Goal: Task Accomplishment & Management: Manage account settings

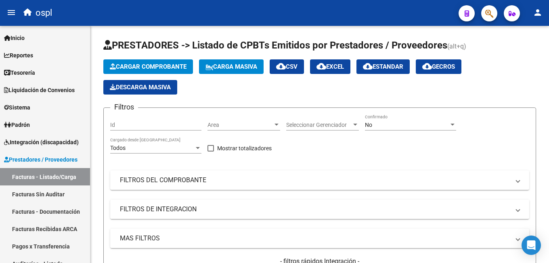
click at [488, 21] on span "button" at bounding box center [489, 13] width 8 height 17
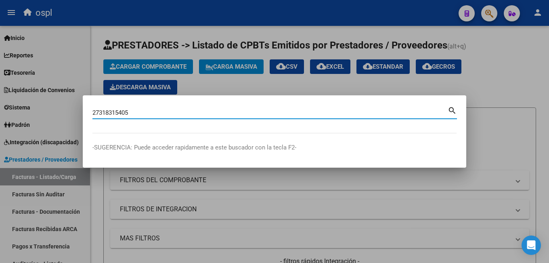
type input "27318315405"
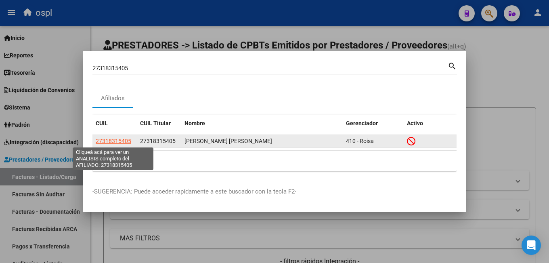
click at [118, 140] on span "27318315405" at bounding box center [114, 141] width 36 height 6
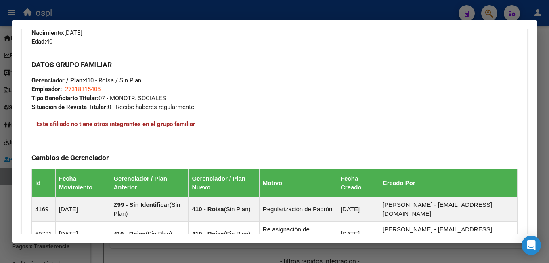
scroll to position [544, 0]
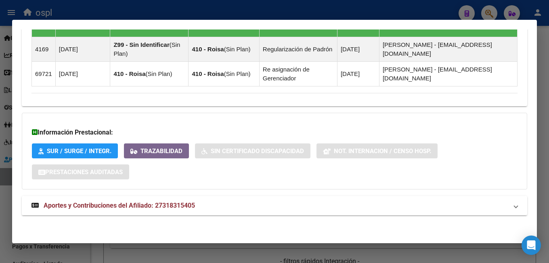
click at [117, 209] on span "Aportes y Contribuciones del Afiliado: 27318315405" at bounding box center [119, 205] width 151 height 8
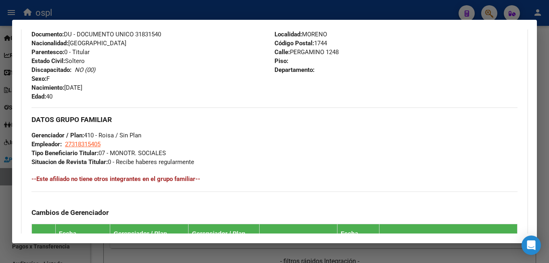
scroll to position [147, 0]
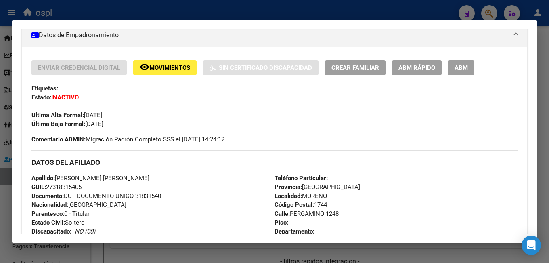
drag, startPoint x: 54, startPoint y: 207, endPoint x: 84, endPoint y: 207, distance: 29.1
click at [82, 191] on span "CUIL: 27318315405" at bounding box center [56, 186] width 50 height 7
copy span "27318315405"
click at [362, 1] on div at bounding box center [274, 131] width 549 height 263
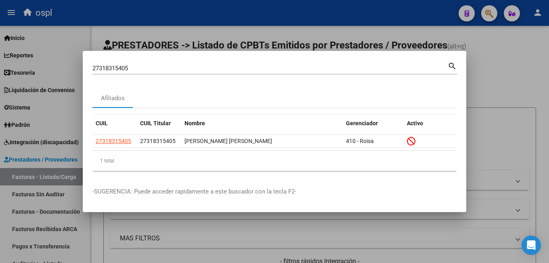
click at [497, 66] on div at bounding box center [274, 131] width 549 height 263
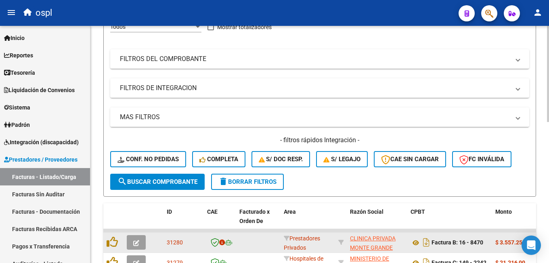
scroll to position [202, 0]
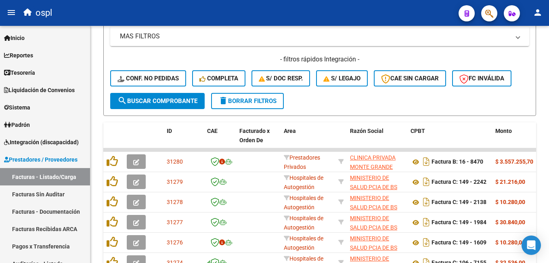
click at [369, 16] on div "ospl" at bounding box center [235, 13] width 433 height 18
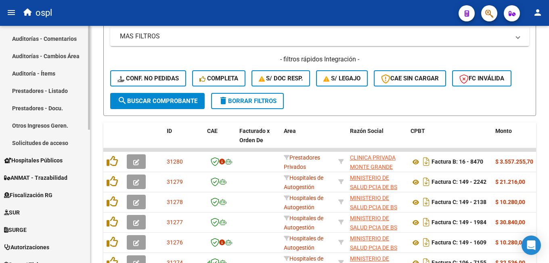
scroll to position [304, 0]
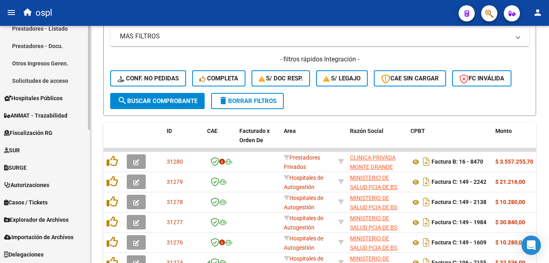
click at [42, 201] on span "Casos / Tickets" at bounding box center [26, 202] width 44 height 9
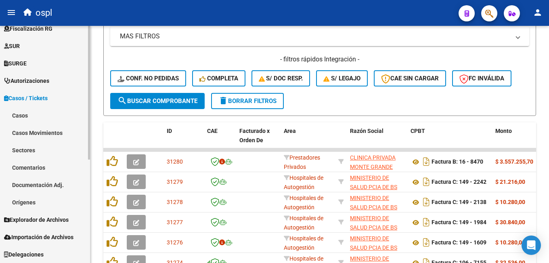
scroll to position [183, 0]
click at [40, 150] on link "Sectores" at bounding box center [45, 149] width 90 height 17
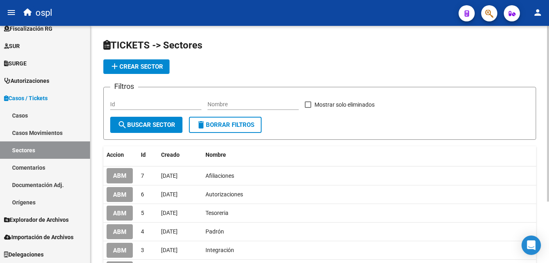
click at [157, 65] on span "add Crear Sector" at bounding box center [136, 66] width 53 height 7
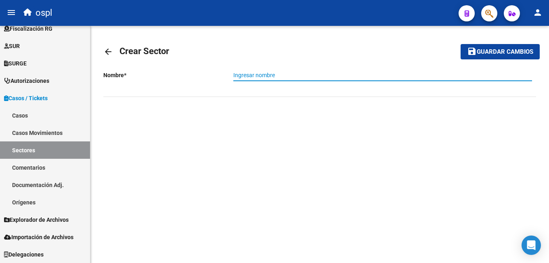
click at [282, 76] on input "Ingresar nombre" at bounding box center [382, 75] width 299 height 7
type input "Atención al Socio"
click at [508, 54] on span "Guardar cambios" at bounding box center [505, 51] width 57 height 7
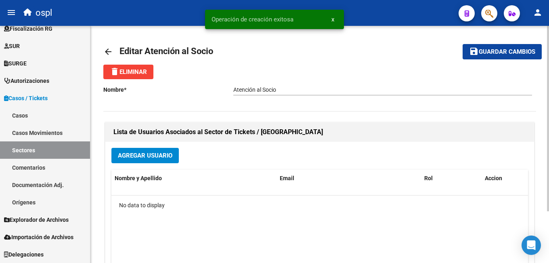
click at [183, 91] on p "Nombre *" at bounding box center [168, 89] width 130 height 9
click at [490, 53] on span "Guardar cambios" at bounding box center [507, 51] width 57 height 7
click at [103, 54] on div "arrow_back Editar Atención al Socio save Guardar cambios delete Eliminar Nombre…" at bounding box center [319, 177] width 459 height 303
click at [109, 52] on mat-icon "arrow_back" at bounding box center [108, 52] width 10 height 10
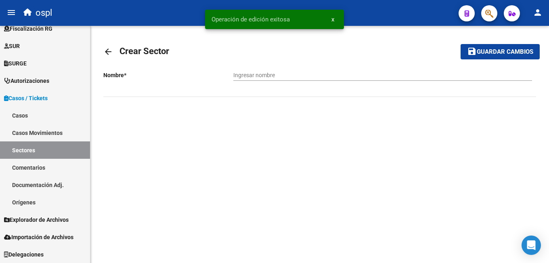
click at [110, 47] on mat-icon "arrow_back" at bounding box center [108, 52] width 10 height 10
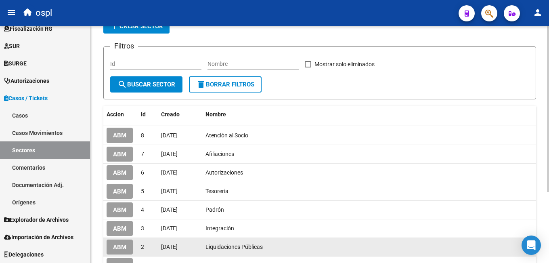
scroll to position [81, 0]
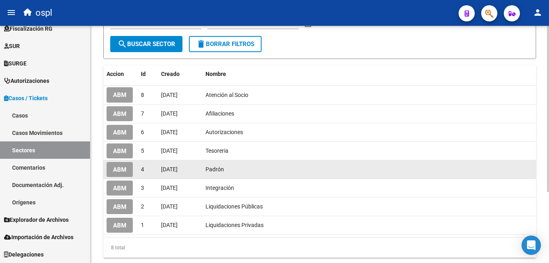
click at [122, 170] on span "ABM" at bounding box center [119, 169] width 13 height 7
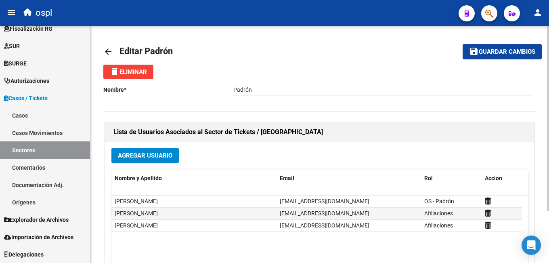
click at [109, 48] on mat-icon "arrow_back" at bounding box center [108, 52] width 10 height 10
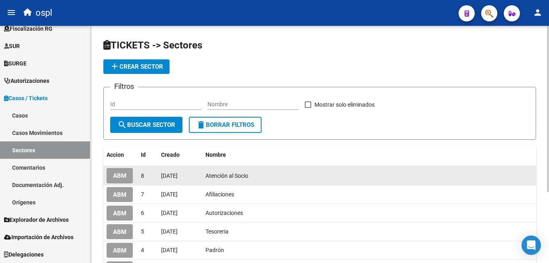
scroll to position [40, 0]
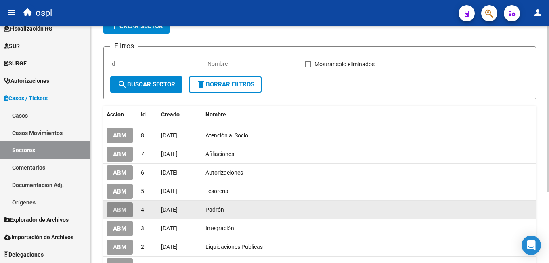
click at [114, 207] on span "ABM" at bounding box center [119, 209] width 13 height 7
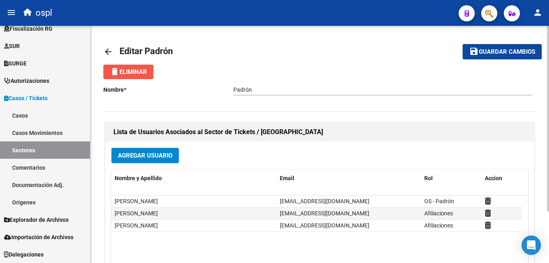
click at [139, 70] on span "delete Eliminar" at bounding box center [128, 71] width 37 height 7
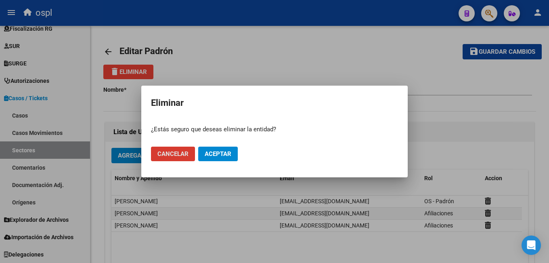
click at [226, 150] on span "Aceptar" at bounding box center [218, 153] width 27 height 7
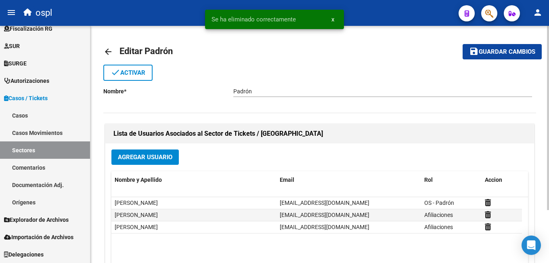
click at [105, 52] on mat-icon "arrow_back" at bounding box center [108, 52] width 10 height 10
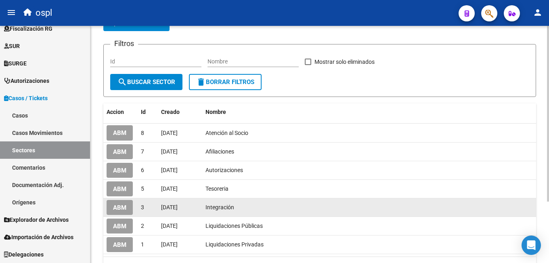
scroll to position [2, 0]
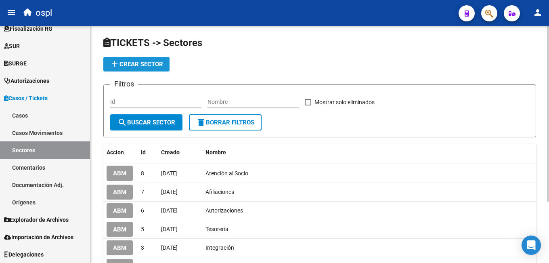
click at [138, 62] on span "add Crear Sector" at bounding box center [136, 64] width 53 height 7
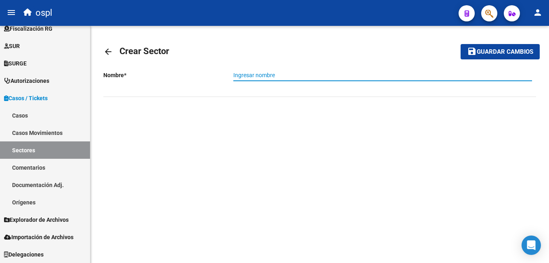
click at [292, 76] on input "Ingresar nombre" at bounding box center [382, 75] width 299 height 7
type input "Legales"
click at [527, 49] on span "Guardar cambios" at bounding box center [505, 51] width 57 height 7
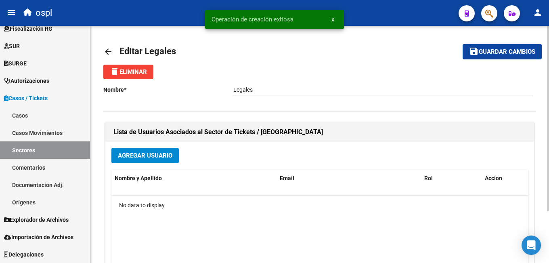
click at [109, 52] on mat-icon "arrow_back" at bounding box center [108, 52] width 10 height 10
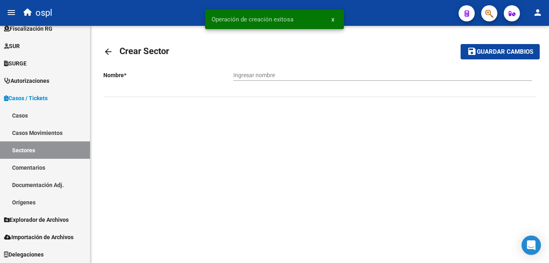
click at [109, 49] on mat-icon "arrow_back" at bounding box center [108, 52] width 10 height 10
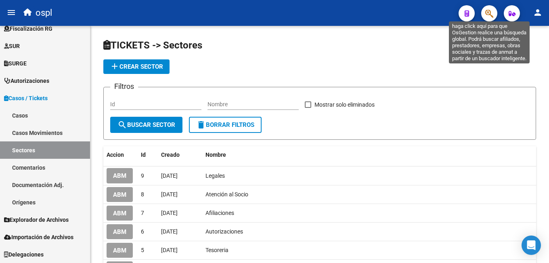
click at [490, 8] on span "button" at bounding box center [489, 13] width 8 height 17
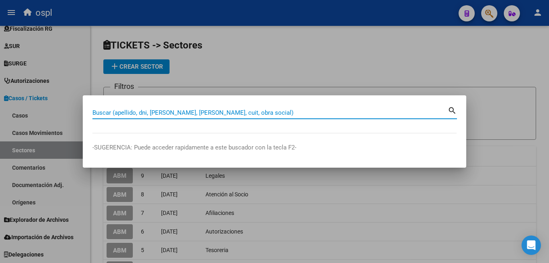
paste input "27318315405"
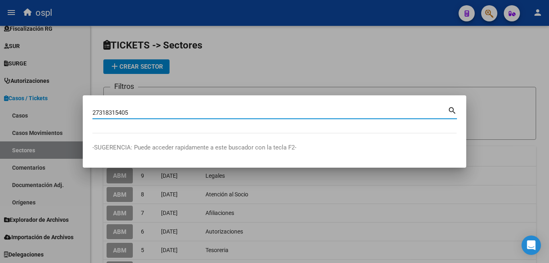
type input "27318315405"
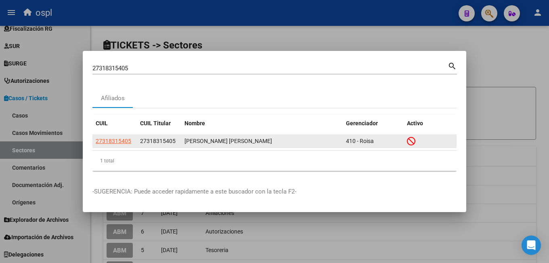
drag, startPoint x: 184, startPoint y: 142, endPoint x: 252, endPoint y: 140, distance: 68.2
click at [252, 140] on datatable-body-cell "NOGUERA VALERIA ANAHI" at bounding box center [261, 141] width 161 height 13
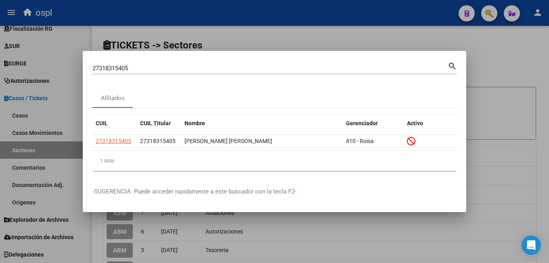
copy div "NOGUERA VALERIA ANAHI"
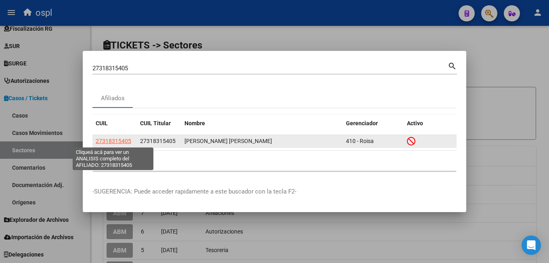
click at [105, 143] on span "27318315405" at bounding box center [114, 141] width 36 height 6
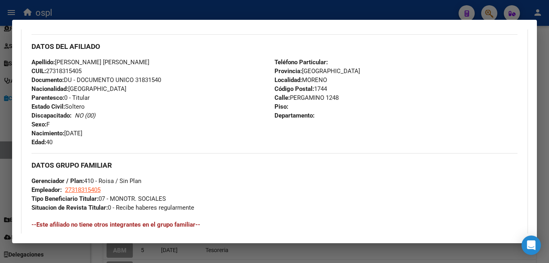
scroll to position [303, 0]
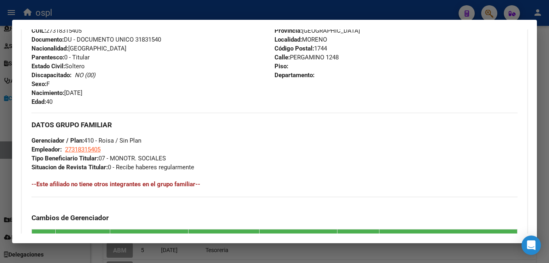
drag, startPoint x: 101, startPoint y: 178, endPoint x: 174, endPoint y: 180, distance: 73.1
click at [174, 172] on div "DATOS GRUPO FAMILIAR Gerenciador / Plan: 410 - Roisa / Sin Plan Empleador: 2731…" at bounding box center [274, 142] width 486 height 59
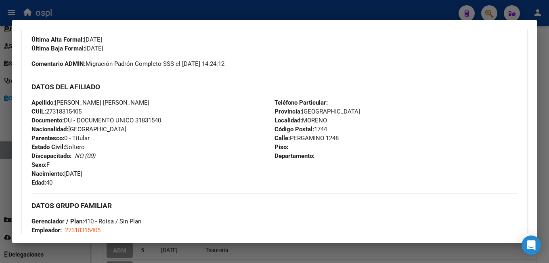
scroll to position [101, 0]
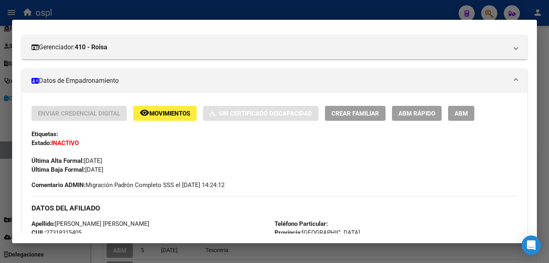
click at [462, 117] on span "ABM" at bounding box center [460, 113] width 13 height 7
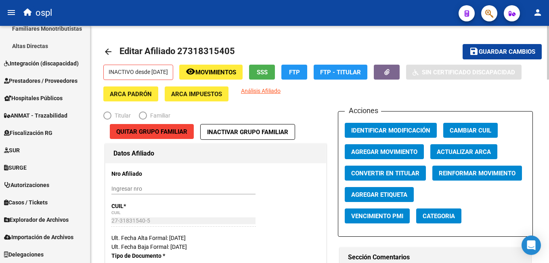
scroll to position [161, 0]
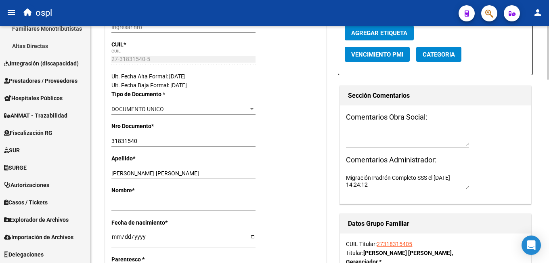
radio input "true"
type input "27-31831540-5"
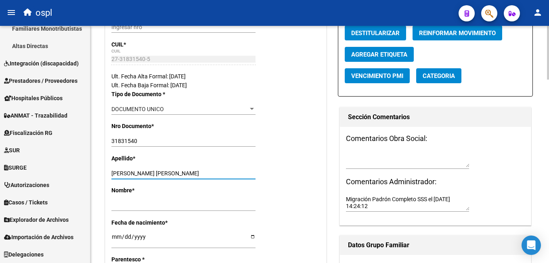
drag, startPoint x: 139, startPoint y: 174, endPoint x: 192, endPoint y: 173, distance: 52.5
click at [192, 173] on input "NOGUERA VALERIA ANAHI" at bounding box center [183, 173] width 144 height 7
click at [156, 174] on input "NOGUERA VALERIA ANAHI" at bounding box center [183, 173] width 144 height 7
drag, startPoint x: 140, startPoint y: 174, endPoint x: 191, endPoint y: 174, distance: 51.7
click at [191, 174] on input "NOGUERA VALERIA ANAHI" at bounding box center [183, 173] width 144 height 7
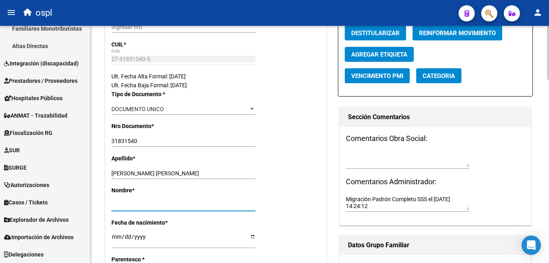
click at [127, 205] on input "Ingresar nombre" at bounding box center [183, 205] width 144 height 7
paste input "VALERIA ANAHI"
click at [283, 141] on div "Nro Documento * 31831540 Ingresar nro" at bounding box center [215, 137] width 209 height 32
click at [165, 206] on input "VALERIA ANAHI" at bounding box center [183, 205] width 144 height 7
type input "VALERIA ANAHI"
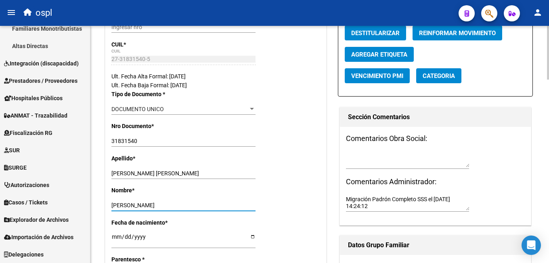
click at [301, 167] on div "Apellido * NOGUERA VALERIA ANAHI Ingresar apellido" at bounding box center [215, 170] width 209 height 32
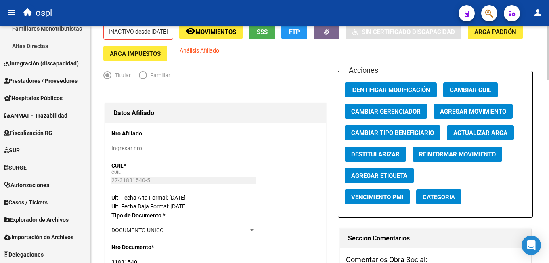
scroll to position [0, 0]
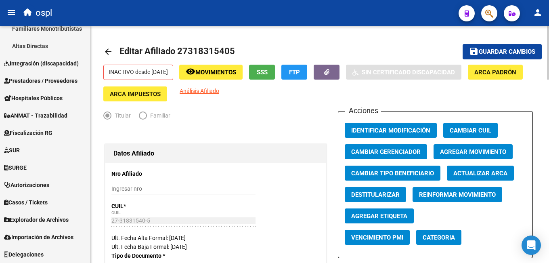
click at [524, 52] on span "Guardar cambios" at bounding box center [507, 51] width 57 height 7
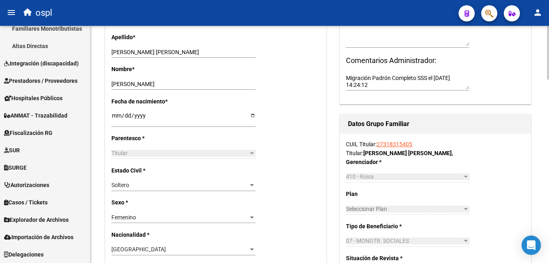
scroll to position [323, 0]
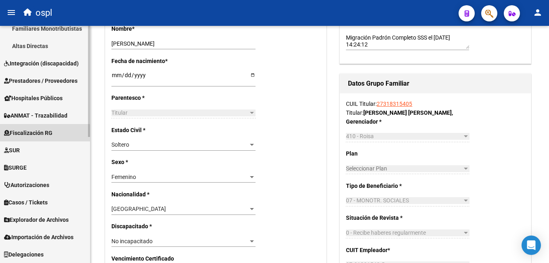
click at [32, 134] on span "Fiscalización RG" at bounding box center [28, 132] width 48 height 9
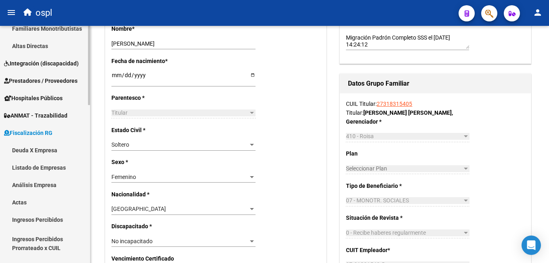
click at [52, 130] on span "Fiscalización RG" at bounding box center [28, 132] width 48 height 9
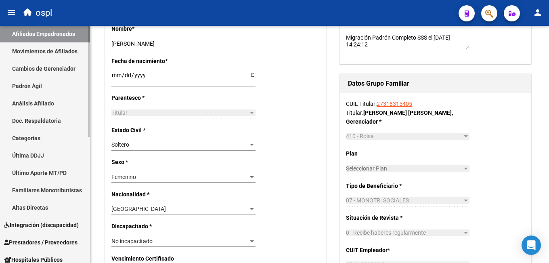
scroll to position [27, 0]
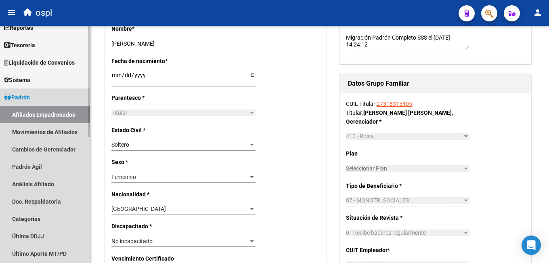
click at [38, 98] on link "Padrón" at bounding box center [45, 96] width 90 height 17
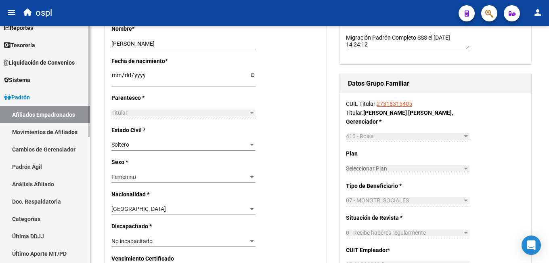
click at [37, 60] on span "Liquidación de Convenios" at bounding box center [39, 62] width 71 height 9
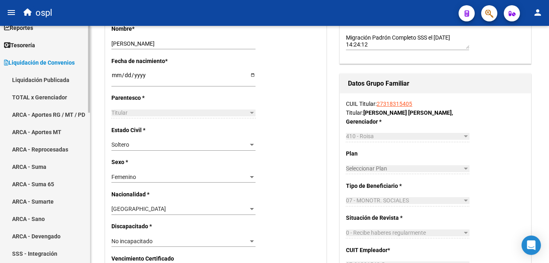
click at [58, 109] on link "ARCA - Aportes RG / MT / PD" at bounding box center [45, 114] width 90 height 17
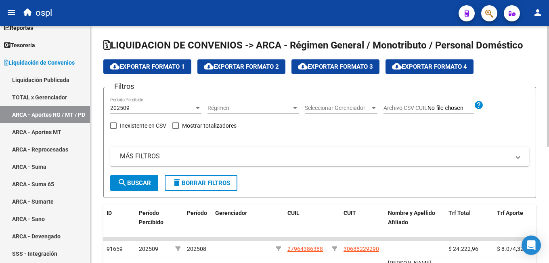
click at [328, 108] on span "Seleccionar Gerenciador" at bounding box center [337, 108] width 65 height 7
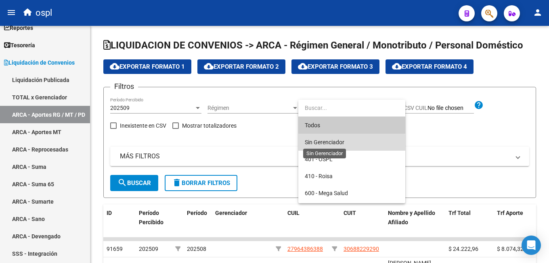
click at [330, 143] on span "Sin Gerenciador" at bounding box center [325, 142] width 40 height 6
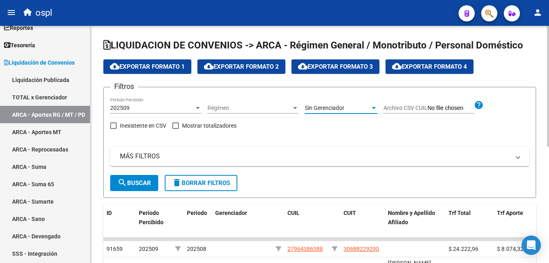
click at [124, 182] on mat-icon "search" at bounding box center [122, 183] width 10 height 10
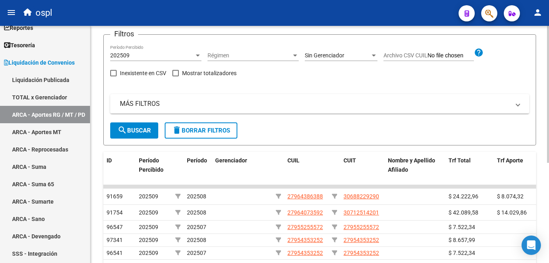
scroll to position [12, 0]
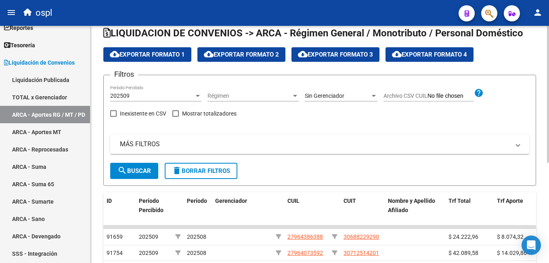
click at [207, 115] on span "Mostrar totalizadores" at bounding box center [209, 114] width 54 height 10
click at [176, 117] on input "Mostrar totalizadores" at bounding box center [175, 117] width 0 height 0
checkbox input "true"
click at [135, 174] on span "search Buscar" at bounding box center [134, 170] width 34 height 7
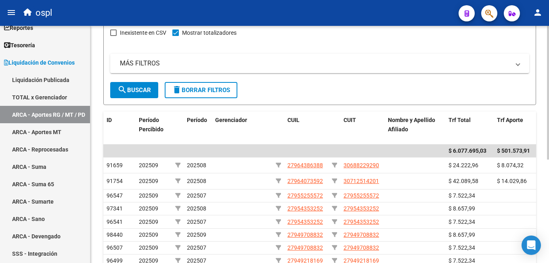
scroll to position [174, 0]
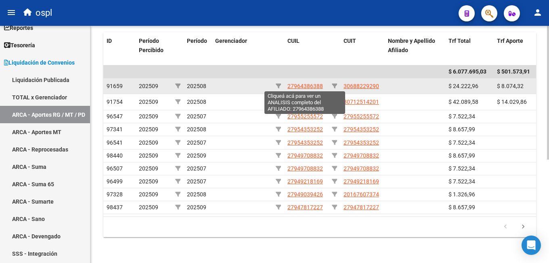
click at [300, 85] on span "27964386388" at bounding box center [305, 86] width 36 height 6
type textarea "27964386388"
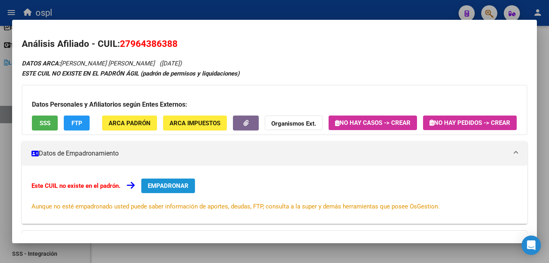
click at [155, 189] on span "EMPADRONAR" at bounding box center [168, 185] width 41 height 7
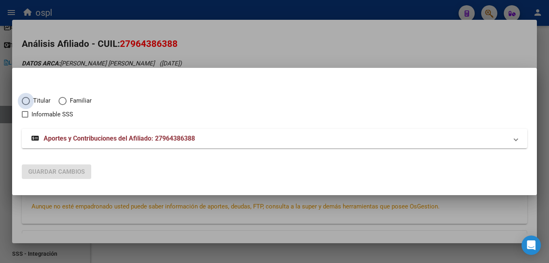
click at [35, 103] on span "Titular" at bounding box center [40, 100] width 21 height 9
click at [30, 103] on input "Titular" at bounding box center [26, 101] width 8 height 8
radio input "true"
checkbox input "true"
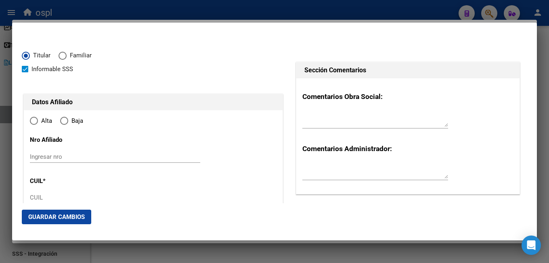
type input "27-96438638-8"
type input "96438638"
type input "GONZALEZ BENITEZ"
type input "SIXTO DAVID"
type input "2004-07-09"
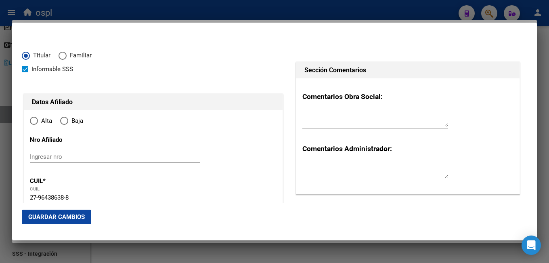
type input "LA UNION"
type input "0000"
type input "EL MALAMBO"
type input "2003"
radio input "true"
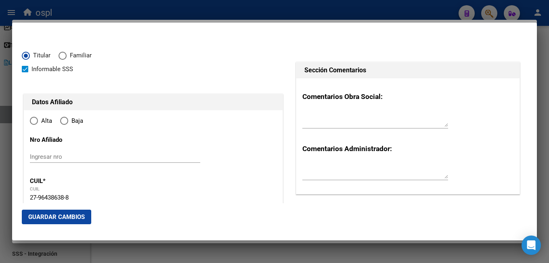
type input "LA UNION"
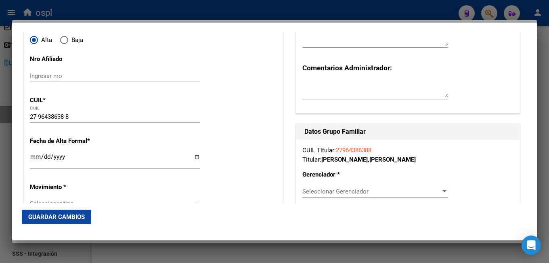
scroll to position [121, 0]
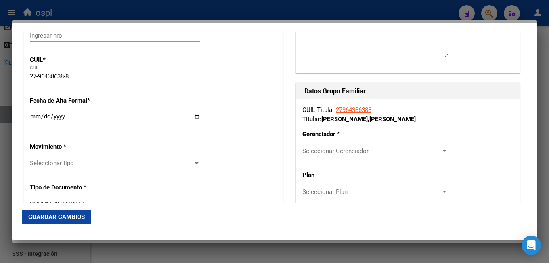
click at [129, 120] on input "Ingresar fecha" at bounding box center [115, 119] width 170 height 13
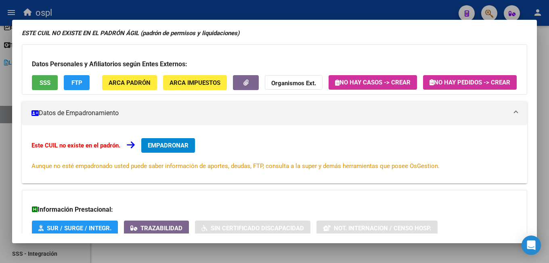
scroll to position [0, 0]
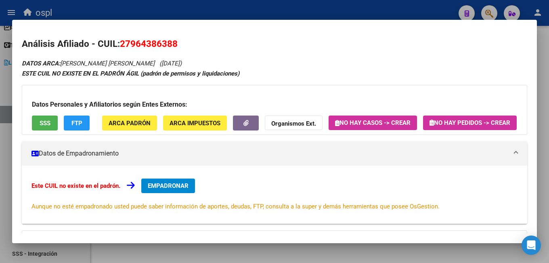
drag, startPoint x: 121, startPoint y: 43, endPoint x: 182, endPoint y: 41, distance: 60.6
click at [182, 41] on h2 "Análisis Afiliado - CUIL: 27964386388" at bounding box center [274, 44] width 505 height 14
copy span "27964386388"
click at [172, 189] on span "EMPADRONAR" at bounding box center [168, 185] width 41 height 7
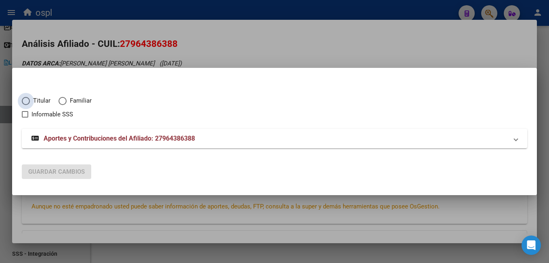
click at [36, 100] on span "Titular" at bounding box center [40, 100] width 21 height 9
click at [30, 100] on input "Titular" at bounding box center [26, 101] width 8 height 8
radio input "true"
checkbox input "true"
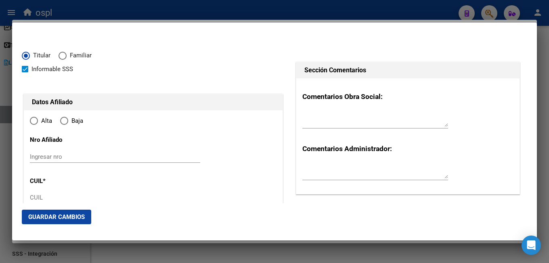
type input "27-96438638-8"
radio input "true"
type input "96438638"
type input "GONZALEZ BENITEZ"
type input "SIXTO DAVID"
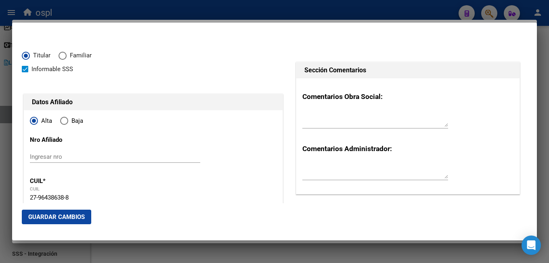
type input "2004-07-09"
type input "LA UNION"
type input "0000"
type input "EL MALAMBO"
type input "2003"
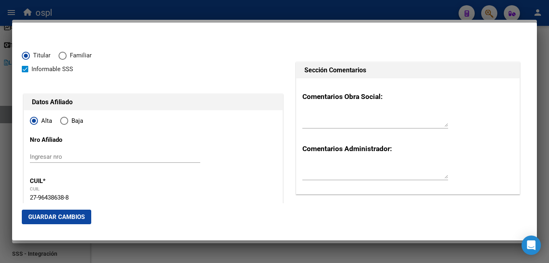
type input "LA UNION"
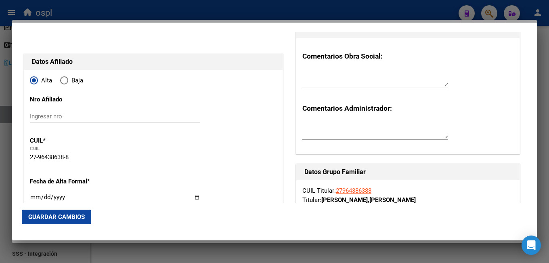
scroll to position [81, 0]
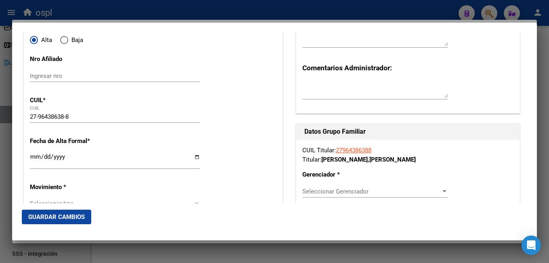
click at [318, 13] on div at bounding box center [274, 131] width 549 height 263
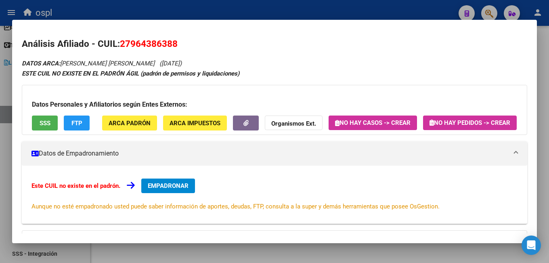
click at [238, 9] on div at bounding box center [274, 131] width 549 height 263
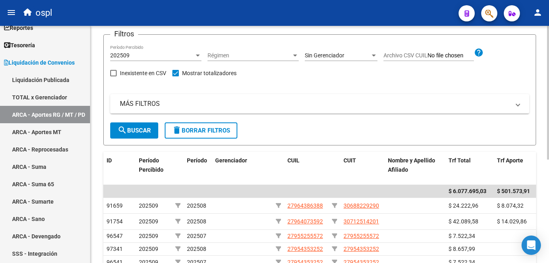
scroll to position [0, 0]
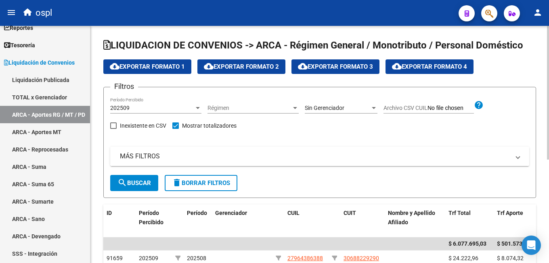
click at [142, 150] on mat-expansion-panel-header "MÁS FILTROS" at bounding box center [319, 156] width 419 height 19
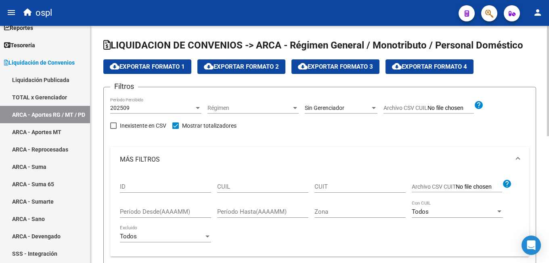
click at [131, 105] on div "202509 Período Percibido" at bounding box center [155, 105] width 91 height 16
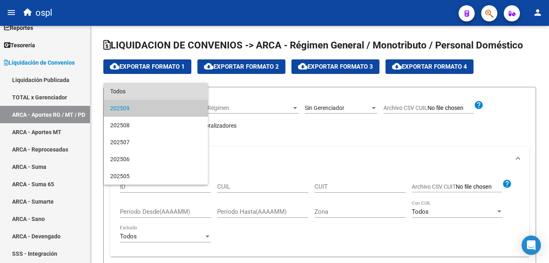
click at [132, 91] on span "Todos" at bounding box center [155, 91] width 91 height 17
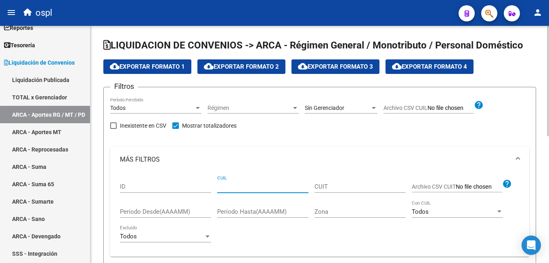
click at [232, 183] on input "CUIL" at bounding box center [262, 186] width 91 height 7
paste input "27-96438638-8"
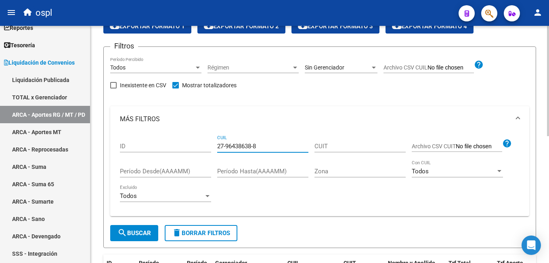
type input "27-96438638-8"
click at [130, 235] on span "search Buscar" at bounding box center [134, 232] width 34 height 7
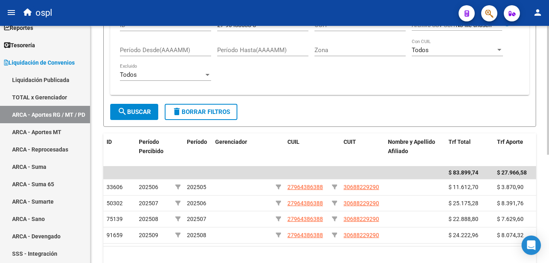
scroll to position [199, 0]
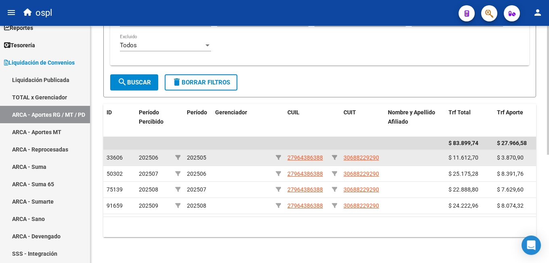
drag, startPoint x: 186, startPoint y: 149, endPoint x: 215, endPoint y: 148, distance: 29.1
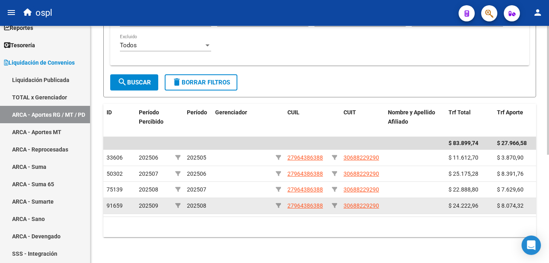
scroll to position [159, 0]
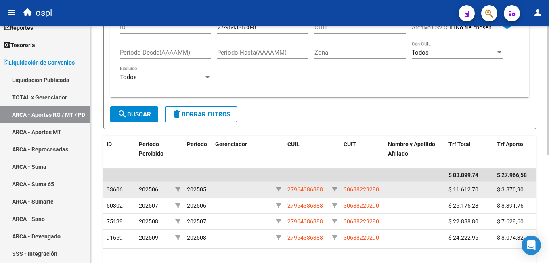
click at [191, 190] on span "202505" at bounding box center [196, 189] width 19 height 6
drag, startPoint x: 188, startPoint y: 189, endPoint x: 257, endPoint y: 188, distance: 69.0
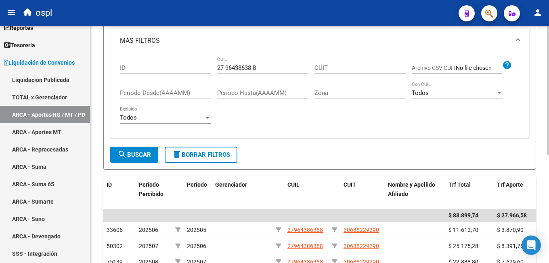
scroll to position [38, 0]
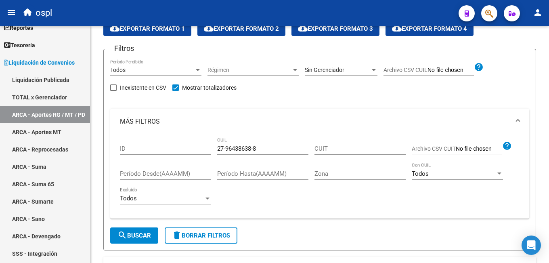
click at [482, 10] on button "button" at bounding box center [489, 13] width 16 height 16
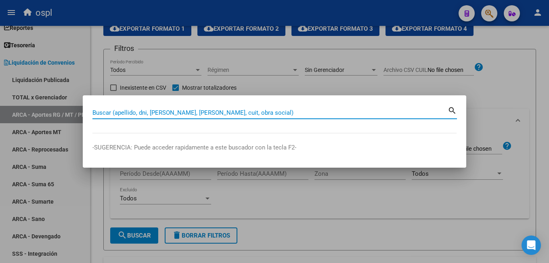
paste input "27964386388"
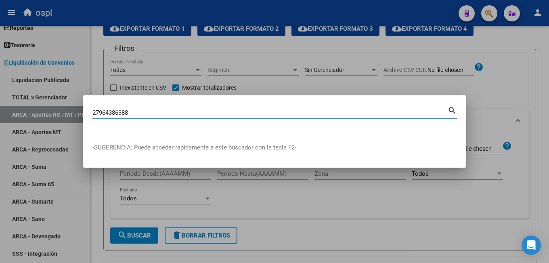
type input "27964386388"
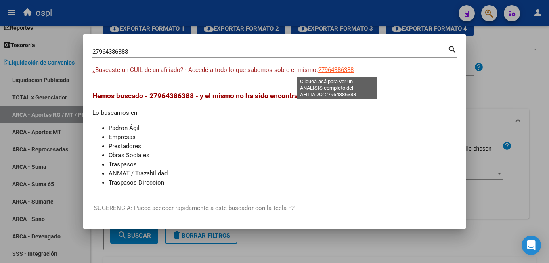
click at [337, 67] on span "27964386388" at bounding box center [336, 69] width 36 height 7
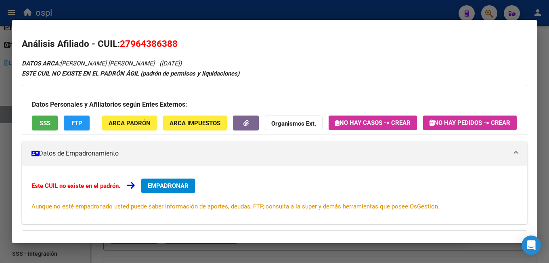
click at [166, 193] on button "EMPADRONAR" at bounding box center [168, 185] width 54 height 15
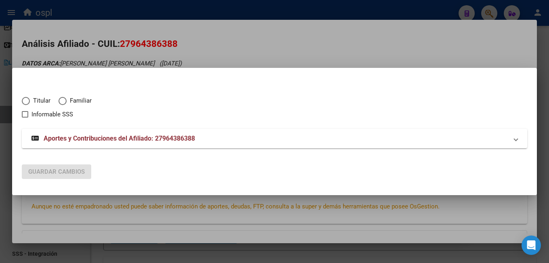
click at [35, 99] on span "Titular" at bounding box center [40, 100] width 21 height 9
click at [30, 99] on input "Titular" at bounding box center [26, 101] width 8 height 8
radio input "true"
checkbox input "true"
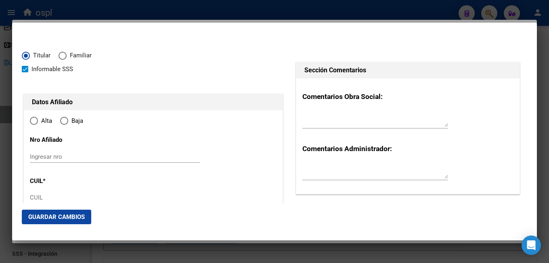
type input "27-96438638-8"
type input "96438638"
type input "GONZALEZ BENITEZ"
type input "SIXTO DAVID"
type input "2004-07-09"
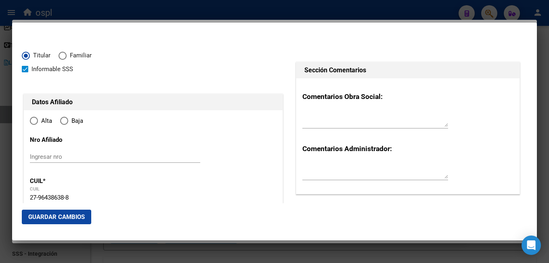
type input "LA UNION"
type input "0000"
type input "EL MALAMBO"
type input "2003"
radio input "true"
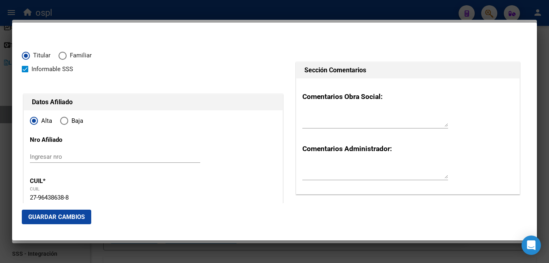
type input "LA UNION"
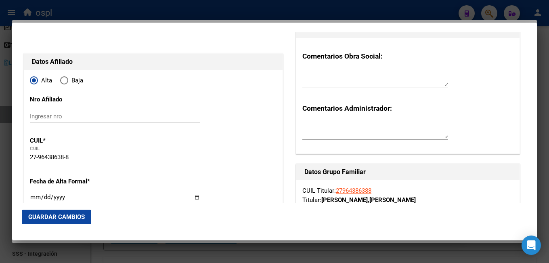
scroll to position [81, 0]
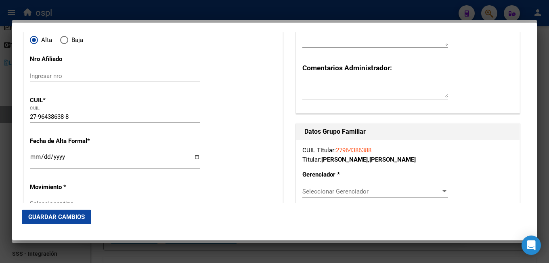
click at [37, 159] on input "Ingresar fecha" at bounding box center [115, 159] width 170 height 13
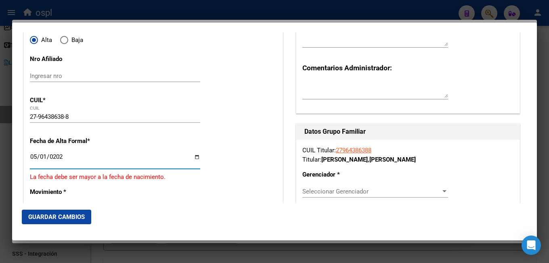
type input "2025-05-01"
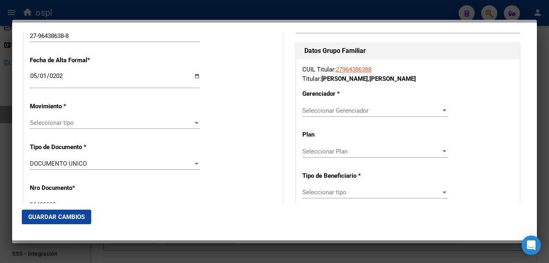
click at [67, 119] on div "Seleccionar tipo Seleccionar tipo" at bounding box center [115, 123] width 170 height 12
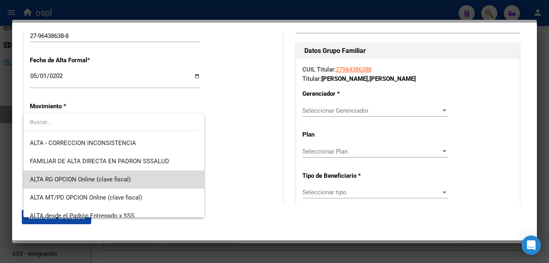
click at [162, 180] on span "ALTA RG OPCION Online (clave fiscal)" at bounding box center [114, 179] width 168 height 18
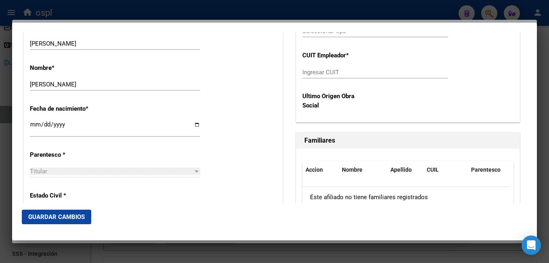
scroll to position [404, 0]
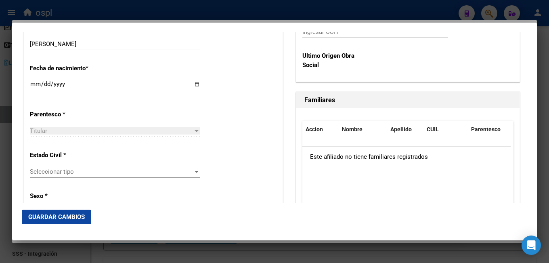
click at [94, 179] on div "Seleccionar tipo Seleccionar tipo" at bounding box center [115, 175] width 170 height 20
click at [98, 174] on span "Seleccionar tipo" at bounding box center [111, 171] width 163 height 7
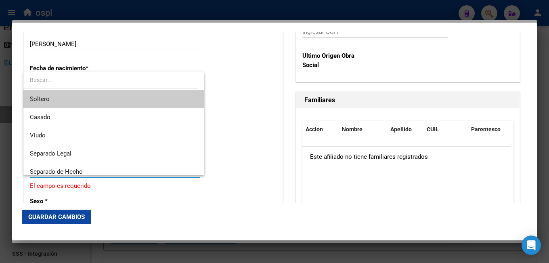
click at [71, 104] on span "Soltero" at bounding box center [114, 99] width 168 height 18
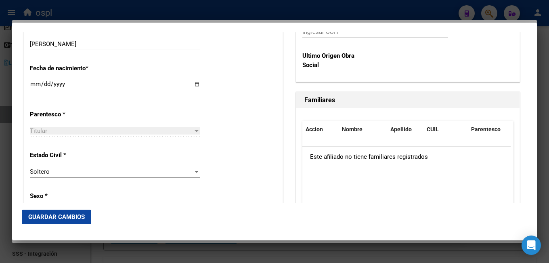
click at [229, 152] on div "Estado Civil * [DEMOGRAPHIC_DATA] Seleccionar tipo" at bounding box center [153, 165] width 247 height 41
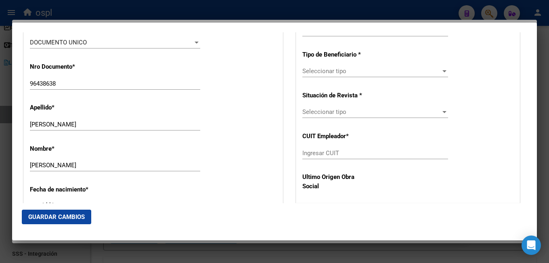
scroll to position [161, 0]
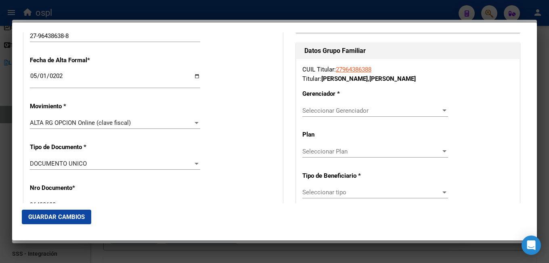
click at [352, 111] on span "Seleccionar Gerenciador" at bounding box center [371, 110] width 138 height 7
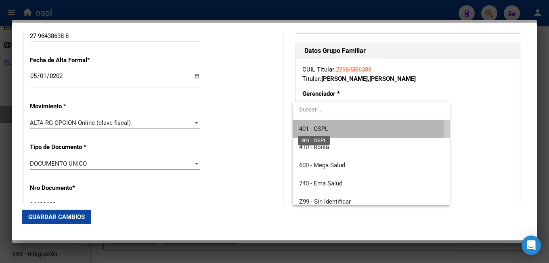
click at [328, 127] on span "401 - OSPL" at bounding box center [313, 128] width 29 height 7
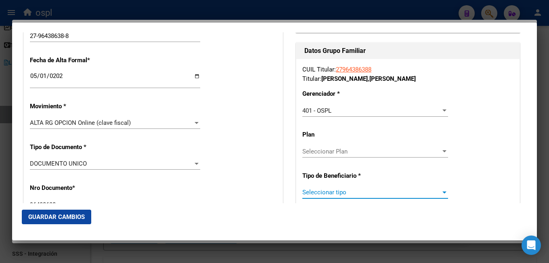
click at [311, 190] on span "Seleccionar tipo" at bounding box center [371, 191] width 138 height 7
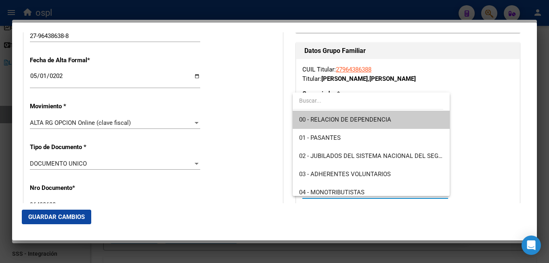
click at [347, 124] on span "00 - RELACION DE DEPENDENCIA" at bounding box center [371, 120] width 144 height 18
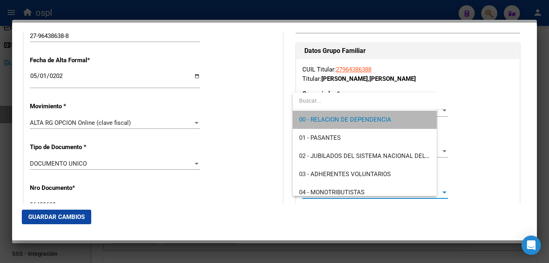
type input "30-68822929-0"
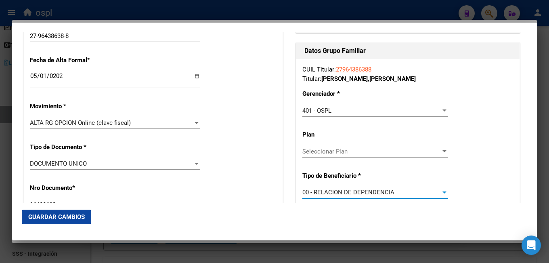
click at [452, 136] on div "CUIL Titular: 27964386388 Titular: GONZALEZ BENITEZ , SIXTO DAVID Gerenciador *…" at bounding box center [407, 191] width 223 height 265
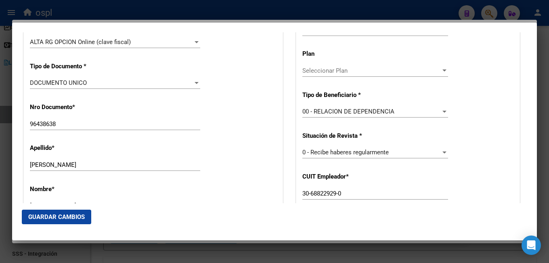
scroll to position [323, 0]
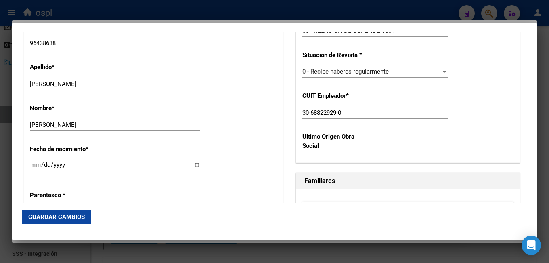
click at [71, 218] on span "Guardar Cambios" at bounding box center [56, 216] width 57 height 7
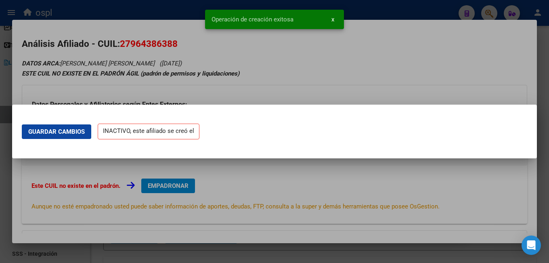
scroll to position [0, 0]
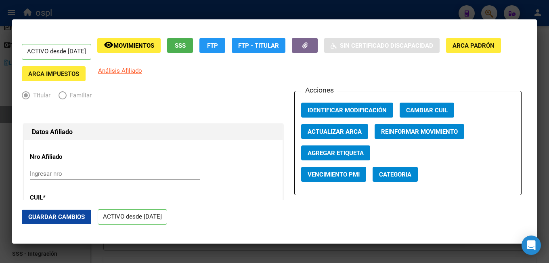
click at [59, 216] on span "Guardar Cambios" at bounding box center [56, 216] width 57 height 7
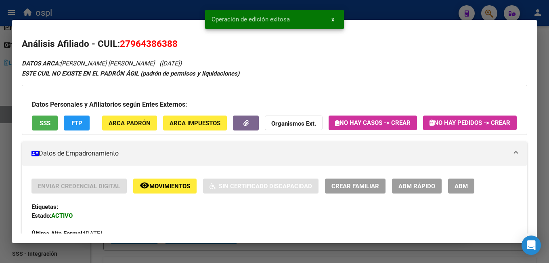
click at [232, 250] on div at bounding box center [274, 131] width 549 height 263
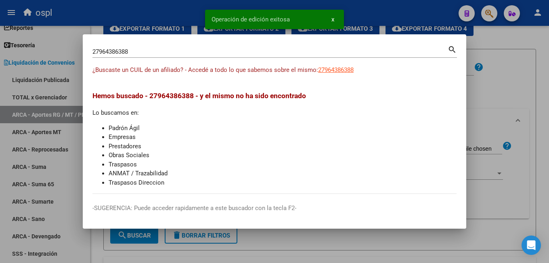
click at [500, 93] on div at bounding box center [274, 131] width 549 height 263
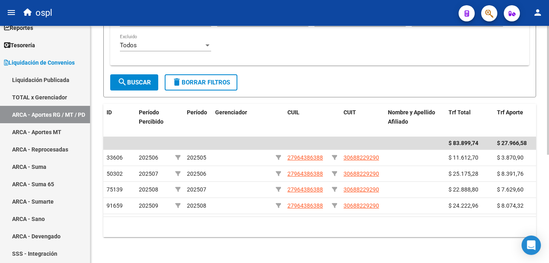
scroll to position [159, 0]
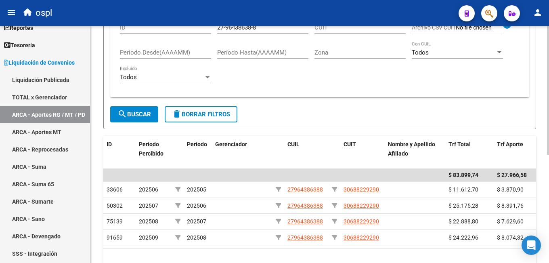
click at [143, 115] on span "search Buscar" at bounding box center [134, 114] width 34 height 7
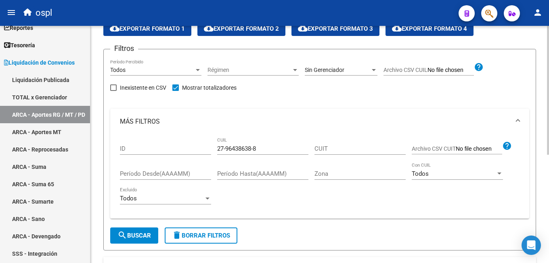
click at [133, 74] on div "Todos Período Percibido" at bounding box center [155, 67] width 91 height 16
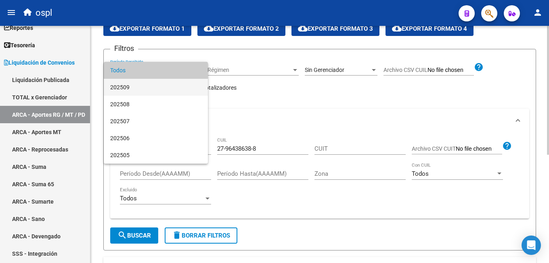
click at [128, 88] on span "202509" at bounding box center [155, 87] width 91 height 17
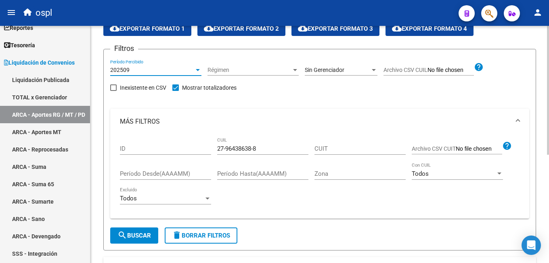
click at [139, 232] on button "search Buscar" at bounding box center [134, 235] width 48 height 16
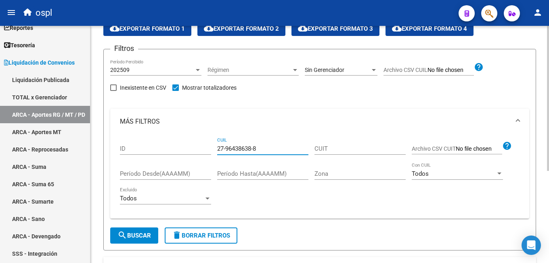
drag, startPoint x: 269, startPoint y: 149, endPoint x: 177, endPoint y: 150, distance: 92.0
click at [177, 150] on div "ID 27-96438638-8 CUIL CUIT Archivo CSV CUIT help Período Desde(AAAAMM) Período …" at bounding box center [320, 172] width 400 height 77
drag, startPoint x: 141, startPoint y: 241, endPoint x: 149, endPoint y: 238, distance: 8.7
click at [142, 241] on button "search Buscar" at bounding box center [134, 235] width 48 height 16
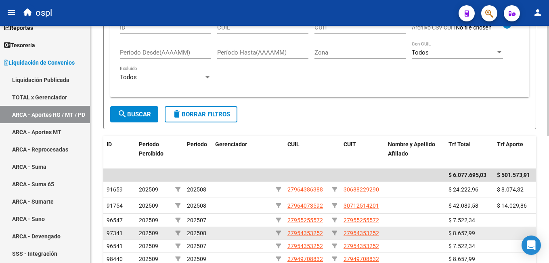
scroll to position [199, 0]
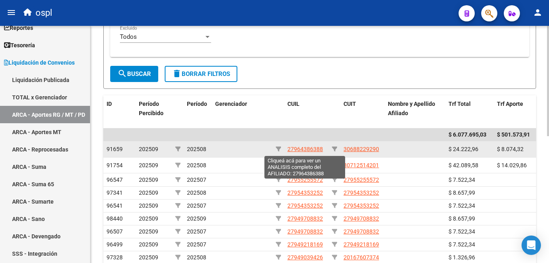
click at [301, 149] on span "27964386388" at bounding box center [305, 149] width 36 height 6
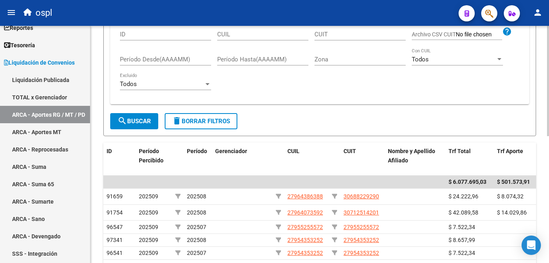
scroll to position [0, 0]
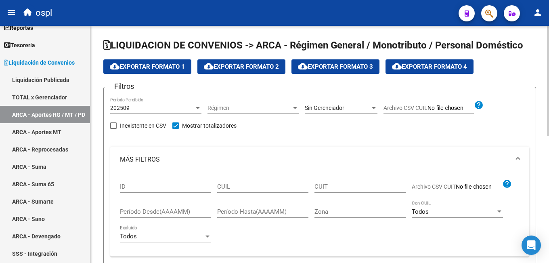
click at [173, 72] on button "cloud_download Exportar Formato 1" at bounding box center [147, 66] width 88 height 15
click at [230, 186] on input "CUIL" at bounding box center [262, 186] width 91 height 7
paste input "20-26292654-1"
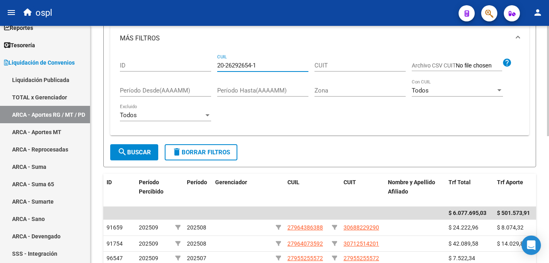
type input "20-26292654-1"
click at [144, 155] on span "search Buscar" at bounding box center [134, 152] width 34 height 7
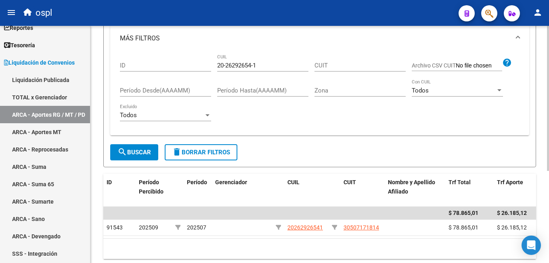
scroll to position [40, 0]
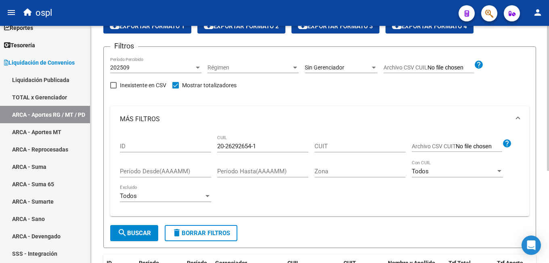
click at [149, 63] on div "202509 Período Percibido" at bounding box center [155, 65] width 91 height 16
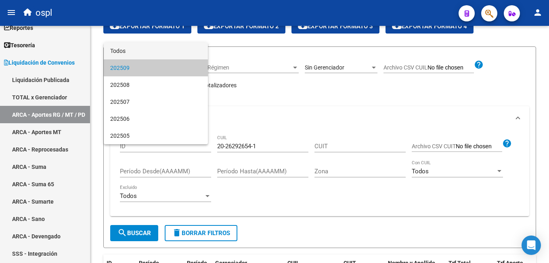
click at [133, 57] on span "Todos" at bounding box center [155, 50] width 91 height 17
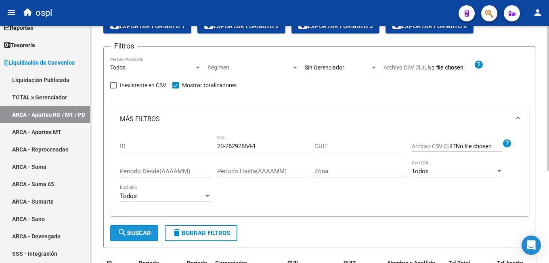
drag, startPoint x: 148, startPoint y: 237, endPoint x: 193, endPoint y: 224, distance: 47.1
click at [148, 236] on button "search Buscar" at bounding box center [134, 233] width 48 height 16
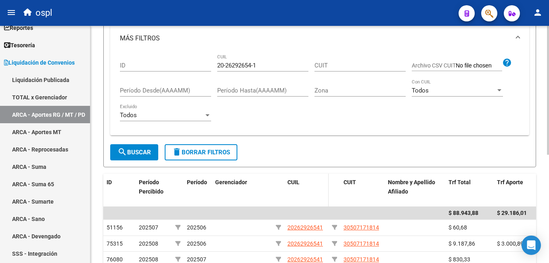
scroll to position [199, 0]
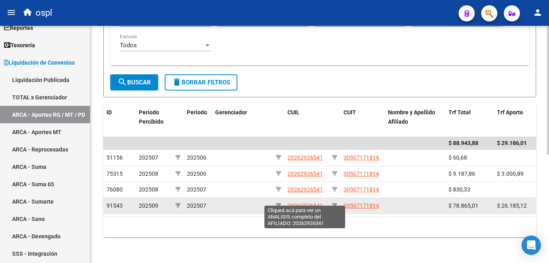
click at [308, 202] on span "20262926541" at bounding box center [305, 205] width 36 height 6
type textarea "20262926541"
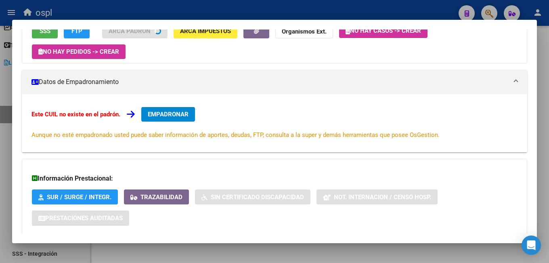
scroll to position [0, 0]
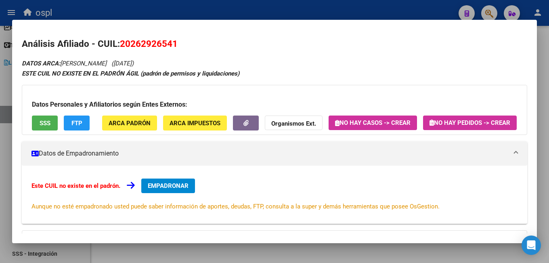
click at [186, 189] on span "EMPADRONAR" at bounding box center [168, 185] width 41 height 7
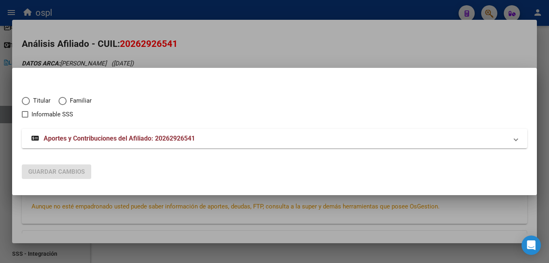
click at [42, 101] on span "Titular" at bounding box center [40, 100] width 21 height 9
click at [30, 101] on input "Titular" at bounding box center [26, 101] width 8 height 8
radio input "true"
checkbox input "true"
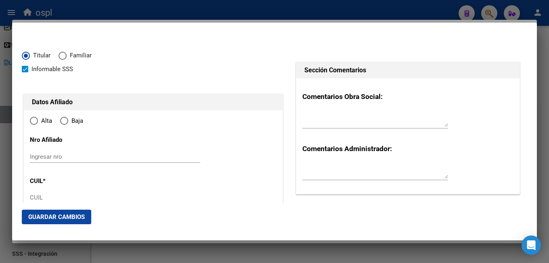
type input "20-26292654-1"
radio input "true"
type input "26292654"
type input "1978-01-27"
type input "3300"
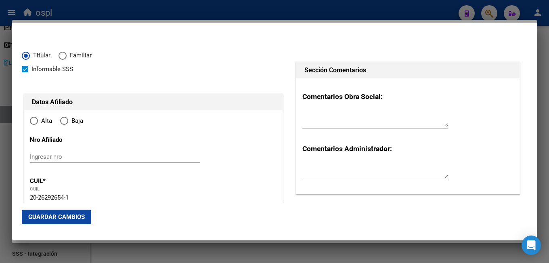
type input "MARIN"
type input "DANIEL RAMON"
type input "POSADAS"
type input "CALLE-MONTECARLO"
type input "6133"
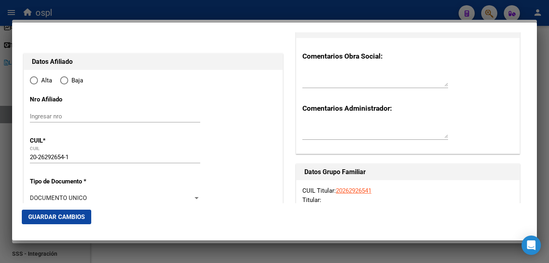
type input "POSADAS"
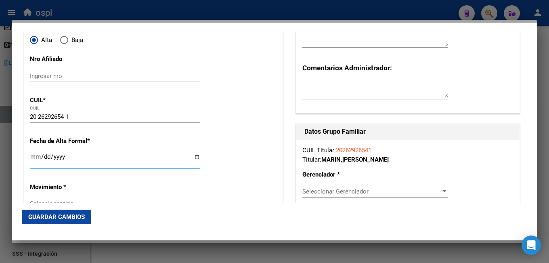
click at [31, 159] on input "Ingresar fecha" at bounding box center [115, 159] width 170 height 13
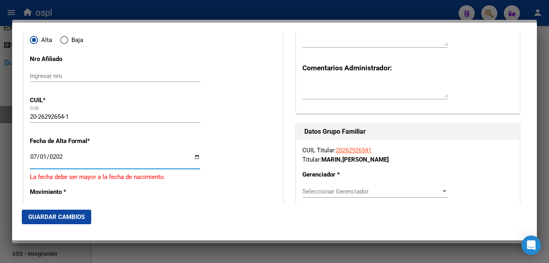
type input "2025-07-01"
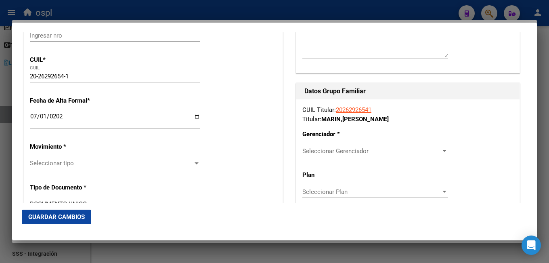
scroll to position [161, 0]
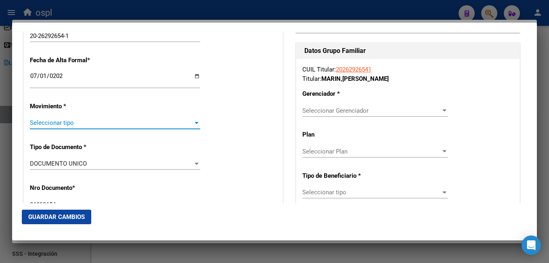
click at [90, 124] on span "Seleccionar tipo" at bounding box center [111, 122] width 163 height 7
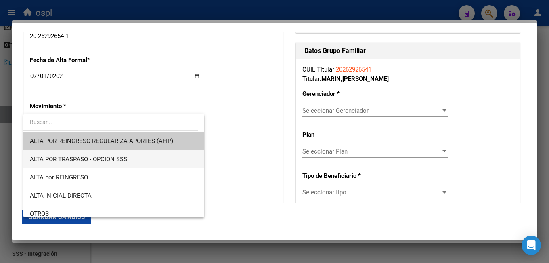
click at [140, 162] on span "ALTA POR TRASPASO - OPCION SSS" at bounding box center [114, 159] width 168 height 18
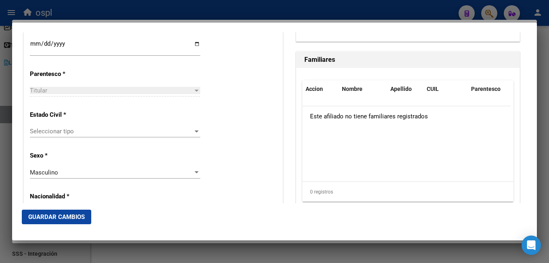
scroll to position [242, 0]
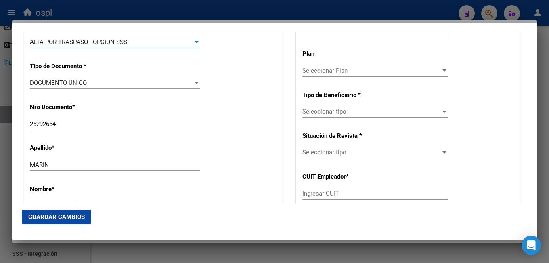
click at [337, 71] on span "Seleccionar Plan" at bounding box center [371, 70] width 138 height 7
click at [272, 106] on div at bounding box center [274, 131] width 549 height 263
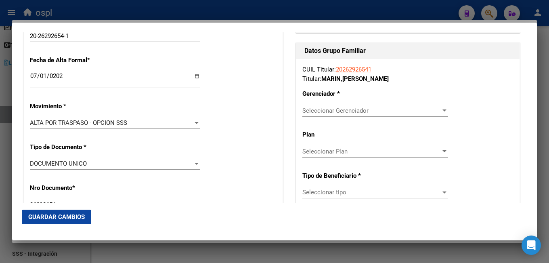
click at [320, 116] on div "Seleccionar Gerenciador Seleccionar Gerenciador" at bounding box center [375, 111] width 146 height 12
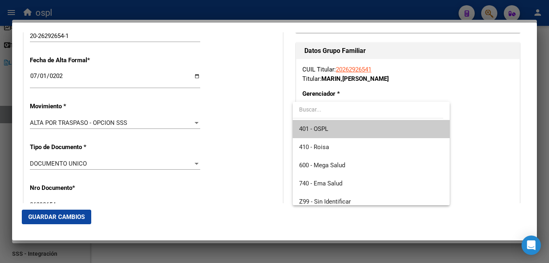
click at [334, 127] on span "401 - OSPL" at bounding box center [371, 129] width 144 height 18
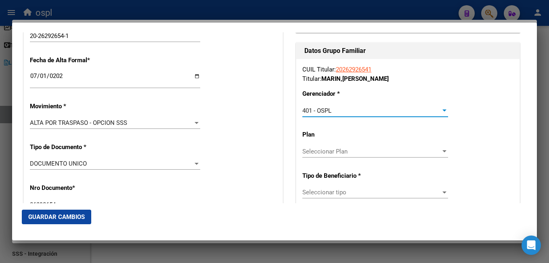
click at [321, 152] on span "Seleccionar Plan" at bounding box center [371, 151] width 138 height 7
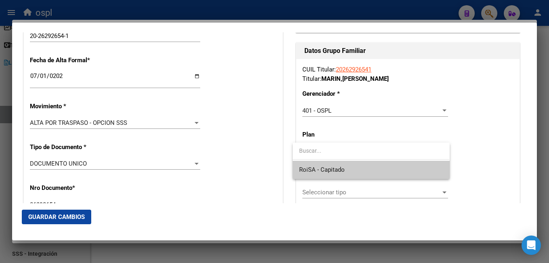
click at [325, 174] on span "RoiSA - Capitado" at bounding box center [371, 170] width 144 height 18
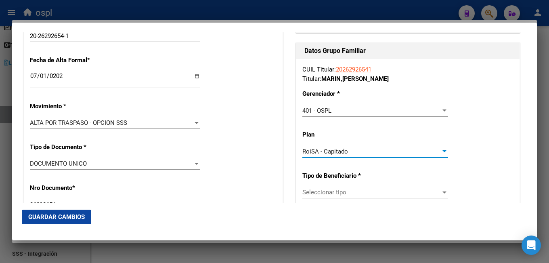
click at [325, 153] on span "RoiSA - Capitado" at bounding box center [325, 151] width 46 height 7
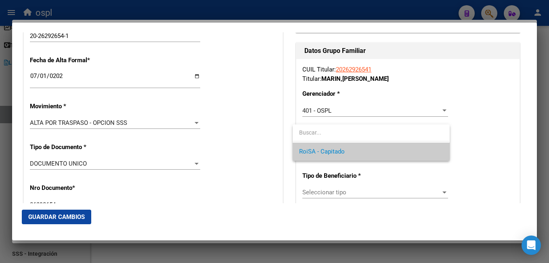
click at [276, 152] on div at bounding box center [274, 131] width 549 height 263
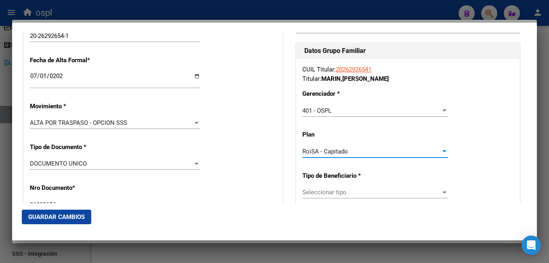
click at [399, 154] on div "RoiSA - Capitado" at bounding box center [371, 151] width 138 height 7
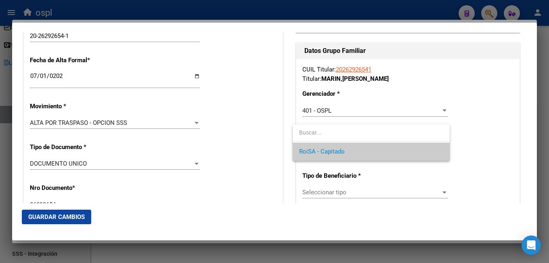
click at [295, 176] on div at bounding box center [274, 131] width 549 height 263
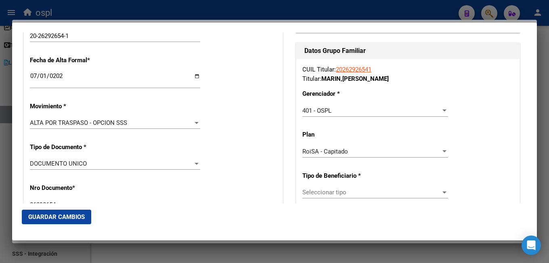
scroll to position [202, 0]
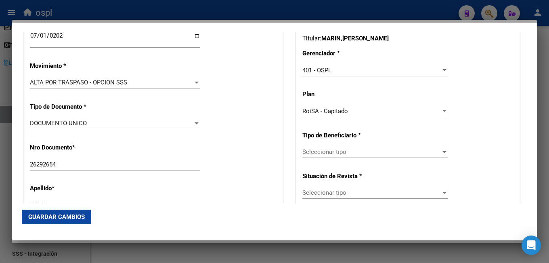
click at [325, 153] on span "Seleccionar tipo" at bounding box center [371, 151] width 138 height 7
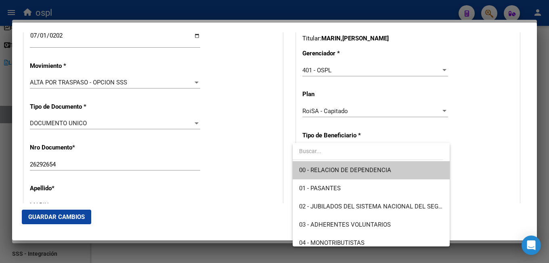
click at [325, 168] on span "00 - RELACION DE DEPENDENCIA" at bounding box center [345, 169] width 92 height 7
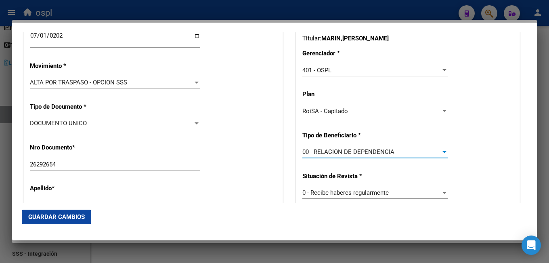
type input "30-50717181-4"
click at [271, 180] on div "Apellido * MARIN Ingresar apellido" at bounding box center [153, 198] width 247 height 41
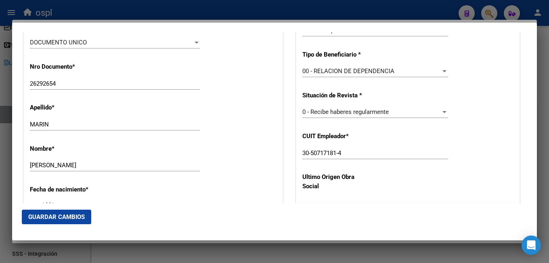
scroll to position [363, 0]
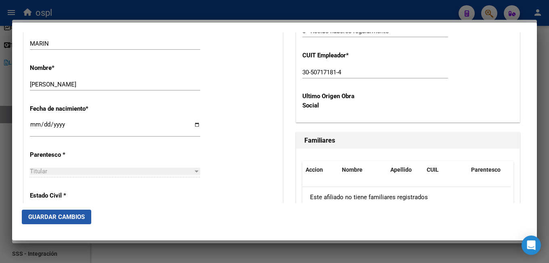
click at [62, 221] on button "Guardar Cambios" at bounding box center [56, 216] width 69 height 15
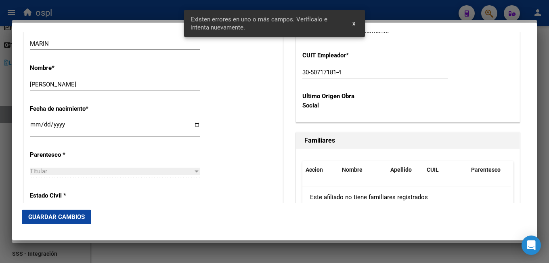
scroll to position [484, 0]
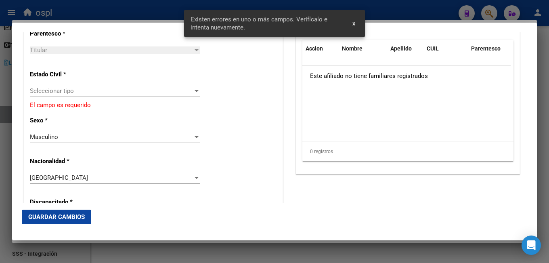
click at [267, 192] on div "Alta Baja Nro Afiliado Ingresar nro CUIL * 20-26292654-1 CUIL ARCA Padrón Fecha…" at bounding box center [153, 205] width 259 height 1158
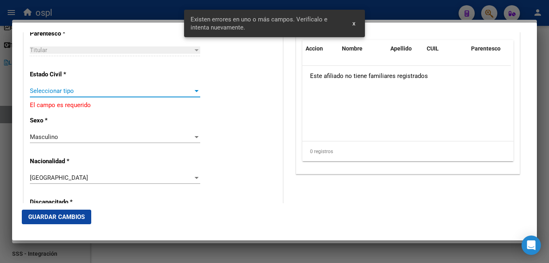
click at [88, 94] on span "Seleccionar tipo" at bounding box center [111, 90] width 163 height 7
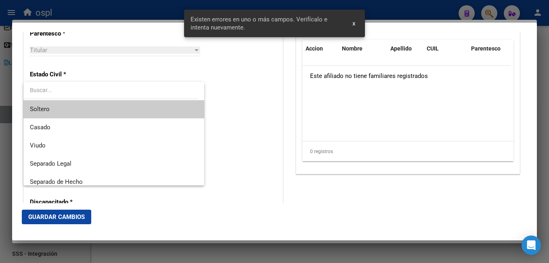
click at [68, 107] on span "Soltero" at bounding box center [114, 109] width 168 height 18
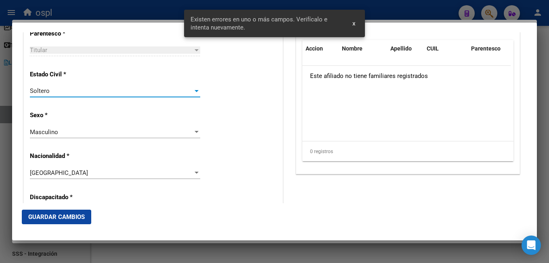
drag, startPoint x: 56, startPoint y: 214, endPoint x: 138, endPoint y: 201, distance: 83.0
click at [57, 214] on span "Guardar Cambios" at bounding box center [56, 216] width 57 height 7
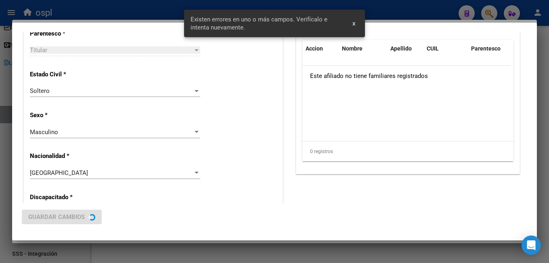
scroll to position [0, 0]
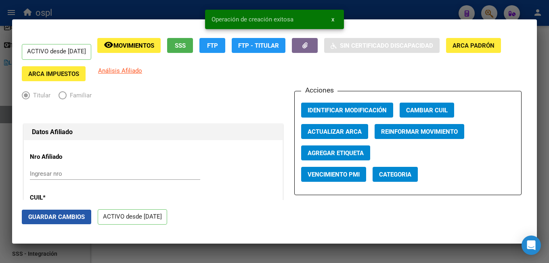
click at [58, 215] on span "Guardar Cambios" at bounding box center [56, 216] width 57 height 7
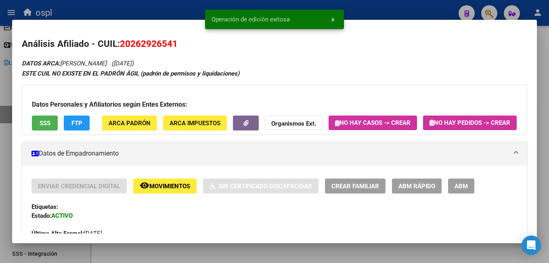
click at [278, 252] on div at bounding box center [274, 131] width 549 height 263
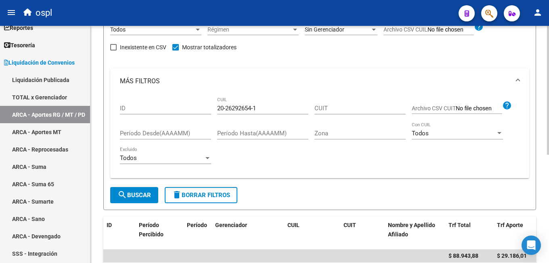
scroll to position [38, 0]
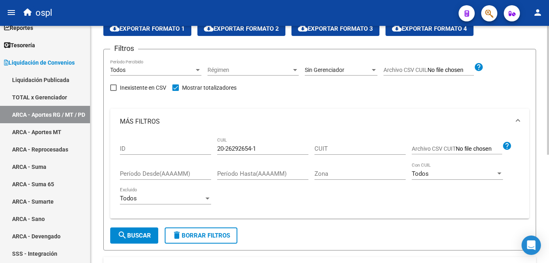
click at [239, 147] on input "20-26292654-1" at bounding box center [262, 148] width 91 height 7
paste input "35455152-8"
type input "20-35455152-8"
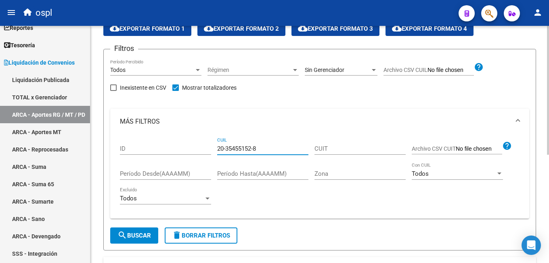
click at [133, 234] on span "search Buscar" at bounding box center [134, 235] width 34 height 7
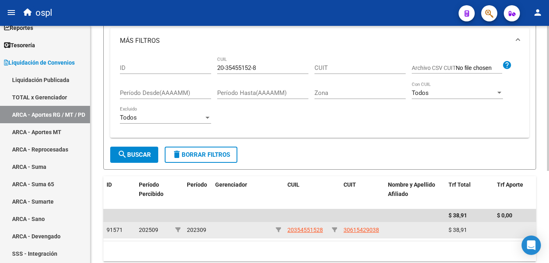
scroll to position [150, 0]
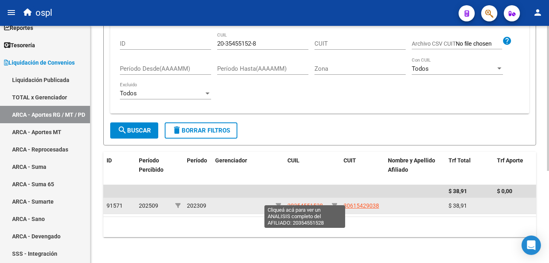
click at [308, 202] on span "20354551528" at bounding box center [305, 205] width 36 height 6
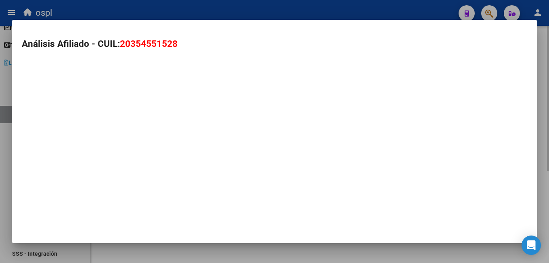
type textarea "20354551528"
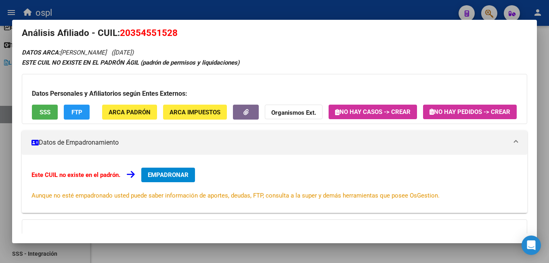
scroll to position [0, 0]
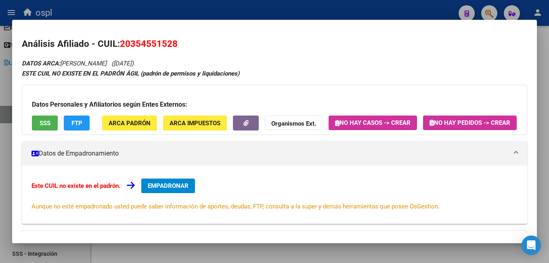
drag, startPoint x: 121, startPoint y: 32, endPoint x: 183, endPoint y: 35, distance: 61.4
click at [183, 35] on mat-dialog-content "Análisis Afiliado - CUIL: 20354551528 DATOS ARCA: FERREYRA NESTOR FABIAN (31/07…" at bounding box center [274, 131] width 525 height 204
copy span "20354551528"
click at [159, 189] on span "EMPADRONAR" at bounding box center [168, 185] width 41 height 7
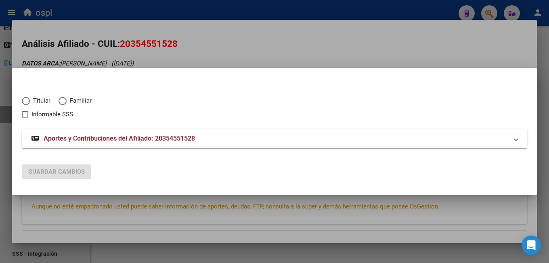
click at [34, 101] on span "Titular" at bounding box center [40, 100] width 21 height 9
click at [30, 101] on input "Titular" at bounding box center [26, 101] width 8 height 8
radio input "true"
checkbox input "true"
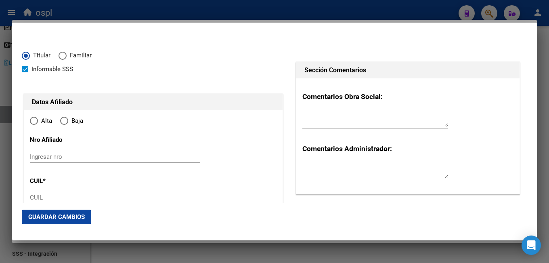
type input "20-35455152-8"
type input "35455152"
type input "FERREYRA"
type input "NESTOR FABIAN"
type input "1990-07-31"
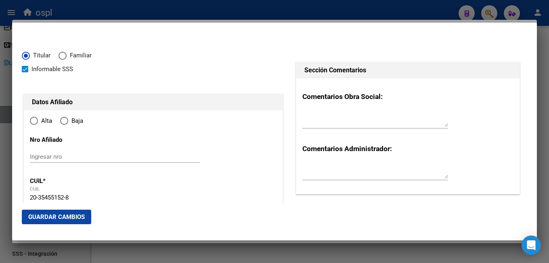
type input "IGUAZU"
type input "3370"
type input "MENDOZA"
type input "195"
radio input "true"
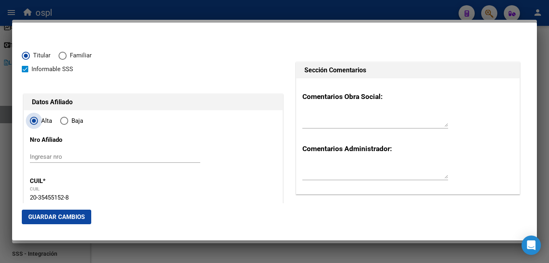
click at [34, 120] on span "Elija una opción" at bounding box center [34, 121] width 8 height 8
click at [34, 120] on input "Alta" at bounding box center [34, 121] width 8 height 8
type input "IGUAZU"
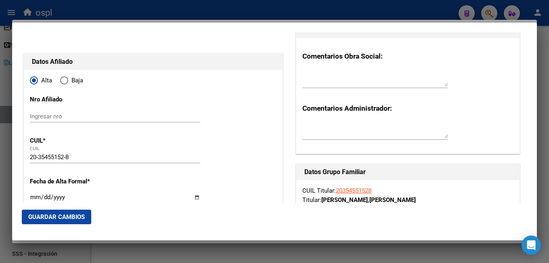
scroll to position [81, 0]
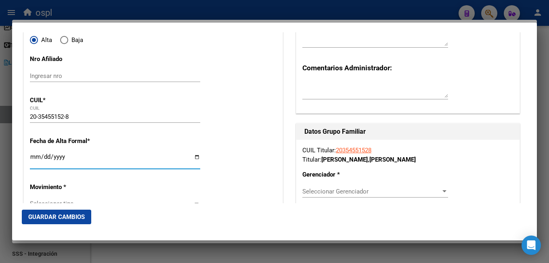
click at [33, 161] on input "Ingresar fecha" at bounding box center [115, 159] width 170 height 13
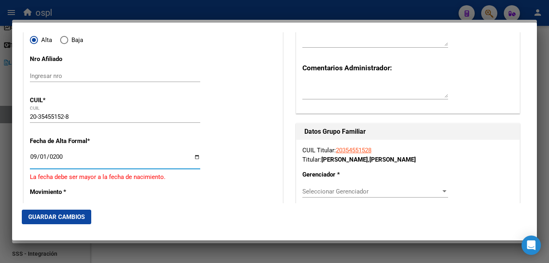
type input "2009-09-01"
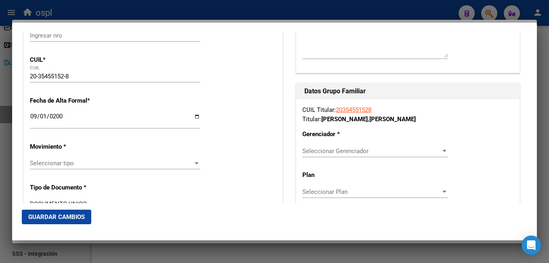
click at [80, 168] on div "Seleccionar tipo Seleccionar tipo" at bounding box center [115, 163] width 170 height 12
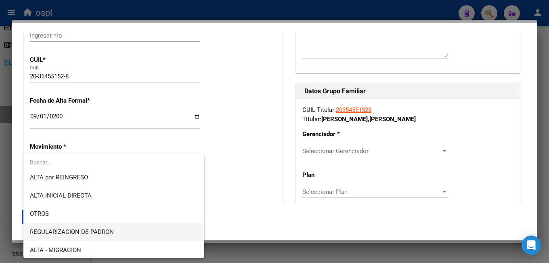
scroll to position [81, 0]
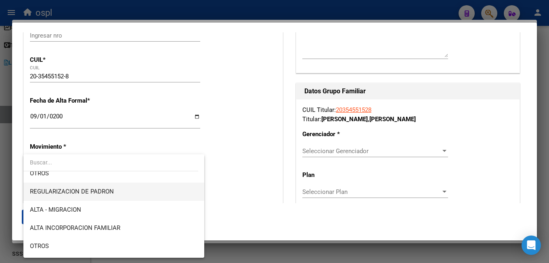
click at [134, 191] on span "REGULARIZACION DE PADRON" at bounding box center [114, 191] width 168 height 18
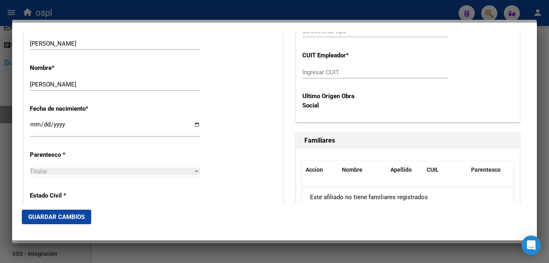
scroll to position [404, 0]
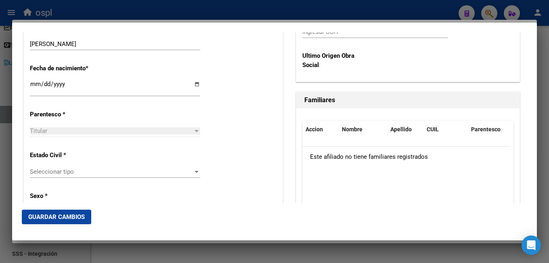
click at [76, 171] on span "Seleccionar tipo" at bounding box center [111, 171] width 163 height 7
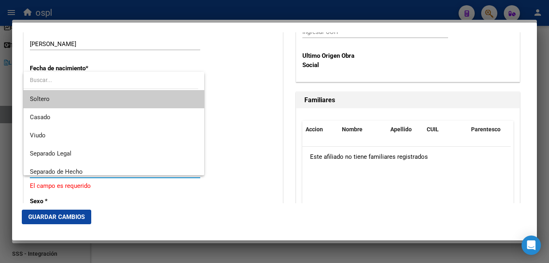
click at [84, 102] on span "Soltero" at bounding box center [114, 99] width 168 height 18
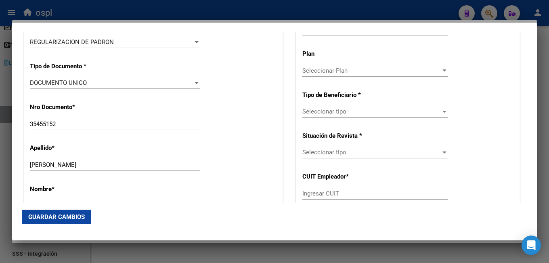
scroll to position [161, 0]
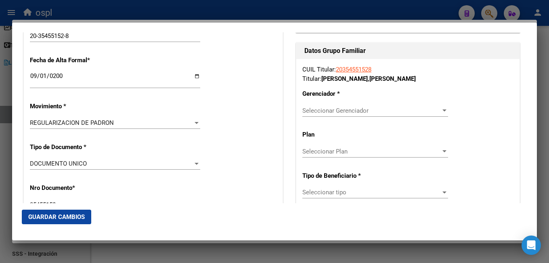
click at [331, 110] on span "Seleccionar Gerenciador" at bounding box center [371, 110] width 138 height 7
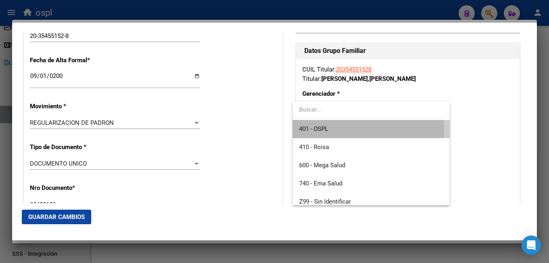
click at [333, 131] on span "401 - OSPL" at bounding box center [371, 129] width 144 height 18
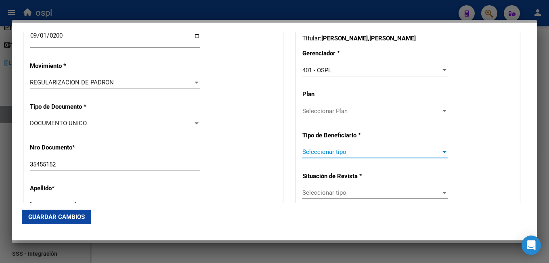
click at [320, 154] on span "Seleccionar tipo" at bounding box center [371, 151] width 138 height 7
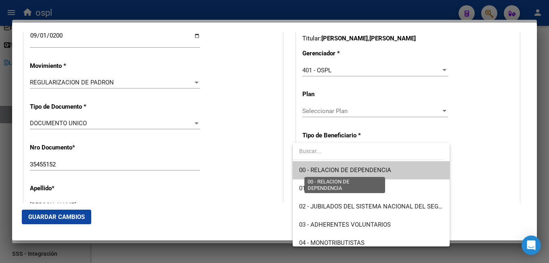
click at [346, 171] on span "00 - RELACION DE DEPENDENCIA" at bounding box center [345, 169] width 92 height 7
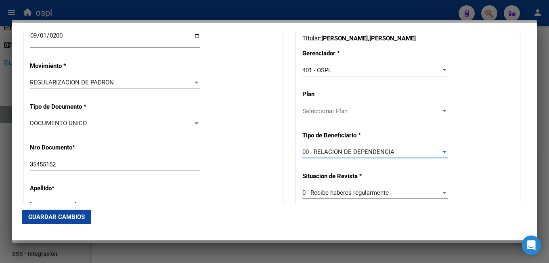
type input "30-61542903-8"
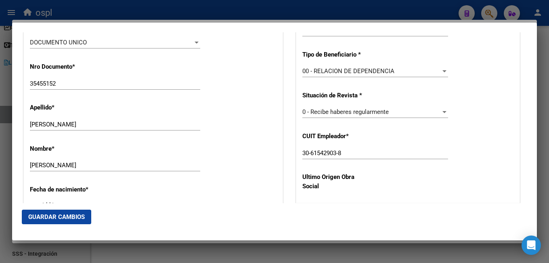
drag, startPoint x: 70, startPoint y: 209, endPoint x: 76, endPoint y: 209, distance: 5.7
click at [71, 209] on mat-dialog-actions "Guardar Cambios" at bounding box center [274, 216] width 505 height 27
click at [79, 214] on span "Guardar Cambios" at bounding box center [56, 216] width 57 height 7
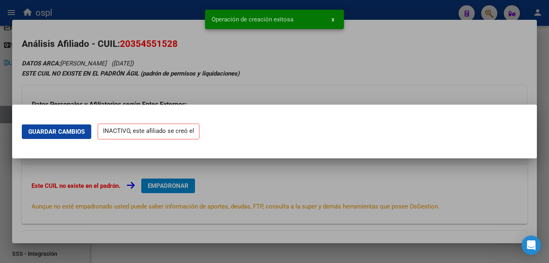
scroll to position [0, 0]
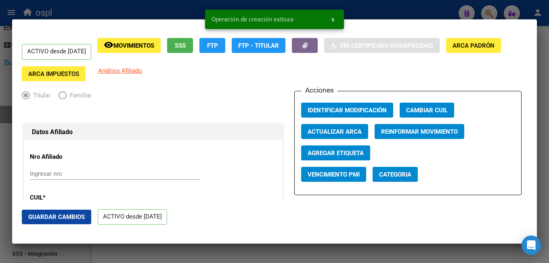
click at [237, 201] on mat-dialog-actions "Guardar Cambios ACTIVO desde 01/09/2009" at bounding box center [274, 217] width 505 height 34
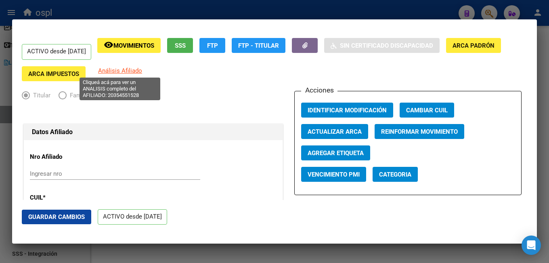
click at [129, 71] on span "Análisis Afiliado" at bounding box center [120, 70] width 44 height 7
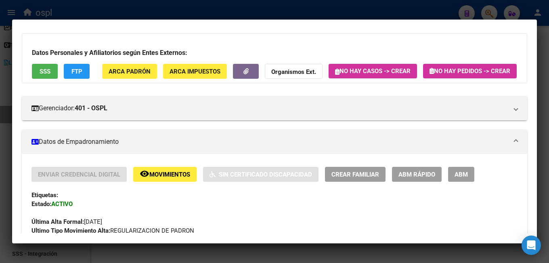
scroll to position [121, 0]
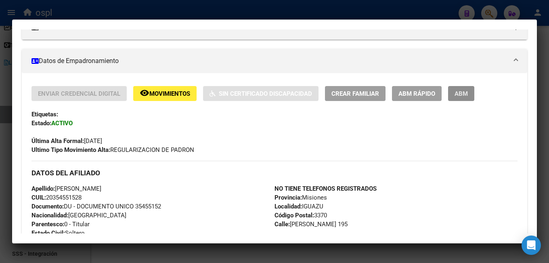
click at [457, 97] on span "ABM" at bounding box center [460, 93] width 13 height 7
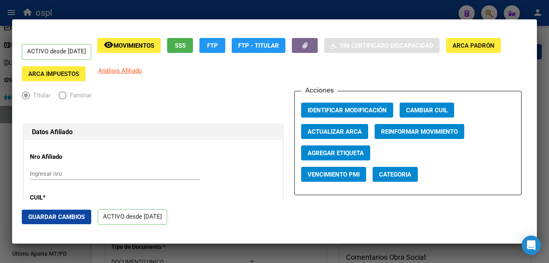
radio input "true"
type input "30-61542903-8"
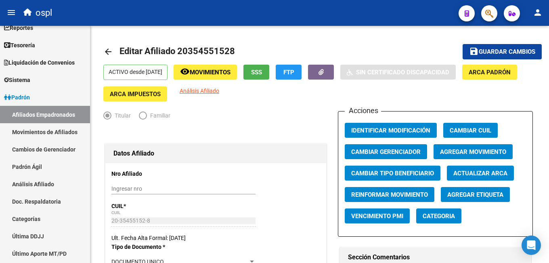
click at [485, 14] on button "button" at bounding box center [489, 13] width 16 height 16
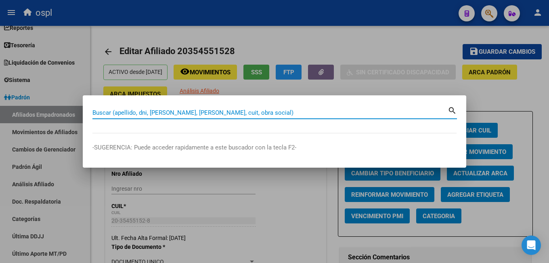
paste input "20354551528"
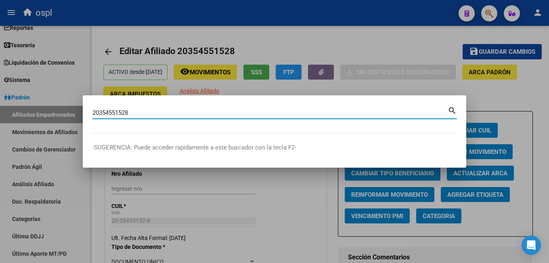
type input "20354551528"
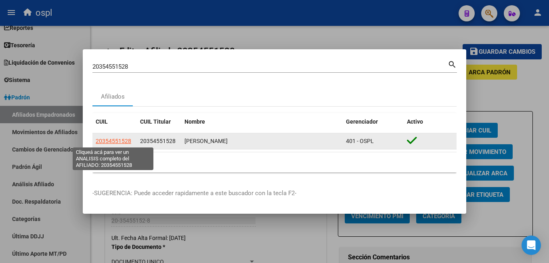
click at [121, 141] on span "20354551528" at bounding box center [114, 141] width 36 height 6
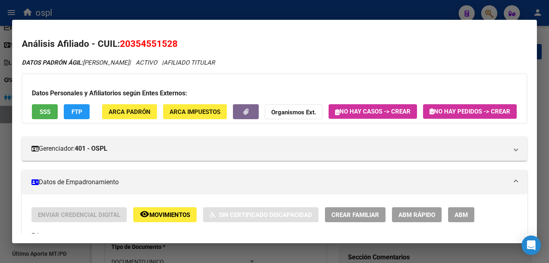
scroll to position [121, 0]
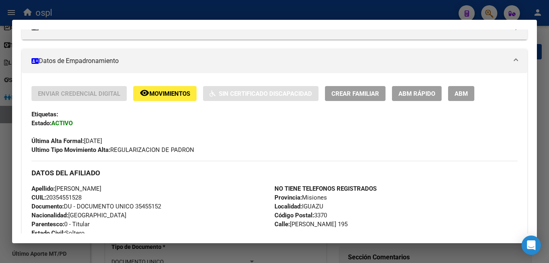
click at [426, 121] on div "Enviar Credencial Digital remove_red_eye Movimientos Sin Certificado Discapacid…" at bounding box center [274, 120] width 486 height 68
click at [431, 97] on span "ABM Rápido" at bounding box center [416, 93] width 37 height 7
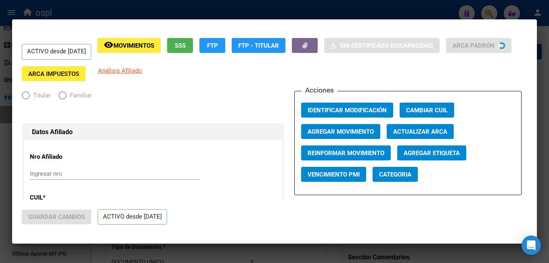
radio input "true"
type input "30-61542903-8"
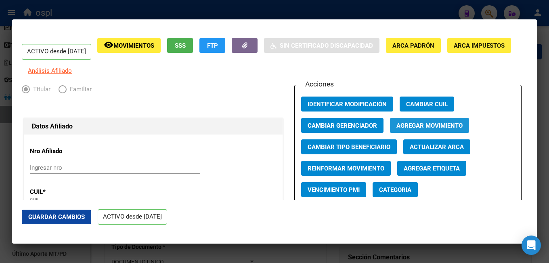
click at [401, 129] on span "Agregar Movimiento" at bounding box center [429, 125] width 66 height 7
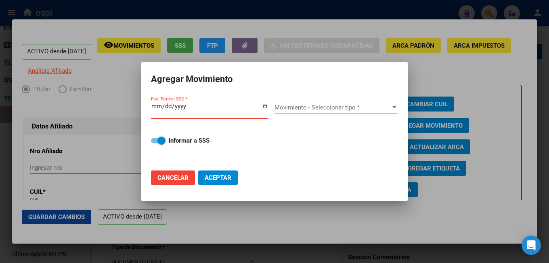
type input "0020-02-29"
type input "2024-02-29"
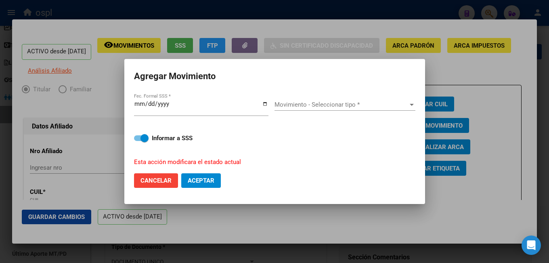
click at [311, 146] on div "Informar a SSS Esta acción modificara el estado actual" at bounding box center [274, 145] width 281 height 43
click at [318, 106] on span "Movimiento - Seleccionar tipo *" at bounding box center [341, 104] width 134 height 7
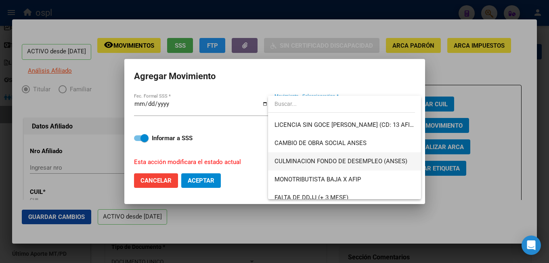
scroll to position [202, 0]
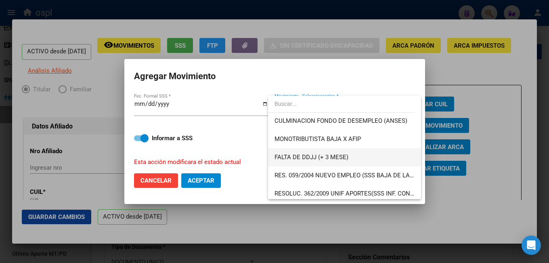
click at [363, 159] on span "FALTA DE DDJJ (+ 3 MESE)" at bounding box center [344, 157] width 140 height 18
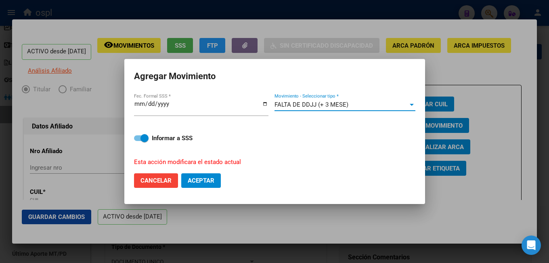
click at [209, 182] on span "Aceptar" at bounding box center [201, 180] width 27 height 7
checkbox input "false"
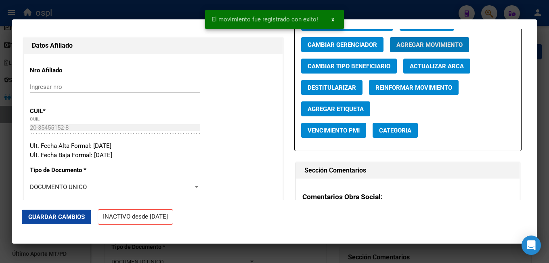
scroll to position [121, 0]
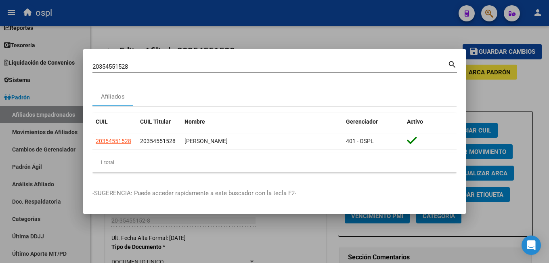
click at [250, 234] on div at bounding box center [274, 131] width 549 height 263
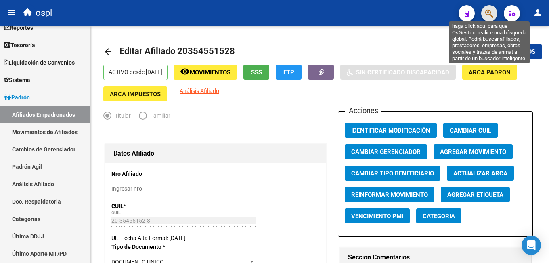
click at [491, 14] on icon "button" at bounding box center [489, 13] width 8 height 9
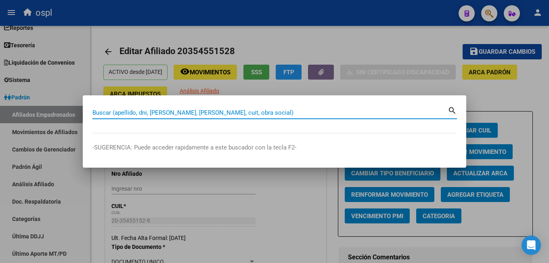
click at [130, 44] on div at bounding box center [274, 131] width 549 height 263
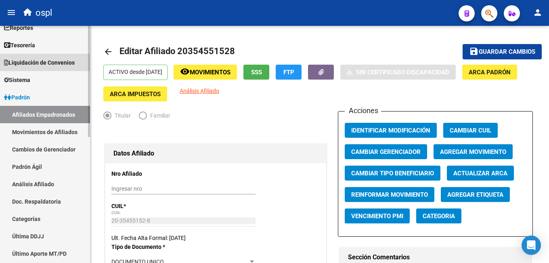
click at [36, 61] on span "Liquidación de Convenios" at bounding box center [39, 62] width 71 height 9
click at [53, 60] on span "Liquidación de Convenios" at bounding box center [39, 62] width 71 height 9
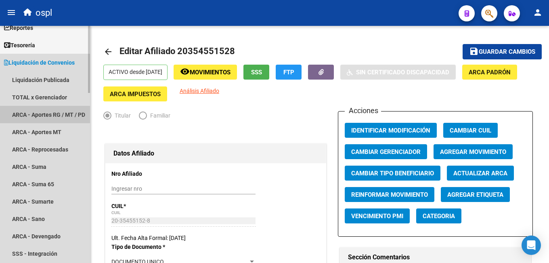
click at [50, 109] on link "ARCA - Aportes RG / MT / PD" at bounding box center [45, 114] width 90 height 17
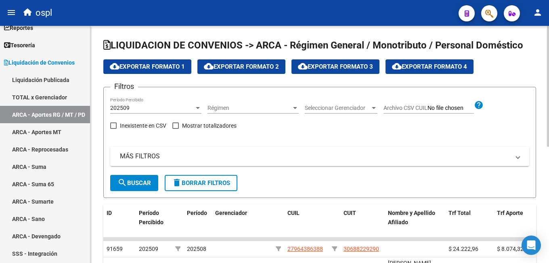
click at [202, 155] on mat-panel-title "MÁS FILTROS" at bounding box center [315, 156] width 390 height 9
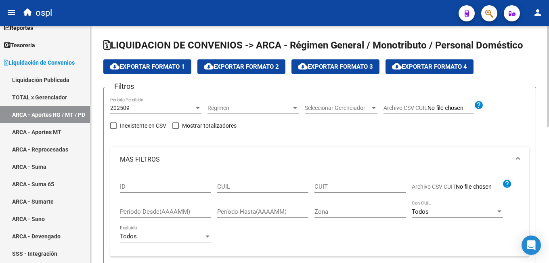
click at [226, 184] on input "CUIL" at bounding box center [262, 186] width 91 height 7
paste input "20-27682870-4"
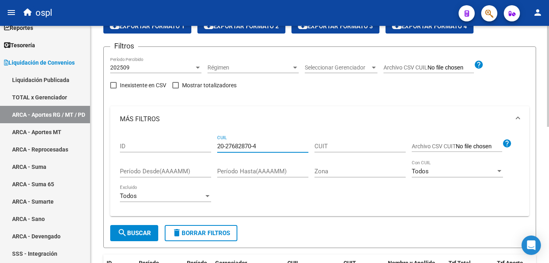
type input "20-27682870-4"
click at [147, 230] on span "search Buscar" at bounding box center [134, 232] width 34 height 7
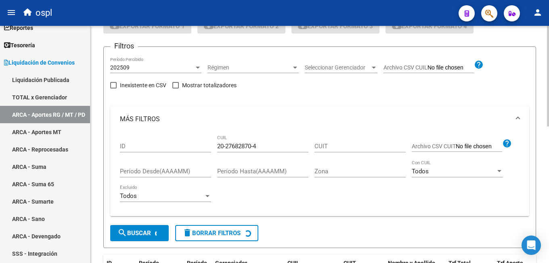
scroll to position [141, 0]
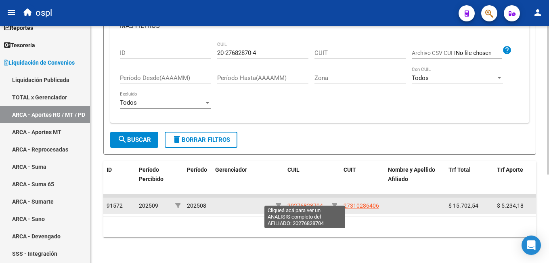
click at [315, 202] on span "20276828704" at bounding box center [305, 205] width 36 height 6
type textarea "20276828704"
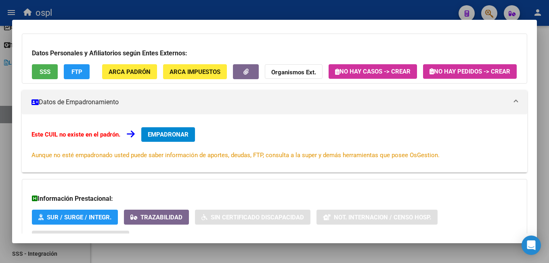
scroll to position [0, 0]
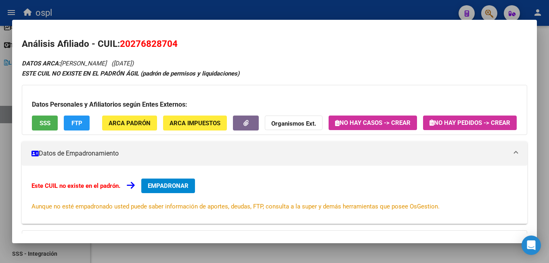
drag, startPoint x: 122, startPoint y: 44, endPoint x: 176, endPoint y: 43, distance: 54.1
click at [176, 43] on span "20276828704" at bounding box center [149, 43] width 58 height 10
copy span "20276828704"
click at [176, 189] on span "EMPADRONAR" at bounding box center [168, 185] width 41 height 7
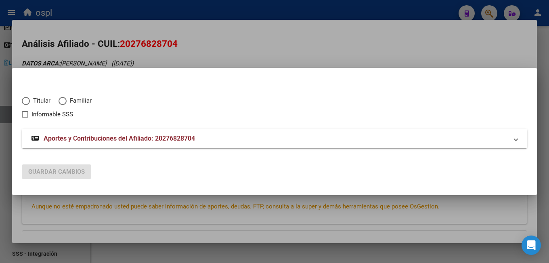
click at [38, 100] on span "Titular" at bounding box center [40, 100] width 21 height 9
click at [30, 100] on input "Titular" at bounding box center [26, 101] width 8 height 8
radio input "true"
checkbox input "true"
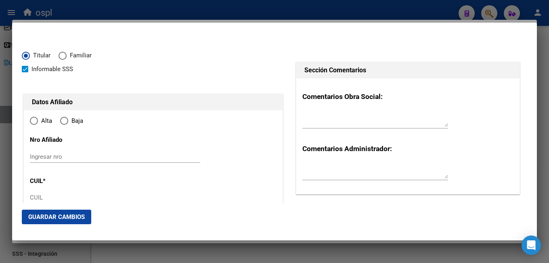
type input "20-27682870-4"
type input "27682870"
type input "PIZARRO"
type input "EDUARDO ARIEL"
type input "1980-12-08"
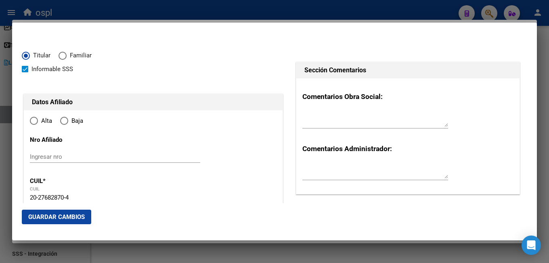
type input "SANTA BLANCA"
type input "5531"
type input "PRES BERNARDINO RIVA"
type input "2"
radio input "true"
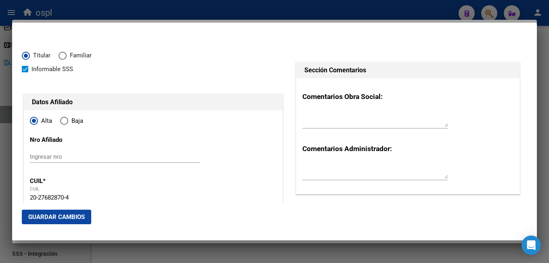
type input "SANTA BLANCA"
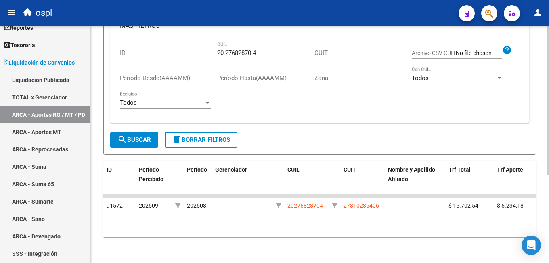
scroll to position [101, 0]
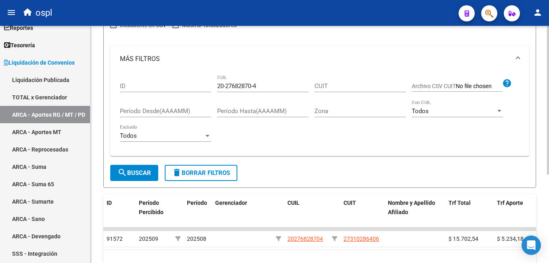
click at [240, 88] on input "20-27682870-4" at bounding box center [262, 85] width 91 height 7
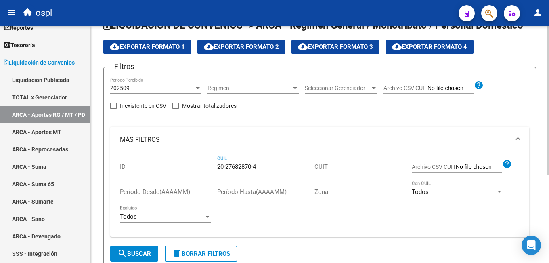
click at [159, 92] on div "202509 Período Percibido" at bounding box center [155, 85] width 91 height 16
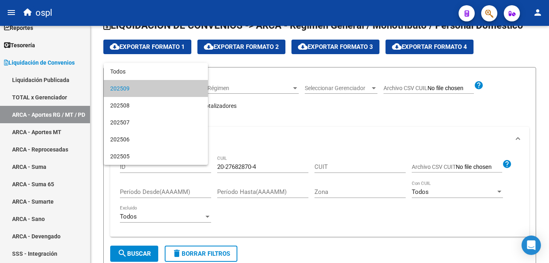
click at [140, 95] on span "202509" at bounding box center [155, 88] width 91 height 17
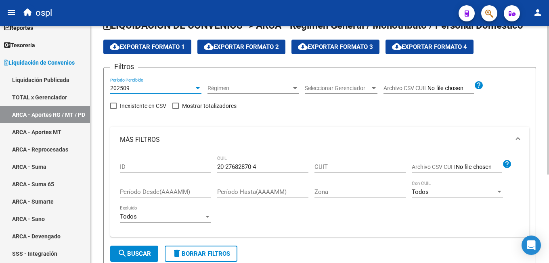
click at [142, 88] on div "202509" at bounding box center [152, 88] width 84 height 7
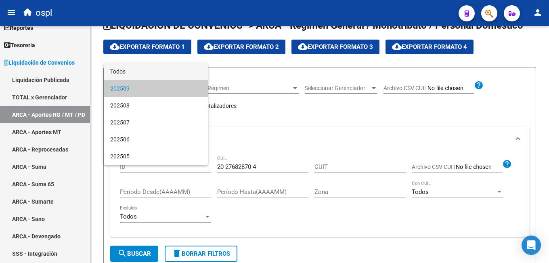
click at [140, 70] on span "Todos" at bounding box center [155, 71] width 91 height 17
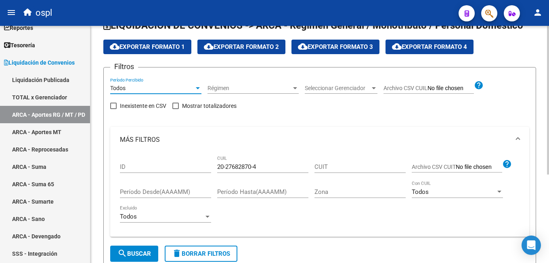
click at [146, 251] on span "search Buscar" at bounding box center [134, 253] width 34 height 7
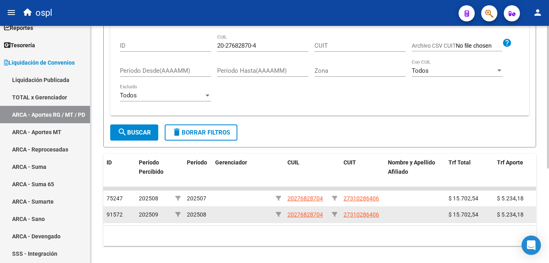
scroll to position [157, 0]
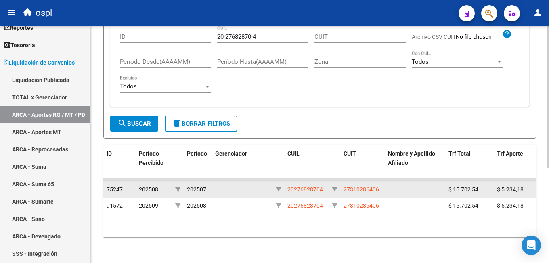
click at [308, 185] on app-link-go-to "20276828704" at bounding box center [305, 189] width 36 height 9
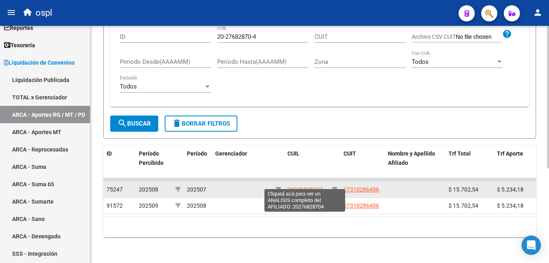
click at [305, 186] on span "20276828704" at bounding box center [305, 189] width 36 height 6
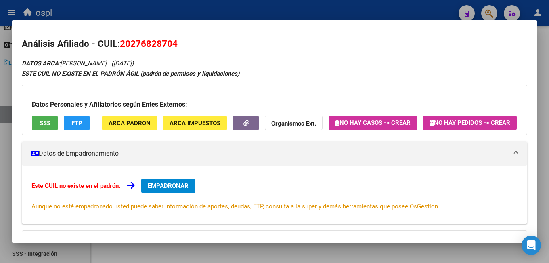
scroll to position [81, 0]
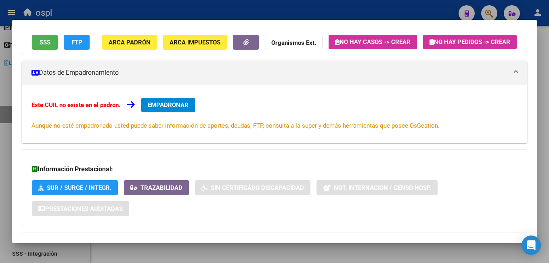
click at [155, 109] on span "EMPADRONAR" at bounding box center [168, 104] width 41 height 7
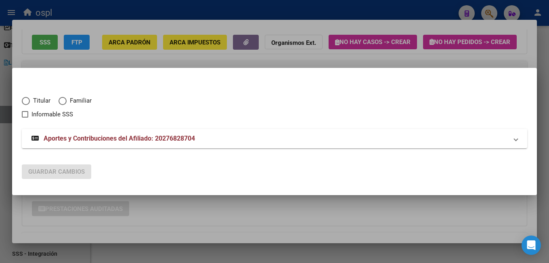
click at [46, 102] on span "Titular" at bounding box center [40, 100] width 21 height 9
click at [30, 102] on input "Titular" at bounding box center [26, 101] width 8 height 8
radio input "true"
checkbox input "true"
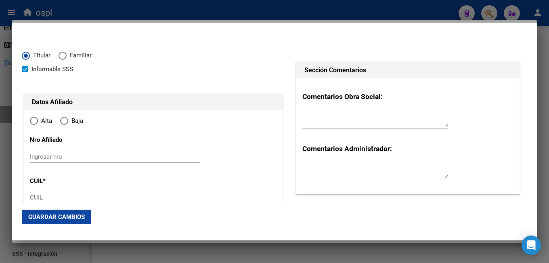
type input "20-27682870-4"
type input "27682870"
type input "PIZARRO"
type input "EDUARDO ARIEL"
type input "1980-12-08"
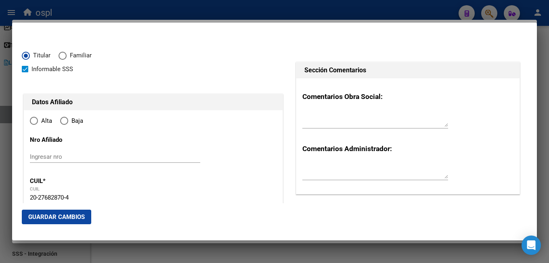
type input "SANTA BLANCA"
type input "5531"
type input "PRES BERNARDINO RIVA"
type input "2"
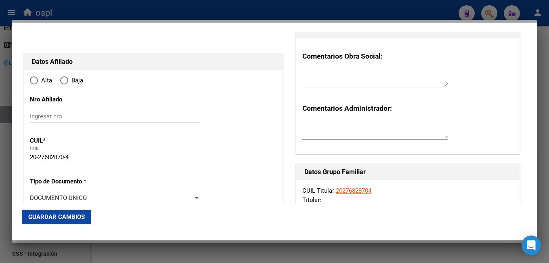
type input "SANTA BLANCA"
radio input "true"
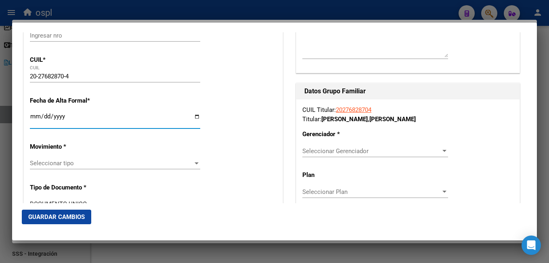
click at [34, 116] on input "Ingresar fecha" at bounding box center [115, 119] width 170 height 13
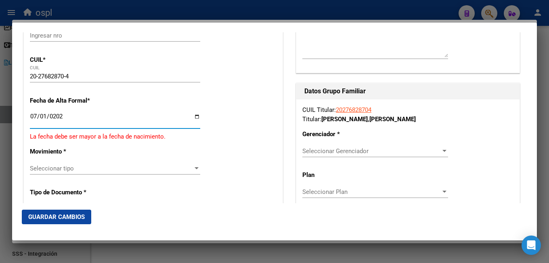
type input "2025-07-01"
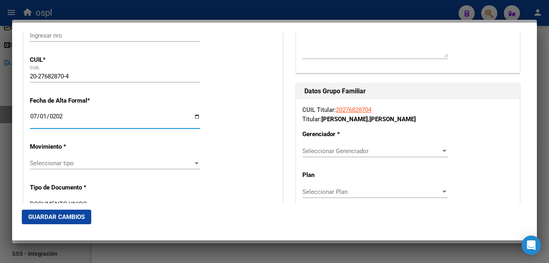
click at [54, 169] on div "Seleccionar tipo Seleccionar tipo" at bounding box center [115, 163] width 170 height 12
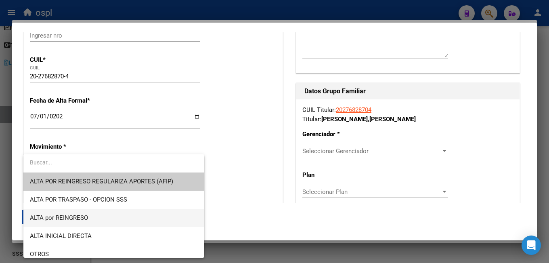
scroll to position [40, 0]
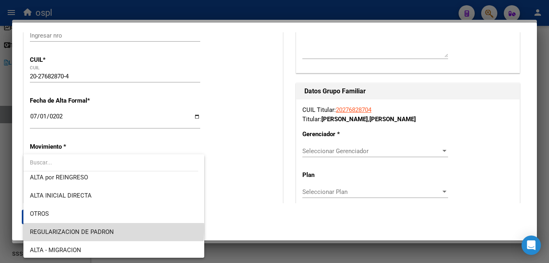
click at [113, 229] on span "REGULARIZACION DE PADRON" at bounding box center [114, 232] width 168 height 18
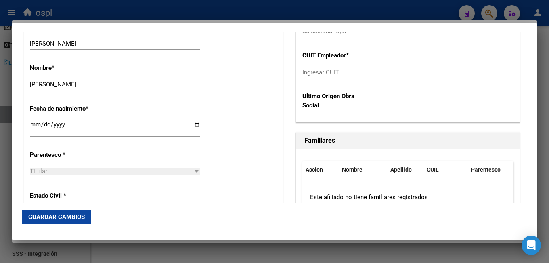
scroll to position [444, 0]
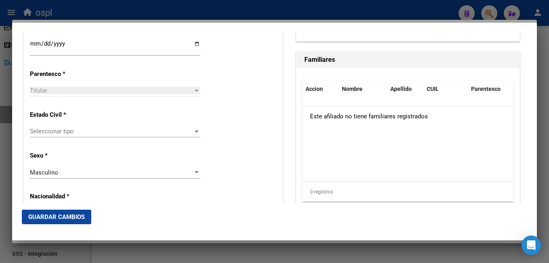
click at [69, 134] on span "Seleccionar tipo" at bounding box center [111, 131] width 163 height 7
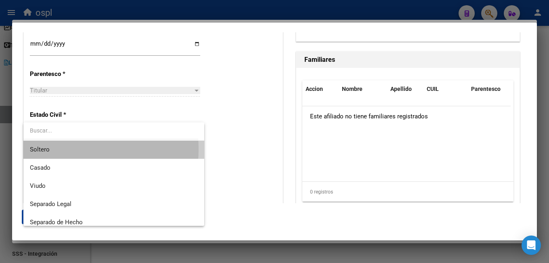
click at [68, 149] on span "Soltero" at bounding box center [114, 149] width 168 height 18
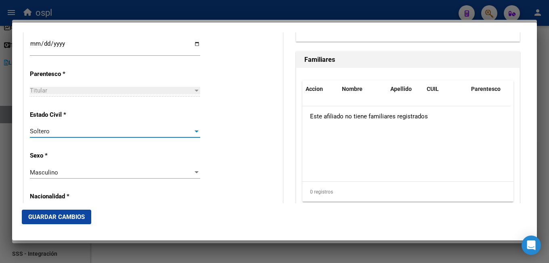
click at [210, 135] on div "Estado Civil * [DEMOGRAPHIC_DATA] Seleccionar tipo" at bounding box center [153, 124] width 247 height 41
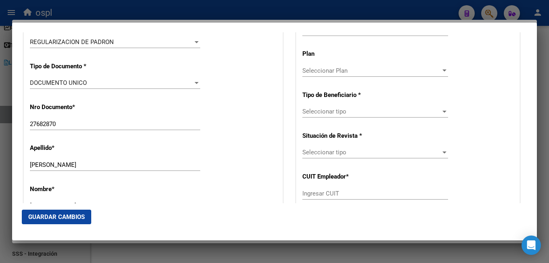
scroll to position [121, 0]
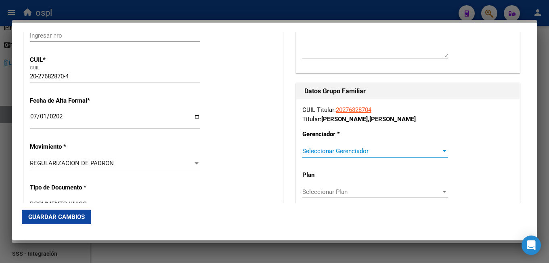
click at [360, 154] on span "Seleccionar Gerenciador" at bounding box center [371, 150] width 138 height 7
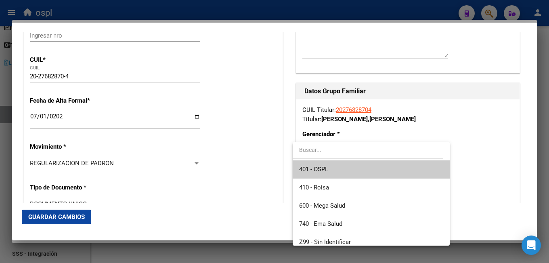
click at [338, 171] on span "401 - OSPL" at bounding box center [371, 169] width 144 height 18
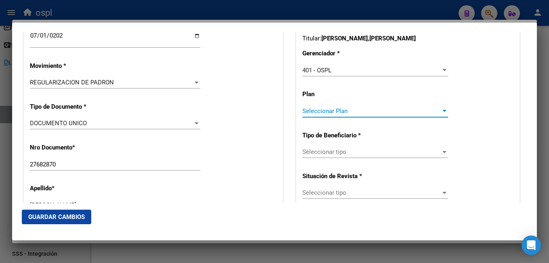
click at [335, 110] on span "Seleccionar Plan" at bounding box center [371, 110] width 138 height 7
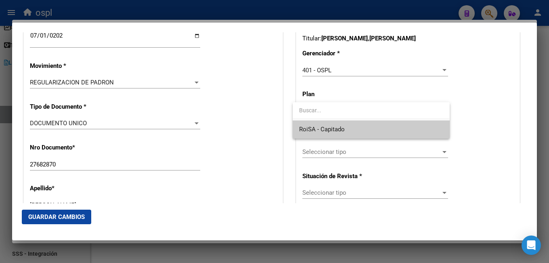
click at [269, 110] on div at bounding box center [274, 131] width 549 height 263
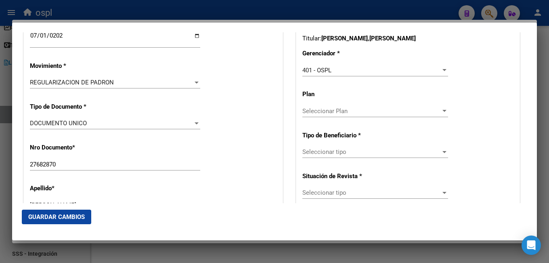
click at [324, 152] on span "Seleccionar tipo" at bounding box center [371, 151] width 138 height 7
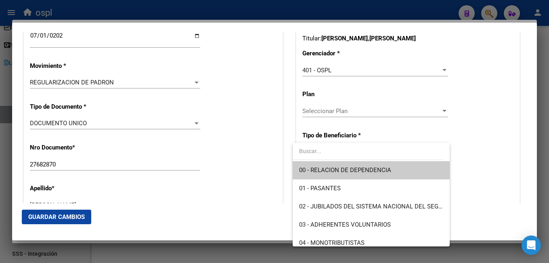
click at [394, 170] on span "00 - RELACION DE DEPENDENCIA" at bounding box center [371, 170] width 144 height 18
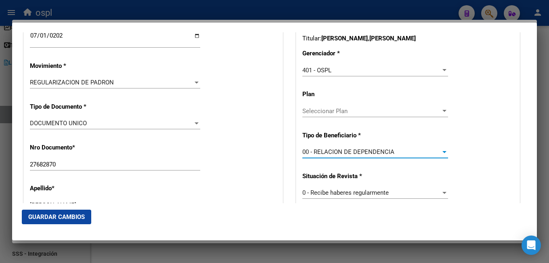
type input "27-31028640-6"
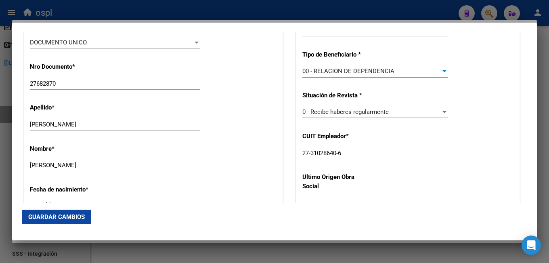
scroll to position [363, 0]
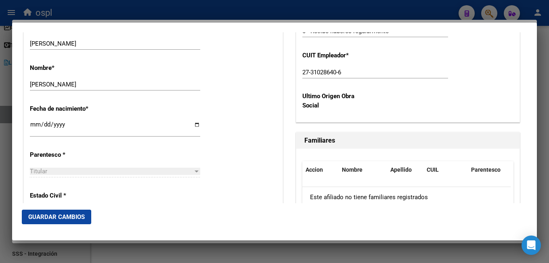
drag, startPoint x: 84, startPoint y: 220, endPoint x: 123, endPoint y: 219, distance: 39.2
click at [83, 220] on span "Guardar Cambios" at bounding box center [56, 216] width 57 height 7
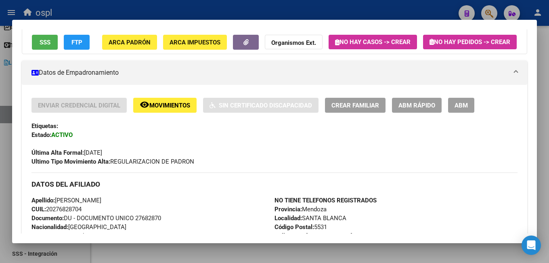
scroll to position [0, 0]
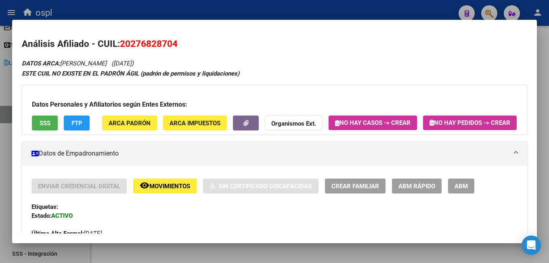
click at [256, 10] on div at bounding box center [274, 131] width 549 height 263
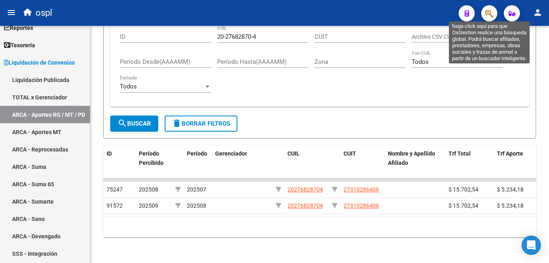
click at [489, 12] on icon "button" at bounding box center [489, 13] width 8 height 9
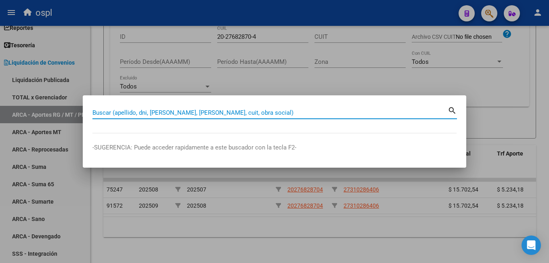
paste input "27148932617"
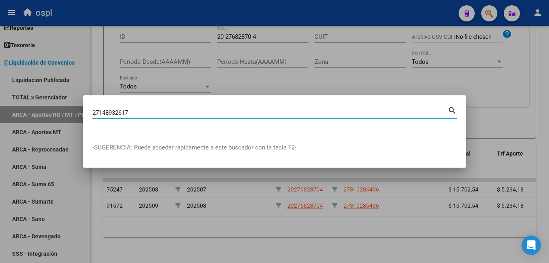
type input "27148932617"
click at [263, 220] on div at bounding box center [274, 131] width 549 height 263
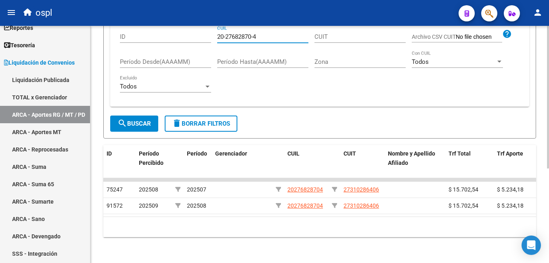
click at [264, 33] on input "20-27682870-4" at bounding box center [262, 36] width 91 height 7
paste input "7-14893261-7"
type input "27-14893261-7"
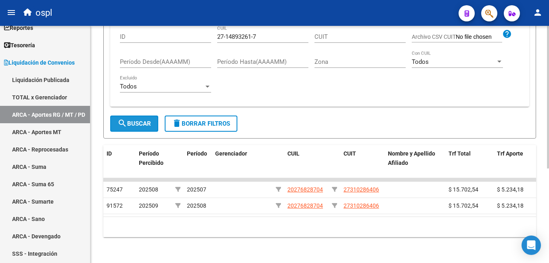
click at [134, 120] on span "search Buscar" at bounding box center [134, 123] width 34 height 7
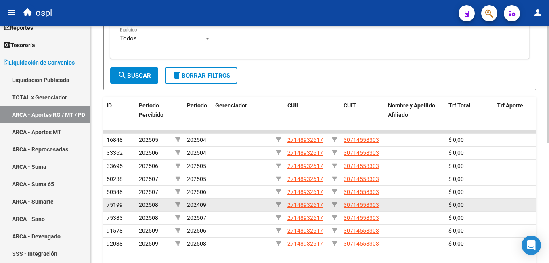
scroll to position [245, 0]
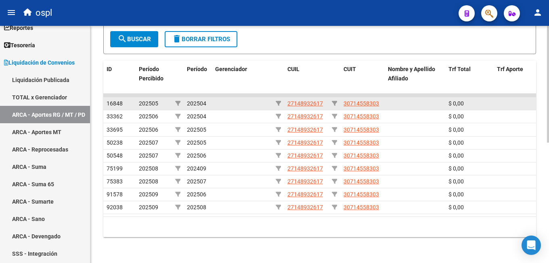
drag, startPoint x: 187, startPoint y: 94, endPoint x: 218, endPoint y: 93, distance: 30.3
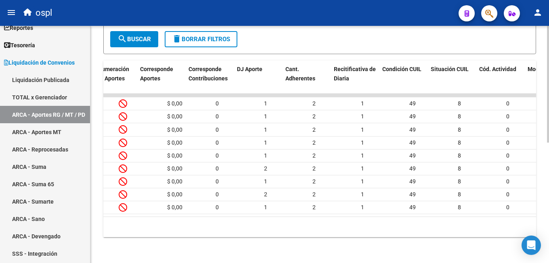
scroll to position [0, 1713]
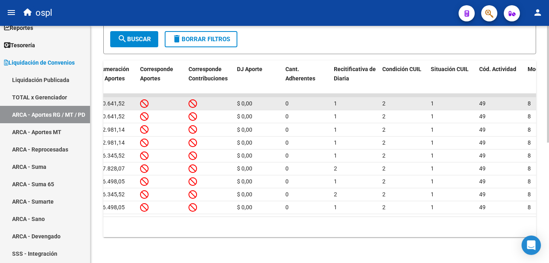
click at [195, 99] on icon at bounding box center [192, 103] width 8 height 9
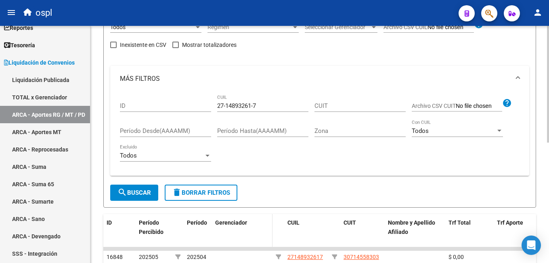
scroll to position [121, 0]
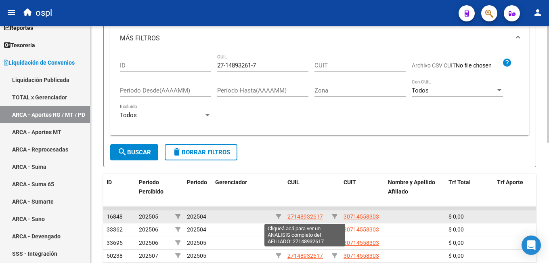
click at [300, 216] on span "27148932617" at bounding box center [305, 216] width 36 height 6
type textarea "27148932617"
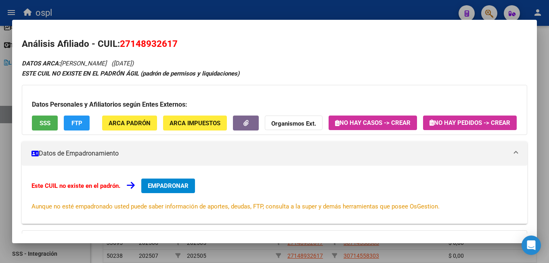
click at [170, 189] on span "EMPADRONAR" at bounding box center [168, 185] width 41 height 7
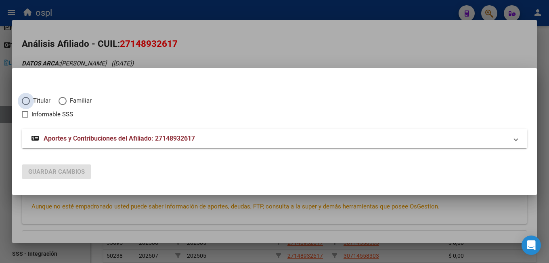
click at [36, 101] on span "Titular" at bounding box center [40, 100] width 21 height 9
click at [30, 101] on input "Titular" at bounding box center [26, 101] width 8 height 8
radio input "true"
checkbox input "true"
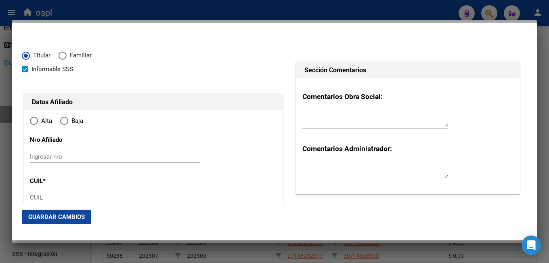
type input "27-14893261-7"
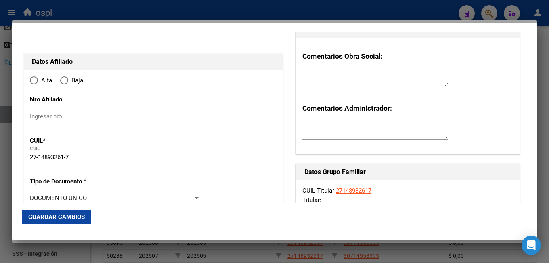
type input "14893261"
type input "SCAVUZZO"
type input "MIRIAM EDITH"
type input "1962-06-16"
type input "CORDOBA"
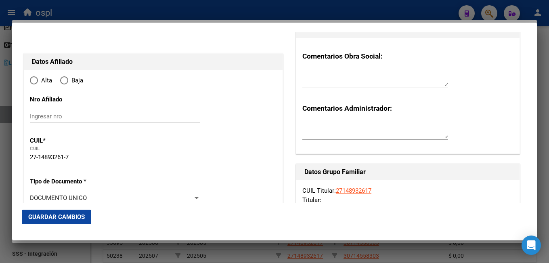
type input "5000"
type input "DR JOSE M URRUTIA"
type input "145"
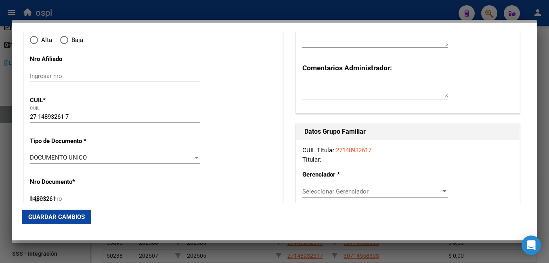
radio input "true"
type input "CORDOBA"
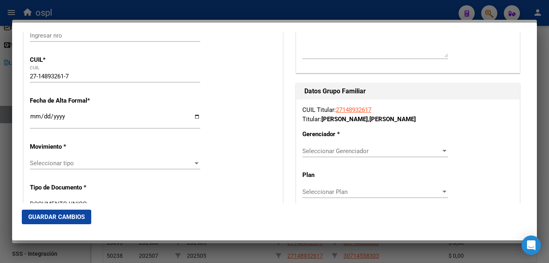
scroll to position [161, 0]
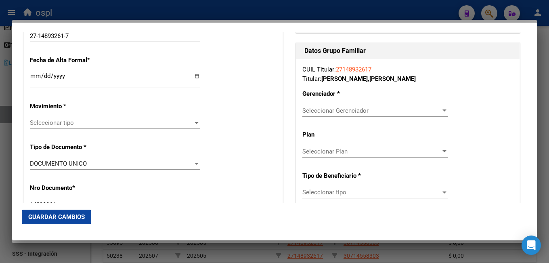
click at [31, 75] on input "Ingresar fecha" at bounding box center [115, 79] width 170 height 13
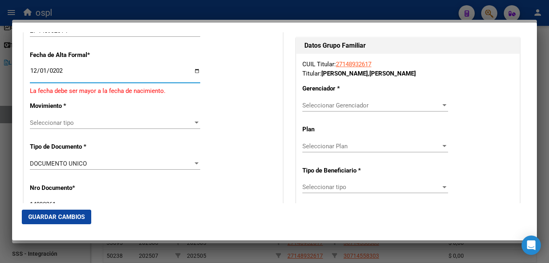
type input "2021-12-01"
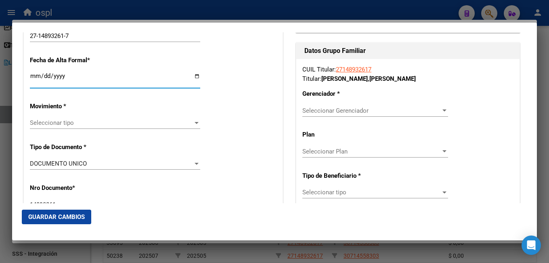
scroll to position [167, 0]
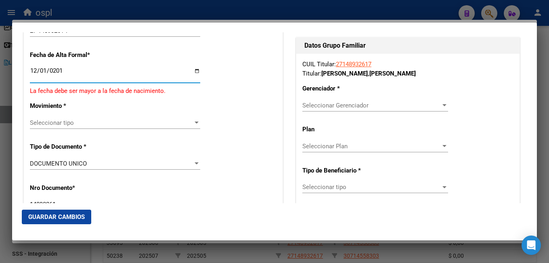
type input "2016-12-01"
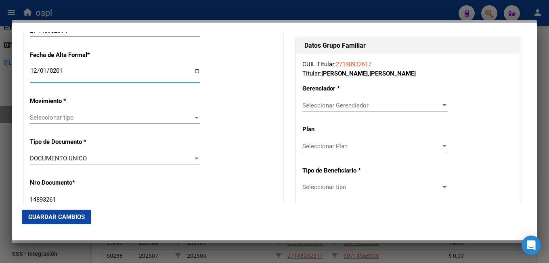
scroll to position [161, 0]
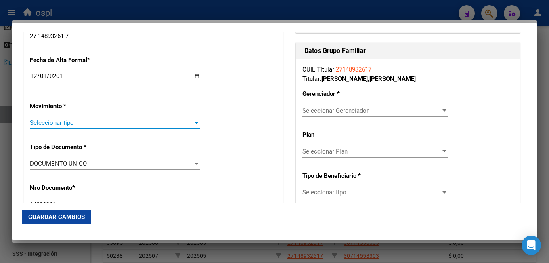
click at [135, 119] on span "Seleccionar tipo" at bounding box center [111, 122] width 163 height 7
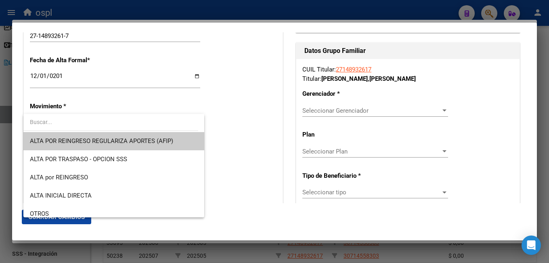
scroll to position [40, 0]
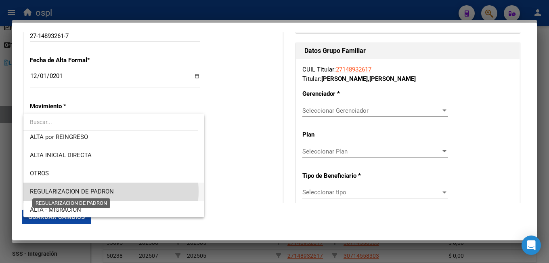
drag, startPoint x: 109, startPoint y: 191, endPoint x: 117, endPoint y: 190, distance: 8.2
click at [109, 191] on span "REGULARIZACION DE PADRON" at bounding box center [72, 191] width 84 height 7
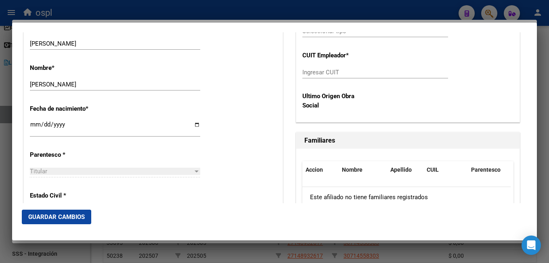
scroll to position [404, 0]
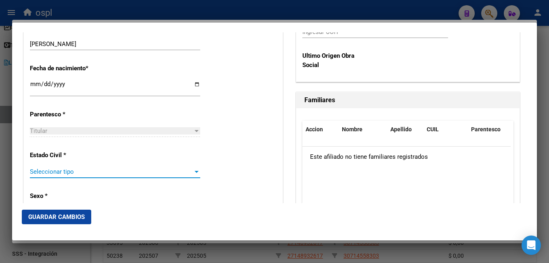
click at [53, 174] on span "Seleccionar tipo" at bounding box center [111, 171] width 163 height 7
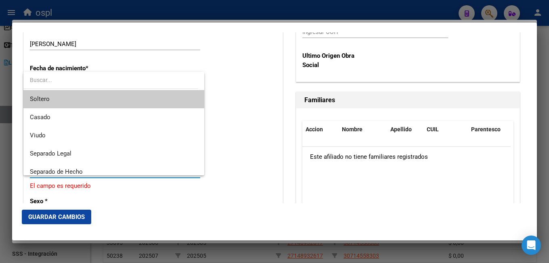
click at [53, 101] on span "Soltero" at bounding box center [114, 99] width 168 height 18
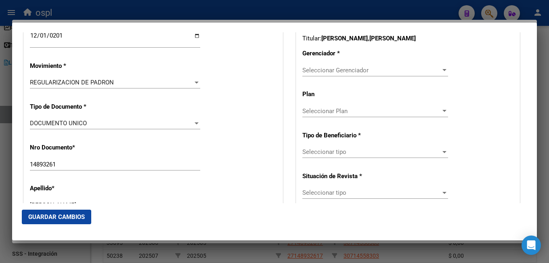
scroll to position [161, 0]
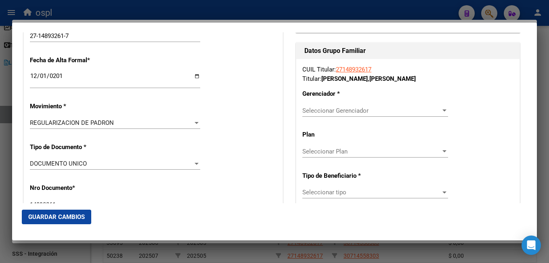
click at [330, 113] on span "Seleccionar Gerenciador" at bounding box center [371, 110] width 138 height 7
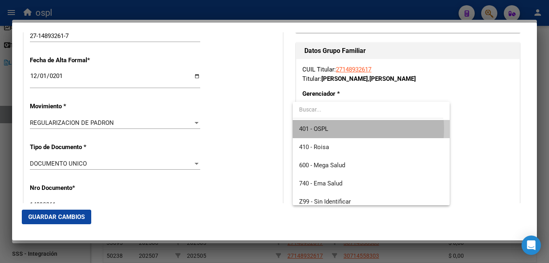
click at [335, 129] on span "401 - OSPL" at bounding box center [371, 129] width 144 height 18
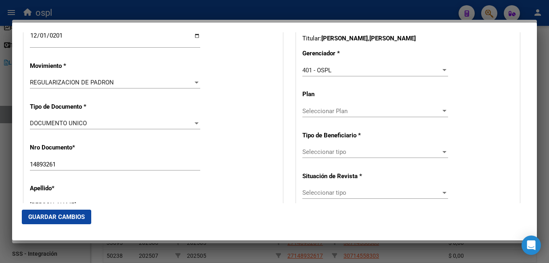
click at [323, 153] on span "Seleccionar tipo" at bounding box center [371, 151] width 138 height 7
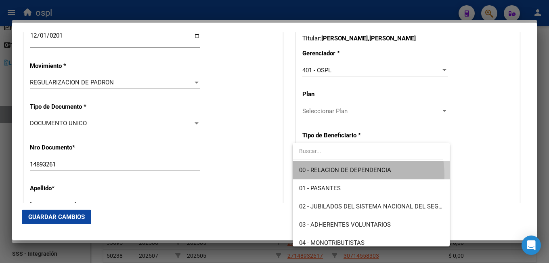
click at [343, 175] on span "00 - RELACION DE DEPENDENCIA" at bounding box center [371, 170] width 144 height 18
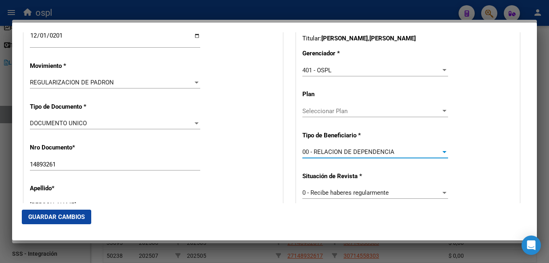
type input "30-71455830-3"
drag, startPoint x: 71, startPoint y: 215, endPoint x: 78, endPoint y: 215, distance: 7.3
click at [71, 216] on span "Guardar Cambios" at bounding box center [56, 216] width 57 height 7
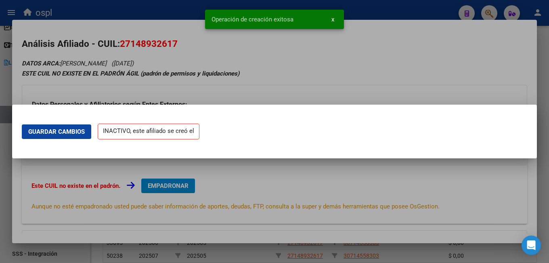
scroll to position [0, 0]
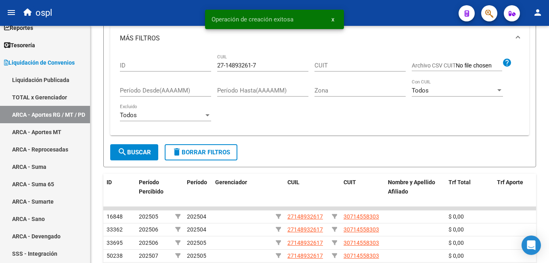
click at [492, 11] on icon "button" at bounding box center [489, 13] width 8 height 9
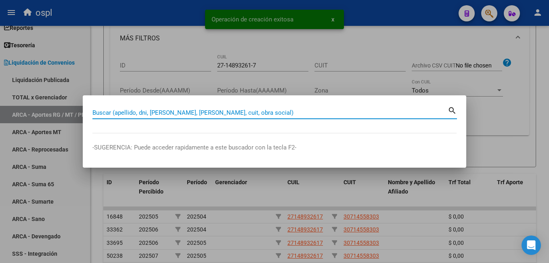
paste input "27148932617"
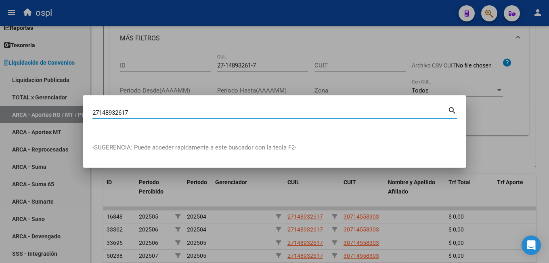
type input "27148932617"
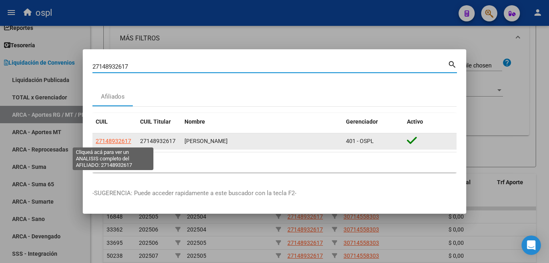
click at [104, 140] on span "27148932617" at bounding box center [114, 141] width 36 height 6
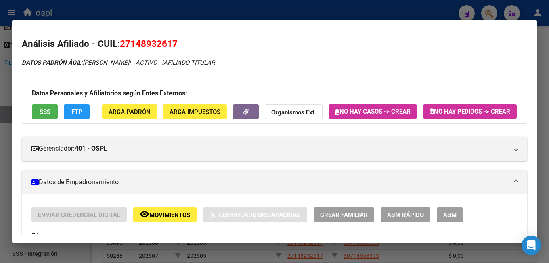
scroll to position [121, 0]
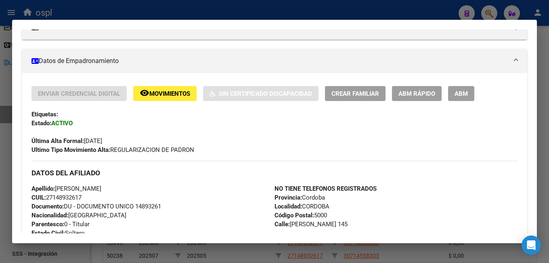
click at [432, 97] on span "ABM Rápido" at bounding box center [416, 93] width 37 height 7
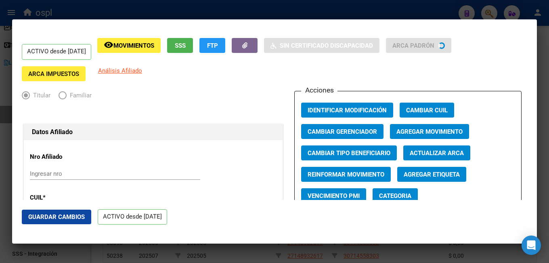
radio input "true"
type input "30-71455830-3"
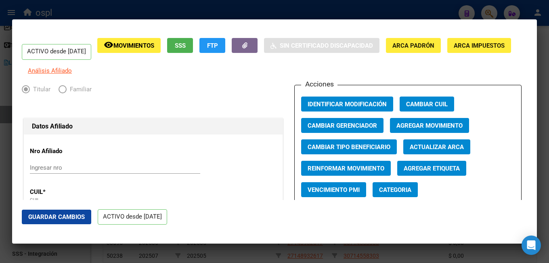
click at [419, 129] on span "Agregar Movimiento" at bounding box center [429, 125] width 66 height 7
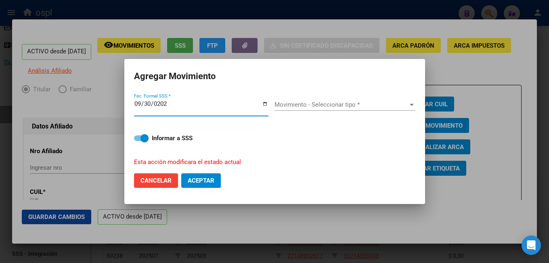
type input "2022-09-30"
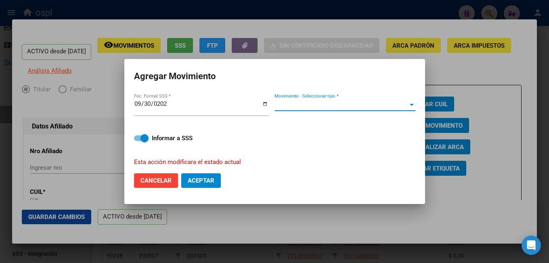
click at [304, 105] on span "Movimiento - Seleccionar tipo *" at bounding box center [341, 104] width 134 height 7
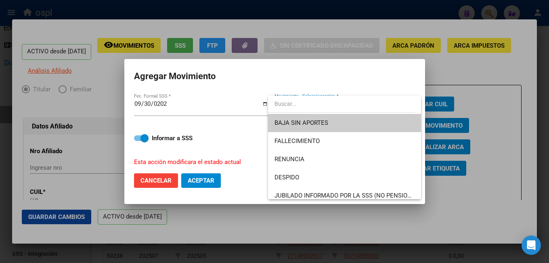
scroll to position [40, 0]
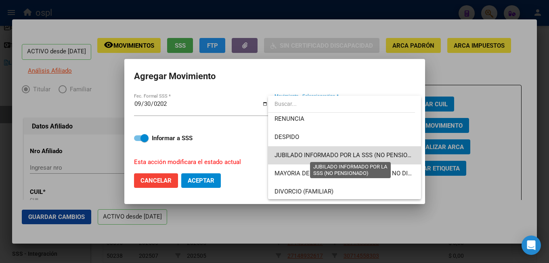
click at [361, 155] on span "JUBILADO INFORMADO POR LA SSS (NO PENSIONADO)" at bounding box center [349, 154] width 151 height 7
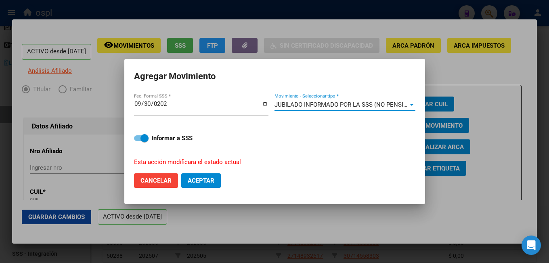
click at [210, 182] on span "Aceptar" at bounding box center [201, 180] width 27 height 7
checkbox input "false"
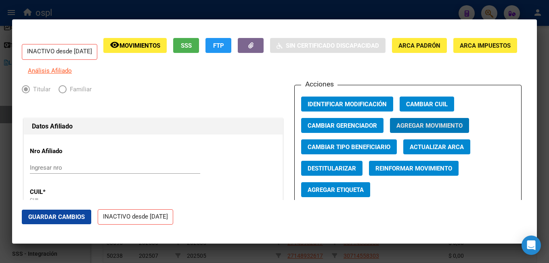
click at [270, 6] on div at bounding box center [274, 131] width 549 height 263
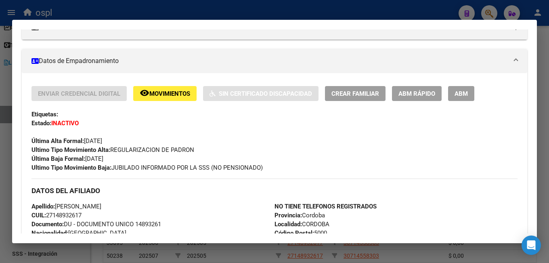
click at [256, 13] on div at bounding box center [274, 131] width 549 height 263
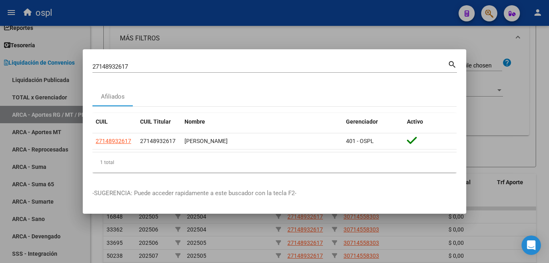
click at [241, 42] on div at bounding box center [274, 131] width 549 height 263
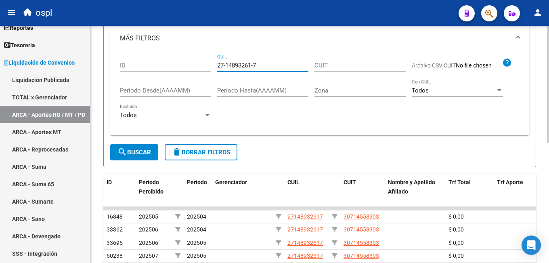
click at [240, 67] on input "27-14893261-7" at bounding box center [262, 65] width 91 height 7
paste input "34729715"
type input "27-34729715-7"
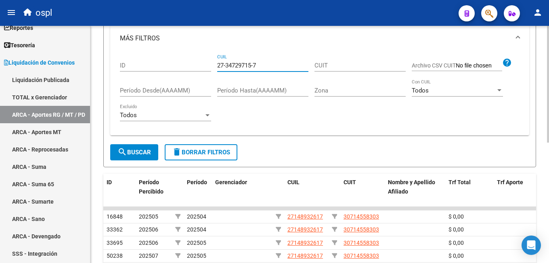
click at [138, 161] on form "Filtros Todos Período Percibido Régimen Régimen Seleccionar Gerenciador Selecci…" at bounding box center [319, 66] width 433 height 201
click at [149, 154] on span "search Buscar" at bounding box center [134, 152] width 34 height 7
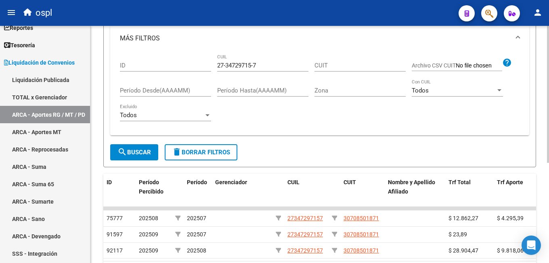
scroll to position [161, 0]
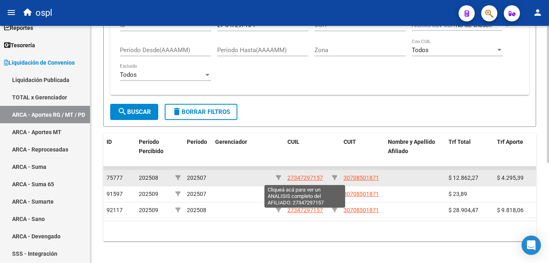
click at [299, 180] on span "27347297157" at bounding box center [305, 177] width 36 height 6
type textarea "27347297157"
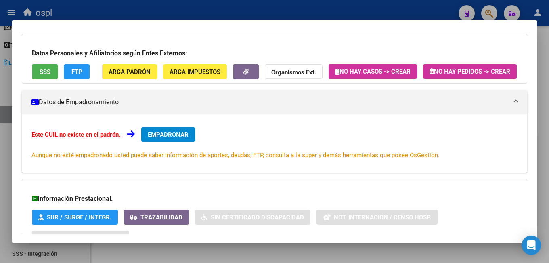
scroll to position [11, 0]
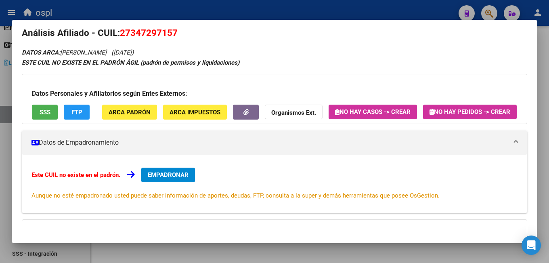
click at [168, 178] on span "EMPADRONAR" at bounding box center [168, 174] width 41 height 7
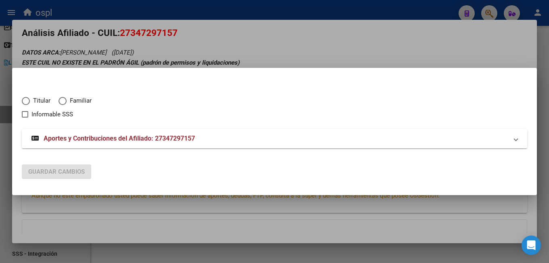
click at [29, 99] on span "Elija una opción" at bounding box center [26, 101] width 8 height 8
click at [29, 99] on input "Titular" at bounding box center [26, 101] width 8 height 8
radio input "true"
checkbox input "true"
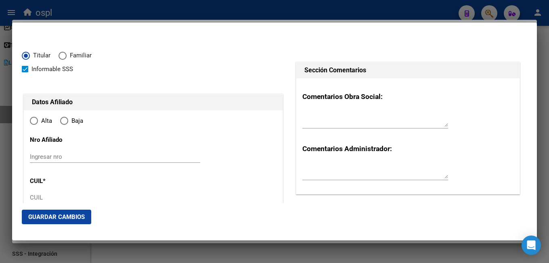
type input "27-34729715-7"
radio input "true"
type input "34729715"
type input "1989-08-27"
type input "4128"
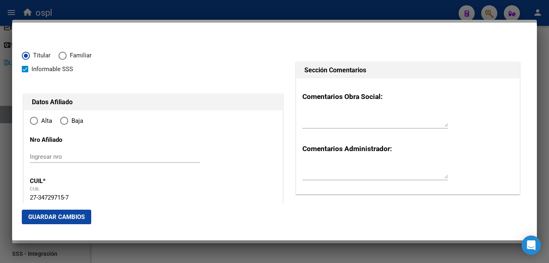
type input "GONZALEZ"
type input "ESTER ROMINA"
type input "LULES"
type input "B LAS FLORES"
type input "LULES"
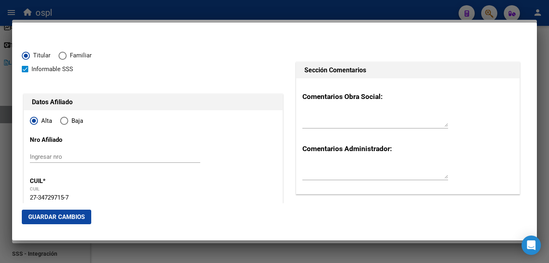
click at [226, 10] on div at bounding box center [274, 131] width 549 height 263
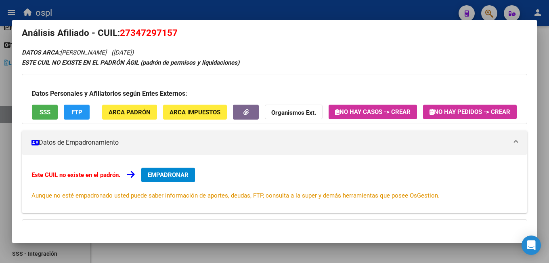
click at [239, 10] on div at bounding box center [274, 131] width 549 height 263
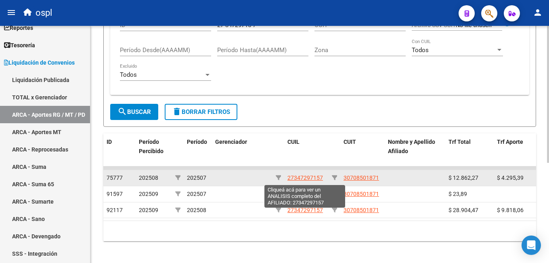
click at [306, 176] on span "27347297157" at bounding box center [305, 177] width 36 height 6
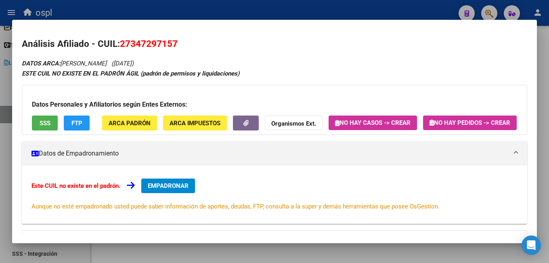
click at [153, 189] on span "EMPADRONAR" at bounding box center [168, 185] width 41 height 7
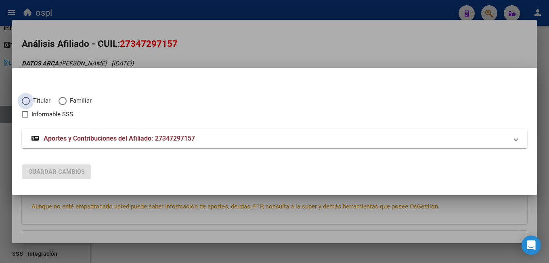
click at [44, 99] on span "Titular" at bounding box center [40, 100] width 21 height 9
click at [30, 99] on input "Titular" at bounding box center [26, 101] width 8 height 8
radio input "true"
checkbox input "true"
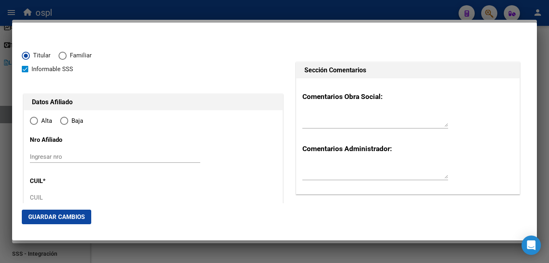
type input "27-34729715-7"
type input "34729715"
type input "GONZALEZ"
type input "ESTER ROMINA"
type input "1989-08-27"
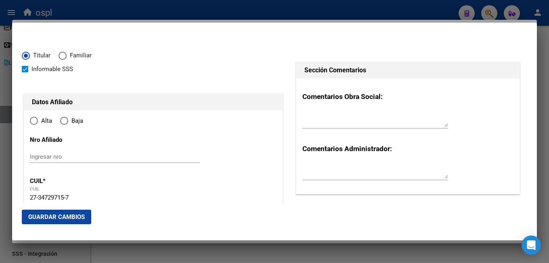
type input "LULES"
type input "4128"
type input "B LAS FLORES"
radio input "true"
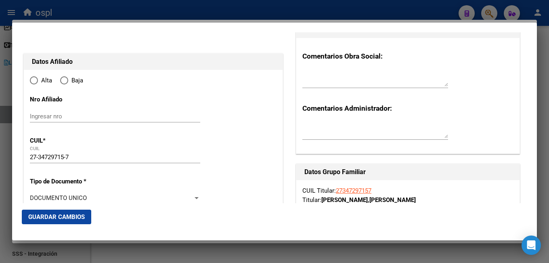
type input "LULES"
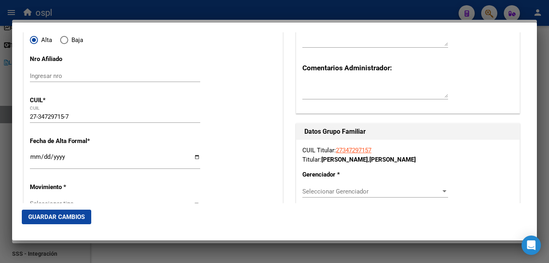
click at [34, 156] on input "Ingresar fecha" at bounding box center [115, 159] width 170 height 13
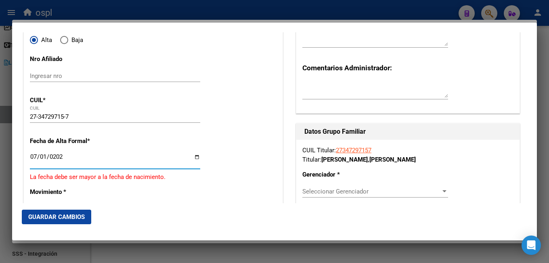
type input "2025-07-01"
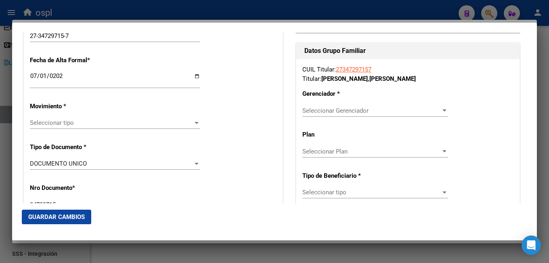
click at [83, 120] on span "Seleccionar tipo" at bounding box center [111, 122] width 163 height 7
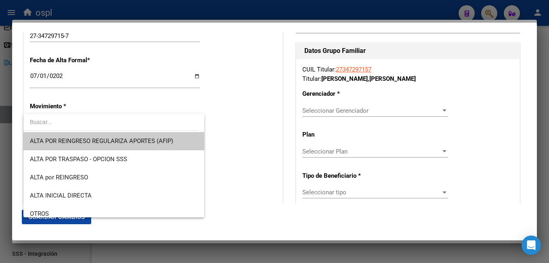
scroll to position [81, 0]
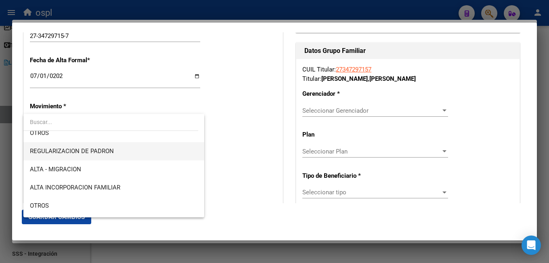
click at [94, 154] on span "REGULARIZACION DE PADRON" at bounding box center [72, 150] width 84 height 7
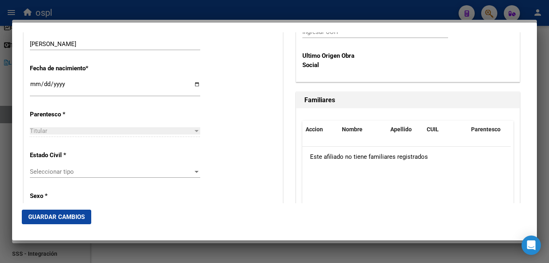
scroll to position [444, 0]
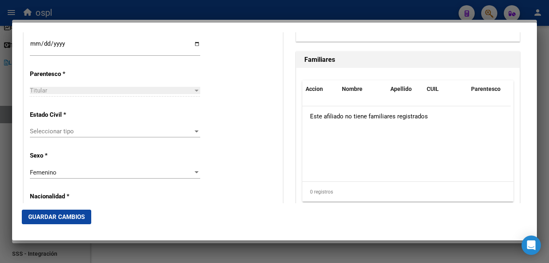
click at [92, 136] on div "Seleccionar tipo Seleccionar tipo" at bounding box center [115, 131] width 170 height 12
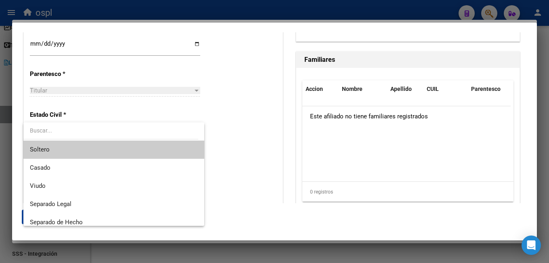
click at [86, 150] on span "Soltero" at bounding box center [114, 149] width 168 height 18
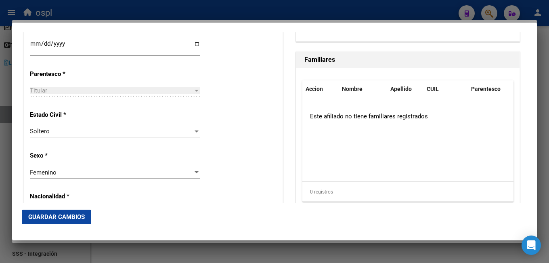
click at [220, 138] on div "Estado Civil * [DEMOGRAPHIC_DATA] Seleccionar tipo" at bounding box center [153, 124] width 247 height 41
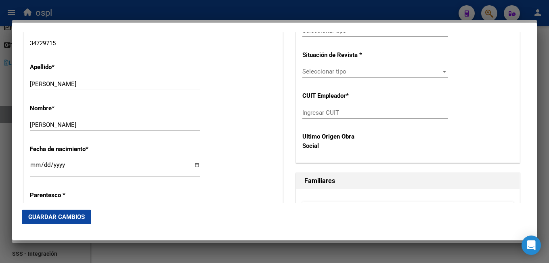
scroll to position [202, 0]
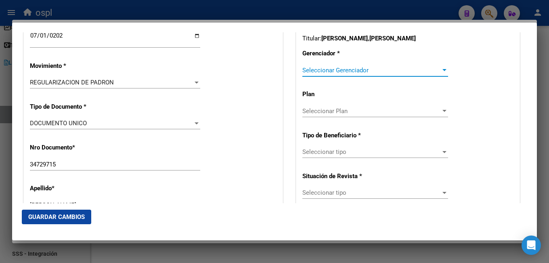
click at [331, 69] on span "Seleccionar Gerenciador" at bounding box center [371, 70] width 138 height 7
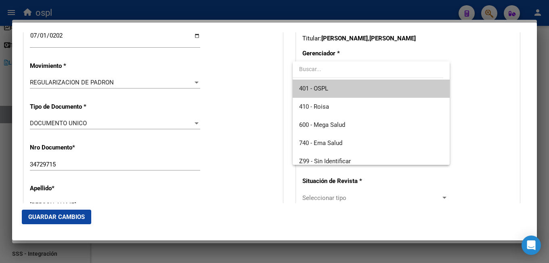
click at [331, 90] on span "401 - OSPL" at bounding box center [371, 89] width 144 height 18
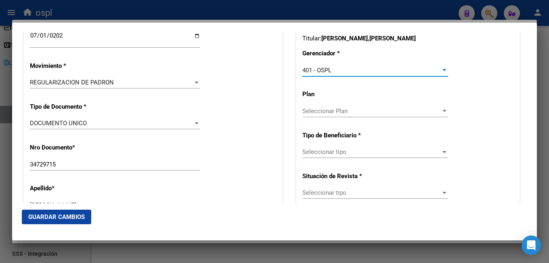
click at [315, 152] on span "Seleccionar tipo" at bounding box center [371, 151] width 138 height 7
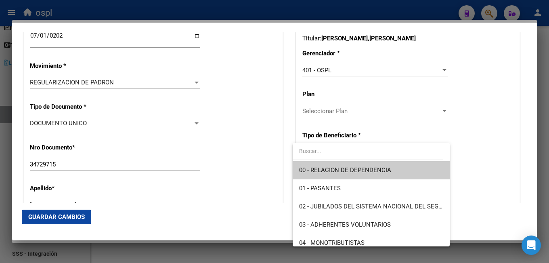
click at [343, 172] on span "00 - RELACION DE DEPENDENCIA" at bounding box center [345, 169] width 92 height 7
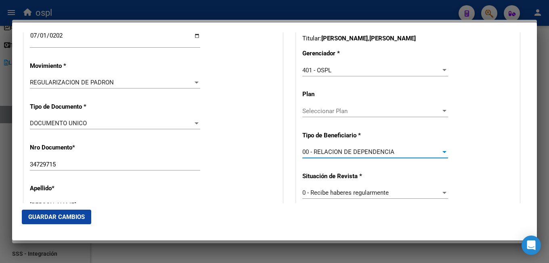
type input "30-70850187-1"
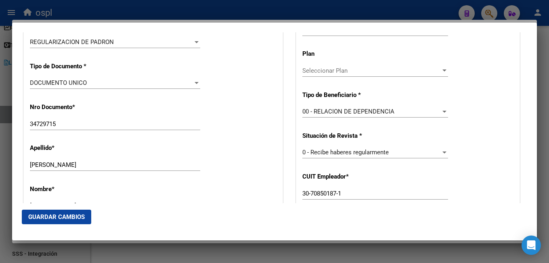
scroll to position [283, 0]
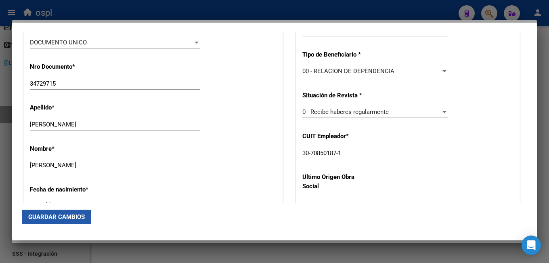
drag, startPoint x: 74, startPoint y: 220, endPoint x: 117, endPoint y: 218, distance: 43.2
click at [73, 220] on span "Guardar Cambios" at bounding box center [56, 216] width 57 height 7
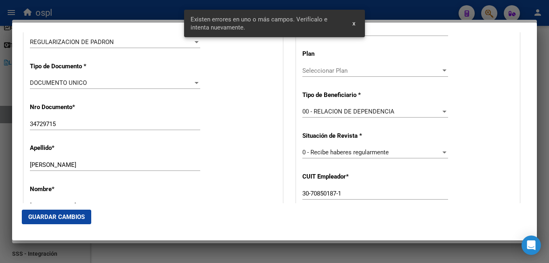
click at [254, 170] on div "Apellido * GONZALEZ Ingresar apellido" at bounding box center [153, 157] width 247 height 41
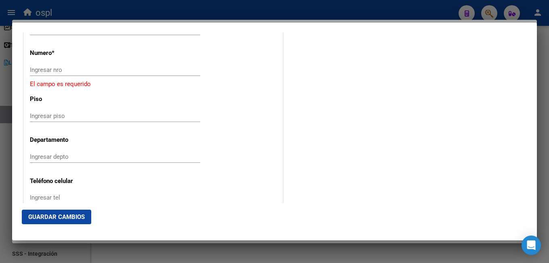
scroll to position [848, 0]
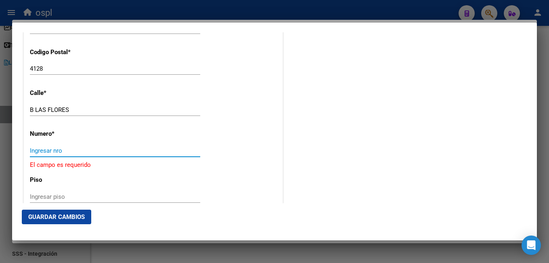
click at [44, 153] on input "Ingresar nro" at bounding box center [115, 150] width 170 height 7
type input "s/n"
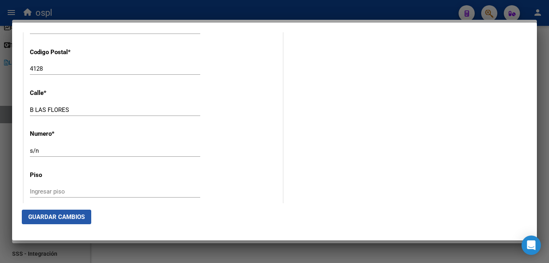
click at [67, 215] on span "Guardar Cambios" at bounding box center [56, 216] width 57 height 7
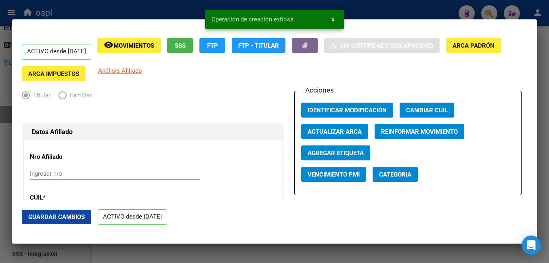
click at [77, 220] on span "Guardar Cambios" at bounding box center [56, 216] width 57 height 7
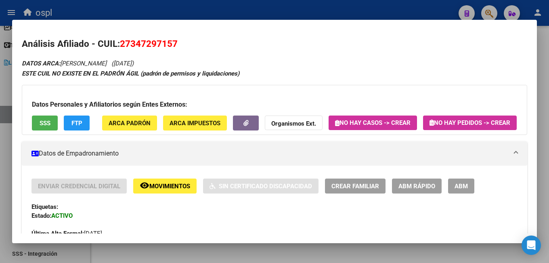
click at [333, 9] on div at bounding box center [274, 131] width 549 height 263
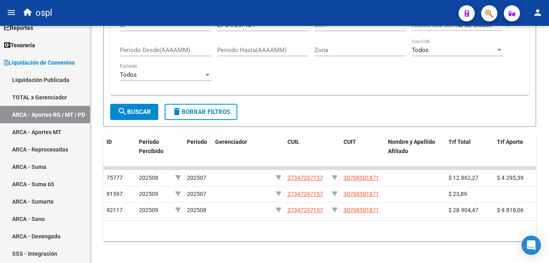
drag, startPoint x: 501, startPoint y: 12, endPoint x: 490, endPoint y: 14, distance: 11.2
click at [501, 12] on mat-toolbar "menu ospl person" at bounding box center [274, 13] width 549 height 26
click at [487, 12] on icon "button" at bounding box center [489, 13] width 8 height 9
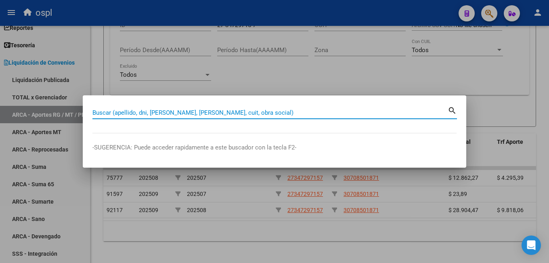
paste input "20046972164"
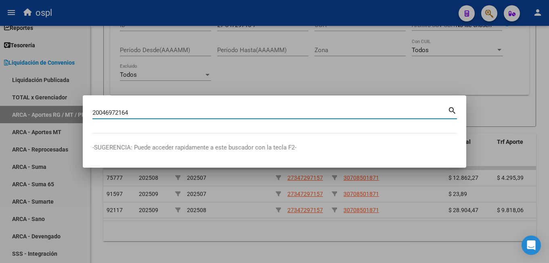
type input "20046972164"
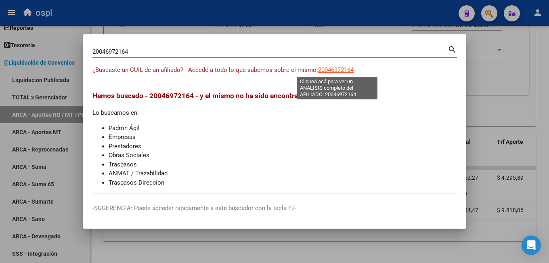
click at [334, 69] on span "20046972164" at bounding box center [336, 69] width 36 height 7
type textarea "20046972164"
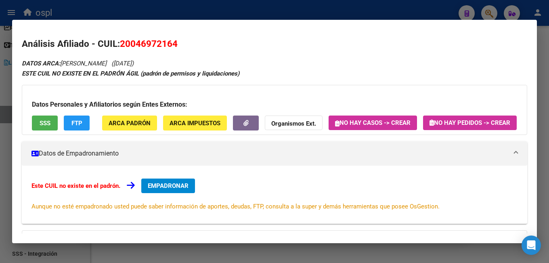
click at [343, 17] on div at bounding box center [274, 131] width 549 height 263
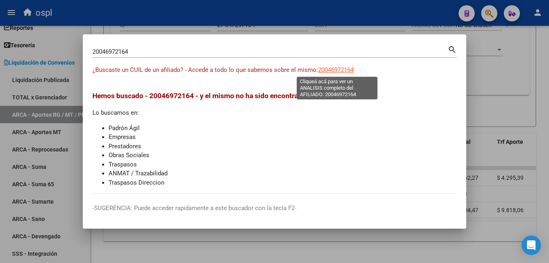
click at [333, 71] on span "20046972164" at bounding box center [336, 69] width 36 height 7
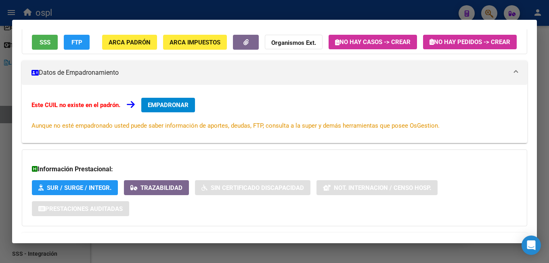
scroll to position [92, 0]
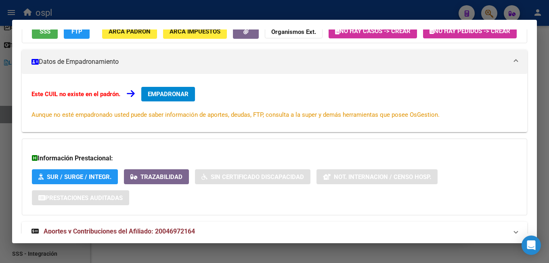
click at [177, 98] on span "EMPADRONAR" at bounding box center [168, 93] width 41 height 7
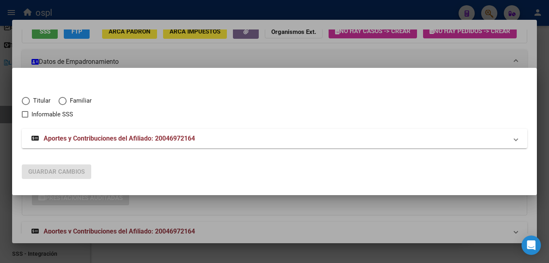
click at [31, 99] on span "Titular" at bounding box center [40, 100] width 21 height 9
click at [30, 99] on input "Titular" at bounding box center [26, 101] width 8 height 8
radio input "true"
checkbox input "true"
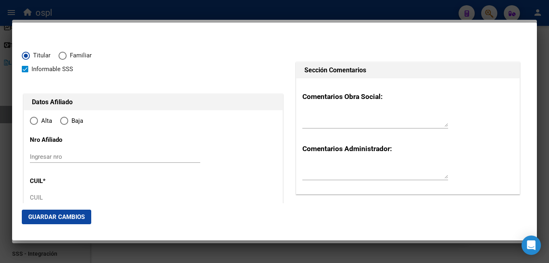
type input "20-04697216-4"
type input "4697216"
type input "ROMERO"
type input "RUBEN ALBERTO"
type input "1948-02-11"
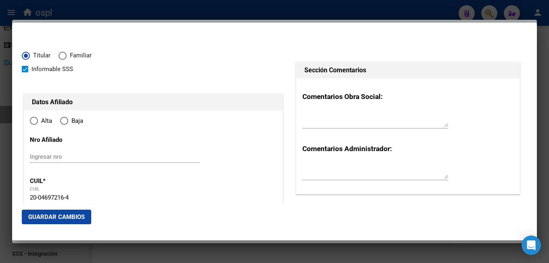
type input "LA PLATA SUDEST"
type input "1900"
type input "147"
type input "58"
type input "0"
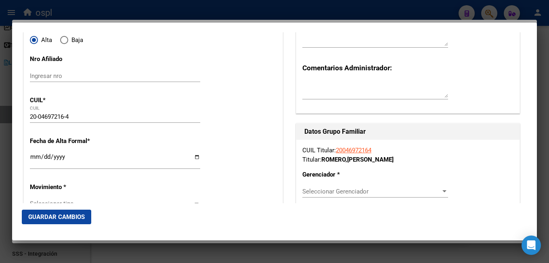
radio input "true"
type input "LA PLATA SUDEST"
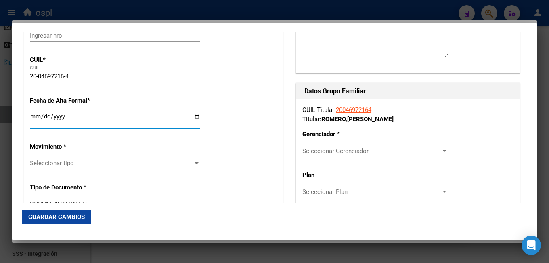
click at [34, 118] on input "Ingresar fecha" at bounding box center [115, 119] width 170 height 13
click at [31, 116] on input "Ingresar fecha" at bounding box center [115, 119] width 170 height 13
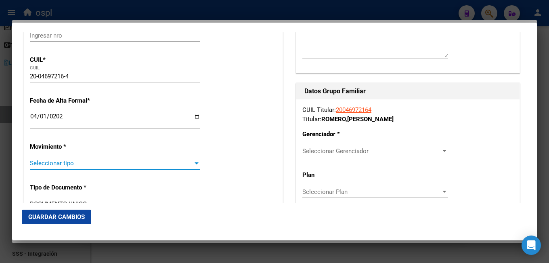
click at [62, 163] on span "Seleccionar tipo" at bounding box center [111, 162] width 163 height 7
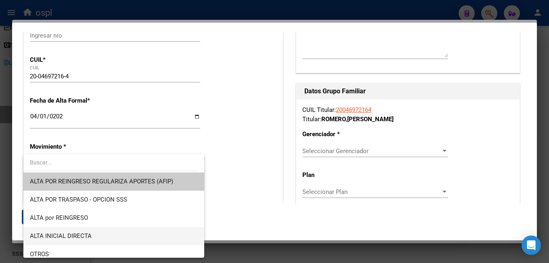
scroll to position [40, 0]
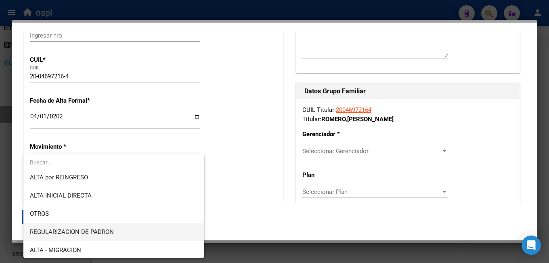
click at [128, 234] on span "REGULARIZACION DE PADRON" at bounding box center [114, 232] width 168 height 18
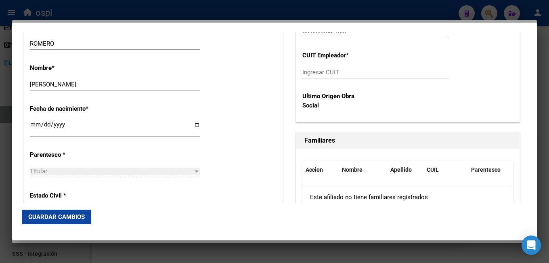
scroll to position [404, 0]
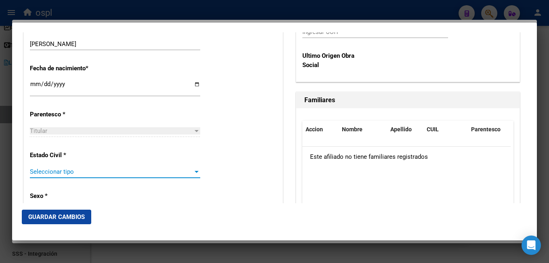
click at [62, 174] on span "Seleccionar tipo" at bounding box center [111, 171] width 163 height 7
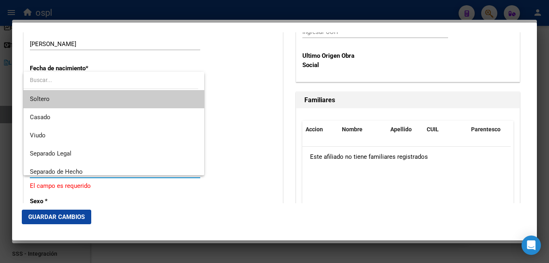
click at [65, 100] on span "Soltero" at bounding box center [114, 99] width 168 height 18
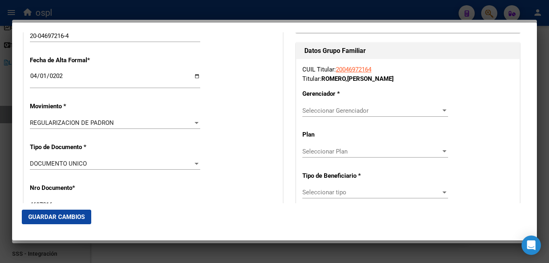
scroll to position [121, 0]
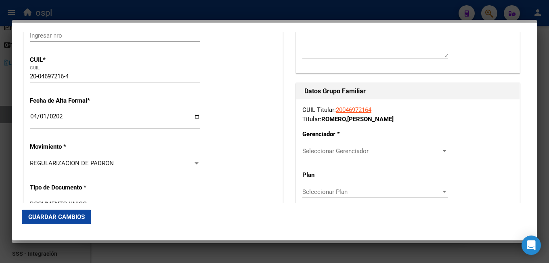
click at [332, 147] on div "Seleccionar Gerenciador Seleccionar Gerenciador" at bounding box center [375, 151] width 146 height 12
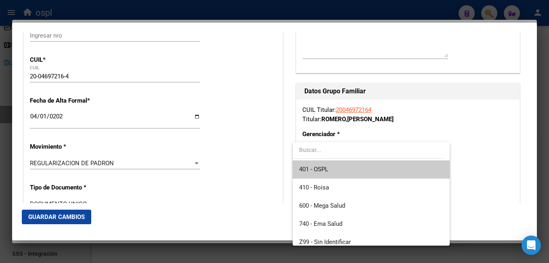
drag, startPoint x: 333, startPoint y: 171, endPoint x: 317, endPoint y: 170, distance: 16.2
click at [333, 171] on span "401 - OSPL" at bounding box center [371, 169] width 144 height 18
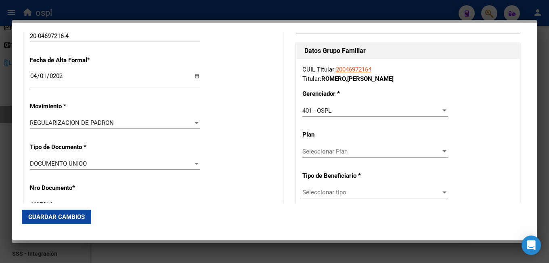
scroll to position [202, 0]
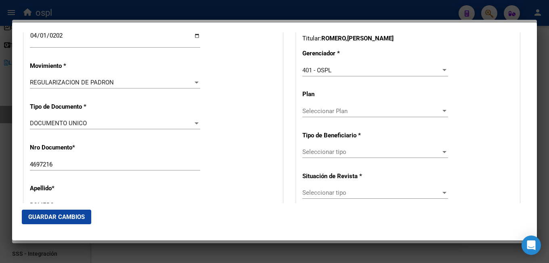
click at [319, 156] on div "Seleccionar tipo Seleccionar tipo" at bounding box center [375, 152] width 146 height 12
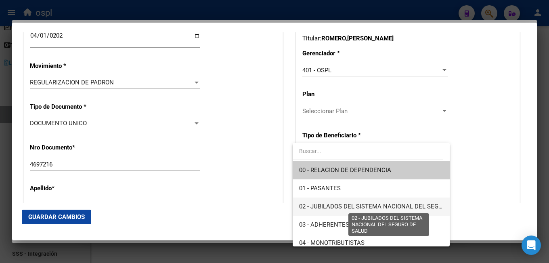
scroll to position [81, 0]
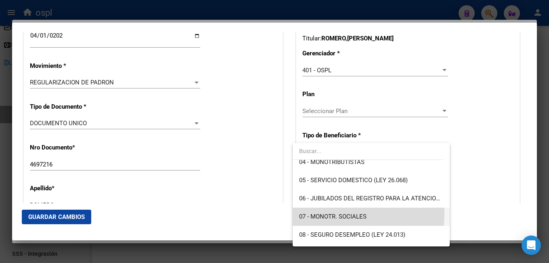
click at [320, 212] on span "07 - MONOTR. SOCIALES" at bounding box center [371, 216] width 144 height 18
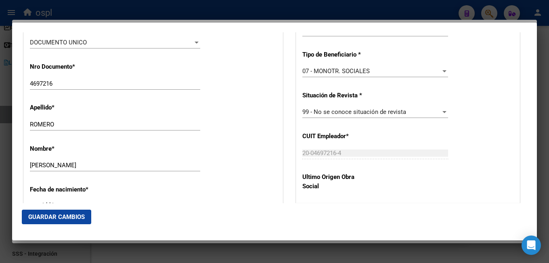
scroll to position [323, 0]
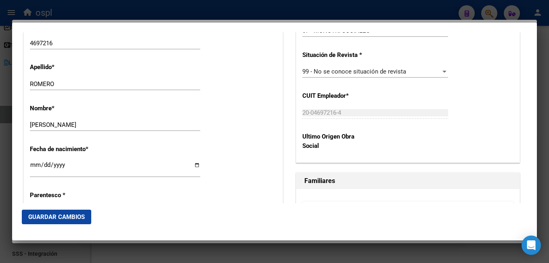
click at [77, 216] on span "Guardar Cambios" at bounding box center [56, 216] width 57 height 7
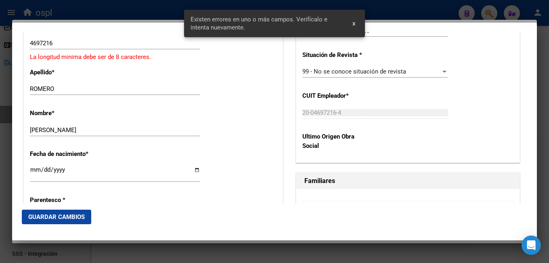
click at [229, 151] on div "Fecha de nacimiento * 1948-02-11 Ingresar fecha" at bounding box center [153, 166] width 247 height 46
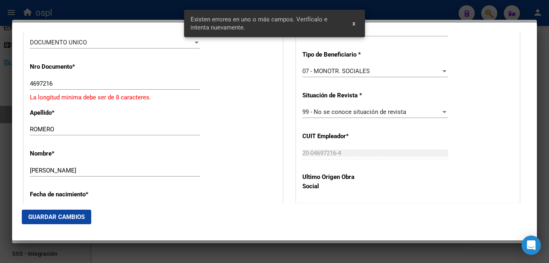
click at [30, 83] on input "4697216" at bounding box center [115, 83] width 170 height 7
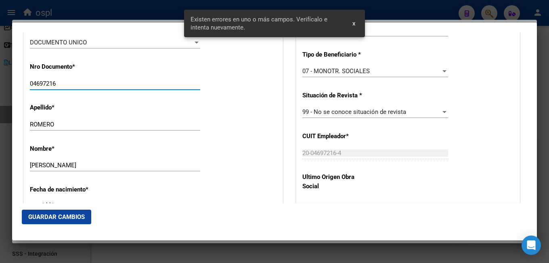
click at [58, 220] on span "Guardar Cambios" at bounding box center [56, 216] width 57 height 7
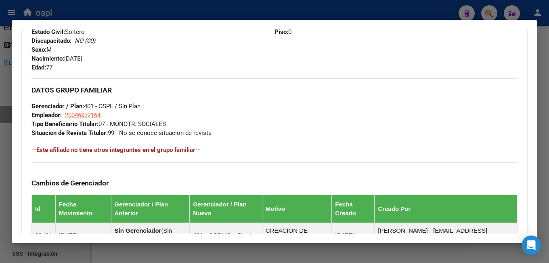
scroll to position [213, 0]
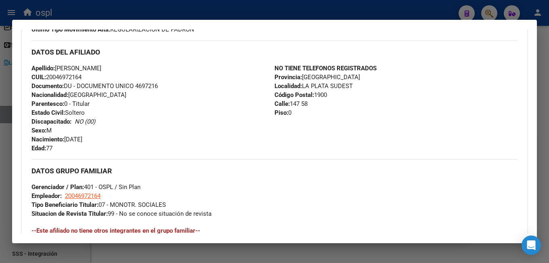
click at [177, 10] on div at bounding box center [274, 131] width 549 height 263
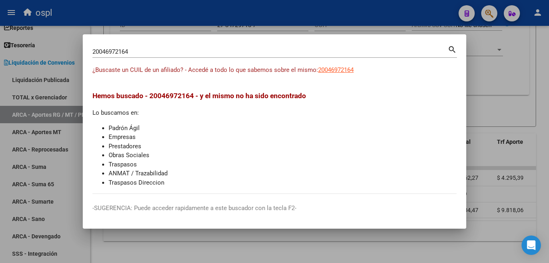
click at [187, 23] on div at bounding box center [274, 131] width 549 height 263
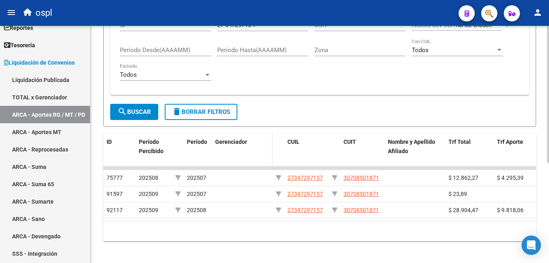
scroll to position [81, 0]
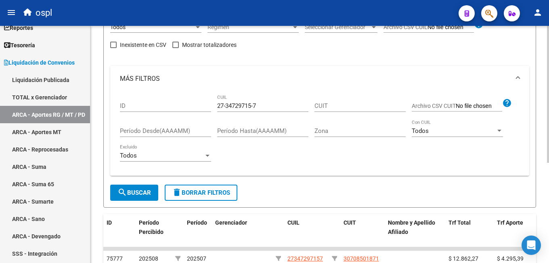
click at [245, 104] on input "27-34729715-7" at bounding box center [262, 105] width 91 height 7
paste input "0-04697216-4"
click at [132, 195] on span "search Buscar" at bounding box center [134, 192] width 34 height 7
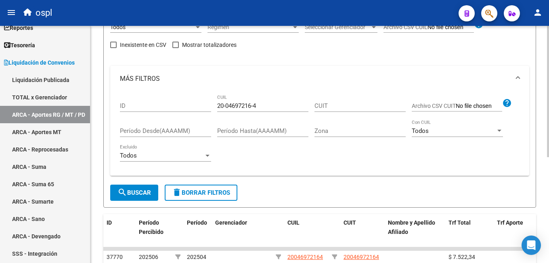
scroll to position [161, 0]
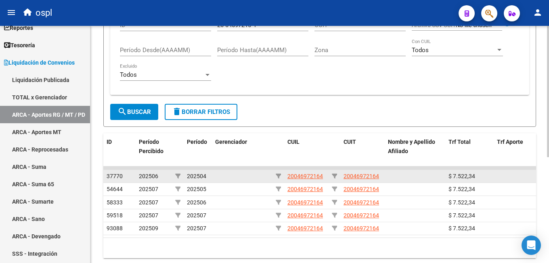
drag, startPoint x: 186, startPoint y: 176, endPoint x: 256, endPoint y: 153, distance: 73.5
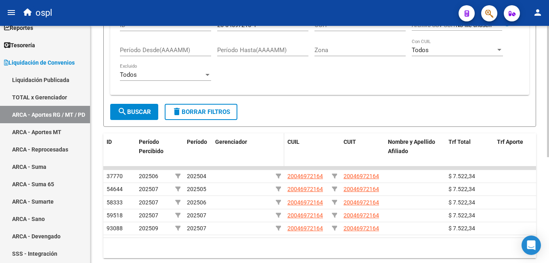
click at [277, 145] on div at bounding box center [278, 141] width 5 height 9
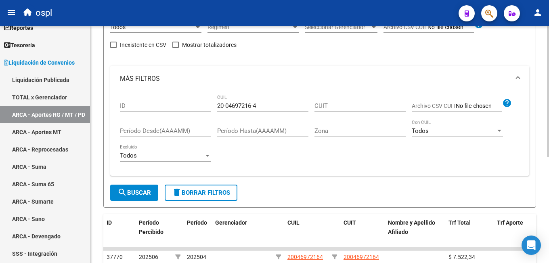
click at [240, 107] on input "20-04697216-4" at bounding box center [262, 105] width 91 height 7
paste input "746721-8"
click at [128, 195] on span "search Buscar" at bounding box center [134, 192] width 34 height 7
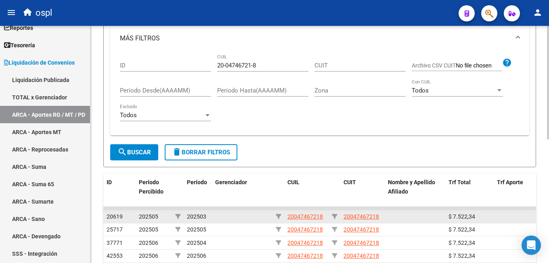
scroll to position [161, 0]
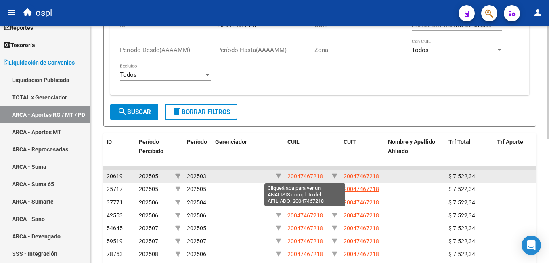
click at [305, 176] on span "20047467218" at bounding box center [305, 176] width 36 height 6
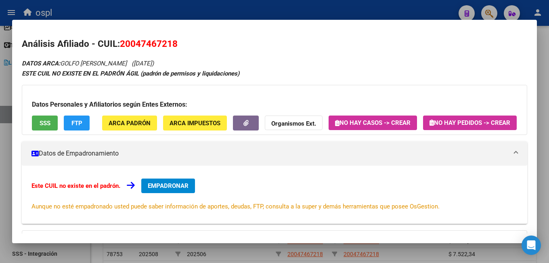
scroll to position [40, 0]
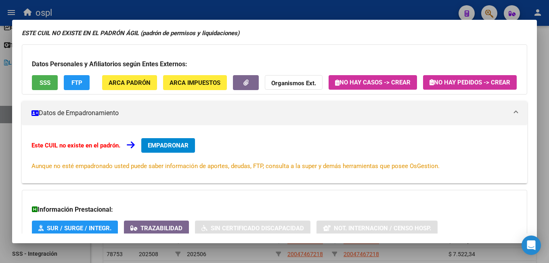
click at [173, 149] on span "EMPADRONAR" at bounding box center [168, 145] width 41 height 7
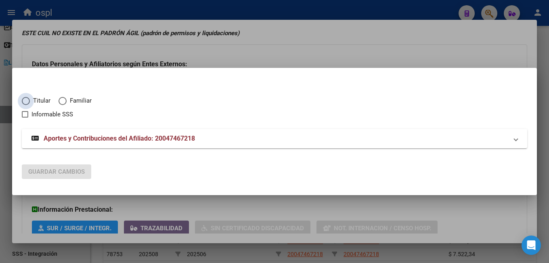
click at [41, 100] on span "Titular" at bounding box center [40, 100] width 21 height 9
click at [30, 100] on input "Titular" at bounding box center [26, 101] width 8 height 8
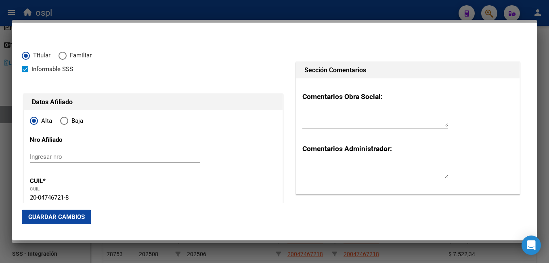
scroll to position [81, 0]
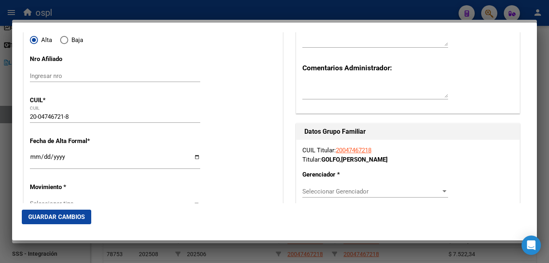
click at [35, 158] on input "Ingresar fecha" at bounding box center [115, 159] width 170 height 13
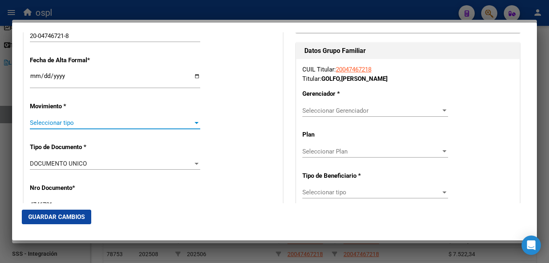
click at [61, 119] on span "Seleccionar tipo" at bounding box center [111, 122] width 163 height 7
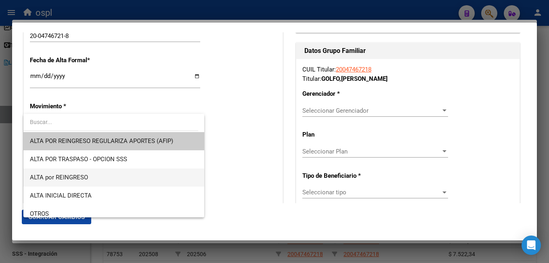
scroll to position [81, 0]
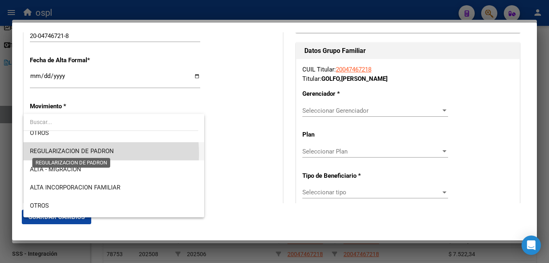
click at [75, 154] on span "REGULARIZACION DE PADRON" at bounding box center [72, 150] width 84 height 7
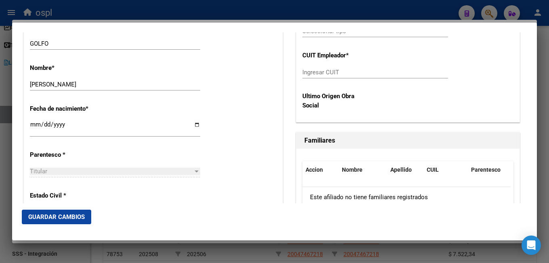
scroll to position [404, 0]
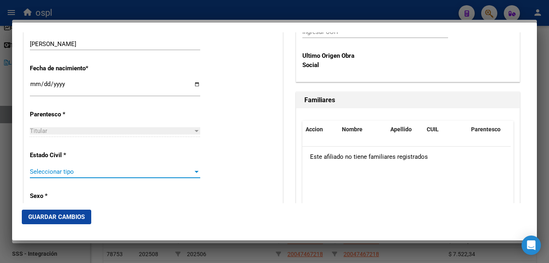
click at [63, 171] on span "Seleccionar tipo" at bounding box center [111, 171] width 163 height 7
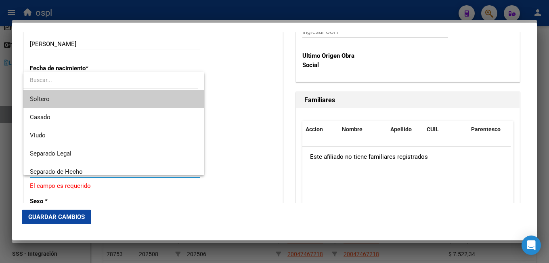
click at [60, 99] on span "Soltero" at bounding box center [114, 99] width 168 height 18
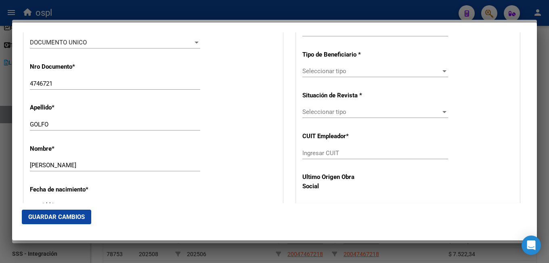
scroll to position [202, 0]
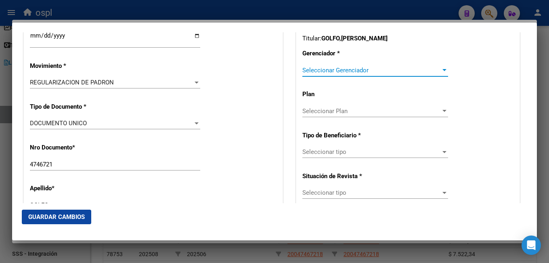
click at [329, 73] on span "Seleccionar Gerenciador" at bounding box center [371, 70] width 138 height 7
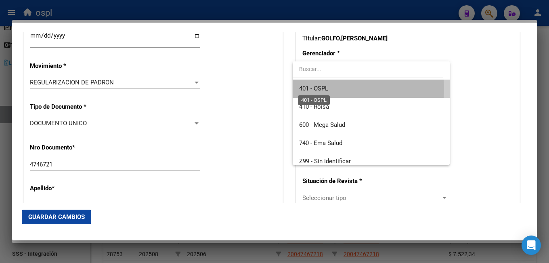
click at [324, 89] on span "401 - OSPL" at bounding box center [313, 88] width 29 height 7
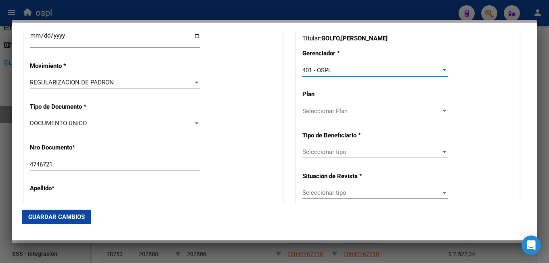
click at [319, 153] on span "Seleccionar tipo" at bounding box center [371, 151] width 138 height 7
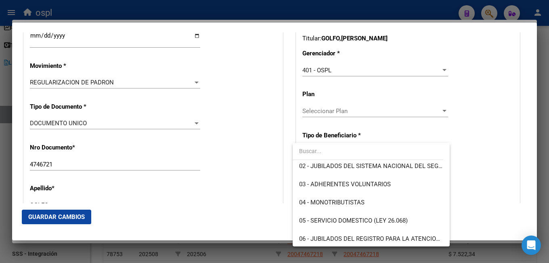
scroll to position [81, 0]
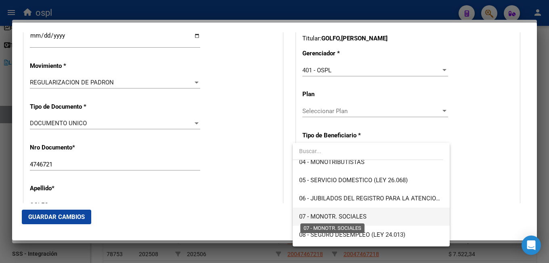
click at [312, 220] on span "07 - MONOTR. SOCIALES" at bounding box center [332, 216] width 67 height 7
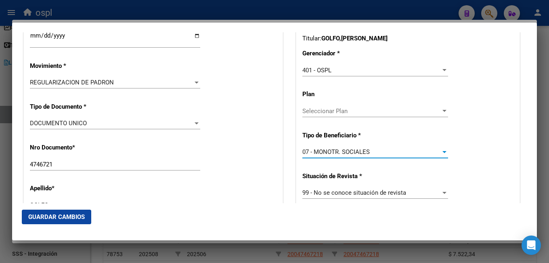
click at [273, 207] on mat-dialog-actions "Guardar Cambios" at bounding box center [274, 216] width 505 height 27
click at [73, 211] on button "Guardar Cambios" at bounding box center [56, 216] width 69 height 15
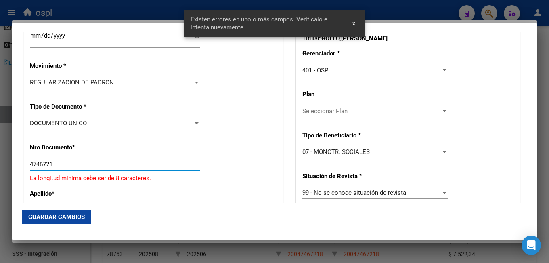
click at [31, 162] on input "4746721" at bounding box center [115, 164] width 170 height 7
drag, startPoint x: 75, startPoint y: 214, endPoint x: 131, endPoint y: 215, distance: 55.7
click at [76, 214] on span "Guardar Cambios" at bounding box center [56, 216] width 57 height 7
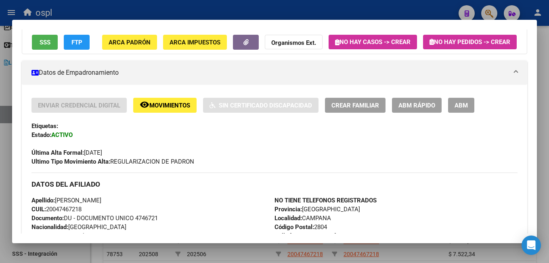
click at [180, 13] on div at bounding box center [274, 131] width 549 height 263
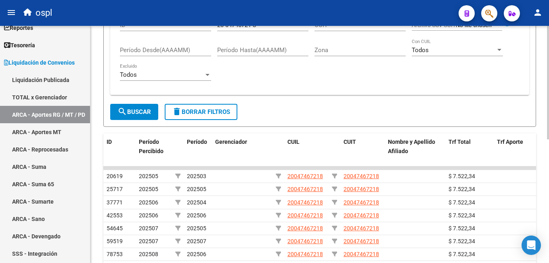
scroll to position [121, 0]
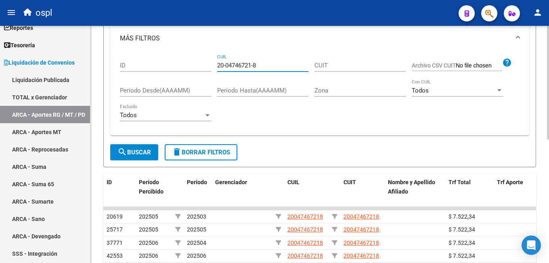
click at [234, 69] on input "20-04746721-8" at bounding box center [262, 65] width 91 height 7
click at [235, 67] on input "20-04746721-8" at bounding box center [262, 65] width 91 height 7
paste input "8373568-7"
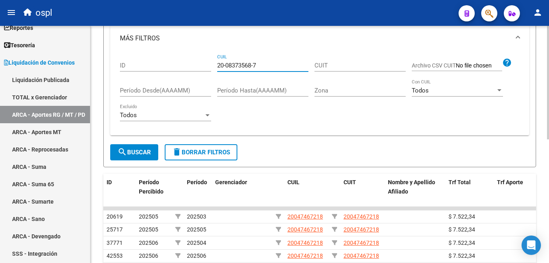
click at [135, 149] on span "search Buscar" at bounding box center [134, 152] width 34 height 7
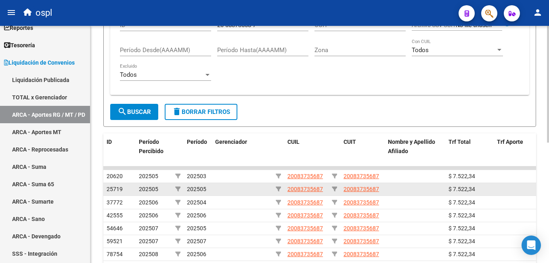
scroll to position [202, 0]
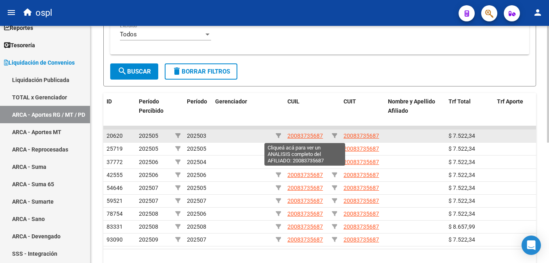
click at [309, 135] on span "20083735687" at bounding box center [305, 135] width 36 height 6
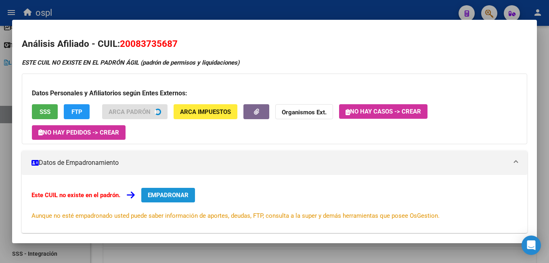
click at [180, 189] on button "EMPADRONAR" at bounding box center [168, 195] width 54 height 15
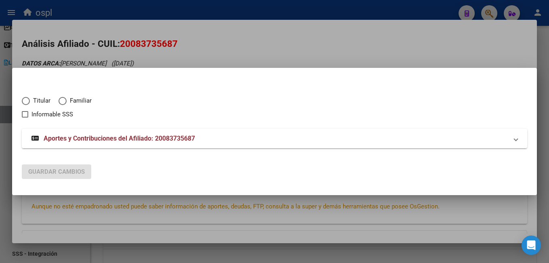
click at [42, 101] on span "Titular" at bounding box center [40, 100] width 21 height 9
click at [30, 101] on input "Titular" at bounding box center [26, 101] width 8 height 8
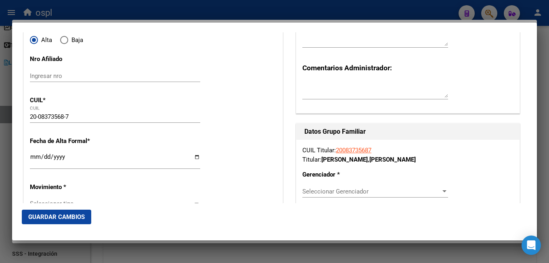
scroll to position [121, 0]
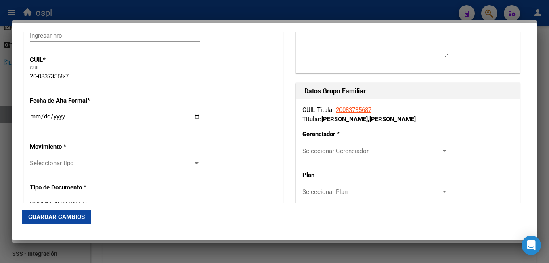
click at [153, 14] on div at bounding box center [274, 131] width 549 height 263
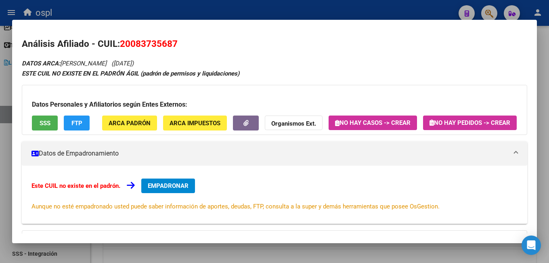
click at [156, 14] on div at bounding box center [274, 131] width 549 height 263
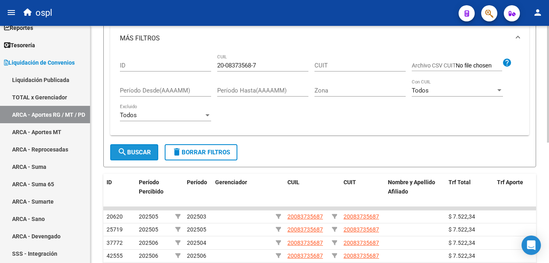
click at [147, 148] on button "search Buscar" at bounding box center [134, 152] width 48 height 16
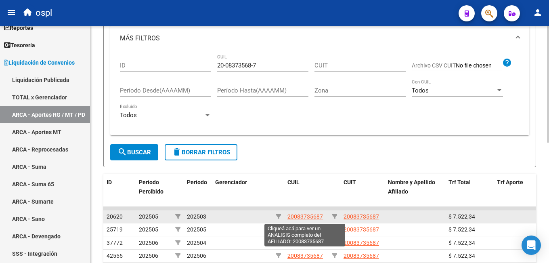
click at [312, 215] on span "20083735687" at bounding box center [305, 216] width 36 height 6
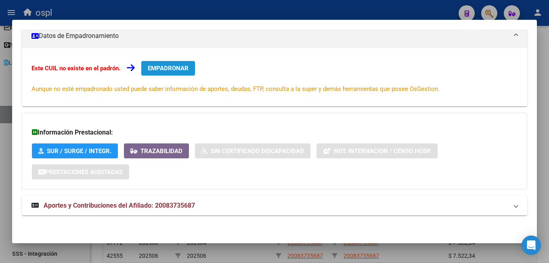
click at [168, 75] on button "EMPADRONAR" at bounding box center [168, 68] width 54 height 15
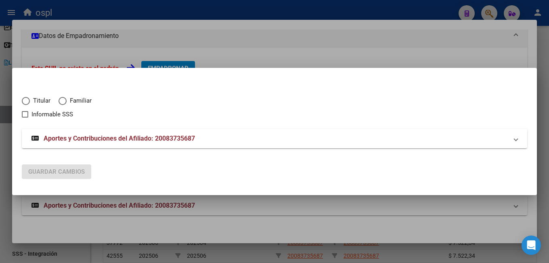
click at [36, 106] on mat-radio-button "Titular" at bounding box center [40, 102] width 37 height 13
click at [36, 101] on span "Titular" at bounding box center [40, 100] width 21 height 9
click at [30, 101] on input "Titular" at bounding box center [26, 101] width 8 height 8
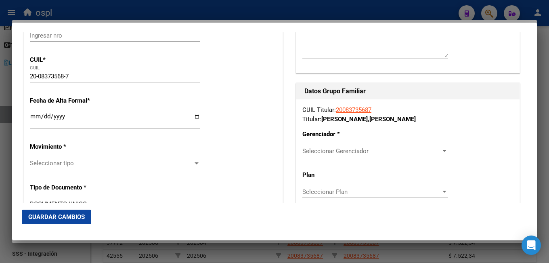
click at [30, 118] on input "Ingresar fecha" at bounding box center [115, 119] width 170 height 13
click at [54, 166] on span "Seleccionar tipo" at bounding box center [111, 162] width 163 height 7
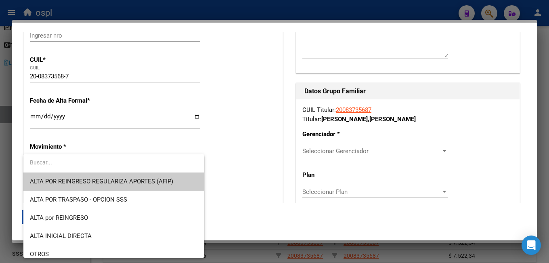
scroll to position [81, 0]
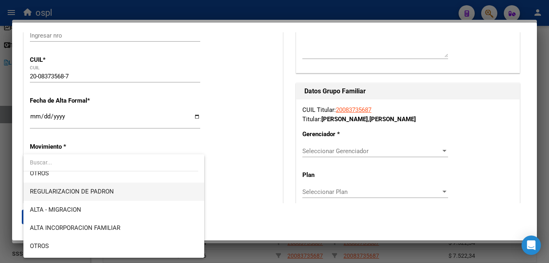
click at [82, 191] on span "REGULARIZACION DE PADRON" at bounding box center [72, 191] width 84 height 7
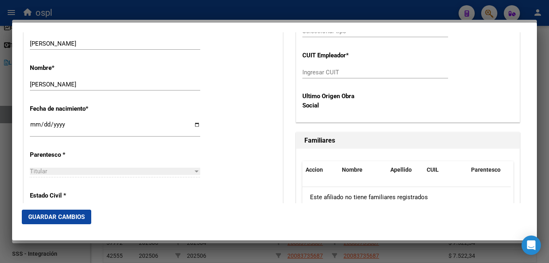
scroll to position [404, 0]
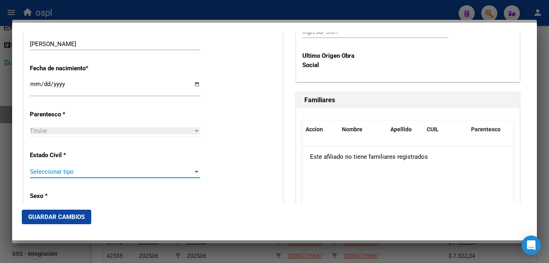
click at [82, 172] on span "Seleccionar tipo" at bounding box center [111, 171] width 163 height 7
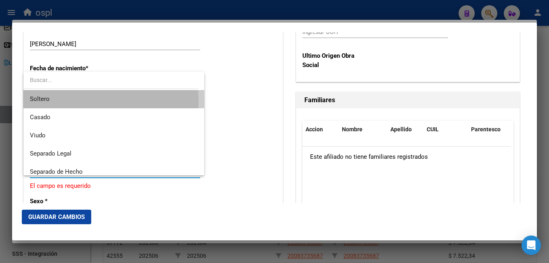
click at [84, 101] on span "Soltero" at bounding box center [114, 99] width 168 height 18
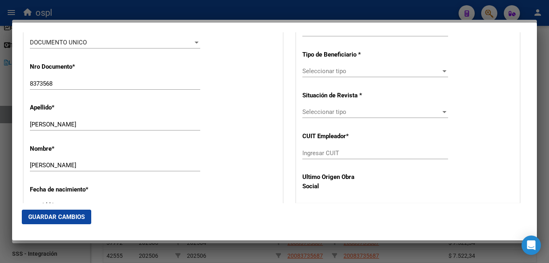
scroll to position [161, 0]
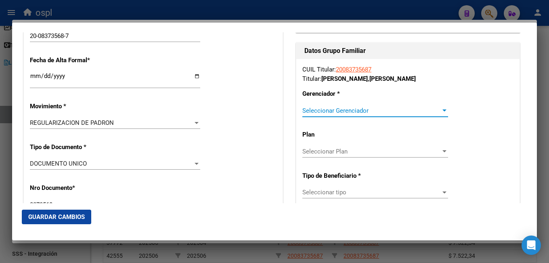
click at [323, 111] on span "Seleccionar Gerenciador" at bounding box center [371, 110] width 138 height 7
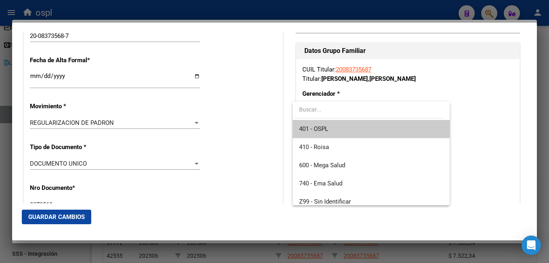
click at [347, 131] on span "401 - OSPL" at bounding box center [371, 129] width 144 height 18
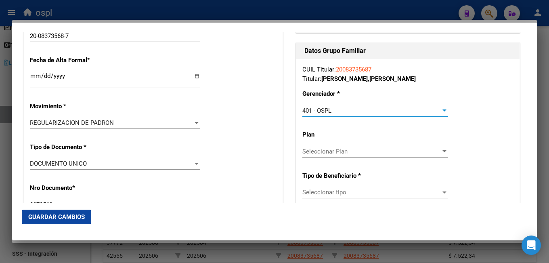
click at [294, 163] on div "Datos Grupo Familiar CUIL Titular: 20083735687 Titular: GARCIA , CECILIO DANIEL…" at bounding box center [407, 183] width 227 height 282
click at [318, 192] on span "Seleccionar tipo" at bounding box center [371, 191] width 138 height 7
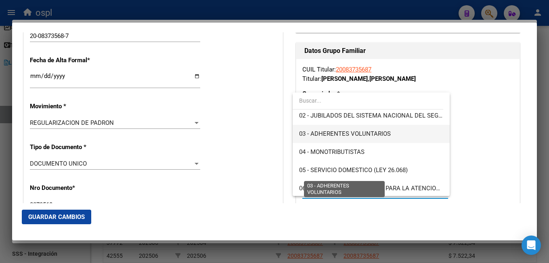
scroll to position [81, 0]
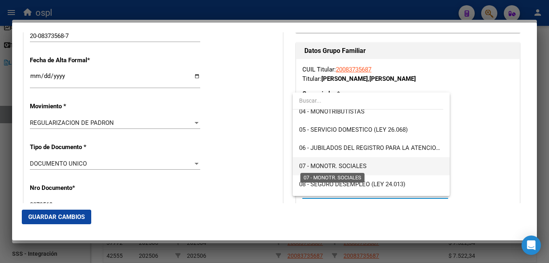
click at [321, 170] on span "07 - MONOTR. SOCIALES" at bounding box center [332, 165] width 67 height 7
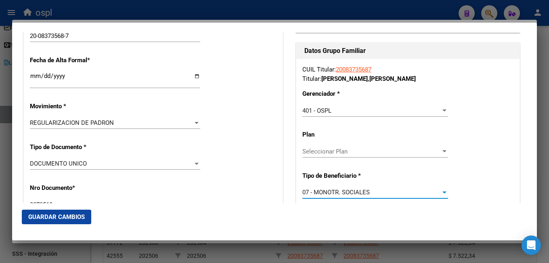
click at [263, 180] on div "Nro Documento * 8373568 Ingresar nro" at bounding box center [153, 197] width 247 height 41
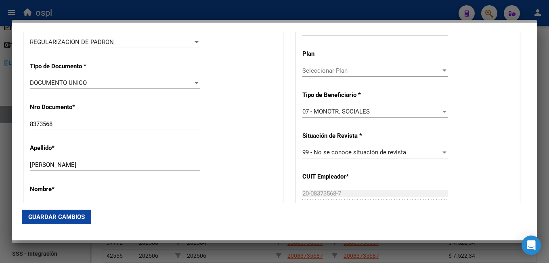
scroll to position [283, 0]
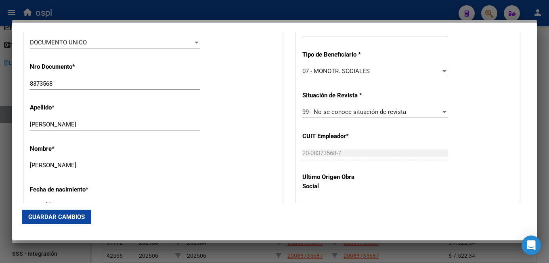
click at [85, 218] on button "Guardar Cambios" at bounding box center [56, 216] width 69 height 15
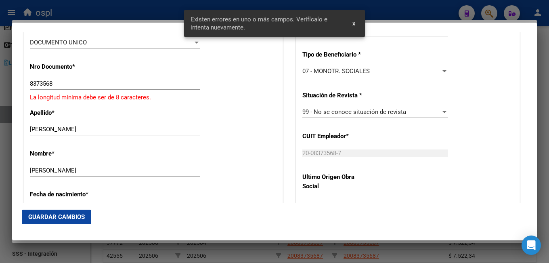
click at [30, 84] on input "8373568" at bounding box center [115, 83] width 170 height 7
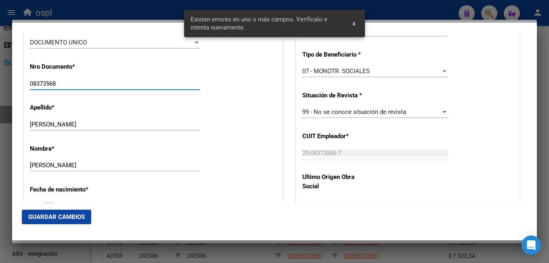
click at [64, 220] on span "Guardar Cambios" at bounding box center [56, 216] width 57 height 7
click at [133, 249] on div at bounding box center [274, 131] width 549 height 263
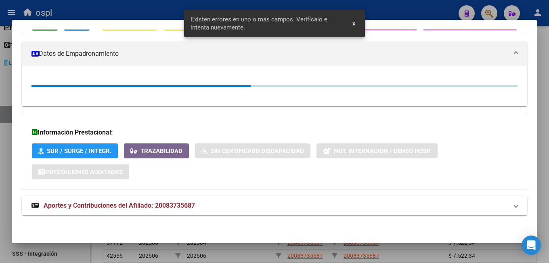
scroll to position [121, 0]
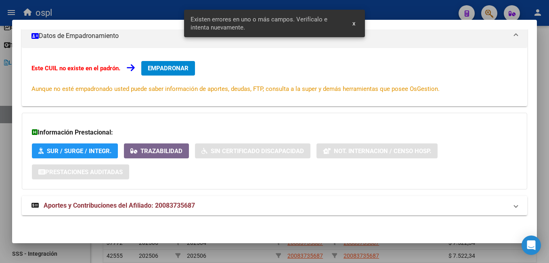
click at [168, 75] on button "EMPADRONAR" at bounding box center [168, 68] width 54 height 15
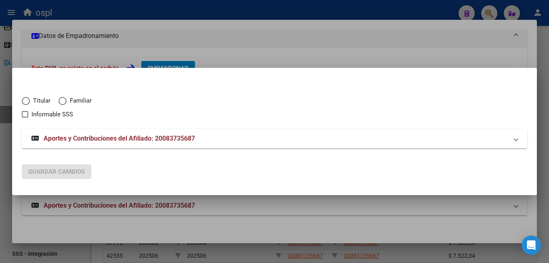
click at [46, 102] on span "Titular" at bounding box center [40, 100] width 21 height 9
click at [30, 102] on input "Titular" at bounding box center [26, 101] width 8 height 8
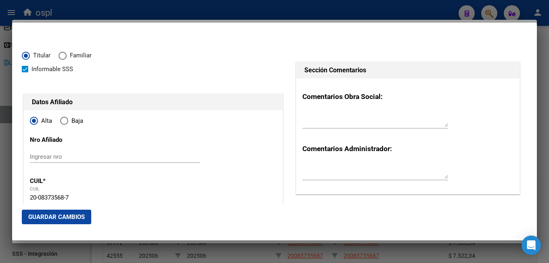
scroll to position [81, 0]
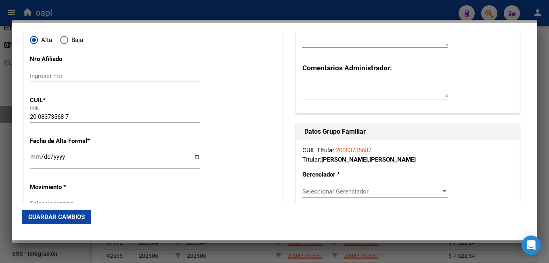
click at [33, 156] on input "Ingresar fecha" at bounding box center [115, 159] width 170 height 13
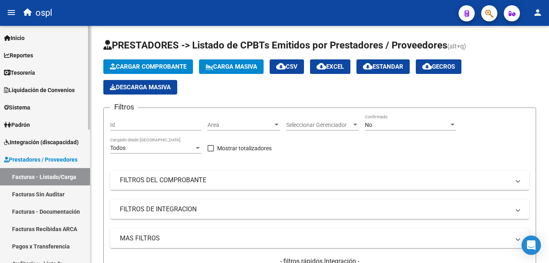
click at [36, 124] on link "Padrón" at bounding box center [45, 124] width 90 height 17
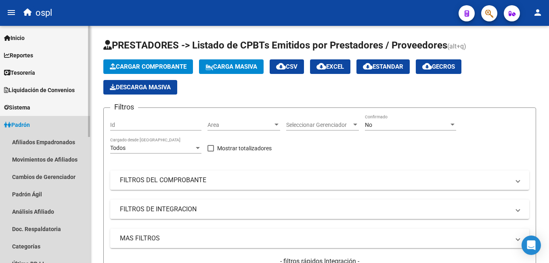
click at [29, 126] on span "Padrón" at bounding box center [17, 124] width 26 height 9
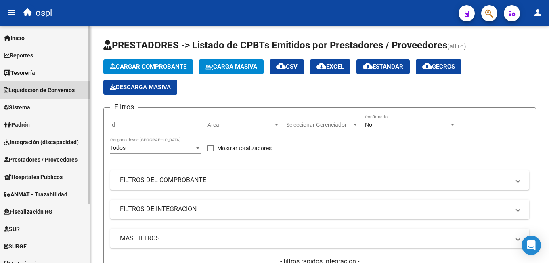
click at [38, 89] on span "Liquidación de Convenios" at bounding box center [39, 90] width 71 height 9
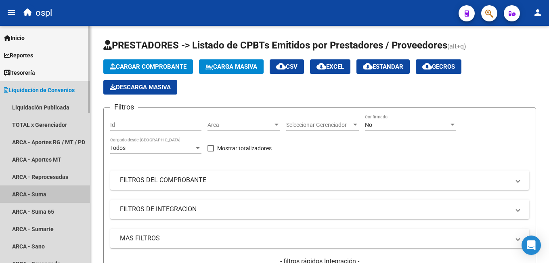
click at [50, 194] on link "ARCA - Suma" at bounding box center [45, 193] width 90 height 17
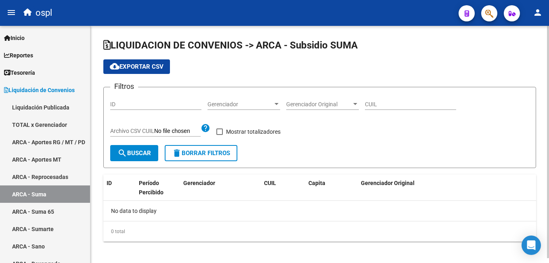
checkbox input "true"
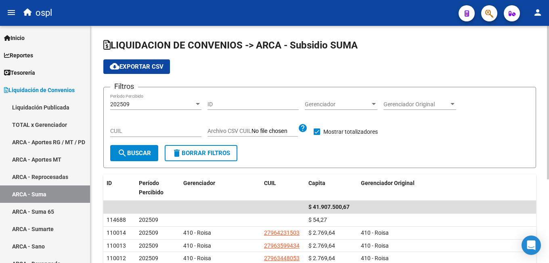
click at [148, 131] on input "CUIL" at bounding box center [155, 131] width 91 height 7
paste input "27-31831540-5"
type input "27-31831540-5"
click at [135, 151] on span "search Buscar" at bounding box center [134, 152] width 34 height 7
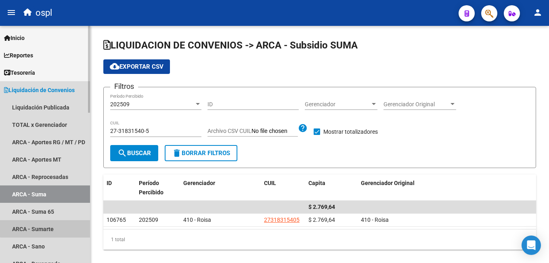
click at [51, 224] on link "ARCA - Sumarte" at bounding box center [45, 228] width 90 height 17
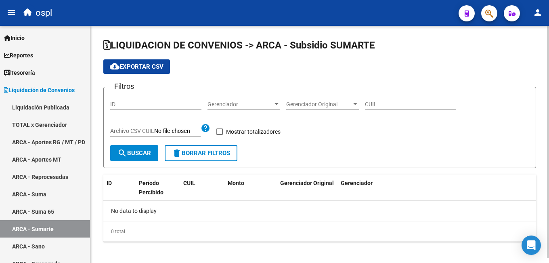
checkbox input "true"
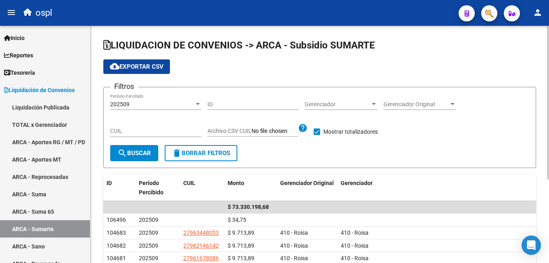
click at [136, 131] on input "CUIL" at bounding box center [155, 131] width 91 height 7
paste input "27-31831540-5"
type input "27-31831540-5"
click at [128, 157] on span "search Buscar" at bounding box center [134, 152] width 34 height 7
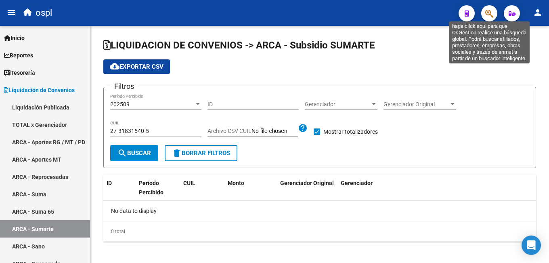
click at [490, 10] on icon "button" at bounding box center [489, 13] width 8 height 9
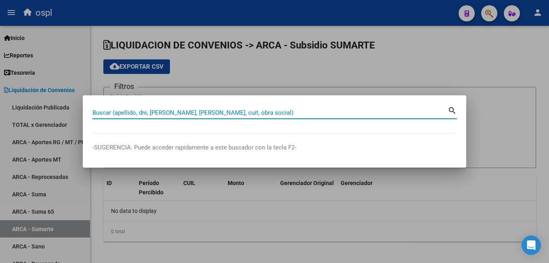
paste input "27318315405"
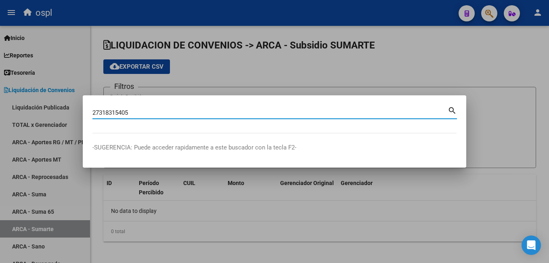
type input "27318315405"
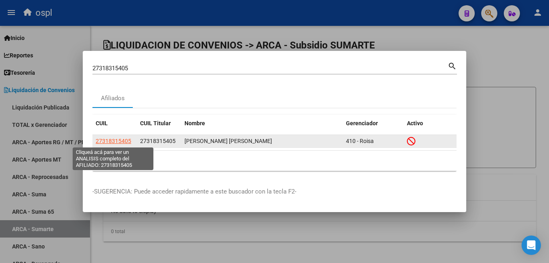
click at [120, 139] on span "27318315405" at bounding box center [114, 141] width 36 height 6
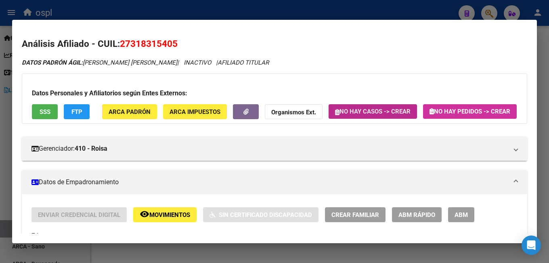
click at [373, 105] on button "No hay casos -> Crear" at bounding box center [373, 111] width 88 height 15
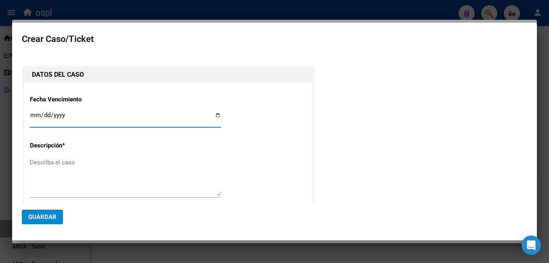
type input "NOGUERA VALERIA ANAHI"
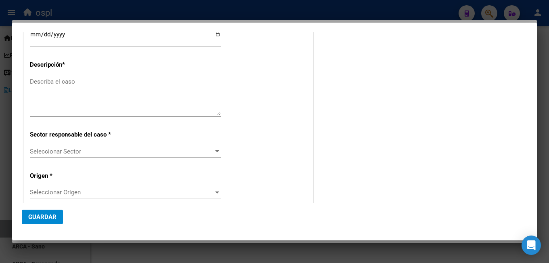
click at [128, 151] on span "Seleccionar Sector" at bounding box center [122, 151] width 184 height 7
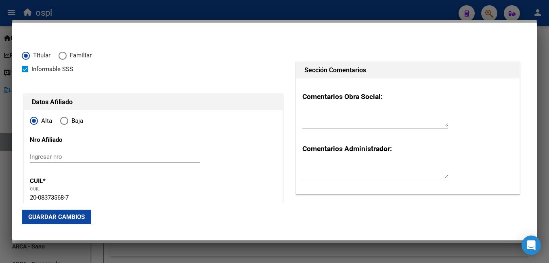
scroll to position [81, 0]
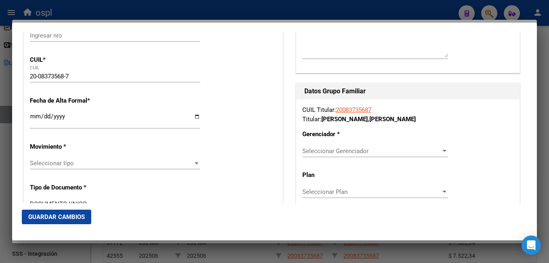
scroll to position [161, 0]
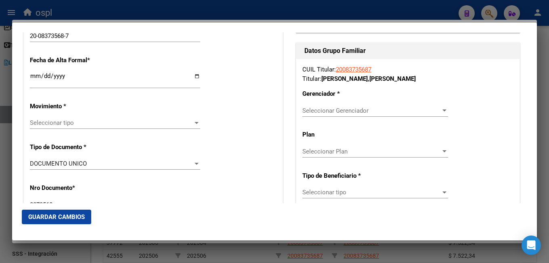
click at [77, 124] on span "Seleccionar tipo" at bounding box center [111, 122] width 163 height 7
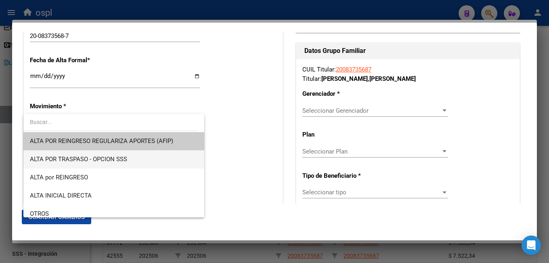
scroll to position [81, 0]
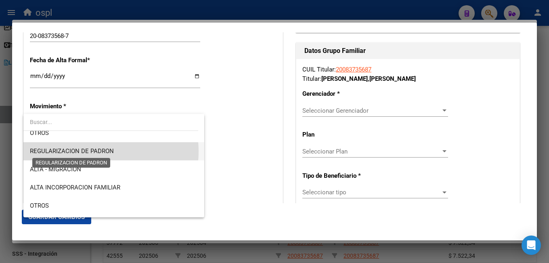
click at [94, 151] on span "REGULARIZACION DE PADRON" at bounding box center [72, 150] width 84 height 7
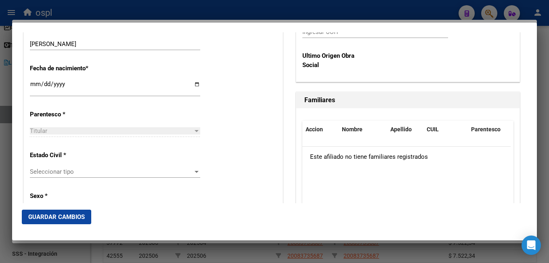
scroll to position [444, 0]
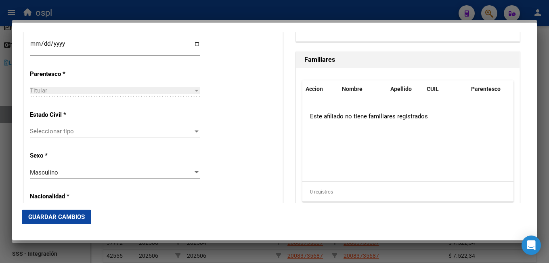
click at [64, 135] on div "Seleccionar tipo Seleccionar tipo" at bounding box center [115, 131] width 170 height 12
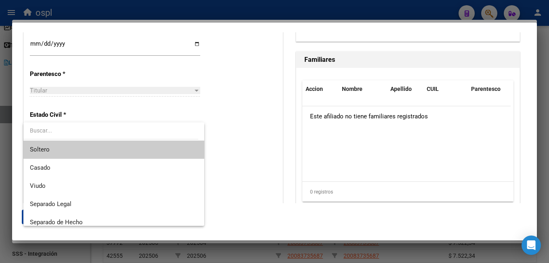
drag, startPoint x: 63, startPoint y: 149, endPoint x: 82, endPoint y: 145, distance: 19.2
click at [64, 149] on span "Soltero" at bounding box center [114, 149] width 168 height 18
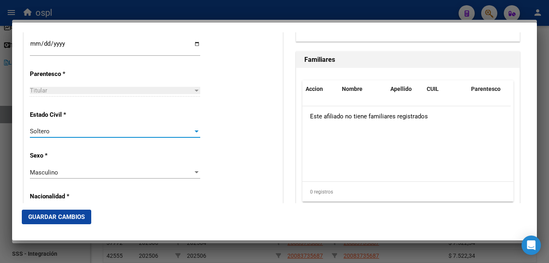
click at [221, 127] on div "Estado Civil * Soltero Seleccionar tipo" at bounding box center [153, 124] width 247 height 41
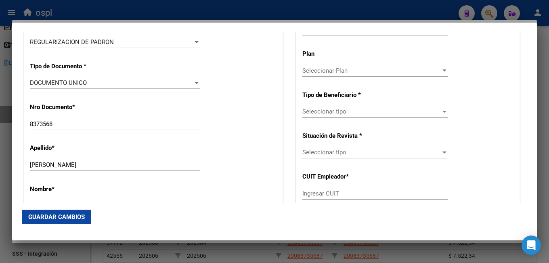
scroll to position [202, 0]
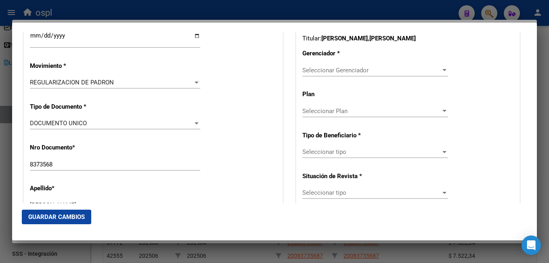
click at [327, 72] on span "Seleccionar Gerenciador" at bounding box center [371, 70] width 138 height 7
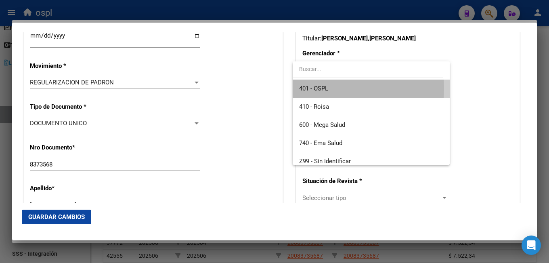
click at [334, 88] on span "401 - OSPL" at bounding box center [371, 89] width 144 height 18
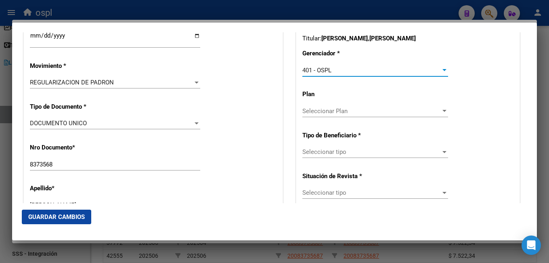
click at [322, 155] on span "Seleccionar tipo" at bounding box center [371, 151] width 138 height 7
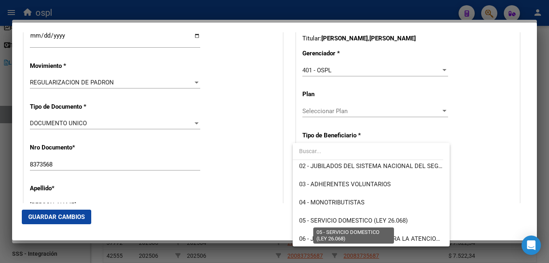
scroll to position [81, 0]
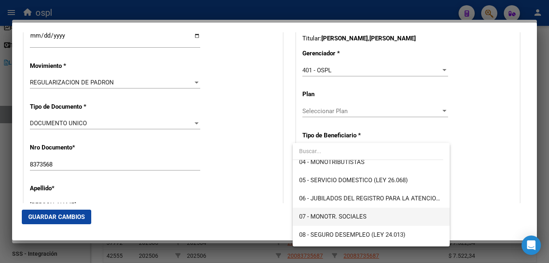
click at [320, 212] on span "07 - MONOTR. SOCIALES" at bounding box center [371, 216] width 144 height 18
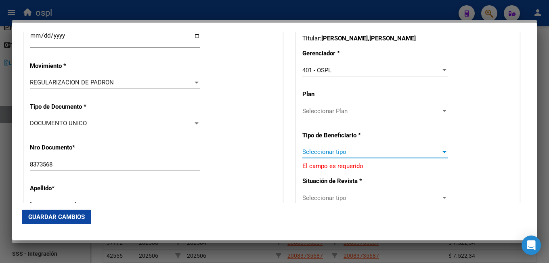
type input "20-08373568-7"
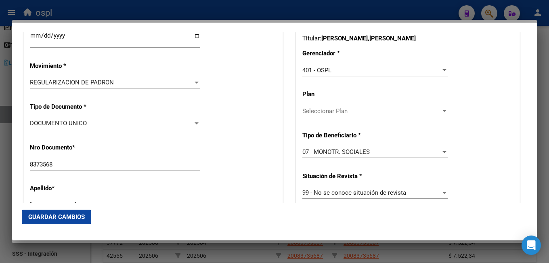
click at [78, 218] on span "Guardar Cambios" at bounding box center [56, 216] width 57 height 7
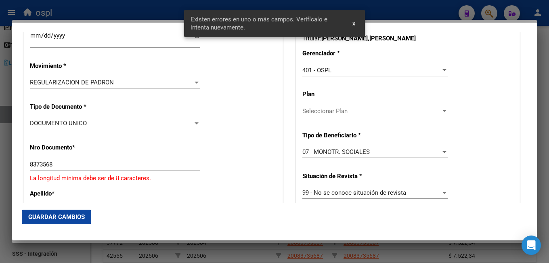
click at [32, 164] on input "8373568" at bounding box center [115, 164] width 170 height 7
click at [30, 164] on input "8373568" at bounding box center [115, 164] width 170 height 7
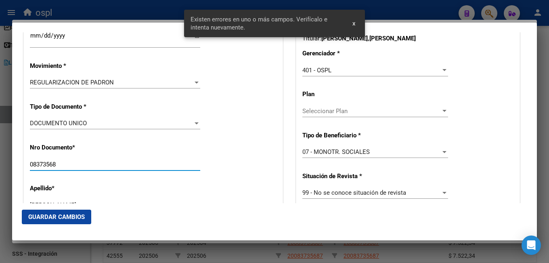
type input "08373568"
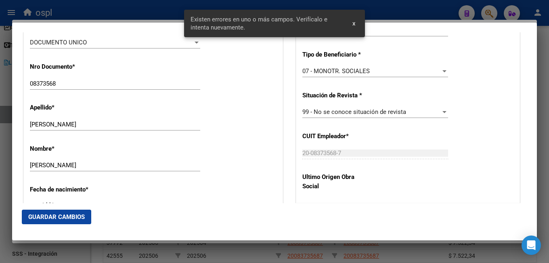
drag, startPoint x: 71, startPoint y: 212, endPoint x: 77, endPoint y: 210, distance: 6.3
click at [71, 212] on button "Guardar Cambios" at bounding box center [56, 216] width 69 height 15
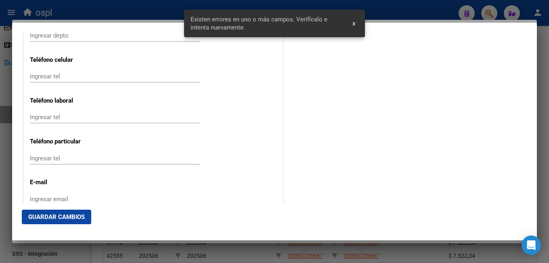
scroll to position [928, 0]
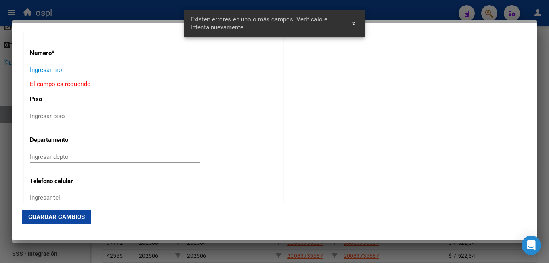
click at [56, 73] on input "Ingresar nro" at bounding box center [115, 69] width 170 height 7
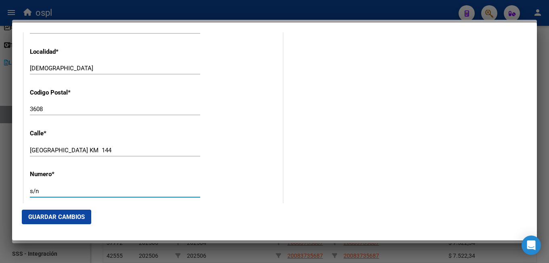
scroll to position [727, 0]
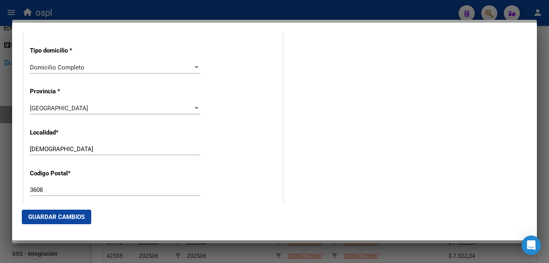
type input "s/n"
click at [74, 212] on button "Guardar Cambios" at bounding box center [56, 216] width 69 height 15
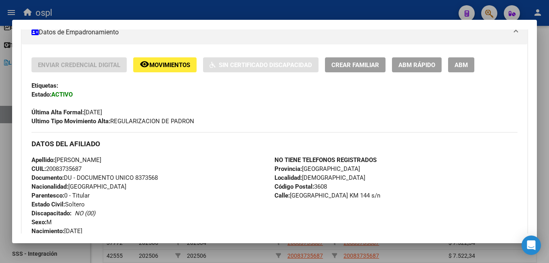
scroll to position [0, 0]
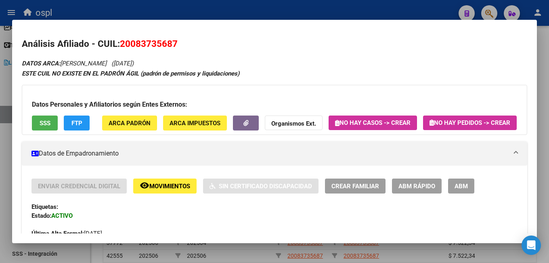
click at [354, 14] on div at bounding box center [274, 131] width 549 height 263
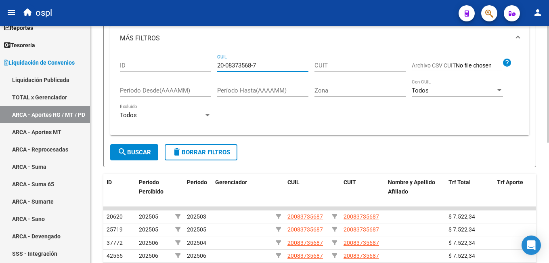
click at [240, 68] on input "20-08373568-7" at bounding box center [262, 65] width 91 height 7
click at [240, 67] on input "20-08373568-7" at bounding box center [262, 65] width 91 height 7
click at [136, 159] on button "search Buscar" at bounding box center [134, 152] width 48 height 16
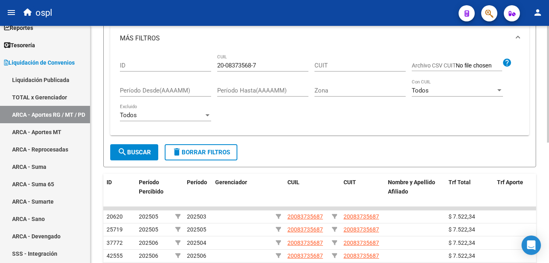
click at [238, 65] on input "20-08373568-7" at bounding box center [262, 65] width 91 height 7
paste input "20102479-8"
click at [225, 68] on input "20-20102479-8" at bounding box center [262, 65] width 91 height 7
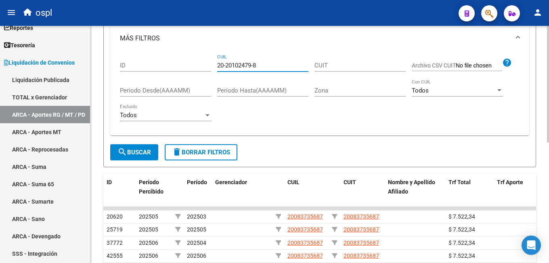
click at [225, 68] on input "20-20102479-8" at bounding box center [262, 65] width 91 height 7
paste input "10247980"
type input "20-10247980-8"
click at [136, 151] on span "search Buscar" at bounding box center [134, 152] width 34 height 7
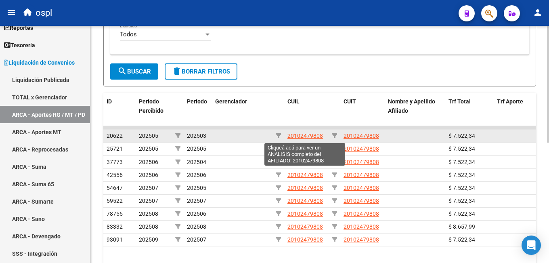
click at [308, 134] on span "20102479808" at bounding box center [305, 135] width 36 height 6
type textarea "20102479808"
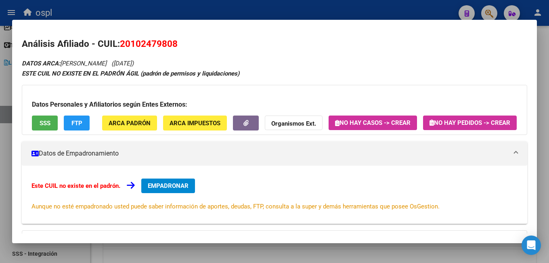
scroll to position [40, 0]
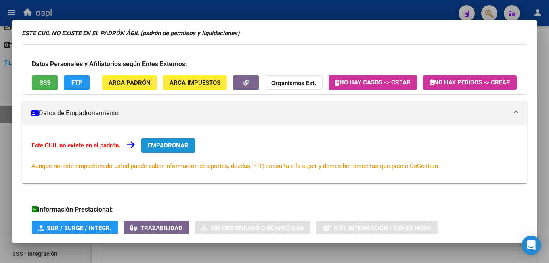
click at [165, 149] on span "EMPADRONAR" at bounding box center [168, 145] width 41 height 7
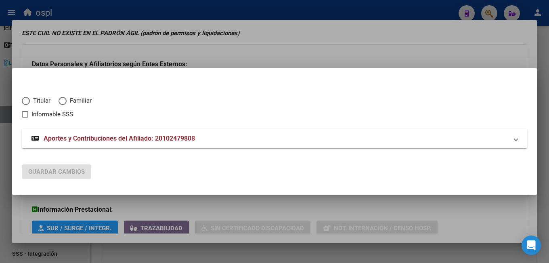
click at [41, 103] on span "Titular" at bounding box center [40, 100] width 21 height 9
click at [30, 103] on input "Titular" at bounding box center [26, 101] width 8 height 8
radio input "true"
checkbox input "true"
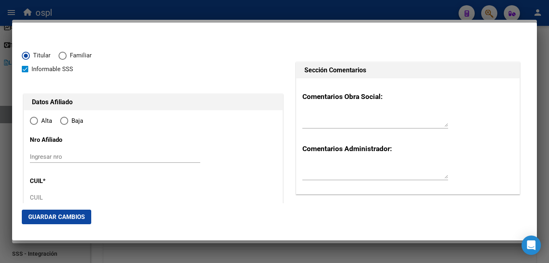
type input "20-10247980-8"
type input "10247980"
type input "LOVEY"
type input "ISABELINO"
type input "1952-03-11"
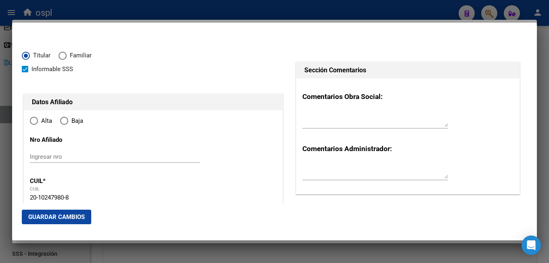
type input "LAS GARZAS"
type input "3574"
type input "ZONA RURAL"
radio input "true"
type input "LAS GARZAS"
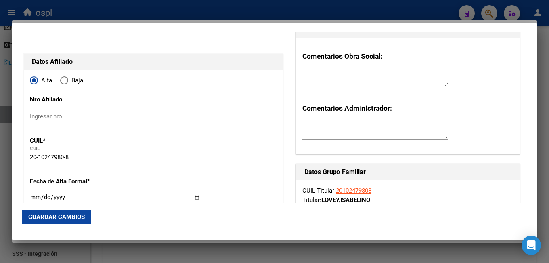
scroll to position [81, 0]
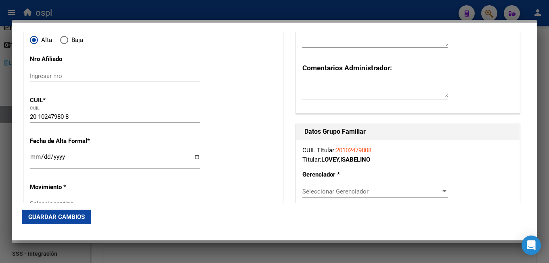
click at [35, 157] on input "Ingresar fecha" at bounding box center [115, 159] width 170 height 13
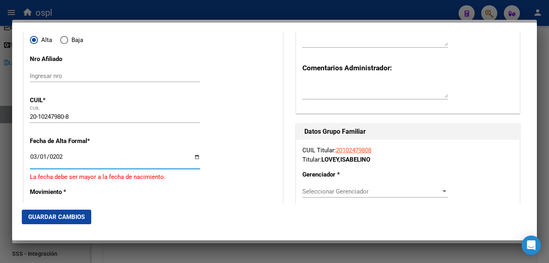
type input "2025-03-01"
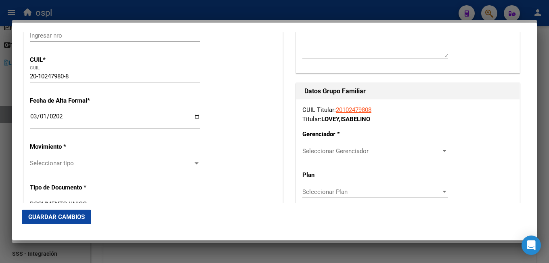
click at [67, 163] on span "Seleccionar tipo" at bounding box center [111, 162] width 163 height 7
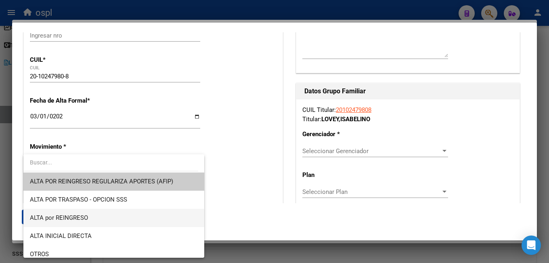
scroll to position [40, 0]
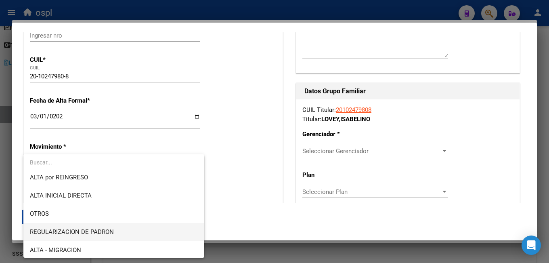
click at [92, 224] on span "REGULARIZACION DE PADRON" at bounding box center [114, 232] width 168 height 18
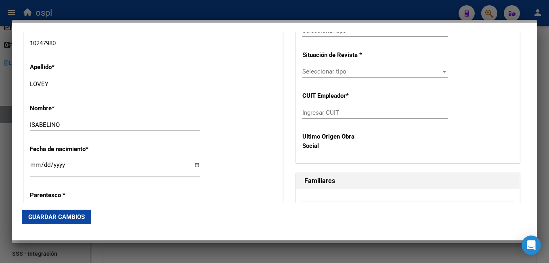
scroll to position [404, 0]
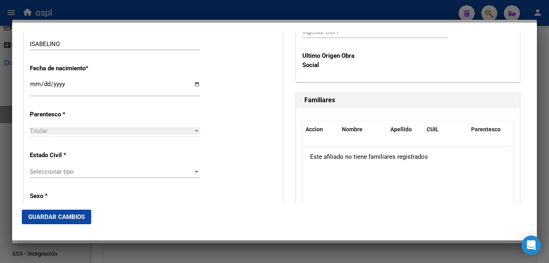
click at [71, 174] on span "Seleccionar tipo" at bounding box center [111, 171] width 163 height 7
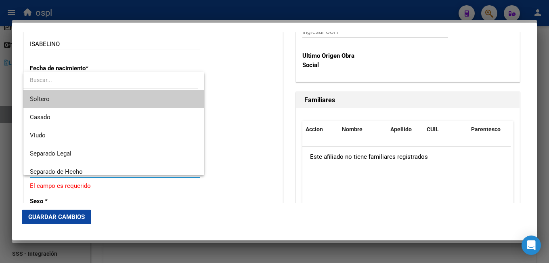
click at [68, 102] on span "Soltero" at bounding box center [114, 99] width 168 height 18
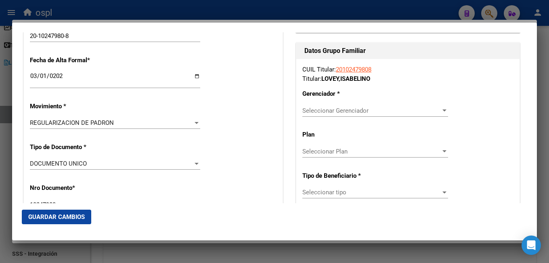
scroll to position [121, 0]
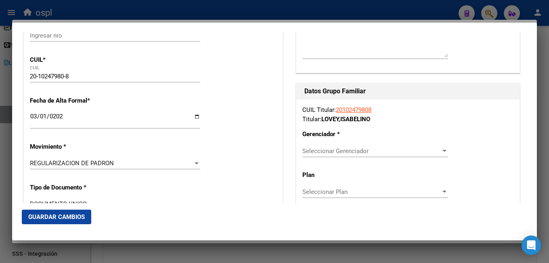
click at [316, 156] on div "Seleccionar Gerenciador Seleccionar Gerenciador" at bounding box center [375, 151] width 146 height 12
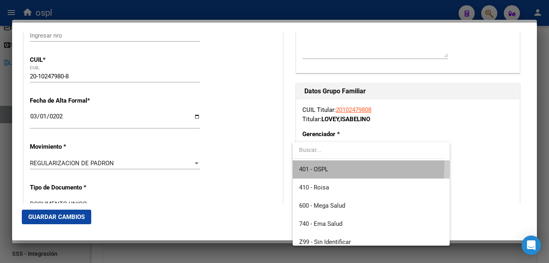
click at [325, 165] on span "401 - OSPL" at bounding box center [371, 169] width 144 height 18
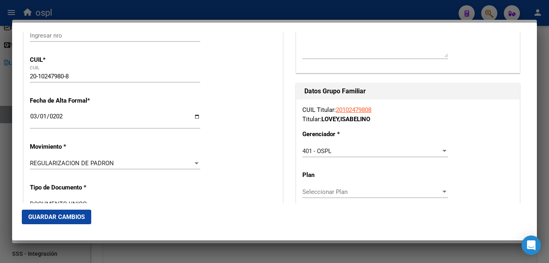
click at [296, 163] on div "CUIL Titular: 20102479808 Titular: LOVEY , ISABELINO Gerenciador * 401 - OSPL S…" at bounding box center [407, 231] width 223 height 265
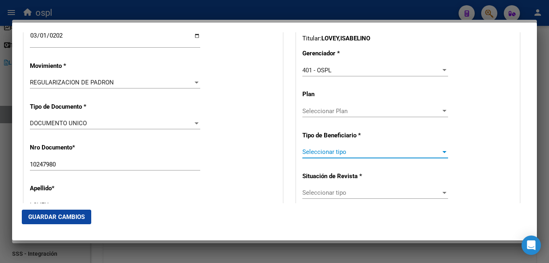
click at [324, 155] on span "Seleccionar tipo" at bounding box center [371, 151] width 138 height 7
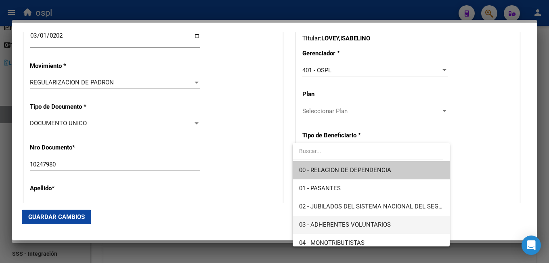
scroll to position [81, 0]
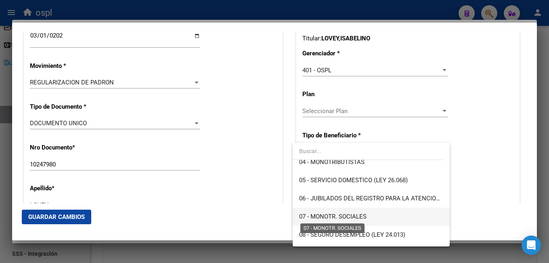
click at [343, 215] on span "07 - MONOTR. SOCIALES" at bounding box center [332, 216] width 67 height 7
type input "20-10247980-8"
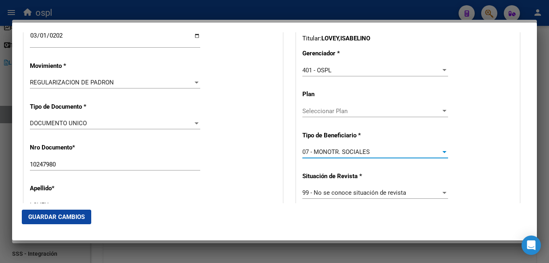
drag, startPoint x: 266, startPoint y: 170, endPoint x: 246, endPoint y: 173, distance: 20.4
click at [266, 169] on div "Nro Documento * 10247980 Ingresar nro" at bounding box center [153, 157] width 247 height 41
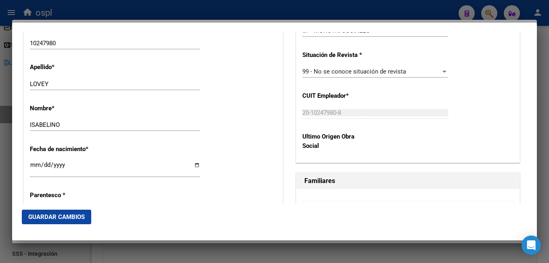
click at [73, 217] on span "Guardar Cambios" at bounding box center [56, 216] width 57 height 7
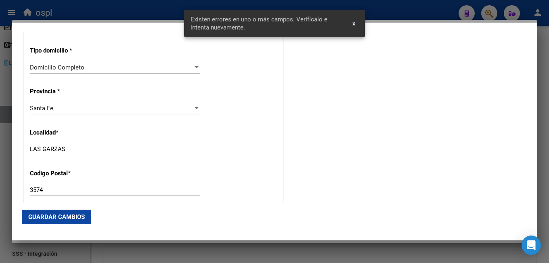
scroll to position [848, 0]
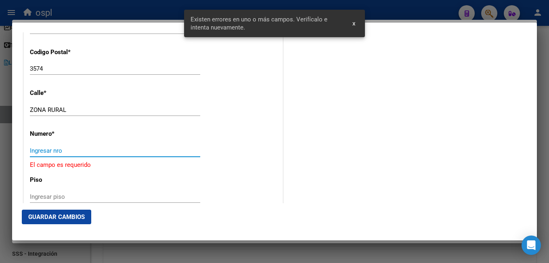
click at [77, 150] on input "Ingresar nro" at bounding box center [115, 150] width 170 height 7
type input "s/n"
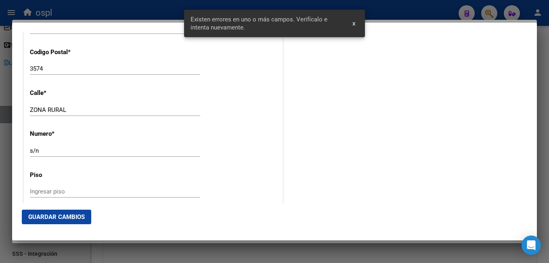
drag, startPoint x: 44, startPoint y: 224, endPoint x: 47, endPoint y: 218, distance: 7.6
click at [44, 224] on mat-dialog-actions "Guardar Cambios" at bounding box center [274, 216] width 505 height 27
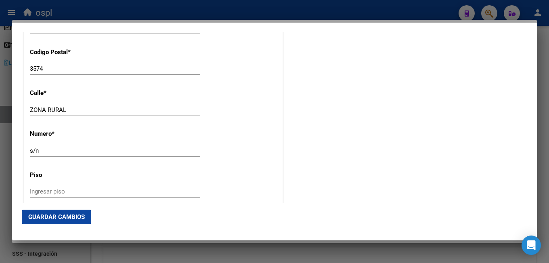
drag, startPoint x: 47, startPoint y: 217, endPoint x: 56, endPoint y: 216, distance: 9.0
click at [47, 217] on span "Guardar Cambios" at bounding box center [56, 216] width 57 height 7
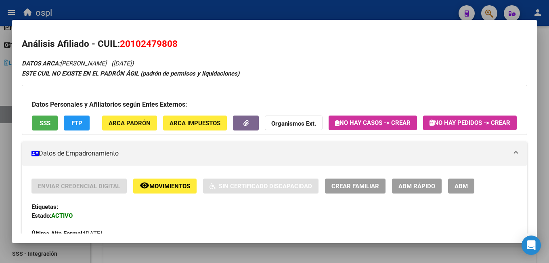
click at [323, 11] on div at bounding box center [274, 131] width 549 height 263
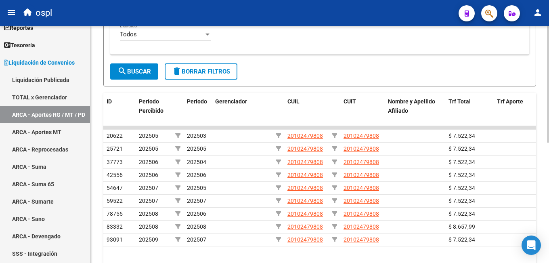
scroll to position [121, 0]
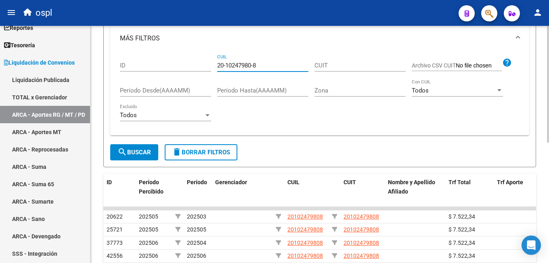
click at [250, 65] on input "20-10247980-8" at bounding box center [262, 65] width 91 height 7
paste input "63379-3"
type input "20-10263379-3"
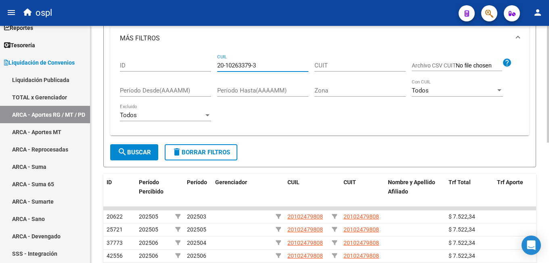
click at [142, 152] on span "search Buscar" at bounding box center [134, 152] width 34 height 7
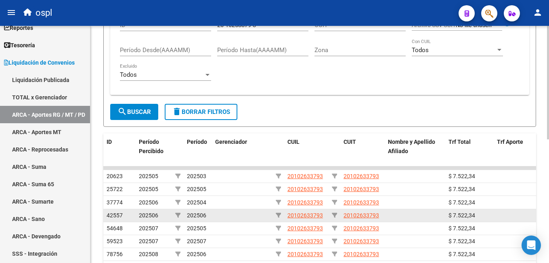
scroll to position [242, 0]
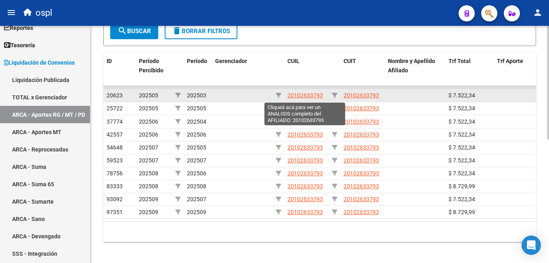
click at [308, 97] on span "20102633793" at bounding box center [305, 95] width 36 height 6
type textarea "20102633793"
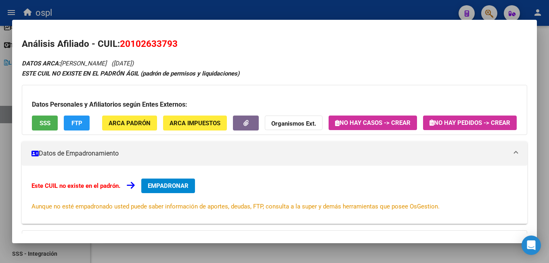
click at [161, 189] on span "EMPADRONAR" at bounding box center [168, 185] width 41 height 7
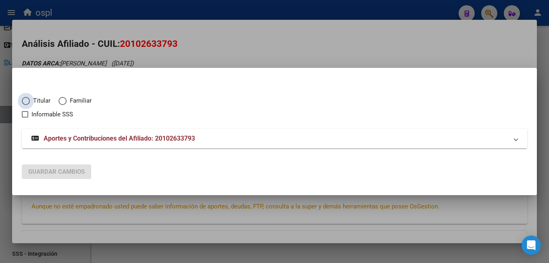
click at [45, 102] on span "Titular" at bounding box center [40, 100] width 21 height 9
click at [30, 102] on input "Titular" at bounding box center [26, 101] width 8 height 8
radio input "true"
checkbox input "true"
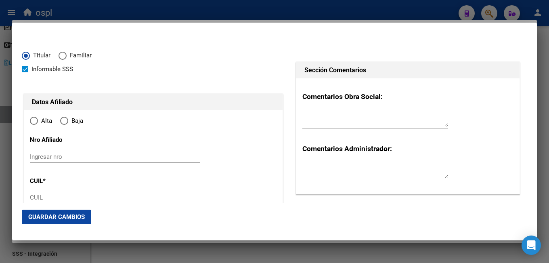
type input "20-10263379-3"
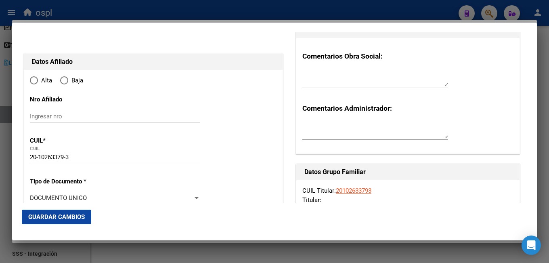
radio input "true"
type input "10263379"
type input "VIGGIANO"
type input "ANGEL EDUARDO"
type input "1951-05-30"
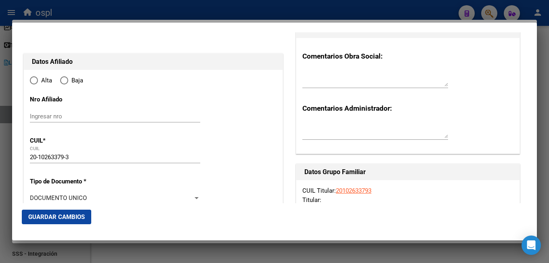
type input "CABA"
type input "1424"
type input "COBO AV"
type input "755"
type input "CABA"
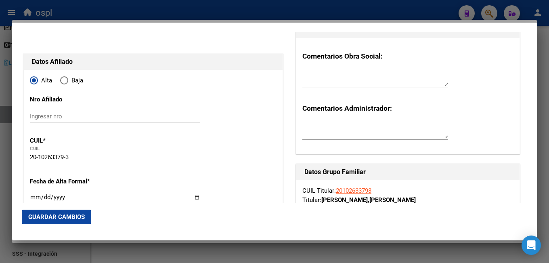
scroll to position [81, 0]
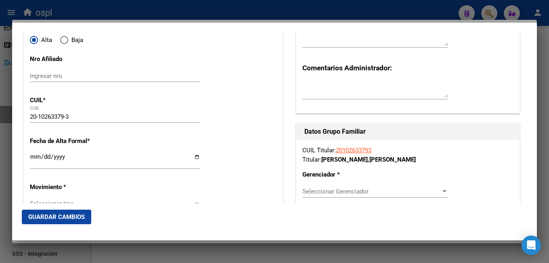
click at [34, 159] on input "Ingresar fecha" at bounding box center [115, 159] width 170 height 13
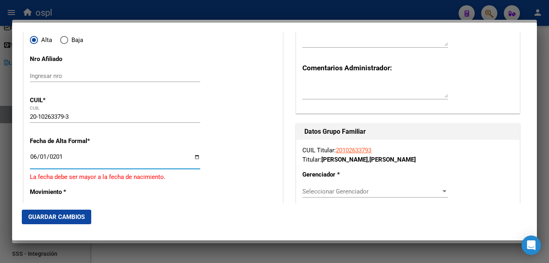
type input "2016-06-01"
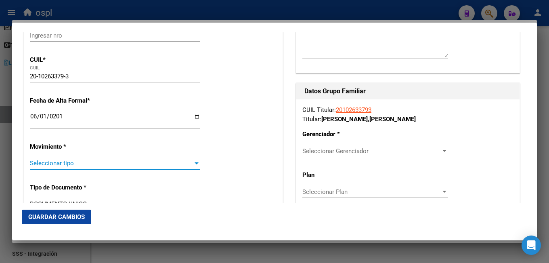
click at [105, 165] on span "Seleccionar tipo" at bounding box center [111, 162] width 163 height 7
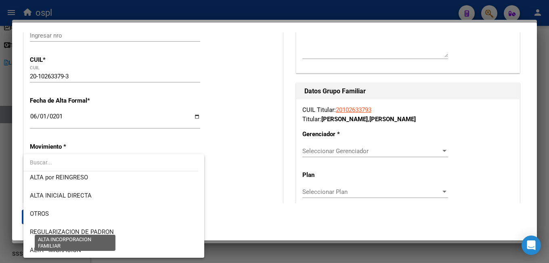
scroll to position [81, 0]
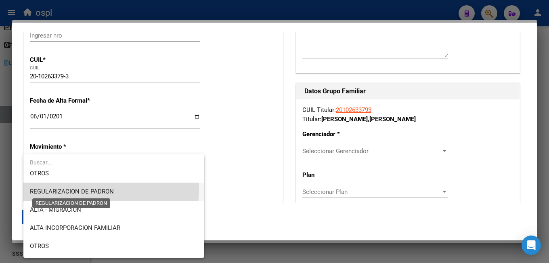
click at [88, 188] on span "REGULARIZACION DE PADRON" at bounding box center [72, 191] width 84 height 7
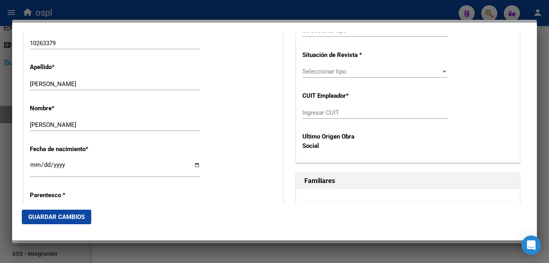
scroll to position [404, 0]
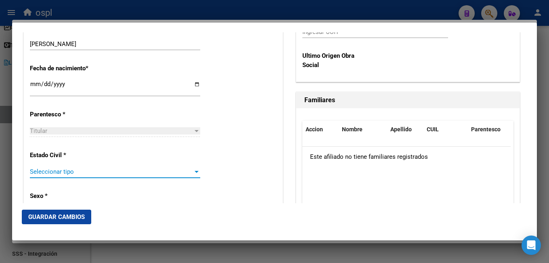
click at [69, 173] on span "Seleccionar tipo" at bounding box center [111, 171] width 163 height 7
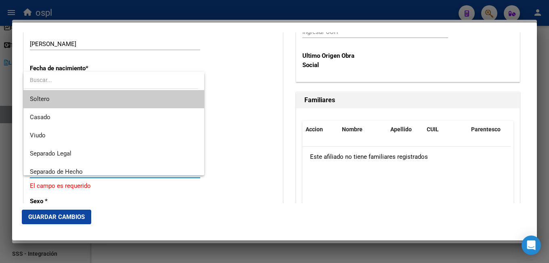
click at [83, 101] on span "Soltero" at bounding box center [114, 99] width 168 height 18
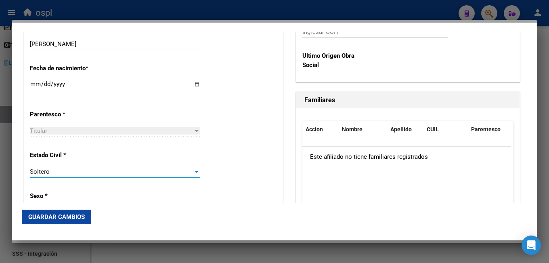
click at [73, 219] on span "Guardar Cambios" at bounding box center [56, 216] width 57 height 7
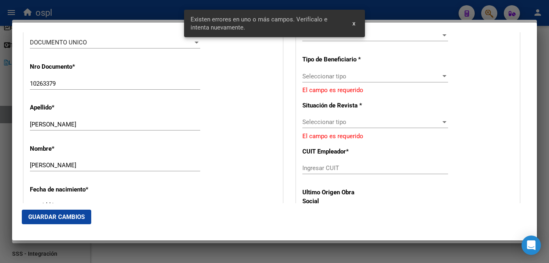
scroll to position [202, 0]
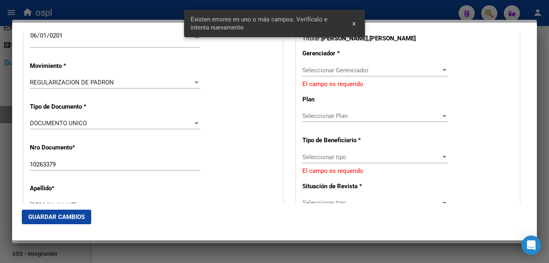
click at [337, 77] on div "Seleccionar Gerenciador Seleccionar Gerenciador" at bounding box center [375, 74] width 146 height 20
click at [343, 73] on span "Seleccionar Gerenciador" at bounding box center [371, 70] width 138 height 7
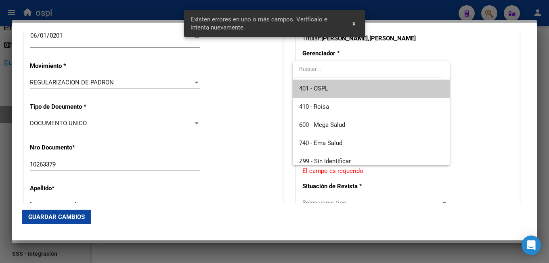
click at [336, 87] on span "401 - OSPL" at bounding box center [371, 89] width 144 height 18
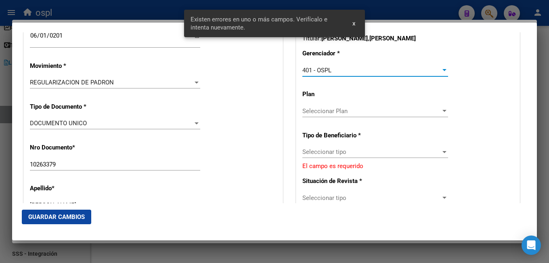
click at [327, 155] on span "Seleccionar tipo" at bounding box center [371, 151] width 138 height 7
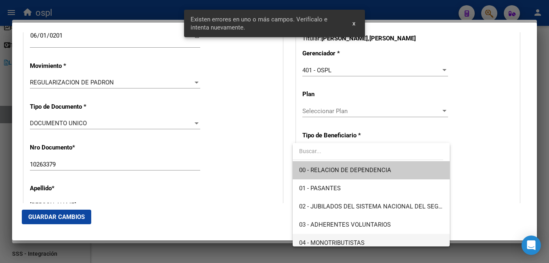
scroll to position [81, 0]
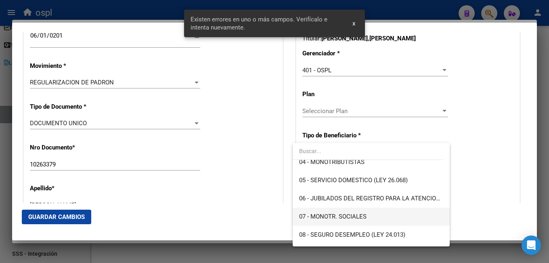
click at [320, 210] on span "07 - MONOTR. SOCIALES" at bounding box center [371, 216] width 144 height 18
type input "20-10263379-3"
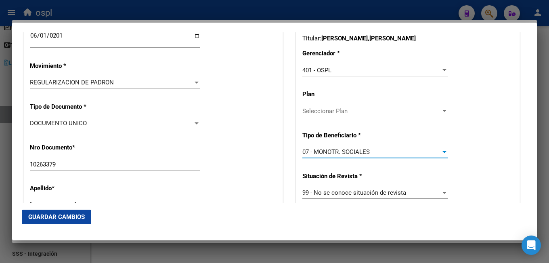
click at [235, 198] on div "Apellido * VIGGIANO Ingresar apellido" at bounding box center [153, 198] width 247 height 41
click at [75, 212] on button "Guardar Cambios" at bounding box center [56, 216] width 69 height 15
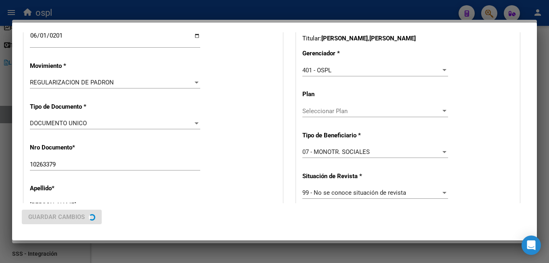
scroll to position [0, 0]
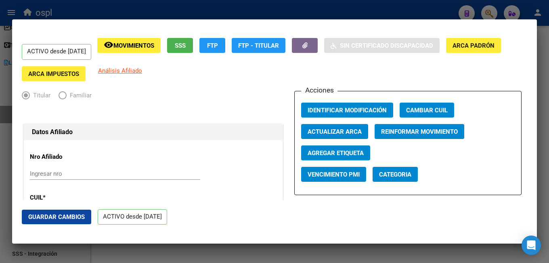
click at [493, 19] on mat-dialog-container "ACTIVO desde 01/06/2016 remove_red_eye Movimientos SSS FTP FTP - Titular Sin Ce…" at bounding box center [274, 131] width 525 height 224
click at [491, 14] on div at bounding box center [274, 131] width 549 height 263
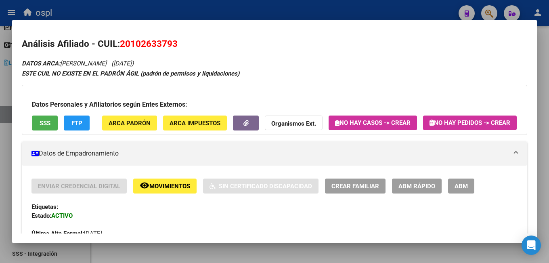
click at [408, 13] on div at bounding box center [274, 131] width 549 height 263
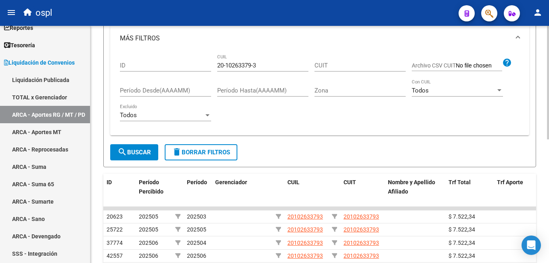
scroll to position [81, 0]
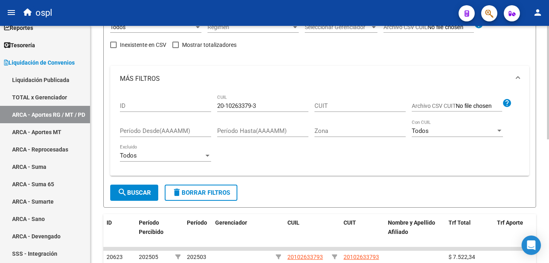
click at [237, 106] on input "20-10263379-3" at bounding box center [262, 105] width 91 height 7
paste input "329522-0"
type input "20-10329522-0"
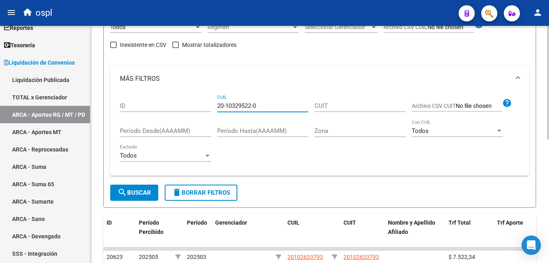
click at [121, 191] on mat-icon "search" at bounding box center [122, 192] width 10 height 10
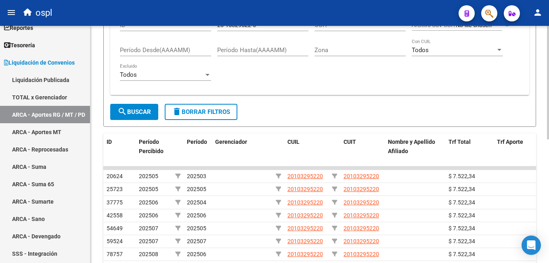
scroll to position [242, 0]
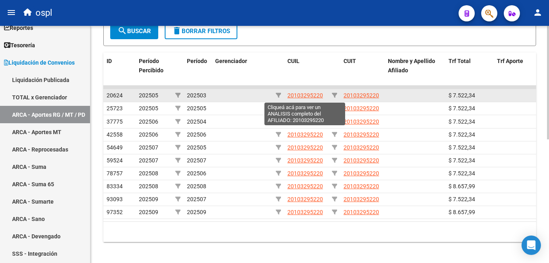
click at [299, 95] on span "20103295220" at bounding box center [305, 95] width 36 height 6
type textarea "20103295220"
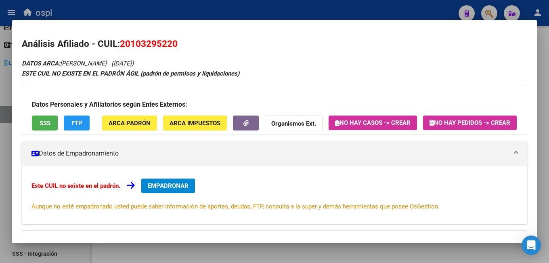
click at [174, 189] on span "EMPADRONAR" at bounding box center [168, 185] width 41 height 7
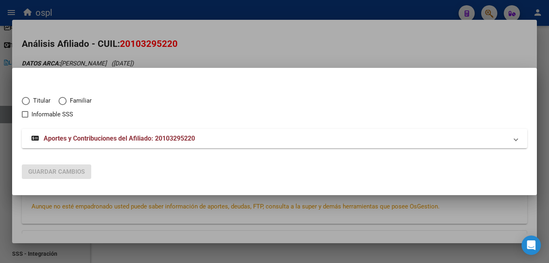
click at [34, 103] on span "Titular" at bounding box center [40, 100] width 21 height 9
click at [30, 103] on input "Titular" at bounding box center [26, 101] width 8 height 8
radio input "true"
checkbox input "true"
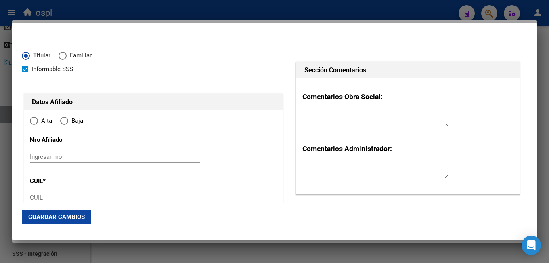
type input "20-10329522-0"
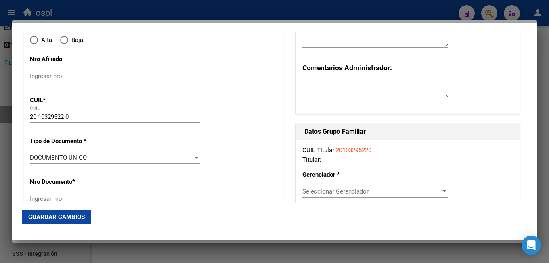
type input "10329522"
type input "VEGA"
type input "FEDERICO"
type input "1952-07-18"
type input "COMANDANTE FONTANA"
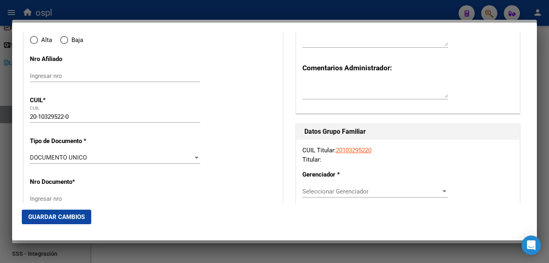
type input "3620"
type input "0"
type input "1"
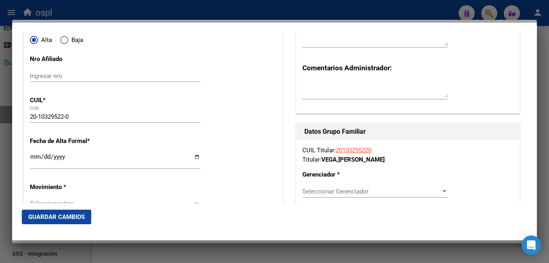
radio input "true"
type input "COMANDANTE FONTANA"
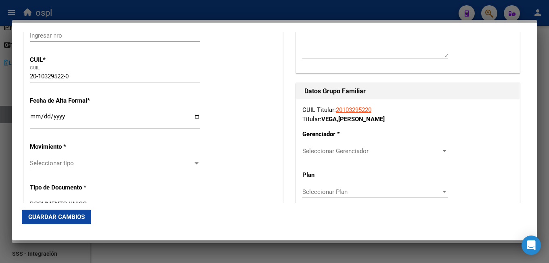
drag, startPoint x: 38, startPoint y: 123, endPoint x: 30, endPoint y: 120, distance: 8.3
click at [35, 122] on input "Ingresar fecha" at bounding box center [115, 119] width 170 height 13
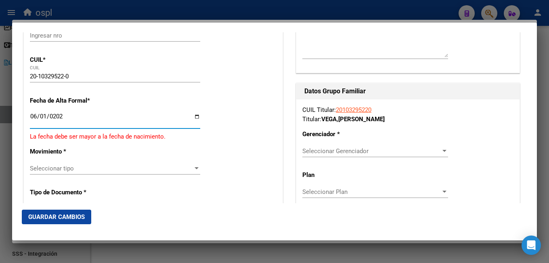
type input "2023-06-01"
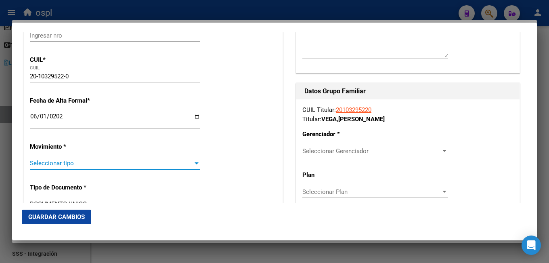
click at [81, 167] on span "Seleccionar tipo" at bounding box center [111, 162] width 163 height 7
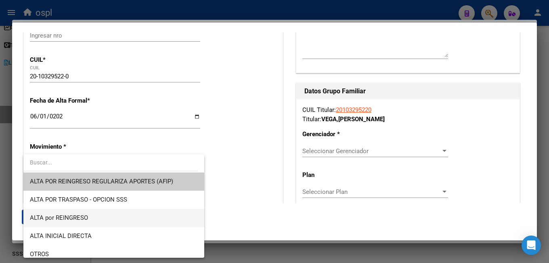
scroll to position [40, 0]
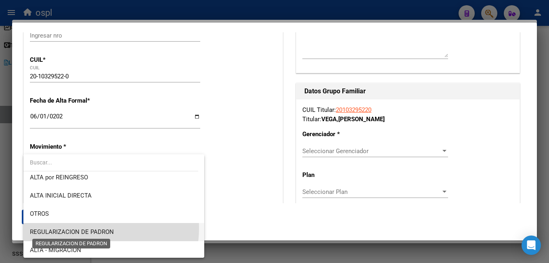
click at [88, 228] on span "REGULARIZACION DE PADRON" at bounding box center [72, 231] width 84 height 7
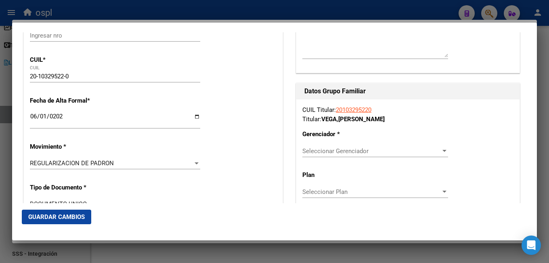
drag, startPoint x: 209, startPoint y: 184, endPoint x: 213, endPoint y: 184, distance: 4.1
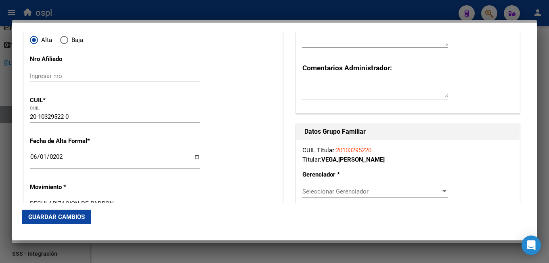
scroll to position [161, 0]
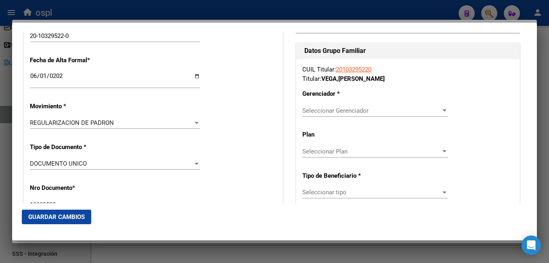
click at [331, 108] on span "Seleccionar Gerenciador" at bounding box center [371, 110] width 138 height 7
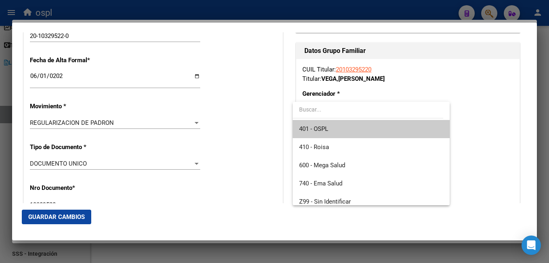
click at [345, 125] on span "401 - OSPL" at bounding box center [371, 129] width 144 height 18
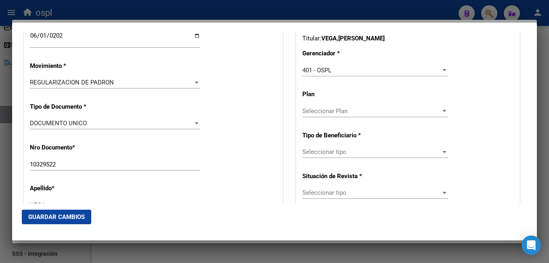
click at [323, 147] on div "Seleccionar tipo Seleccionar tipo" at bounding box center [375, 152] width 146 height 12
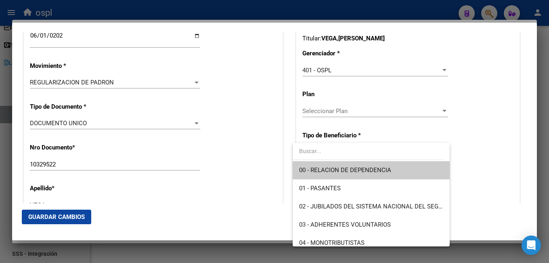
scroll to position [81, 0]
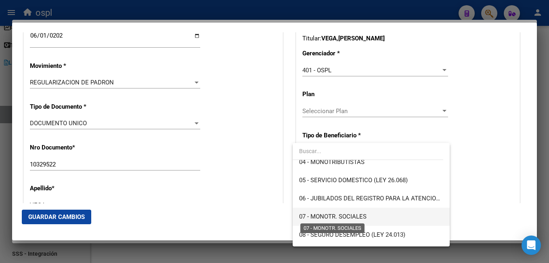
click at [334, 214] on span "07 - MONOTR. SOCIALES" at bounding box center [332, 216] width 67 height 7
type input "20-10329522-0"
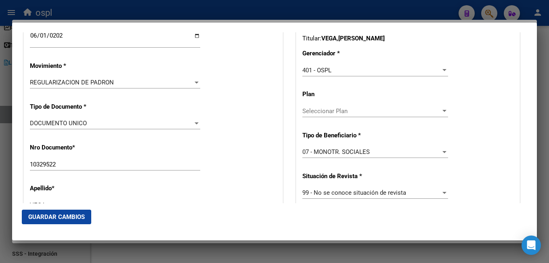
click at [86, 217] on button "Guardar Cambios" at bounding box center [56, 216] width 69 height 15
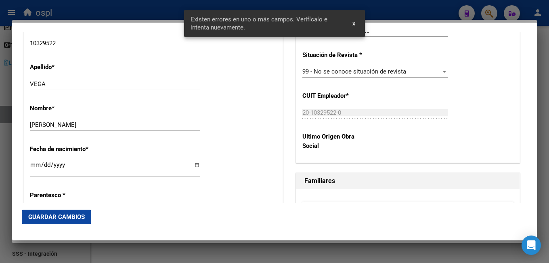
scroll to position [404, 0]
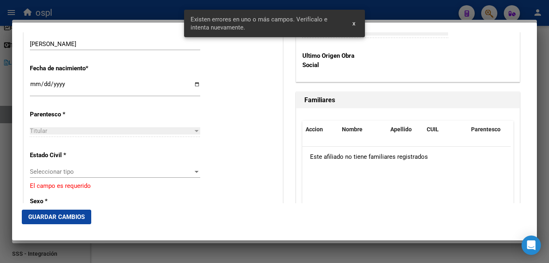
click at [56, 178] on div "Seleccionar tipo Seleccionar tipo" at bounding box center [115, 175] width 170 height 20
click at [57, 171] on span "Seleccionar tipo" at bounding box center [111, 171] width 163 height 7
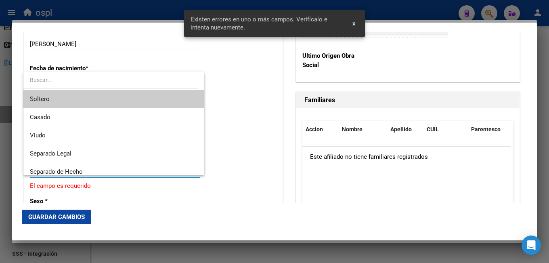
click at [70, 96] on span "Soltero" at bounding box center [114, 99] width 168 height 18
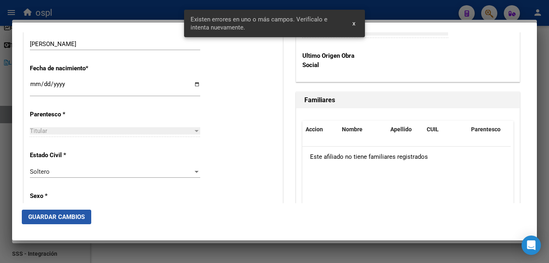
click at [65, 215] on span "Guardar Cambios" at bounding box center [56, 216] width 57 height 7
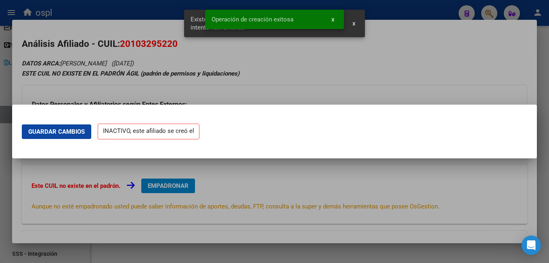
scroll to position [0, 0]
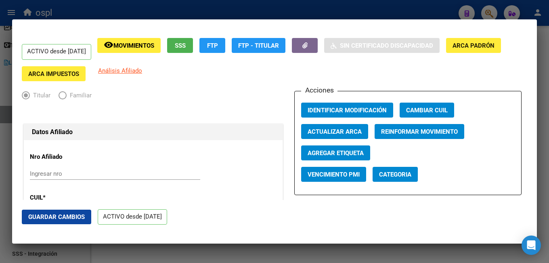
click at [231, 8] on div at bounding box center [274, 131] width 549 height 263
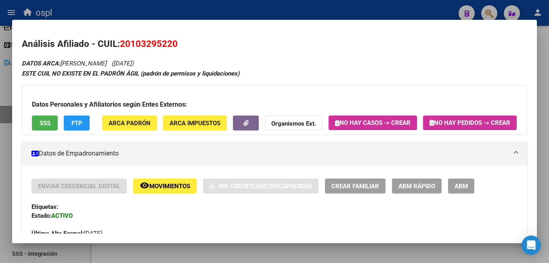
click at [493, 13] on div at bounding box center [274, 131] width 549 height 263
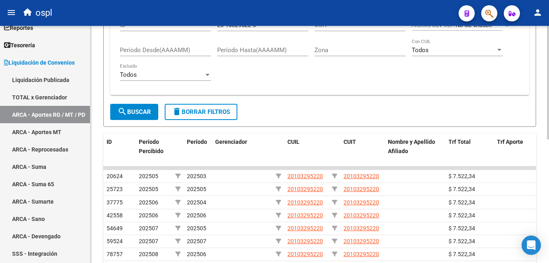
scroll to position [81, 0]
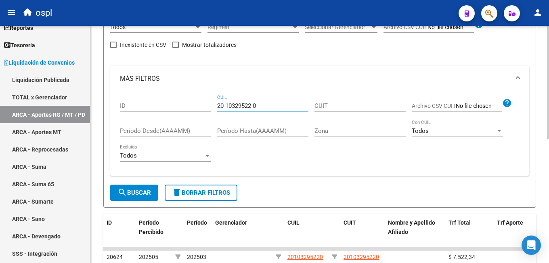
click at [236, 104] on input "20-10329522-0" at bounding box center [262, 105] width 91 height 7
paste input "697900-7"
type input "20-10697900-7"
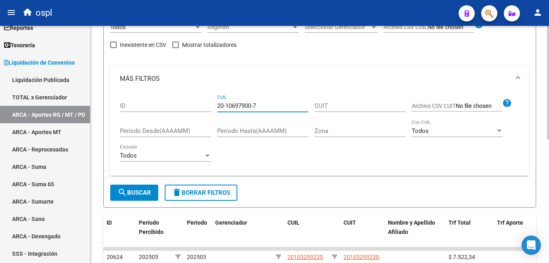
click at [142, 192] on span "search Buscar" at bounding box center [134, 192] width 34 height 7
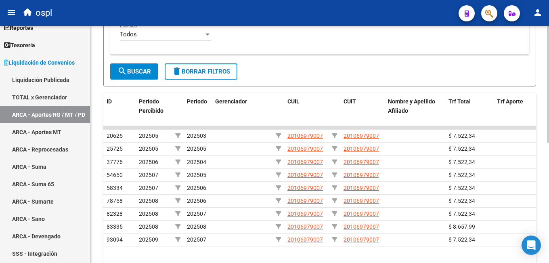
scroll to position [121, 0]
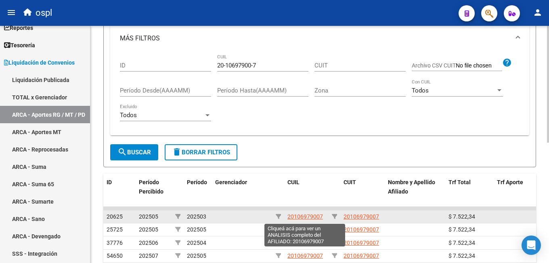
click at [299, 218] on span "20106979007" at bounding box center [305, 216] width 36 height 6
type textarea "20106979007"
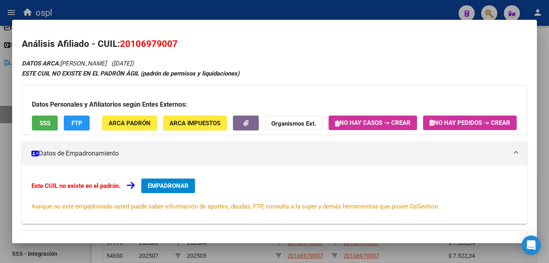
click at [185, 198] on div "Este CUIL no existe en el padrón. EMPADRONAR Aunque no esté empadronado usted p…" at bounding box center [274, 194] width 505 height 58
click at [185, 189] on span "EMPADRONAR" at bounding box center [168, 185] width 41 height 7
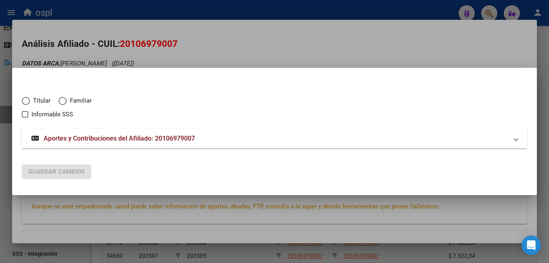
click at [35, 98] on span "Titular" at bounding box center [40, 100] width 21 height 9
click at [30, 98] on input "Titular" at bounding box center [26, 101] width 8 height 8
radio input "true"
checkbox input "true"
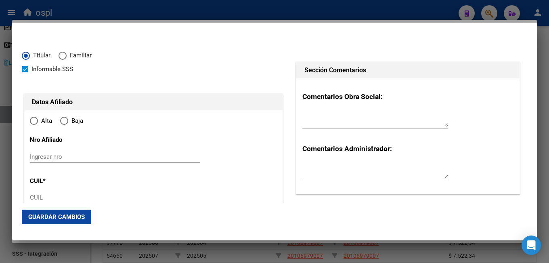
type input "20-10697900-7"
type input "10697900"
type input "VERON"
type input "CARMELO"
type input "1953-07-09"
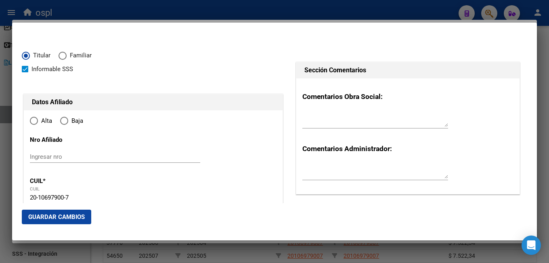
type input "[GEOGRAPHIC_DATA][PERSON_NAME]"
type input "3580"
type input "ZONA RURAL"
radio input "true"
type input "[GEOGRAPHIC_DATA][PERSON_NAME]"
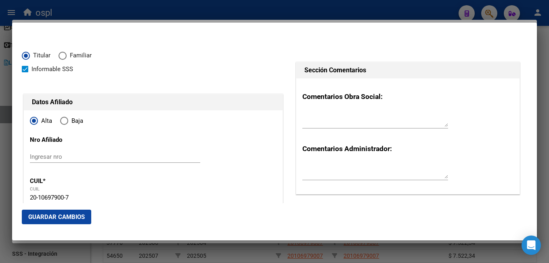
scroll to position [81, 0]
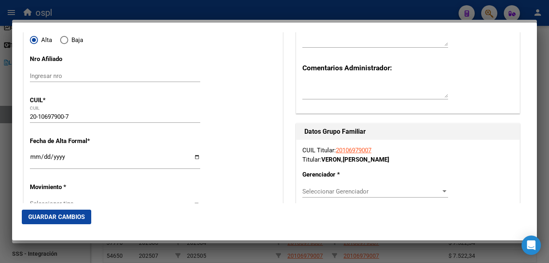
click at [31, 165] on input "Ingresar fecha" at bounding box center [115, 159] width 170 height 13
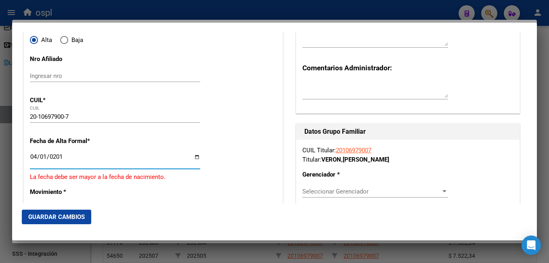
type input "2019-04-01"
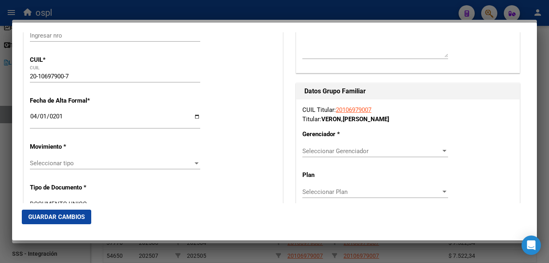
click at [61, 167] on span "Seleccionar tipo" at bounding box center [111, 162] width 163 height 7
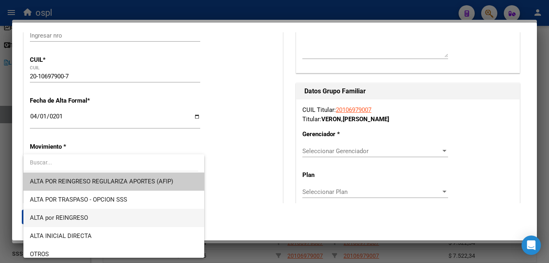
scroll to position [40, 0]
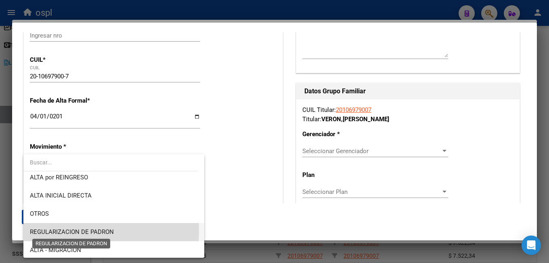
click at [82, 230] on span "REGULARIZACION DE PADRON" at bounding box center [72, 231] width 84 height 7
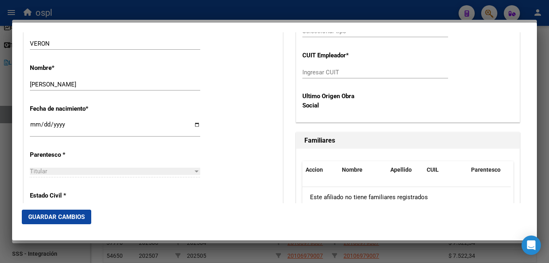
scroll to position [404, 0]
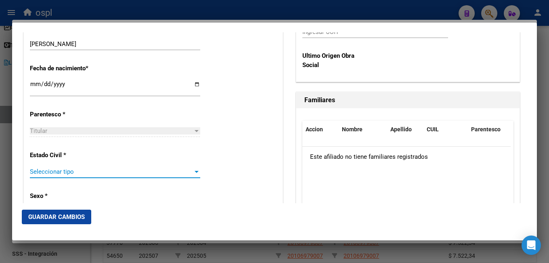
click at [45, 173] on span "Seleccionar tipo" at bounding box center [111, 171] width 163 height 7
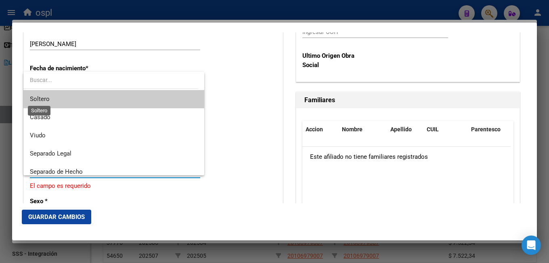
click at [49, 97] on span "Soltero" at bounding box center [40, 98] width 20 height 7
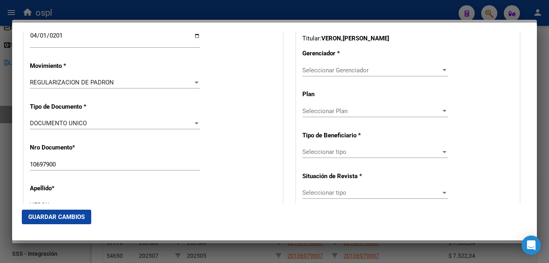
scroll to position [121, 0]
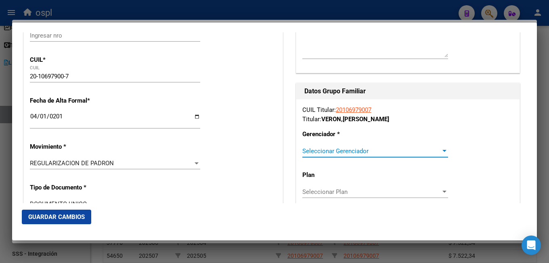
click at [323, 154] on span "Seleccionar Gerenciador" at bounding box center [371, 150] width 138 height 7
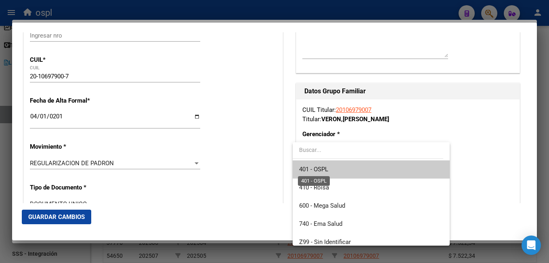
click at [322, 168] on span "401 - OSPL" at bounding box center [313, 168] width 29 height 7
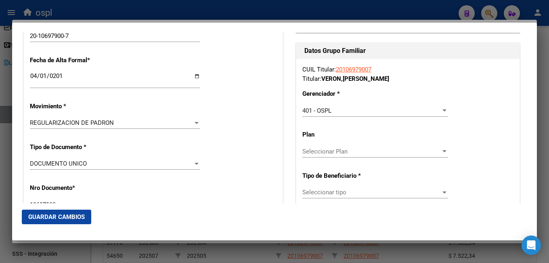
scroll to position [202, 0]
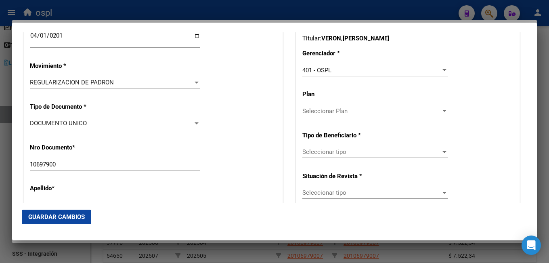
click at [326, 156] on div "Seleccionar tipo Seleccionar tipo" at bounding box center [375, 152] width 146 height 12
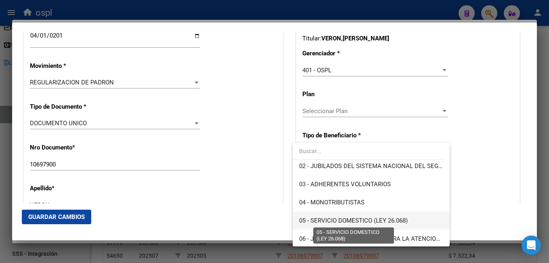
scroll to position [81, 0]
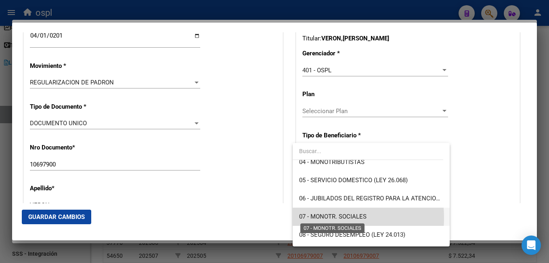
click at [319, 218] on span "07 - MONOTR. SOCIALES" at bounding box center [332, 216] width 67 height 7
type input "20-10697900-7"
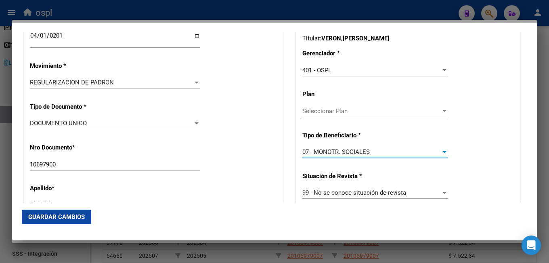
click at [63, 219] on span "Guardar Cambios" at bounding box center [56, 216] width 57 height 7
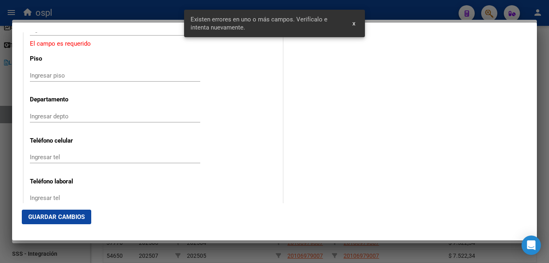
scroll to position [888, 0]
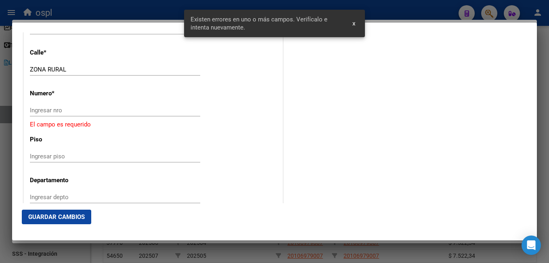
click at [52, 115] on div "Ingresar nro" at bounding box center [115, 110] width 170 height 12
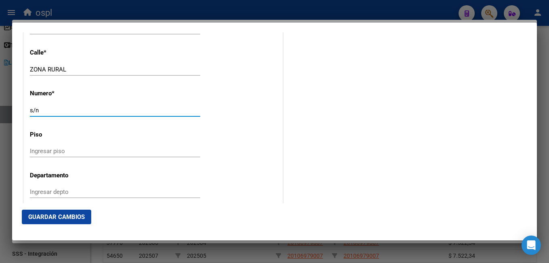
type input "s/n"
click at [69, 220] on span "Guardar Cambios" at bounding box center [56, 216] width 57 height 7
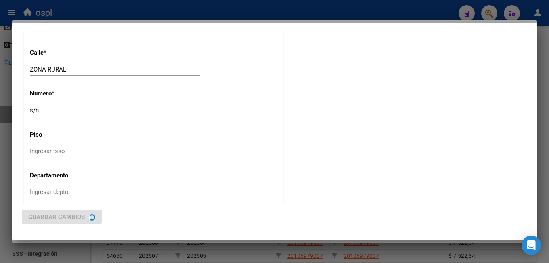
scroll to position [0, 0]
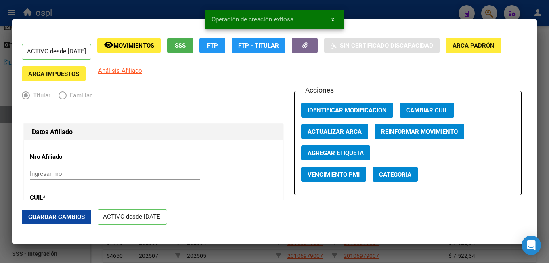
click at [379, 6] on div at bounding box center [274, 131] width 549 height 263
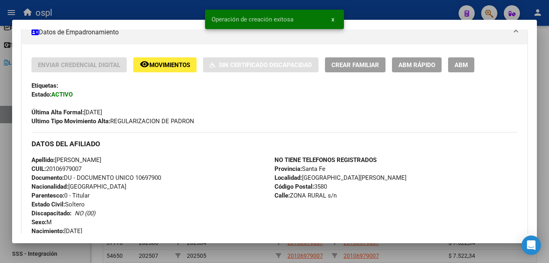
scroll to position [202, 0]
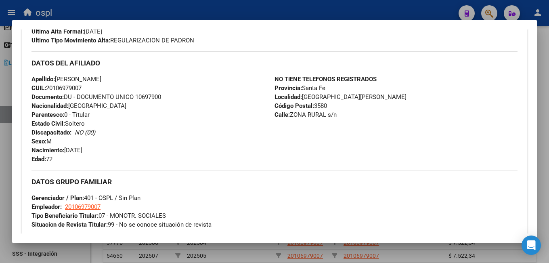
drag, startPoint x: 235, startPoint y: 9, endPoint x: 264, endPoint y: 24, distance: 32.7
click at [235, 9] on div at bounding box center [274, 131] width 549 height 263
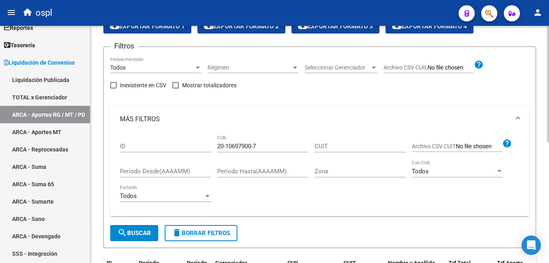
scroll to position [0, 0]
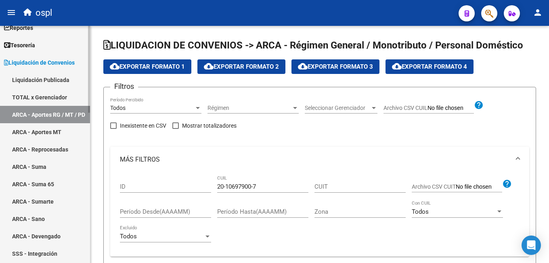
click at [40, 101] on link "TOTAL x Gerenciador" at bounding box center [45, 96] width 90 height 17
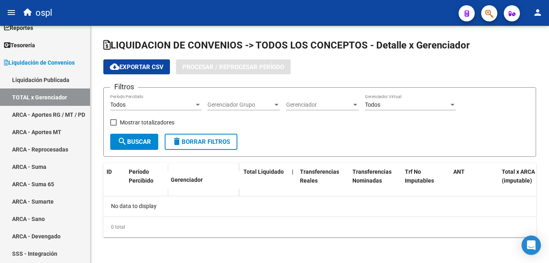
checkbox input "true"
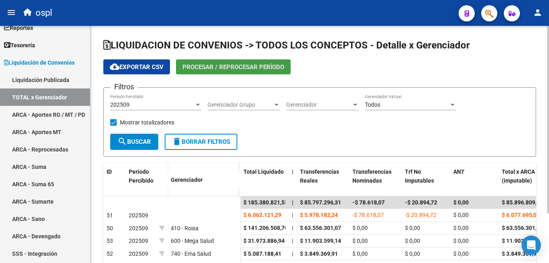
click at [234, 63] on span "Procesar / Reprocesar período" at bounding box center [233, 66] width 102 height 7
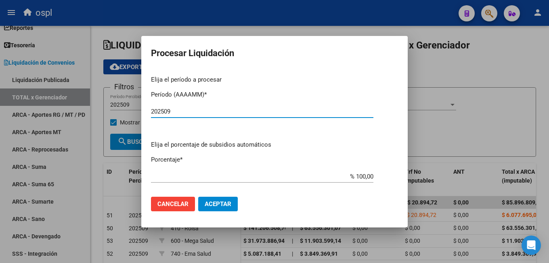
type input "202509"
click at [217, 204] on span "Aceptar" at bounding box center [218, 203] width 27 height 7
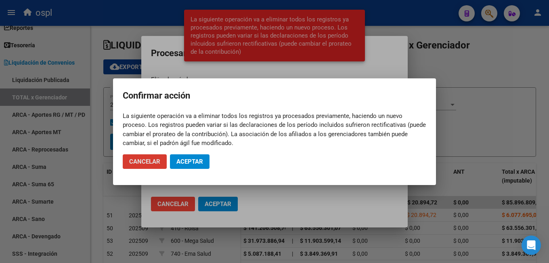
click at [153, 163] on span "Cancelar" at bounding box center [144, 161] width 31 height 7
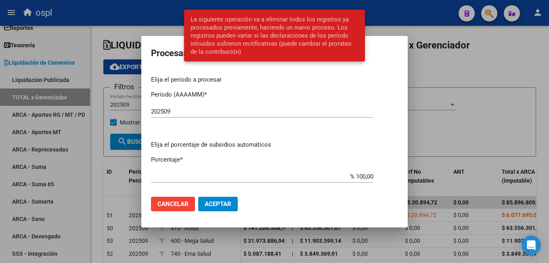
click at [214, 198] on button "Aceptar" at bounding box center [218, 204] width 40 height 15
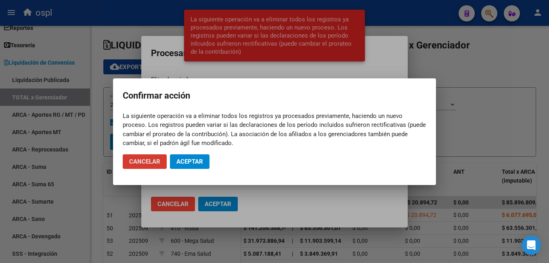
click at [195, 165] on button "Aceptar" at bounding box center [190, 161] width 40 height 15
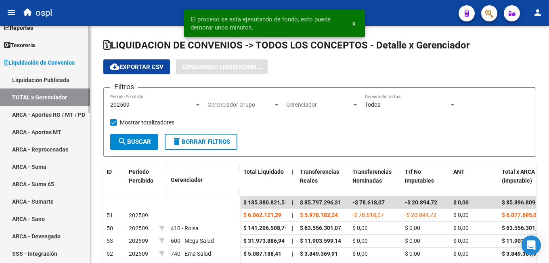
click at [53, 110] on link "ARCA - Aportes RG / MT / PD" at bounding box center [45, 114] width 90 height 17
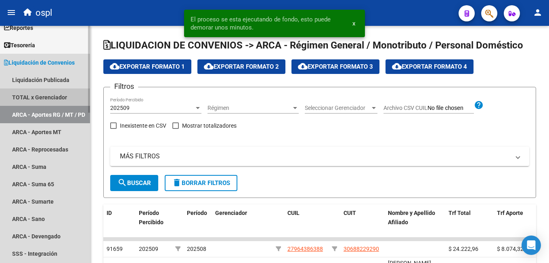
click at [55, 96] on link "TOTAL x Gerenciador" at bounding box center [45, 96] width 90 height 17
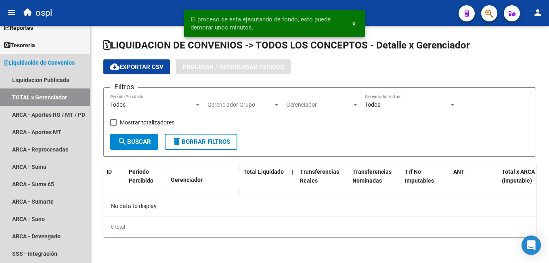
checkbox input "true"
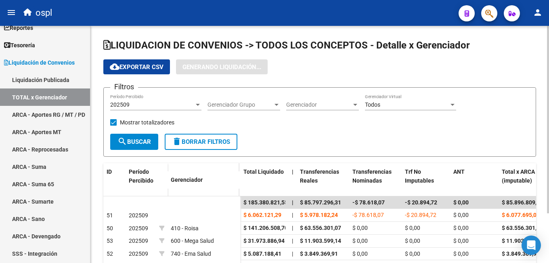
scroll to position [40, 0]
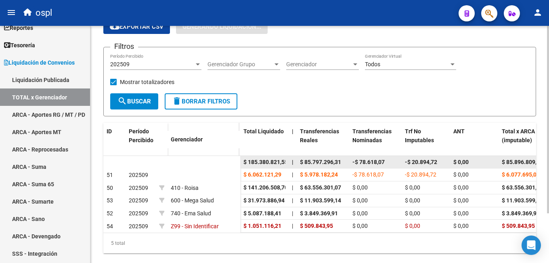
drag, startPoint x: 243, startPoint y: 173, endPoint x: 316, endPoint y: 159, distance: 74.3
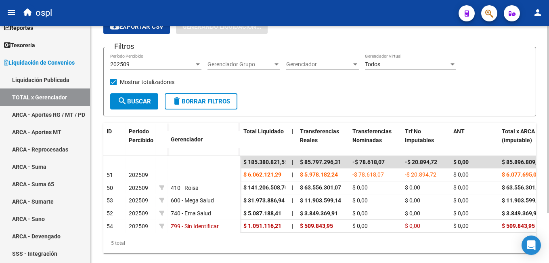
click at [341, 83] on div "Filtros 202509 Período Percibido Gerenciador Grupo Gerenciador Grupo Gerenciado…" at bounding box center [319, 73] width 419 height 39
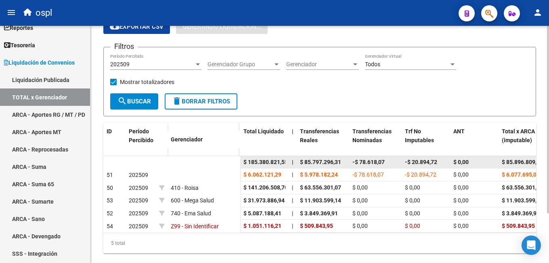
drag, startPoint x: 247, startPoint y: 161, endPoint x: 276, endPoint y: 159, distance: 28.4
click at [276, 159] on span "$ 185.380.821,55" at bounding box center [265, 162] width 44 height 6
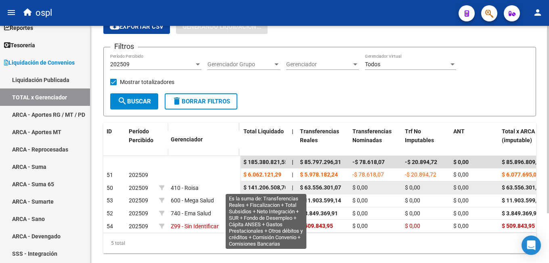
scroll to position [0, 3]
drag, startPoint x: 243, startPoint y: 186, endPoint x: 281, endPoint y: 185, distance: 38.4
click at [281, 185] on datatable-body-cell "$ 141.206.508,70" at bounding box center [264, 187] width 48 height 13
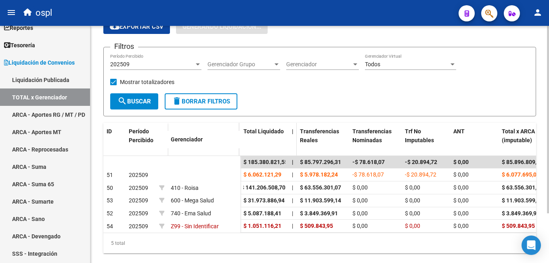
click at [294, 131] on span at bounding box center [295, 141] width 4 height 36
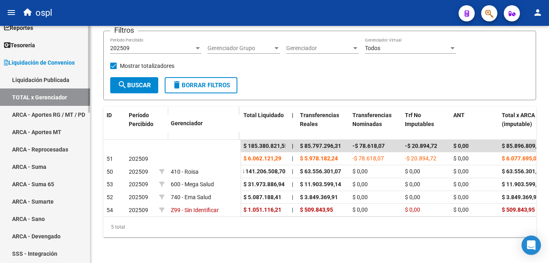
click at [36, 106] on link "ARCA - Aportes RG / MT / PD" at bounding box center [45, 114] width 90 height 17
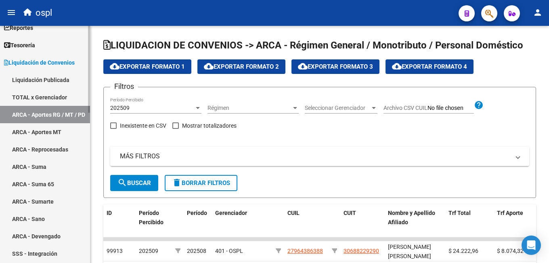
click at [56, 92] on link "TOTAL x Gerenciador" at bounding box center [45, 96] width 90 height 17
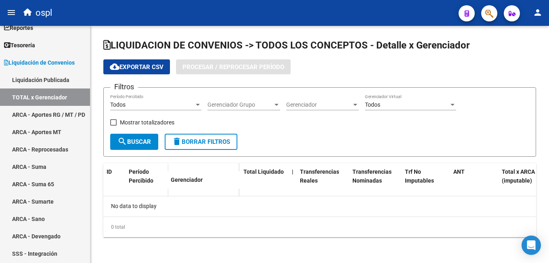
checkbox input "true"
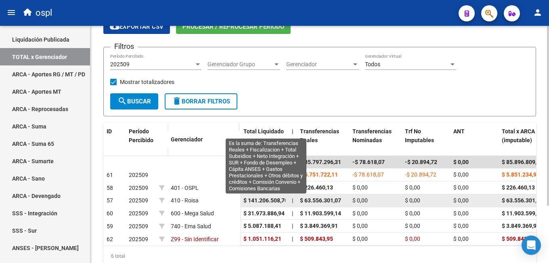
scroll to position [0, 3]
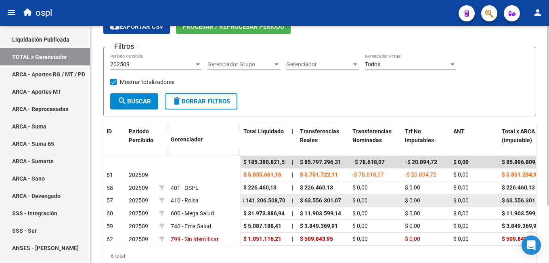
drag, startPoint x: 242, startPoint y: 201, endPoint x: 287, endPoint y: 199, distance: 45.3
click at [287, 199] on datatable-body-cell "$ 141.206.508,70" at bounding box center [264, 200] width 48 height 13
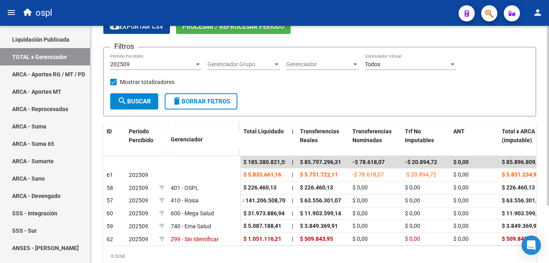
click at [336, 103] on form "Filtros 202509 Período Percibido Gerenciador Grupo Gerenciador Grupo Gerenciado…" at bounding box center [319, 81] width 433 height 69
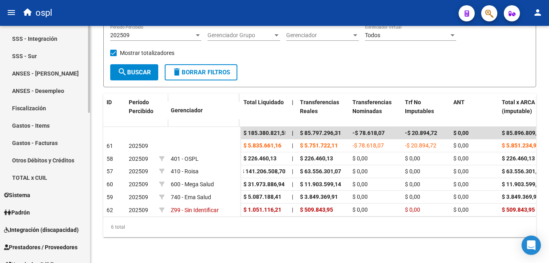
scroll to position [283, 0]
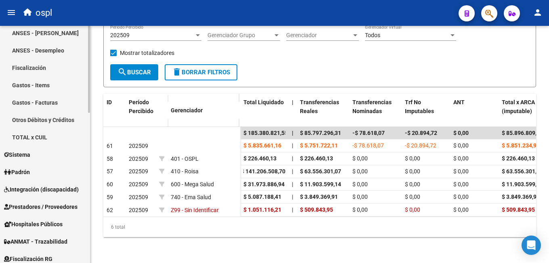
click at [43, 172] on link "Padrón" at bounding box center [45, 171] width 90 height 17
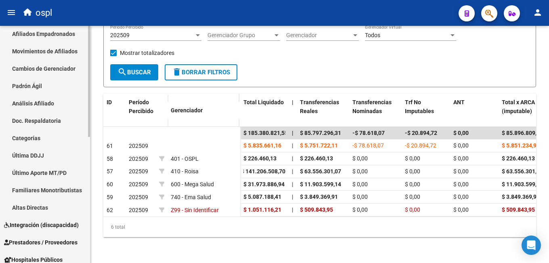
scroll to position [27, 0]
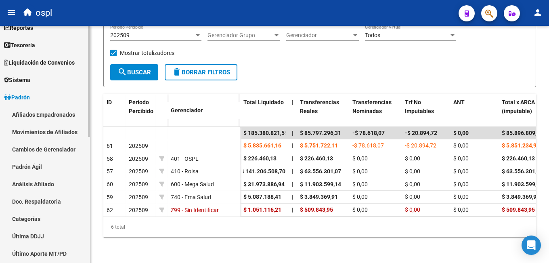
click at [48, 113] on link "Afiliados Empadronados" at bounding box center [45, 114] width 90 height 17
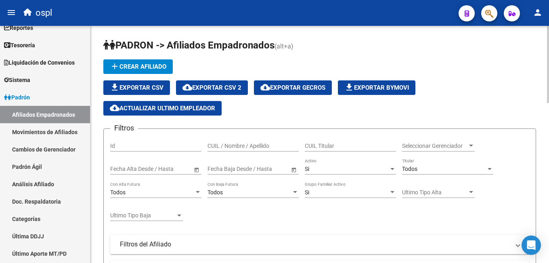
click at [451, 143] on span "Seleccionar Gerenciador" at bounding box center [434, 145] width 65 height 7
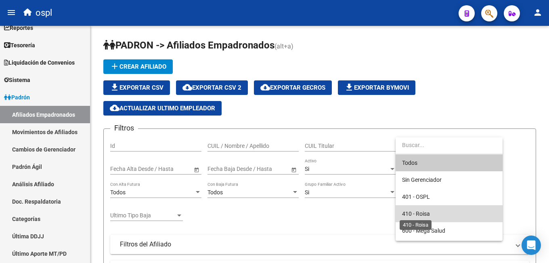
click at [423, 213] on span "410 - Roisa" at bounding box center [416, 213] width 28 height 6
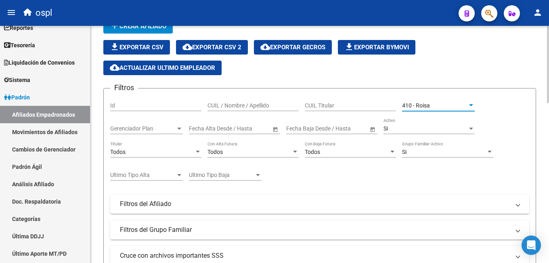
scroll to position [161, 0]
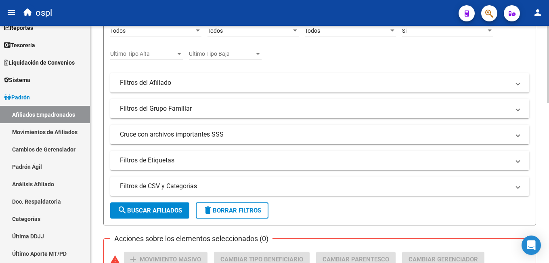
click at [157, 207] on span "search Buscar Afiliados" at bounding box center [149, 210] width 65 height 7
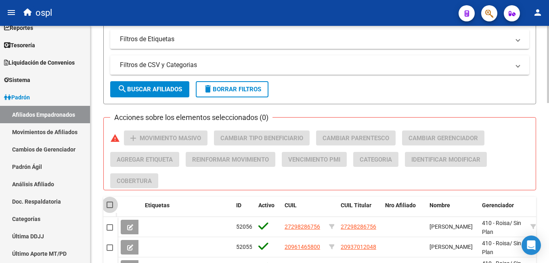
click at [109, 203] on span at bounding box center [110, 204] width 6 height 6
click at [109, 208] on input "checkbox" at bounding box center [109, 208] width 0 height 0
checkbox input "true"
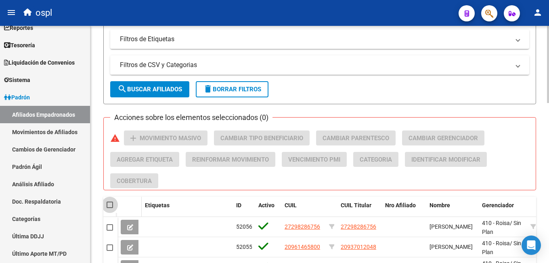
checkbox input "true"
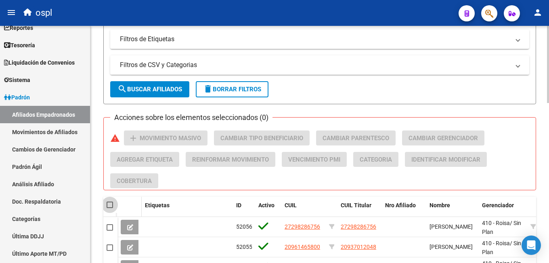
checkbox input "true"
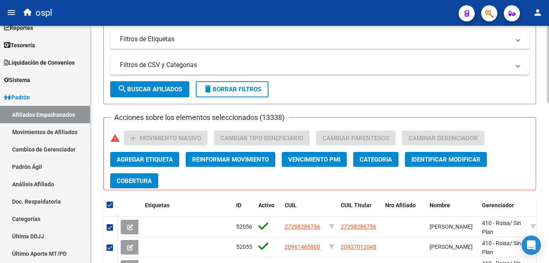
click at [111, 206] on span at bounding box center [110, 204] width 6 height 6
click at [110, 208] on input "checkbox" at bounding box center [109, 208] width 0 height 0
checkbox input "false"
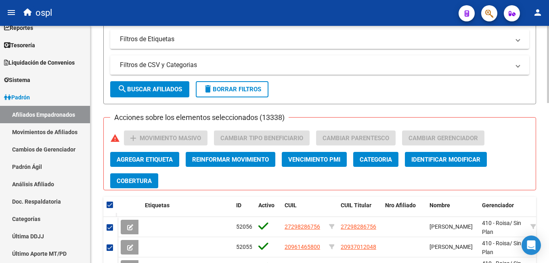
checkbox input "false"
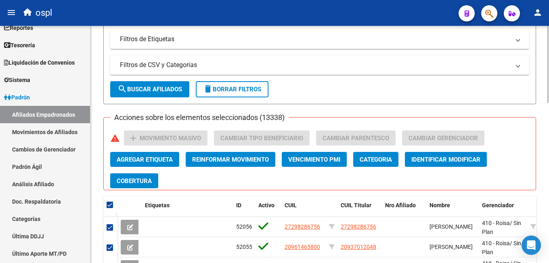
checkbox input "false"
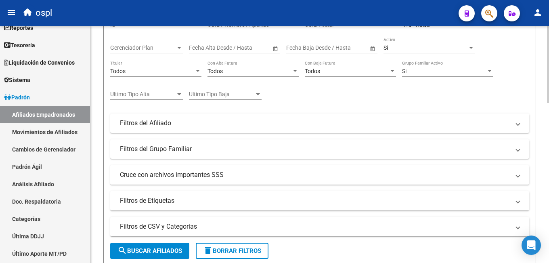
scroll to position [81, 0]
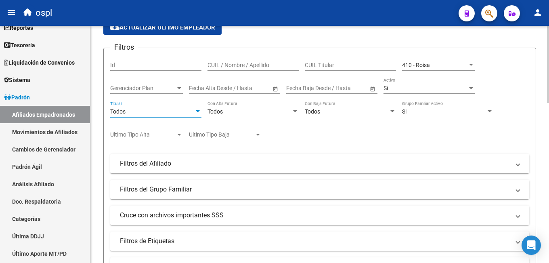
click at [176, 112] on div "Todos" at bounding box center [152, 111] width 84 height 7
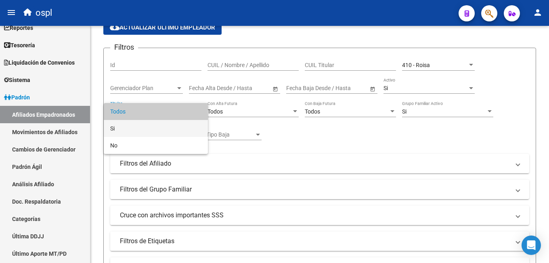
click at [139, 125] on span "Si" at bounding box center [155, 128] width 91 height 17
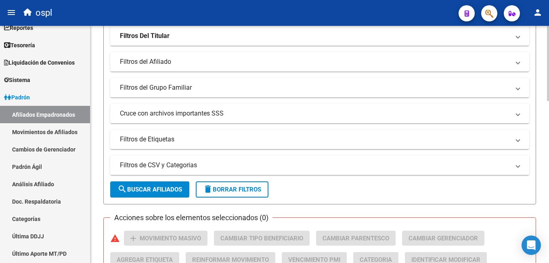
scroll to position [283, 0]
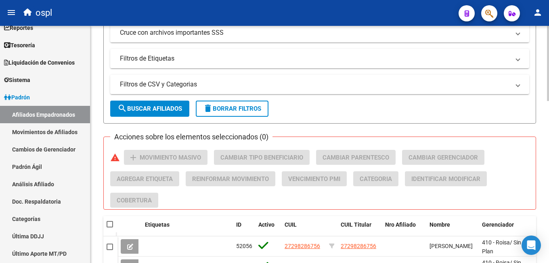
click at [163, 110] on span "search Buscar Afiliados" at bounding box center [149, 108] width 65 height 7
click at [110, 222] on span at bounding box center [110, 224] width 6 height 6
click at [110, 227] on input "checkbox" at bounding box center [109, 227] width 0 height 0
checkbox input "true"
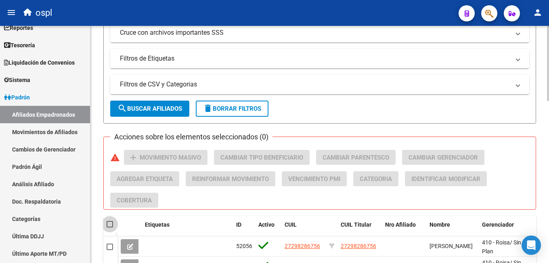
checkbox input "true"
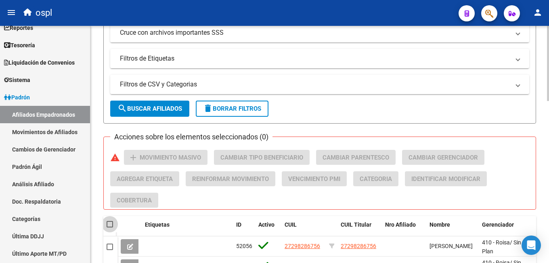
checkbox input "true"
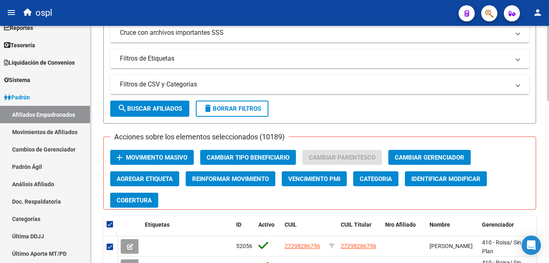
scroll to position [323, 0]
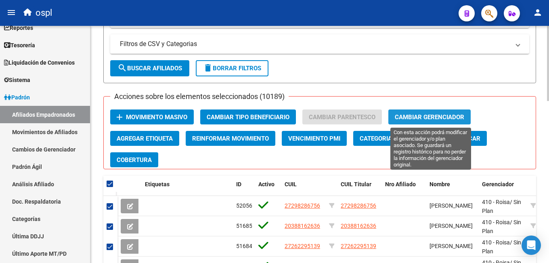
click at [418, 116] on span "Cambiar Gerenciador" at bounding box center [429, 116] width 69 height 7
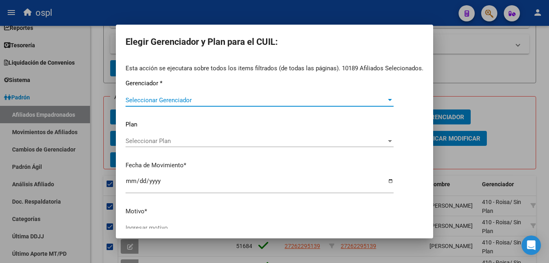
click at [188, 103] on span "Seleccionar Gerenciador" at bounding box center [256, 99] width 261 height 7
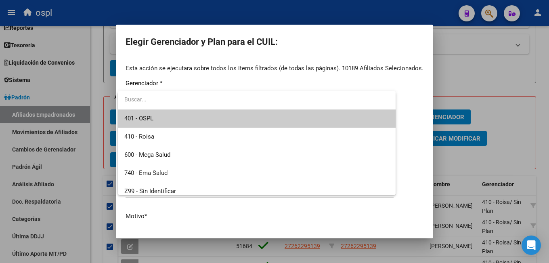
click at [216, 68] on div at bounding box center [274, 131] width 549 height 263
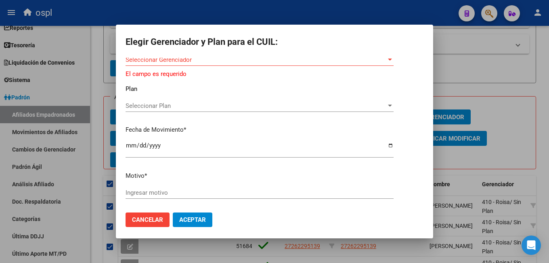
scroll to position [0, 0]
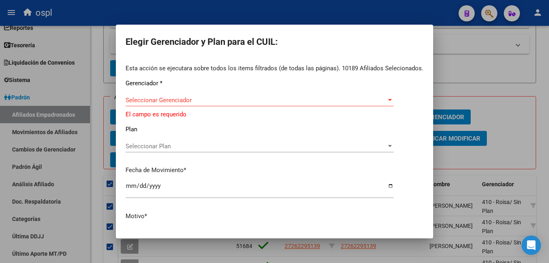
click at [177, 102] on span "Seleccionar Gerenciador" at bounding box center [256, 99] width 261 height 7
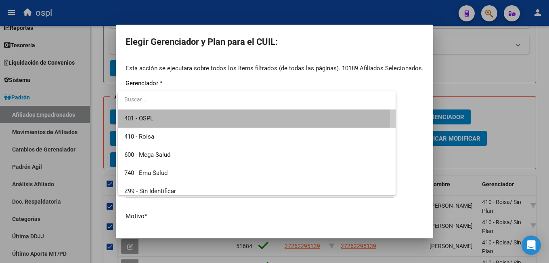
click at [174, 116] on span "401 - OSPL" at bounding box center [256, 118] width 265 height 18
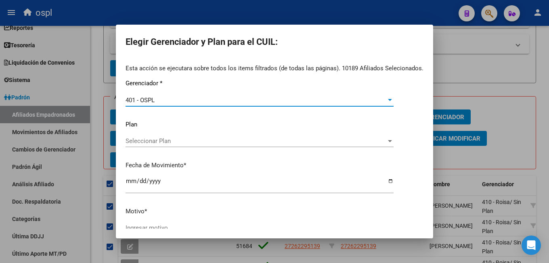
click at [148, 139] on span "Seleccionar Plan" at bounding box center [256, 140] width 261 height 7
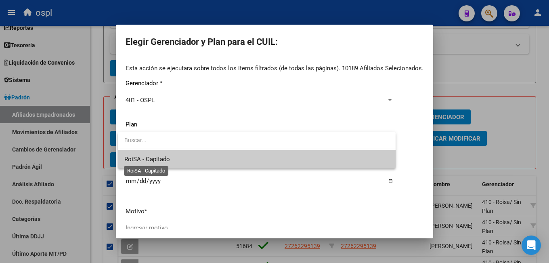
click at [160, 157] on span "RoiSA - Capitado" at bounding box center [147, 158] width 46 height 7
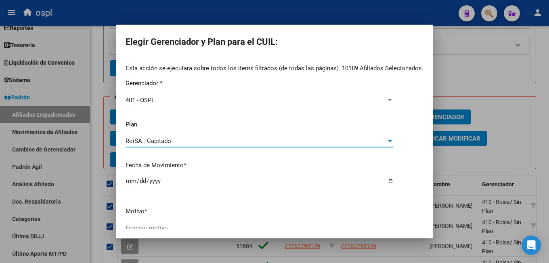
scroll to position [40, 0]
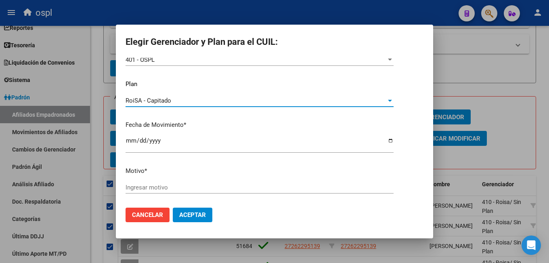
click at [157, 187] on input "Ingresar motivo" at bounding box center [260, 187] width 268 height 7
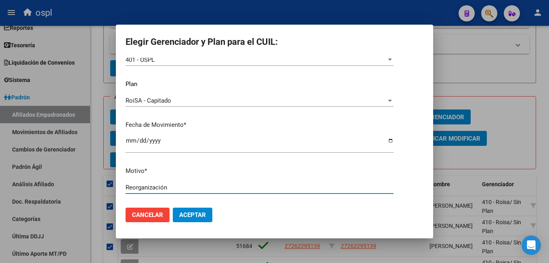
type input "Reorganización"
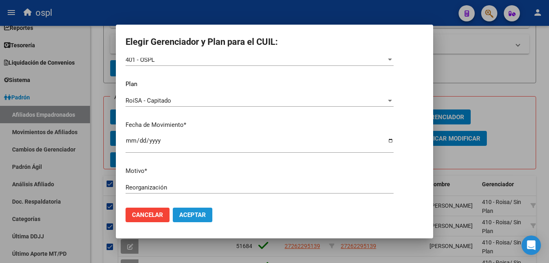
click at [196, 214] on span "Aceptar" at bounding box center [192, 214] width 27 height 7
checkbox input "false"
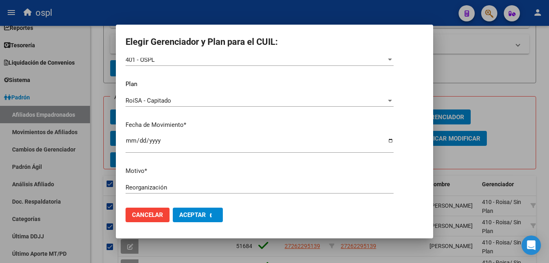
checkbox input "false"
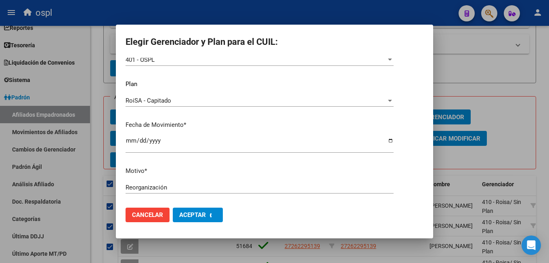
checkbox input "false"
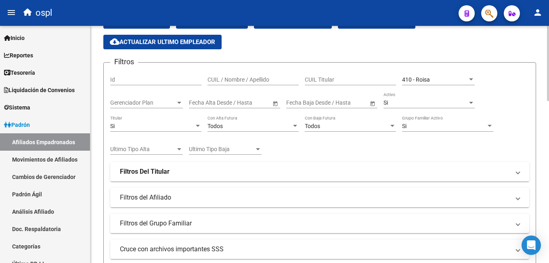
scroll to position [0, 0]
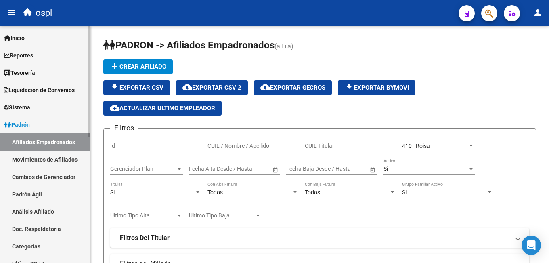
click at [30, 139] on link "Afiliados Empadronados" at bounding box center [45, 141] width 90 height 17
click at [42, 14] on span "ospl" at bounding box center [44, 13] width 17 height 18
type textarea "33612337689"
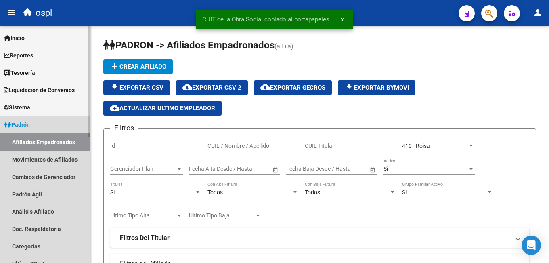
click at [30, 124] on span "Padrón" at bounding box center [17, 124] width 26 height 9
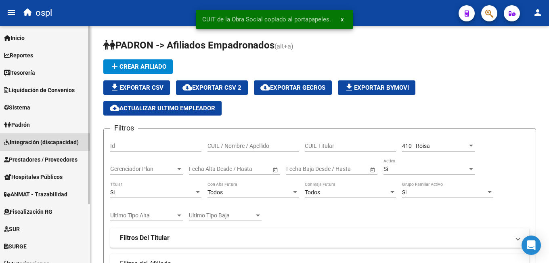
click at [27, 139] on span "Integración (discapacidad)" at bounding box center [41, 142] width 75 height 9
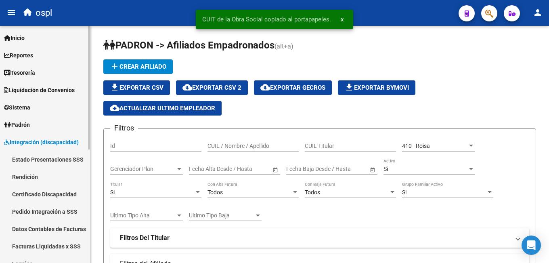
click at [23, 126] on span "Padrón" at bounding box center [17, 124] width 26 height 9
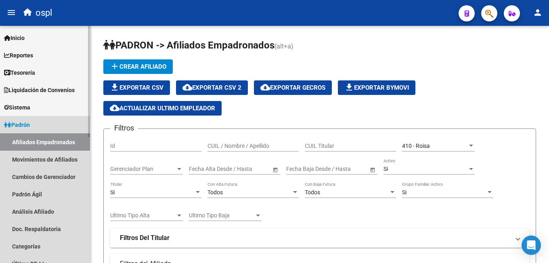
click at [12, 142] on link "Afiliados Empadronados" at bounding box center [45, 141] width 90 height 17
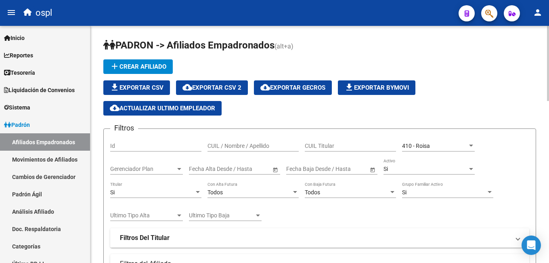
scroll to position [121, 0]
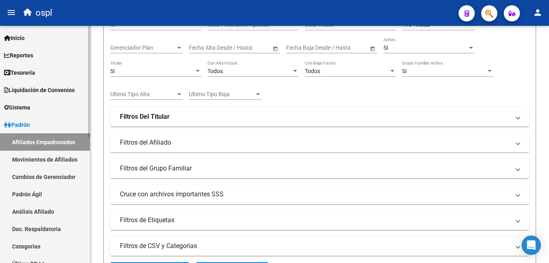
click at [38, 162] on link "Movimientos de Afiliados" at bounding box center [45, 159] width 90 height 17
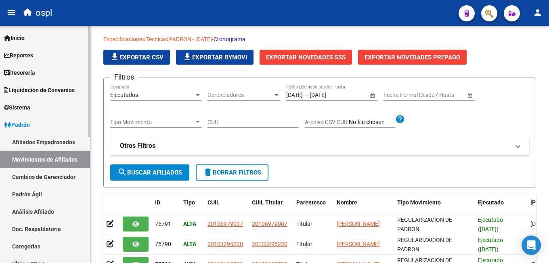
scroll to position [121, 0]
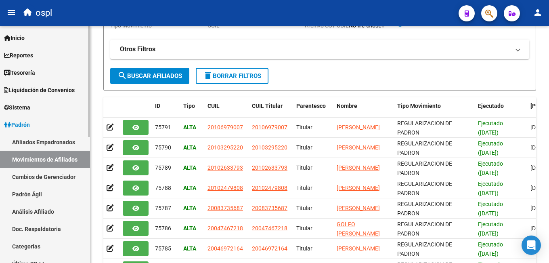
click at [39, 142] on link "Afiliados Empadronados" at bounding box center [45, 141] width 90 height 17
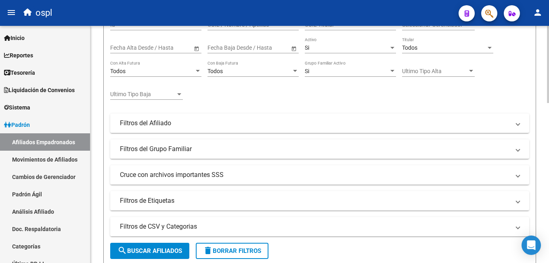
scroll to position [40, 0]
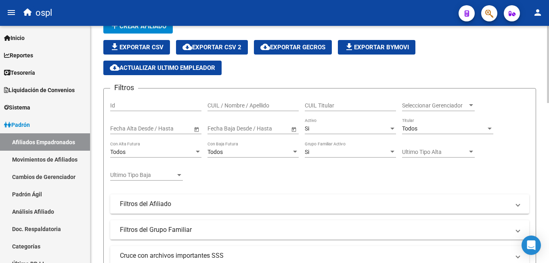
click at [425, 107] on span "Seleccionar Gerenciador" at bounding box center [434, 105] width 65 height 7
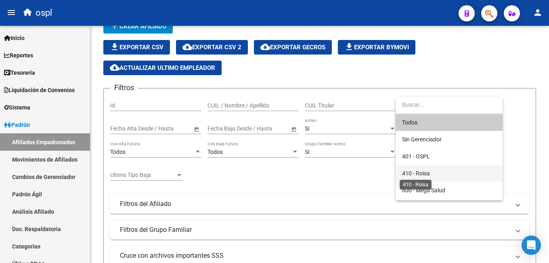
click at [427, 175] on span "410 - Roisa" at bounding box center [416, 173] width 28 height 6
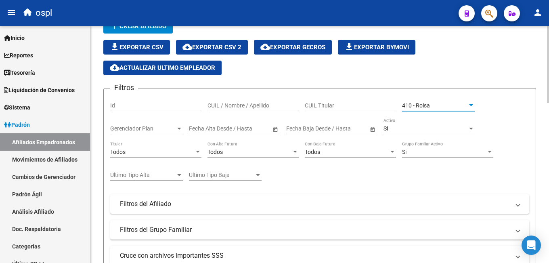
scroll to position [161, 0]
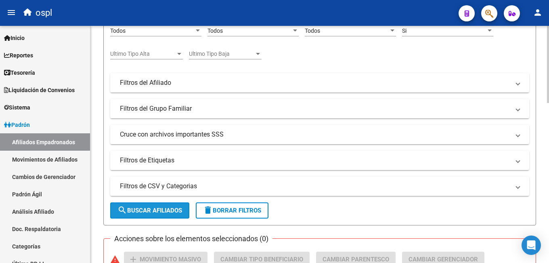
click at [153, 212] on span "search Buscar Afiliados" at bounding box center [149, 210] width 65 height 7
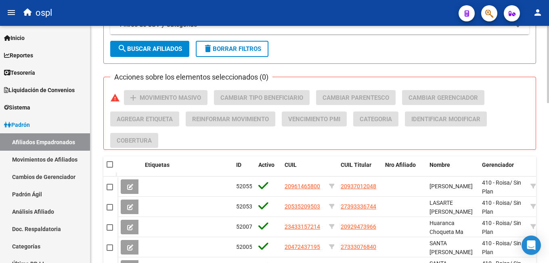
scroll to position [202, 0]
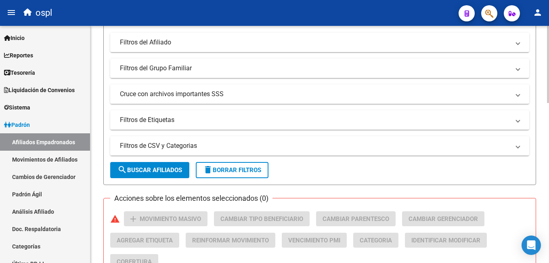
click at [139, 166] on span "search Buscar Afiliados" at bounding box center [149, 169] width 65 height 7
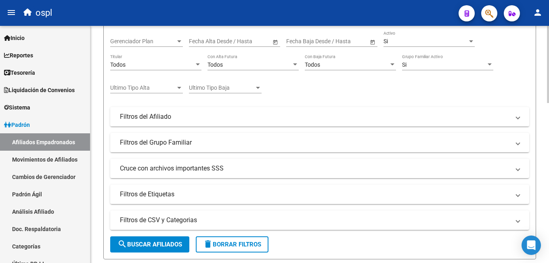
scroll to position [0, 0]
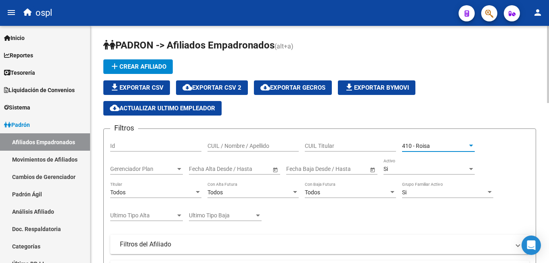
click at [440, 146] on div "410 - Roisa" at bounding box center [434, 145] width 65 height 7
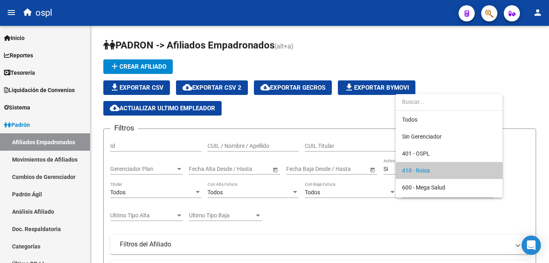
scroll to position [25, 0]
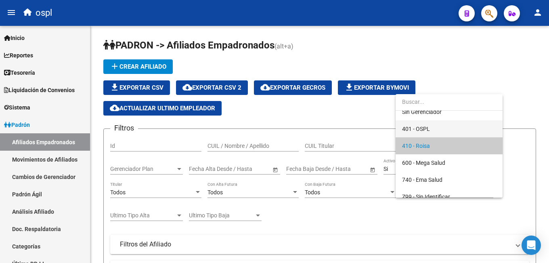
click at [426, 131] on span "401 - OSPL" at bounding box center [416, 129] width 28 height 6
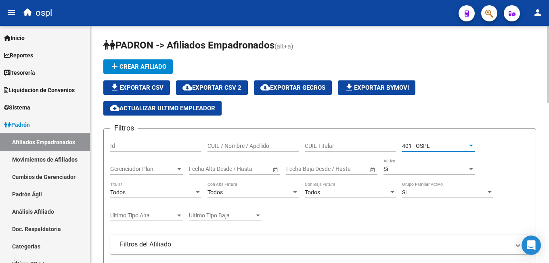
scroll to position [161, 0]
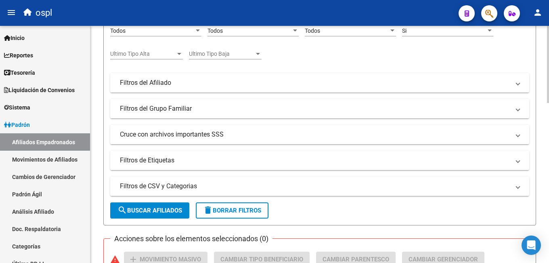
click at [124, 209] on mat-icon "search" at bounding box center [122, 210] width 10 height 10
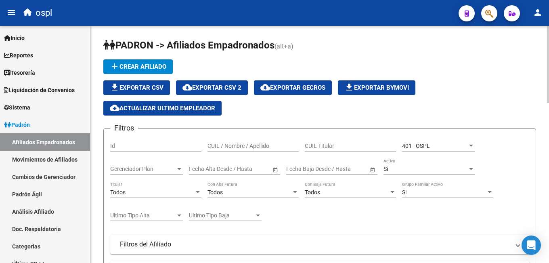
scroll to position [40, 0]
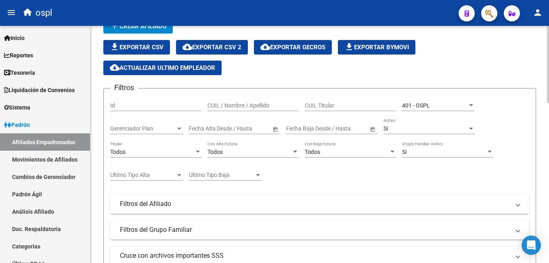
click at [439, 104] on div "401 - OSPL" at bounding box center [434, 105] width 65 height 7
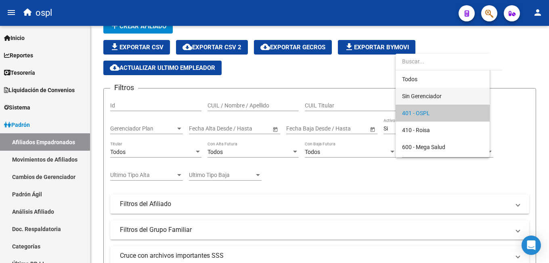
scroll to position [8, 0]
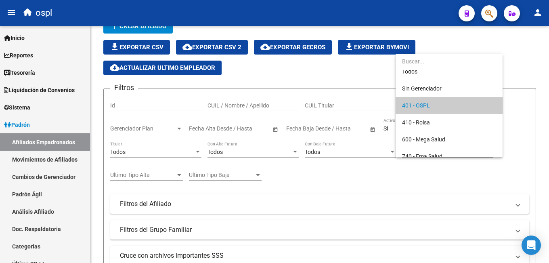
click at [531, 80] on div at bounding box center [274, 131] width 549 height 263
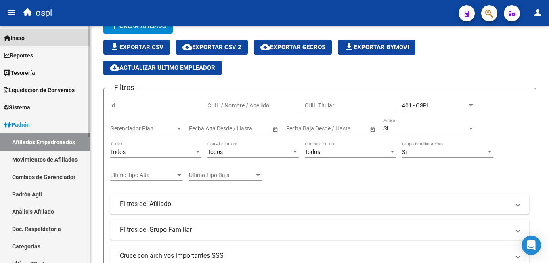
click at [25, 38] on span "Inicio" at bounding box center [14, 38] width 21 height 9
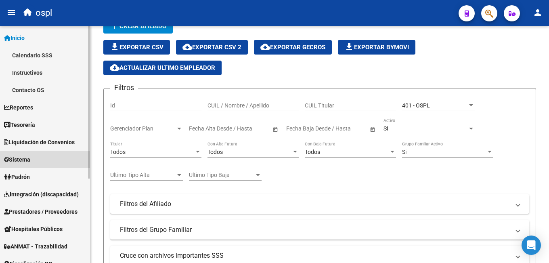
click at [45, 162] on link "Sistema" at bounding box center [45, 159] width 90 height 17
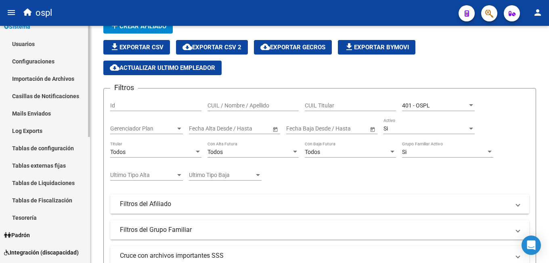
scroll to position [161, 0]
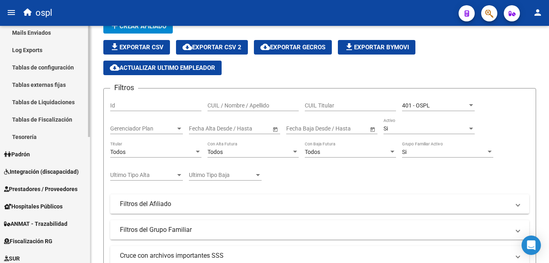
click at [43, 167] on span "Integración (discapacidad)" at bounding box center [41, 171] width 75 height 9
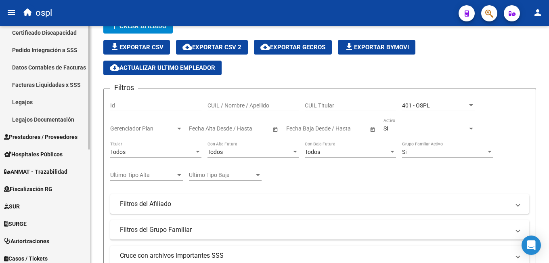
click at [44, 84] on link "Facturas Liquidadas x SSS" at bounding box center [45, 84] width 90 height 17
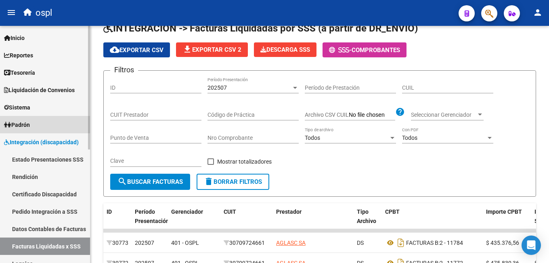
click at [29, 124] on span "Padrón" at bounding box center [17, 124] width 26 height 9
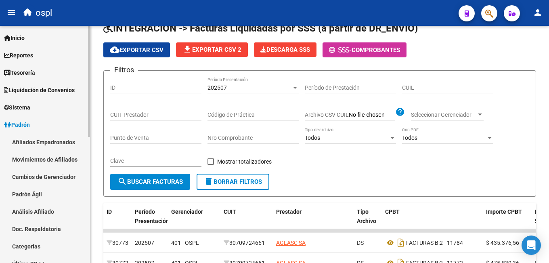
click at [26, 141] on link "Afiliados Empadronados" at bounding box center [45, 141] width 90 height 17
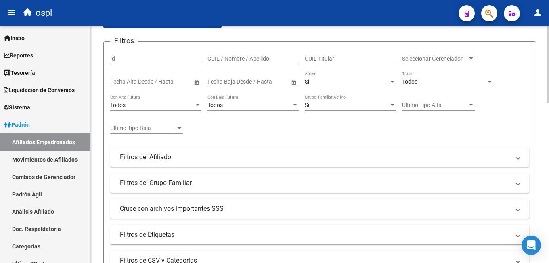
scroll to position [6, 0]
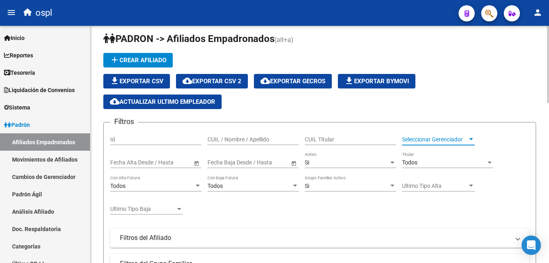
click at [420, 140] on span "Seleccionar Gerenciador" at bounding box center [434, 139] width 65 height 7
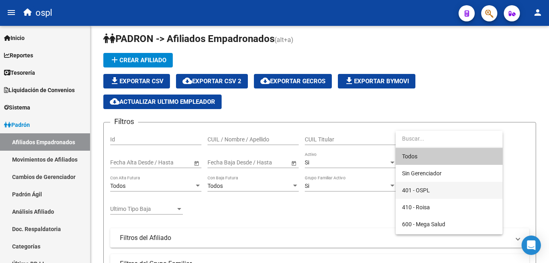
click at [431, 189] on span "401 - OSPL" at bounding box center [449, 190] width 94 height 17
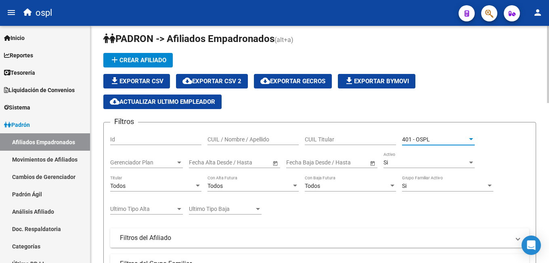
scroll to position [128, 0]
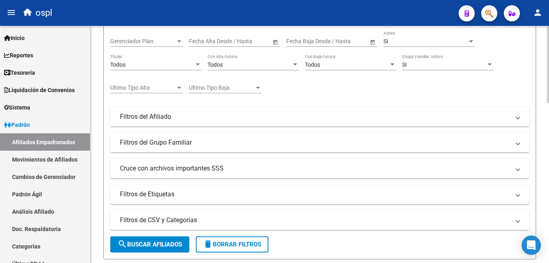
click at [152, 243] on span "search Buscar Afiliados" at bounding box center [149, 244] width 65 height 7
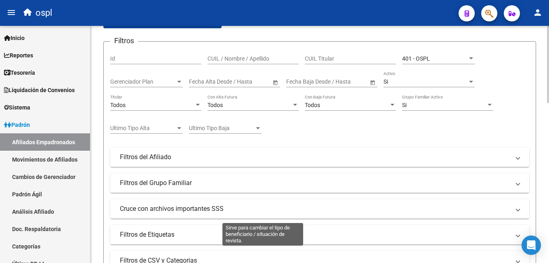
scroll to position [47, 0]
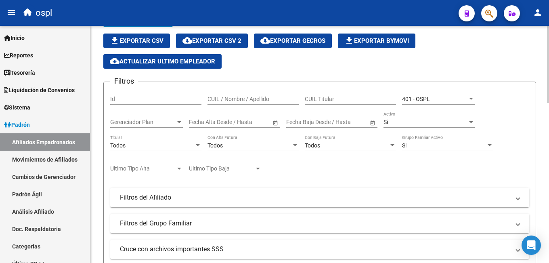
click at [430, 101] on div "401 - OSPL" at bounding box center [434, 99] width 65 height 7
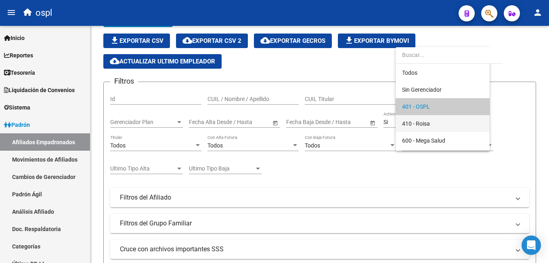
scroll to position [8, 0]
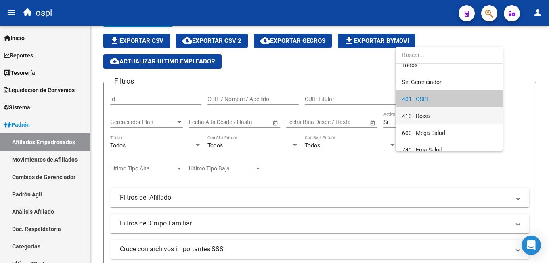
click at [415, 113] on span "410 - Roisa" at bounding box center [416, 116] width 28 height 6
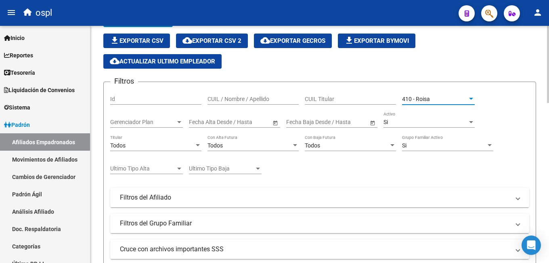
scroll to position [168, 0]
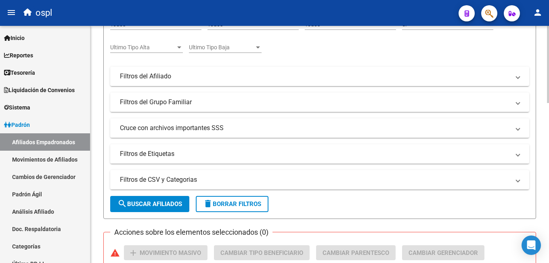
click at [129, 205] on span "search Buscar Afiliados" at bounding box center [149, 203] width 65 height 7
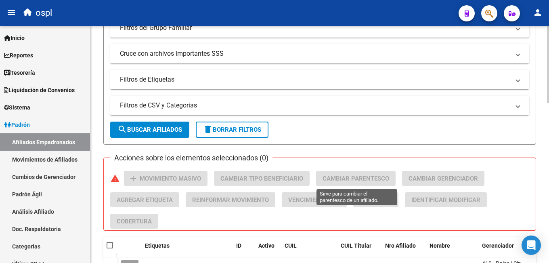
scroll to position [404, 0]
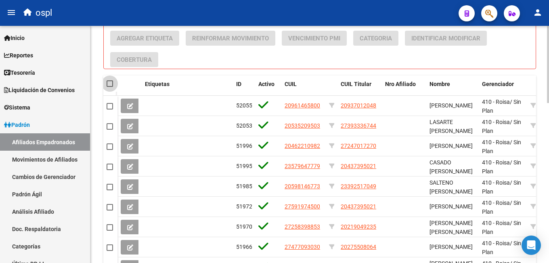
click at [111, 83] on span at bounding box center [110, 83] width 6 height 6
click at [110, 87] on input "checkbox" at bounding box center [109, 87] width 0 height 0
checkbox input "true"
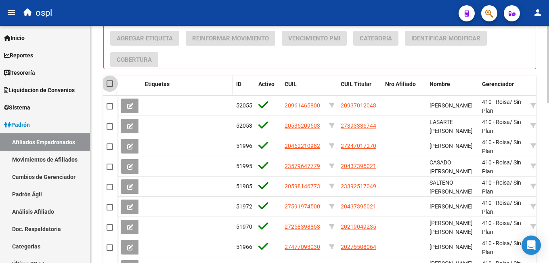
checkbox input "true"
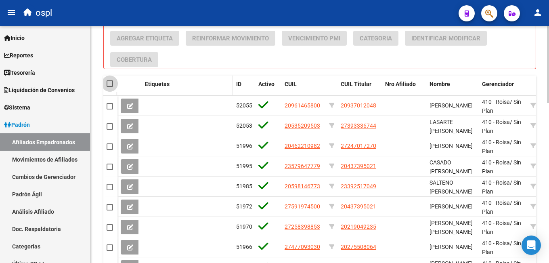
checkbox input "true"
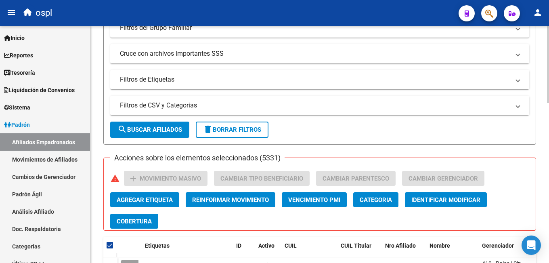
scroll to position [121, 0]
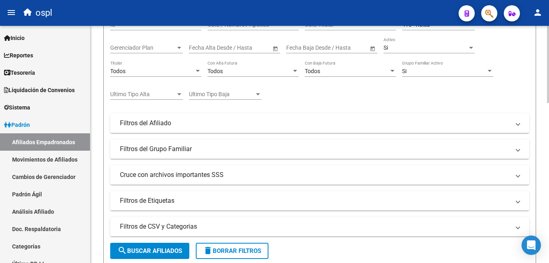
click at [165, 73] on div "Todos" at bounding box center [152, 71] width 84 height 7
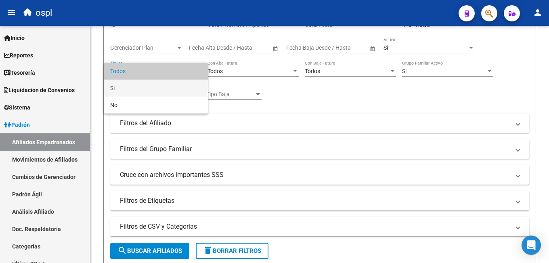
click at [132, 88] on span "Si" at bounding box center [155, 88] width 91 height 17
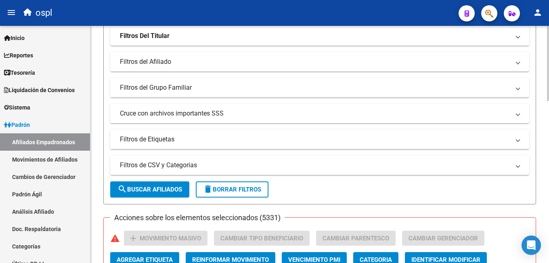
scroll to position [283, 0]
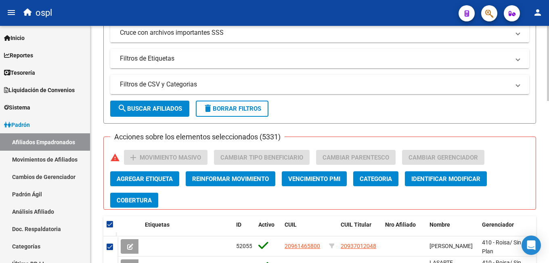
click at [163, 105] on span "search Buscar Afiliados" at bounding box center [149, 108] width 65 height 7
checkbox input "false"
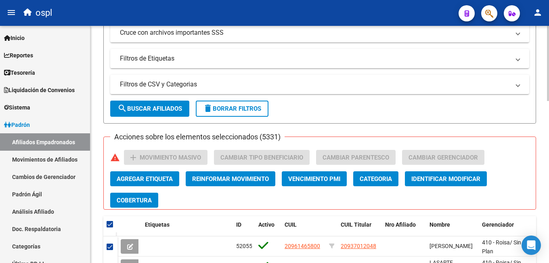
checkbox input "false"
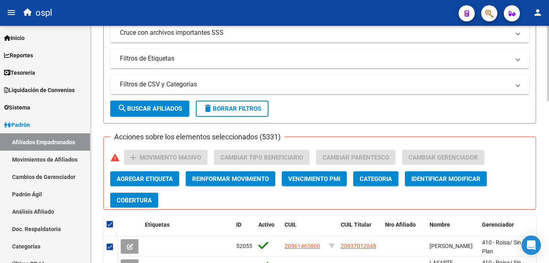
checkbox input "false"
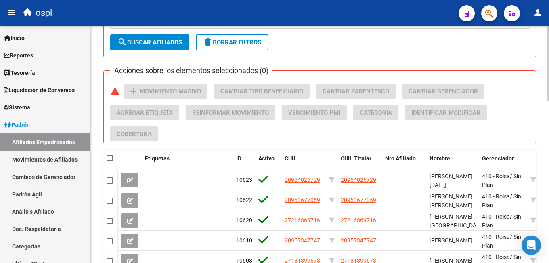
scroll to position [308, 0]
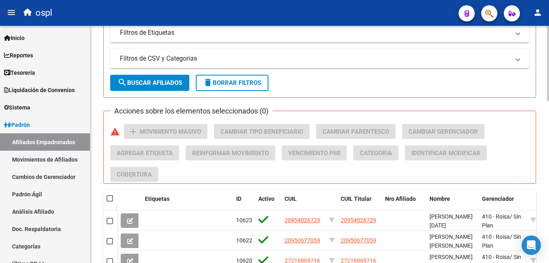
click at [109, 199] on span at bounding box center [110, 198] width 6 height 6
click at [109, 201] on input "checkbox" at bounding box center [109, 201] width 0 height 0
checkbox input "true"
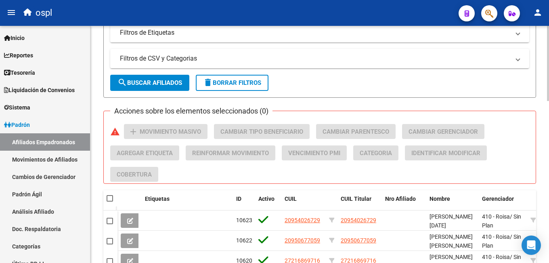
checkbox input "true"
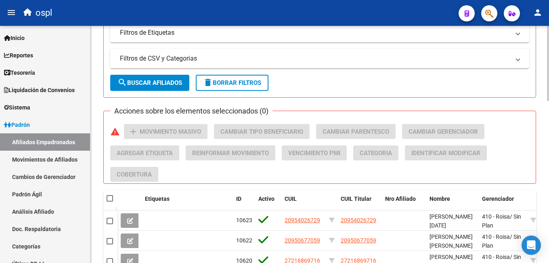
checkbox input "true"
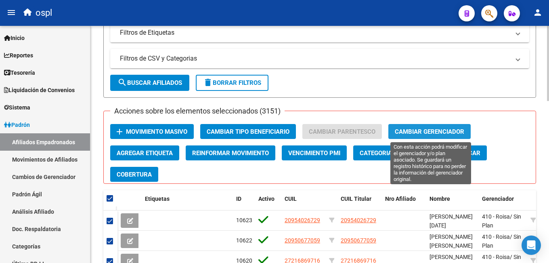
click at [429, 131] on span "Cambiar Gerenciador" at bounding box center [429, 131] width 69 height 7
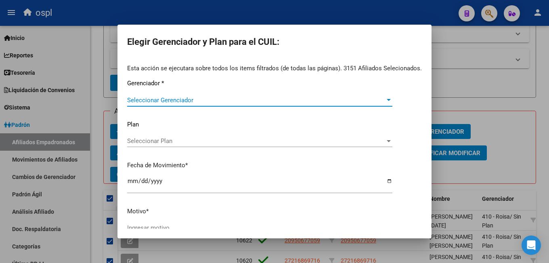
click at [161, 98] on span "Seleccionar Gerenciador" at bounding box center [256, 99] width 258 height 7
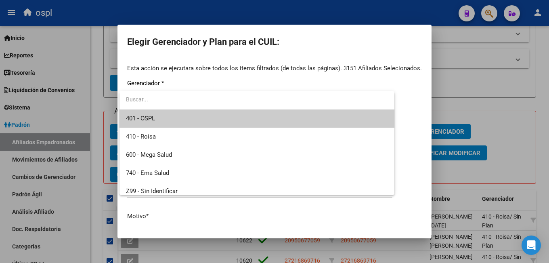
click at [163, 121] on span "401 - OSPL" at bounding box center [257, 118] width 262 height 18
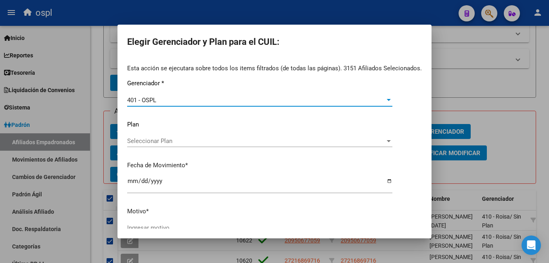
click at [146, 140] on span "Seleccionar Plan" at bounding box center [256, 140] width 258 height 7
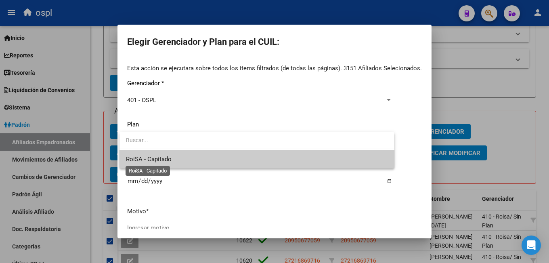
click at [150, 156] on span "RoiSA - Capitado" at bounding box center [149, 158] width 46 height 7
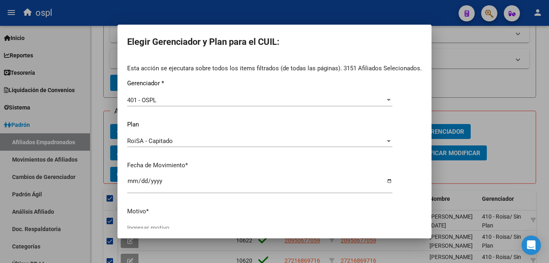
click at [251, 203] on div "Esta acción se ejecutara sobre todos los items filtrados (de todas las páginas)…" at bounding box center [274, 153] width 295 height 178
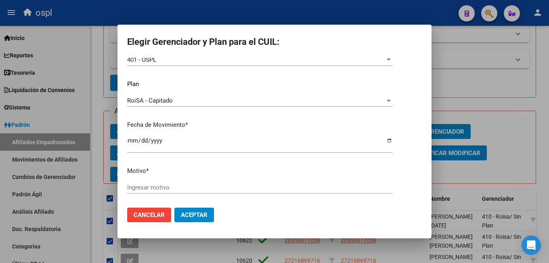
click at [209, 192] on div "Ingresar motivo" at bounding box center [259, 187] width 265 height 12
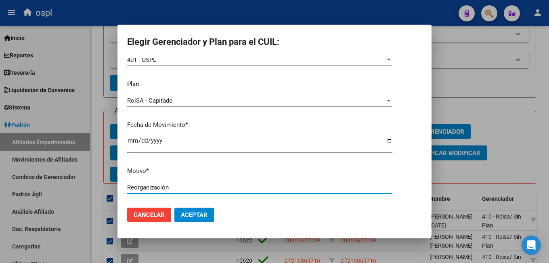
type input "Reorganización"
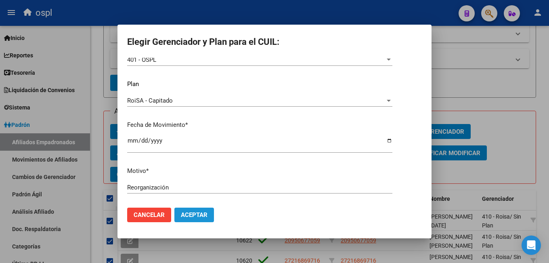
click at [208, 214] on button "Aceptar" at bounding box center [194, 214] width 40 height 15
checkbox input "false"
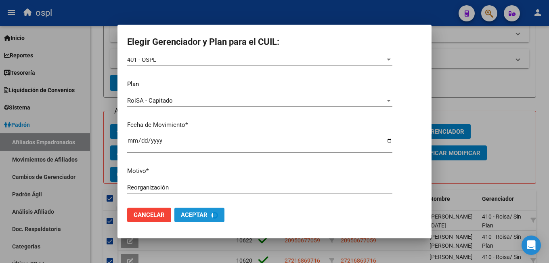
checkbox input "false"
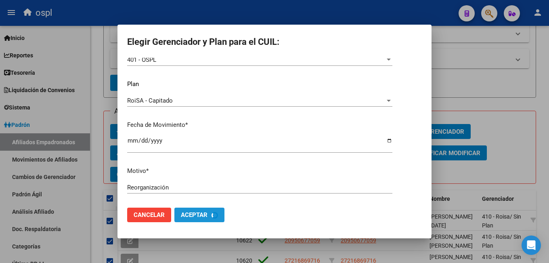
checkbox input "false"
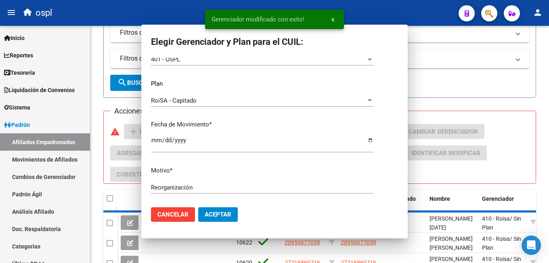
scroll to position [25, 0]
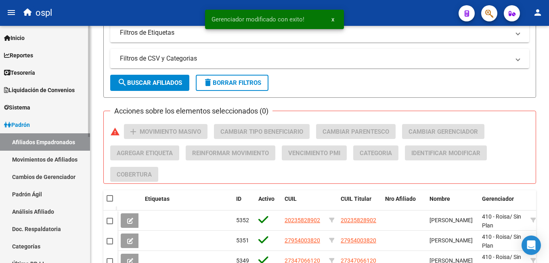
click at [33, 158] on link "Movimientos de Afiliados" at bounding box center [45, 159] width 90 height 17
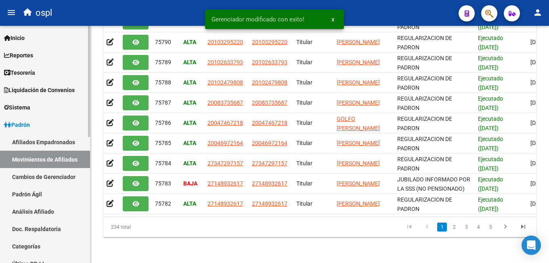
click at [35, 140] on link "Afiliados Empadronados" at bounding box center [45, 141] width 90 height 17
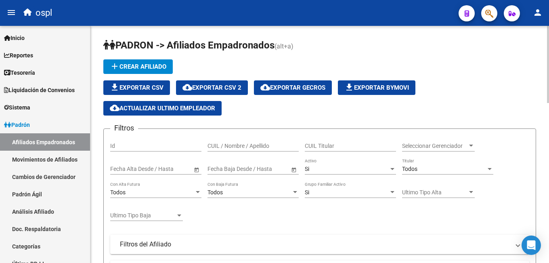
click at [424, 146] on span "Seleccionar Gerenciador" at bounding box center [434, 145] width 65 height 7
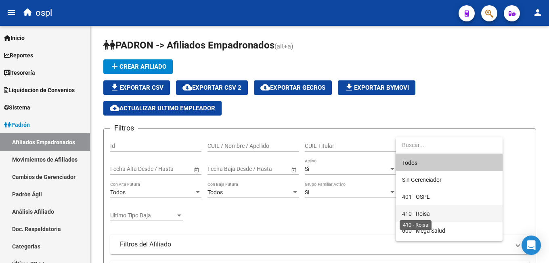
click at [414, 211] on span "410 - Roisa" at bounding box center [416, 213] width 28 height 6
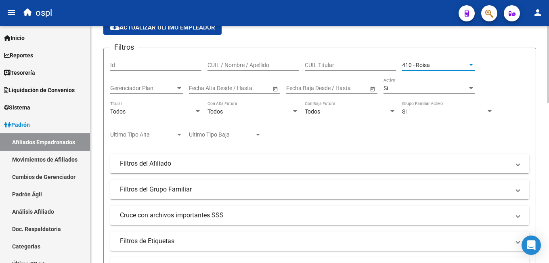
scroll to position [202, 0]
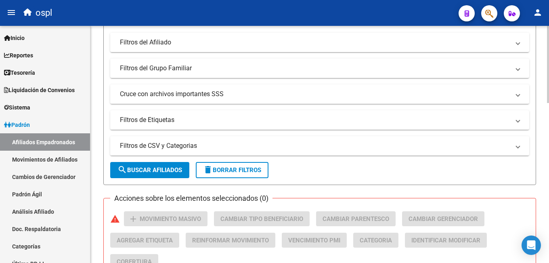
click at [158, 171] on span "search Buscar Afiliados" at bounding box center [149, 169] width 65 height 7
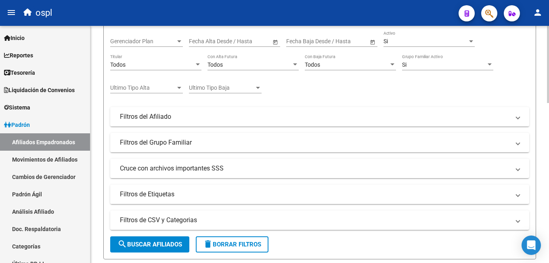
scroll to position [0, 0]
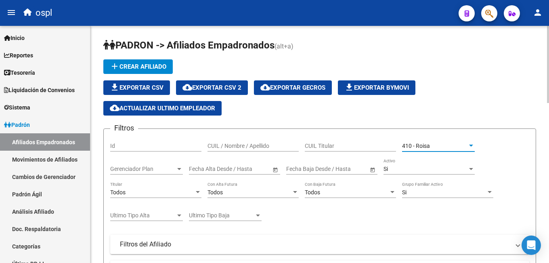
click at [457, 148] on div "410 - Roisa" at bounding box center [434, 145] width 65 height 7
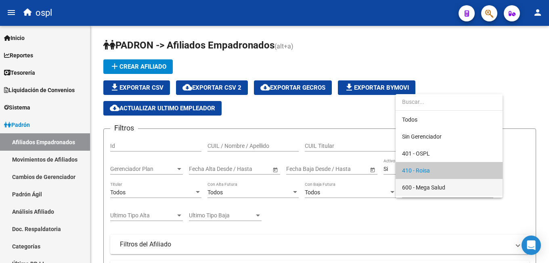
scroll to position [25, 0]
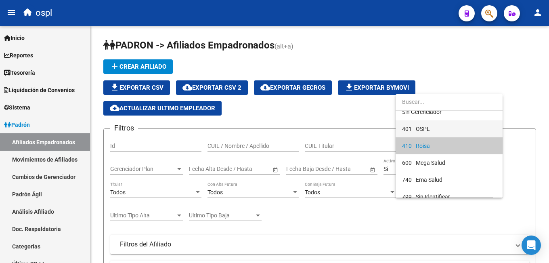
click at [426, 130] on span "401 - OSPL" at bounding box center [416, 129] width 28 height 6
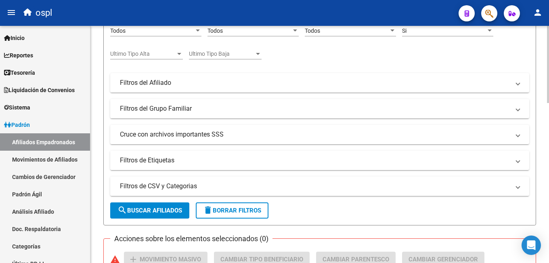
scroll to position [242, 0]
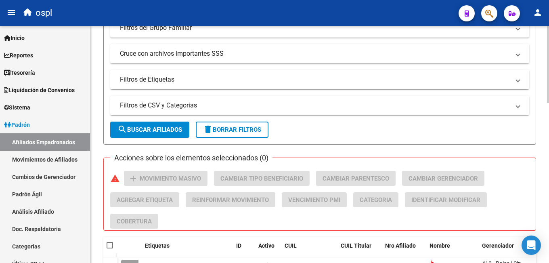
click at [145, 134] on button "search Buscar Afiliados" at bounding box center [149, 129] width 79 height 16
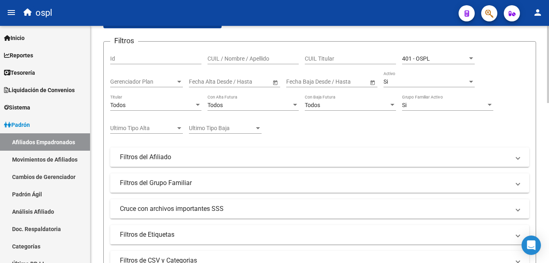
scroll to position [0, 0]
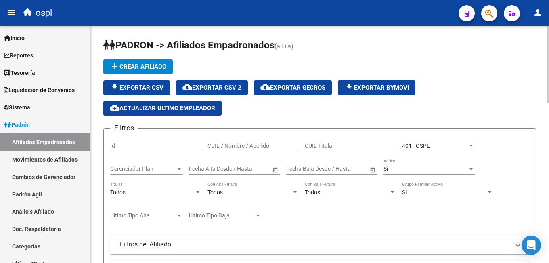
click at [427, 148] on span "401 - OSPL" at bounding box center [416, 145] width 28 height 6
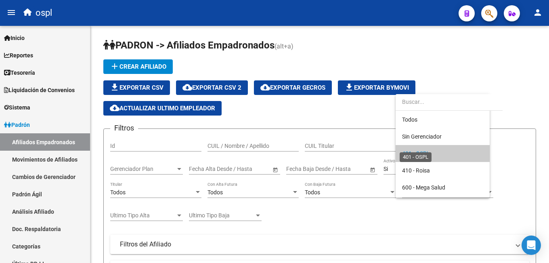
scroll to position [8, 0]
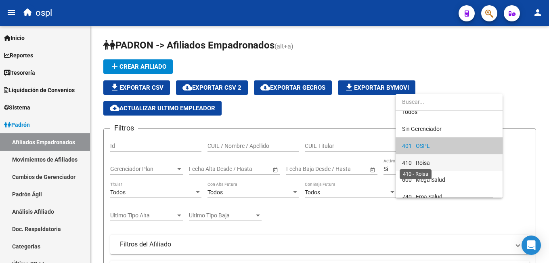
click at [428, 160] on span "410 - Roisa" at bounding box center [416, 162] width 28 height 6
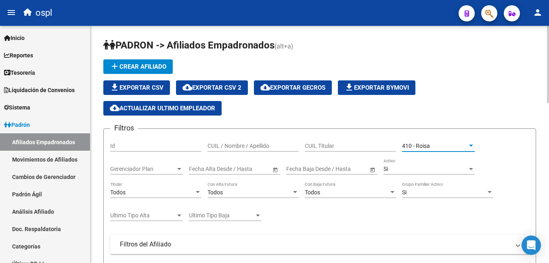
scroll to position [121, 0]
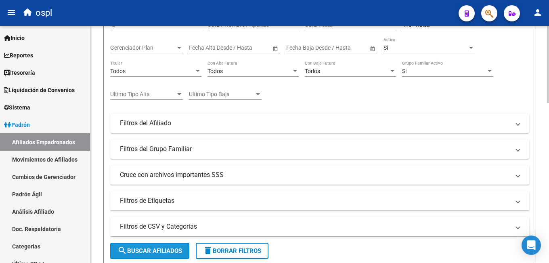
click at [157, 245] on button "search Buscar Afiliados" at bounding box center [149, 251] width 79 height 16
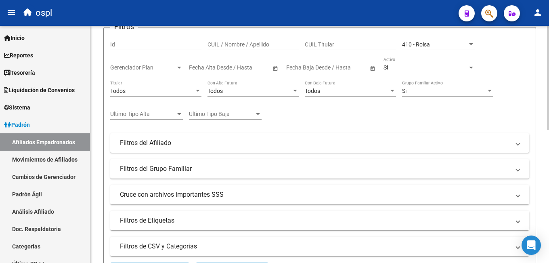
scroll to position [182, 0]
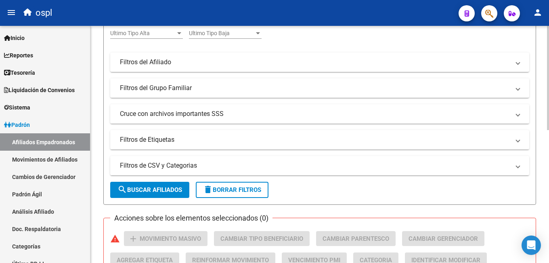
click at [148, 191] on span "search Buscar Afiliados" at bounding box center [149, 189] width 65 height 7
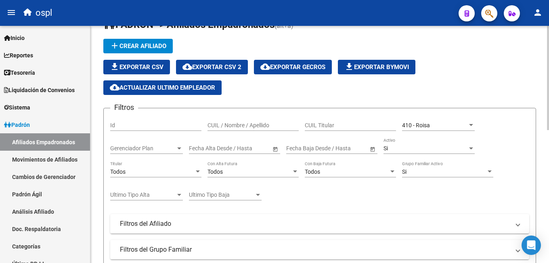
scroll to position [0, 0]
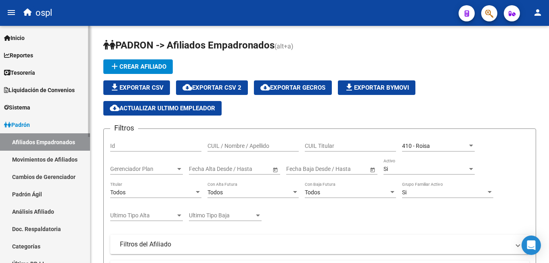
click at [39, 153] on link "Movimientos de Afiliados" at bounding box center [45, 159] width 90 height 17
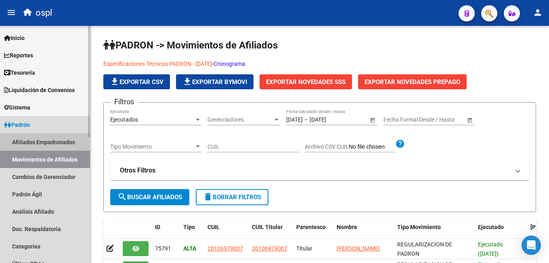
click at [37, 140] on link "Afiliados Empadronados" at bounding box center [45, 141] width 90 height 17
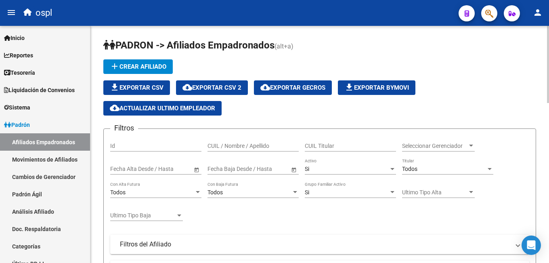
click at [425, 142] on span "Seleccionar Gerenciador" at bounding box center [434, 145] width 65 height 7
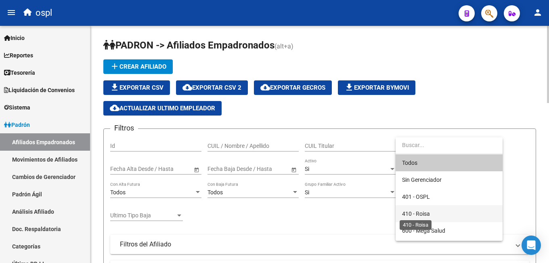
click at [417, 212] on span "410 - Roisa" at bounding box center [416, 213] width 28 height 6
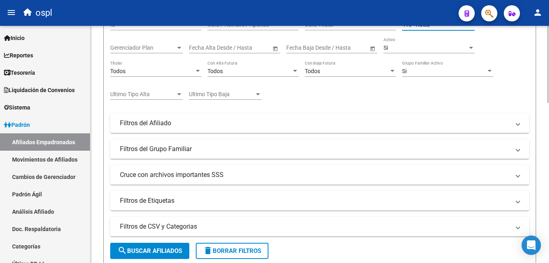
scroll to position [161, 0]
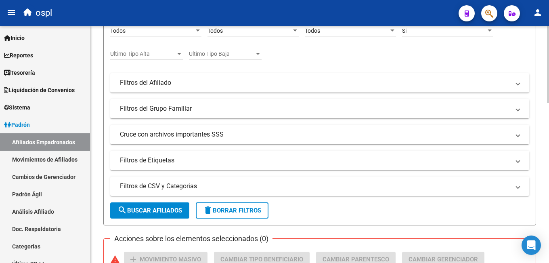
drag, startPoint x: 174, startPoint y: 212, endPoint x: 179, endPoint y: 212, distance: 4.9
click at [174, 212] on span "search Buscar Afiliados" at bounding box center [149, 210] width 65 height 7
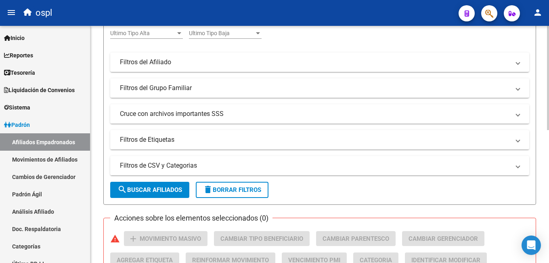
scroll to position [263, 0]
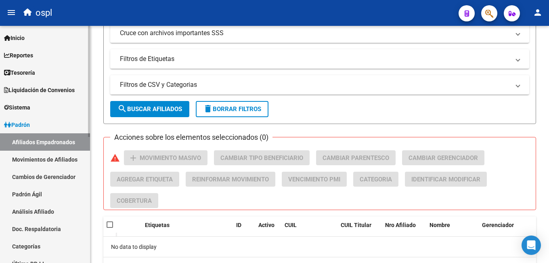
click at [27, 107] on span "Sistema" at bounding box center [17, 107] width 26 height 9
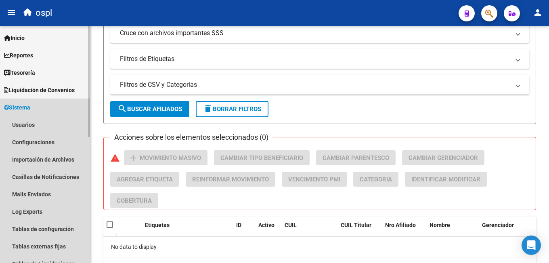
click at [30, 106] on span "Sistema" at bounding box center [17, 107] width 26 height 9
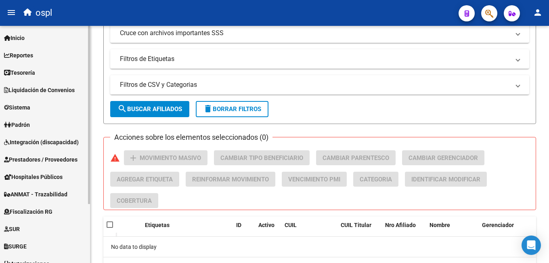
click at [50, 89] on span "Liquidación de Convenios" at bounding box center [39, 90] width 71 height 9
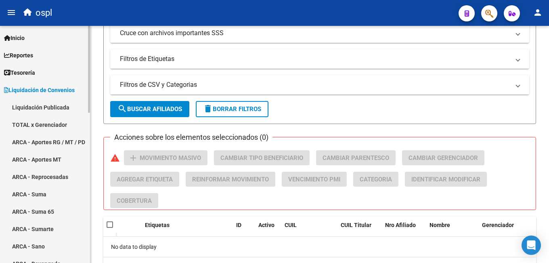
drag, startPoint x: 39, startPoint y: 122, endPoint x: 58, endPoint y: 124, distance: 19.0
click at [40, 121] on link "TOTAL x Gerenciador" at bounding box center [45, 124] width 90 height 17
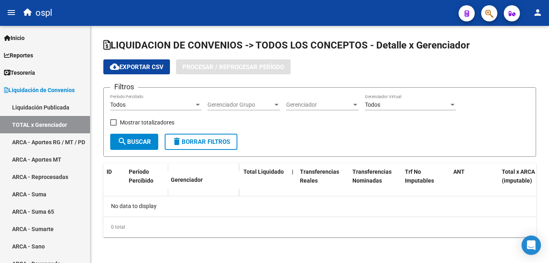
checkbox input "true"
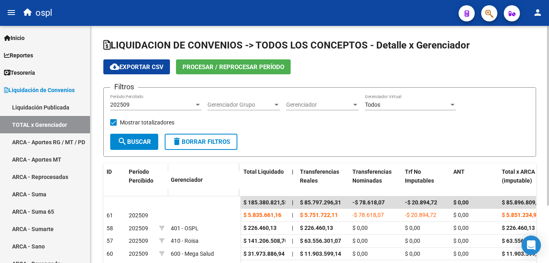
click at [205, 68] on span "Procesar / Reprocesar período" at bounding box center [233, 66] width 102 height 7
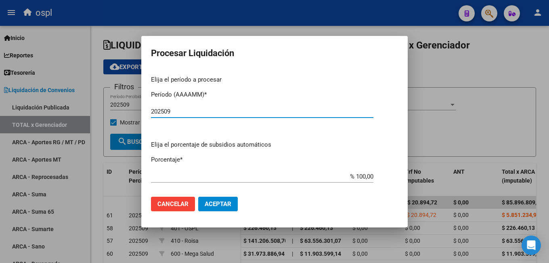
type input "202509"
click at [216, 205] on span "Aceptar" at bounding box center [218, 203] width 27 height 7
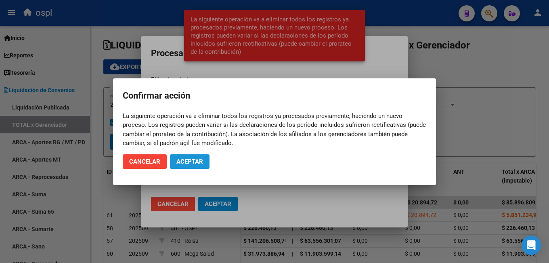
click at [192, 164] on span "Aceptar" at bounding box center [189, 161] width 27 height 7
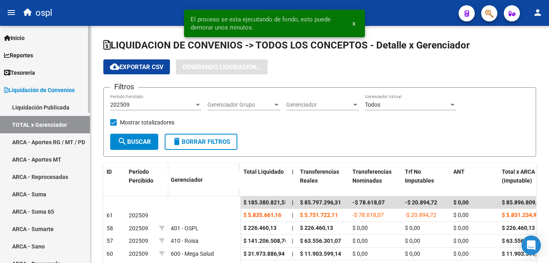
click at [59, 138] on link "ARCA - Aportes RG / MT / PD" at bounding box center [45, 141] width 90 height 17
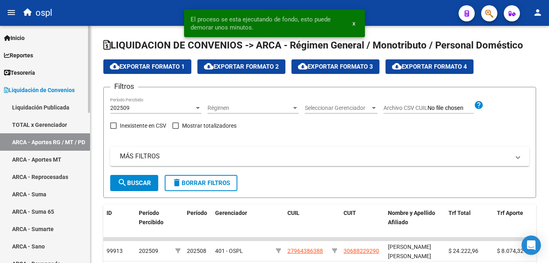
click at [54, 128] on link "TOTAL x Gerenciador" at bounding box center [45, 124] width 90 height 17
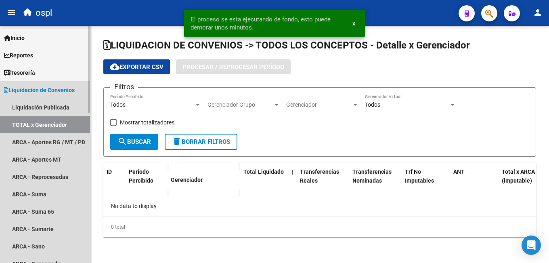
checkbox input "true"
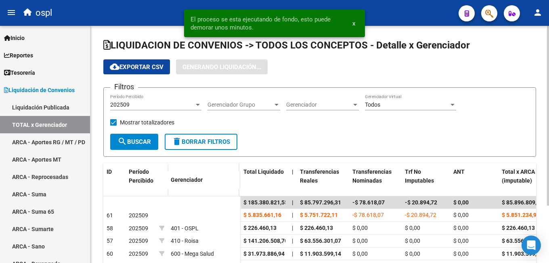
scroll to position [40, 0]
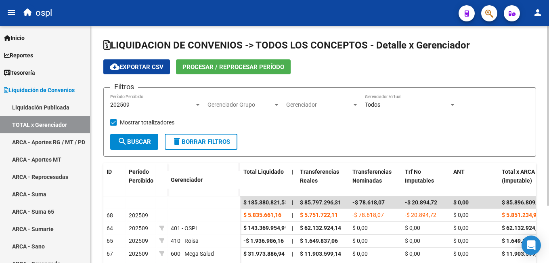
scroll to position [40, 0]
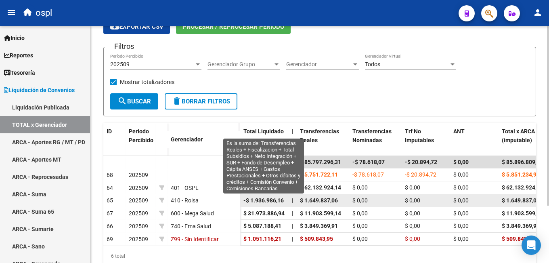
click at [265, 199] on span "-$ 1.936.986,16" at bounding box center [263, 200] width 40 height 6
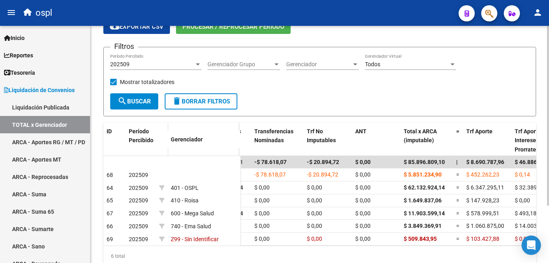
scroll to position [0, 0]
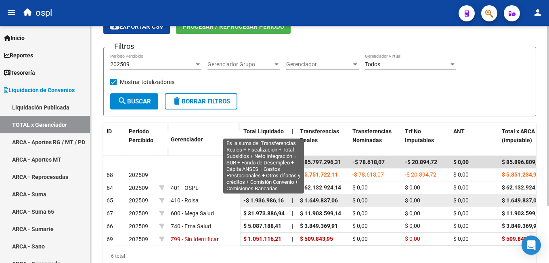
click at [249, 201] on span "-$ 1.936.986,16" at bounding box center [263, 200] width 40 height 6
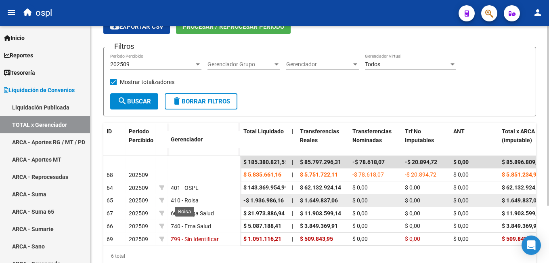
click at [191, 202] on span "410 - Roisa" at bounding box center [185, 200] width 28 height 6
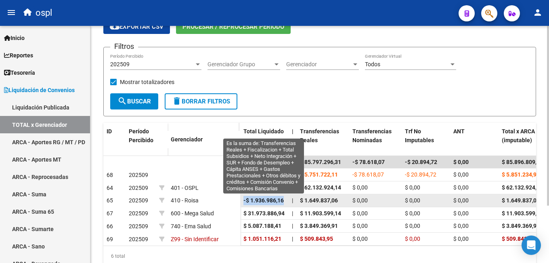
drag, startPoint x: 284, startPoint y: 201, endPoint x: 241, endPoint y: 201, distance: 43.6
click at [241, 201] on datatable-body-cell "-$ 1.936.986,16" at bounding box center [264, 200] width 48 height 13
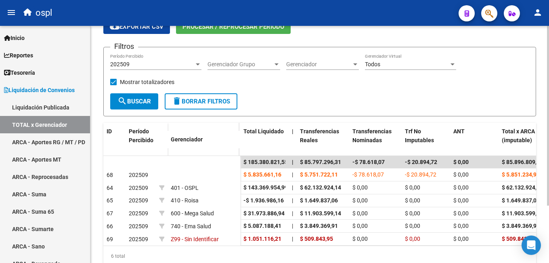
click at [378, 90] on div "Filtros 202509 Período Percibido Gerenciador Grupo Gerenciador Grupo Gerenciado…" at bounding box center [319, 73] width 419 height 39
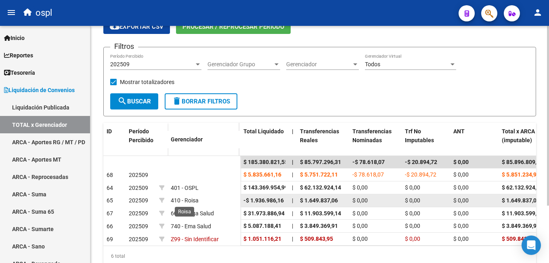
click at [190, 200] on span "410 - Roisa" at bounding box center [185, 200] width 28 height 6
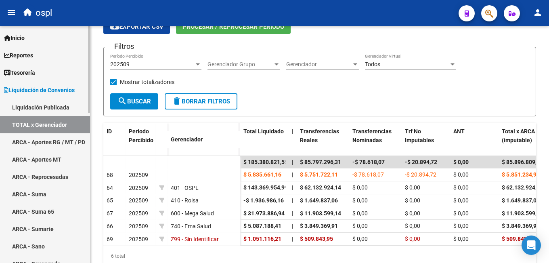
click at [51, 121] on link "TOTAL x Gerenciador" at bounding box center [45, 124] width 90 height 17
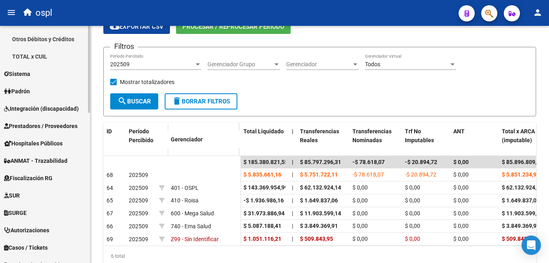
scroll to position [408, 0]
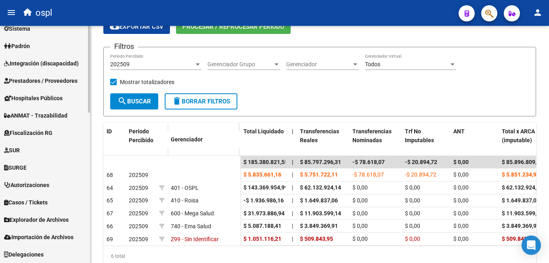
click at [44, 254] on span "Delegaciones" at bounding box center [24, 254] width 40 height 9
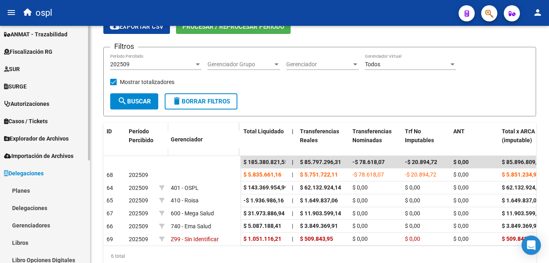
scroll to position [159, 0]
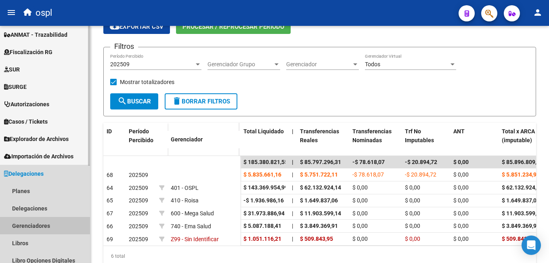
click at [48, 224] on link "Gerenciadores" at bounding box center [45, 225] width 90 height 17
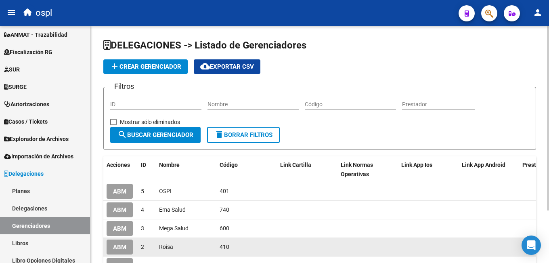
scroll to position [40, 0]
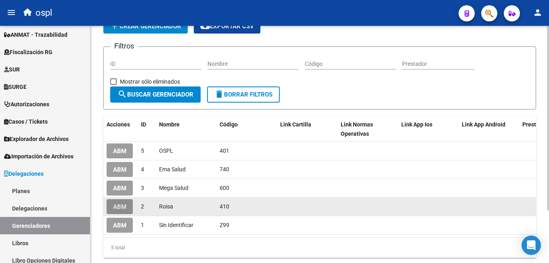
click at [121, 207] on span "ABM" at bounding box center [119, 206] width 13 height 7
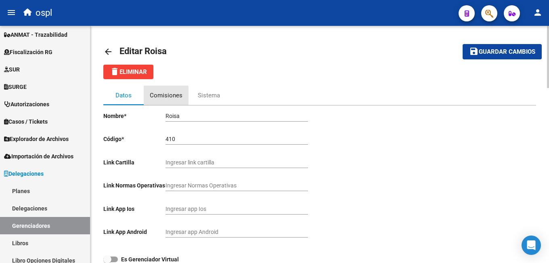
click at [166, 99] on div "Comisiones" at bounding box center [166, 95] width 33 height 9
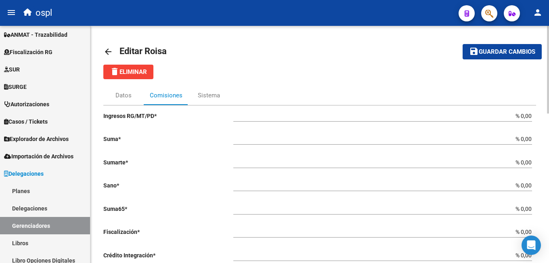
click at [106, 49] on mat-icon "arrow_back" at bounding box center [108, 52] width 10 height 10
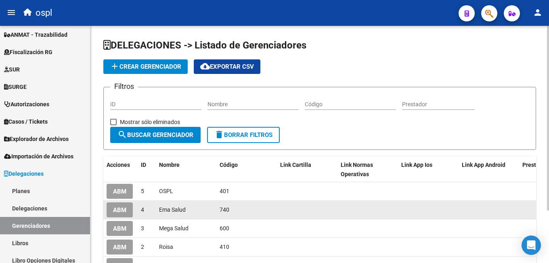
scroll to position [40, 0]
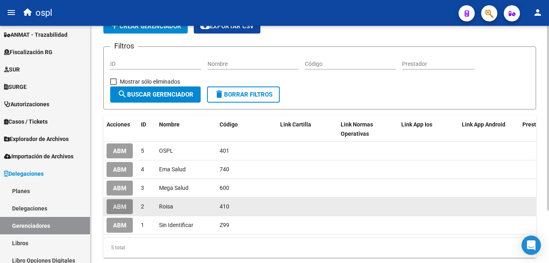
click at [125, 206] on span "ABM" at bounding box center [119, 206] width 13 height 7
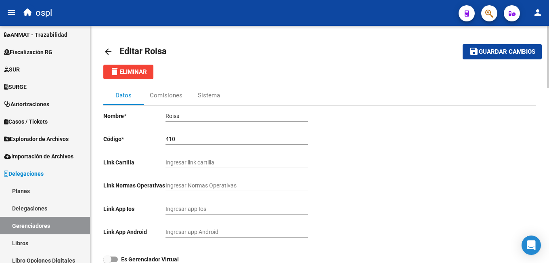
scroll to position [81, 0]
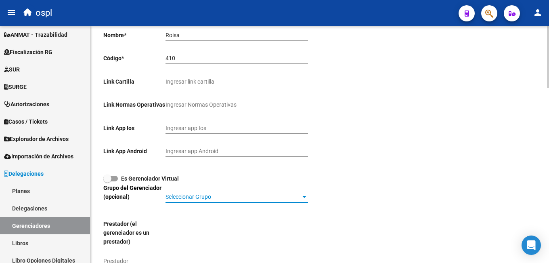
click at [228, 197] on span "Seleccionar Grupo" at bounding box center [232, 196] width 135 height 7
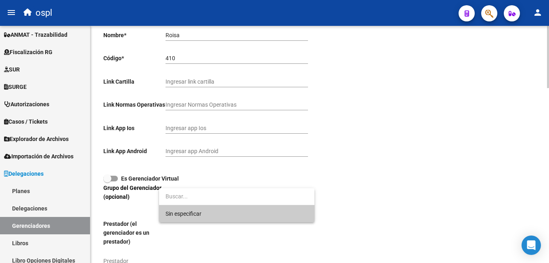
click at [228, 197] on input "dropdown search" at bounding box center [236, 196] width 155 height 17
click at [381, 180] on div at bounding box center [274, 131] width 549 height 263
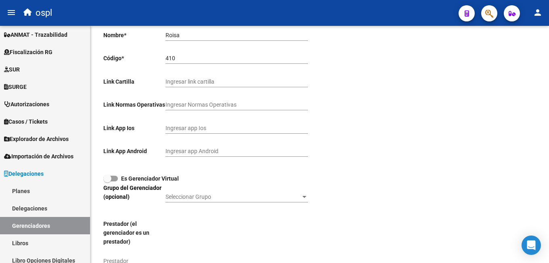
scroll to position [121, 0]
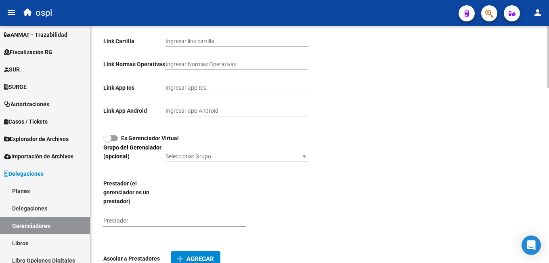
click at [134, 187] on p "Prestador (el gerenciador es un prestador)" at bounding box center [135, 192] width 65 height 27
click at [133, 217] on input "Prestador" at bounding box center [174, 220] width 142 height 7
type input "R"
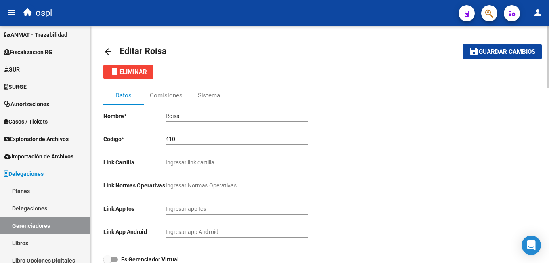
click at [108, 53] on mat-icon "arrow_back" at bounding box center [108, 52] width 10 height 10
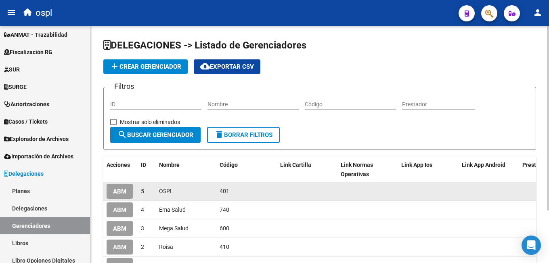
click at [114, 190] on span "ABM" at bounding box center [119, 191] width 13 height 7
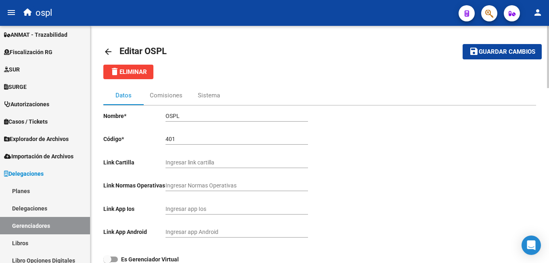
click at [108, 51] on mat-icon "arrow_back" at bounding box center [108, 52] width 10 height 10
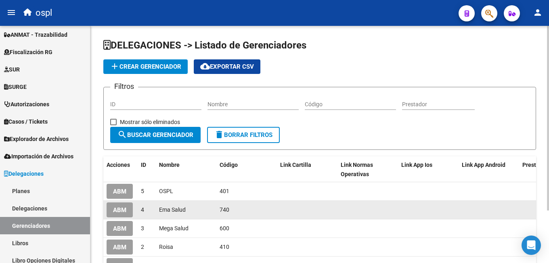
scroll to position [40, 0]
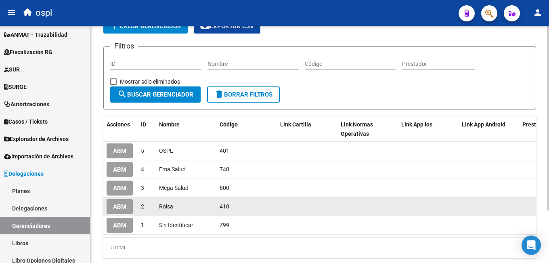
click at [120, 203] on span "ABM" at bounding box center [119, 206] width 13 height 7
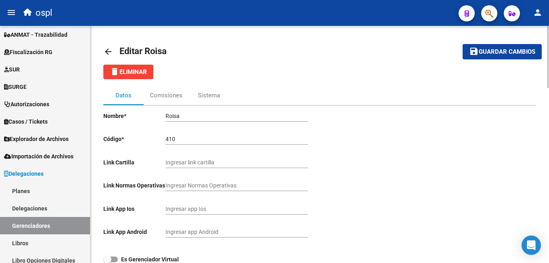
click at [140, 75] on span "delete Eliminar" at bounding box center [128, 71] width 37 height 7
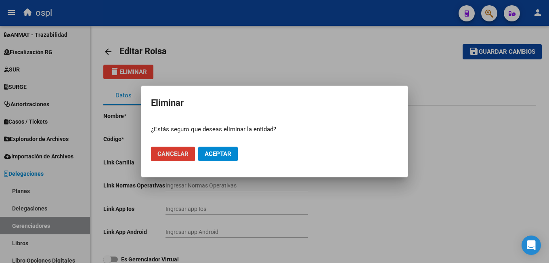
click at [222, 149] on button "Aceptar" at bounding box center [218, 154] width 40 height 15
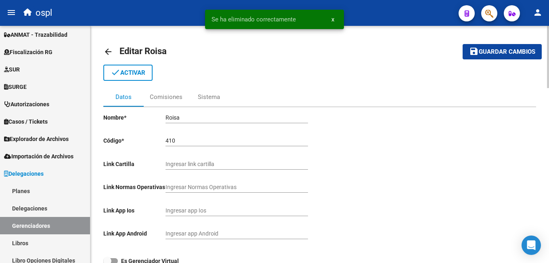
click at [106, 52] on mat-icon "arrow_back" at bounding box center [108, 52] width 10 height 10
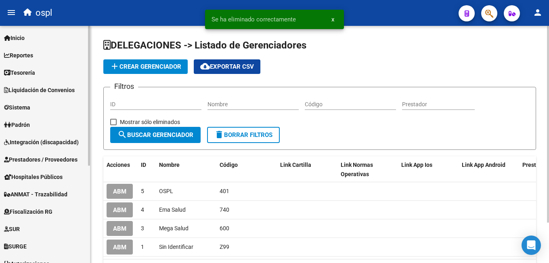
click at [44, 91] on span "Liquidación de Convenios" at bounding box center [39, 90] width 71 height 9
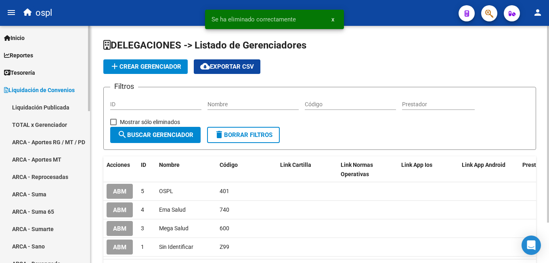
click at [49, 124] on link "TOTAL x Gerenciador" at bounding box center [45, 124] width 90 height 17
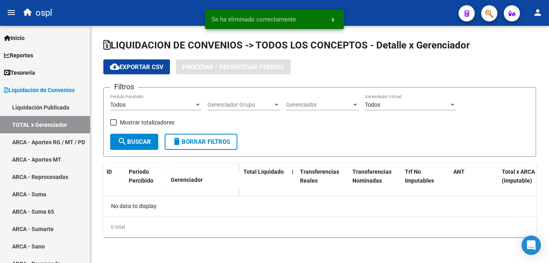
checkbox input "true"
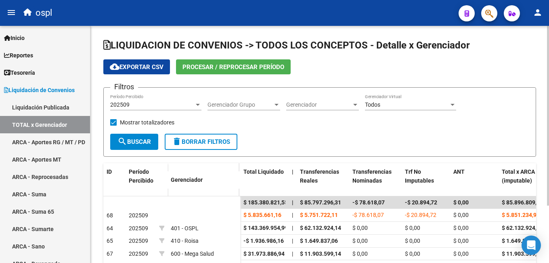
click at [216, 69] on span "Procesar / Reprocesar período" at bounding box center [233, 66] width 102 height 7
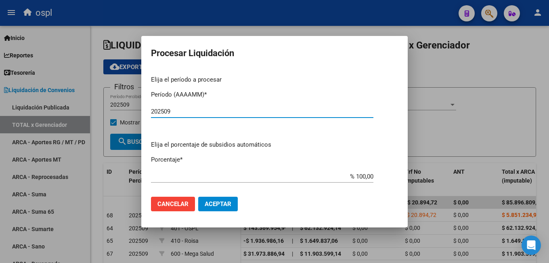
type input "202509"
click at [228, 205] on span "Aceptar" at bounding box center [218, 203] width 27 height 7
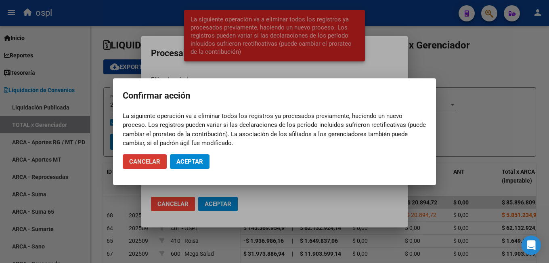
click at [197, 163] on span "Aceptar" at bounding box center [189, 161] width 27 height 7
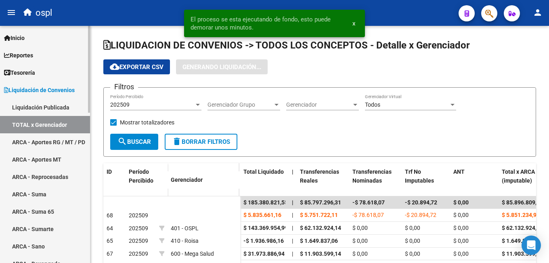
click at [69, 158] on link "ARCA - Aportes MT" at bounding box center [45, 159] width 90 height 17
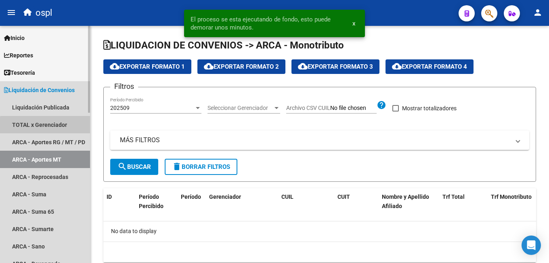
click at [59, 127] on link "TOTAL x Gerenciador" at bounding box center [45, 124] width 90 height 17
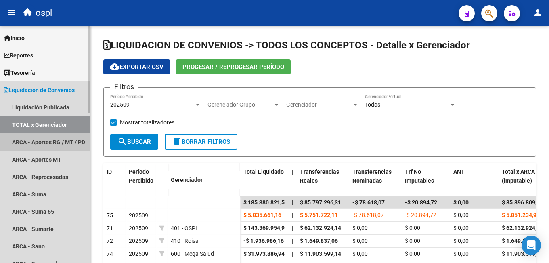
click at [35, 137] on link "ARCA - Aportes RG / MT / PD" at bounding box center [45, 141] width 90 height 17
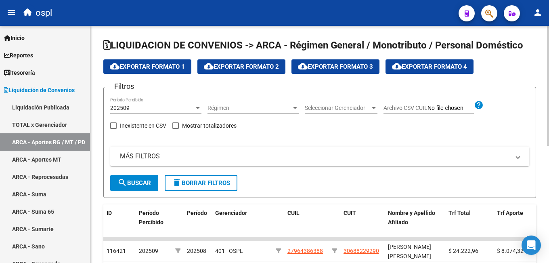
click at [183, 161] on mat-expansion-panel-header "MÁS FILTROS" at bounding box center [319, 156] width 419 height 19
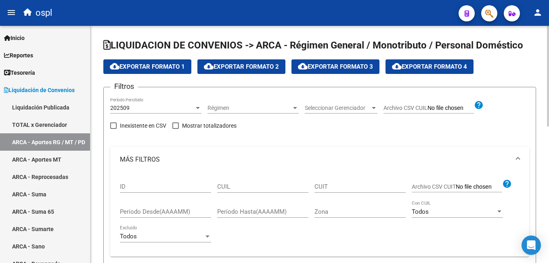
click at [242, 193] on div "CUIL" at bounding box center [262, 187] width 91 height 25
click at [241, 184] on input "CUIL" at bounding box center [262, 186] width 91 height 7
paste input "20-10697900-7"
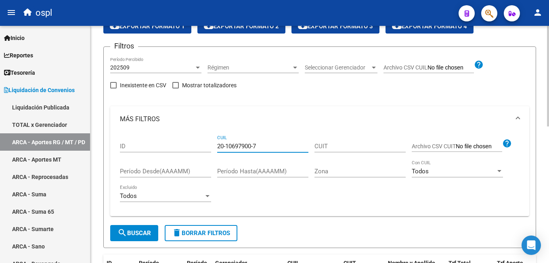
click at [136, 230] on span "search Buscar" at bounding box center [134, 232] width 34 height 7
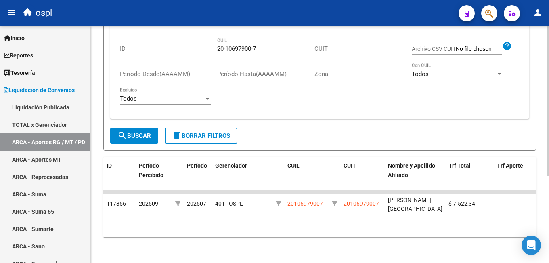
scroll to position [17, 0]
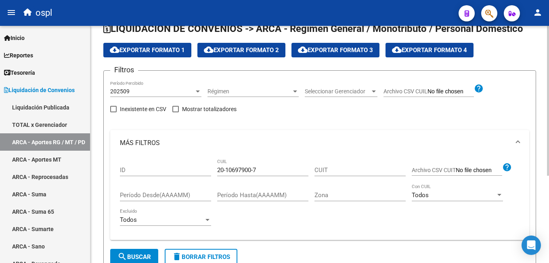
click at [143, 94] on div "202509" at bounding box center [152, 91] width 84 height 7
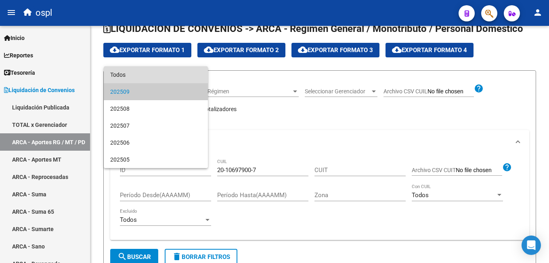
click at [141, 73] on span "Todos" at bounding box center [155, 74] width 91 height 17
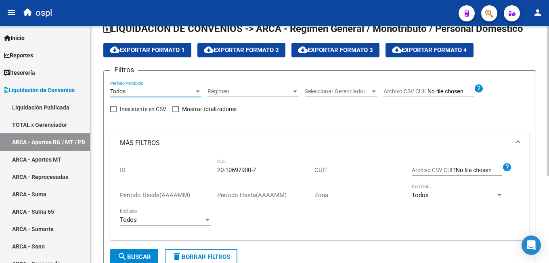
click at [130, 257] on span "search Buscar" at bounding box center [134, 256] width 34 height 7
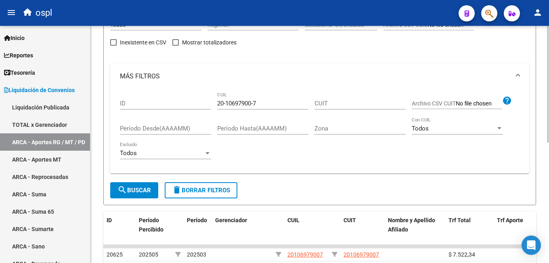
scroll to position [204, 0]
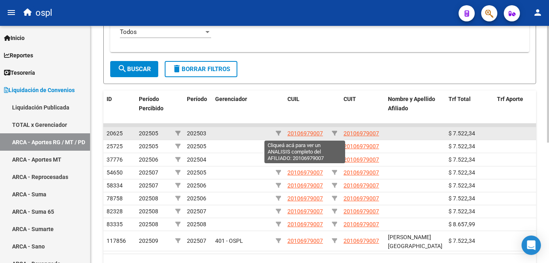
click at [304, 131] on span "20106979007" at bounding box center [305, 133] width 36 height 6
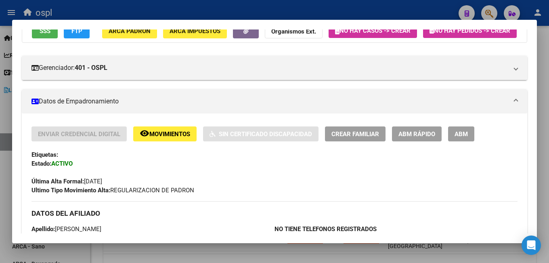
scroll to position [0, 0]
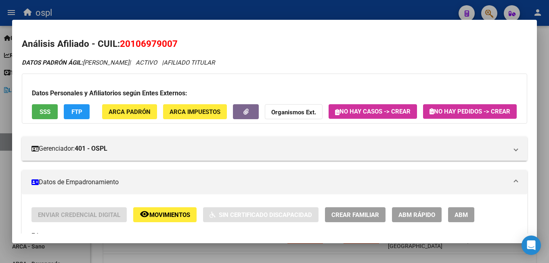
click at [337, 9] on div at bounding box center [274, 131] width 549 height 263
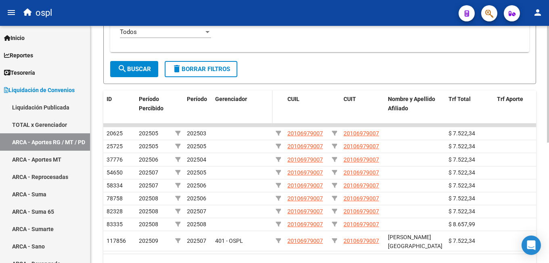
scroll to position [83, 0]
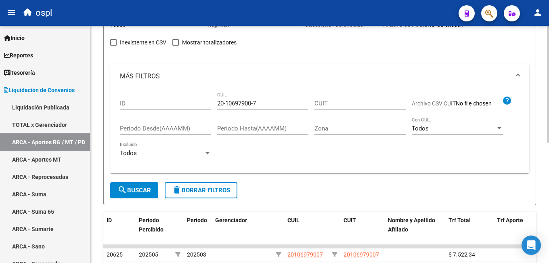
click at [243, 106] on input "20-10697900-7" at bounding box center [262, 103] width 91 height 7
paste input "963346-2"
type input "20-10963346-2"
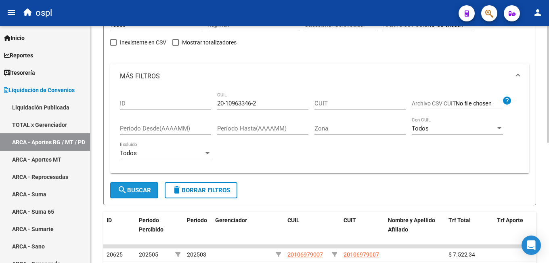
click at [146, 183] on button "search Buscar" at bounding box center [134, 190] width 48 height 16
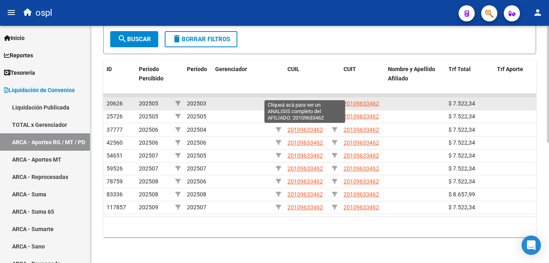
click at [299, 100] on span "20109633462" at bounding box center [305, 103] width 36 height 6
type textarea "20109633462"
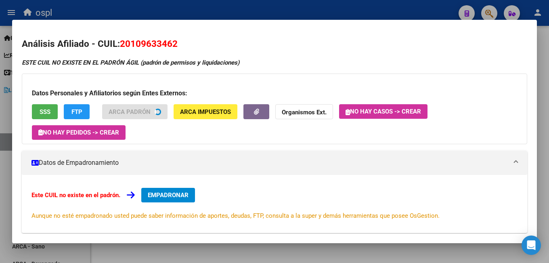
click at [158, 192] on span "EMPADRONAR" at bounding box center [168, 194] width 41 height 7
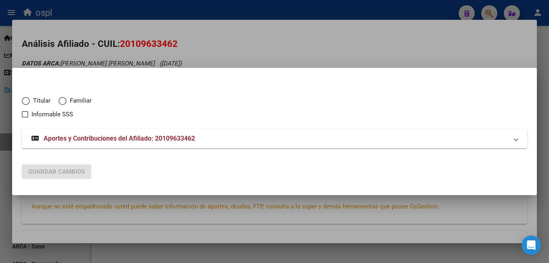
click at [38, 101] on span "Titular" at bounding box center [40, 100] width 21 height 9
click at [30, 101] on input "Titular" at bounding box center [26, 101] width 8 height 8
radio input "true"
checkbox input "true"
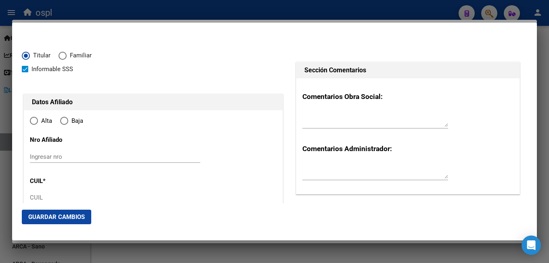
type input "20-10963346-2"
type input "10963346"
type input "[PERSON_NAME]"
type input "[DATE]"
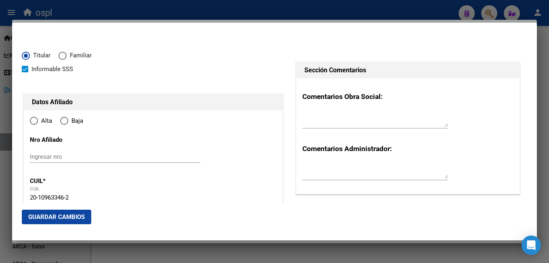
type input "CAMPANA"
type input "2804"
type input "[PERSON_NAME]"
type input "1183"
type input "0"
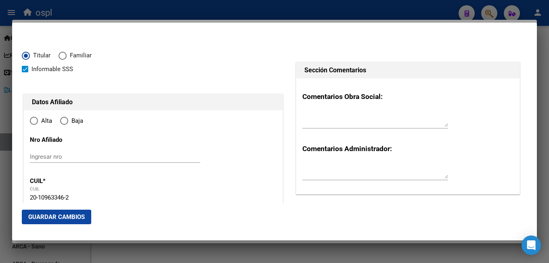
type input "CAMPANA"
radio input "true"
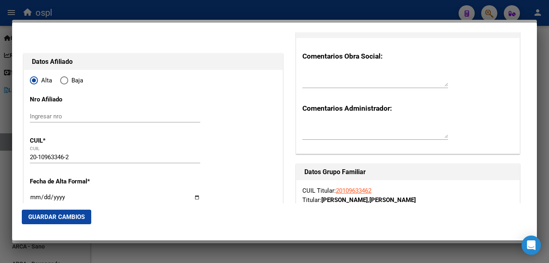
scroll to position [81, 0]
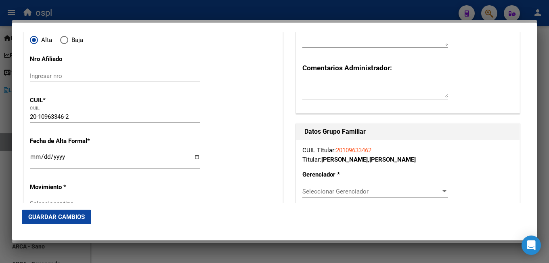
click at [36, 161] on input "Ingresar fecha" at bounding box center [115, 159] width 170 height 13
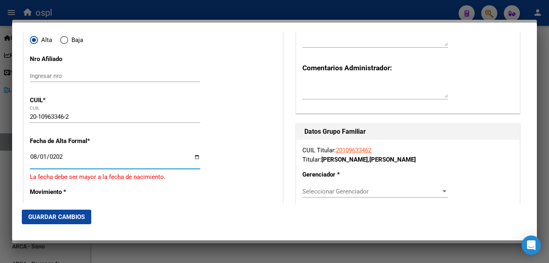
type input "[DATE]"
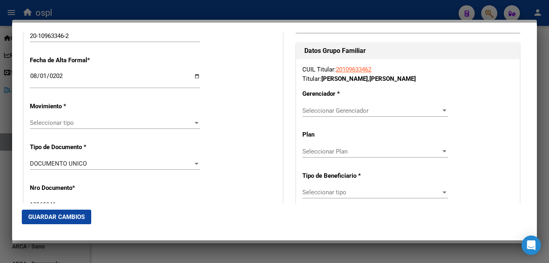
click at [80, 127] on div "Seleccionar tipo Seleccionar tipo" at bounding box center [115, 123] width 170 height 12
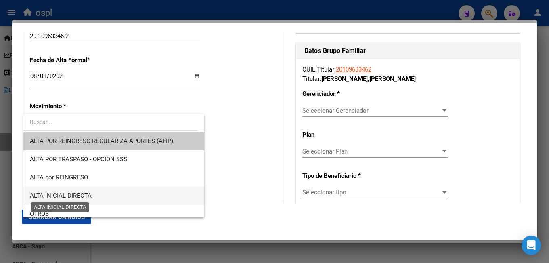
scroll to position [40, 0]
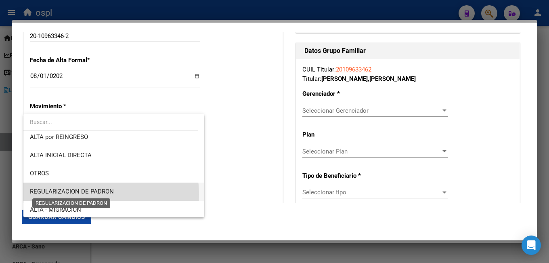
click at [81, 195] on span "REGULARIZACION DE PADRON" at bounding box center [72, 191] width 84 height 7
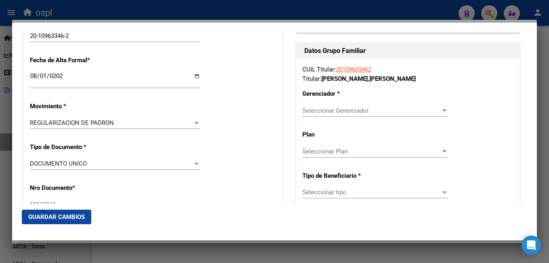
click at [215, 186] on div "Nro Documento * 10963346 Ingresar nro" at bounding box center [153, 197] width 247 height 41
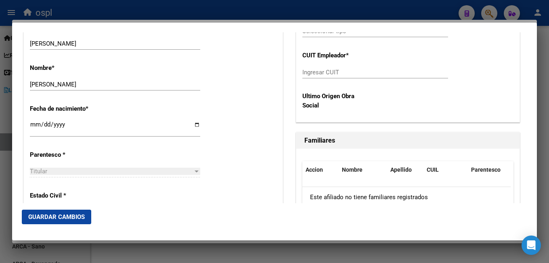
scroll to position [404, 0]
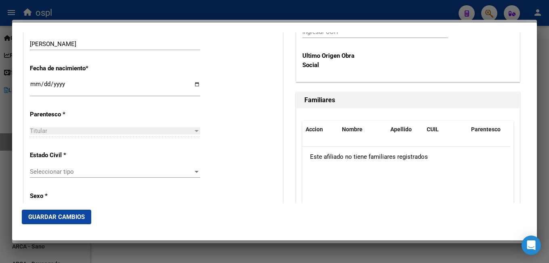
click at [77, 170] on span "Seleccionar tipo" at bounding box center [111, 171] width 163 height 7
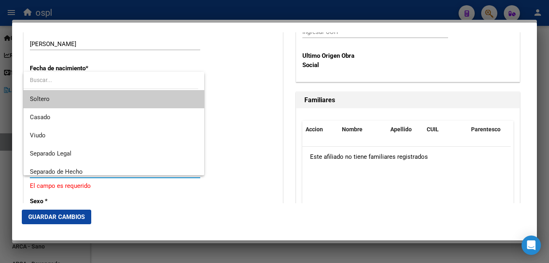
click at [82, 96] on span "Soltero" at bounding box center [114, 99] width 168 height 18
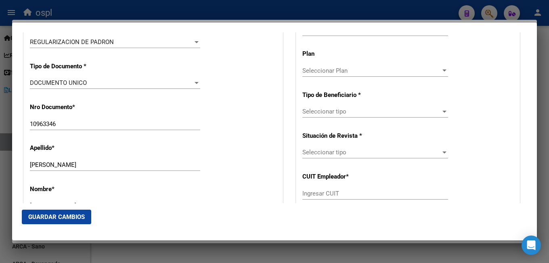
scroll to position [202, 0]
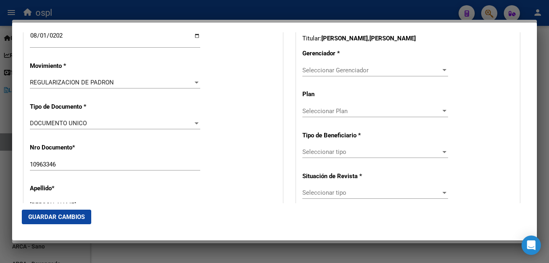
click at [344, 75] on div "Seleccionar Gerenciador Seleccionar Gerenciador" at bounding box center [375, 70] width 146 height 12
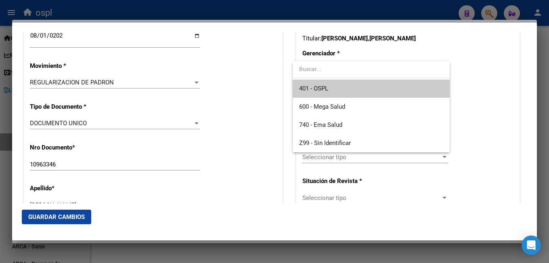
click at [343, 88] on span "401 - OSPL" at bounding box center [371, 89] width 144 height 18
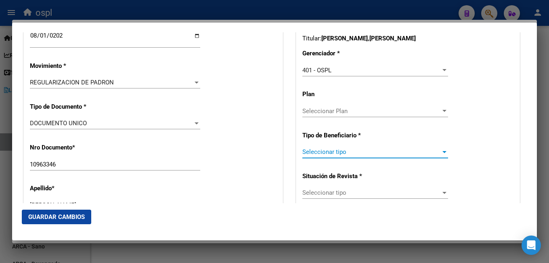
click at [336, 151] on span "Seleccionar tipo" at bounding box center [371, 151] width 138 height 7
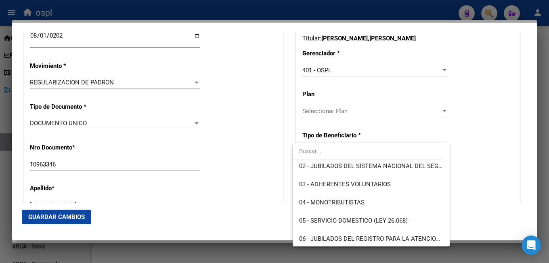
scroll to position [121, 0]
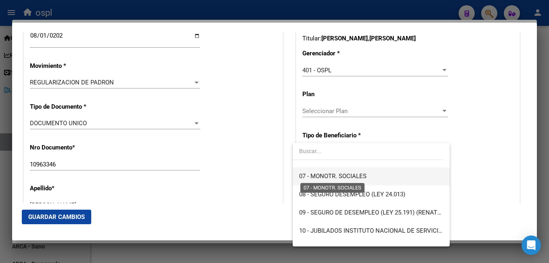
click at [332, 170] on span "07 - MONOTR. SOCIALES" at bounding box center [371, 176] width 144 height 18
type input "20-10963346-2"
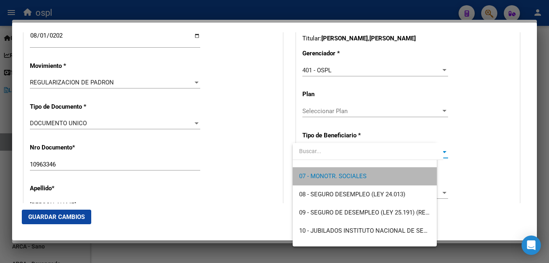
scroll to position [127, 0]
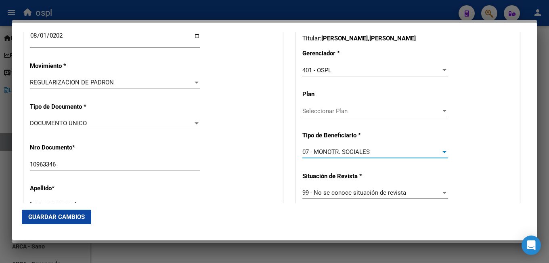
click at [59, 218] on span "Guardar Cambios" at bounding box center [56, 216] width 57 height 7
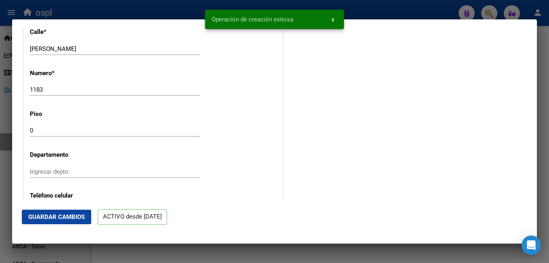
scroll to position [1043, 0]
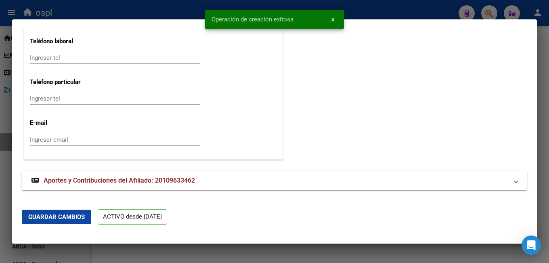
click at [112, 182] on span "Aportes y Contribuciones del Afiliado: 20109633462" at bounding box center [119, 180] width 151 height 8
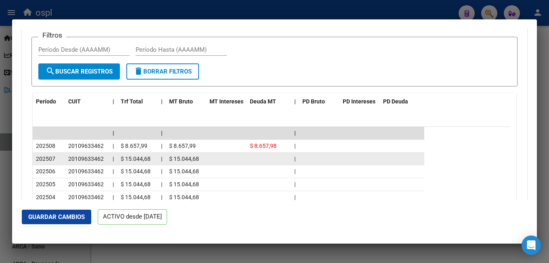
scroll to position [1313, 0]
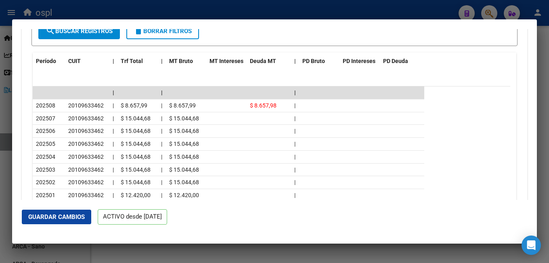
click at [226, 247] on div at bounding box center [274, 131] width 549 height 263
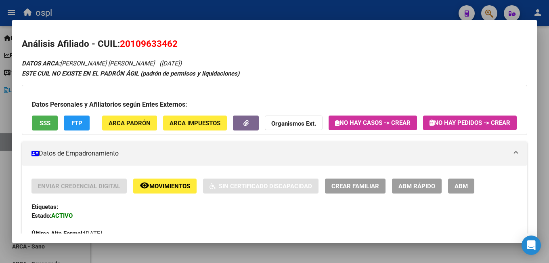
click at [273, 253] on div at bounding box center [274, 131] width 549 height 263
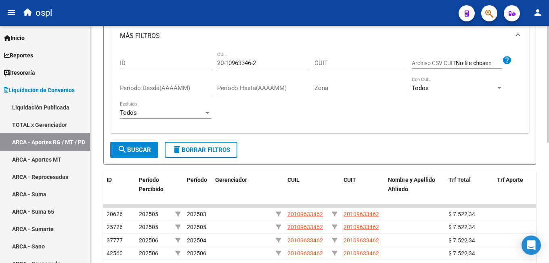
scroll to position [83, 0]
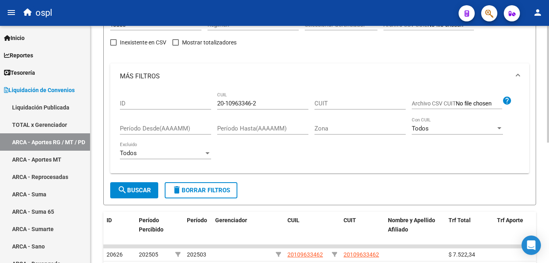
click at [244, 98] on div "20-10963346-2 CUIL" at bounding box center [262, 100] width 91 height 17
click at [243, 100] on input "20-10963346-2" at bounding box center [262, 103] width 91 height 7
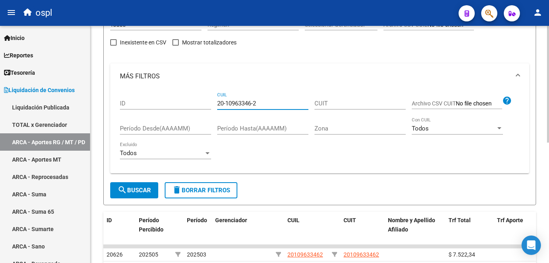
paste input "1048762-3"
type input "20-11048762-3"
click at [145, 189] on span "search Buscar" at bounding box center [134, 189] width 34 height 7
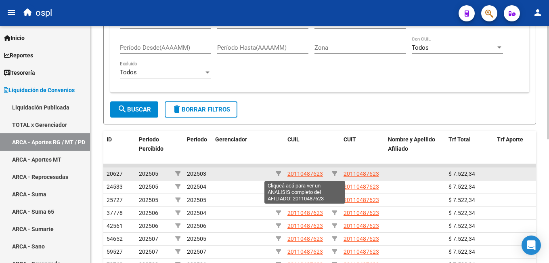
click at [305, 174] on span "20110487623" at bounding box center [305, 173] width 36 height 6
type textarea "20110487623"
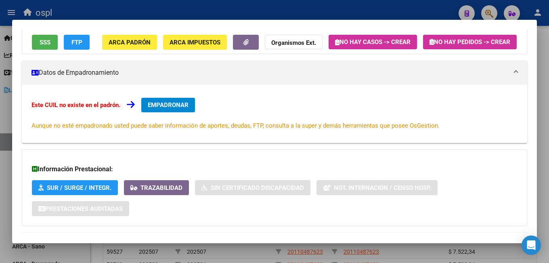
scroll to position [92, 0]
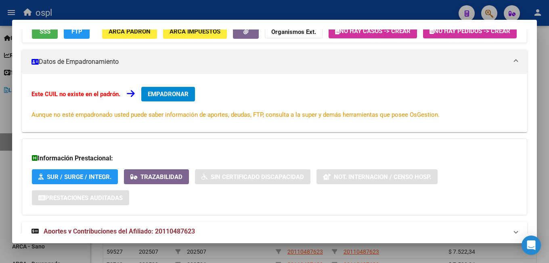
click at [167, 101] on button "EMPADRONAR" at bounding box center [168, 94] width 54 height 15
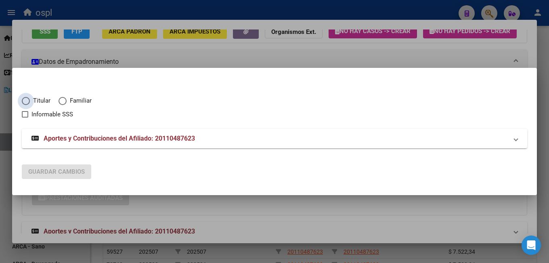
click at [39, 96] on span "Titular" at bounding box center [40, 100] width 21 height 9
click at [30, 97] on input "Titular" at bounding box center [26, 101] width 8 height 8
radio input "true"
checkbox input "true"
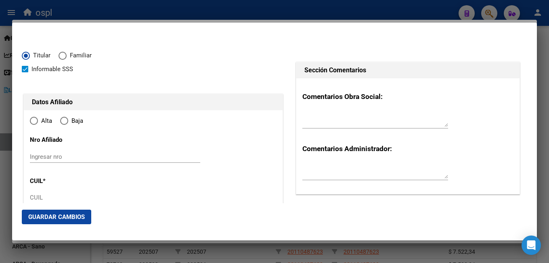
type input "20-11048762-3"
radio input "true"
type input "11048762"
type input "[DATE]"
type input "7600"
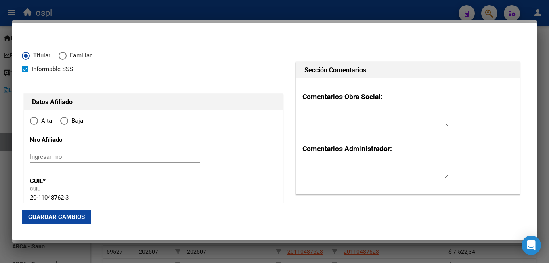
type input "[PERSON_NAME]"
type input "[PERSON_NAME] SUR"
type input "[PERSON_NAME]"
type input "7179"
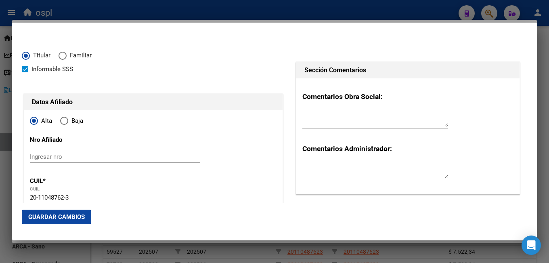
type input "[PERSON_NAME] SUR"
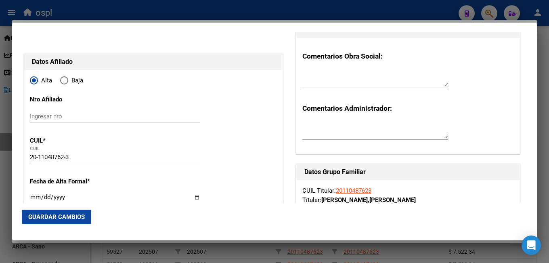
scroll to position [121, 0]
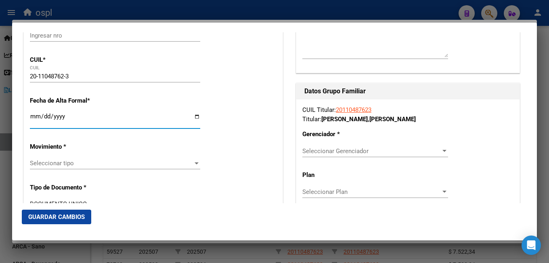
click at [31, 114] on input "Ingresar fecha" at bounding box center [115, 119] width 170 height 13
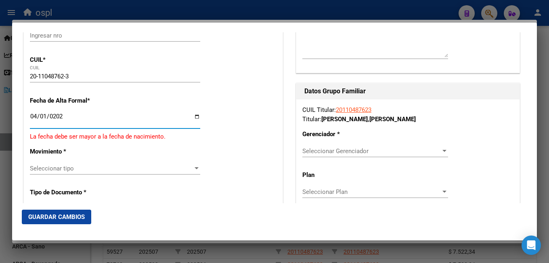
type input "[DATE]"
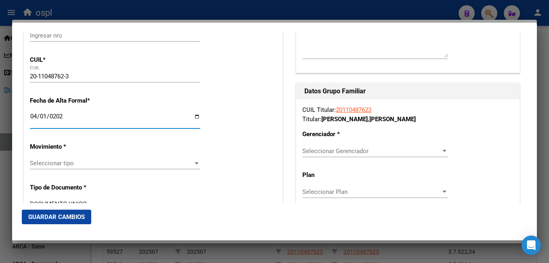
click at [136, 163] on span "Seleccionar tipo" at bounding box center [111, 162] width 163 height 7
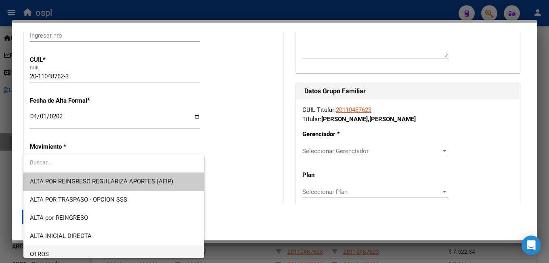
scroll to position [81, 0]
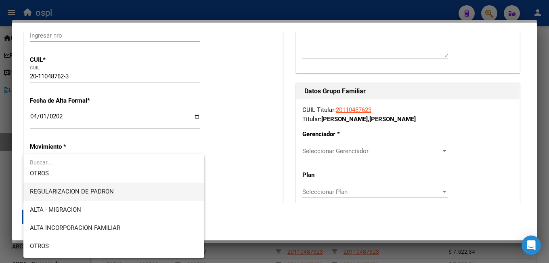
click at [109, 187] on span "REGULARIZACION DE PADRON" at bounding box center [114, 191] width 168 height 18
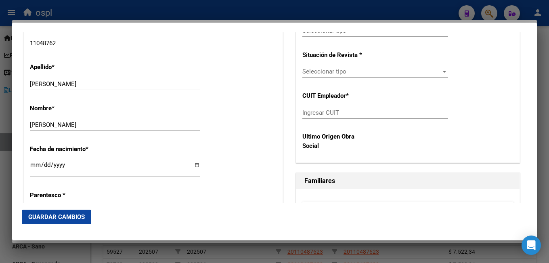
scroll to position [404, 0]
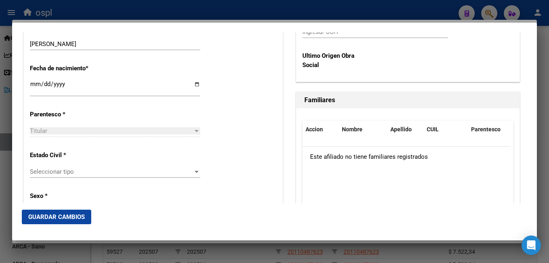
click at [52, 172] on span "Seleccionar tipo" at bounding box center [111, 171] width 163 height 7
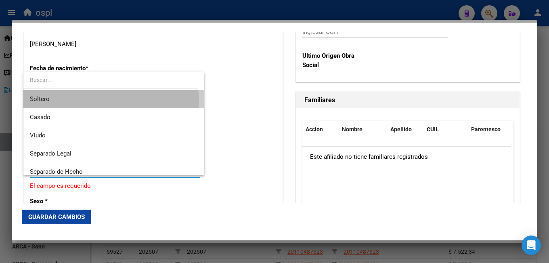
click at [68, 103] on span "Soltero" at bounding box center [114, 99] width 168 height 18
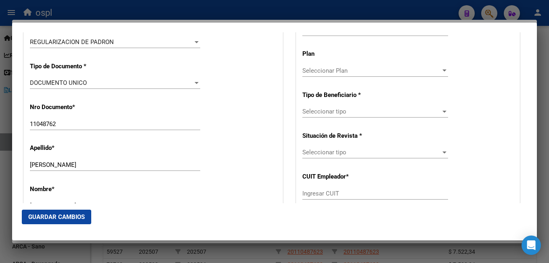
scroll to position [202, 0]
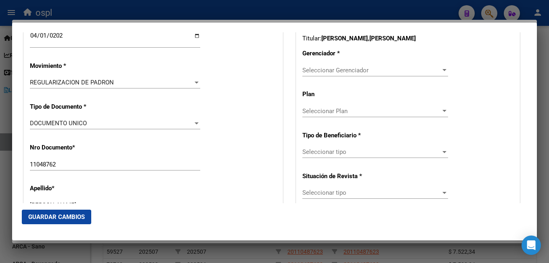
click at [320, 80] on div "Seleccionar Gerenciador Seleccionar Gerenciador" at bounding box center [375, 74] width 146 height 20
click at [320, 71] on span "Seleccionar Gerenciador" at bounding box center [371, 70] width 138 height 7
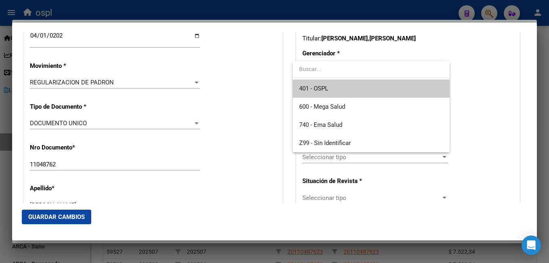
click at [340, 88] on span "401 - OSPL" at bounding box center [371, 89] width 144 height 18
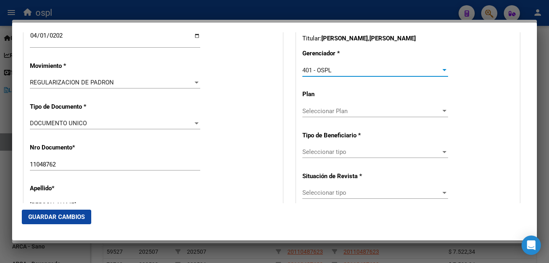
click at [349, 154] on span "Seleccionar tipo" at bounding box center [371, 151] width 138 height 7
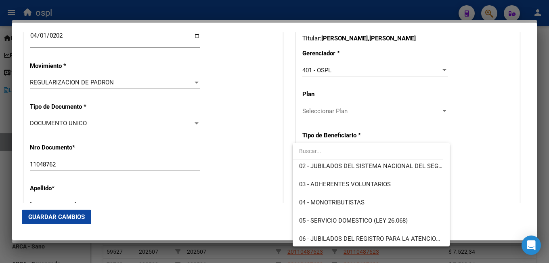
scroll to position [81, 0]
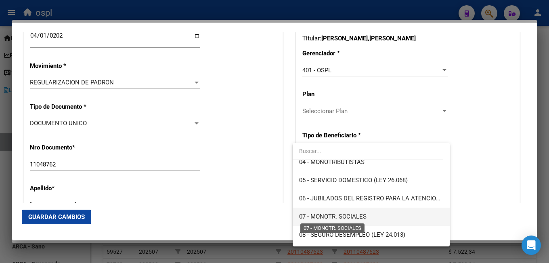
click at [337, 216] on span "07 - MONOTR. SOCIALES" at bounding box center [332, 216] width 67 height 7
type input "20-11048762-3"
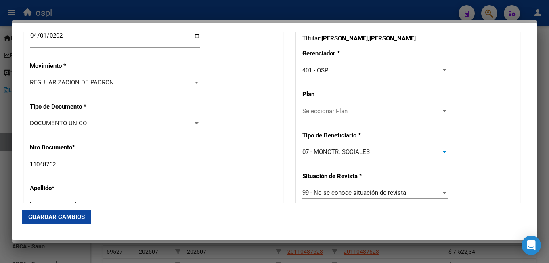
click at [272, 199] on div "Apellido * [PERSON_NAME] apellido" at bounding box center [153, 198] width 247 height 41
click at [51, 217] on span "Guardar Cambios" at bounding box center [56, 216] width 57 height 7
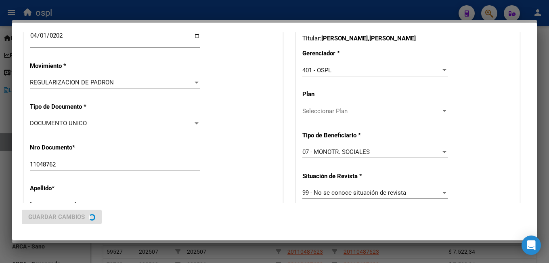
scroll to position [0, 0]
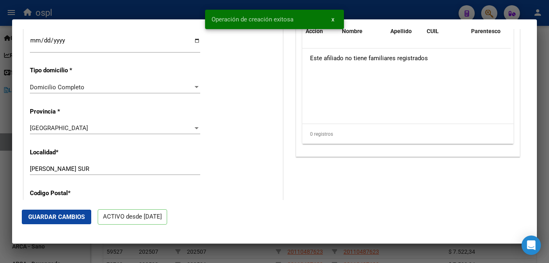
scroll to position [848, 0]
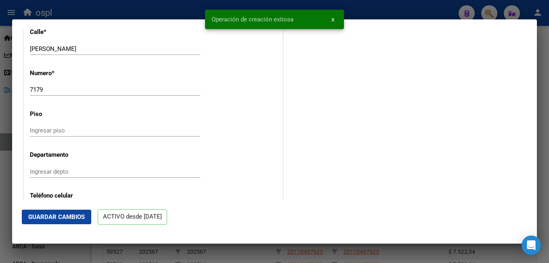
drag, startPoint x: 135, startPoint y: 247, endPoint x: 122, endPoint y: 226, distance: 23.7
click at [134, 247] on div at bounding box center [274, 131] width 549 height 263
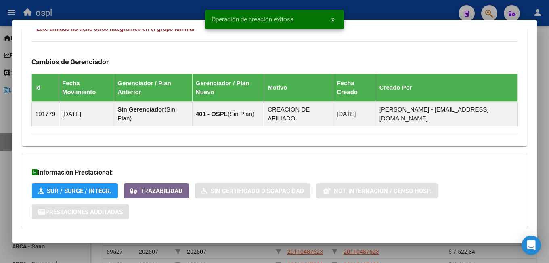
scroll to position [457, 0]
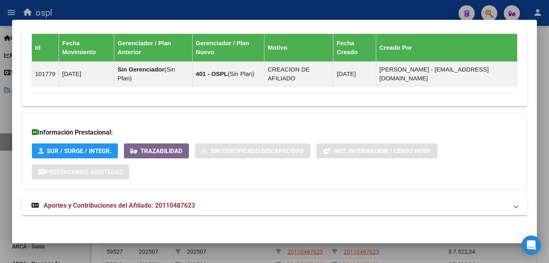
click at [92, 211] on mat-expansion-panel-header "Aportes y Contribuciones del Afiliado: 20110487623" at bounding box center [274, 205] width 505 height 19
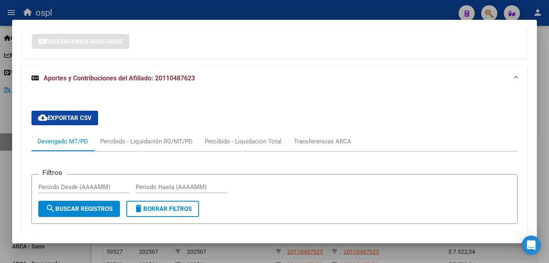
scroll to position [464, 0]
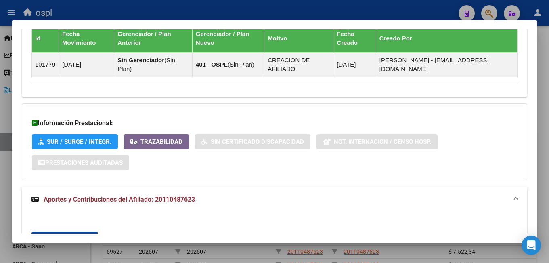
click at [220, 6] on div at bounding box center [274, 131] width 549 height 263
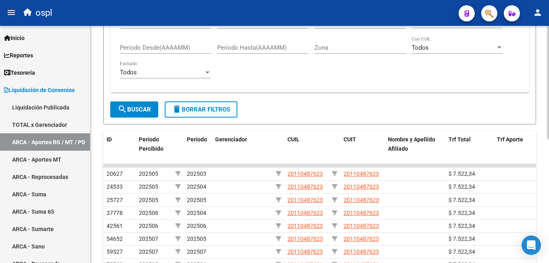
scroll to position [83, 0]
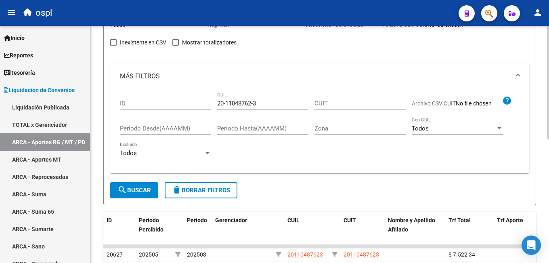
click at [251, 105] on input "20-11048762-3" at bounding box center [262, 103] width 91 height 7
paste input "54295-0"
type input "20-11054295-0"
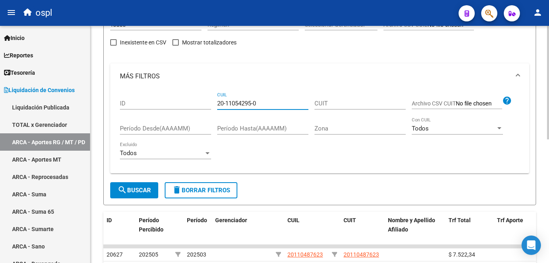
click at [137, 187] on span "search Buscar" at bounding box center [134, 189] width 34 height 7
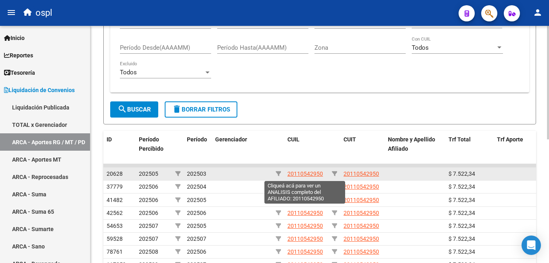
click at [312, 174] on span "20110542950" at bounding box center [305, 173] width 36 height 6
type textarea "20110542950"
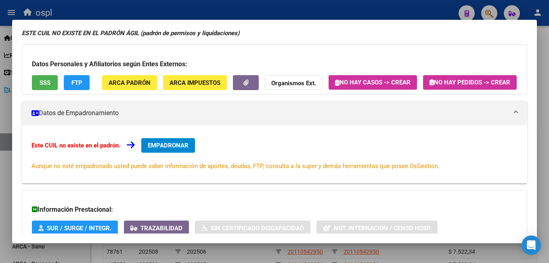
scroll to position [51, 0]
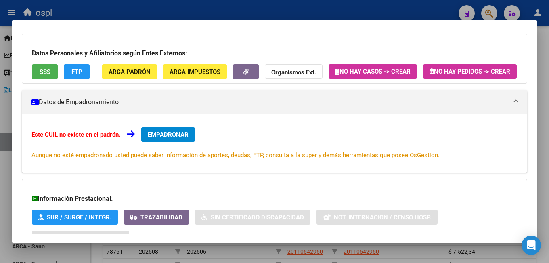
click at [165, 138] on span "EMPADRONAR" at bounding box center [168, 134] width 41 height 7
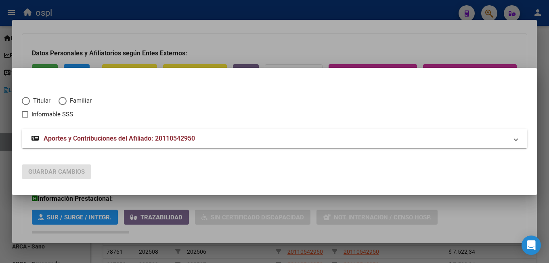
click at [27, 102] on span "Elija una opción" at bounding box center [26, 101] width 8 height 8
click at [27, 102] on input "Titular" at bounding box center [26, 101] width 8 height 8
radio input "true"
checkbox input "true"
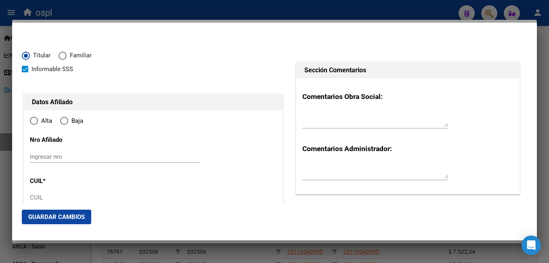
type input "20-11054295-0"
type input "11054295"
type input "[PERSON_NAME]"
type input "[DATE]"
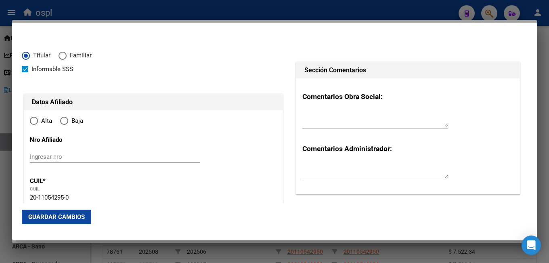
type input "[PERSON_NAME] S"
type input "7600"
type input "GRAL LAS [PERSON_NAME]"
type input "2374"
type input "7"
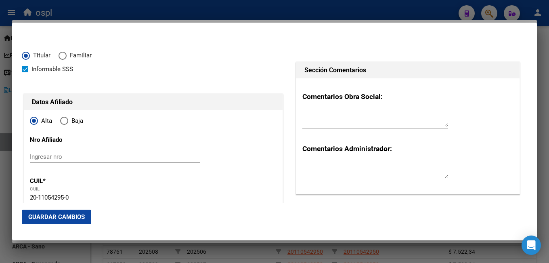
radio input "true"
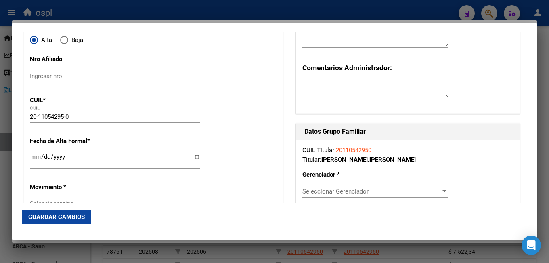
type input "[PERSON_NAME] S"
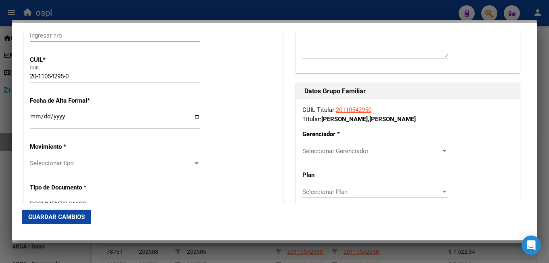
scroll to position [161, 0]
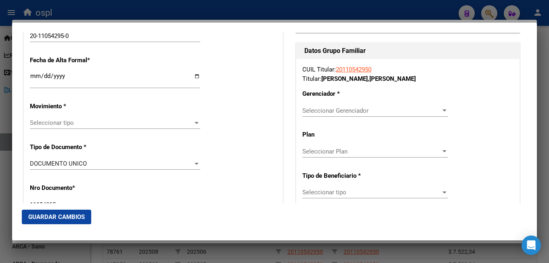
click at [32, 74] on input "Ingresar fecha" at bounding box center [115, 79] width 170 height 13
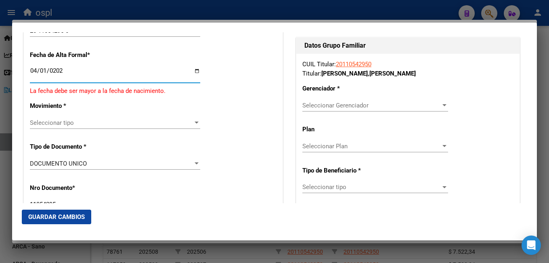
type input "[DATE]"
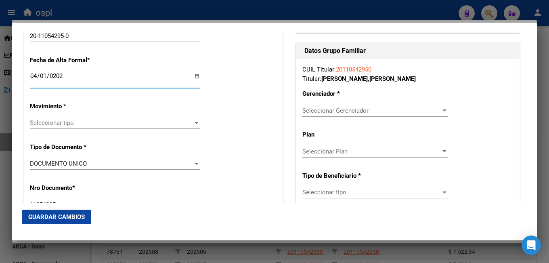
click at [74, 128] on div "Seleccionar tipo Seleccionar tipo" at bounding box center [115, 123] width 170 height 12
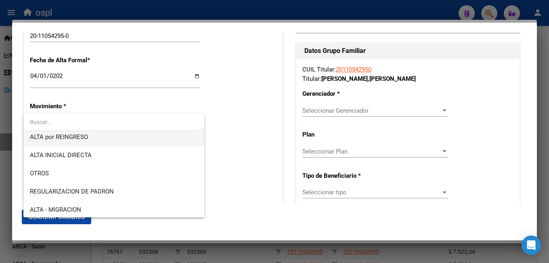
scroll to position [81, 0]
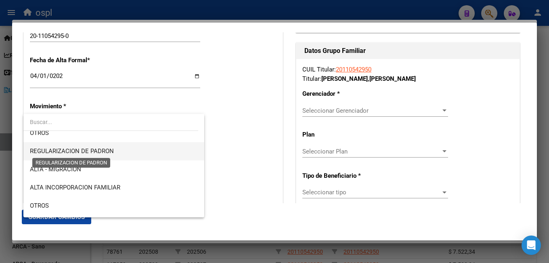
click at [99, 149] on span "REGULARIZACION DE PADRON" at bounding box center [72, 150] width 84 height 7
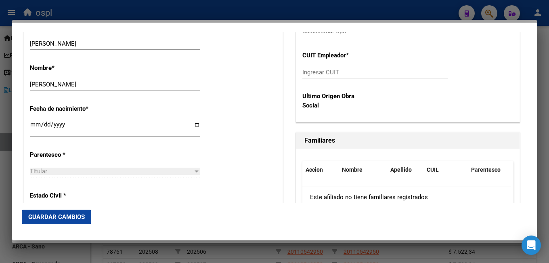
scroll to position [404, 0]
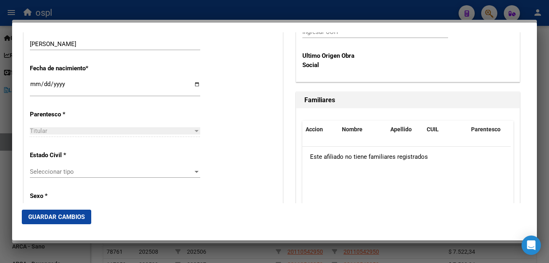
click at [90, 169] on span "Seleccionar tipo" at bounding box center [111, 171] width 163 height 7
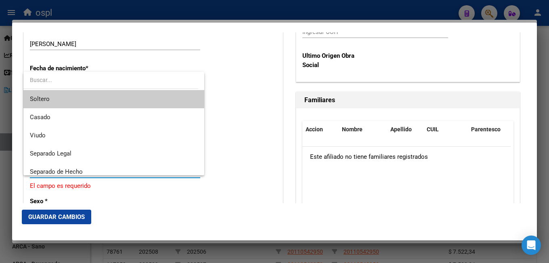
click at [80, 93] on span "Soltero" at bounding box center [114, 99] width 168 height 18
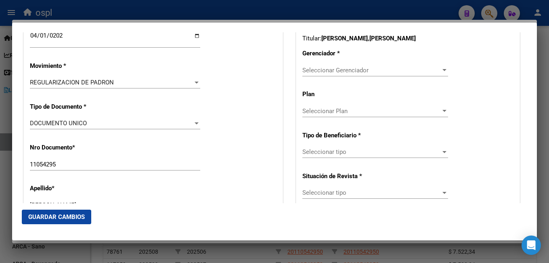
scroll to position [121, 0]
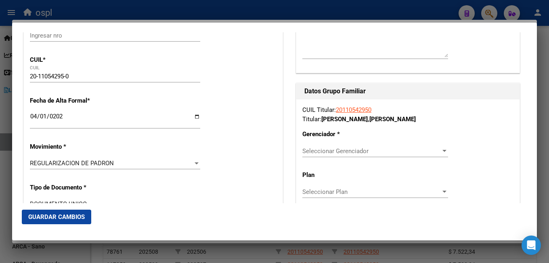
click at [309, 152] on div "Seleccionar Gerenciador Seleccionar Gerenciador" at bounding box center [375, 151] width 146 height 12
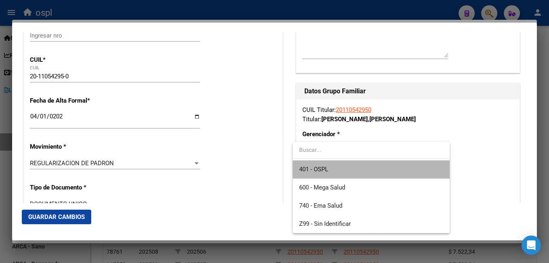
click at [336, 171] on span "401 - OSPL" at bounding box center [371, 169] width 144 height 18
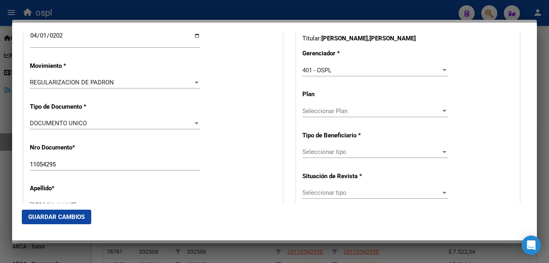
click at [318, 155] on span "Seleccionar tipo" at bounding box center [371, 151] width 138 height 7
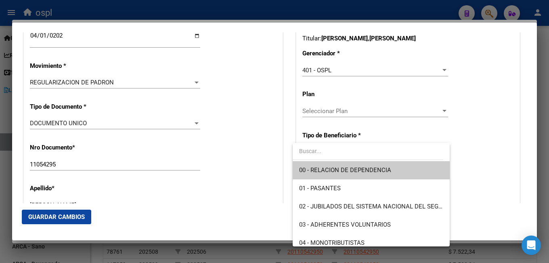
click at [343, 115] on div at bounding box center [274, 131] width 549 height 263
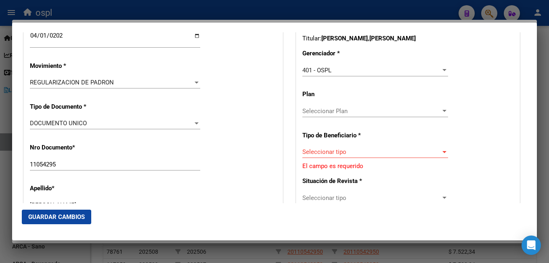
click at [343, 115] on div "Seleccionar Plan Seleccionar Plan" at bounding box center [375, 111] width 146 height 12
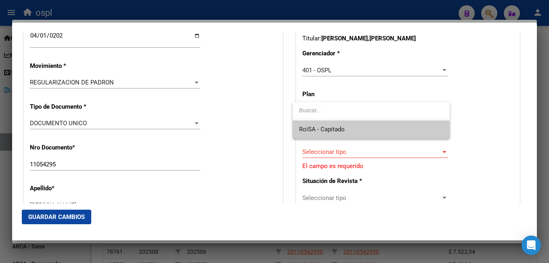
click at [339, 125] on span "RoiSA - Capitado" at bounding box center [371, 129] width 144 height 18
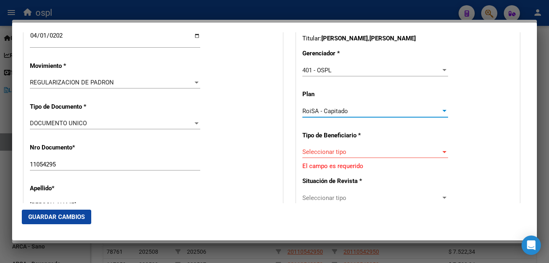
click at [341, 150] on span "Seleccionar tipo" at bounding box center [371, 151] width 138 height 7
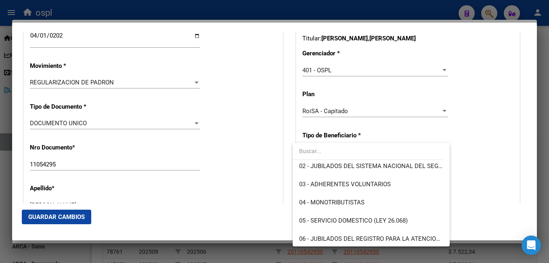
scroll to position [81, 0]
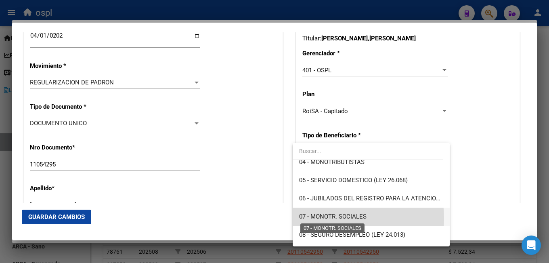
click at [329, 218] on span "07 - MONOTR. SOCIALES" at bounding box center [332, 216] width 67 height 7
type input "20-11054295-0"
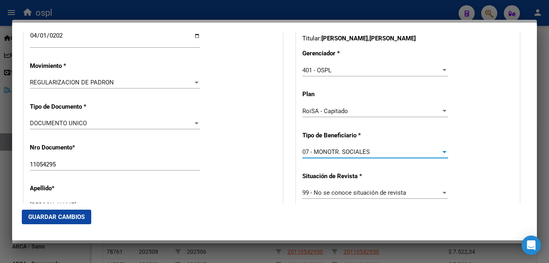
click at [70, 215] on span "Guardar Cambios" at bounding box center [56, 216] width 57 height 7
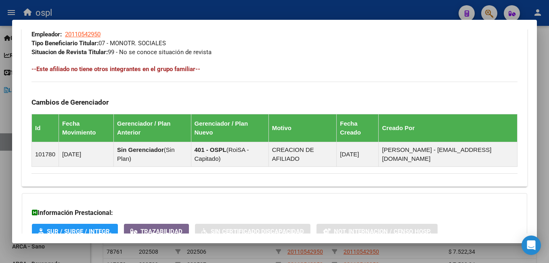
scroll to position [457, 0]
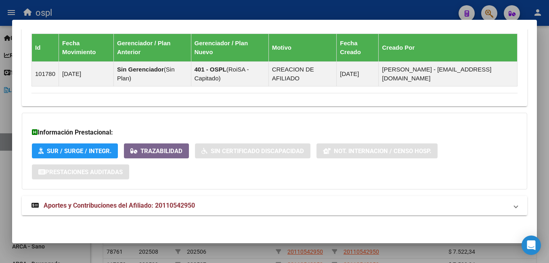
click at [167, 201] on span "Aportes y Contribuciones del Afiliado: 20110542950" at bounding box center [119, 205] width 151 height 8
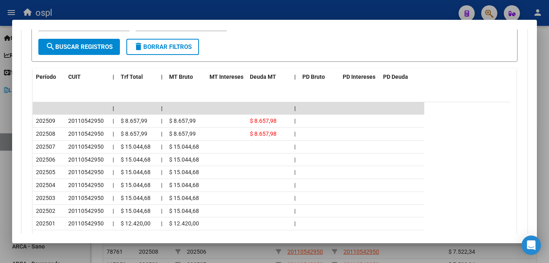
scroll to position [626, 0]
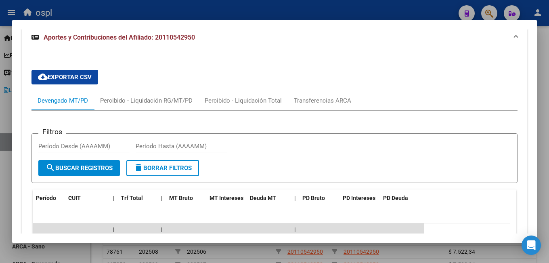
click at [207, 13] on div at bounding box center [274, 131] width 549 height 263
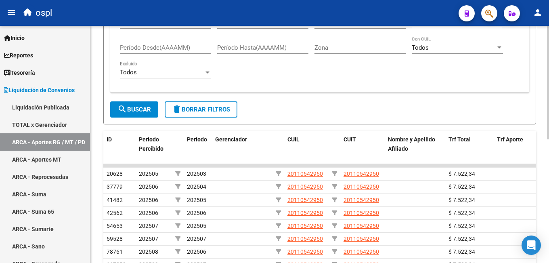
scroll to position [83, 0]
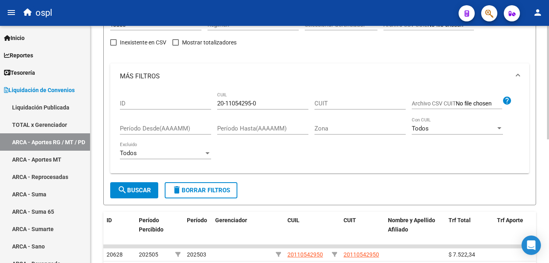
click at [237, 105] on input "20-11054295-0" at bounding box center [262, 103] width 91 height 7
paste input "79471-2"
type input "20-11079471-2"
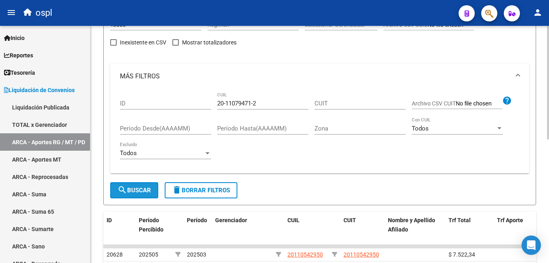
drag, startPoint x: 128, startPoint y: 192, endPoint x: 139, endPoint y: 191, distance: 11.4
click at [128, 191] on span "search Buscar" at bounding box center [134, 189] width 34 height 7
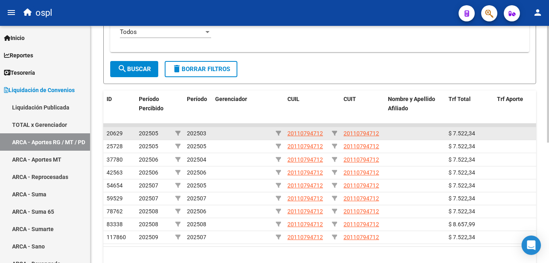
click at [300, 132] on span "20110794712" at bounding box center [305, 133] width 36 height 6
type textarea "20110794712"
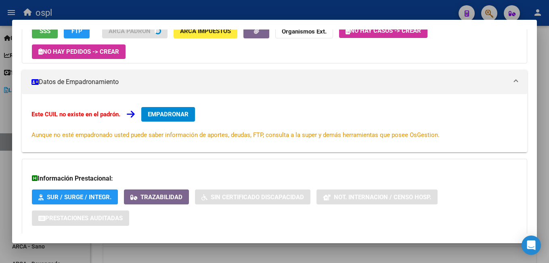
scroll to position [92, 0]
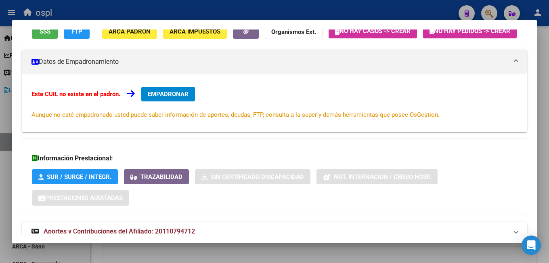
click at [156, 101] on button "EMPADRONAR" at bounding box center [168, 94] width 54 height 15
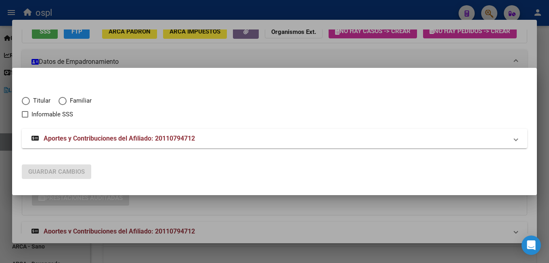
click at [39, 106] on mat-radio-button "Titular" at bounding box center [40, 102] width 37 height 13
click at [38, 103] on span "Titular" at bounding box center [40, 100] width 21 height 9
click at [30, 103] on input "Titular" at bounding box center [26, 101] width 8 height 8
radio input "true"
checkbox input "true"
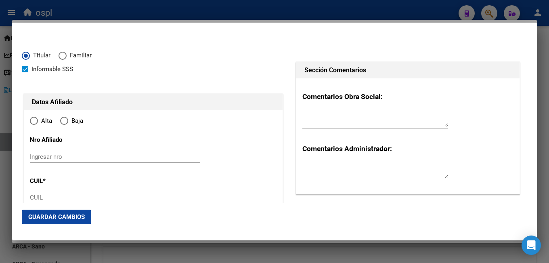
type input "20-11079471-2"
type input "11079471"
type input "[GEOGRAPHIC_DATA]"
type input "[PERSON_NAME]"
type input "[DATE]"
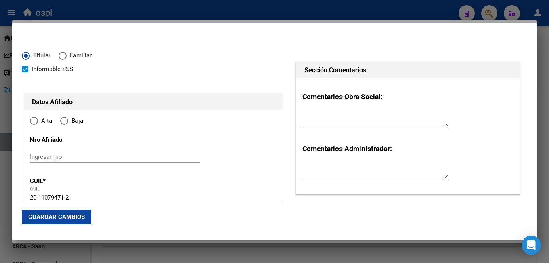
type input "BERAZATEGUI"
type input "1884"
type input "CIENTO VEINTI SEIS"
type input "2841"
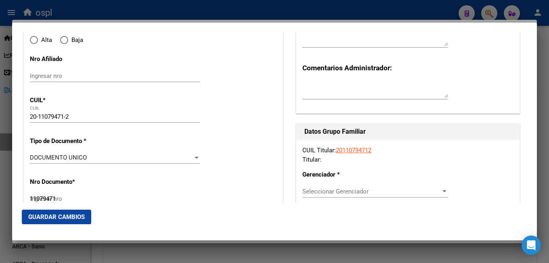
type input "BERAZATEGUI"
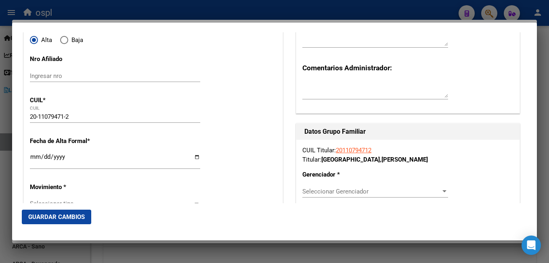
radio input "true"
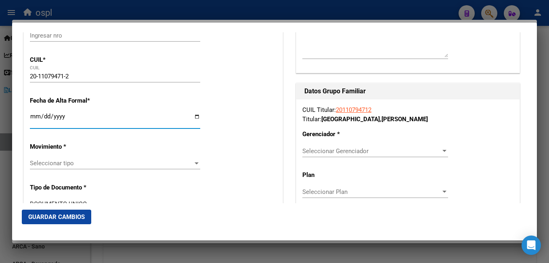
click at [34, 117] on input "Ingresar fecha" at bounding box center [115, 119] width 170 height 13
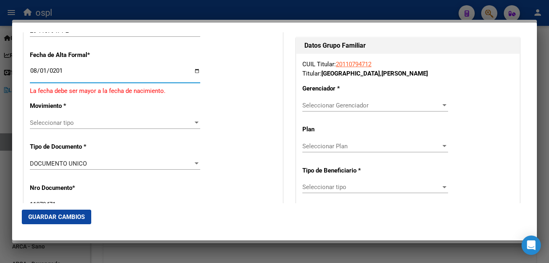
type input "[DATE]"
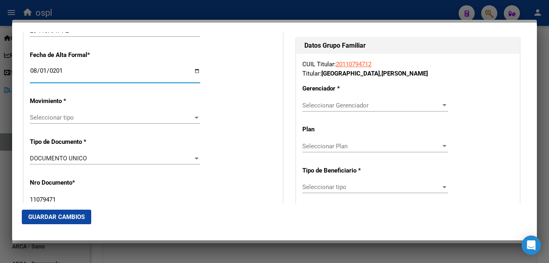
scroll to position [161, 0]
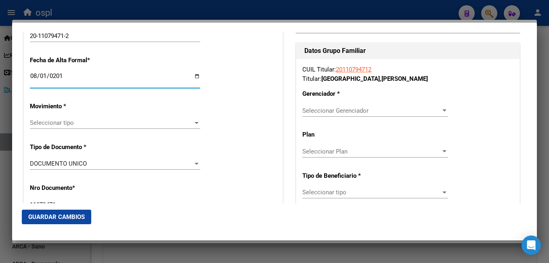
click at [76, 128] on div "Seleccionar tipo Seleccionar tipo" at bounding box center [115, 123] width 170 height 12
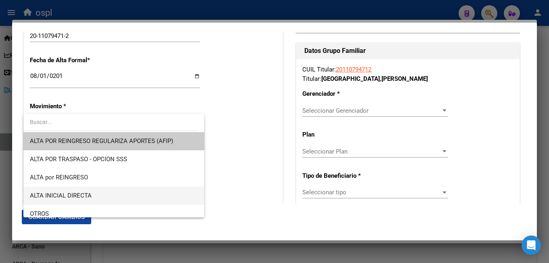
scroll to position [40, 0]
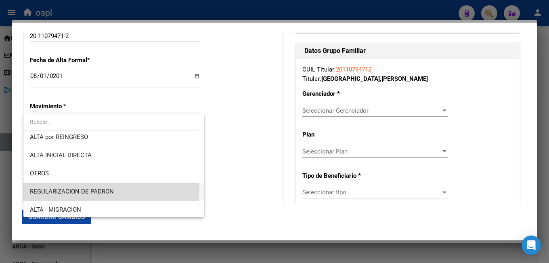
click at [96, 187] on span "REGULARIZACION DE PADRON" at bounding box center [114, 191] width 168 height 18
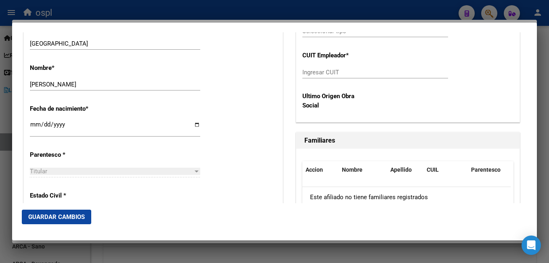
scroll to position [444, 0]
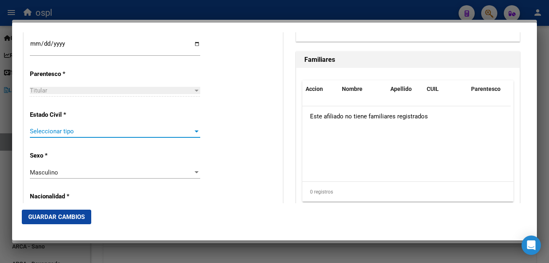
click at [66, 130] on span "Seleccionar tipo" at bounding box center [111, 131] width 163 height 7
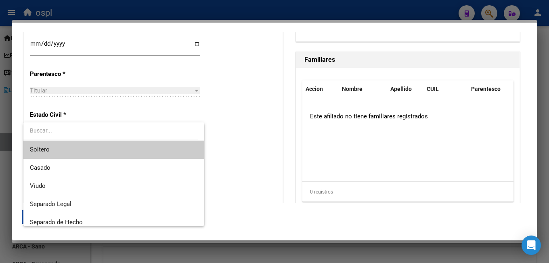
click at [78, 147] on span "Soltero" at bounding box center [114, 149] width 168 height 18
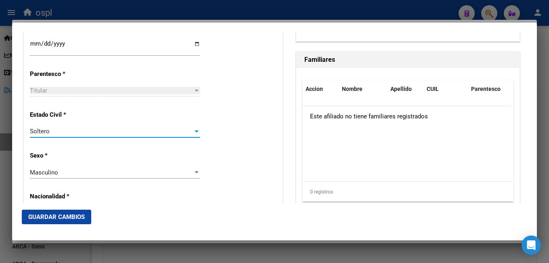
click at [199, 172] on app-drop-down-list "Sexo * Masculino Seleccionar sexo" at bounding box center [118, 164] width 177 height 24
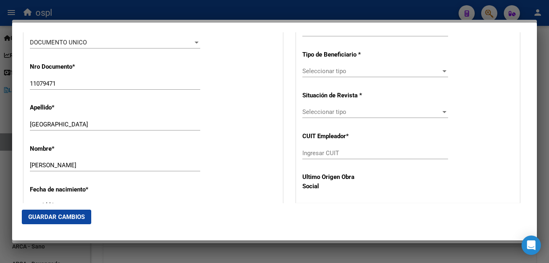
scroll to position [161, 0]
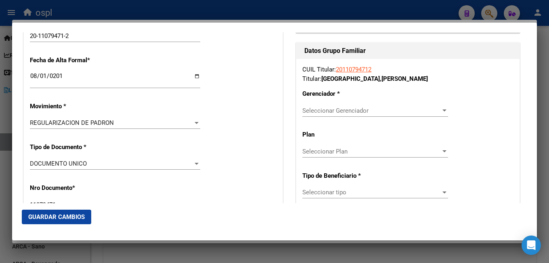
click at [362, 107] on span "Seleccionar Gerenciador" at bounding box center [371, 110] width 138 height 7
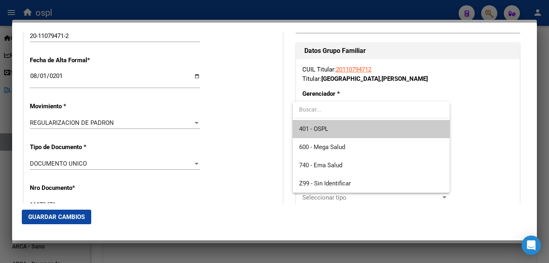
click at [360, 129] on span "401 - OSPL" at bounding box center [371, 129] width 144 height 18
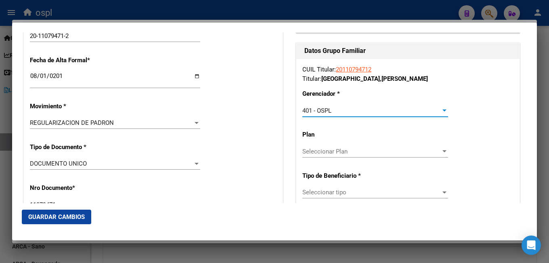
click at [343, 150] on span "Seleccionar Plan" at bounding box center [371, 151] width 138 height 7
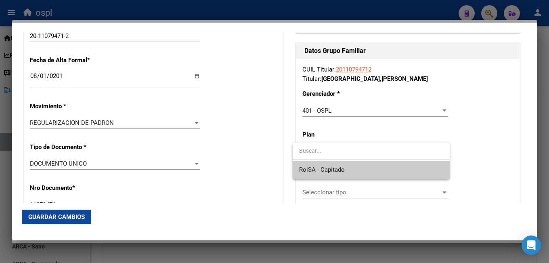
click at [342, 163] on span "RoiSA - Capitado" at bounding box center [371, 170] width 144 height 18
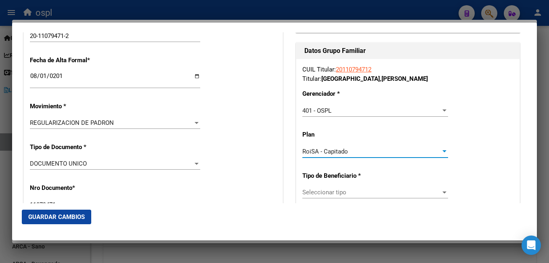
click at [333, 192] on span "Seleccionar tipo" at bounding box center [371, 191] width 138 height 7
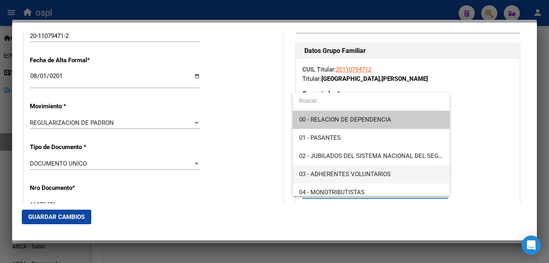
scroll to position [81, 0]
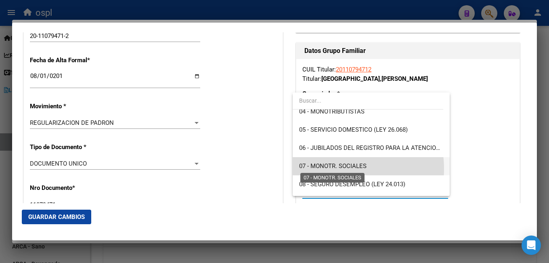
click at [335, 169] on span "07 - MONOTR. SOCIALES" at bounding box center [332, 165] width 67 height 7
type input "20-11079471-2"
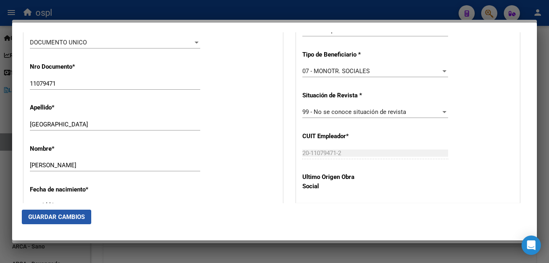
click at [79, 210] on button "Guardar Cambios" at bounding box center [56, 216] width 69 height 15
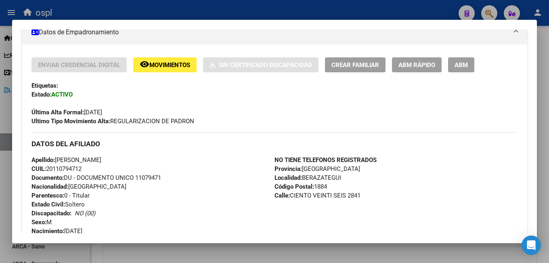
scroll to position [0, 0]
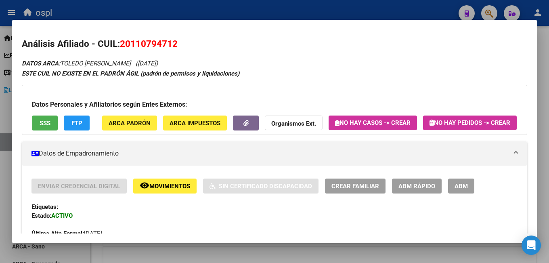
click at [208, 9] on div at bounding box center [274, 131] width 549 height 263
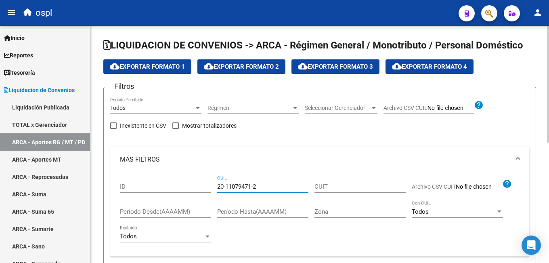
click at [251, 186] on input "20-11079471-2" at bounding box center [262, 186] width 91 height 7
click at [276, 182] on div "20-11079471-2 CUIL" at bounding box center [262, 183] width 91 height 17
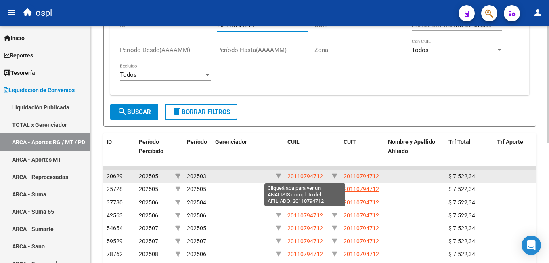
click at [297, 176] on span "20110794712" at bounding box center [305, 176] width 36 height 6
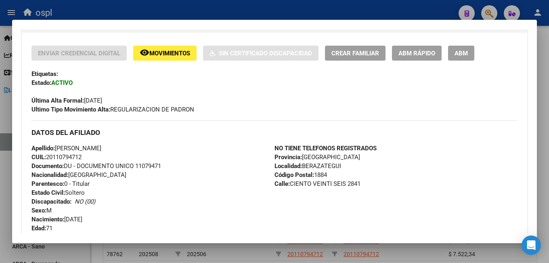
scroll to position [40, 0]
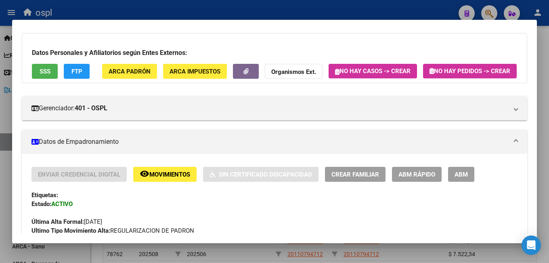
click at [214, 2] on div at bounding box center [274, 131] width 549 height 263
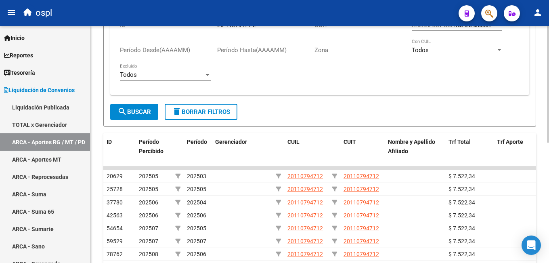
scroll to position [81, 0]
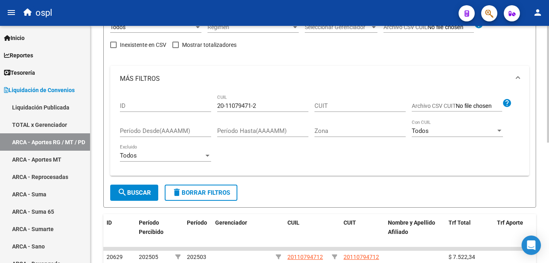
click at [240, 101] on div "20-11079471-2 CUIL" at bounding box center [262, 102] width 91 height 17
click at [240, 107] on input "20-11079471-2" at bounding box center [262, 105] width 91 height 7
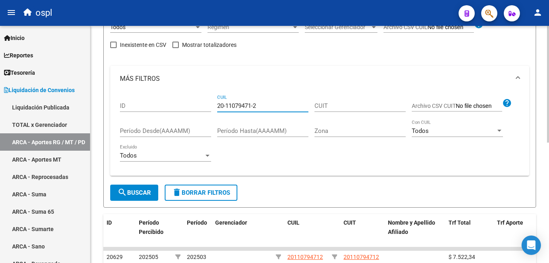
paste input "173205"
type input "20-11173205-2"
click at [124, 199] on button "search Buscar" at bounding box center [134, 192] width 48 height 16
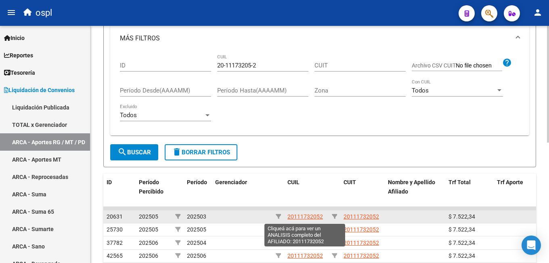
click at [293, 218] on span "20111732052" at bounding box center [305, 216] width 36 height 6
type textarea "20111732052"
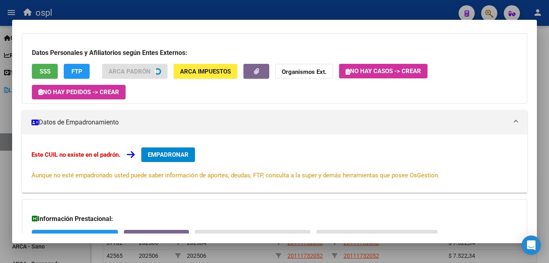
click at [166, 154] on span "EMPADRONAR" at bounding box center [168, 154] width 41 height 7
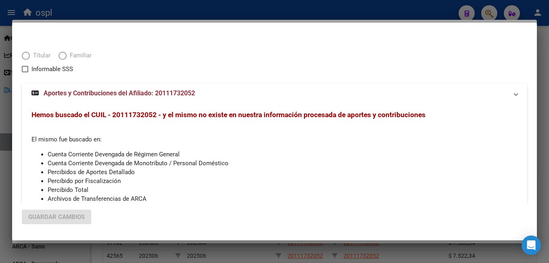
scroll to position [51, 0]
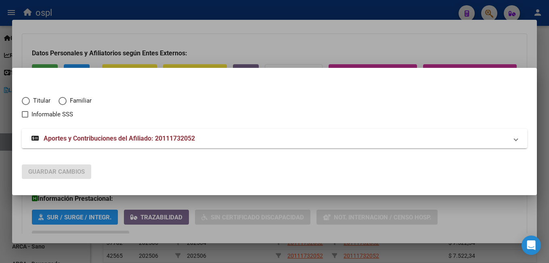
click at [38, 98] on span "Titular" at bounding box center [40, 100] width 21 height 9
click at [30, 98] on input "Titular" at bounding box center [26, 101] width 8 height 8
radio input "true"
checkbox input "true"
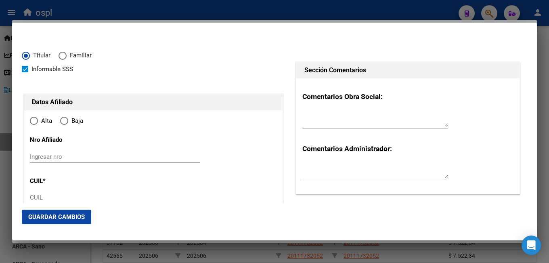
type input "20-11173205-2"
type input "11173205"
type input "[PERSON_NAME]"
type input "[DATE]"
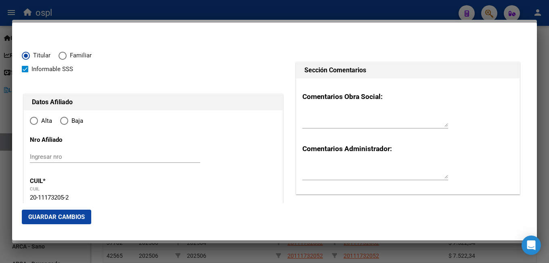
type input "RINGUELET"
type input "1901"
type input "517 E 120 Y 122"
type input "57"
radio input "true"
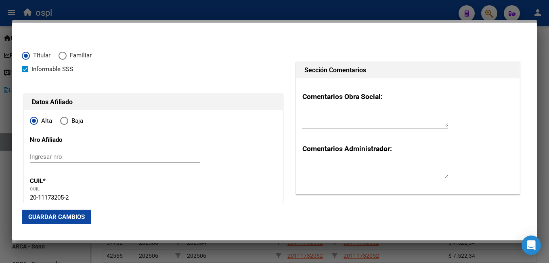
type input "RINGUELET"
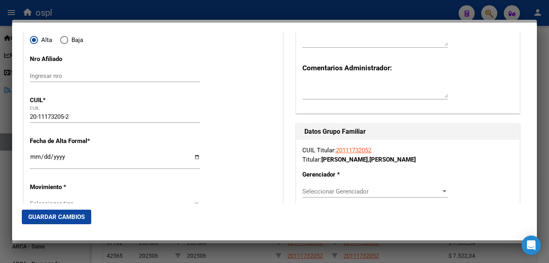
click at [35, 160] on input "Ingresar fecha" at bounding box center [115, 159] width 170 height 13
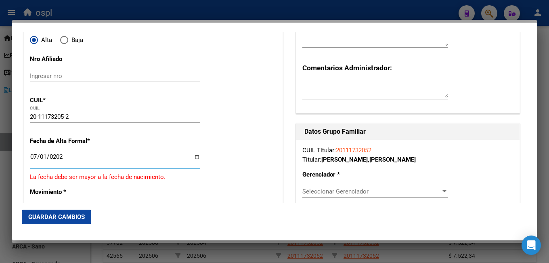
type input "[DATE]"
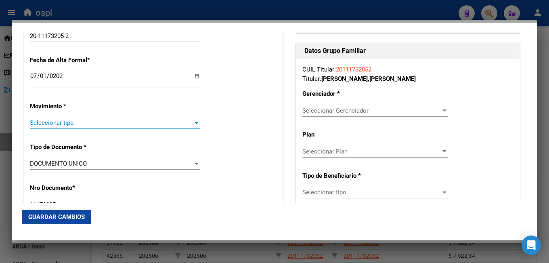
click at [74, 125] on span "Seleccionar tipo" at bounding box center [111, 122] width 163 height 7
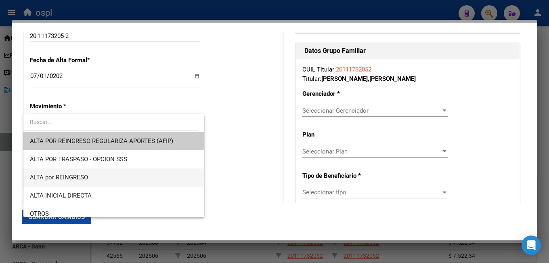
scroll to position [40, 0]
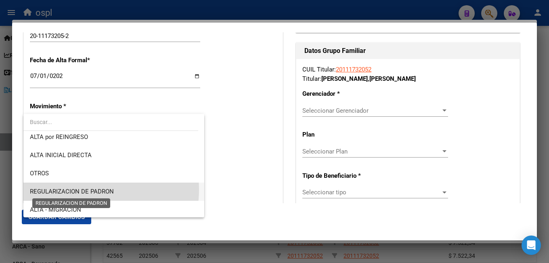
click at [86, 189] on span "REGULARIZACION DE PADRON" at bounding box center [72, 191] width 84 height 7
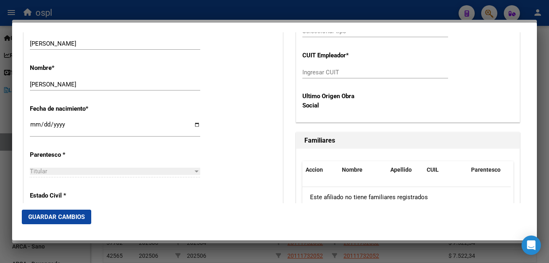
scroll to position [484, 0]
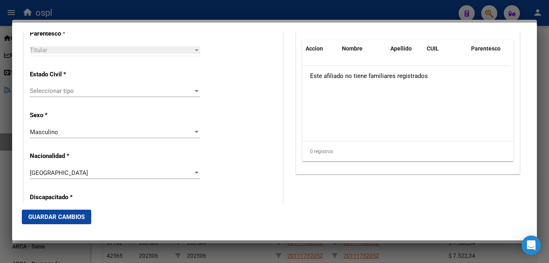
click at [62, 89] on span "Seleccionar tipo" at bounding box center [111, 90] width 163 height 7
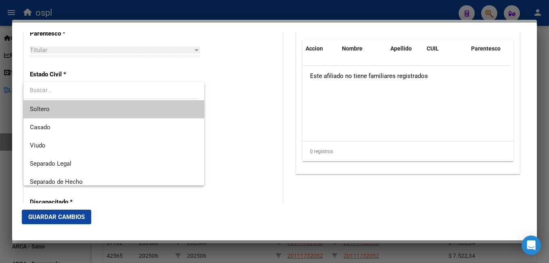
click at [64, 108] on span "Soltero" at bounding box center [114, 109] width 168 height 18
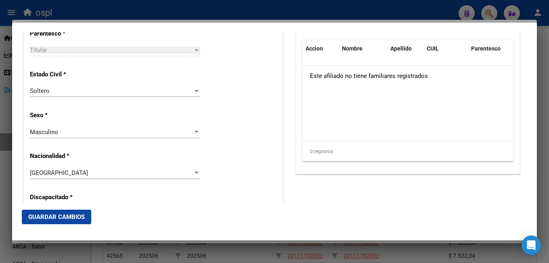
click at [222, 126] on div "Alta Baja Nro Afiliado Ingresar nro CUIL * 20-11173205-2 CUIL ARCA Padrón Fecha…" at bounding box center [153, 202] width 259 height 1153
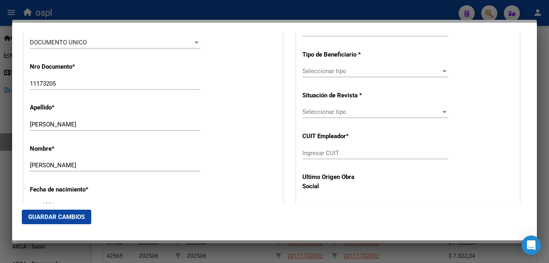
scroll to position [161, 0]
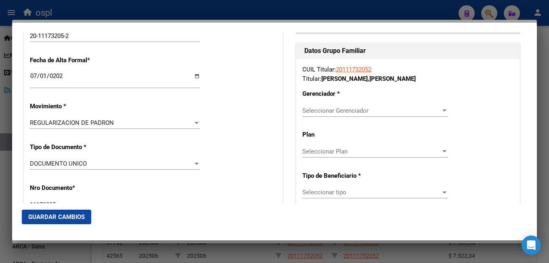
click at [316, 103] on div "CUIL Titular: 20111732052 Titular: [PERSON_NAME] [PERSON_NAME] * Seleccionar Ge…" at bounding box center [407, 191] width 223 height 265
click at [315, 109] on span "Seleccionar Gerenciador" at bounding box center [371, 110] width 138 height 7
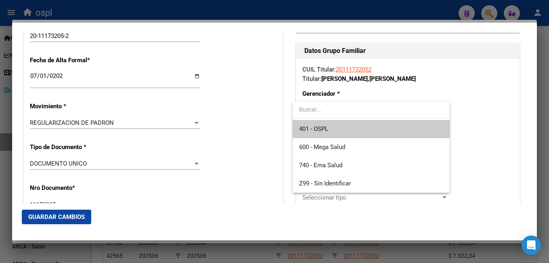
click at [321, 129] on span "401 - OSPL" at bounding box center [313, 128] width 29 height 7
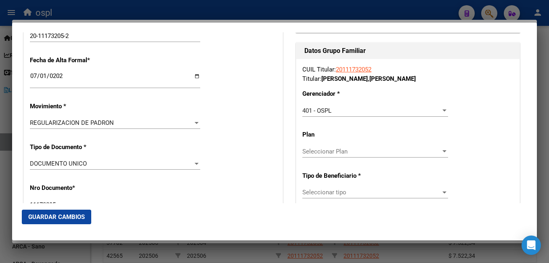
drag, startPoint x: 259, startPoint y: 144, endPoint x: 308, endPoint y: 153, distance: 49.2
click at [308, 153] on span "Seleccionar Plan" at bounding box center [371, 151] width 138 height 7
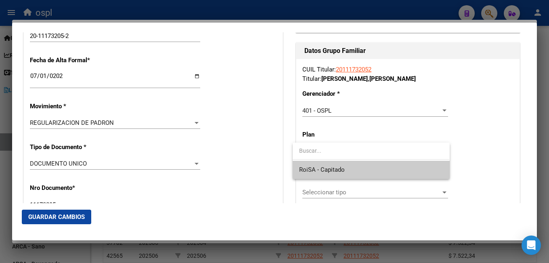
click at [310, 166] on span "RoiSA - Capitado" at bounding box center [322, 169] width 46 height 7
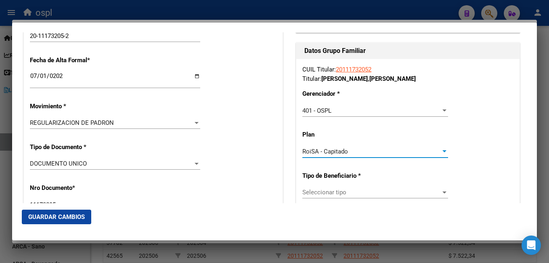
click at [319, 194] on span "Seleccionar tipo" at bounding box center [371, 191] width 138 height 7
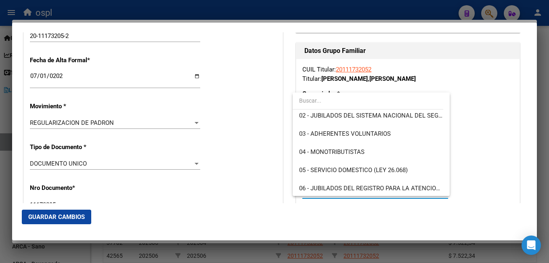
scroll to position [81, 0]
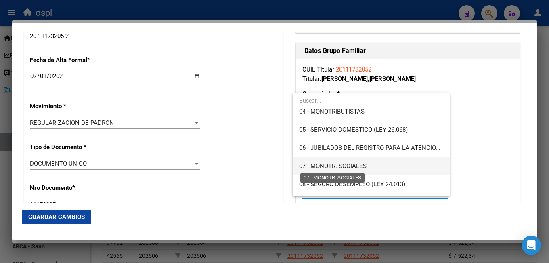
click at [311, 163] on span "07 - MONOTR. SOCIALES" at bounding box center [332, 165] width 67 height 7
type input "20-11173205-2"
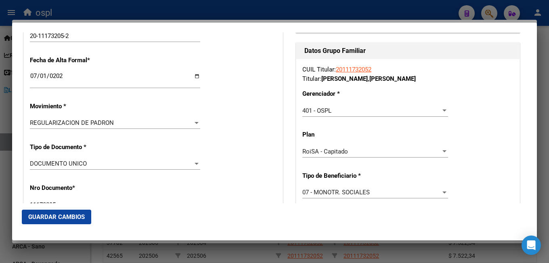
scroll to position [242, 0]
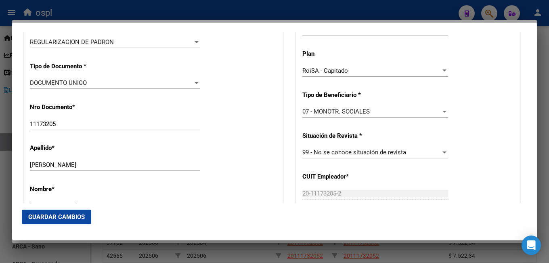
click at [74, 220] on button "Guardar Cambios" at bounding box center [56, 216] width 69 height 15
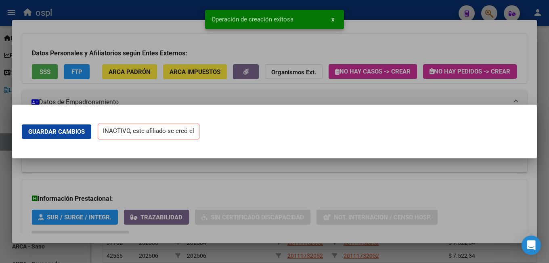
scroll to position [0, 0]
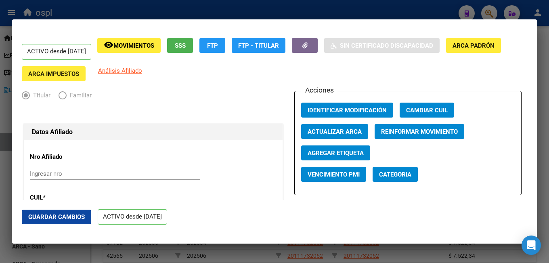
click at [80, 255] on div at bounding box center [274, 131] width 549 height 263
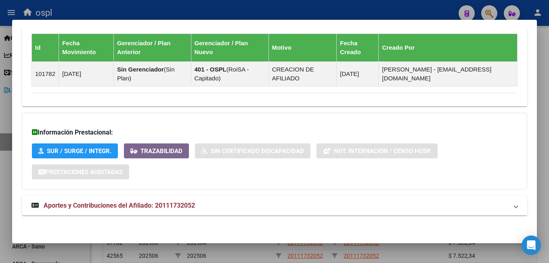
scroll to position [457, 0]
drag, startPoint x: 110, startPoint y: 204, endPoint x: 148, endPoint y: 181, distance: 44.2
click at [111, 203] on span "Aportes y Contribuciones del Afiliado: 20111732052" at bounding box center [119, 205] width 151 height 8
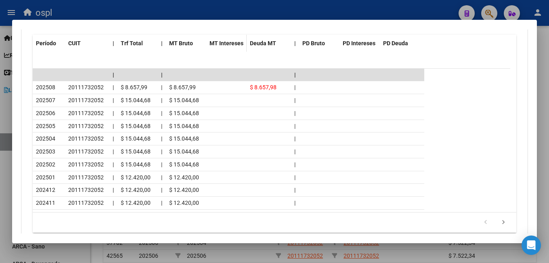
scroll to position [740, 0]
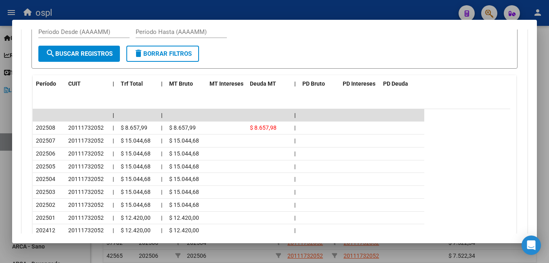
click at [307, 2] on div at bounding box center [274, 131] width 549 height 263
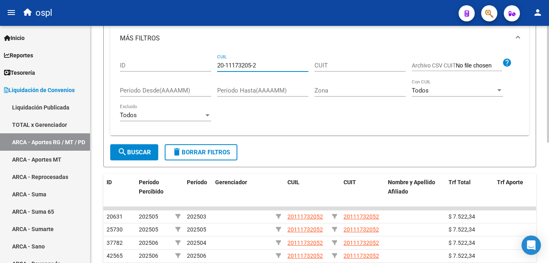
click at [262, 67] on input "20-11173205-2" at bounding box center [262, 65] width 91 height 7
paste input "213376-4"
type input "20-11213376-4"
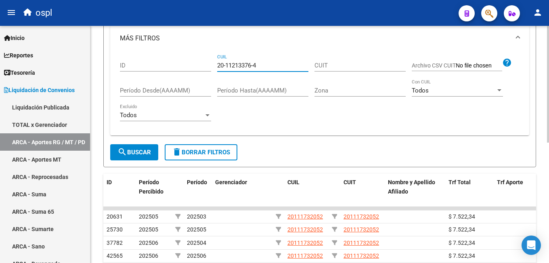
click at [139, 150] on span "search Buscar" at bounding box center [134, 152] width 34 height 7
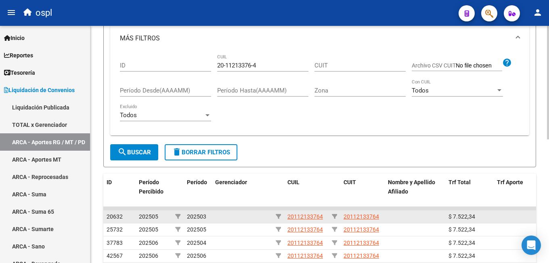
click at [296, 215] on span "20112133764" at bounding box center [305, 216] width 36 height 6
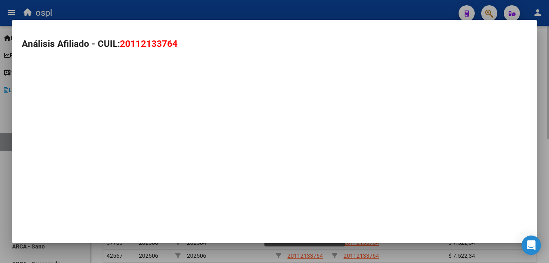
type textarea "20112133764"
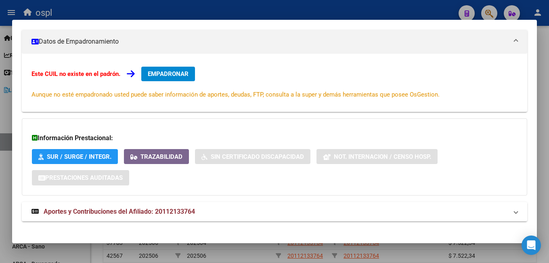
scroll to position [132, 0]
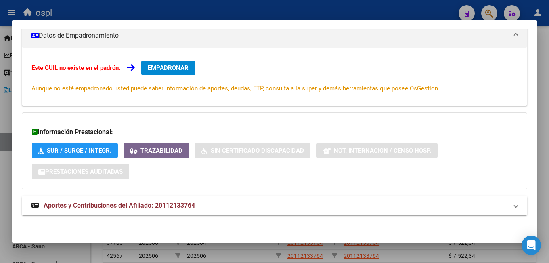
click at [162, 75] on button "EMPADRONAR" at bounding box center [168, 68] width 54 height 15
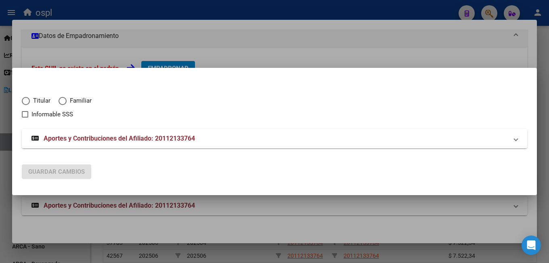
click at [31, 97] on span "Titular" at bounding box center [40, 100] width 21 height 9
click at [30, 97] on input "Titular" at bounding box center [26, 101] width 8 height 8
radio input "true"
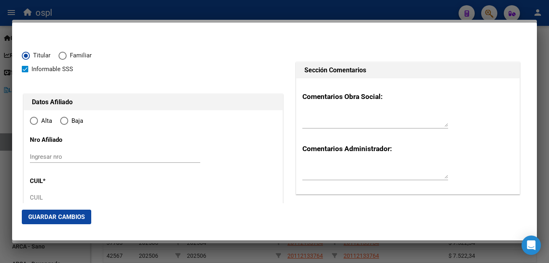
checkbox input "true"
type input "20-11213376-4"
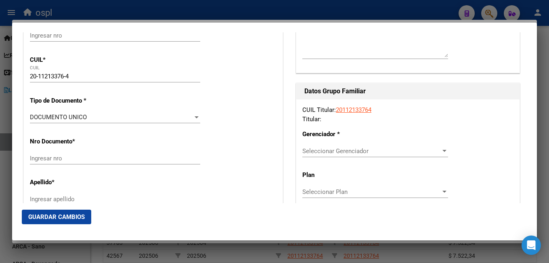
radio input "true"
type input "11213376"
type input "[DATE]"
type input "6605"
type input "[GEOGRAPHIC_DATA]"
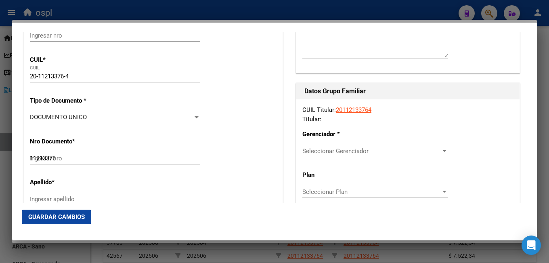
type input "[PERSON_NAME]"
type input "44 BIS E/ 23 Y 25"
type input "1122"
type input "[PERSON_NAME]"
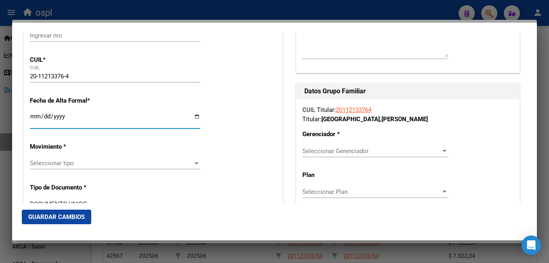
click at [35, 114] on input "Ingresar fecha" at bounding box center [115, 119] width 170 height 13
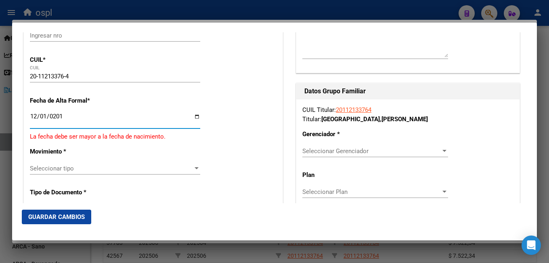
type input "[DATE]"
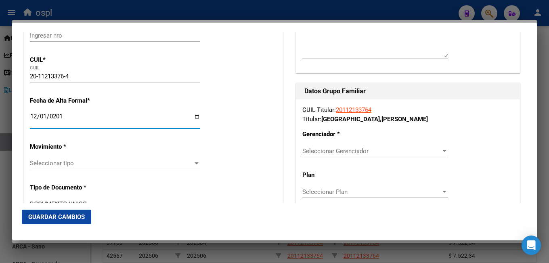
click at [40, 164] on span "Seleccionar tipo" at bounding box center [111, 162] width 163 height 7
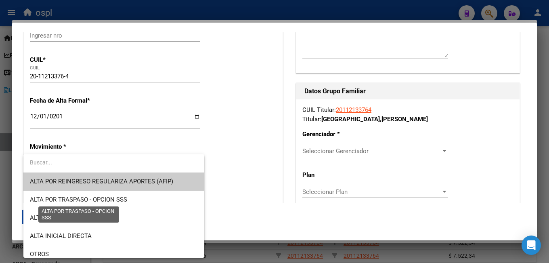
scroll to position [81, 0]
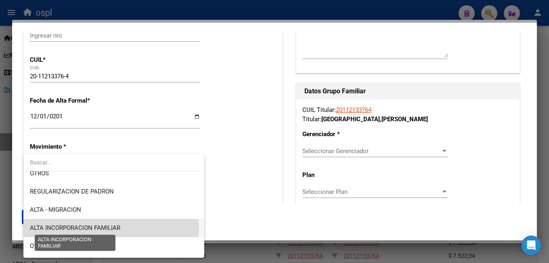
click at [82, 225] on span "ALTA INCORPORACION FAMILIAR" at bounding box center [75, 227] width 90 height 7
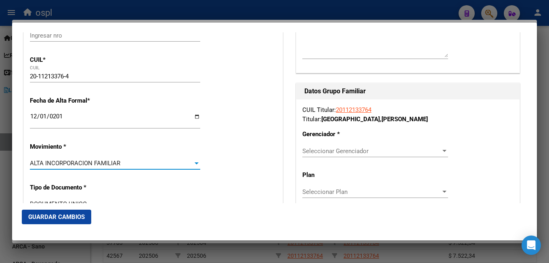
click at [90, 160] on span "ALTA INCORPORACION FAMILIAR" at bounding box center [75, 162] width 90 height 7
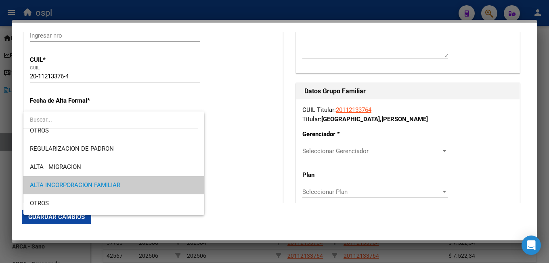
scroll to position [40, 0]
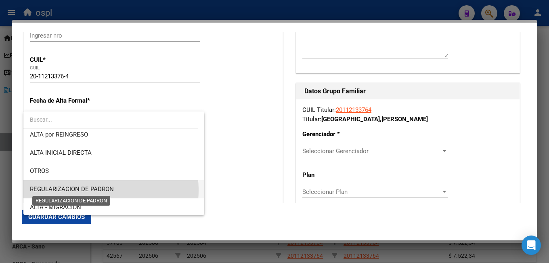
drag, startPoint x: 93, startPoint y: 190, endPoint x: 104, endPoint y: 188, distance: 11.4
click at [96, 189] on span "REGULARIZACION DE PADRON" at bounding box center [72, 188] width 84 height 7
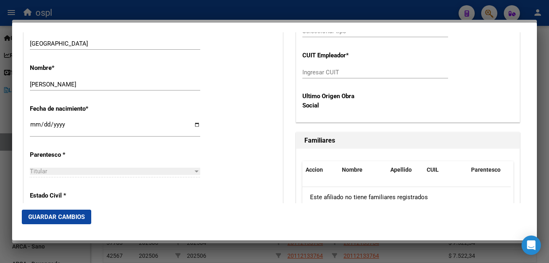
scroll to position [444, 0]
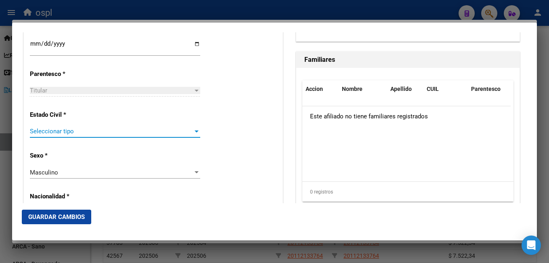
click at [67, 135] on span "Seleccionar tipo" at bounding box center [111, 131] width 163 height 7
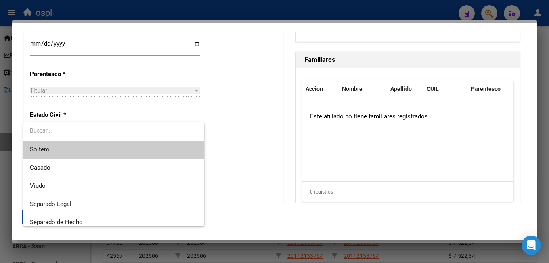
click at [67, 153] on span "Soltero" at bounding box center [114, 149] width 168 height 18
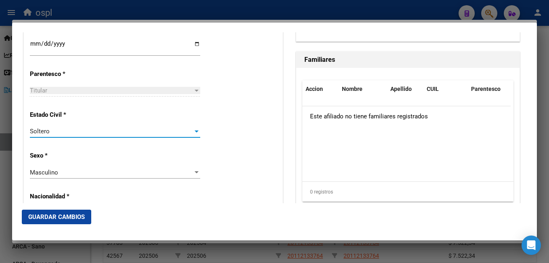
click at [230, 127] on div "Estado Civil * [DEMOGRAPHIC_DATA] Seleccionar tipo" at bounding box center [153, 124] width 247 height 41
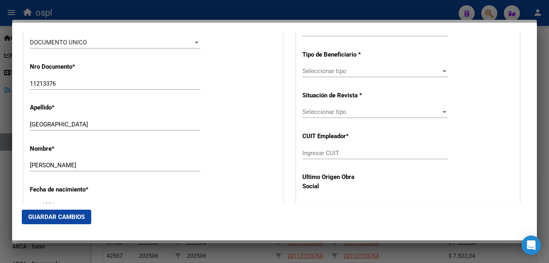
scroll to position [202, 0]
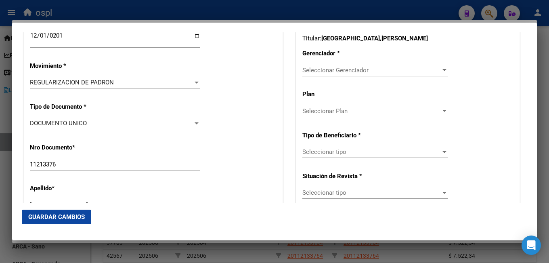
click at [338, 64] on div "Seleccionar Gerenciador Seleccionar Gerenciador" at bounding box center [375, 70] width 146 height 12
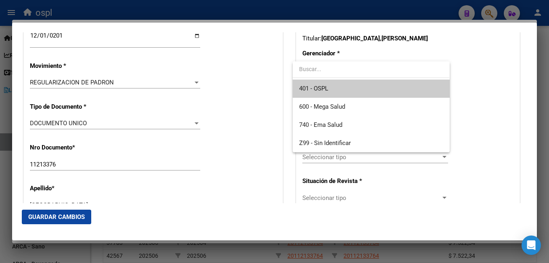
click at [337, 90] on span "401 - OSPL" at bounding box center [371, 89] width 144 height 18
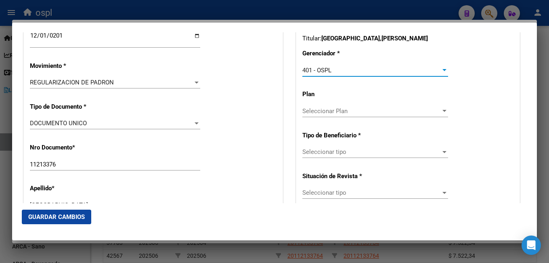
click at [335, 112] on span "Seleccionar Plan" at bounding box center [371, 110] width 138 height 7
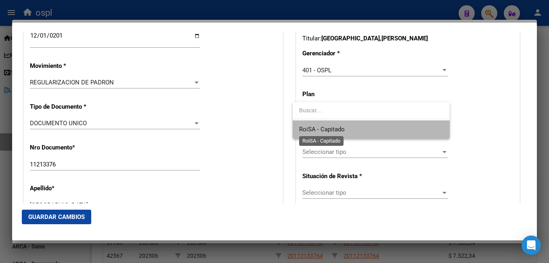
click at [333, 126] on span "RoiSA - Capitado" at bounding box center [322, 129] width 46 height 7
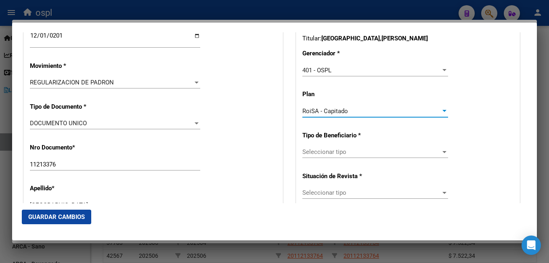
click at [327, 155] on span "Seleccionar tipo" at bounding box center [371, 151] width 138 height 7
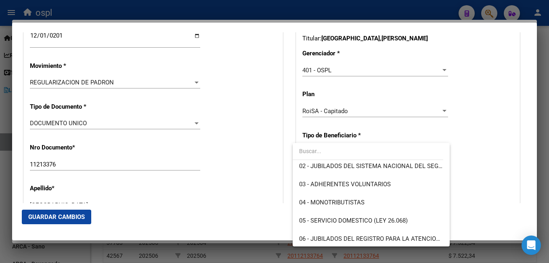
scroll to position [81, 0]
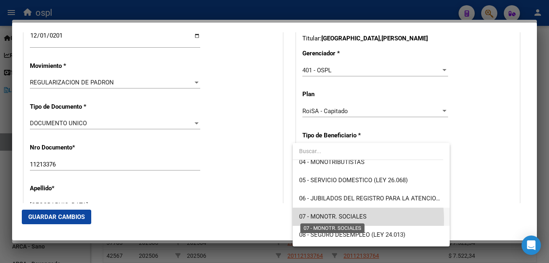
click at [314, 220] on span "07 - MONOTR. SOCIALES" at bounding box center [332, 216] width 67 height 7
type input "20-11213376-4"
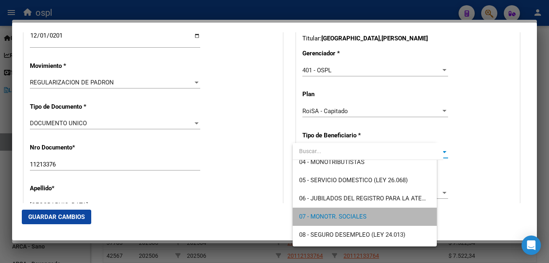
click at [268, 199] on div "Apellido * [PERSON_NAME] Ingresar apellido" at bounding box center [153, 198] width 247 height 41
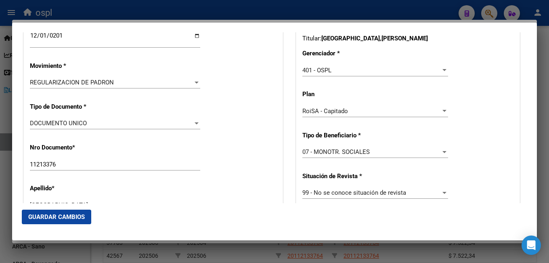
scroll to position [242, 0]
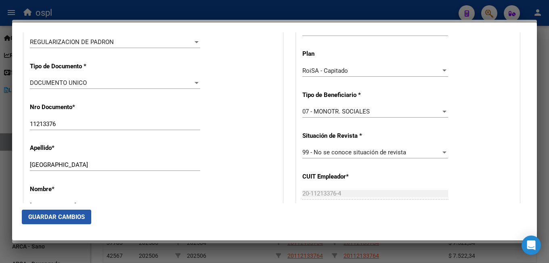
click at [84, 218] on span "Guardar Cambios" at bounding box center [56, 216] width 57 height 7
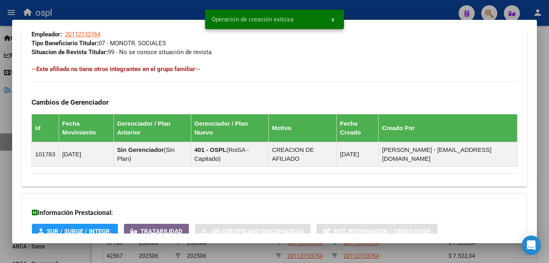
scroll to position [457, 0]
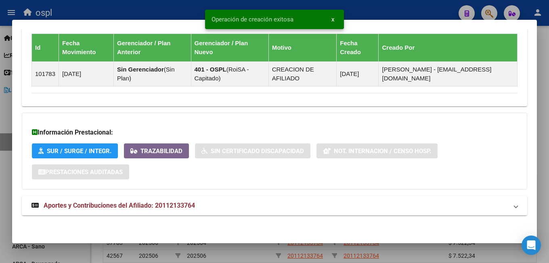
click at [180, 201] on strong "Aportes y Contribuciones del Afiliado: 20112133764" at bounding box center [112, 206] width 163 height 10
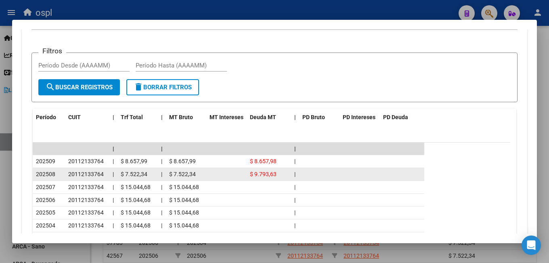
scroll to position [585, 0]
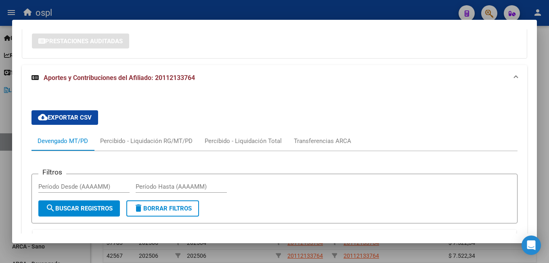
click at [371, 3] on div at bounding box center [274, 131] width 549 height 263
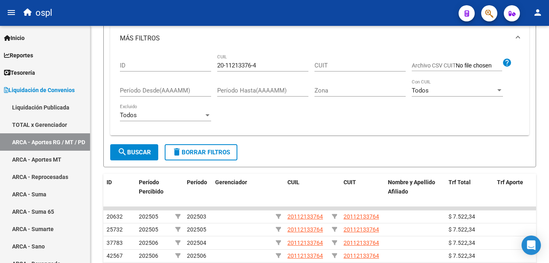
click at [491, 11] on icon "button" at bounding box center [489, 13] width 8 height 9
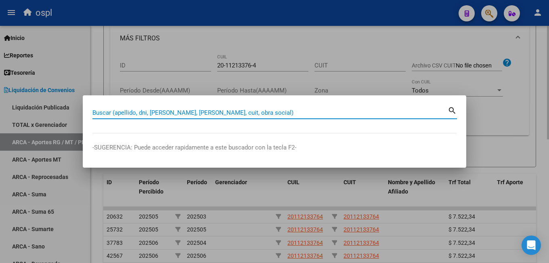
click at [281, 45] on div at bounding box center [274, 131] width 549 height 263
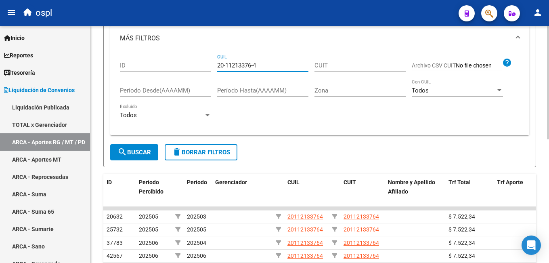
click at [246, 66] on input "20-11213376-4" at bounding box center [262, 65] width 91 height 7
paste input "315233-9"
type input "20-11315233-9"
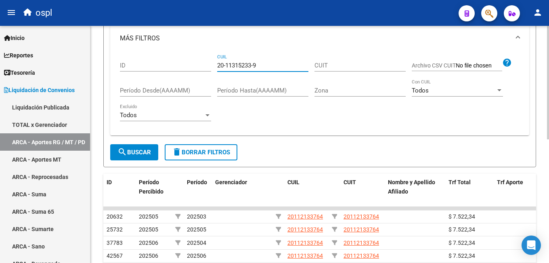
click at [130, 153] on span "search Buscar" at bounding box center [134, 152] width 34 height 7
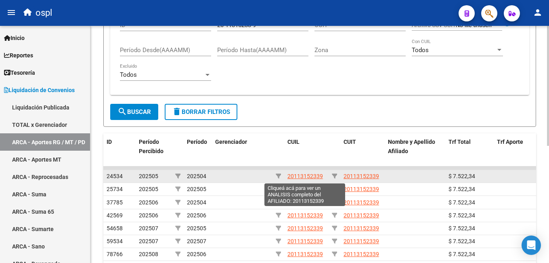
click at [297, 176] on span "20113152339" at bounding box center [305, 176] width 36 height 6
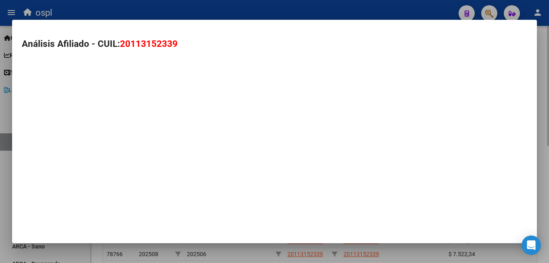
type textarea "20113152339"
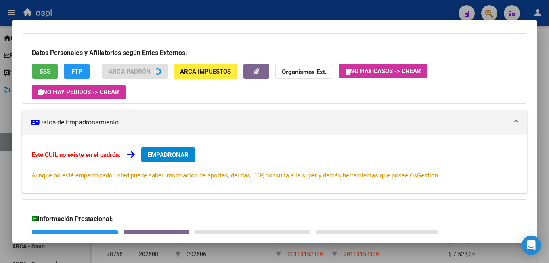
scroll to position [51, 0]
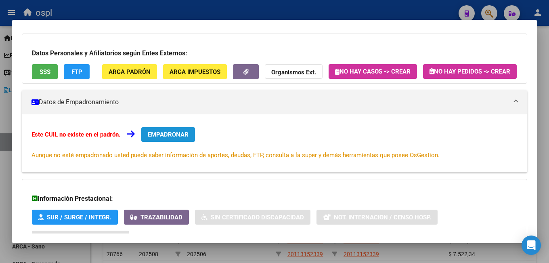
click at [175, 138] on span "EMPADRONAR" at bounding box center [168, 134] width 41 height 7
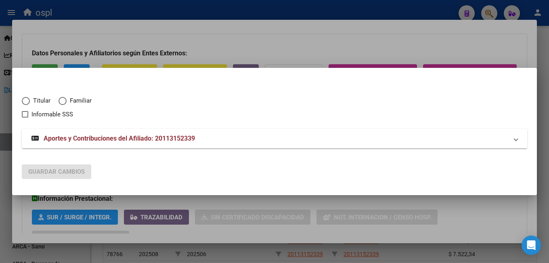
click at [32, 103] on span "Titular" at bounding box center [40, 100] width 21 height 9
click at [30, 103] on input "Titular" at bounding box center [26, 101] width 8 height 8
radio input "true"
checkbox input "true"
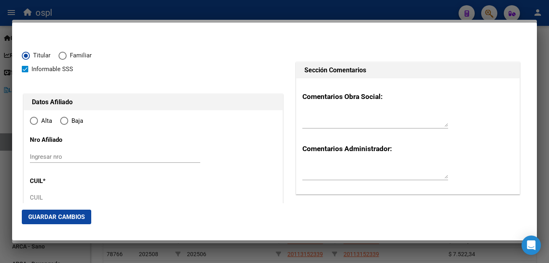
type input "20-11315233-9"
type input "11315233"
type input "AYCEGA"
type input "[PERSON_NAME]"
type input "[DATE]"
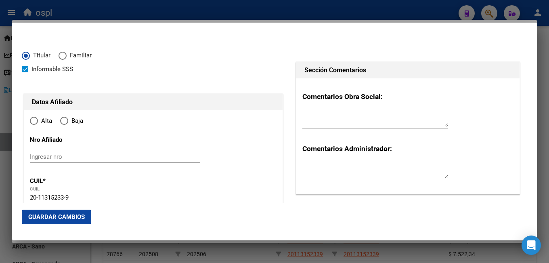
type input "GUALEGUAYCHU"
type input "2820"
type input "[PERSON_NAME]"
type input "43"
radio input "true"
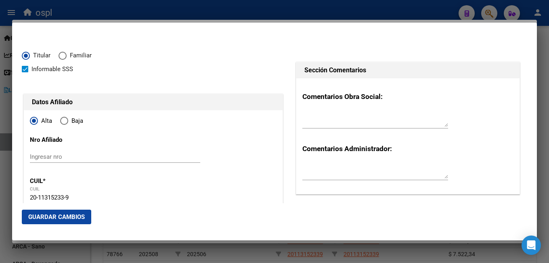
type input "GUALEGUAYCHU"
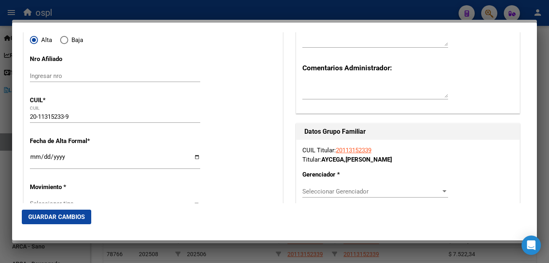
click at [32, 157] on input "Ingresar fecha" at bounding box center [115, 159] width 170 height 13
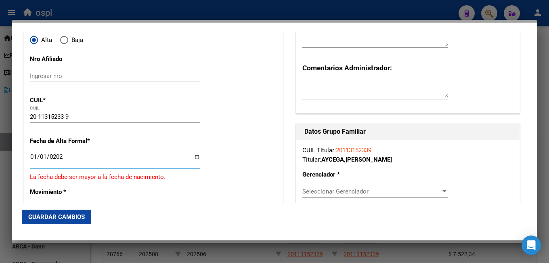
type input "[DATE]"
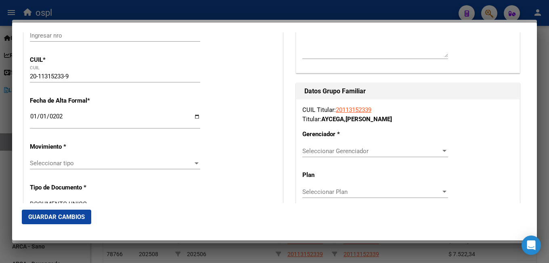
click at [46, 168] on div "Seleccionar tipo Seleccionar tipo" at bounding box center [115, 163] width 170 height 12
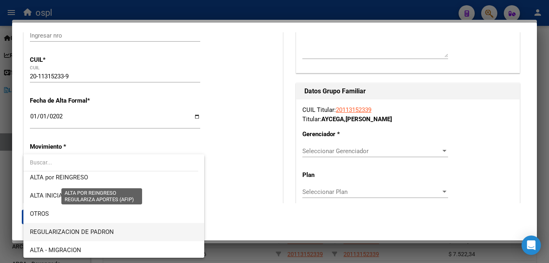
scroll to position [81, 0]
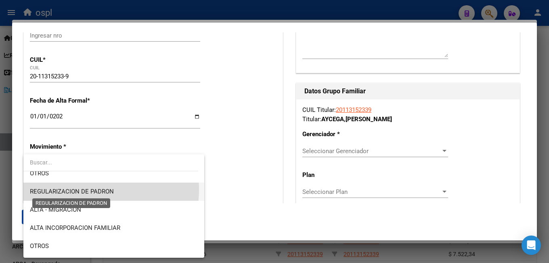
click at [93, 189] on span "REGULARIZACION DE PADRON" at bounding box center [72, 191] width 84 height 7
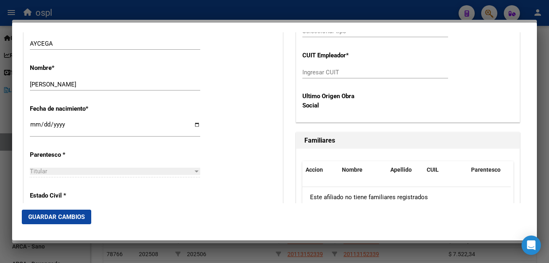
scroll to position [404, 0]
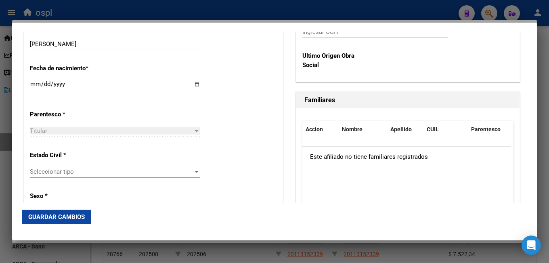
click at [40, 170] on span "Seleccionar tipo" at bounding box center [111, 171] width 163 height 7
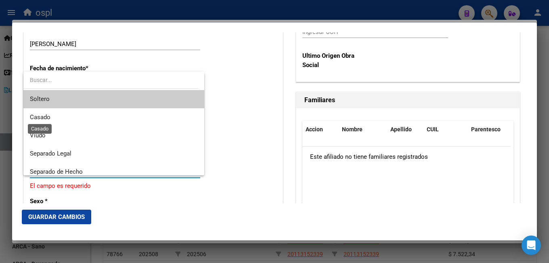
click at [43, 100] on span "Soltero" at bounding box center [40, 98] width 20 height 7
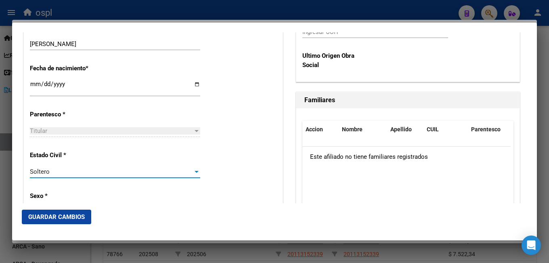
click at [214, 151] on div "Estado Civil * [DEMOGRAPHIC_DATA] Seleccionar tipo" at bounding box center [153, 165] width 247 height 41
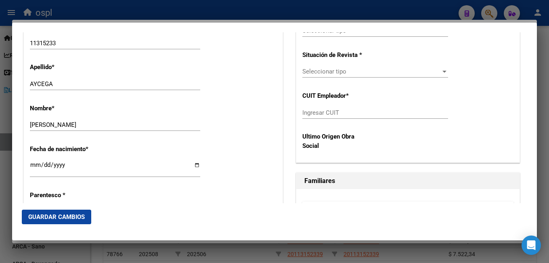
scroll to position [202, 0]
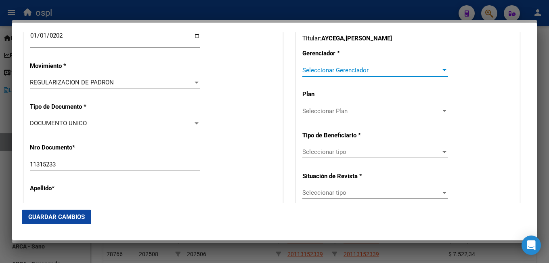
click at [317, 70] on span "Seleccionar Gerenciador" at bounding box center [371, 70] width 138 height 7
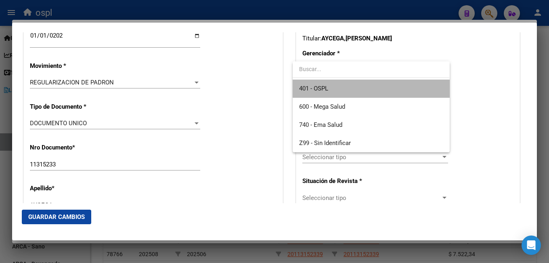
click at [325, 84] on span "401 - OSPL" at bounding box center [371, 89] width 144 height 18
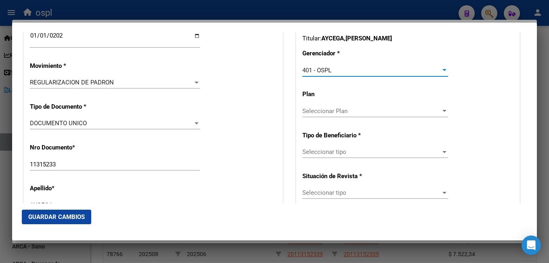
click at [337, 109] on span "Seleccionar Plan" at bounding box center [371, 110] width 138 height 7
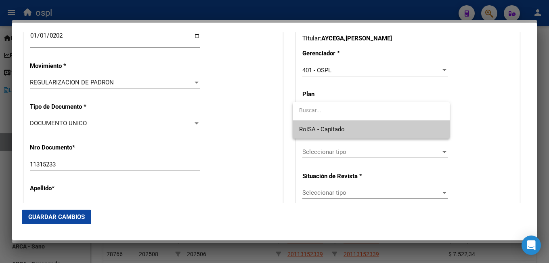
click at [338, 130] on span "RoiSA - Capitado" at bounding box center [322, 129] width 46 height 7
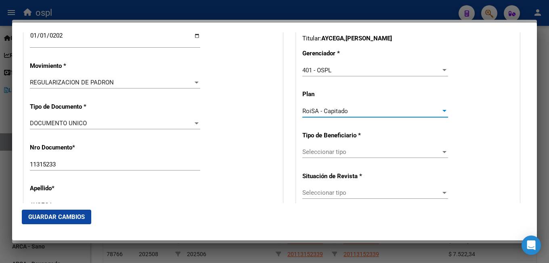
click at [332, 153] on span "Seleccionar tipo" at bounding box center [371, 151] width 138 height 7
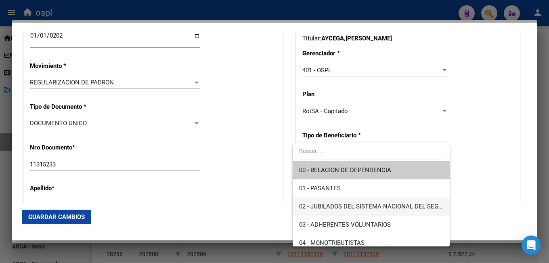
scroll to position [81, 0]
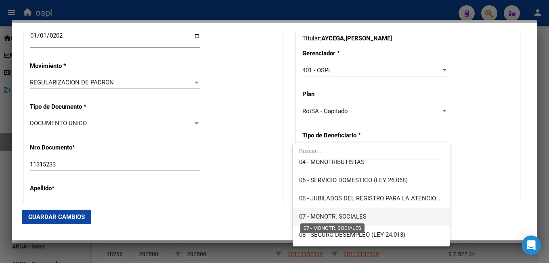
click at [315, 218] on span "07 - MONOTR. SOCIALES" at bounding box center [332, 216] width 67 height 7
type input "20-11315233-9"
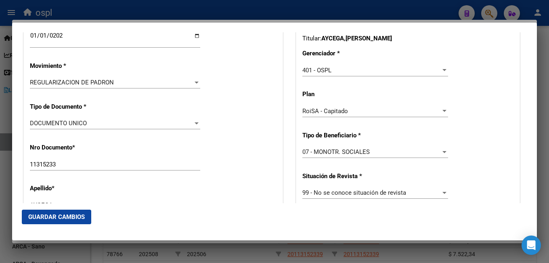
click at [266, 188] on div "Apellido * AYCEGA Ingresar apellido" at bounding box center [153, 198] width 247 height 41
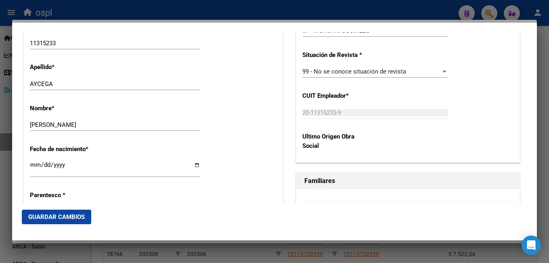
click at [84, 215] on span "Guardar Cambios" at bounding box center [56, 216] width 57 height 7
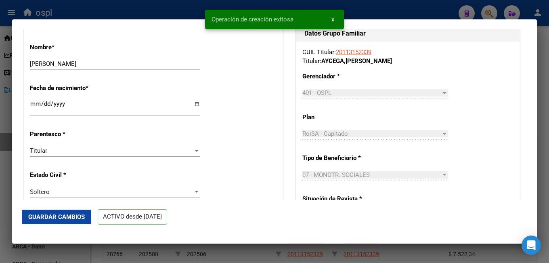
scroll to position [525, 0]
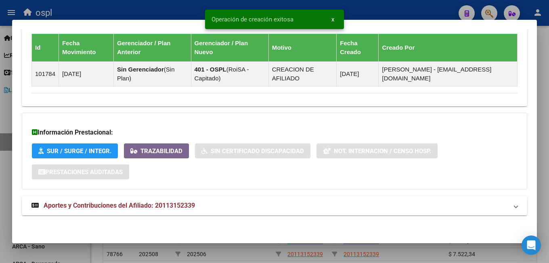
drag, startPoint x: 114, startPoint y: 203, endPoint x: 136, endPoint y: 188, distance: 27.0
click at [114, 203] on span "Aportes y Contribuciones del Afiliado: 20113152339" at bounding box center [119, 205] width 151 height 8
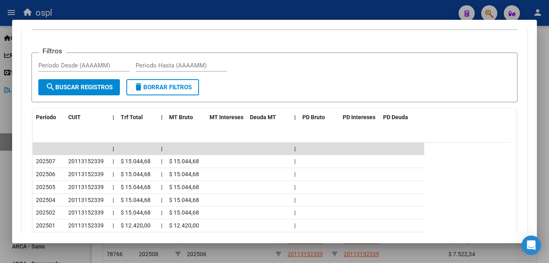
scroll to position [585, 0]
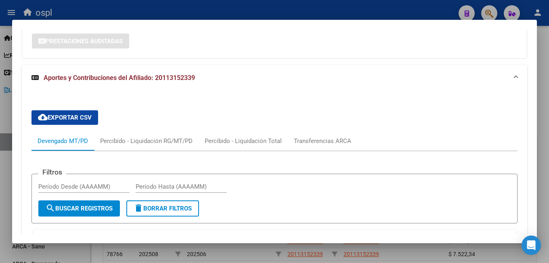
click at [486, 6] on div at bounding box center [274, 131] width 549 height 263
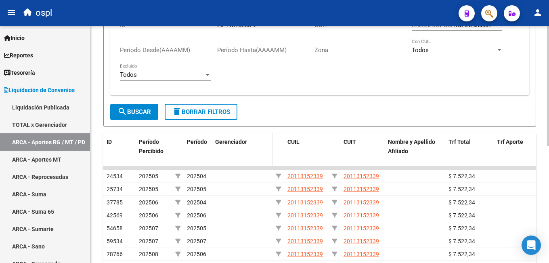
scroll to position [81, 0]
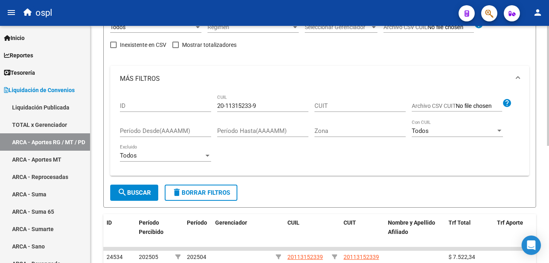
click at [241, 105] on input "20-11315233-9" at bounding box center [262, 105] width 91 height 7
paste input "536762-6"
type input "20-11536762-6"
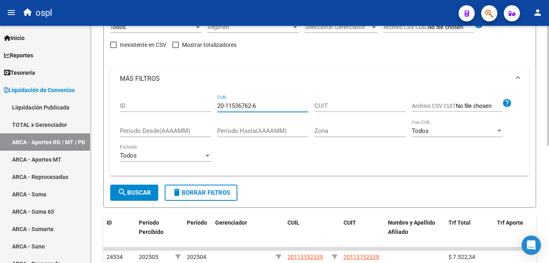
click at [130, 186] on button "search Buscar" at bounding box center [134, 192] width 48 height 16
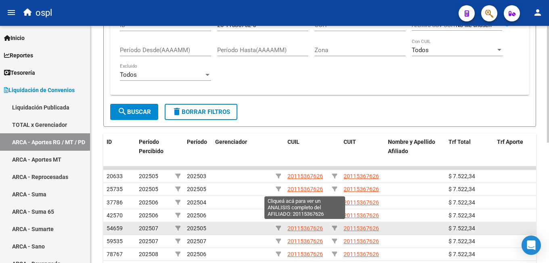
scroll to position [202, 0]
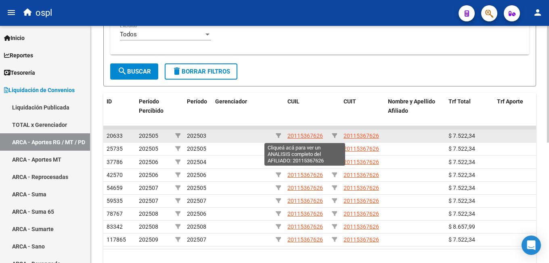
click at [302, 136] on span "20115367626" at bounding box center [305, 135] width 36 height 6
type textarea "20115367626"
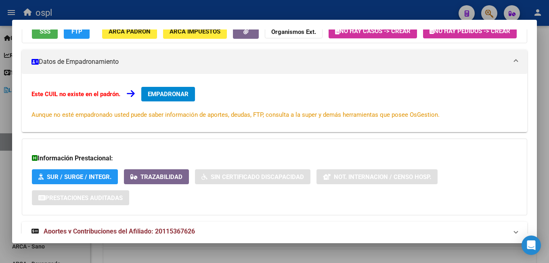
scroll to position [11, 0]
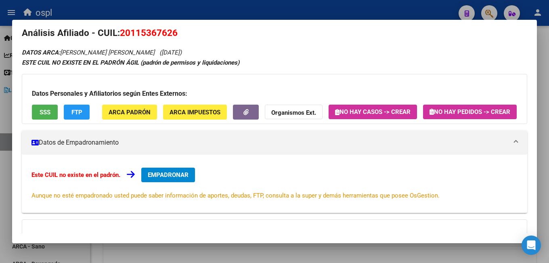
click at [172, 178] on span "EMPADRONAR" at bounding box center [168, 174] width 41 height 7
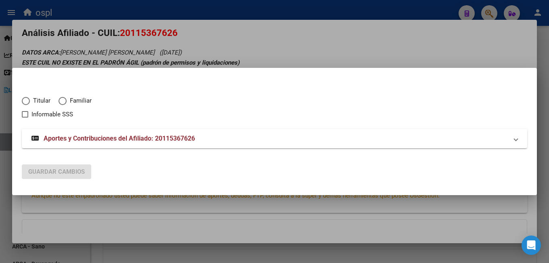
click at [38, 100] on span "Titular" at bounding box center [40, 100] width 21 height 9
click at [30, 100] on input "Titular" at bounding box center [26, 101] width 8 height 8
radio input "true"
checkbox input "true"
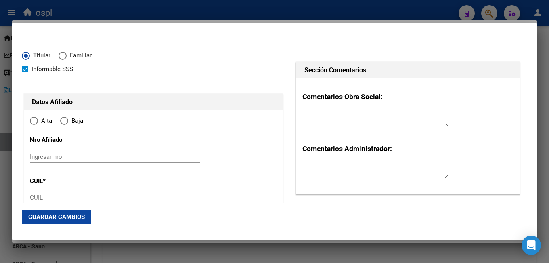
type input "20-11536762-6"
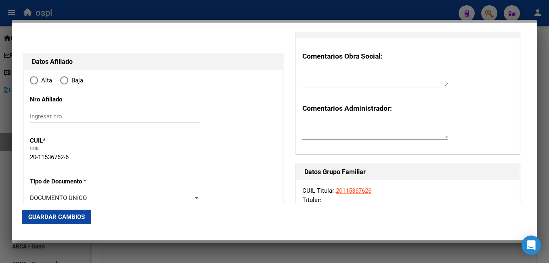
radio input "true"
type input "11536762"
type input "[DATE]"
type input "3575"
type input "[PERSON_NAME]"
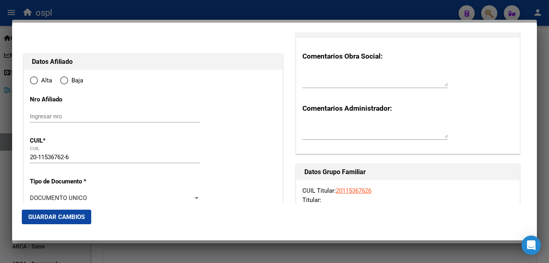
type input "[PERSON_NAME]"
type input "[PERSON_NAME] CEIBAL"
type input "ZONA URBANA"
type input "1"
type input "0"
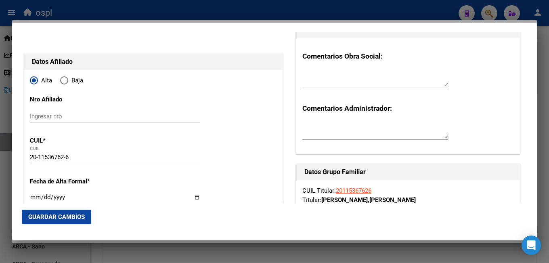
type input "ARROYO CEIBAL"
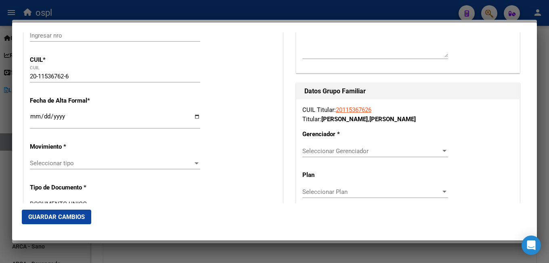
click at [34, 122] on input "Ingresar fecha" at bounding box center [115, 119] width 170 height 13
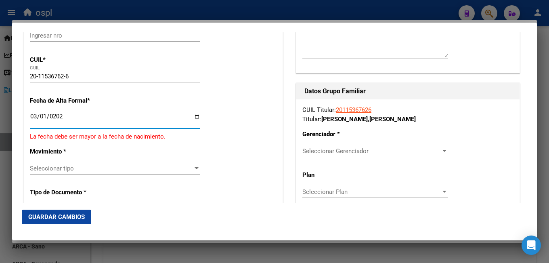
type input "2021-03-01"
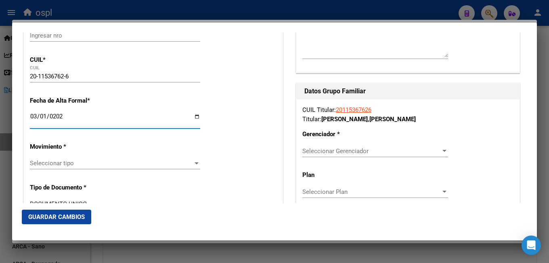
click at [138, 163] on span "Seleccionar tipo" at bounding box center [111, 162] width 163 height 7
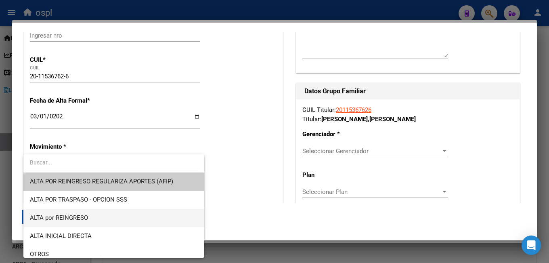
scroll to position [40, 0]
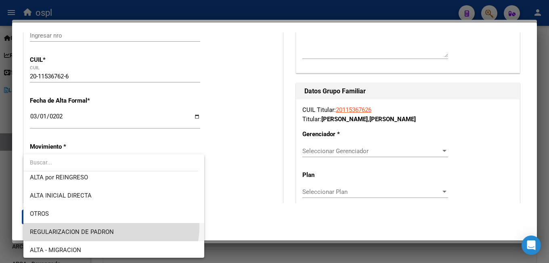
click at [108, 226] on span "REGULARIZACION DE PADRON" at bounding box center [114, 232] width 168 height 18
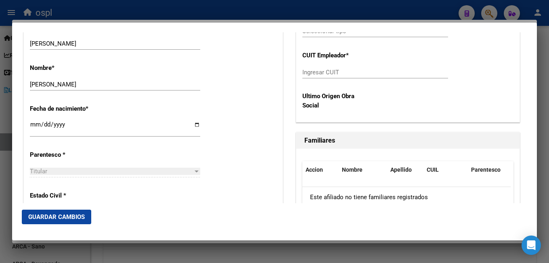
scroll to position [404, 0]
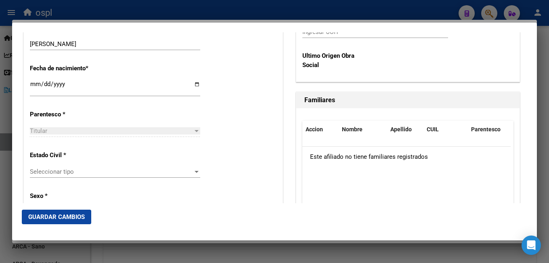
click at [72, 174] on span "Seleccionar tipo" at bounding box center [111, 171] width 163 height 7
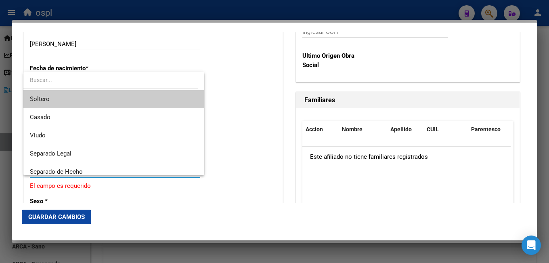
click at [74, 102] on span "Soltero" at bounding box center [114, 99] width 168 height 18
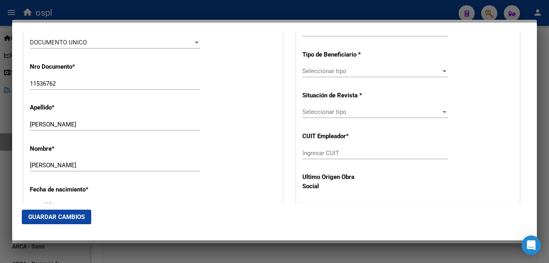
scroll to position [202, 0]
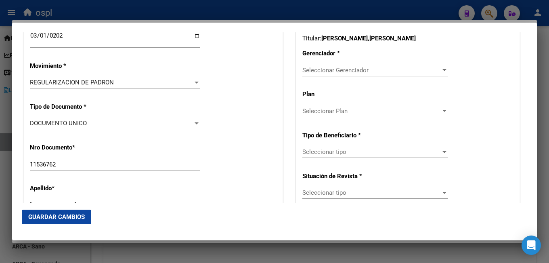
click at [332, 65] on div "Seleccionar Gerenciador Seleccionar Gerenciador" at bounding box center [375, 70] width 146 height 12
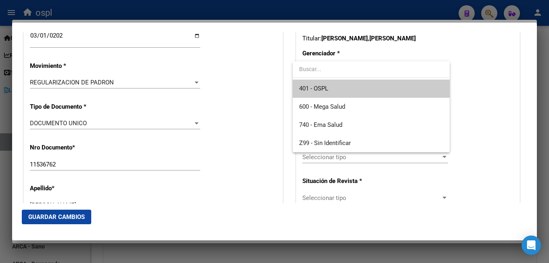
click at [328, 87] on span "401 - OSPL" at bounding box center [313, 88] width 29 height 7
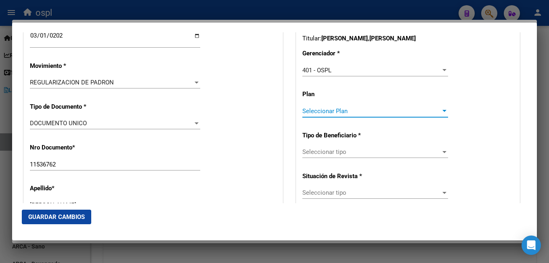
click at [324, 111] on span "Seleccionar Plan" at bounding box center [371, 110] width 138 height 7
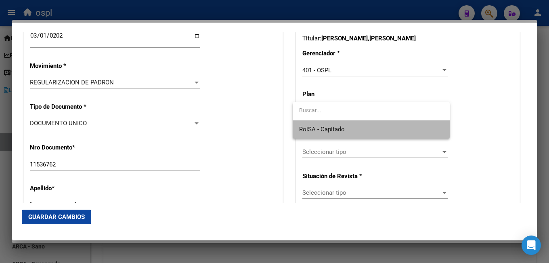
click at [325, 124] on span "RoiSA - Capitado" at bounding box center [371, 129] width 144 height 18
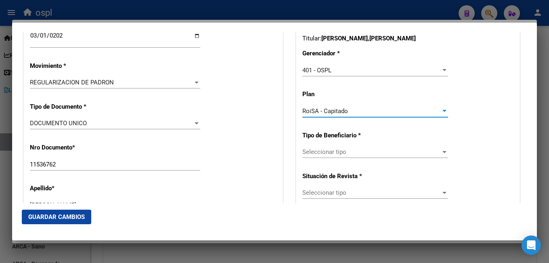
click at [311, 158] on div "Seleccionar tipo Seleccionar tipo" at bounding box center [375, 156] width 146 height 20
click at [317, 157] on div "Seleccionar tipo Seleccionar tipo" at bounding box center [375, 152] width 146 height 12
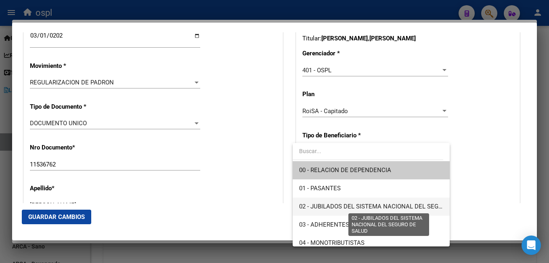
scroll to position [81, 0]
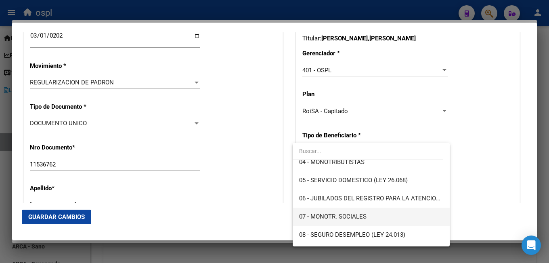
click at [316, 211] on span "07 - MONOTR. SOCIALES" at bounding box center [371, 216] width 144 height 18
type input "20-11536762-6"
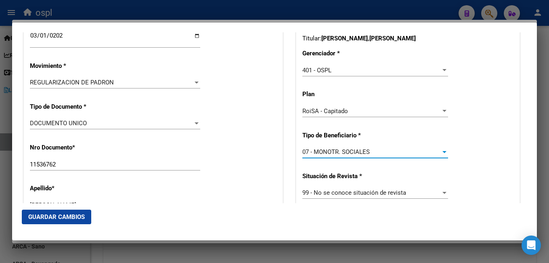
click at [289, 204] on mat-dialog-actions "Guardar Cambios" at bounding box center [274, 216] width 505 height 27
click at [64, 214] on span "Guardar Cambios" at bounding box center [56, 216] width 57 height 7
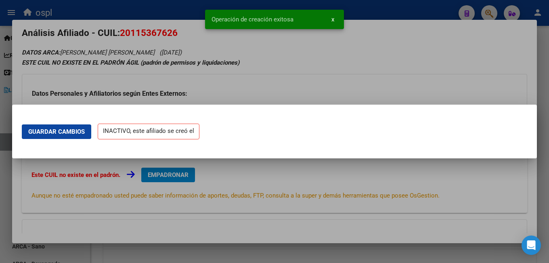
scroll to position [0, 0]
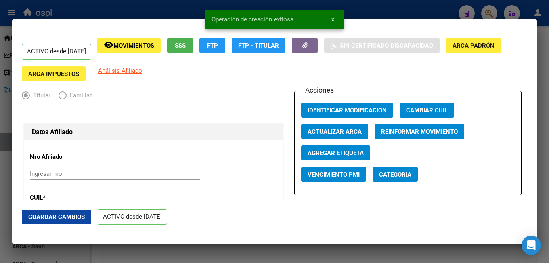
click at [76, 208] on mat-dialog-actions "Guardar Cambios ACTIVO desde 01/03/2021" at bounding box center [274, 217] width 505 height 34
click at [84, 212] on button "Guardar Cambios" at bounding box center [56, 216] width 69 height 15
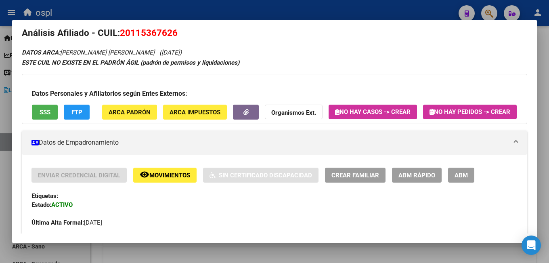
click at [296, 20] on mat-dialog-container "Análisis Afiliado - CUIL: 20115367626 DATOS ARCA: ESCOBAR JUAN GREGORIO (25/05/…" at bounding box center [274, 131] width 525 height 223
click at [258, 10] on div at bounding box center [274, 131] width 549 height 263
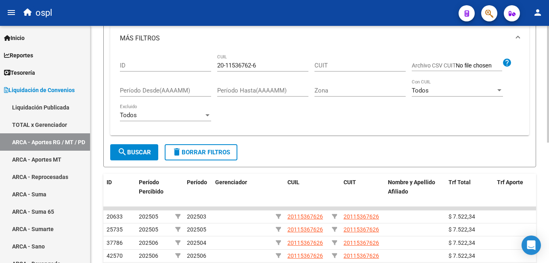
scroll to position [81, 0]
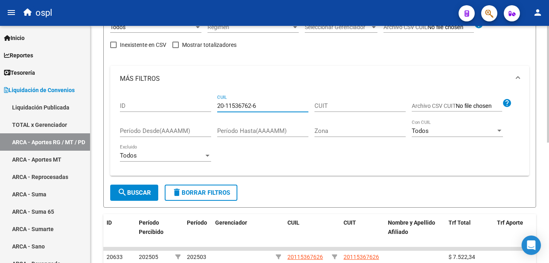
click at [231, 109] on input "20-11536762-6" at bounding box center [262, 105] width 91 height 7
paste input "660037-5"
type input "20-11660037-5"
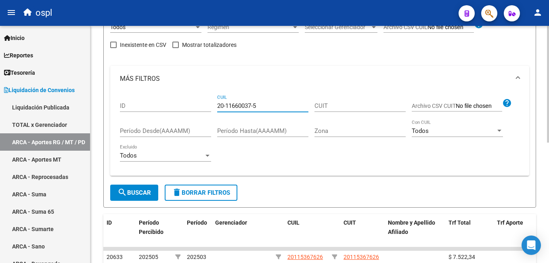
click at [111, 200] on button "search Buscar" at bounding box center [134, 192] width 48 height 16
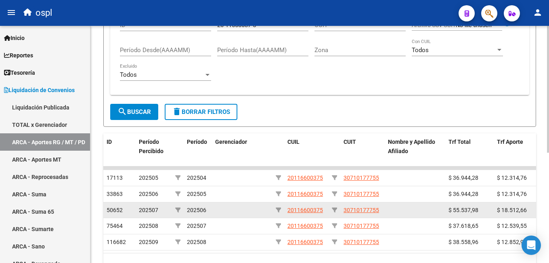
scroll to position [207, 0]
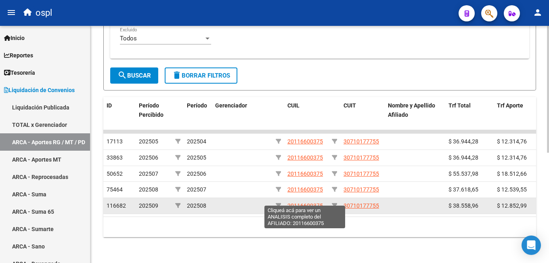
click at [302, 202] on span "20116600375" at bounding box center [305, 205] width 36 height 6
type textarea "20116600375"
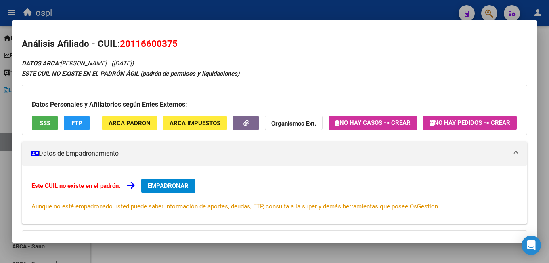
click at [175, 194] on div "Este CUIL no existe en el padrón. EMPADRONAR Aunque no esté empadronado usted p…" at bounding box center [274, 194] width 505 height 58
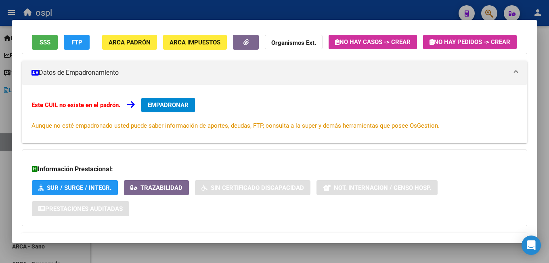
click at [185, 109] on span "EMPADRONAR" at bounding box center [168, 104] width 41 height 7
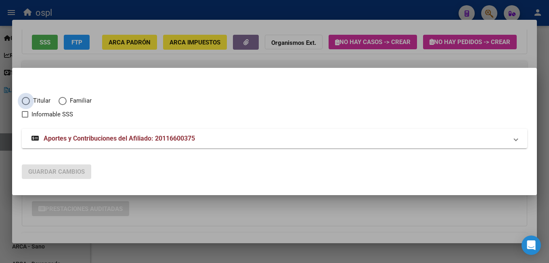
click at [44, 101] on span "Titular" at bounding box center [40, 100] width 21 height 9
click at [30, 101] on input "Titular" at bounding box center [26, 101] width 8 height 8
radio input "true"
checkbox input "true"
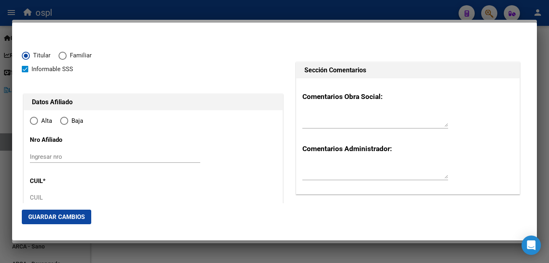
type input "20-11660037-5"
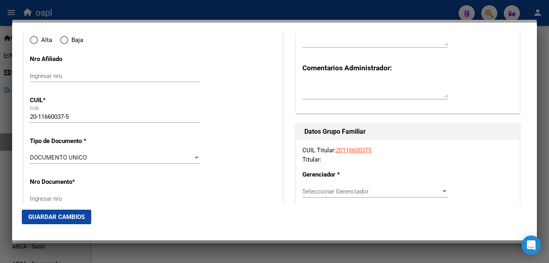
radio input "true"
type input "11660037"
type input "1955-05-27"
type input "1888"
type input "ROMANO"
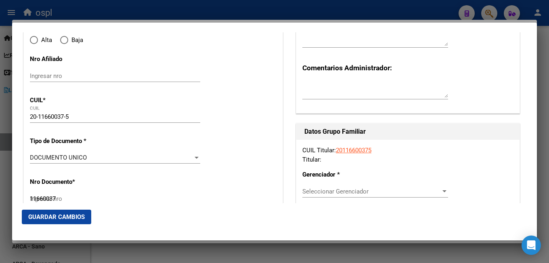
type input "RAMON MIGUEL"
type input "F. VARELA"
type input "CAPITAN DE FRAGATA"
type input "1861"
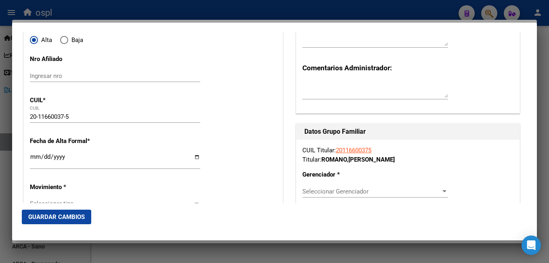
type input "F. VARELA"
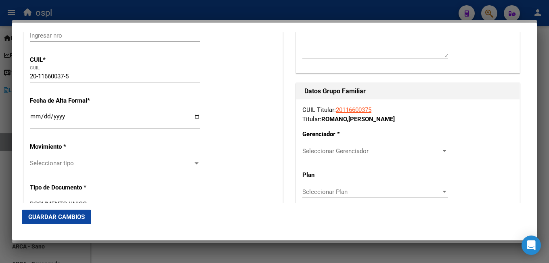
click at [37, 118] on input "Ingresar fecha" at bounding box center [115, 119] width 170 height 13
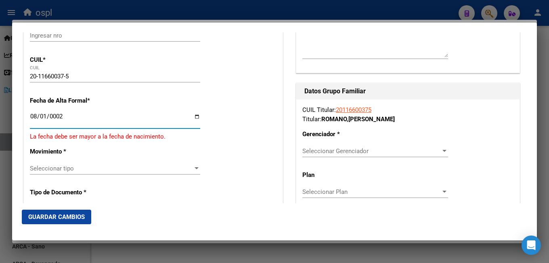
type input "0020-08-01"
click at [204, 11] on div at bounding box center [274, 131] width 549 height 263
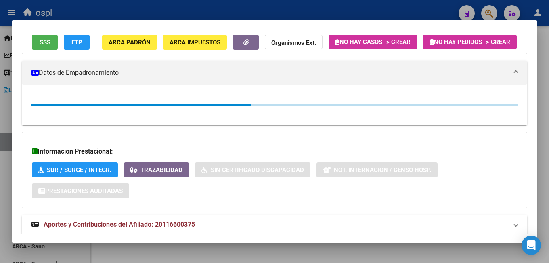
click at [204, 11] on div at bounding box center [274, 131] width 549 height 263
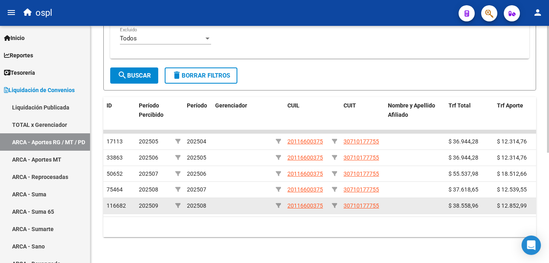
drag, startPoint x: 443, startPoint y: 199, endPoint x: 489, endPoint y: 198, distance: 46.0
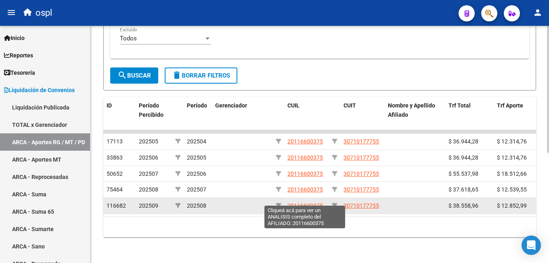
click at [302, 202] on span "20116600375" at bounding box center [305, 205] width 36 height 6
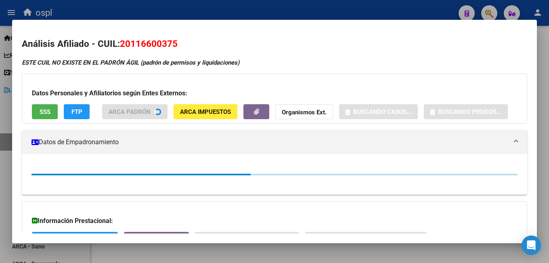
scroll to position [92, 0]
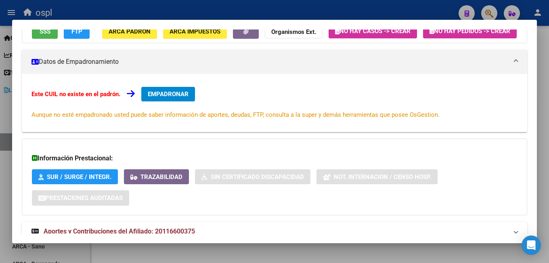
click at [166, 98] on span "EMPADRONAR" at bounding box center [168, 93] width 41 height 7
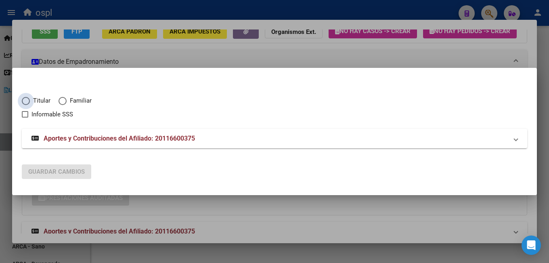
click at [42, 96] on span "Titular" at bounding box center [40, 100] width 21 height 9
click at [30, 97] on input "Titular" at bounding box center [26, 101] width 8 height 8
radio input "true"
checkbox input "true"
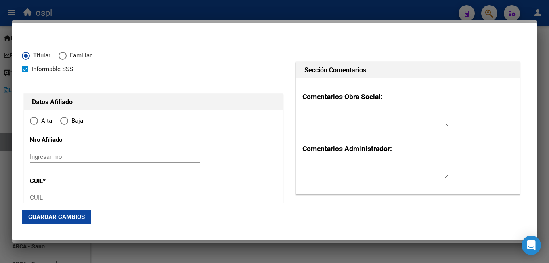
type input "20-11660037-5"
type input "11660037"
type input "ROMANO"
type input "RAMON MIGUEL"
type input "1955-05-27"
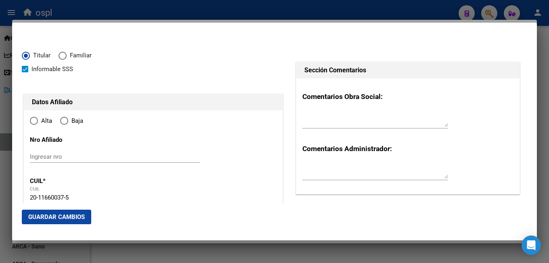
type input "F. VARELA"
type input "1888"
type input "CAPITAN DE FRAGATA"
type input "1861"
type input "F. VARELA"
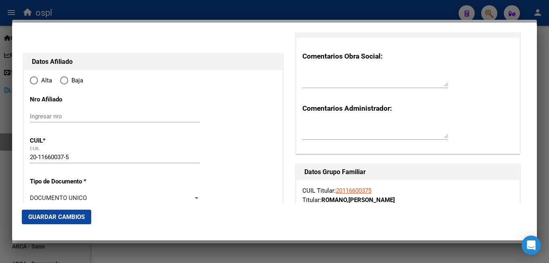
radio input "true"
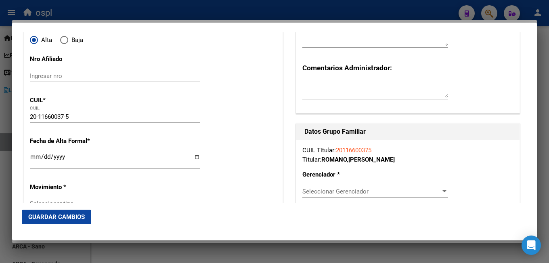
scroll to position [121, 0]
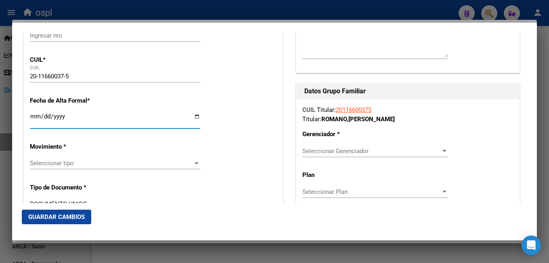
click at [31, 114] on input "Ingresar fecha" at bounding box center [115, 119] width 170 height 13
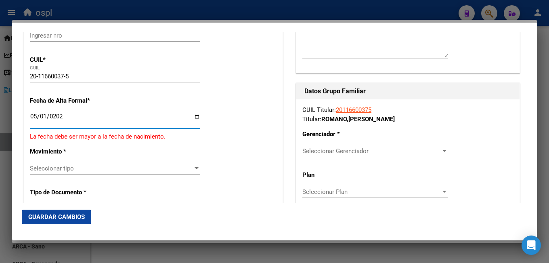
type input "2024-05-01"
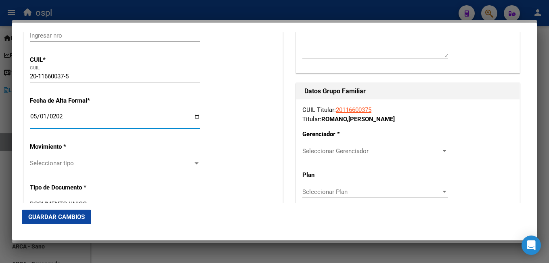
click at [103, 168] on div "Seleccionar tipo Seleccionar tipo" at bounding box center [115, 163] width 170 height 12
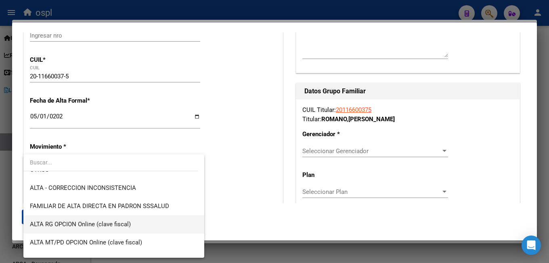
scroll to position [76, 0]
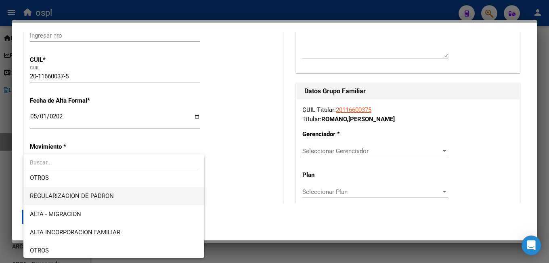
drag, startPoint x: 113, startPoint y: 200, endPoint x: 165, endPoint y: 169, distance: 60.8
click at [114, 199] on span "REGULARIZACION DE PADRON" at bounding box center [114, 196] width 168 height 18
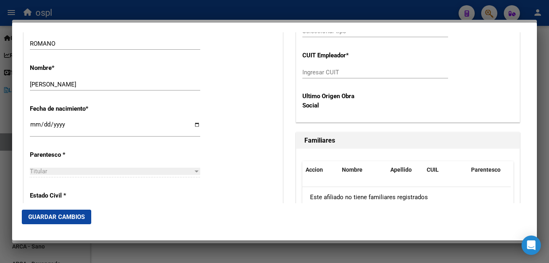
scroll to position [404, 0]
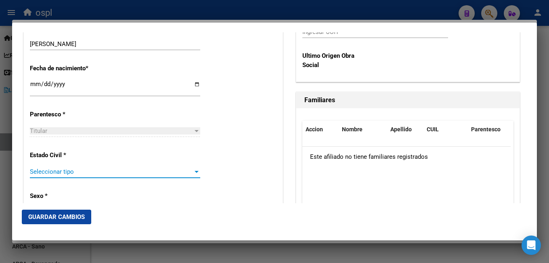
click at [72, 172] on span "Seleccionar tipo" at bounding box center [111, 171] width 163 height 7
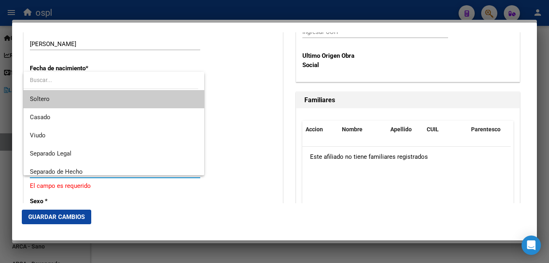
click at [55, 95] on span "Soltero" at bounding box center [114, 99] width 168 height 18
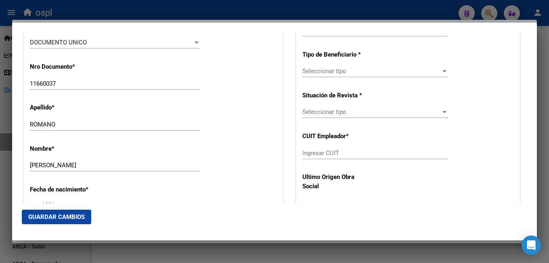
scroll to position [161, 0]
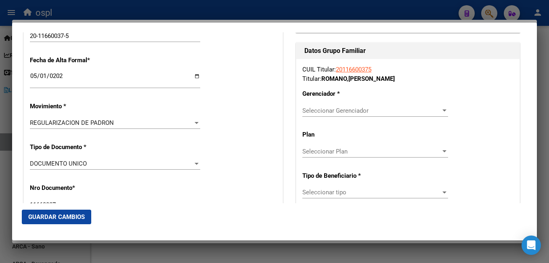
click at [351, 110] on span "Seleccionar Gerenciador" at bounding box center [371, 110] width 138 height 7
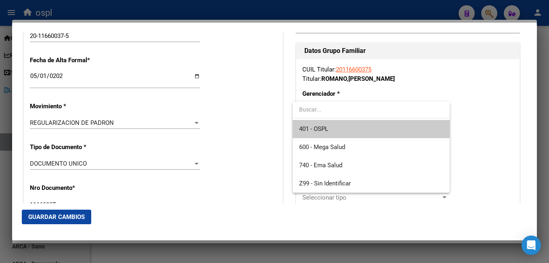
click at [343, 129] on span "401 - OSPL" at bounding box center [371, 129] width 144 height 18
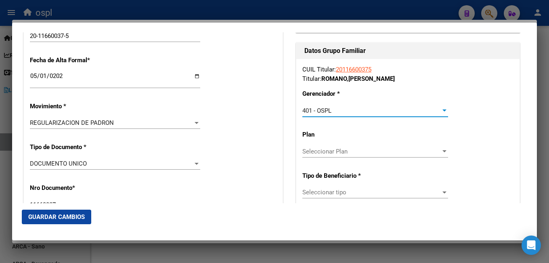
click at [329, 151] on span "Seleccionar Plan" at bounding box center [371, 151] width 138 height 7
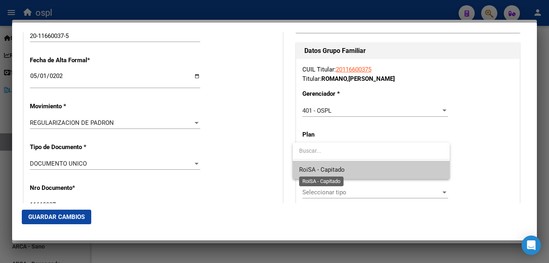
click at [329, 167] on span "RoiSA - Capitado" at bounding box center [322, 169] width 46 height 7
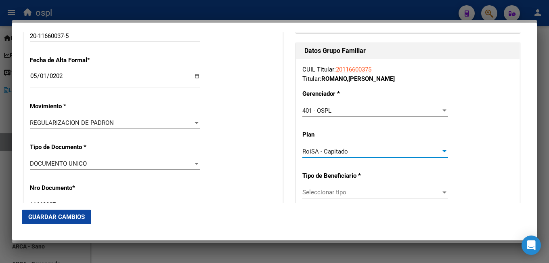
click at [270, 182] on div "Nro Documento * 11660037 Ingresar nro" at bounding box center [153, 197] width 247 height 41
click at [324, 191] on span "Seleccionar tipo" at bounding box center [371, 191] width 138 height 7
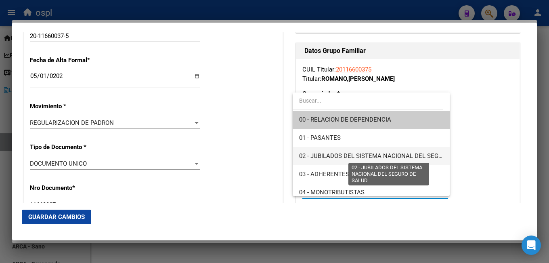
click at [354, 156] on span "02 - JUBILADOS DEL SISTEMA NACIONAL DEL SEGURO DE SALUD" at bounding box center [389, 155] width 181 height 7
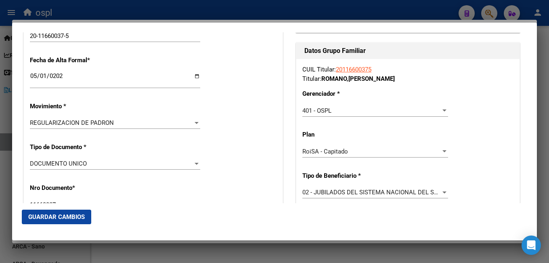
click at [272, 180] on div "Nro Documento * 11660037 Ingresar nro" at bounding box center [153, 197] width 247 height 41
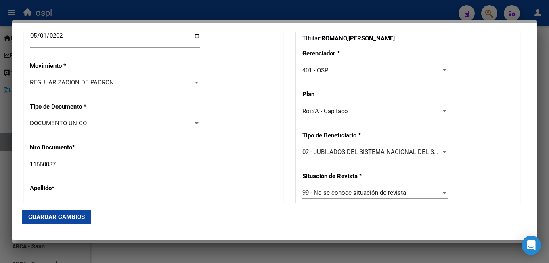
scroll to position [283, 0]
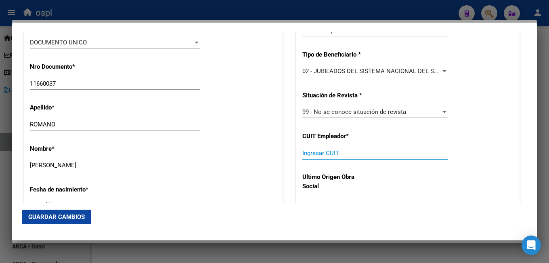
click at [331, 154] on input "Ingresar CUIT" at bounding box center [375, 152] width 146 height 7
click at [339, 153] on input "Ingresar CUIT" at bounding box center [375, 152] width 146 height 7
paste input "30-71017775-5"
type input "30-71017775-5"
click at [59, 224] on button "Guardar Cambios" at bounding box center [56, 216] width 69 height 15
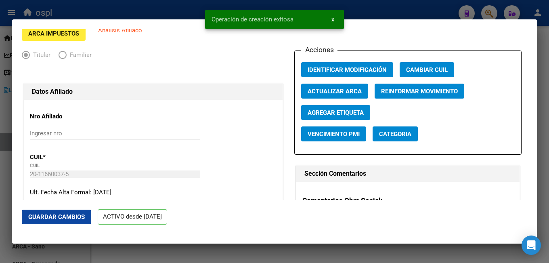
scroll to position [121, 0]
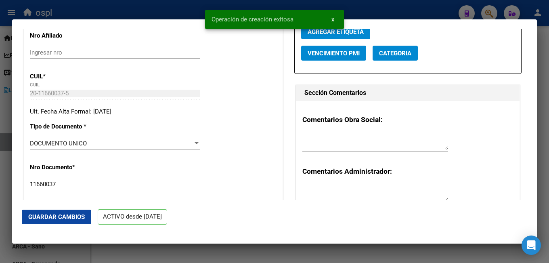
click at [170, 11] on div at bounding box center [274, 131] width 549 height 263
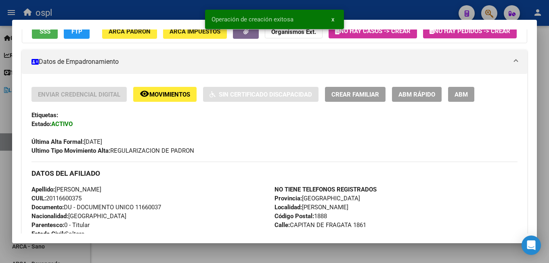
click at [168, 8] on div at bounding box center [274, 131] width 549 height 263
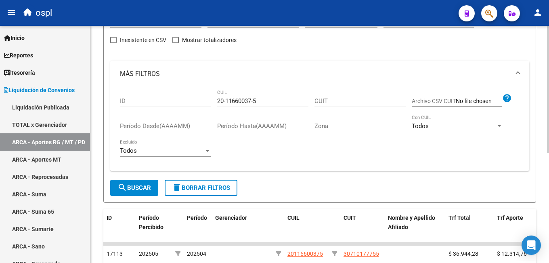
scroll to position [0, 0]
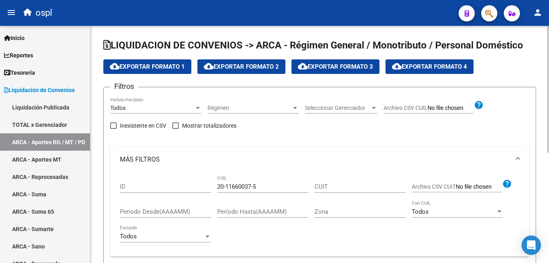
click at [229, 191] on div "20-11660037-5 CUIL" at bounding box center [262, 183] width 91 height 17
click at [229, 187] on input "20-11660037-5" at bounding box center [262, 186] width 91 height 7
paste input "886188"
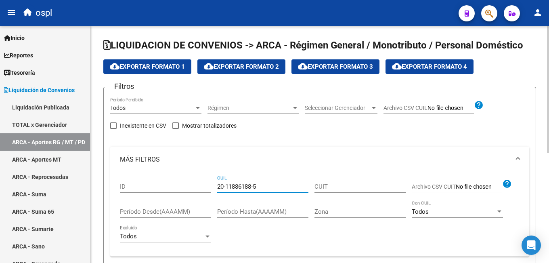
scroll to position [81, 0]
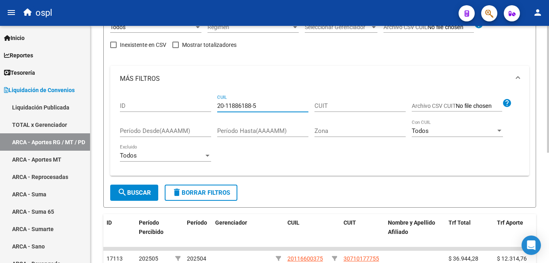
type input "20-11886188-5"
click at [136, 199] on button "search Buscar" at bounding box center [134, 192] width 48 height 16
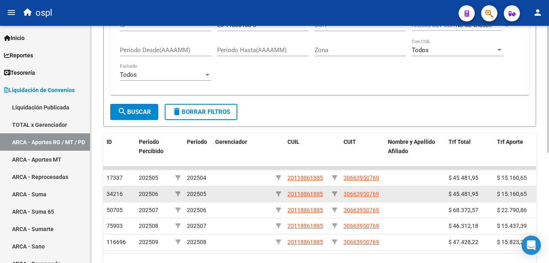
scroll to position [202, 0]
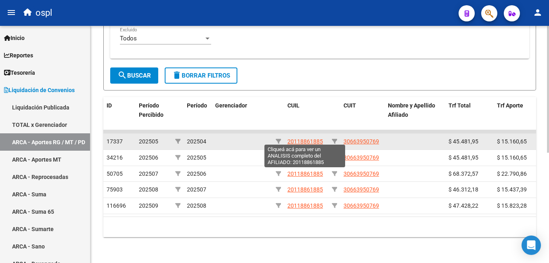
click at [306, 138] on span "20118861885" at bounding box center [305, 141] width 36 height 6
type textarea "20118861885"
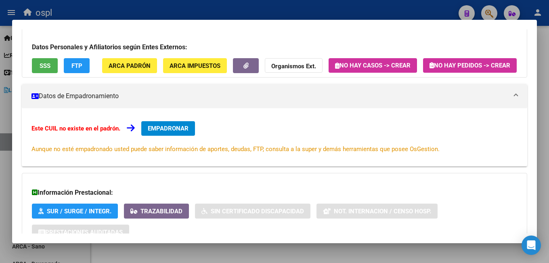
scroll to position [0, 0]
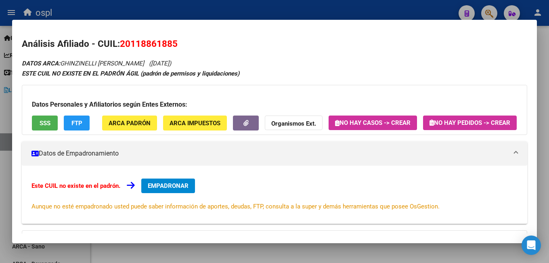
click at [239, 6] on div at bounding box center [274, 131] width 549 height 263
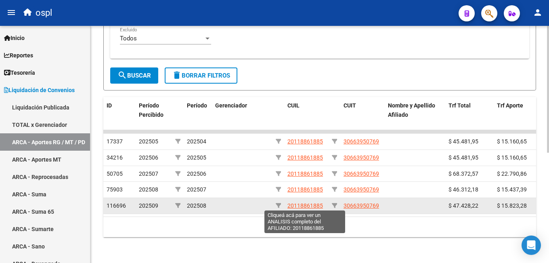
click at [307, 202] on span "20118861885" at bounding box center [305, 205] width 36 height 6
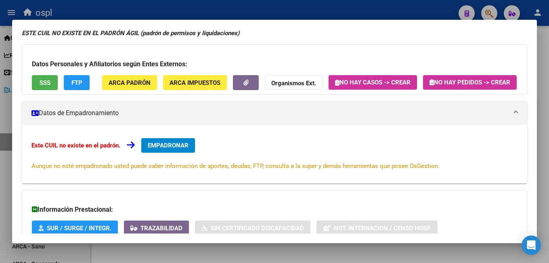
scroll to position [81, 0]
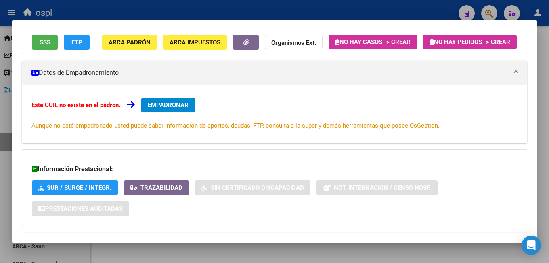
click at [161, 109] on span "EMPADRONAR" at bounding box center [168, 104] width 41 height 7
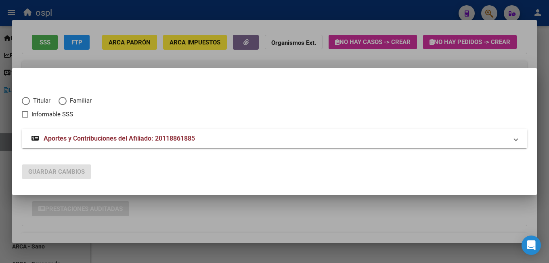
click at [43, 102] on span "Titular" at bounding box center [40, 100] width 21 height 9
click at [30, 102] on input "Titular" at bounding box center [26, 101] width 8 height 8
radio input "true"
checkbox input "true"
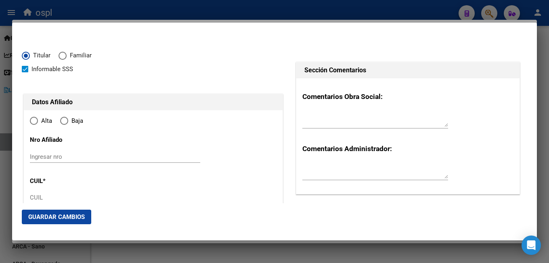
type input "20-11886188-5"
type input "11886188"
type input "GHINZINELLI"
type input "MARIO ANTONIO"
type input "1955-09-27"
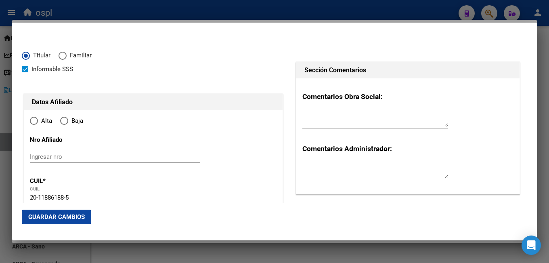
type input "FLORENCIO VAREL"
type input "1888"
type input "GRAL JUAN M DE PUEYR"
type input "298"
radio input "true"
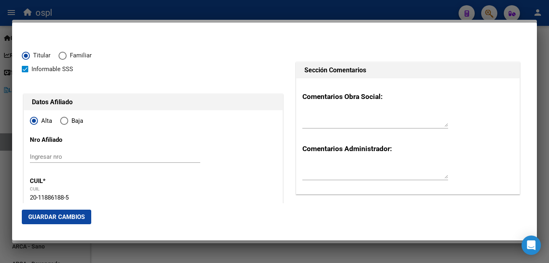
type input "FLORENCIO VAREL"
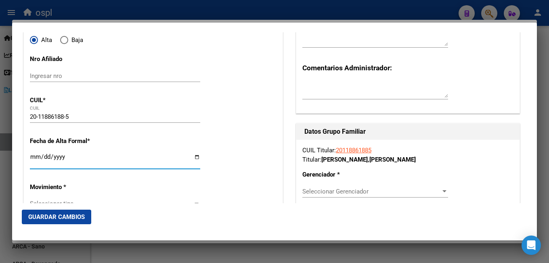
click at [33, 161] on input "Ingresar fecha" at bounding box center [115, 159] width 170 height 13
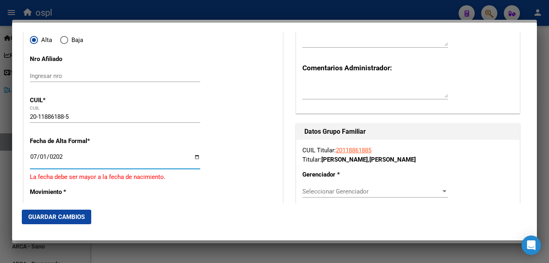
type input "2022-07-01"
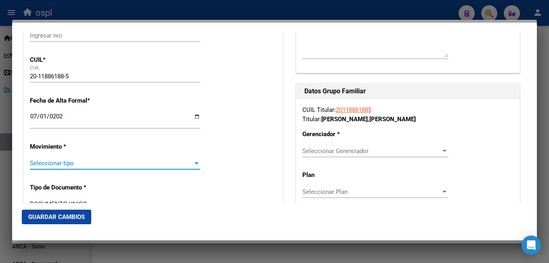
click at [53, 165] on span "Seleccionar tipo" at bounding box center [111, 162] width 163 height 7
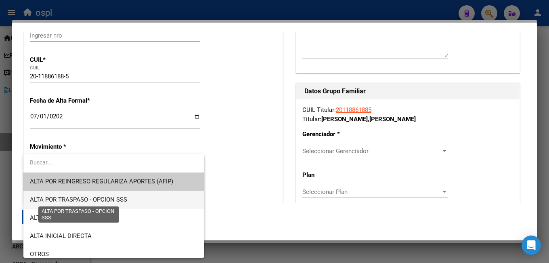
scroll to position [40, 0]
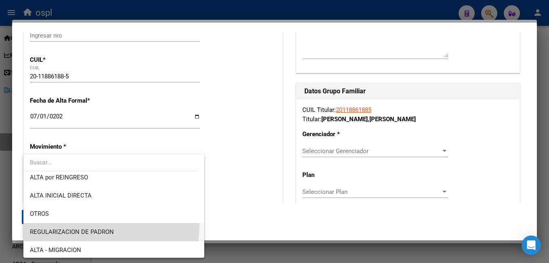
click at [74, 224] on span "REGULARIZACION DE PADRON" at bounding box center [114, 232] width 168 height 18
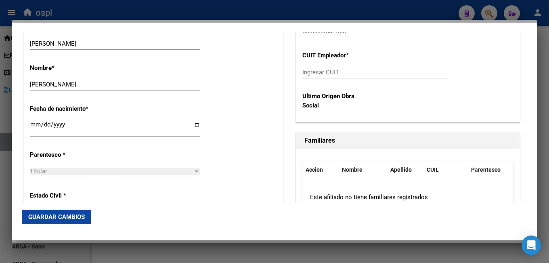
scroll to position [444, 0]
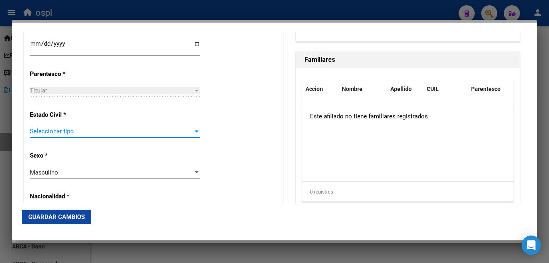
click at [61, 134] on span "Seleccionar tipo" at bounding box center [111, 131] width 163 height 7
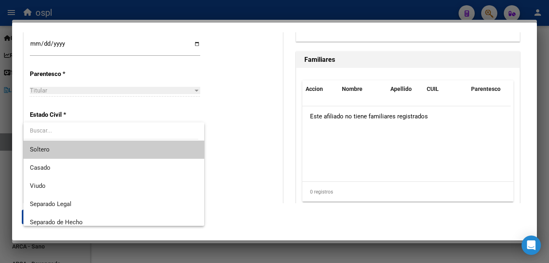
click at [57, 149] on span "Soltero" at bounding box center [114, 149] width 168 height 18
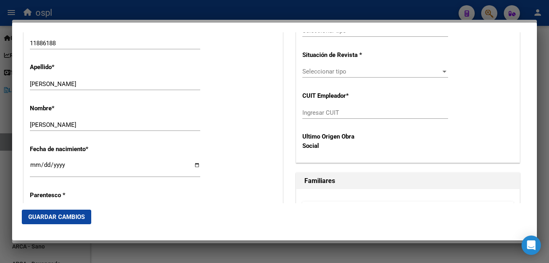
scroll to position [202, 0]
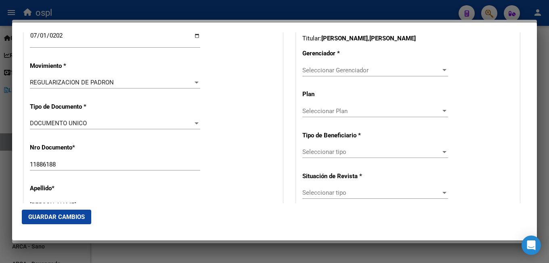
click at [331, 68] on span "Seleccionar Gerenciador" at bounding box center [371, 70] width 138 height 7
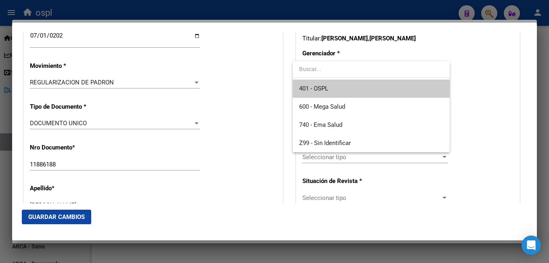
click at [328, 88] on span "401 - OSPL" at bounding box center [313, 88] width 29 height 7
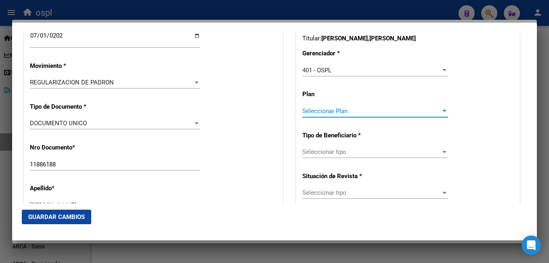
click at [329, 111] on span "Seleccionar Plan" at bounding box center [371, 110] width 138 height 7
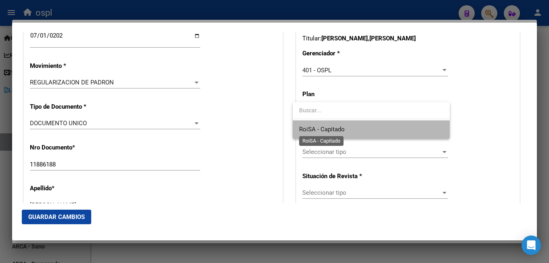
click at [329, 127] on span "RoiSA - Capitado" at bounding box center [322, 129] width 46 height 7
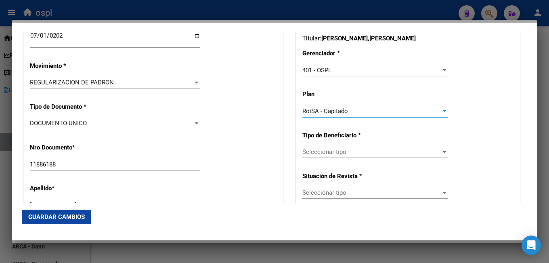
click at [307, 153] on span "Seleccionar tipo" at bounding box center [371, 151] width 138 height 7
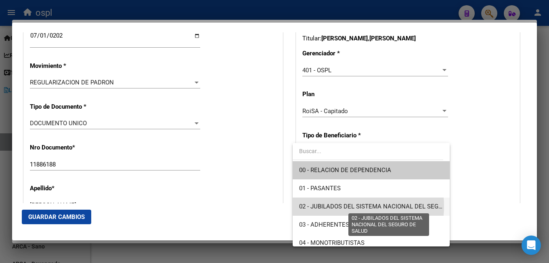
click at [349, 206] on span "02 - JUBILADOS DEL SISTEMA NACIONAL DEL SEGURO DE SALUD" at bounding box center [389, 206] width 181 height 7
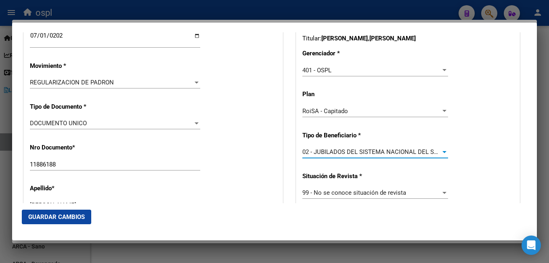
scroll to position [283, 0]
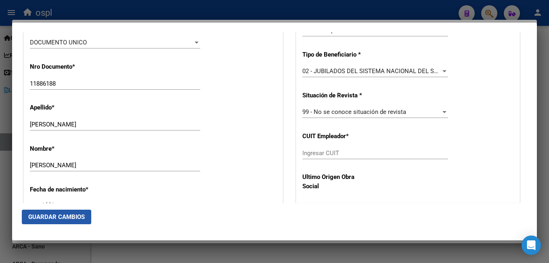
click at [53, 218] on span "Guardar Cambios" at bounding box center [56, 216] width 57 height 7
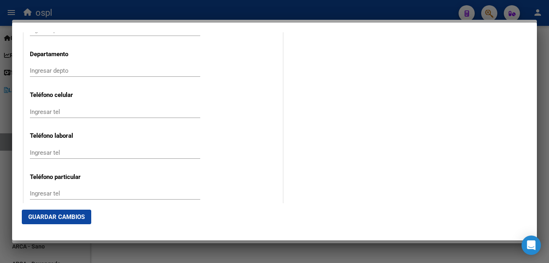
scroll to position [1101, 0]
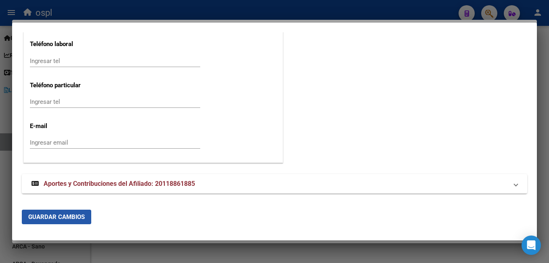
click at [41, 213] on button "Guardar Cambios" at bounding box center [56, 216] width 69 height 15
click at [92, 189] on mat-expansion-panel-header "Aportes y Contribuciones del Afiliado: 20118861885" at bounding box center [274, 183] width 505 height 19
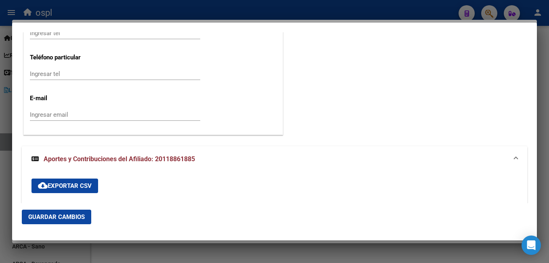
scroll to position [1290, 0]
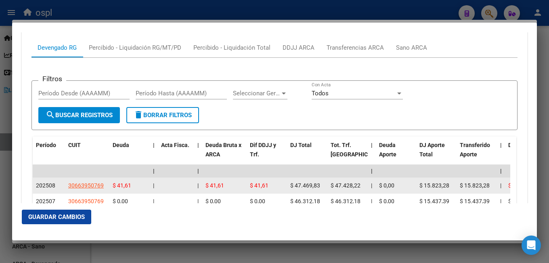
drag, startPoint x: 107, startPoint y: 184, endPoint x: 66, endPoint y: 184, distance: 40.8
click at [66, 184] on datatable-body-cell "30663950769" at bounding box center [87, 186] width 44 height 16
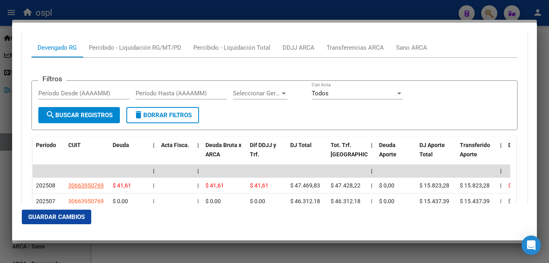
copy span "30663950769"
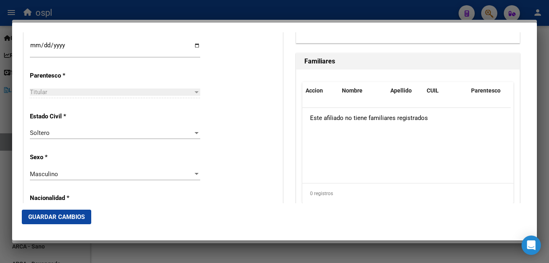
scroll to position [321, 0]
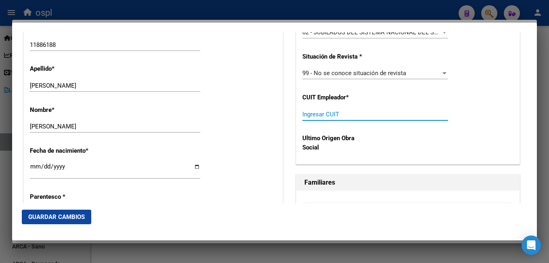
click at [333, 117] on input "Ingresar CUIT" at bounding box center [375, 114] width 146 height 7
paste input "30-66395076-9"
type input "30-66395076-9"
click at [66, 214] on span "Guardar Cambios" at bounding box center [56, 216] width 57 height 7
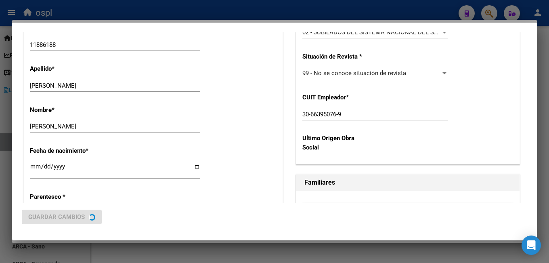
scroll to position [0, 0]
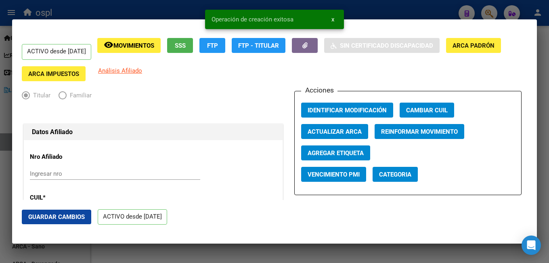
click at [170, 15] on div at bounding box center [274, 131] width 549 height 263
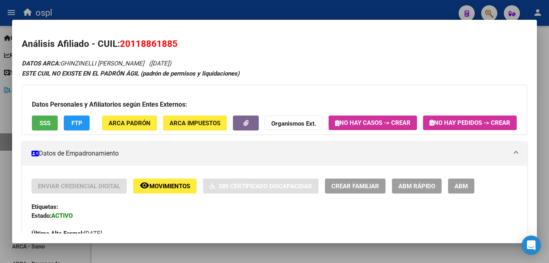
click at [278, 22] on mat-dialog-container "Análisis Afiliado - CUIL: 20118861885 DATOS ARCA: GHINZINELLI MARIO ANTONIO (27…" at bounding box center [274, 131] width 525 height 223
click at [279, 14] on div at bounding box center [274, 131] width 549 height 263
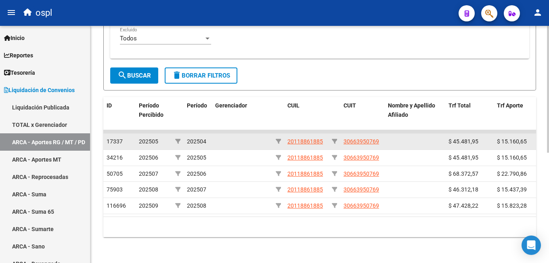
scroll to position [81, 0]
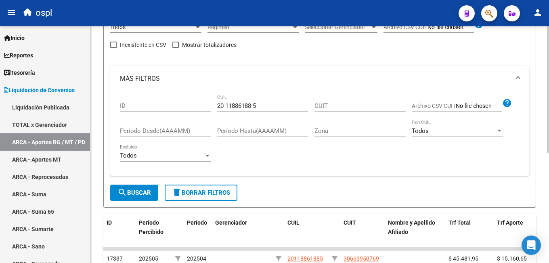
click at [248, 104] on input "20-11886188-5" at bounding box center [262, 105] width 91 height 7
paste input "936654-3"
type input "20-11936654-3"
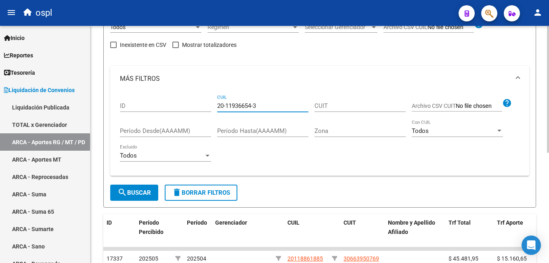
click at [150, 195] on span "search Buscar" at bounding box center [134, 192] width 34 height 7
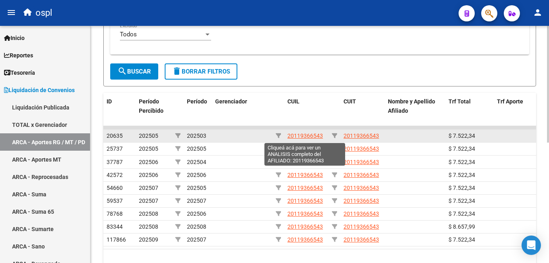
click at [308, 137] on span "20119366543" at bounding box center [305, 135] width 36 height 6
type textarea "20119366543"
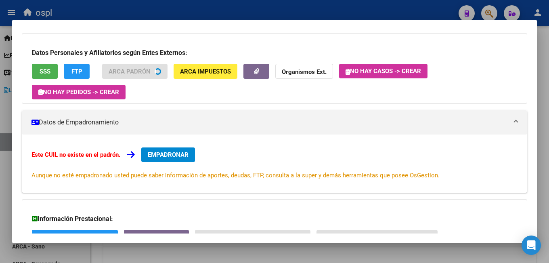
click at [167, 144] on div "Este CUIL no existe en el padrón. EMPADRONAR Aunque no esté empadronado usted p…" at bounding box center [274, 163] width 505 height 58
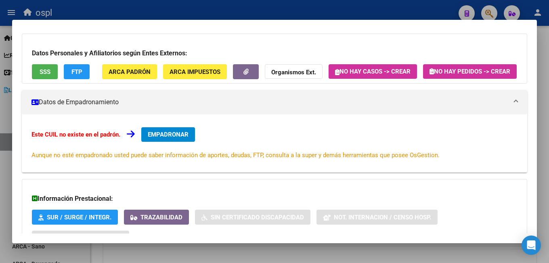
click at [166, 142] on button "EMPADRONAR" at bounding box center [168, 134] width 54 height 15
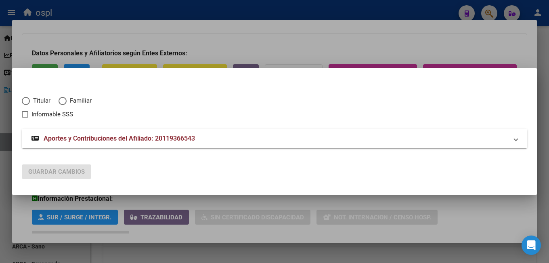
click at [48, 103] on span "Titular" at bounding box center [40, 100] width 21 height 9
click at [30, 103] on input "Titular" at bounding box center [26, 101] width 8 height 8
radio input "true"
checkbox input "true"
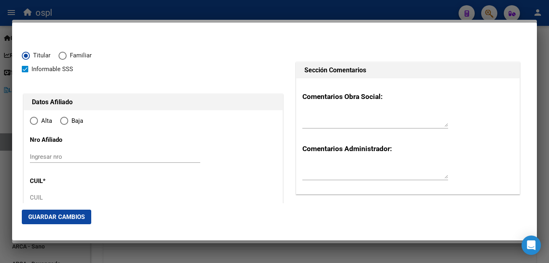
type input "20-11936654-3"
type input "11936654"
type input "SCHULZ"
type input "ARMINDO"
type input "[DATE]"
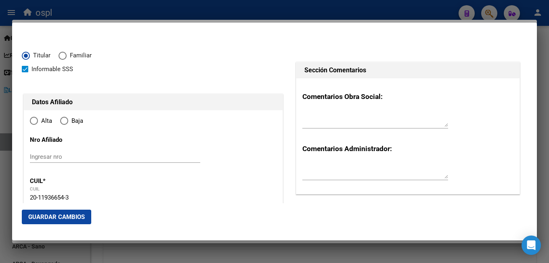
type input "COL.25 DE MAYO"
type input "3363"
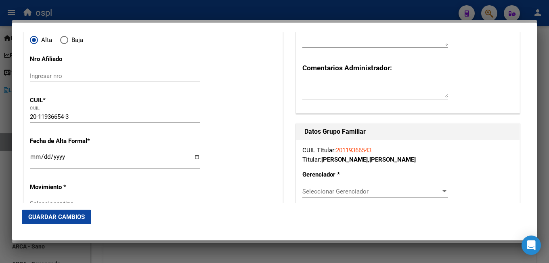
scroll to position [121, 0]
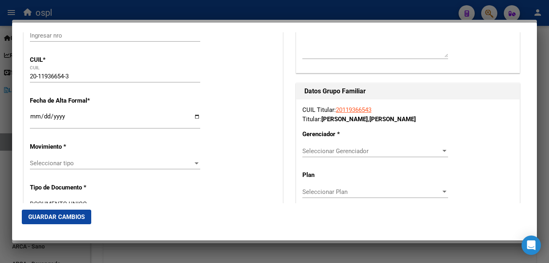
click at [34, 123] on input "Ingresar fecha" at bounding box center [115, 119] width 170 height 13
drag, startPoint x: 84, startPoint y: 153, endPoint x: 74, endPoint y: 158, distance: 10.7
click at [69, 165] on span "Seleccionar tipo" at bounding box center [111, 162] width 163 height 7
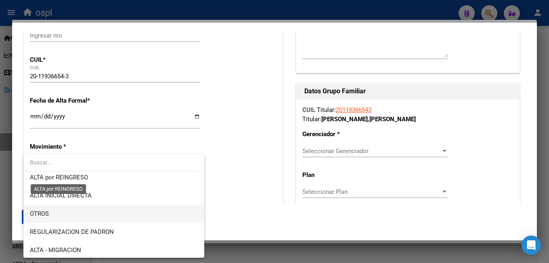
scroll to position [81, 0]
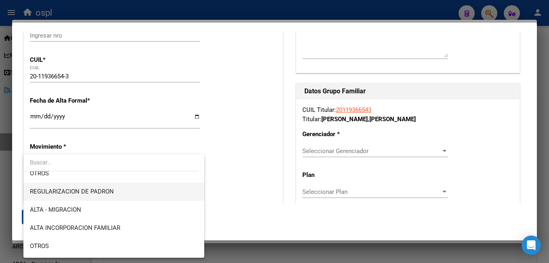
drag, startPoint x: 84, startPoint y: 190, endPoint x: 91, endPoint y: 186, distance: 8.3
click at [85, 189] on span "REGULARIZACION DE PADRON" at bounding box center [72, 191] width 84 height 7
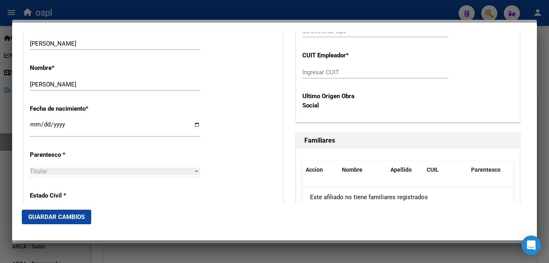
scroll to position [444, 0]
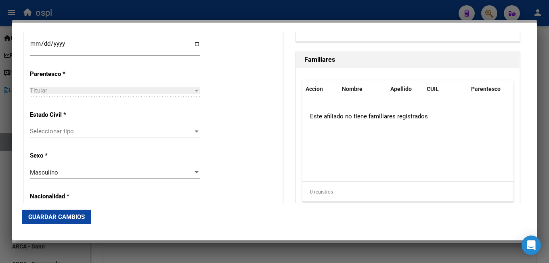
click at [59, 140] on div "Seleccionar tipo Seleccionar tipo" at bounding box center [115, 135] width 170 height 20
click at [59, 135] on span "Seleccionar tipo" at bounding box center [111, 131] width 163 height 7
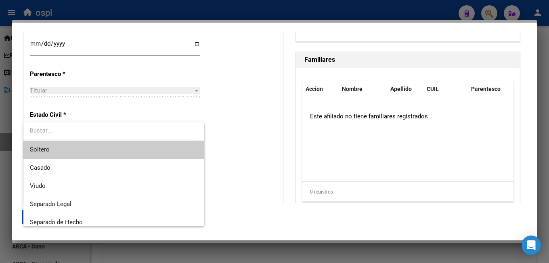
click at [55, 147] on span "Soltero" at bounding box center [114, 149] width 168 height 18
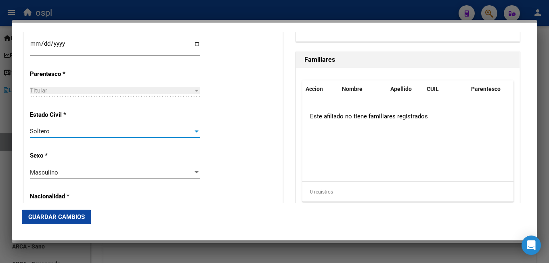
click at [224, 129] on div "Estado Civil * [DEMOGRAPHIC_DATA] Seleccionar tipo" at bounding box center [153, 124] width 247 height 41
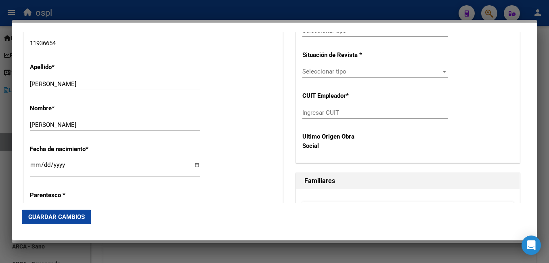
scroll to position [161, 0]
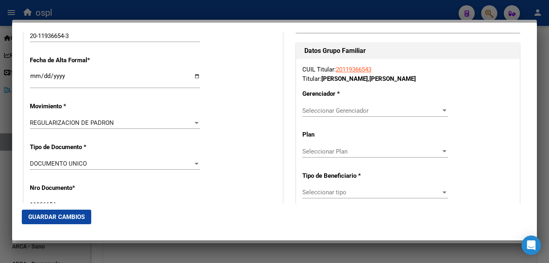
click at [350, 114] on div "Seleccionar Gerenciador Seleccionar Gerenciador" at bounding box center [375, 111] width 146 height 12
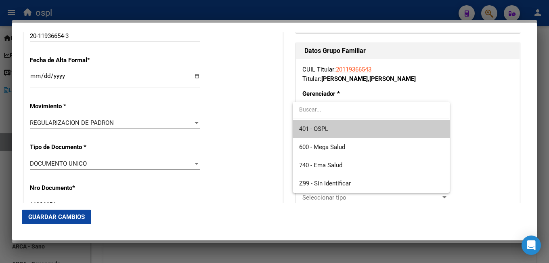
click at [334, 130] on span "401 - OSPL" at bounding box center [371, 129] width 144 height 18
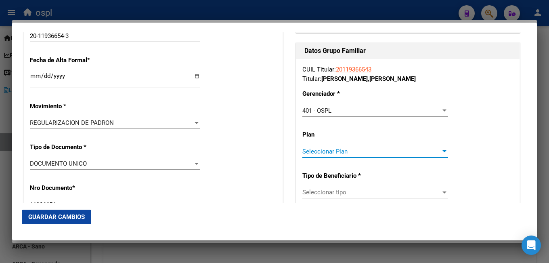
click at [322, 152] on span "Seleccionar Plan" at bounding box center [371, 151] width 138 height 7
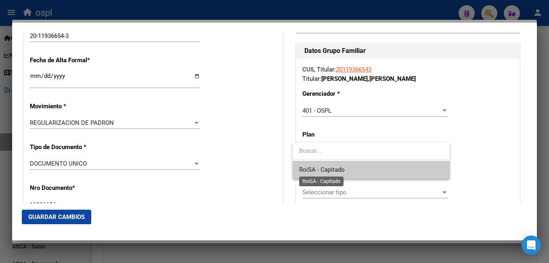
click at [323, 168] on span "RoiSA - Capitado" at bounding box center [322, 169] width 46 height 7
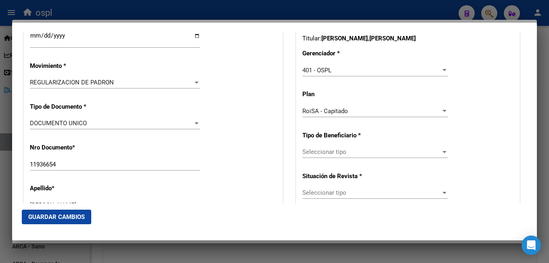
click at [313, 160] on div "Seleccionar tipo Seleccionar tipo" at bounding box center [375, 156] width 146 height 20
click at [315, 152] on span "Seleccionar tipo" at bounding box center [371, 151] width 138 height 7
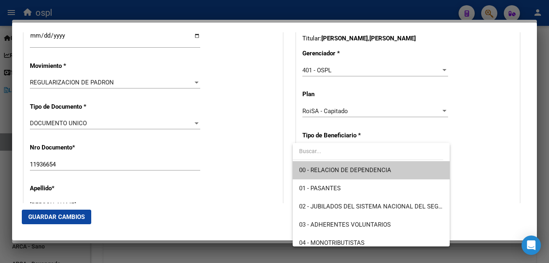
scroll to position [121, 0]
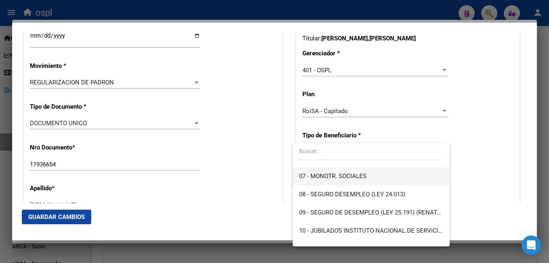
click at [326, 176] on span "07 - MONOTR. SOCIALES" at bounding box center [332, 175] width 67 height 7
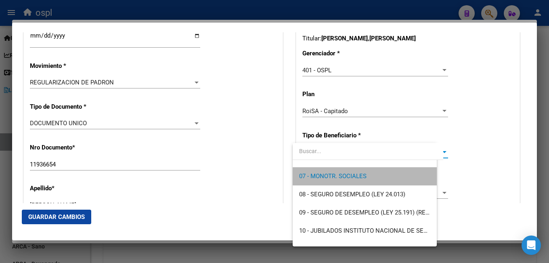
scroll to position [127, 0]
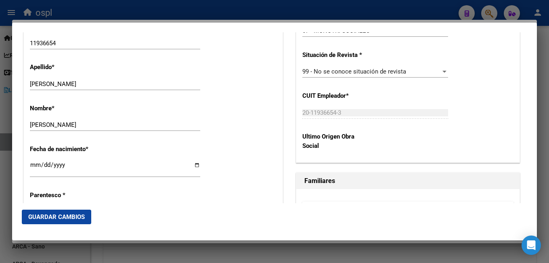
click at [73, 222] on button "Guardar Cambios" at bounding box center [56, 216] width 69 height 15
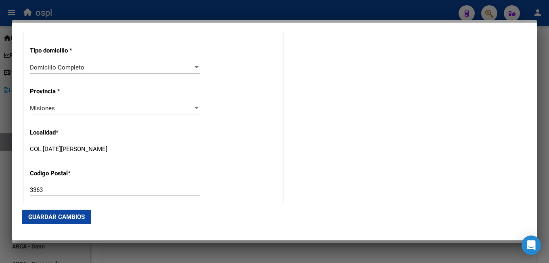
scroll to position [848, 0]
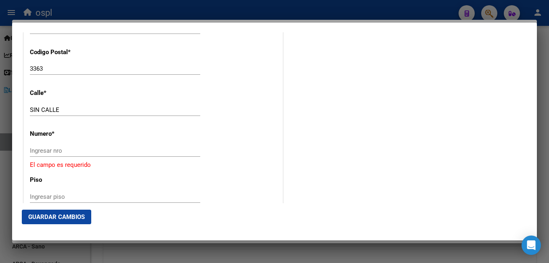
click at [71, 150] on input "Ingresar nro" at bounding box center [115, 150] width 170 height 7
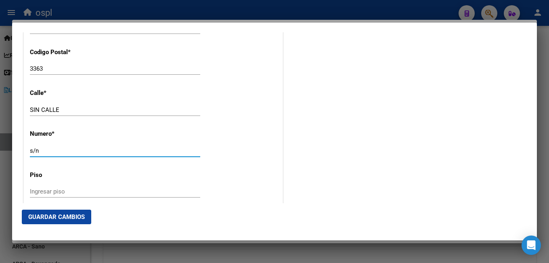
click at [63, 223] on button "Guardar Cambios" at bounding box center [56, 216] width 69 height 15
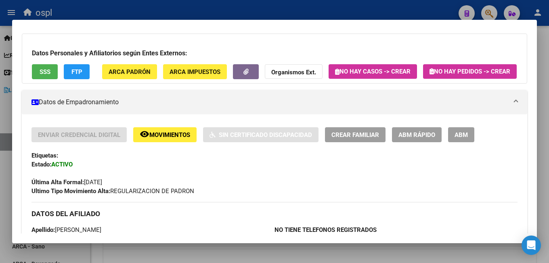
scroll to position [11, 0]
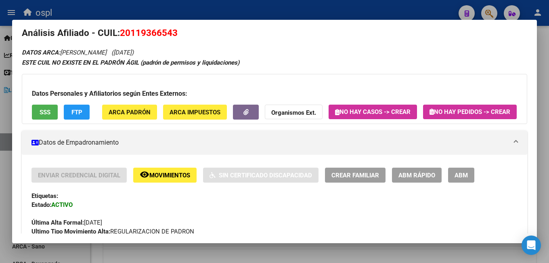
click at [302, 15] on div at bounding box center [274, 131] width 549 height 263
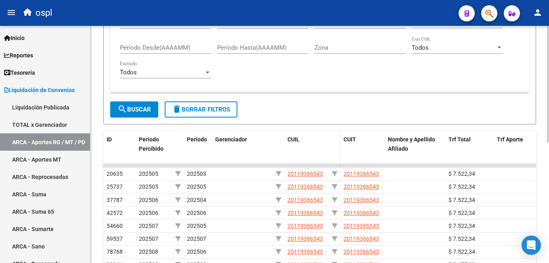
scroll to position [124, 0]
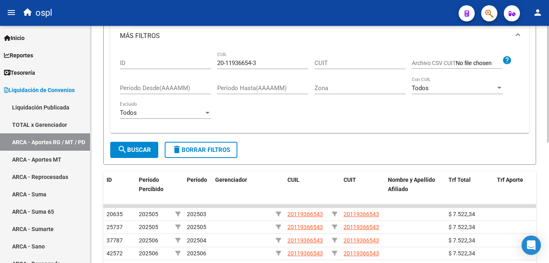
click at [228, 62] on input "20-11936654-3" at bounding box center [262, 62] width 91 height 7
paste input "2039756-8"
click at [138, 152] on span "search Buscar" at bounding box center [134, 149] width 34 height 7
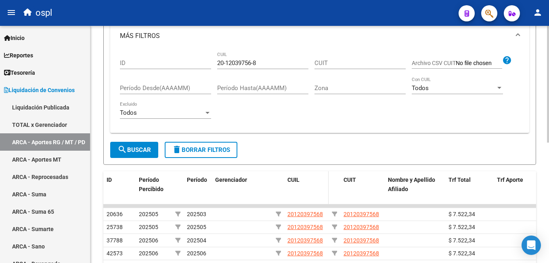
scroll to position [164, 0]
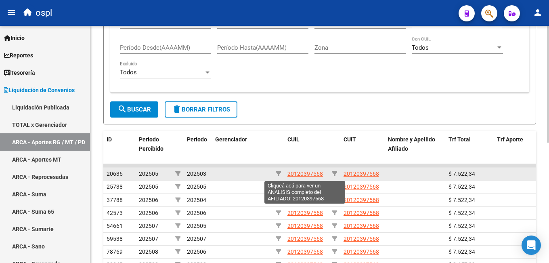
click at [303, 174] on span "20120397568" at bounding box center [305, 173] width 36 height 6
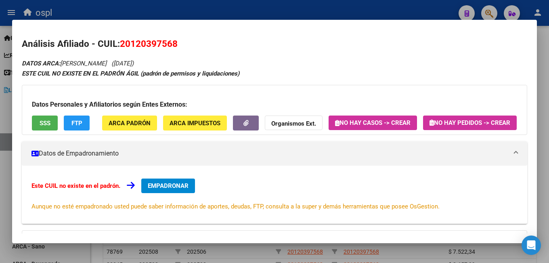
click at [168, 189] on span "EMPADRONAR" at bounding box center [168, 185] width 41 height 7
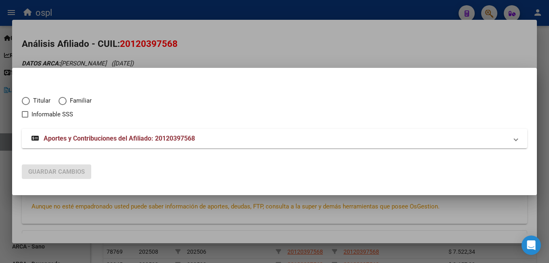
click at [43, 101] on span "Titular" at bounding box center [40, 100] width 21 height 9
click at [30, 101] on input "Titular" at bounding box center [26, 101] width 8 height 8
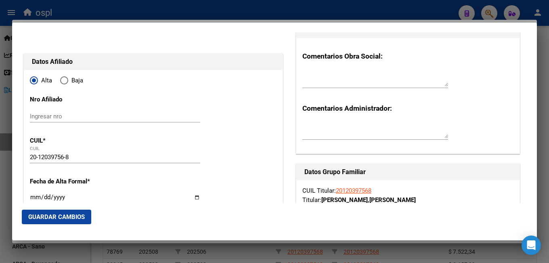
scroll to position [121, 0]
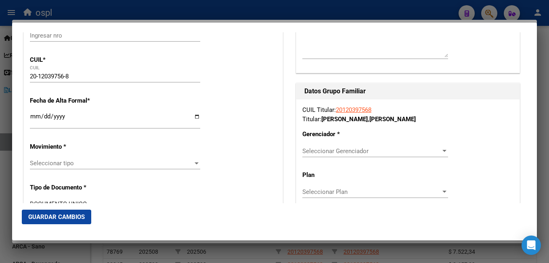
click at [34, 119] on input "Ingresar fecha" at bounding box center [115, 119] width 170 height 13
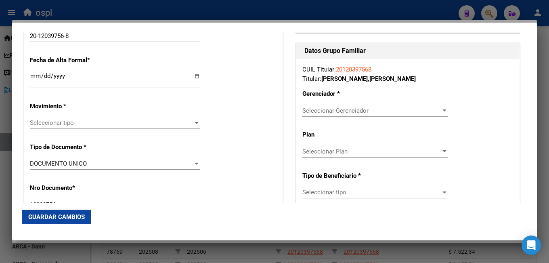
click at [67, 126] on span "Seleccionar tipo" at bounding box center [111, 122] width 163 height 7
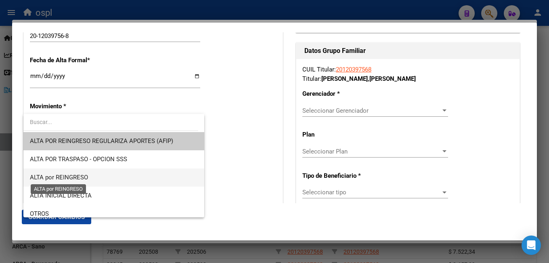
scroll to position [81, 0]
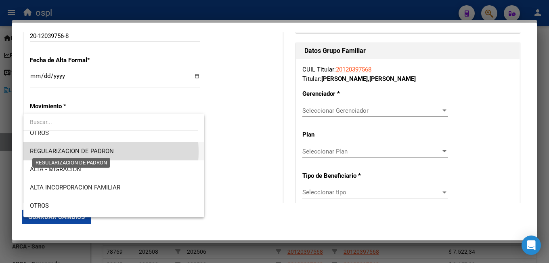
click at [88, 152] on span "REGULARIZACION DE PADRON" at bounding box center [72, 150] width 84 height 7
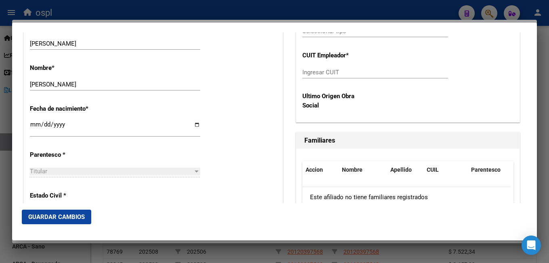
scroll to position [444, 0]
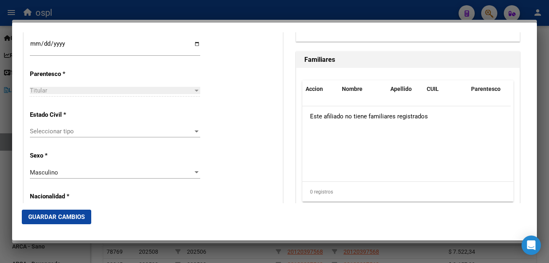
click at [63, 130] on span "Seleccionar tipo" at bounding box center [111, 131] width 163 height 7
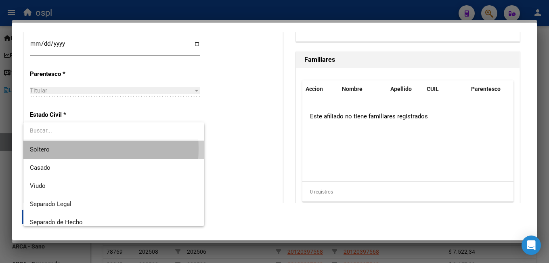
click at [59, 149] on span "Soltero" at bounding box center [114, 149] width 168 height 18
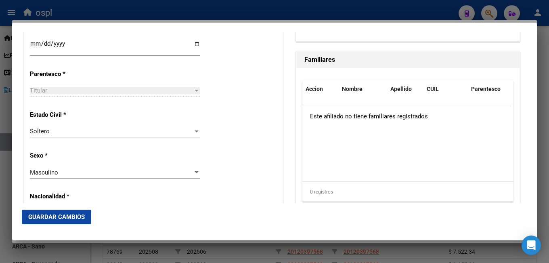
click at [207, 168] on div "Alta Baja Nro Afiliado Ingresar nro CUIL * 20-12039756-8 CUIL ARCA Padrón Fecha…" at bounding box center [153, 242] width 259 height 1153
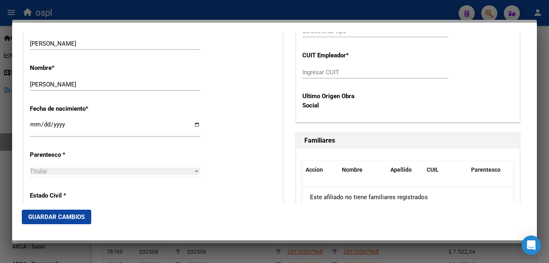
scroll to position [242, 0]
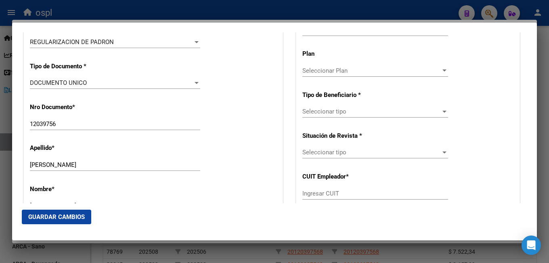
click at [342, 71] on span "Seleccionar Plan" at bounding box center [371, 70] width 138 height 7
click at [287, 107] on div at bounding box center [274, 131] width 549 height 263
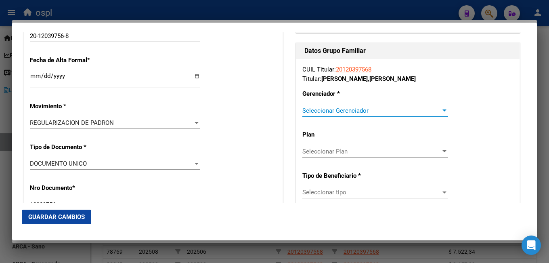
click at [316, 112] on span "Seleccionar Gerenciador" at bounding box center [371, 110] width 138 height 7
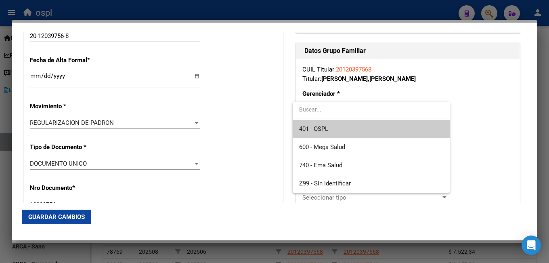
click at [320, 124] on span "401 - OSPL" at bounding box center [371, 129] width 144 height 18
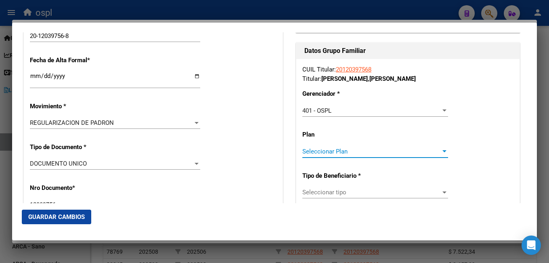
click at [311, 151] on span "Seleccionar Plan" at bounding box center [371, 151] width 138 height 7
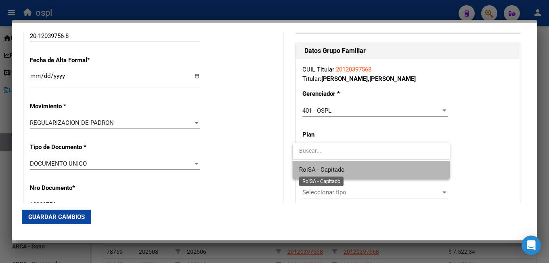
click at [313, 169] on span "RoiSA - Capitado" at bounding box center [322, 169] width 46 height 7
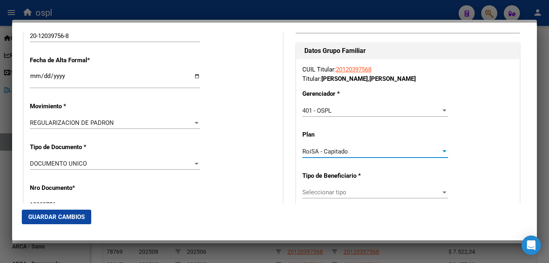
scroll to position [202, 0]
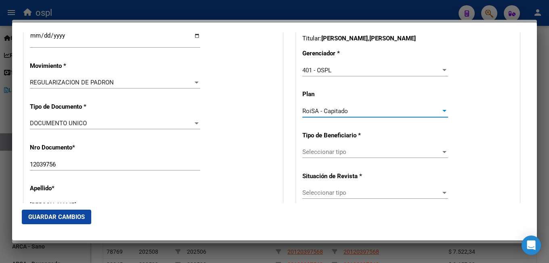
click at [310, 159] on div "Seleccionar tipo Seleccionar tipo" at bounding box center [375, 156] width 146 height 20
click at [313, 153] on span "Seleccionar tipo" at bounding box center [371, 151] width 138 height 7
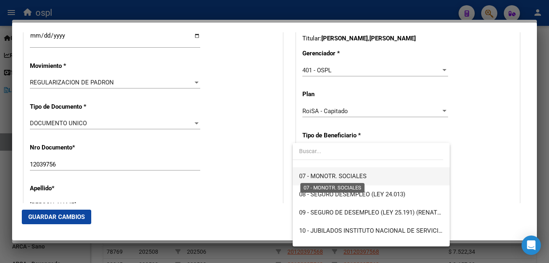
click at [327, 178] on span "07 - MONOTR. SOCIALES" at bounding box center [332, 175] width 67 height 7
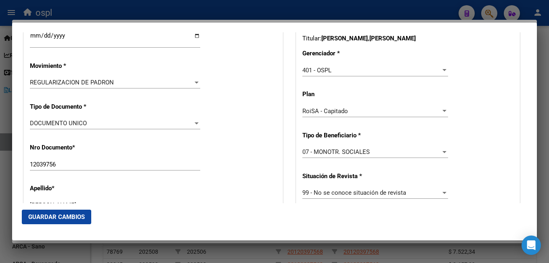
click at [265, 180] on div "Apellido * JARA Ingresar apellido" at bounding box center [153, 198] width 247 height 41
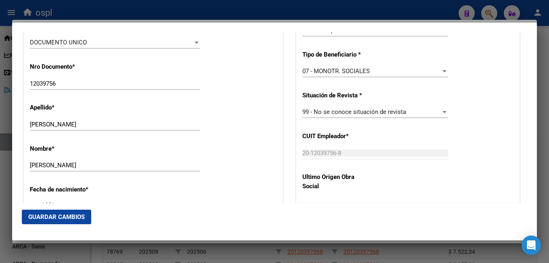
scroll to position [323, 0]
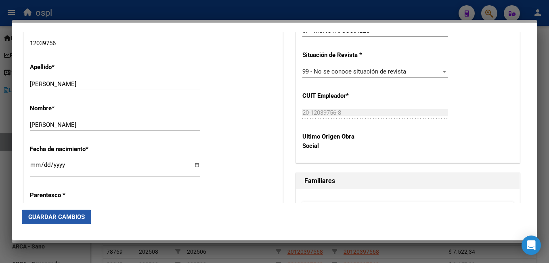
click at [61, 221] on button "Guardar Cambios" at bounding box center [56, 216] width 69 height 15
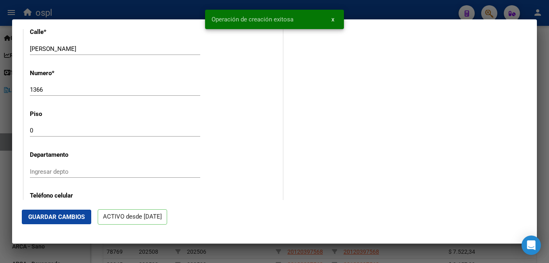
scroll to position [1043, 0]
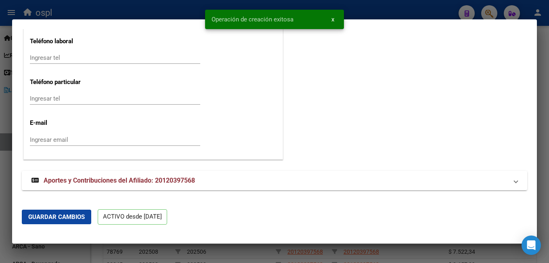
click at [191, 178] on span "Aportes y Contribuciones del Afiliado: 20120397568" at bounding box center [119, 180] width 151 height 8
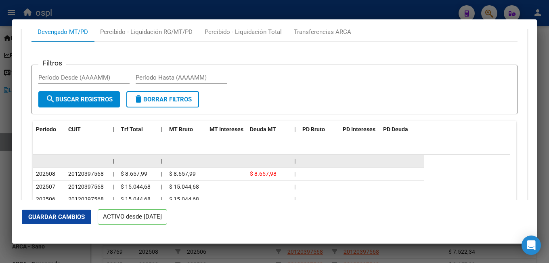
scroll to position [1366, 0]
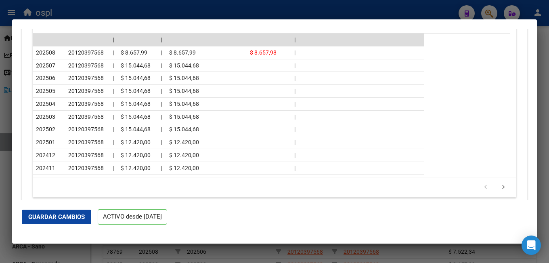
click at [113, 10] on div at bounding box center [274, 131] width 549 height 263
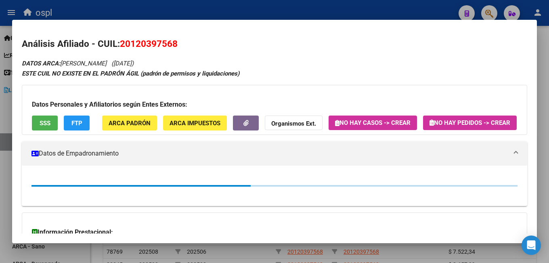
click at [113, 10] on div at bounding box center [274, 131] width 549 height 263
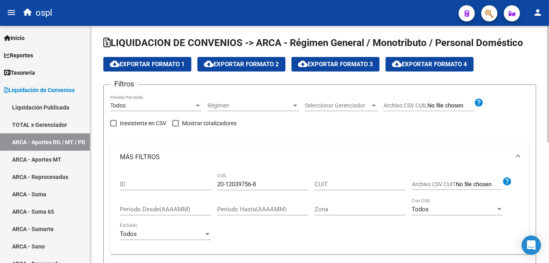
scroll to position [0, 0]
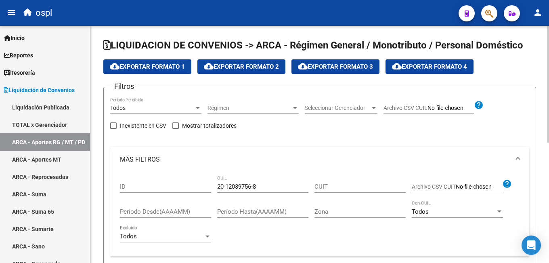
click at [257, 143] on div "Filtros Todos Período Percibido Régimen Régimen Seleccionar Gerenciador Selecci…" at bounding box center [319, 180] width 419 height 172
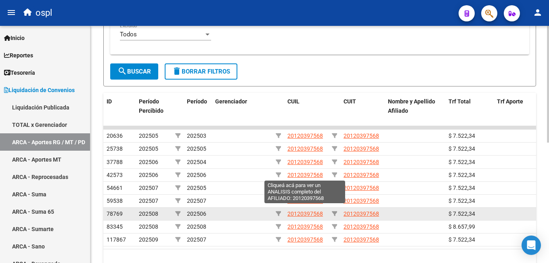
scroll to position [245, 0]
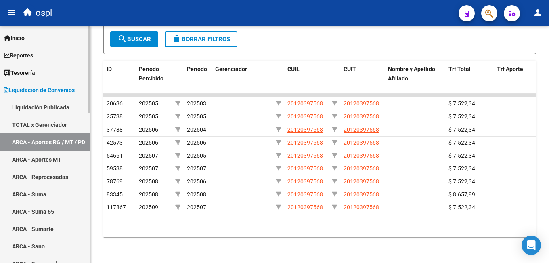
click at [40, 128] on link "TOTAL x Gerenciador" at bounding box center [45, 124] width 90 height 17
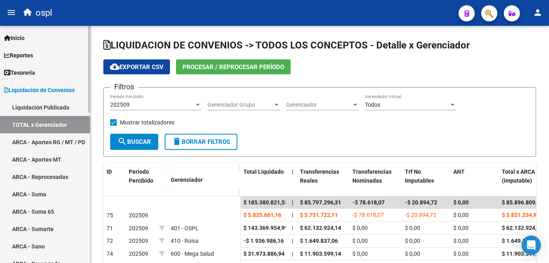
click at [39, 138] on link "ARCA - Aportes RG / MT / PD" at bounding box center [45, 141] width 90 height 17
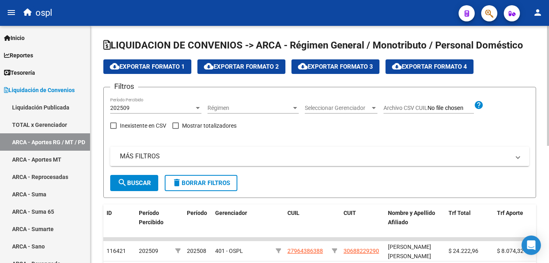
click at [164, 160] on mat-panel-title "MÁS FILTROS" at bounding box center [315, 156] width 390 height 9
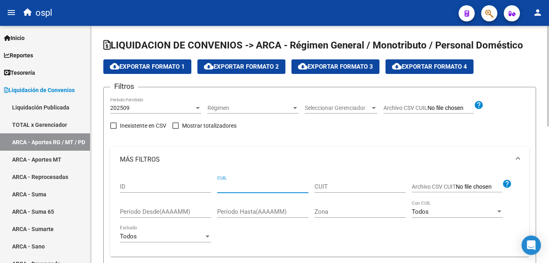
click at [247, 184] on input "CUIL" at bounding box center [262, 186] width 91 height 7
paste input "20-12067688-2"
click at [150, 114] on div "202509 Período Percibido" at bounding box center [155, 108] width 91 height 23
click at [150, 109] on div "202509" at bounding box center [152, 108] width 84 height 7
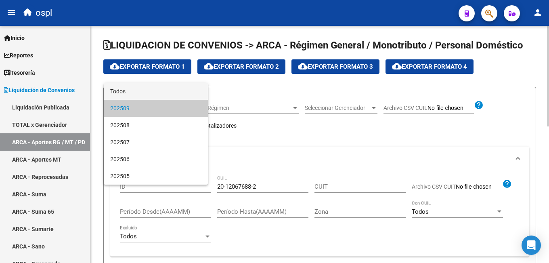
click at [144, 93] on span "Todos" at bounding box center [155, 91] width 91 height 17
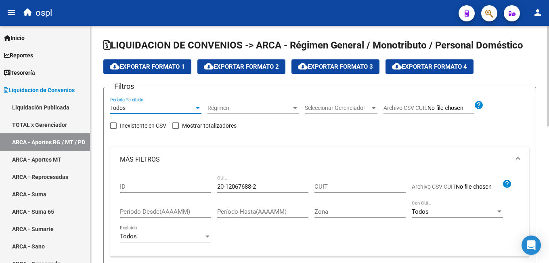
scroll to position [81, 0]
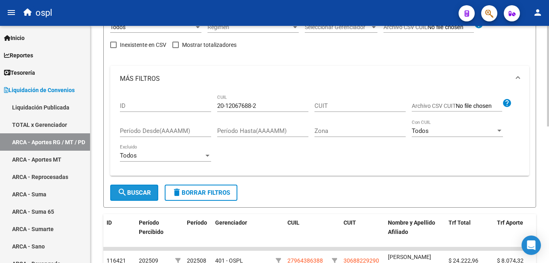
click at [150, 189] on span "search Buscar" at bounding box center [134, 192] width 34 height 7
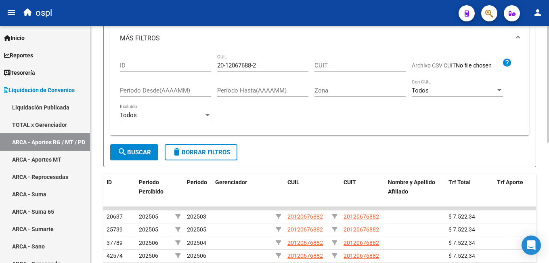
scroll to position [202, 0]
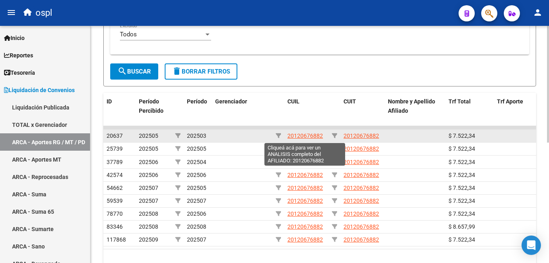
click at [311, 136] on span "20120676882" at bounding box center [305, 135] width 36 height 6
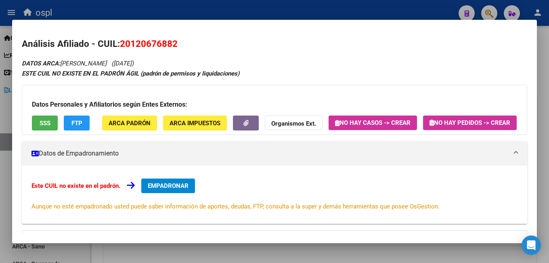
click at [177, 189] on span "EMPADRONAR" at bounding box center [168, 185] width 41 height 7
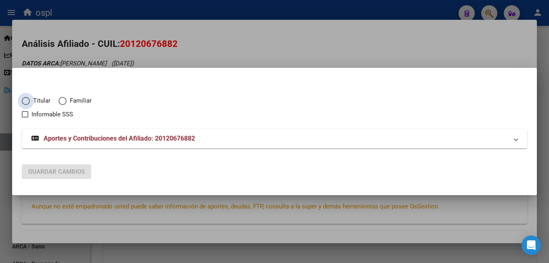
click at [37, 99] on span "Titular" at bounding box center [40, 100] width 21 height 9
click at [30, 99] on input "Titular" at bounding box center [26, 101] width 8 height 8
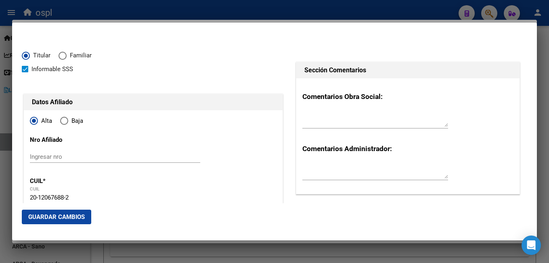
scroll to position [81, 0]
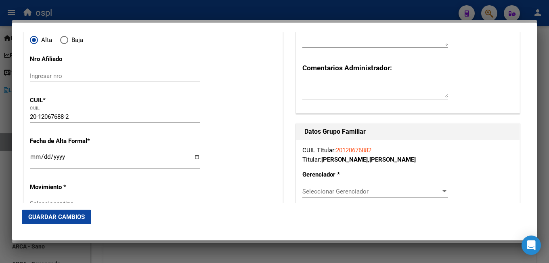
click at [36, 159] on input "Ingresar fecha" at bounding box center [115, 159] width 170 height 13
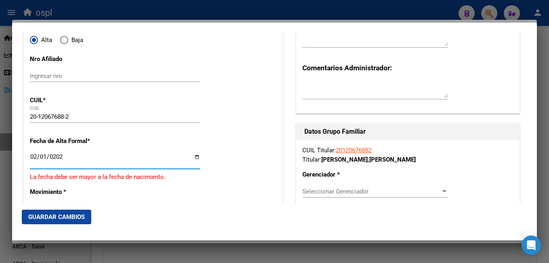
type input "[DATE]"
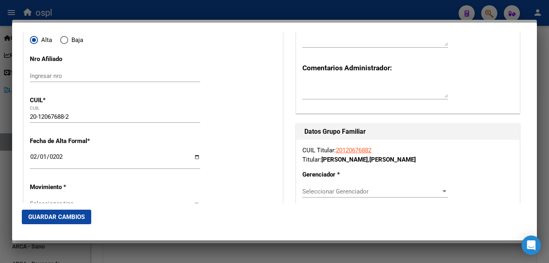
click at [181, 121] on div "20-12067688-2 CUIL" at bounding box center [115, 117] width 170 height 12
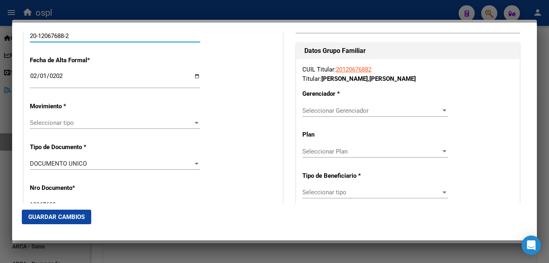
click at [61, 124] on span "Seleccionar tipo" at bounding box center [111, 122] width 163 height 7
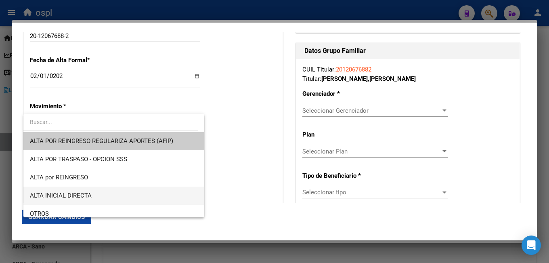
scroll to position [81, 0]
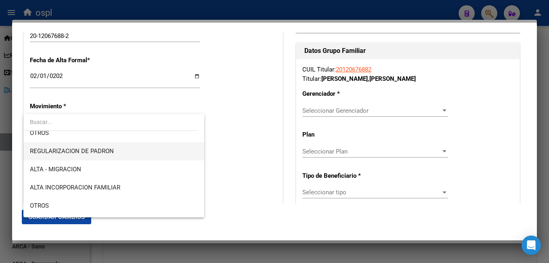
click at [98, 155] on span "REGULARIZACION DE PADRON" at bounding box center [114, 151] width 168 height 18
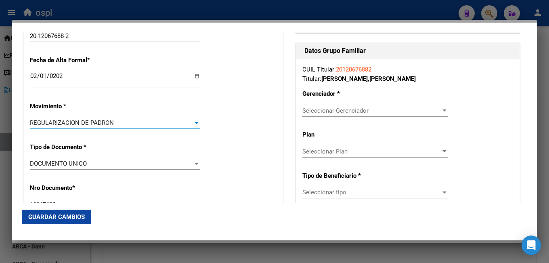
click at [184, 184] on div "Nro Documento * 12067688 Ingresar nro" at bounding box center [153, 197] width 247 height 41
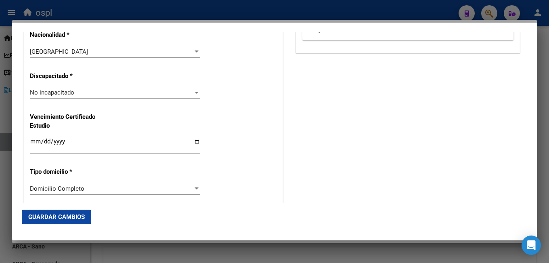
scroll to position [646, 0]
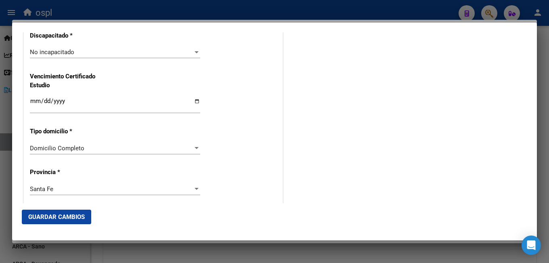
click at [61, 151] on span "Domicilio Completo" at bounding box center [57, 148] width 54 height 7
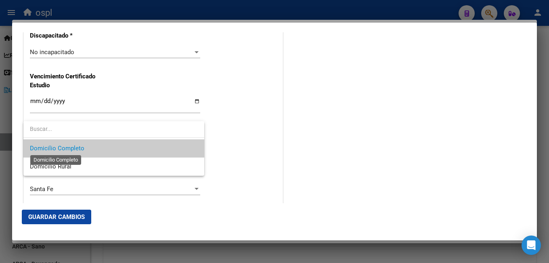
click at [61, 151] on span "Domicilio Completo" at bounding box center [57, 148] width 54 height 7
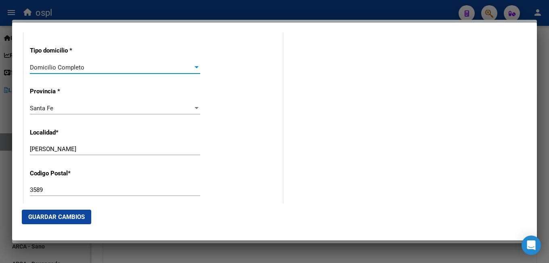
scroll to position [686, 0]
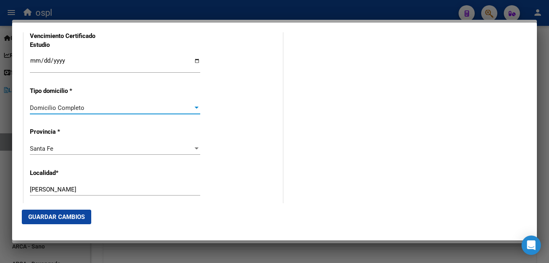
click at [89, 109] on div "Domicilio Completo" at bounding box center [111, 107] width 163 height 7
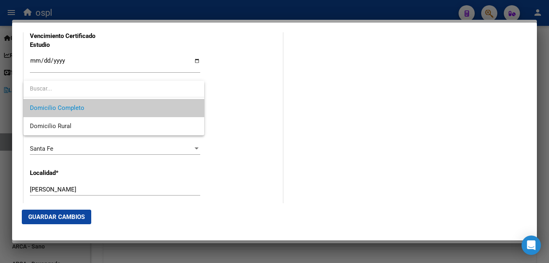
click at [89, 109] on span "Domicilio Completo" at bounding box center [114, 108] width 168 height 18
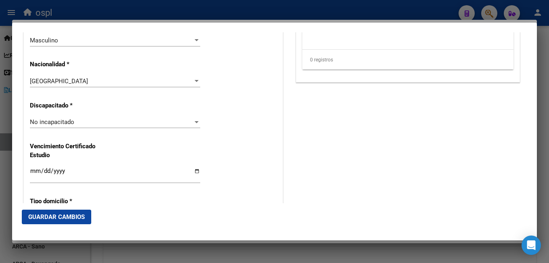
scroll to position [455, 0]
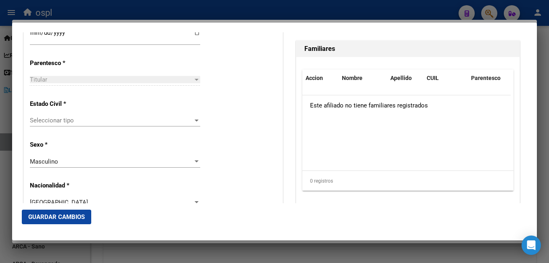
click at [84, 120] on span "Seleccionar tipo" at bounding box center [111, 120] width 163 height 7
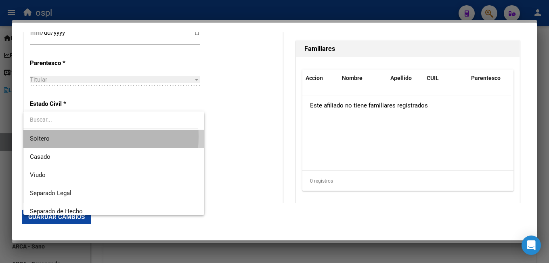
click at [63, 136] on span "Soltero" at bounding box center [114, 139] width 168 height 18
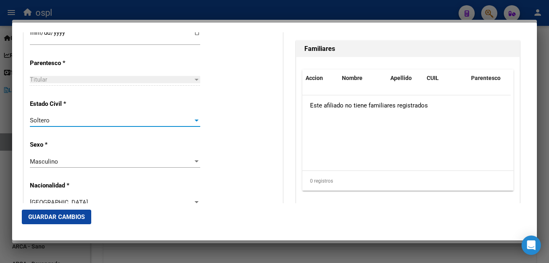
click at [225, 129] on div "Estado Civil * [DEMOGRAPHIC_DATA] Seleccionar tipo" at bounding box center [153, 113] width 247 height 41
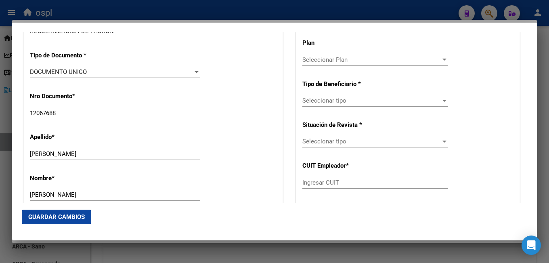
scroll to position [172, 0]
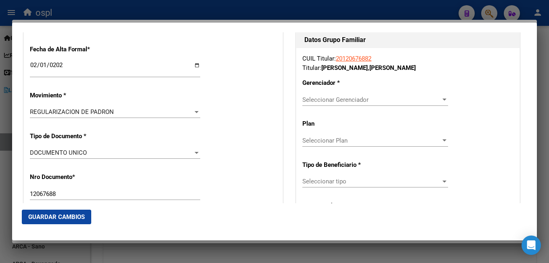
click at [318, 96] on span "Seleccionar Gerenciador" at bounding box center [371, 99] width 138 height 7
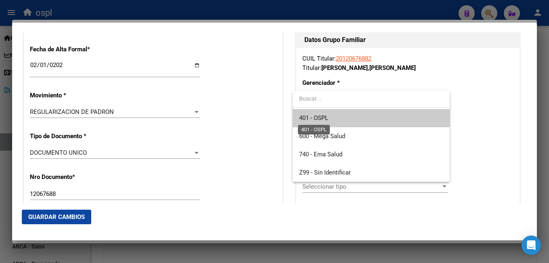
click at [328, 121] on span "401 - OSPL" at bounding box center [313, 117] width 29 height 7
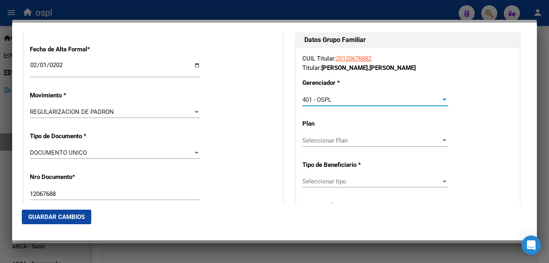
click at [305, 143] on span "Seleccionar Plan" at bounding box center [371, 140] width 138 height 7
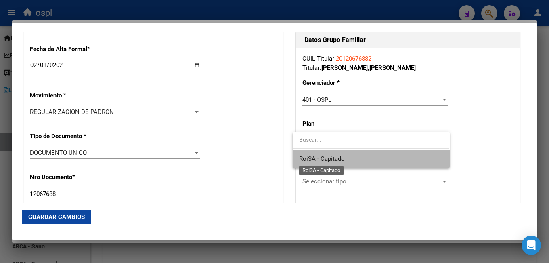
click at [308, 160] on span "RoiSA - Capitado" at bounding box center [322, 158] width 46 height 7
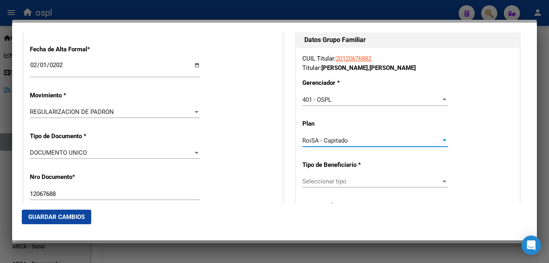
click at [297, 178] on div "CUIL Titular: 20120676882 Titular: [PERSON_NAME] * 401 - OSPL Seleccionar Geren…" at bounding box center [407, 180] width 223 height 265
click at [313, 181] on span "Seleccionar tipo" at bounding box center [371, 181] width 138 height 7
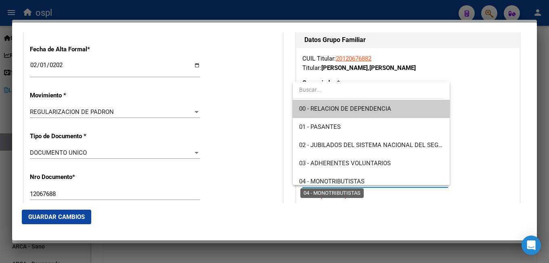
scroll to position [81, 0]
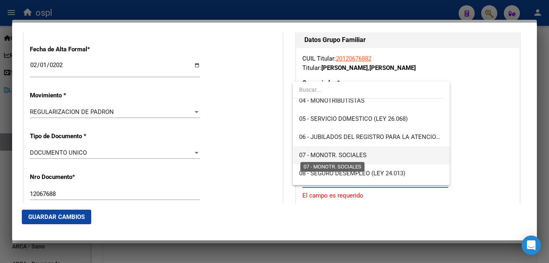
click at [322, 157] on span "07 - MONOTR. SOCIALES" at bounding box center [332, 154] width 67 height 7
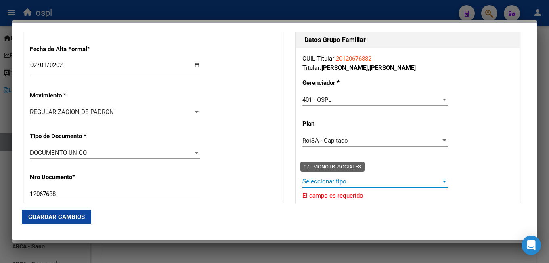
type input "20-12067688-2"
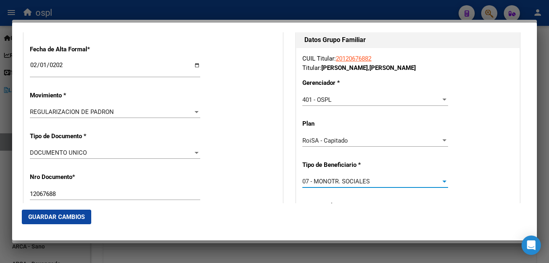
click at [266, 180] on div "Nro Documento * 12067688 Ingresar nro" at bounding box center [153, 186] width 247 height 41
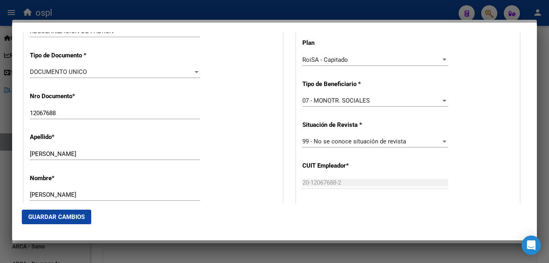
scroll to position [293, 0]
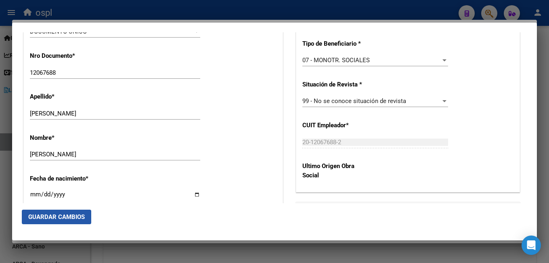
drag, startPoint x: 64, startPoint y: 220, endPoint x: 75, endPoint y: 218, distance: 11.9
click at [65, 219] on span "Guardar Cambios" at bounding box center [56, 216] width 57 height 7
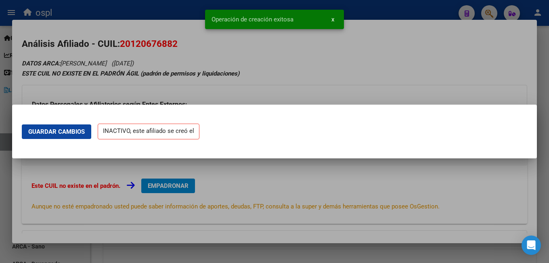
scroll to position [0, 0]
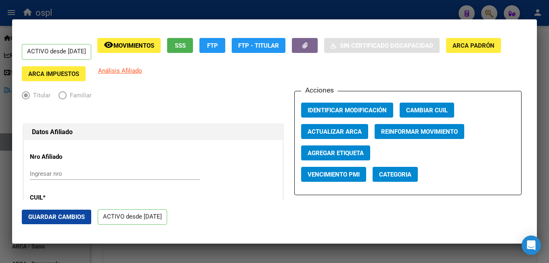
click at [486, 10] on div at bounding box center [274, 131] width 549 height 263
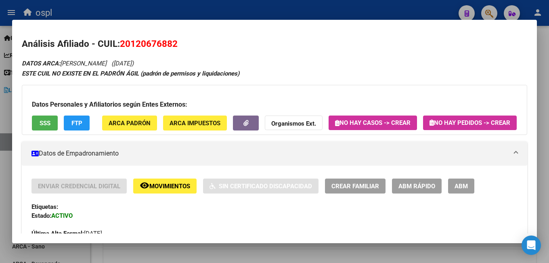
click at [487, 15] on div at bounding box center [274, 131] width 549 height 263
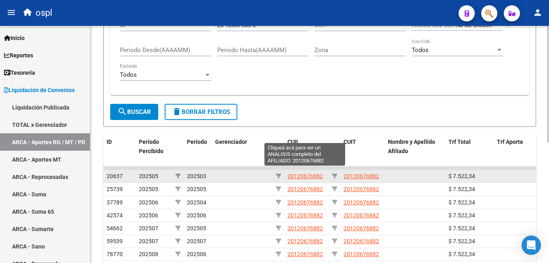
scroll to position [81, 0]
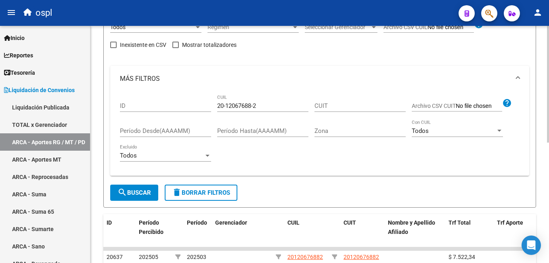
click at [259, 110] on div "20-12067688-2 CUIL" at bounding box center [262, 102] width 91 height 17
click at [259, 109] on input "20-12067688-2" at bounding box center [262, 105] width 91 height 7
paste input "77520-1"
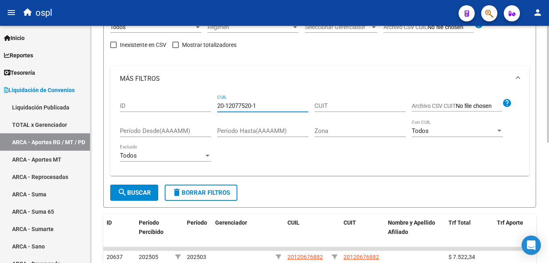
type input "20-12077520-1"
click at [134, 191] on span "search Buscar" at bounding box center [134, 192] width 34 height 7
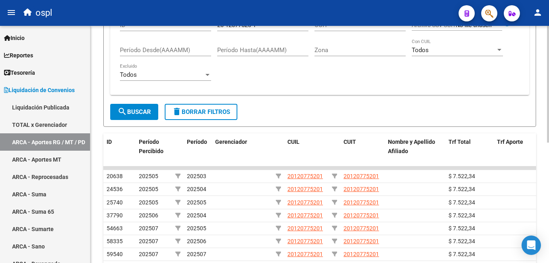
scroll to position [202, 0]
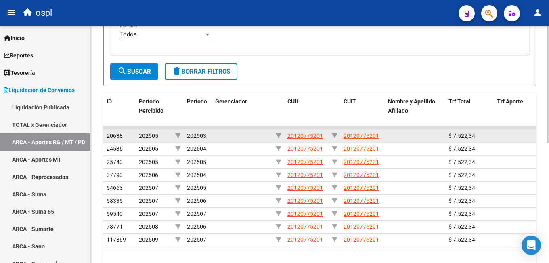
click at [295, 135] on span "20120775201" at bounding box center [305, 135] width 36 height 6
type textarea "20120775201"
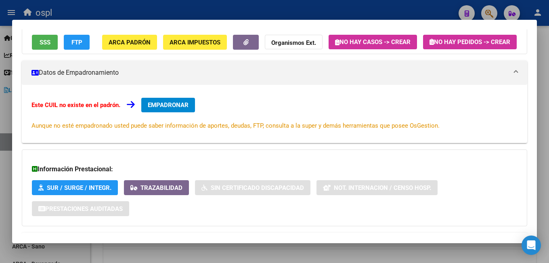
scroll to position [11, 0]
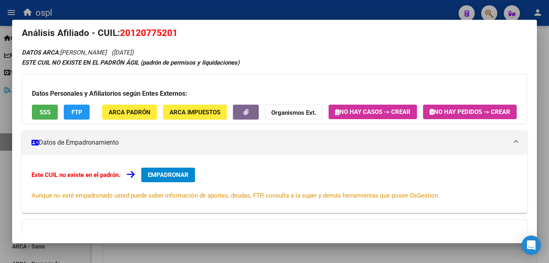
click at [156, 178] on span "EMPADRONAR" at bounding box center [168, 174] width 41 height 7
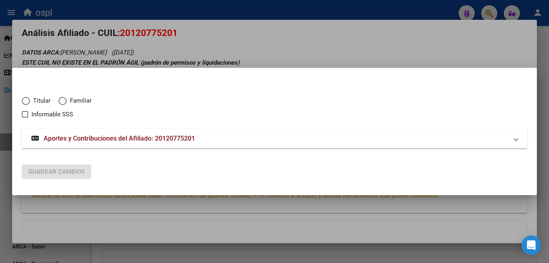
click at [36, 101] on span "Titular" at bounding box center [40, 100] width 21 height 9
click at [30, 101] on input "Titular" at bounding box center [26, 101] width 8 height 8
radio input "true"
checkbox input "true"
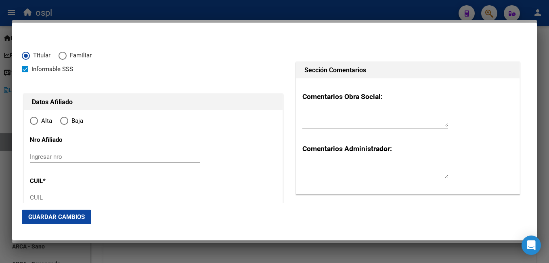
type input "20-12077520-1"
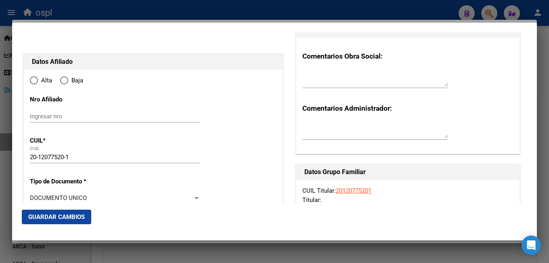
radio input "true"
type input "12077520"
type input "[PERSON_NAME]"
type input "[DATE]"
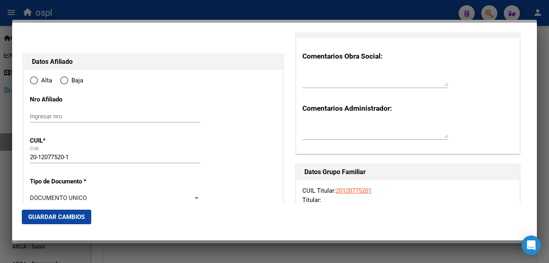
type input "CORONEL [PERSON_NAME]"
type input "7530"
type input "CALLE 17"
type input "1434"
type input "0"
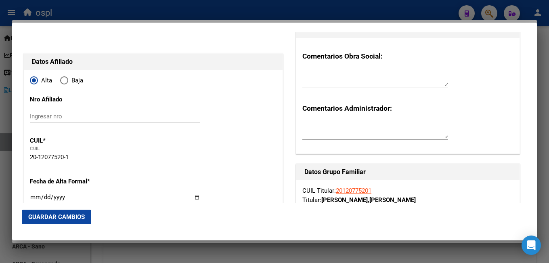
type input "CORONEL [PERSON_NAME]"
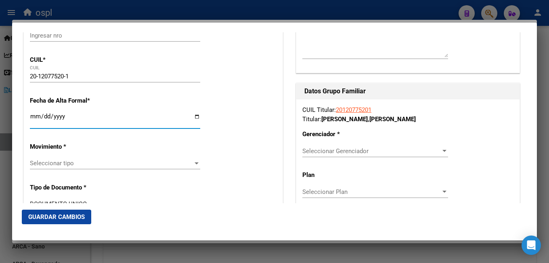
click at [36, 117] on input "Ingresar fecha" at bounding box center [115, 119] width 170 height 13
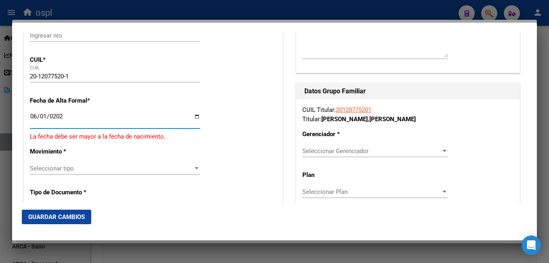
type input "[DATE]"
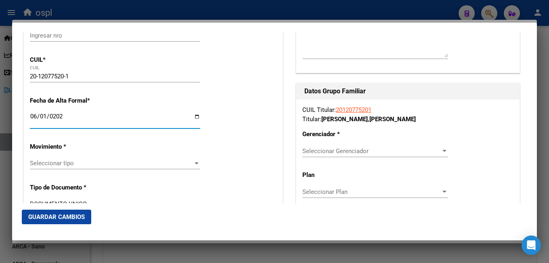
click at [86, 166] on span "Seleccionar tipo" at bounding box center [111, 162] width 163 height 7
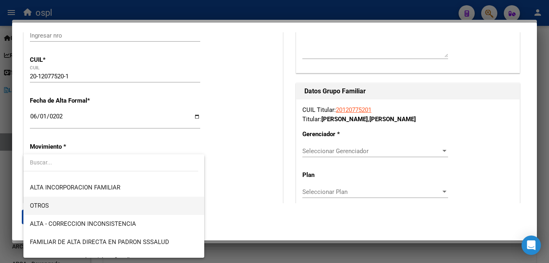
scroll to position [81, 0]
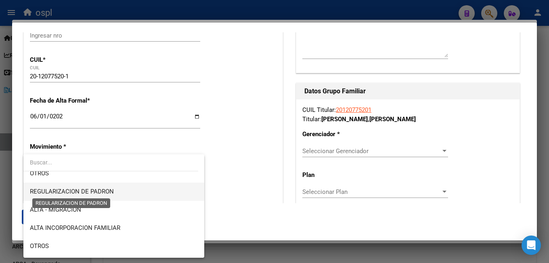
click at [84, 195] on span "REGULARIZACION DE PADRON" at bounding box center [72, 191] width 84 height 7
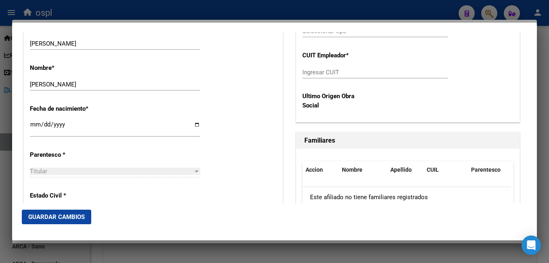
scroll to position [444, 0]
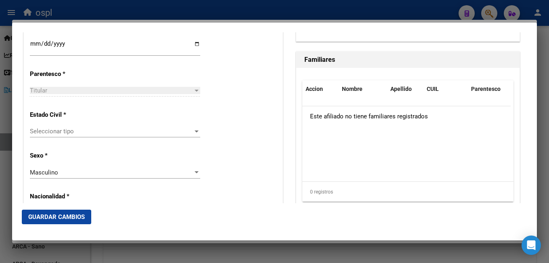
click at [60, 131] on span "Seleccionar tipo" at bounding box center [111, 131] width 163 height 7
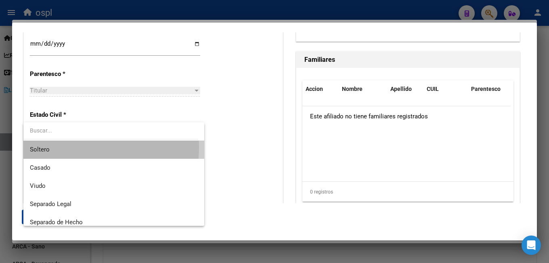
click at [69, 147] on span "Soltero" at bounding box center [114, 149] width 168 height 18
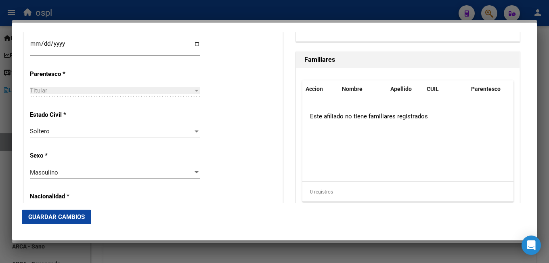
click at [234, 133] on div "Estado Civil * [DEMOGRAPHIC_DATA] Seleccionar tipo" at bounding box center [153, 124] width 247 height 41
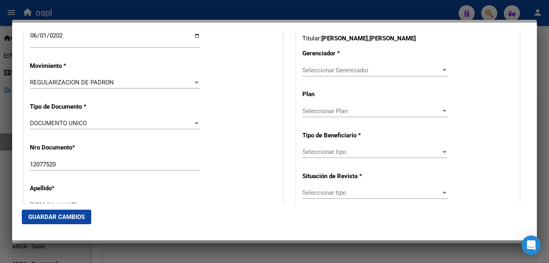
scroll to position [161, 0]
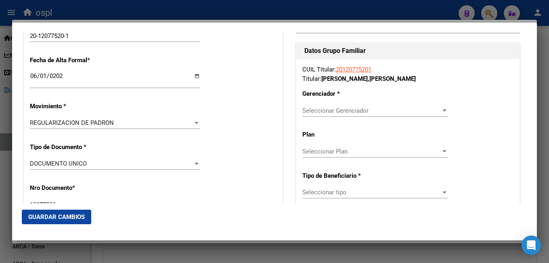
click at [317, 111] on span "Seleccionar Gerenciador" at bounding box center [371, 110] width 138 height 7
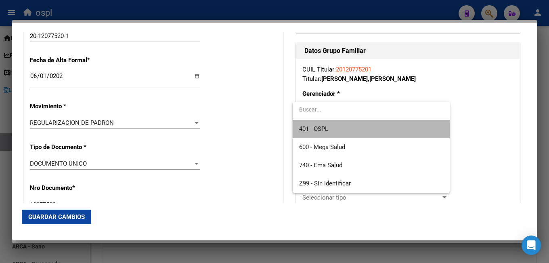
click at [334, 128] on span "401 - OSPL" at bounding box center [371, 129] width 144 height 18
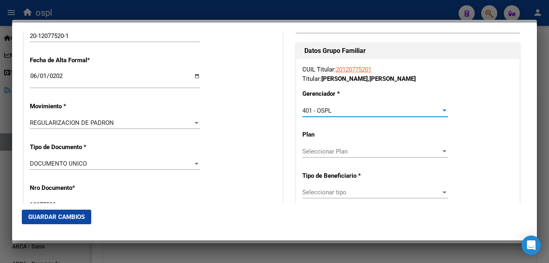
click at [316, 148] on span "Seleccionar Plan" at bounding box center [371, 151] width 138 height 7
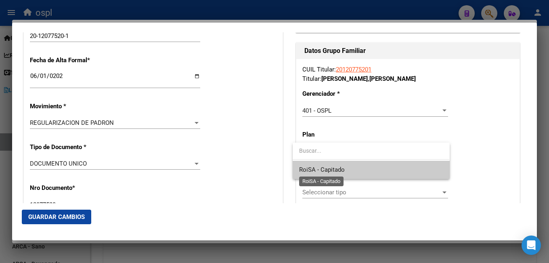
click at [318, 169] on span "RoiSA - Capitado" at bounding box center [322, 169] width 46 height 7
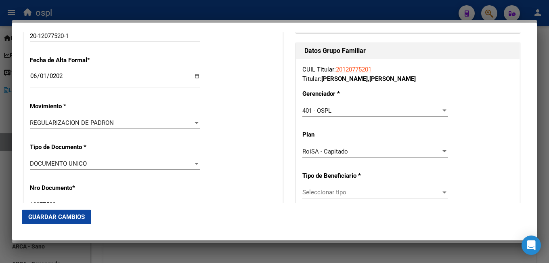
scroll to position [202, 0]
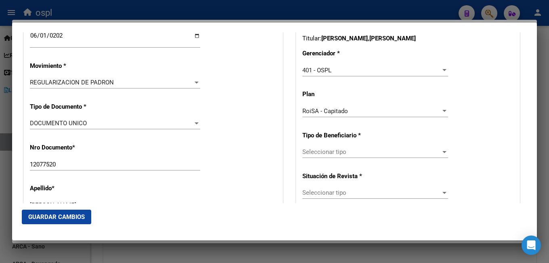
click at [319, 149] on span "Seleccionar tipo" at bounding box center [371, 151] width 138 height 7
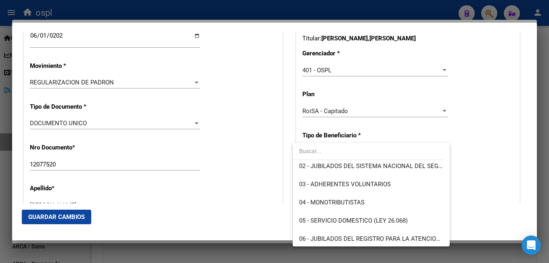
scroll to position [81, 0]
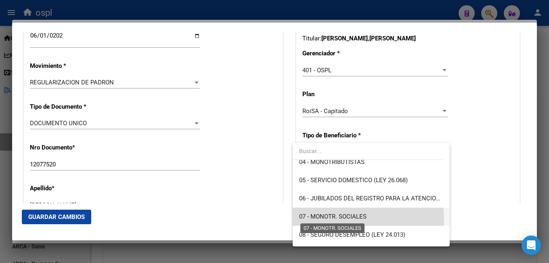
click at [308, 220] on span "07 - MONOTR. SOCIALES" at bounding box center [332, 216] width 67 height 7
type input "20-12077520-1"
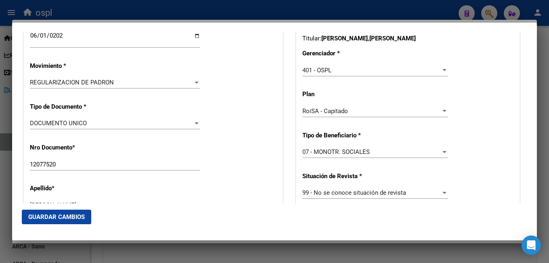
click at [261, 199] on div "Apellido * [PERSON_NAME] apellido" at bounding box center [153, 198] width 247 height 41
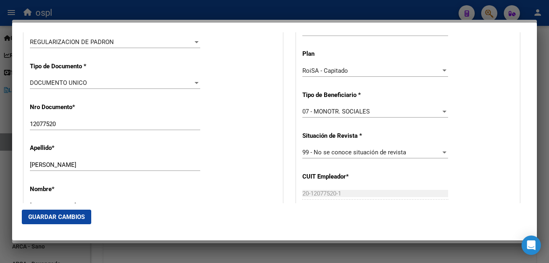
drag, startPoint x: 47, startPoint y: 209, endPoint x: 54, endPoint y: 206, distance: 7.3
click at [48, 208] on mat-dialog-actions "Guardar Cambios" at bounding box center [274, 216] width 505 height 27
click at [70, 214] on span "Guardar Cambios" at bounding box center [56, 216] width 57 height 7
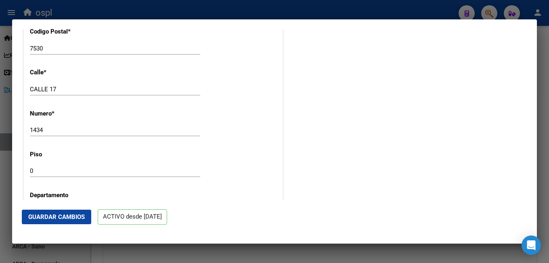
scroll to position [1043, 0]
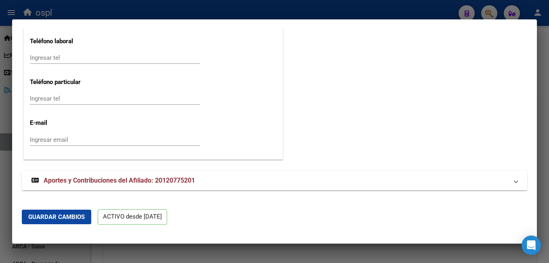
click at [113, 182] on span "Aportes y Contribuciones del Afiliado: 20120775201" at bounding box center [119, 180] width 151 height 8
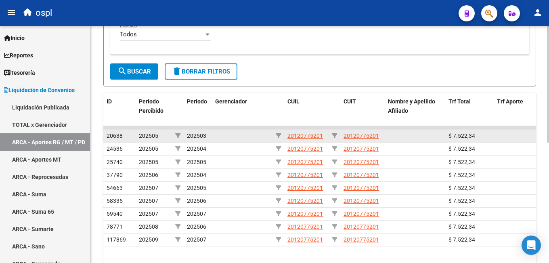
scroll to position [121, 0]
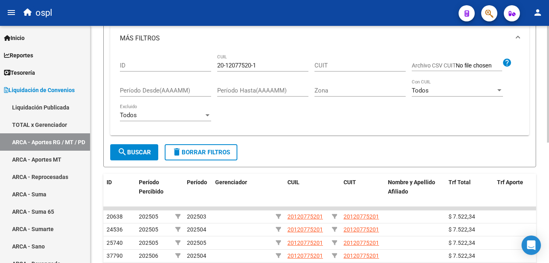
click at [245, 65] on input "20-12077520-1" at bounding box center [262, 65] width 91 height 7
paste input "135817-5"
type input "20-12135817-5"
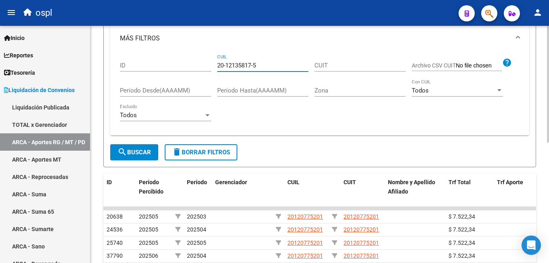
click at [133, 153] on span "search Buscar" at bounding box center [134, 152] width 34 height 7
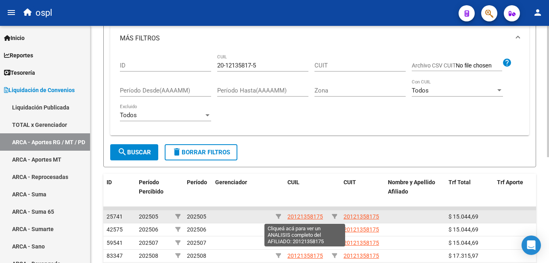
click at [300, 214] on span "20121358175" at bounding box center [305, 216] width 36 height 6
type textarea "20121358175"
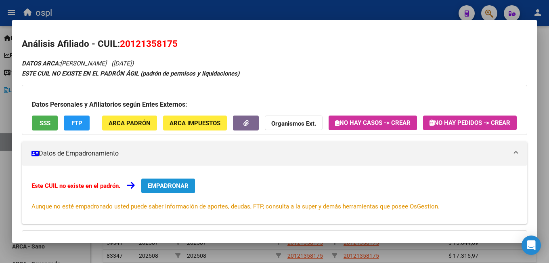
click at [160, 189] on span "EMPADRONAR" at bounding box center [168, 185] width 41 height 7
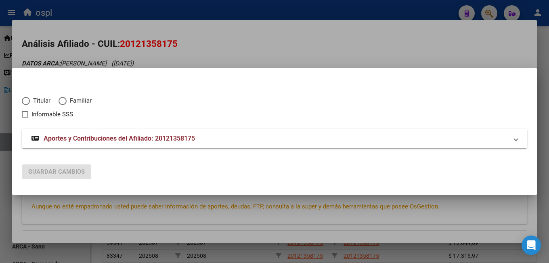
click at [40, 99] on span "Titular" at bounding box center [40, 100] width 21 height 9
click at [30, 99] on input "Titular" at bounding box center [26, 101] width 8 height 8
radio input "true"
checkbox input "true"
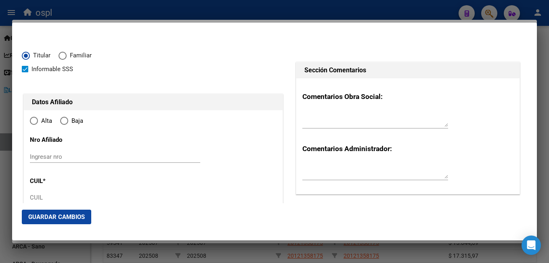
type input "20-12135817-5"
type input "12135817"
type input "[PERSON_NAME]"
type input "[DATE]"
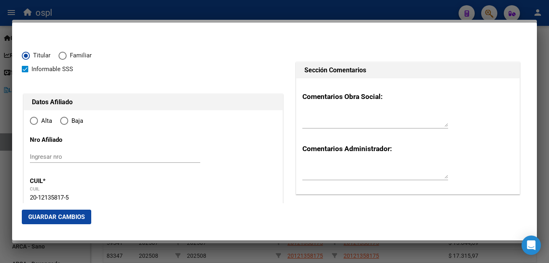
type input "[PERSON_NAME][GEOGRAPHIC_DATA]"
type input "7600"
type input "[PERSON_NAME]"
type input "1430"
radio input "true"
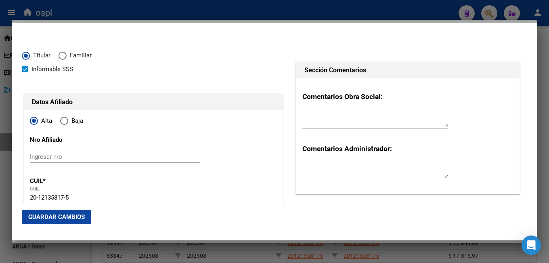
scroll to position [81, 0]
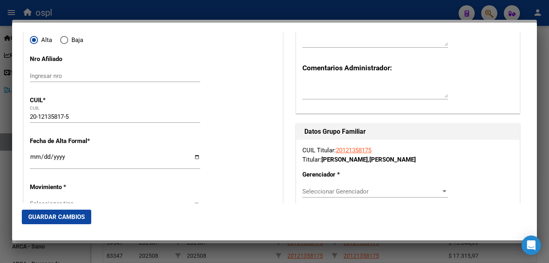
type input "[PERSON_NAME][GEOGRAPHIC_DATA]"
click at [36, 159] on input "Ingresar fecha" at bounding box center [115, 159] width 170 height 13
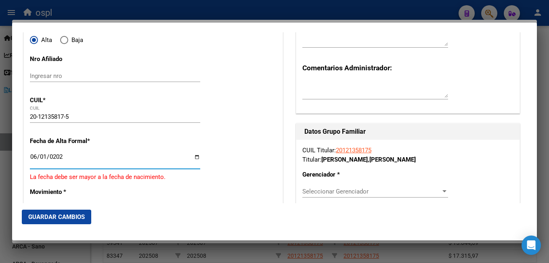
type input "[DATE]"
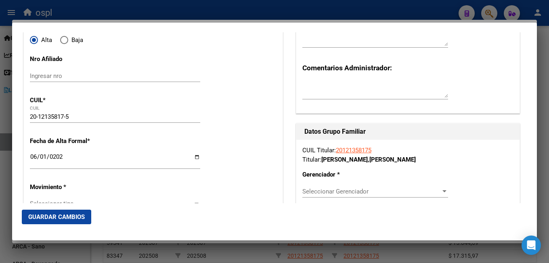
drag, startPoint x: 251, startPoint y: 114, endPoint x: 241, endPoint y: 139, distance: 27.3
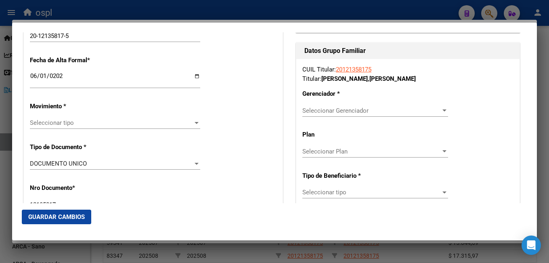
scroll to position [202, 0]
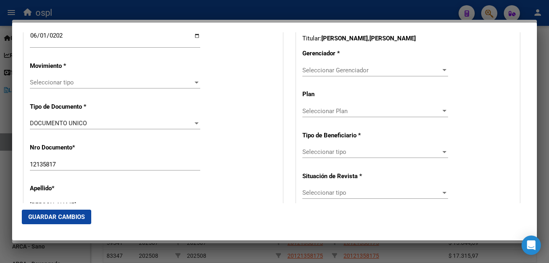
click at [103, 89] on div "Seleccionar tipo Seleccionar tipo" at bounding box center [115, 86] width 170 height 20
click at [103, 86] on span "Seleccionar tipo" at bounding box center [111, 82] width 163 height 7
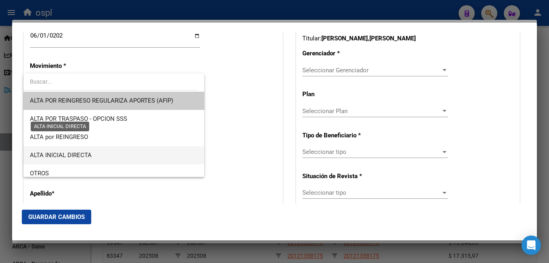
scroll to position [40, 0]
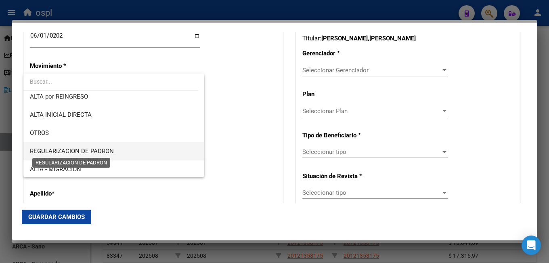
click at [76, 152] on span "REGULARIZACION DE PADRON" at bounding box center [72, 150] width 84 height 7
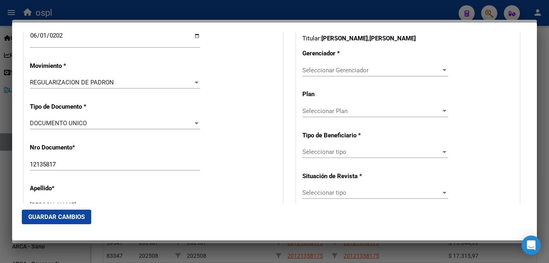
click at [170, 177] on div "12135817 Ingresar nro" at bounding box center [115, 168] width 170 height 20
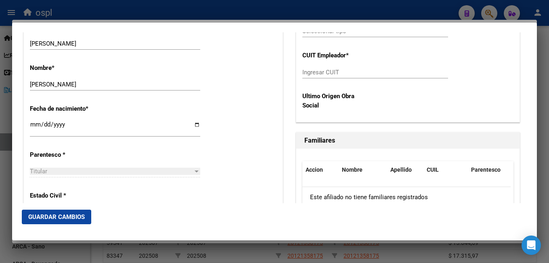
scroll to position [444, 0]
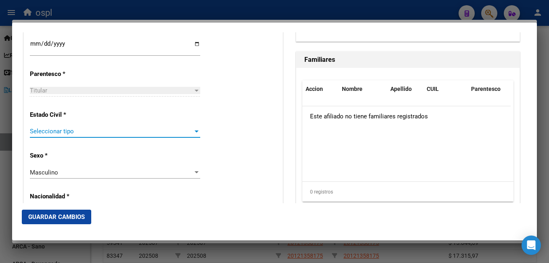
click at [60, 133] on span "Seleccionar tipo" at bounding box center [111, 131] width 163 height 7
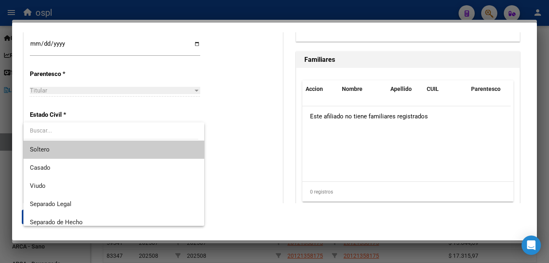
click at [61, 147] on span "Soltero" at bounding box center [114, 149] width 168 height 18
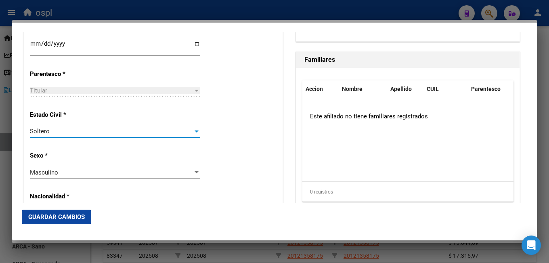
click at [230, 169] on div "Alta Baja Nro Afiliado Ingresar nro CUIL * 20-12135817-5 CUIL ARCA Padrón Fecha…" at bounding box center [153, 242] width 259 height 1153
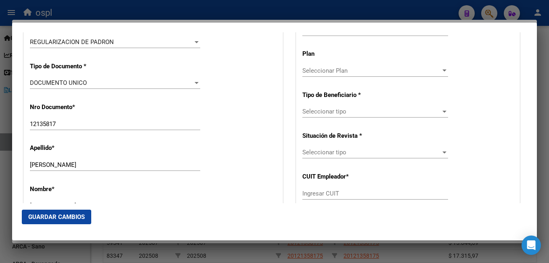
scroll to position [121, 0]
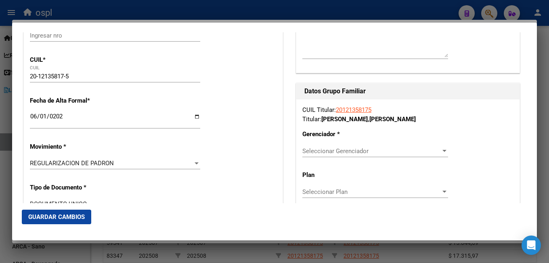
click at [326, 151] on span "Seleccionar Gerenciador" at bounding box center [371, 150] width 138 height 7
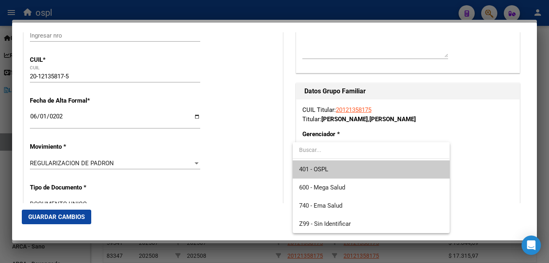
click at [324, 166] on span "401 - OSPL" at bounding box center [313, 168] width 29 height 7
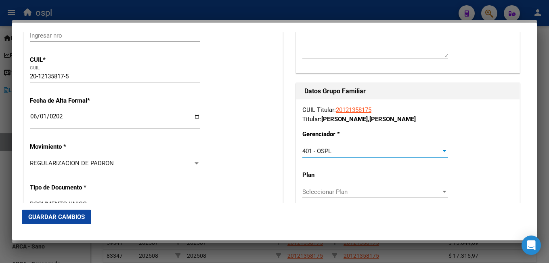
scroll to position [161, 0]
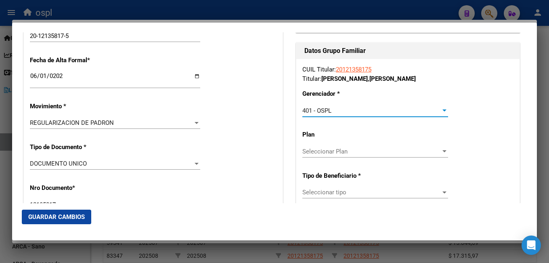
click at [311, 152] on span "Seleccionar Plan" at bounding box center [371, 151] width 138 height 7
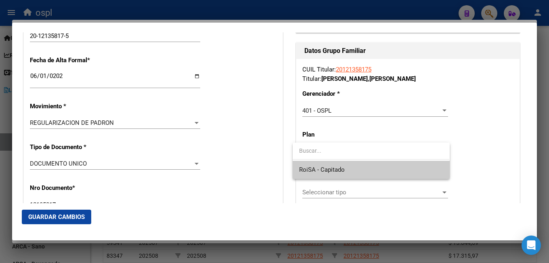
click at [312, 167] on span "RoiSA - Capitado" at bounding box center [322, 169] width 46 height 7
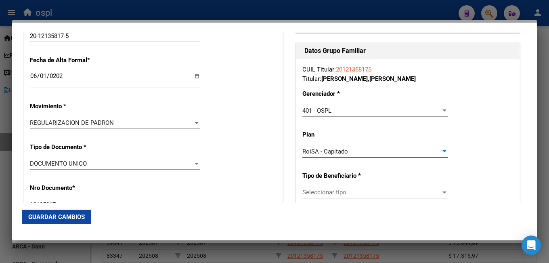
scroll to position [202, 0]
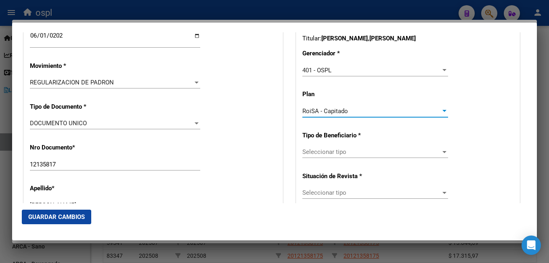
click at [311, 155] on span "Seleccionar tipo" at bounding box center [371, 151] width 138 height 7
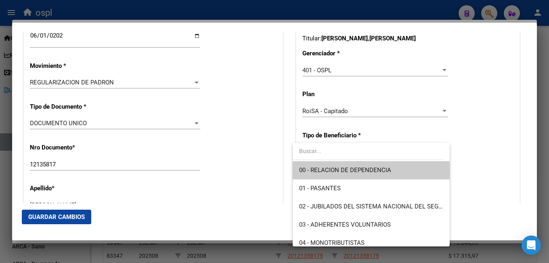
scroll to position [81, 0]
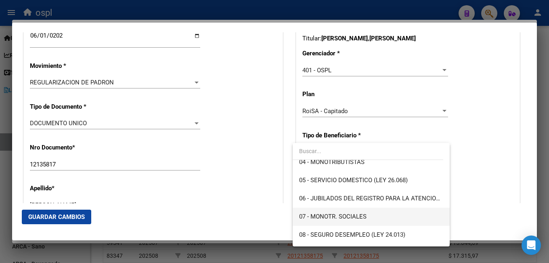
click at [312, 209] on span "07 - MONOTR. SOCIALES" at bounding box center [371, 216] width 144 height 18
type input "20-12135817-5"
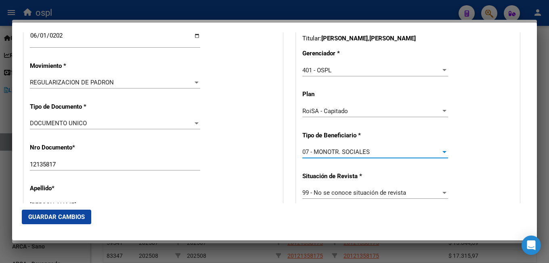
click at [54, 214] on span "Guardar Cambios" at bounding box center [56, 216] width 57 height 7
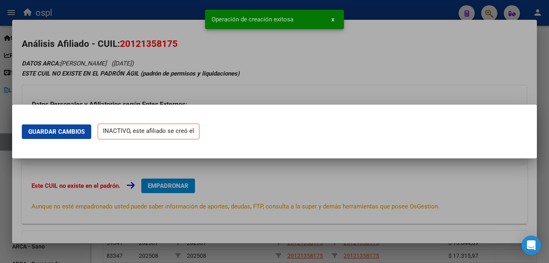
scroll to position [0, 0]
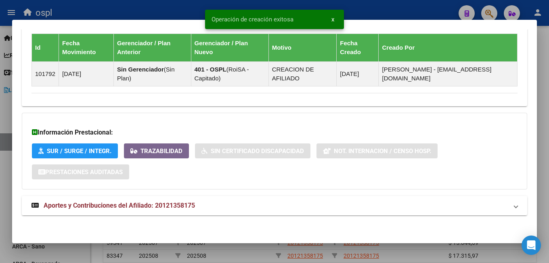
drag, startPoint x: 101, startPoint y: 207, endPoint x: 104, endPoint y: 203, distance: 5.4
click at [102, 206] on span "Aportes y Contribuciones del Afiliado: 20121358175" at bounding box center [119, 205] width 151 height 8
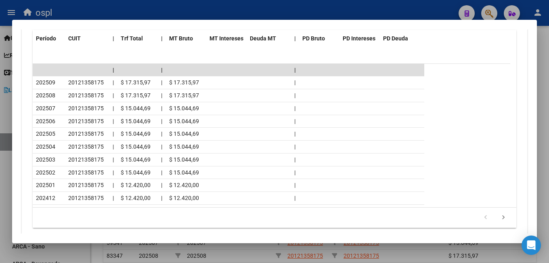
scroll to position [745, 0]
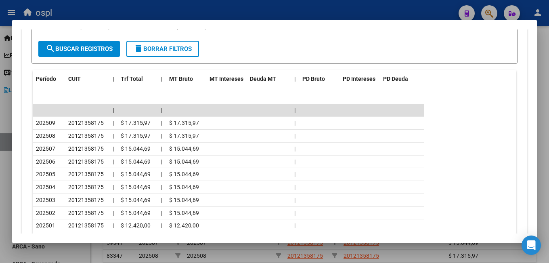
click at [249, 16] on div at bounding box center [274, 131] width 549 height 263
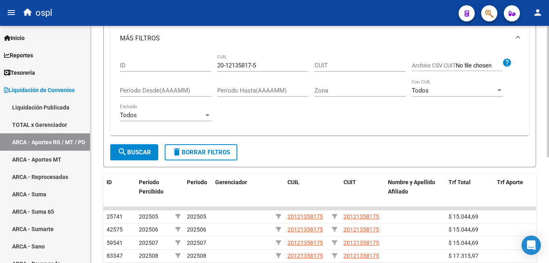
scroll to position [81, 0]
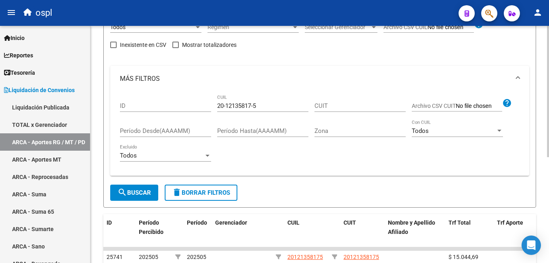
click at [232, 103] on div "20-12135817-5 CUIL" at bounding box center [262, 102] width 91 height 17
click at [232, 103] on input "20-12135817-5" at bounding box center [262, 105] width 91 height 7
paste input "65343-6"
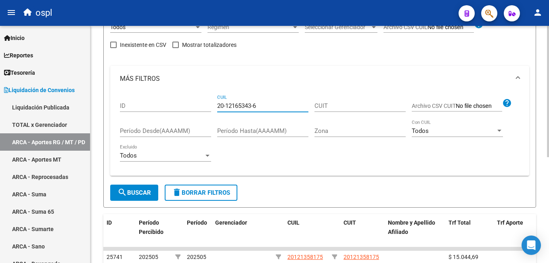
type input "20-12165343-6"
drag, startPoint x: 137, startPoint y: 194, endPoint x: 174, endPoint y: 187, distance: 37.3
click at [137, 194] on span "search Buscar" at bounding box center [134, 192] width 34 height 7
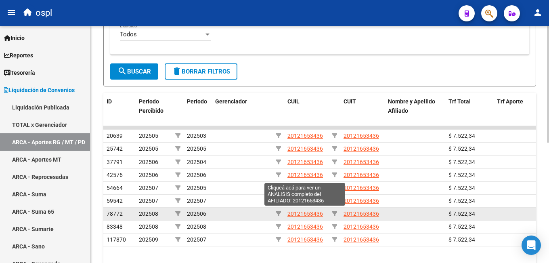
scroll to position [242, 0]
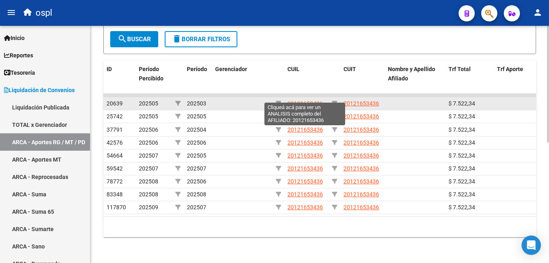
click at [312, 100] on span "20121653436" at bounding box center [305, 103] width 36 height 6
type textarea "20121653436"
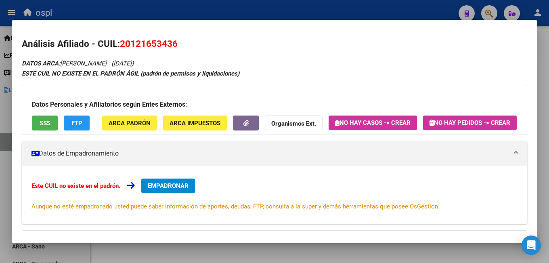
drag, startPoint x: 231, startPoint y: 15, endPoint x: 236, endPoint y: 14, distance: 4.9
click at [231, 14] on div at bounding box center [274, 131] width 549 height 263
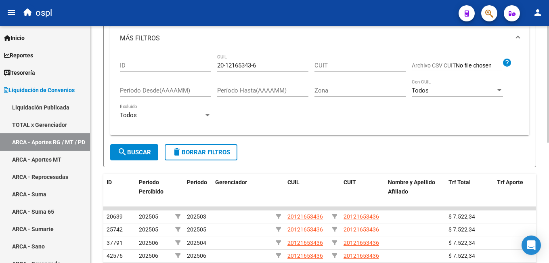
scroll to position [40, 0]
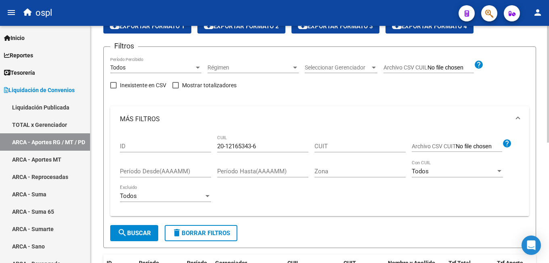
click at [237, 146] on input "20-12165343-6" at bounding box center [262, 145] width 91 height 7
paste input
type input "20-12165343-6"
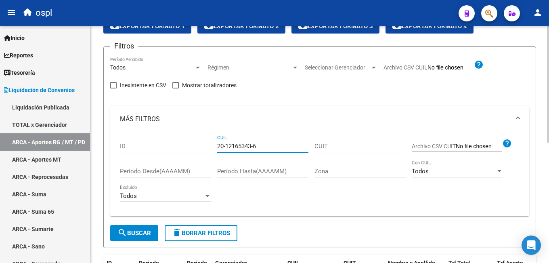
click at [151, 234] on span "search Buscar" at bounding box center [134, 232] width 34 height 7
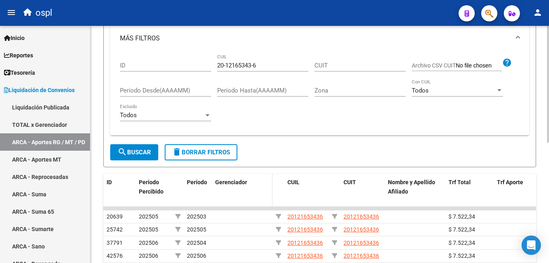
scroll to position [161, 0]
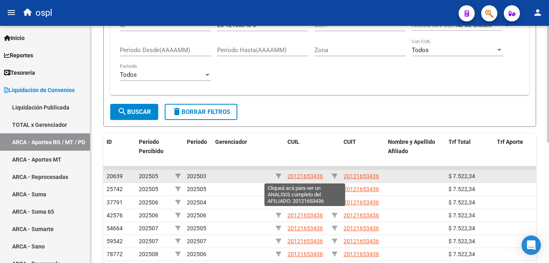
click at [307, 176] on span "20121653436" at bounding box center [305, 176] width 36 height 6
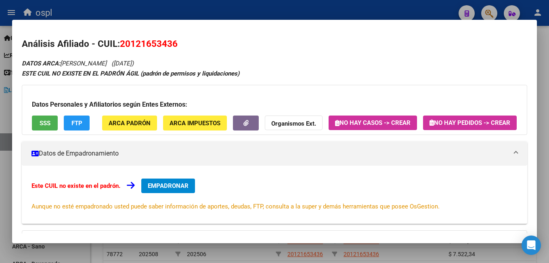
click at [168, 189] on span "EMPADRONAR" at bounding box center [168, 185] width 41 height 7
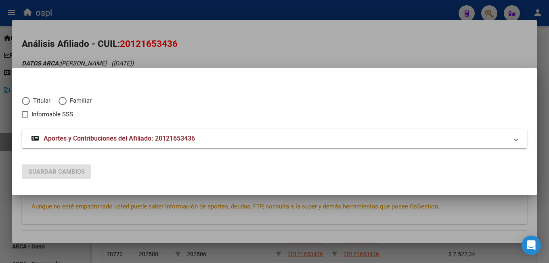
click at [39, 99] on span "Titular" at bounding box center [40, 100] width 21 height 9
click at [30, 99] on input "Titular" at bounding box center [26, 101] width 8 height 8
radio input "true"
checkbox input "true"
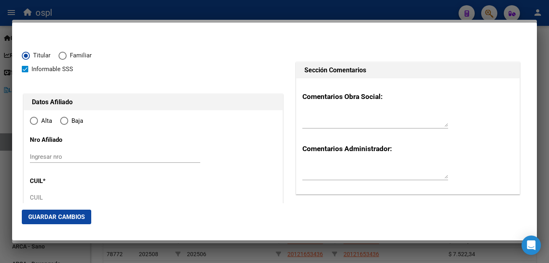
type input "20-12165343-6"
type input "12165343"
type input "[PERSON_NAME]"
type input "[DATE]"
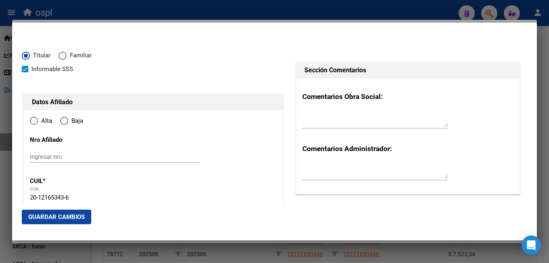
type input "[PERSON_NAME]"
type input "3361"
type input "L 63 FR B SEC XII"
radio input "true"
type input "[PERSON_NAME]"
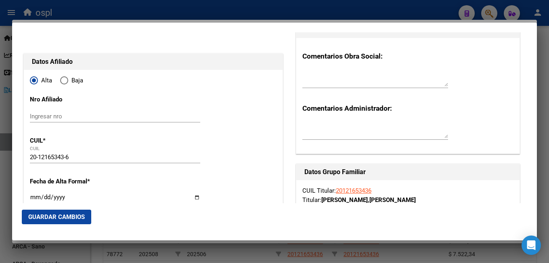
scroll to position [81, 0]
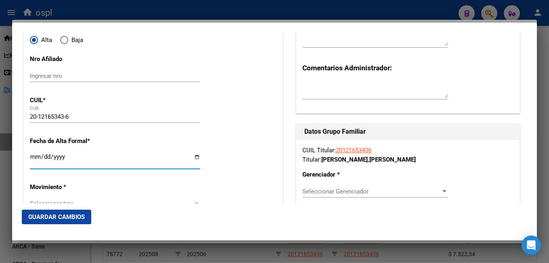
click at [35, 157] on input "Ingresar fecha" at bounding box center [115, 159] width 170 height 13
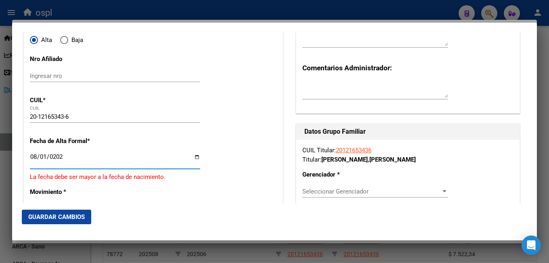
type input "[DATE]"
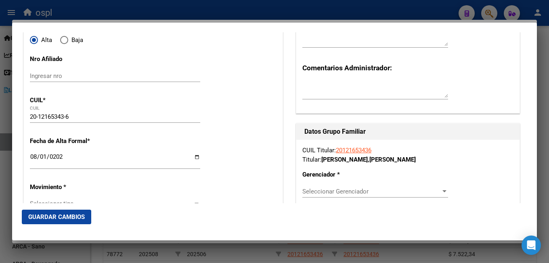
drag, startPoint x: 227, startPoint y: 118, endPoint x: 242, endPoint y: 116, distance: 15.0
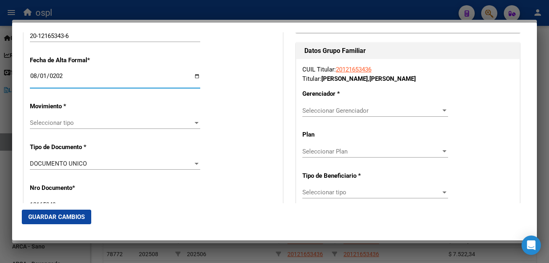
drag, startPoint x: 71, startPoint y: 75, endPoint x: 19, endPoint y: 74, distance: 51.3
click at [19, 74] on mat-dialog-content "Titular Familiar Informable SSS Datos Afiliado Alta Baja Nro Afiliado Ingresar …" at bounding box center [274, 117] width 525 height 171
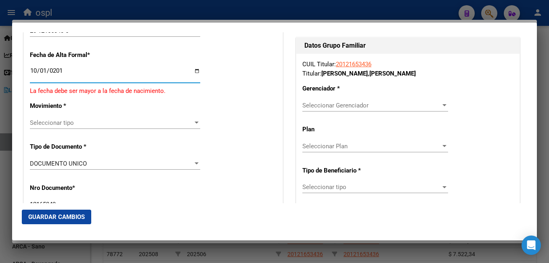
type input "[DATE]"
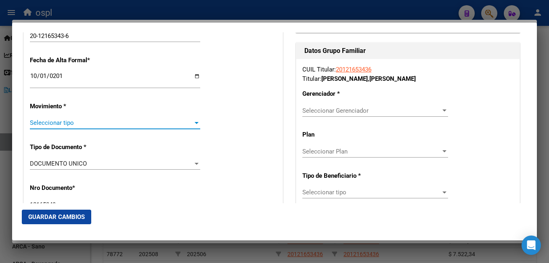
click at [47, 126] on span "Seleccionar tipo" at bounding box center [111, 122] width 163 height 7
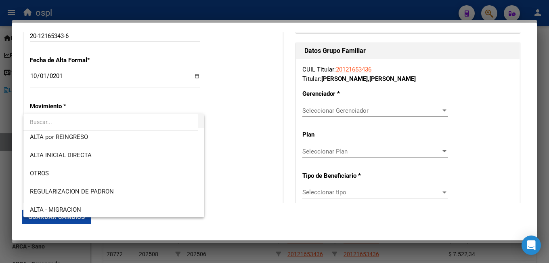
scroll to position [81, 0]
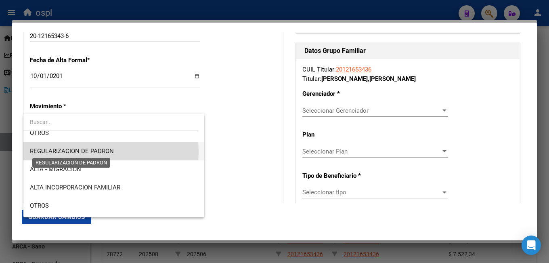
click at [76, 152] on span "REGULARIZACION DE PADRON" at bounding box center [72, 150] width 84 height 7
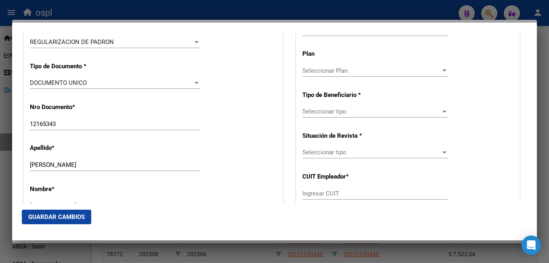
scroll to position [404, 0]
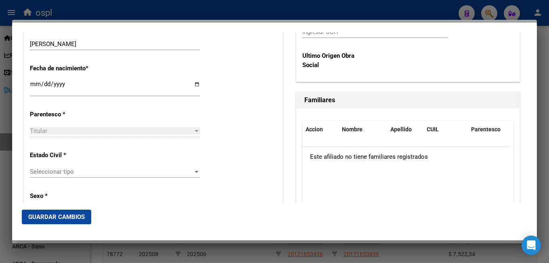
click at [65, 176] on div "Seleccionar tipo Seleccionar tipo" at bounding box center [115, 171] width 170 height 12
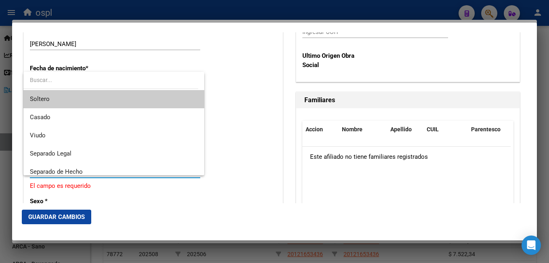
click at [58, 98] on span "Soltero" at bounding box center [114, 99] width 168 height 18
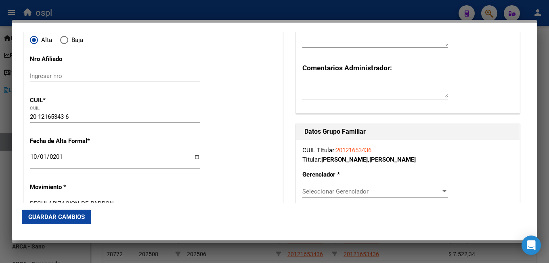
scroll to position [161, 0]
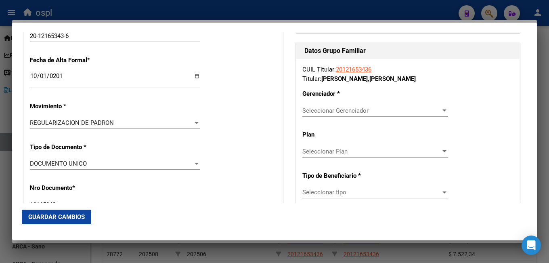
click at [326, 111] on span "Seleccionar Gerenciador" at bounding box center [371, 110] width 138 height 7
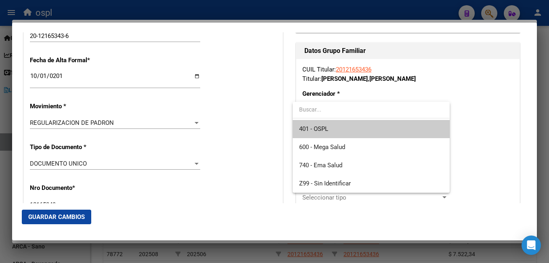
click at [332, 129] on span "401 - OSPL" at bounding box center [371, 129] width 144 height 18
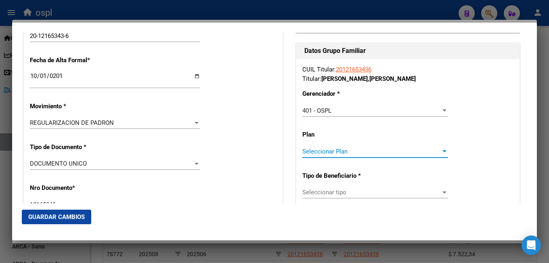
click at [323, 153] on span "Seleccionar Plan" at bounding box center [371, 151] width 138 height 7
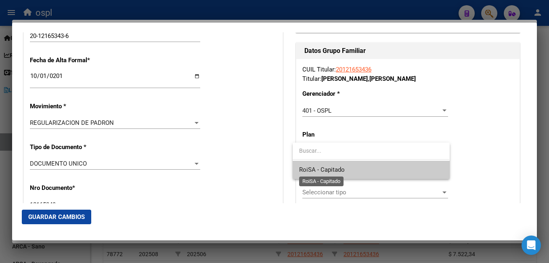
click at [332, 169] on span "RoiSA - Capitado" at bounding box center [322, 169] width 46 height 7
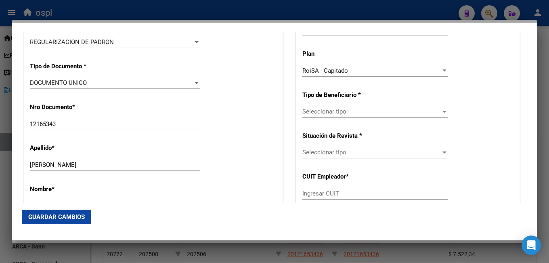
click at [328, 112] on span "Seleccionar tipo" at bounding box center [371, 111] width 138 height 7
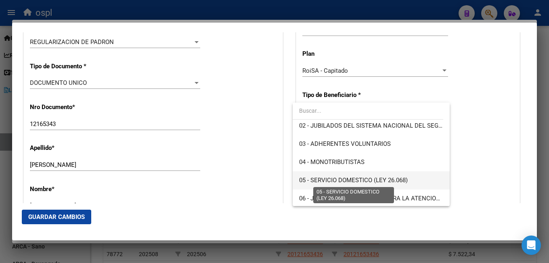
scroll to position [81, 0]
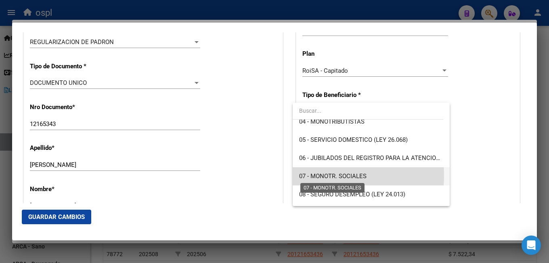
click at [319, 175] on span "07 - MONOTR. SOCIALES" at bounding box center [332, 175] width 67 height 7
type input "20-12165343-6"
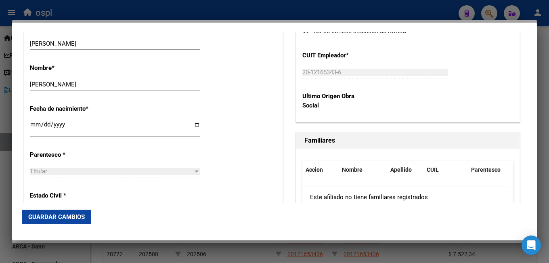
scroll to position [404, 0]
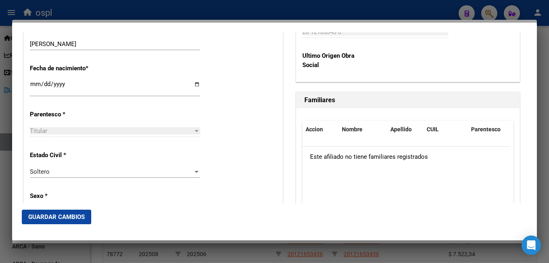
drag, startPoint x: 55, startPoint y: 219, endPoint x: 68, endPoint y: 214, distance: 14.2
click at [56, 219] on span "Guardar Cambios" at bounding box center [56, 216] width 57 height 7
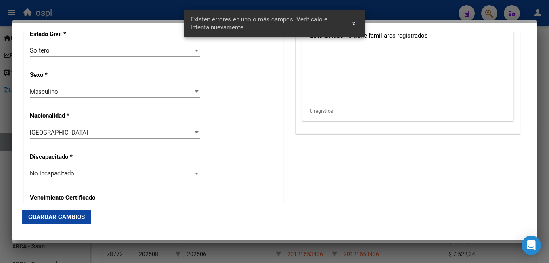
click at [240, 170] on div "Alta Baja Nro Afiliado Ingresar nro CUIL * 20-12165343-6 CUIL ARCA Padrón Fecha…" at bounding box center [153, 164] width 259 height 1158
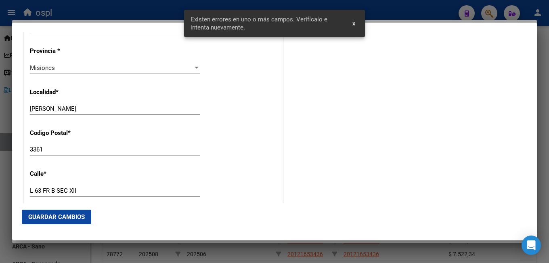
scroll to position [848, 0]
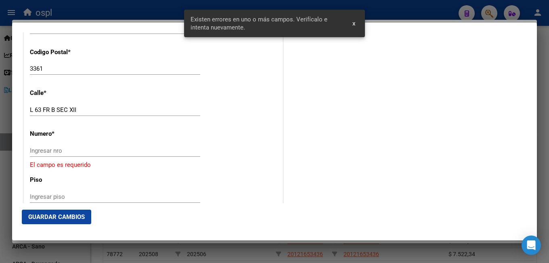
click at [76, 156] on div "Ingresar nro" at bounding box center [115, 151] width 170 height 12
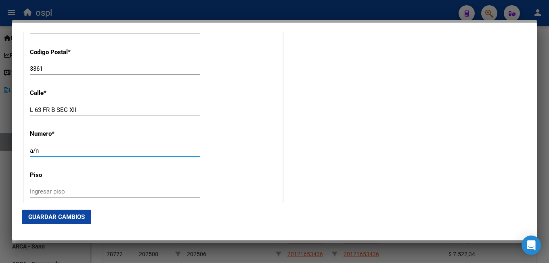
drag, startPoint x: 51, startPoint y: 150, endPoint x: 0, endPoint y: 150, distance: 50.9
click at [0, 150] on div "Análisis Afiliado - CUIL: 20121653436 DATOS ARCA: [PERSON_NAME] ([DATE]) ESTE C…" at bounding box center [274, 131] width 549 height 263
type input "s/n"
click at [44, 217] on span "Guardar Cambios" at bounding box center [56, 216] width 57 height 7
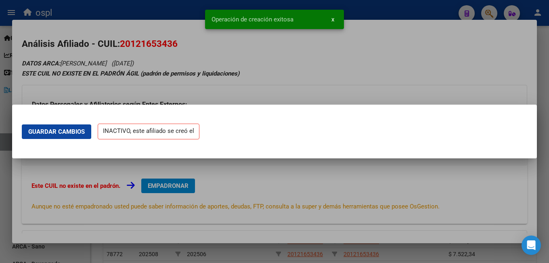
scroll to position [0, 0]
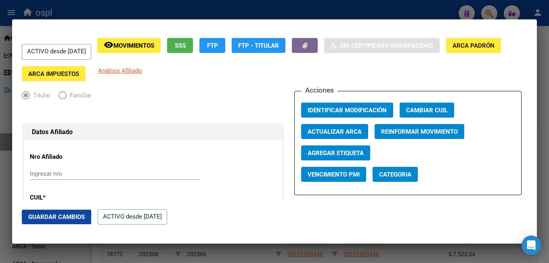
click at [193, 9] on div at bounding box center [274, 131] width 549 height 263
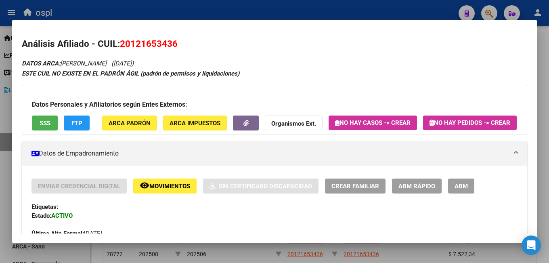
click at [493, 10] on div at bounding box center [274, 131] width 549 height 263
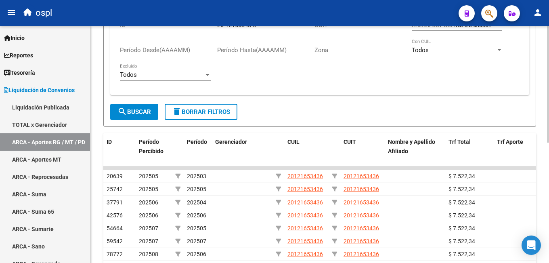
scroll to position [81, 0]
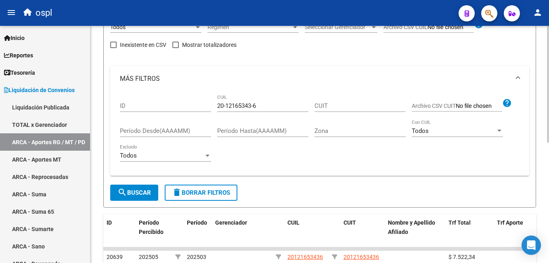
click at [232, 113] on div "20-12165343-6 CUIL" at bounding box center [262, 106] width 91 height 25
click at [235, 108] on input "20-12165343-6" at bounding box center [262, 105] width 91 height 7
paste input "84280-8"
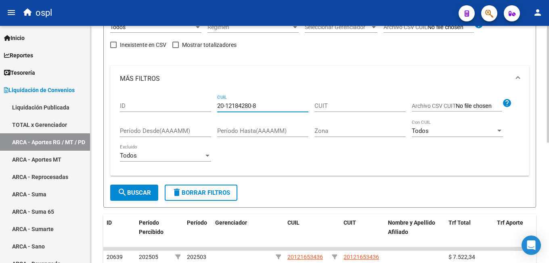
type input "20-12184280-8"
click at [144, 190] on span "search Buscar" at bounding box center [134, 192] width 34 height 7
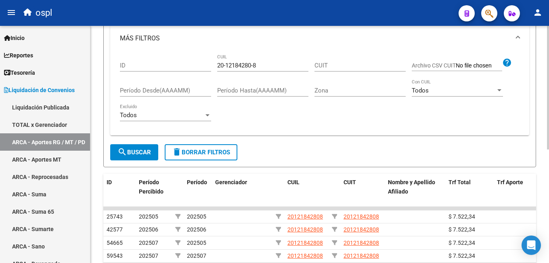
scroll to position [202, 0]
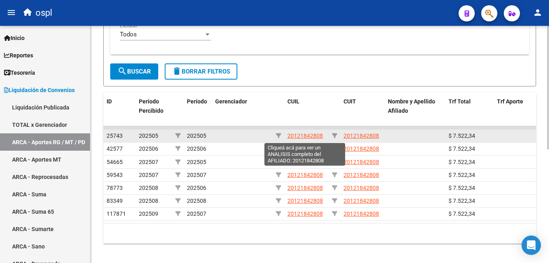
click at [297, 134] on span "20121842808" at bounding box center [305, 135] width 36 height 6
type textarea "20121842808"
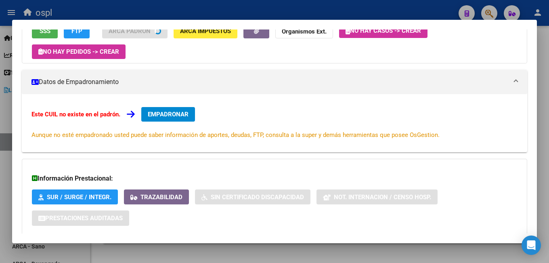
click at [161, 115] on span "EMPADRONAR" at bounding box center [168, 114] width 41 height 7
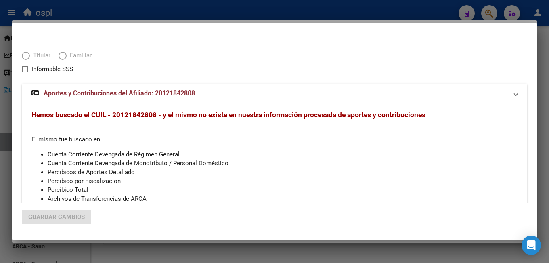
scroll to position [92, 0]
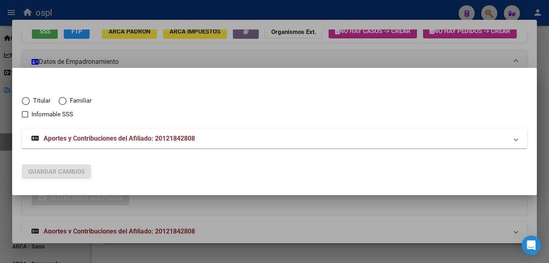
click at [34, 101] on span "Titular" at bounding box center [40, 100] width 21 height 9
click at [30, 101] on input "Titular" at bounding box center [26, 101] width 8 height 8
radio input "true"
checkbox input "true"
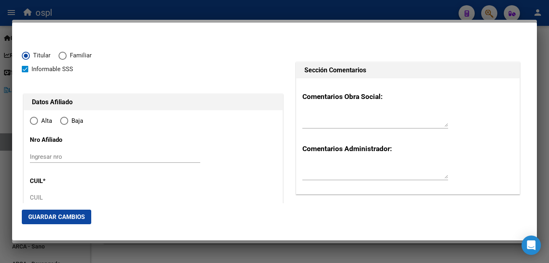
type input "20-12184280-8"
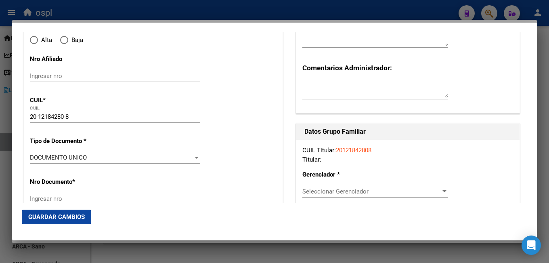
radio input "true"
type input "12184280"
type input "[DATE]"
type input "3364"
type input "[PERSON_NAME]"
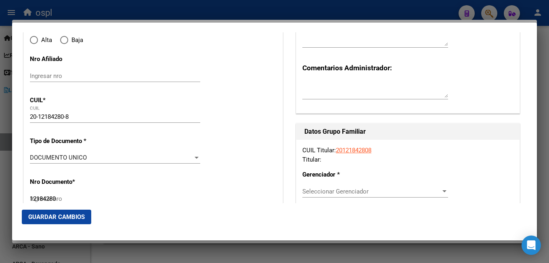
type input "[PERSON_NAME]"
type input "EL SOBERBIO"
type input "00"
type input "0"
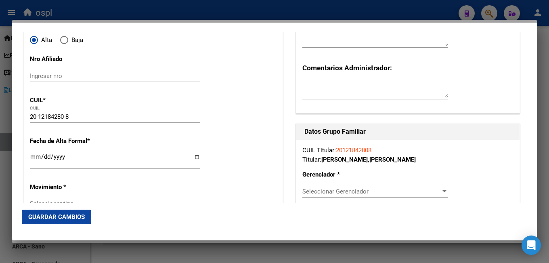
type input "EL SOBERBIO"
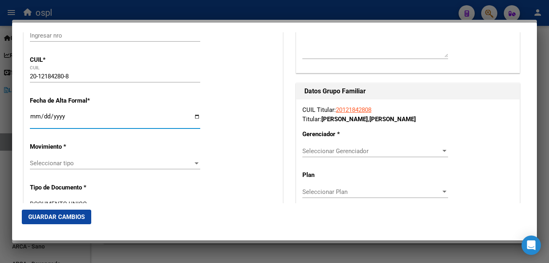
click at [31, 117] on input "Ingresar fecha" at bounding box center [115, 119] width 170 height 13
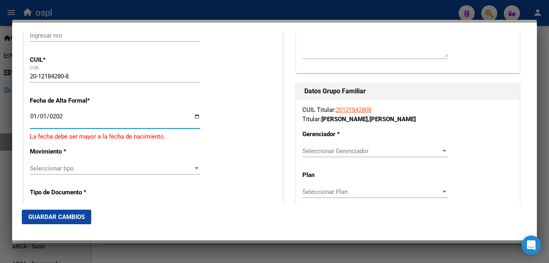
type input "[DATE]"
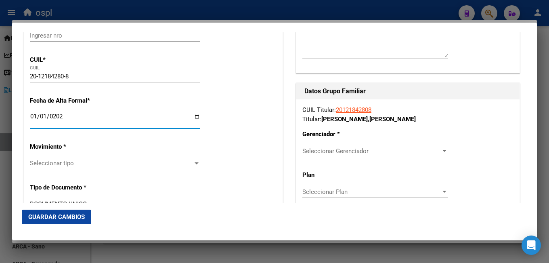
click at [62, 160] on span "Seleccionar tipo" at bounding box center [111, 162] width 163 height 7
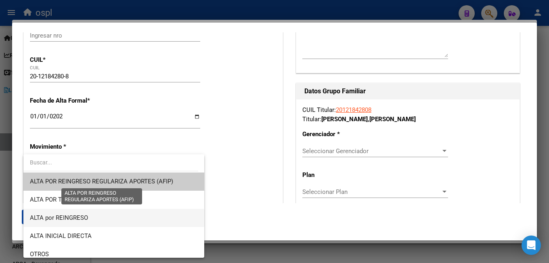
scroll to position [81, 0]
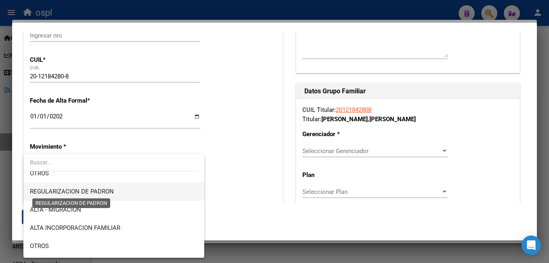
click at [90, 193] on span "REGULARIZACION DE PADRON" at bounding box center [72, 191] width 84 height 7
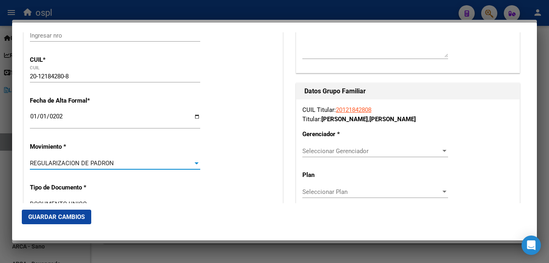
drag, startPoint x: 231, startPoint y: 146, endPoint x: 234, endPoint y: 159, distance: 13.6
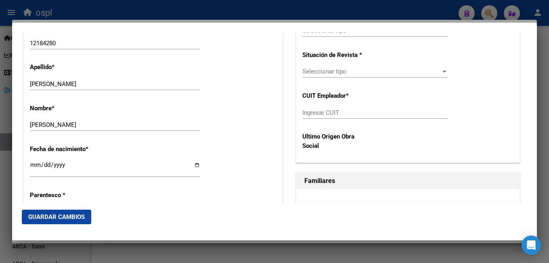
scroll to position [444, 0]
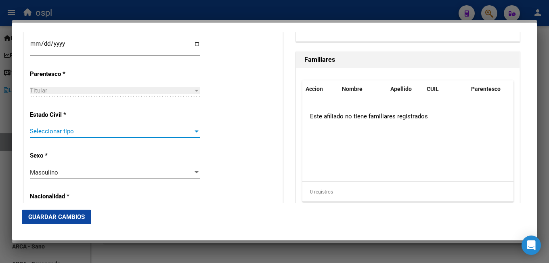
click at [50, 128] on span "Seleccionar tipo" at bounding box center [111, 131] width 163 height 7
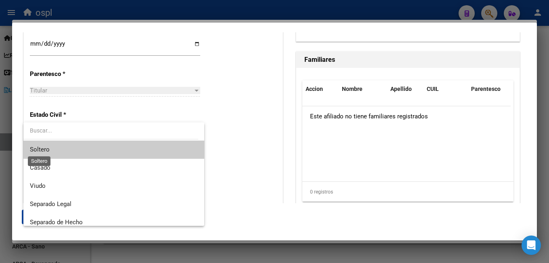
drag, startPoint x: 48, startPoint y: 149, endPoint x: 52, endPoint y: 153, distance: 5.4
click at [48, 149] on span "Soltero" at bounding box center [40, 149] width 20 height 7
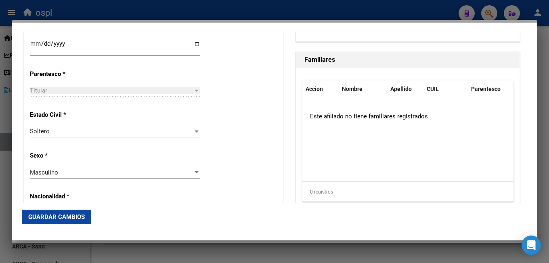
drag, startPoint x: 200, startPoint y: 146, endPoint x: 203, endPoint y: 169, distance: 22.8
click at [201, 146] on div "Alta Baja Nro Afiliado Ingresar nro CUIL * 20-12184280-8 CUIL ARCA Padrón Fecha…" at bounding box center [153, 242] width 259 height 1153
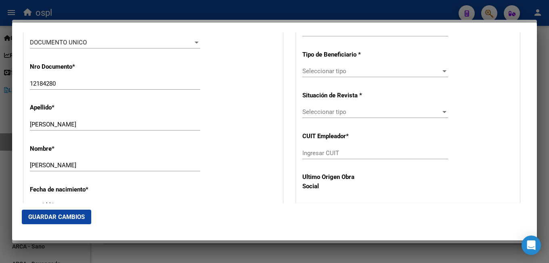
scroll to position [161, 0]
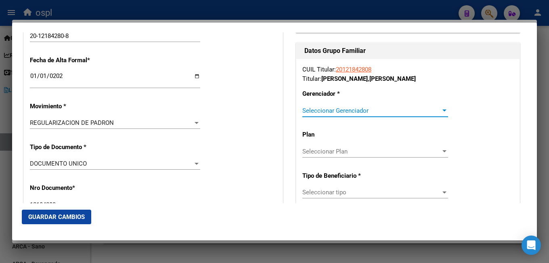
click at [334, 111] on span "Seleccionar Gerenciador" at bounding box center [371, 110] width 138 height 7
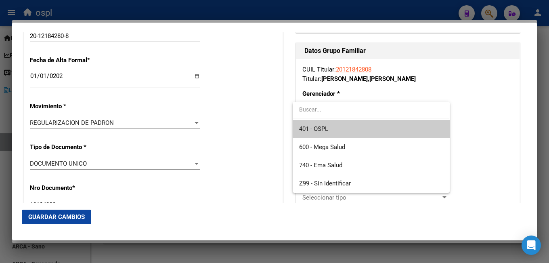
click at [337, 128] on span "401 - OSPL" at bounding box center [371, 129] width 144 height 18
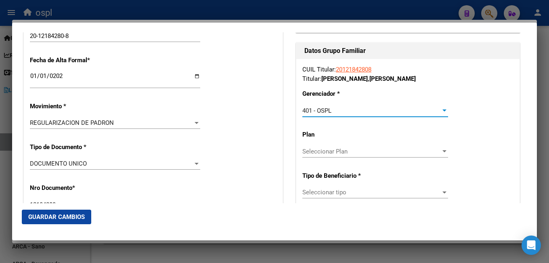
click at [330, 154] on span "Seleccionar Plan" at bounding box center [371, 151] width 138 height 7
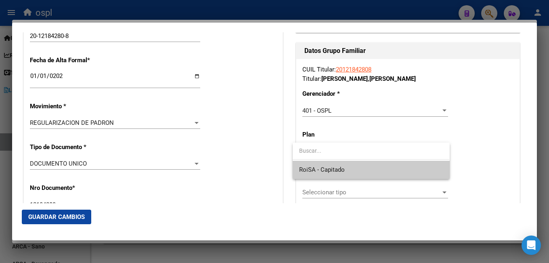
click at [327, 167] on span "RoiSA - Capitado" at bounding box center [322, 169] width 46 height 7
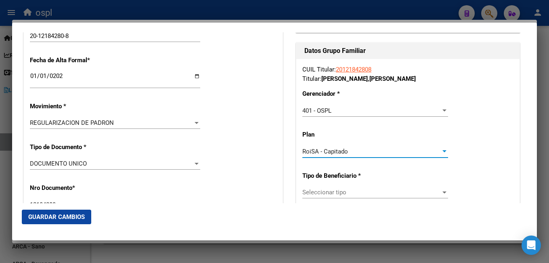
click at [325, 192] on span "Seleccionar tipo" at bounding box center [371, 191] width 138 height 7
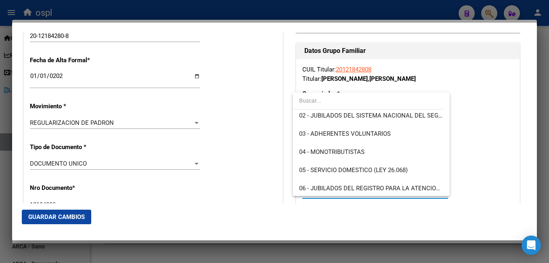
scroll to position [81, 0]
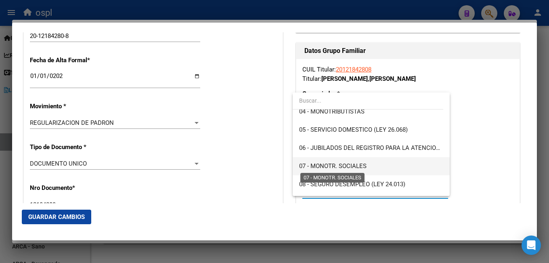
click at [323, 166] on span "07 - MONOTR. SOCIALES" at bounding box center [332, 165] width 67 height 7
type input "20-12184280-8"
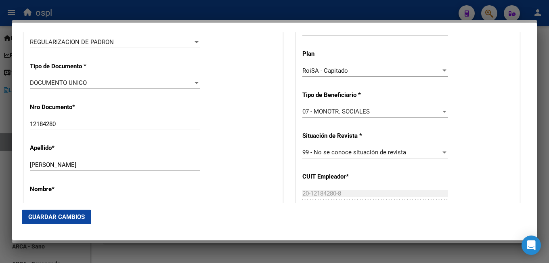
click at [54, 216] on span "Guardar Cambios" at bounding box center [56, 216] width 57 height 7
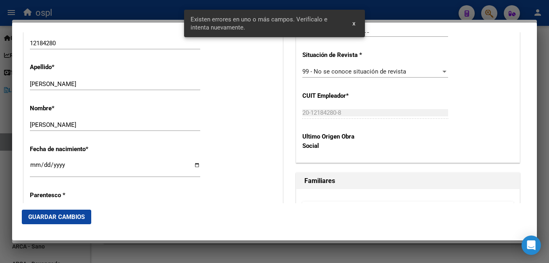
click at [207, 176] on div "Fecha de nacimiento * [DEMOGRAPHIC_DATA] Ingresar fecha" at bounding box center [153, 161] width 247 height 46
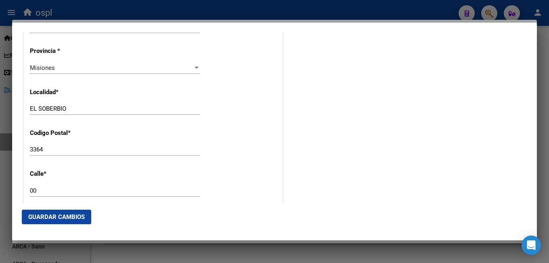
scroll to position [807, 0]
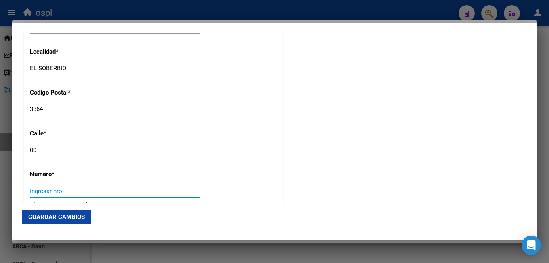
click at [49, 191] on input "Ingresar nro" at bounding box center [115, 190] width 170 height 7
type input "s/n"
click at [56, 209] on mat-dialog-actions "Guardar Cambios" at bounding box center [274, 216] width 505 height 27
drag, startPoint x: 58, startPoint y: 215, endPoint x: 90, endPoint y: 210, distance: 32.7
click at [58, 216] on span "Guardar Cambios" at bounding box center [56, 216] width 57 height 7
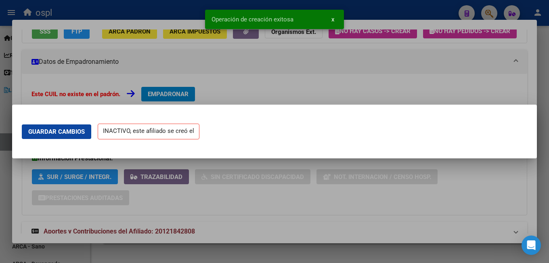
scroll to position [0, 0]
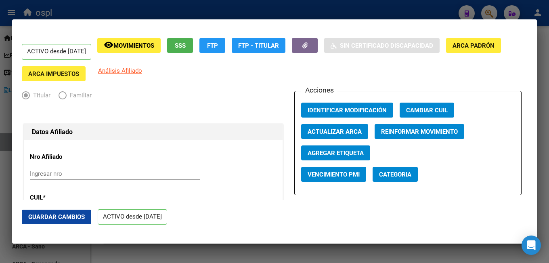
click at [160, 7] on div at bounding box center [274, 131] width 549 height 263
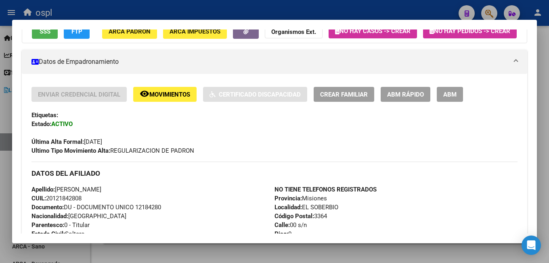
click at [173, 11] on div at bounding box center [274, 131] width 549 height 263
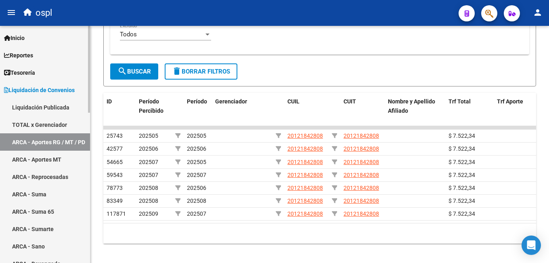
click at [23, 92] on span "Liquidación de Convenios" at bounding box center [39, 90] width 71 height 9
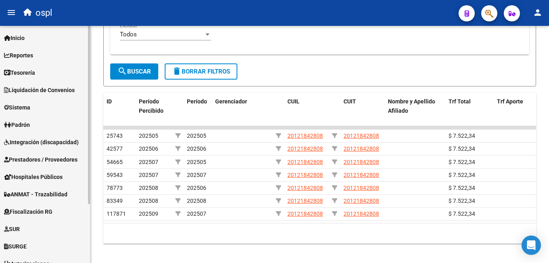
click at [35, 142] on span "Integración (discapacidad)" at bounding box center [41, 142] width 75 height 9
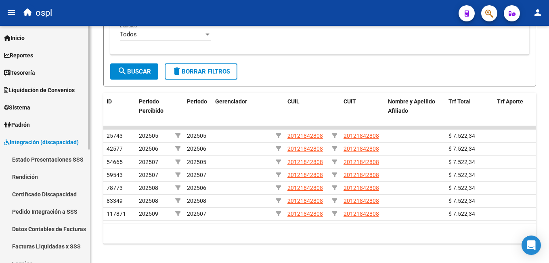
scroll to position [40, 0]
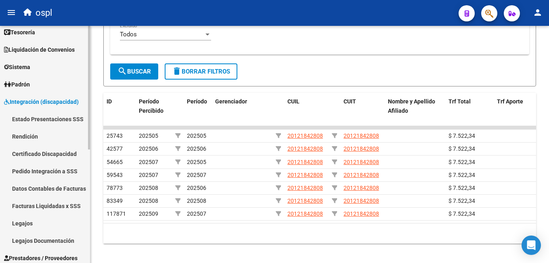
click at [29, 222] on link "Legajos" at bounding box center [45, 222] width 90 height 17
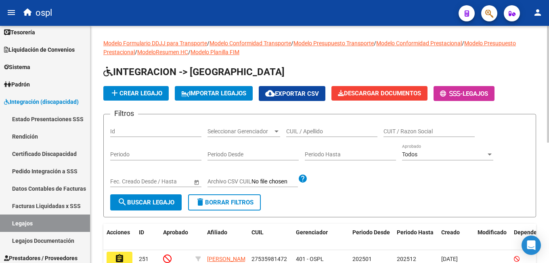
click at [305, 133] on input "CUIL / Apellido" at bounding box center [331, 131] width 91 height 7
paste input "20-56303271-6"
click at [294, 130] on input "20-56303271-6" at bounding box center [331, 131] width 91 height 7
click at [320, 130] on input "2056303271-6" at bounding box center [331, 131] width 91 height 7
type input "20563032716"
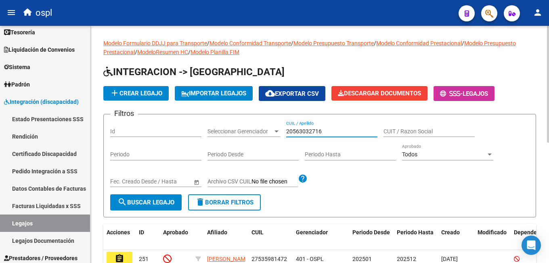
click at [148, 197] on button "search Buscar Legajo" at bounding box center [145, 202] width 71 height 16
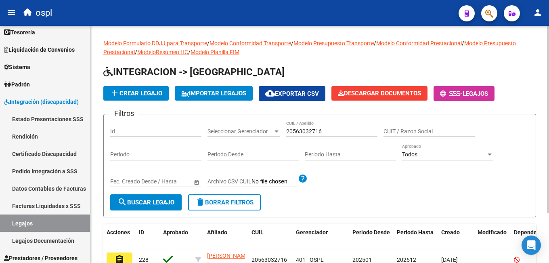
scroll to position [63, 0]
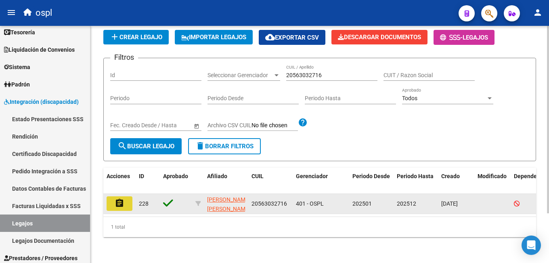
click at [120, 198] on mat-icon "assignment" at bounding box center [120, 203] width 10 height 10
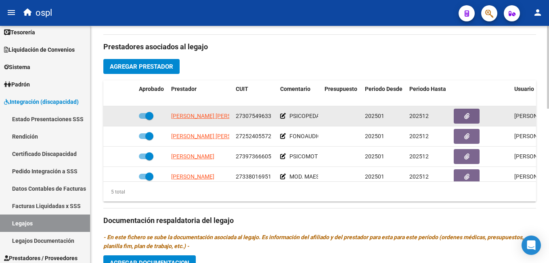
scroll to position [241, 0]
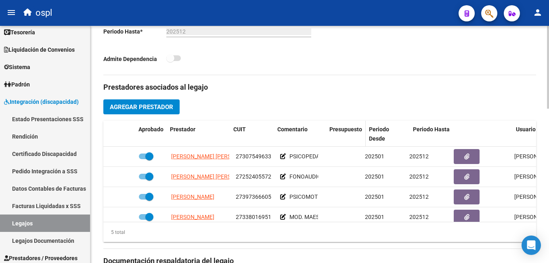
drag, startPoint x: 319, startPoint y: 128, endPoint x: 344, endPoint y: 126, distance: 24.7
click at [344, 126] on div "Aprobado Prestador CUIT Comentario Presupuesto Periodo Desde Periodo Hasta Usua…" at bounding box center [351, 134] width 496 height 27
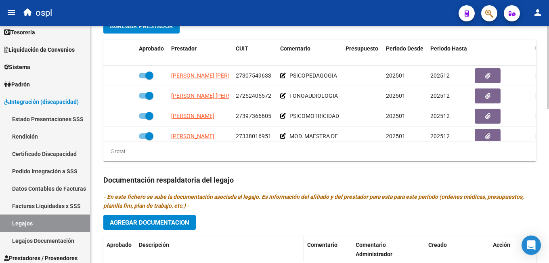
scroll to position [443, 0]
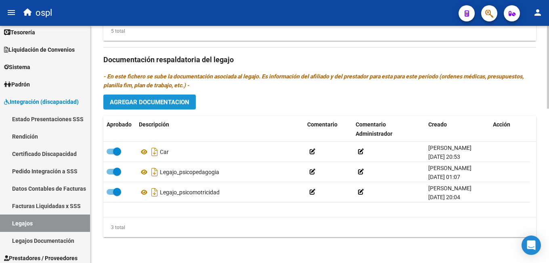
click at [167, 101] on span "Agregar Documentacion" at bounding box center [150, 101] width 80 height 7
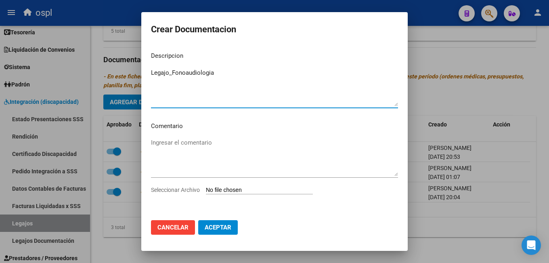
type textarea "Legajo_Fonoaudiologia"
click at [271, 191] on input "Seleccionar Archivo" at bounding box center [259, 190] width 107 height 8
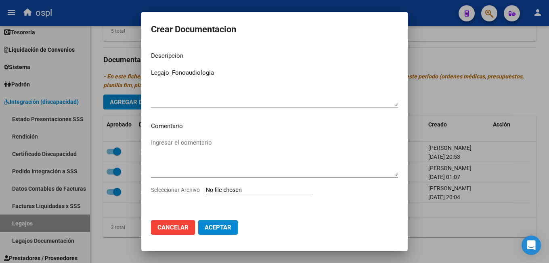
type input "C:\fakepath\Legajo_Fonoaudiologia.pdf"
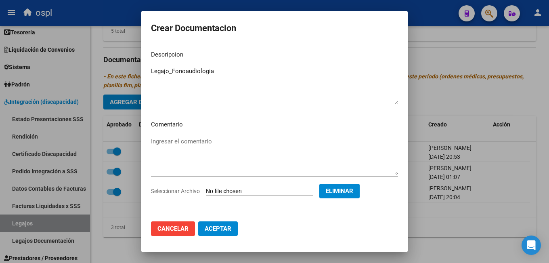
click at [230, 224] on button "Aceptar" at bounding box center [218, 228] width 40 height 15
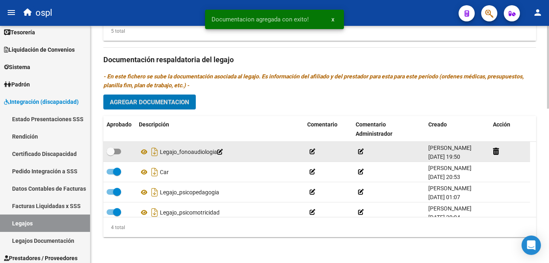
click at [120, 151] on span at bounding box center [114, 152] width 15 height 6
click at [111, 154] on input "checkbox" at bounding box center [110, 154] width 0 height 0
checkbox input "true"
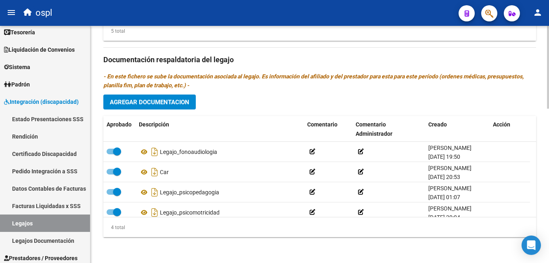
click at [176, 102] on span "Agregar Documentacion" at bounding box center [150, 101] width 80 height 7
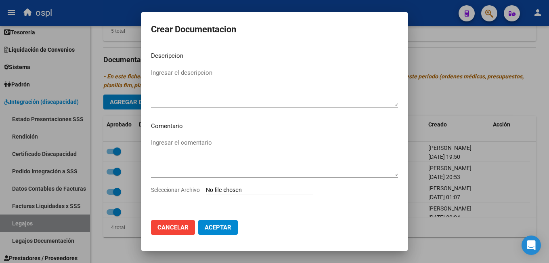
click at [239, 191] on input "Seleccionar Archivo" at bounding box center [259, 190] width 107 height 8
type input "C:\fakepath\Legajo_Psicologia.pdf"
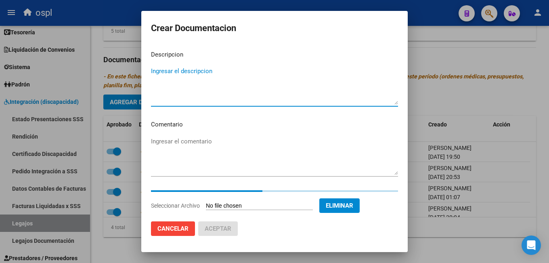
click at [186, 83] on textarea "Ingresar el descripcion" at bounding box center [274, 86] width 247 height 38
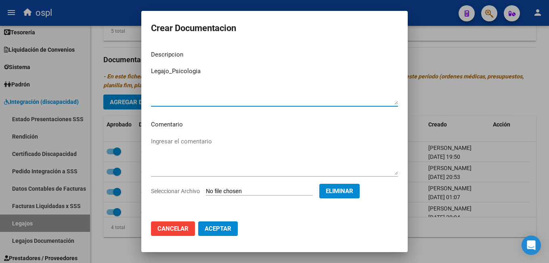
type textarea "Legajo_Psicologia"
click at [220, 224] on button "Aceptar" at bounding box center [218, 228] width 40 height 15
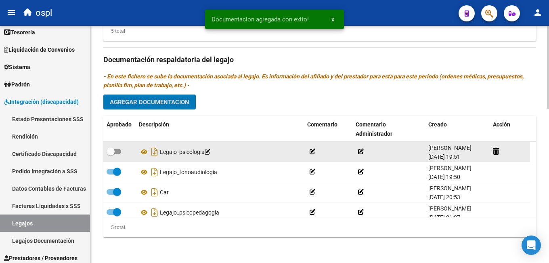
click at [117, 153] on span at bounding box center [114, 152] width 15 height 6
click at [111, 154] on input "checkbox" at bounding box center [110, 154] width 0 height 0
checkbox input "true"
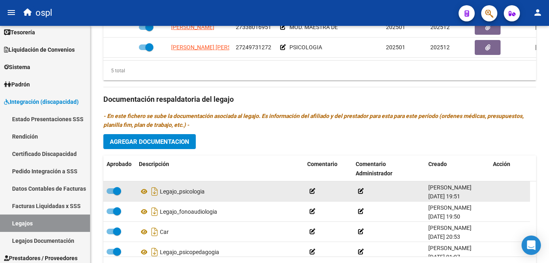
scroll to position [29, 0]
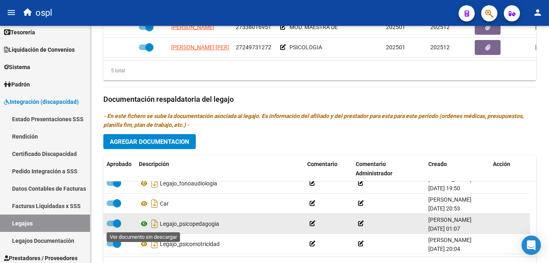
click at [145, 224] on icon at bounding box center [144, 224] width 10 height 10
click at [314, 224] on icon at bounding box center [313, 223] width 6 height 6
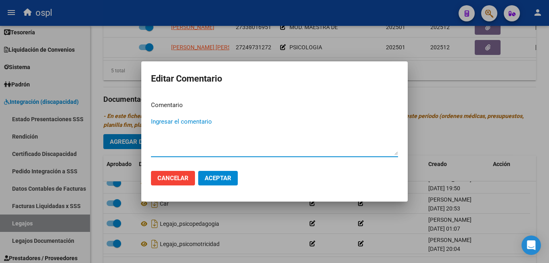
click at [277, 256] on div at bounding box center [274, 131] width 549 height 263
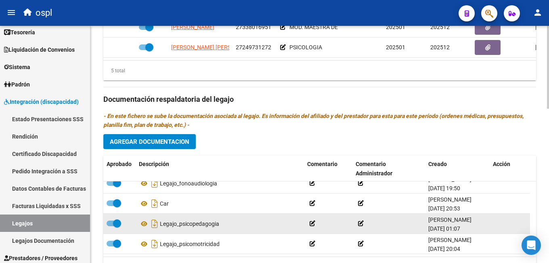
click at [118, 224] on span at bounding box center [117, 223] width 8 height 8
click at [111, 226] on input "checkbox" at bounding box center [110, 226] width 0 height 0
checkbox input "false"
click at [225, 224] on icon at bounding box center [222, 224] width 6 height 6
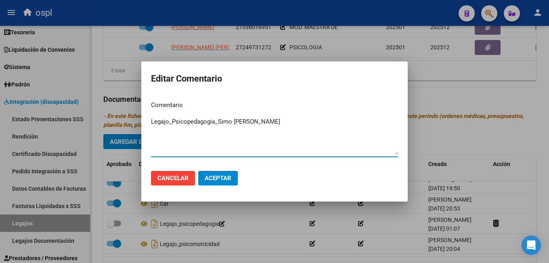
type textarea "Legajo_Psicopedagogia_Simo [PERSON_NAME]"
click at [233, 168] on mat-dialog-actions "Cancelar Aceptar" at bounding box center [274, 177] width 247 height 27
click at [228, 174] on span "Aceptar" at bounding box center [218, 177] width 27 height 7
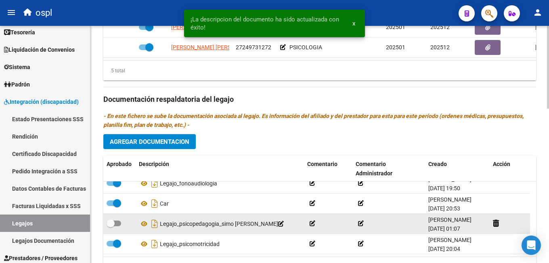
click at [116, 222] on span at bounding box center [114, 223] width 15 height 6
click at [111, 226] on input "checkbox" at bounding box center [110, 226] width 0 height 0
checkbox input "true"
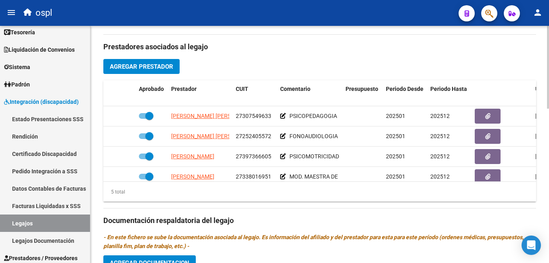
scroll to position [362, 0]
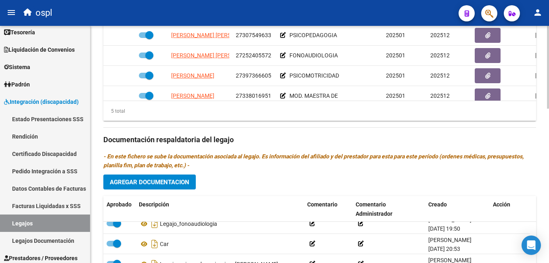
click at [166, 186] on span "Agregar Documentacion" at bounding box center [150, 181] width 80 height 7
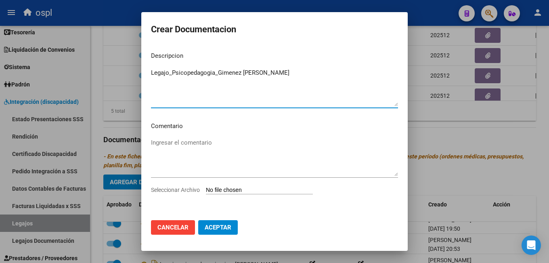
type textarea "Legajo_Psicopedagogia_Gimenez [PERSON_NAME]"
click at [230, 188] on input "Seleccionar Archivo" at bounding box center [259, 190] width 107 height 8
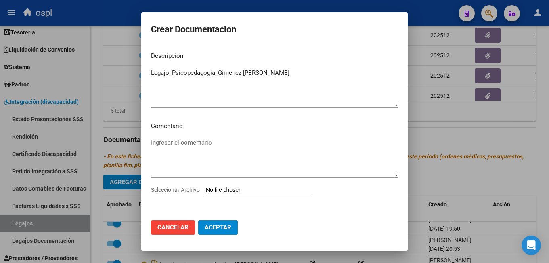
type input "C:\fakepath\Legajo_Psicopedagogia.pdf"
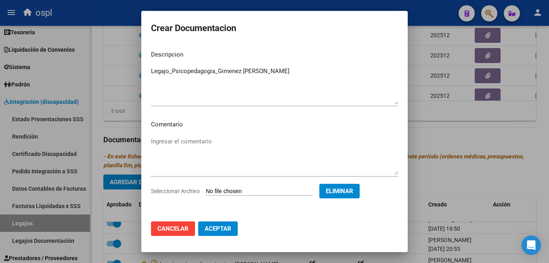
click at [232, 233] on button "Aceptar" at bounding box center [218, 228] width 40 height 15
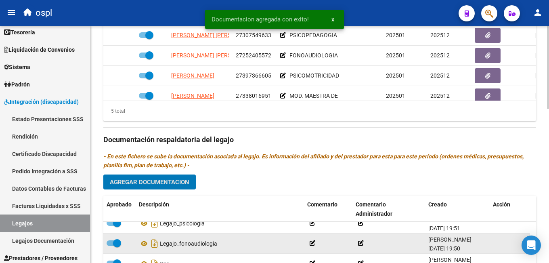
scroll to position [0, 0]
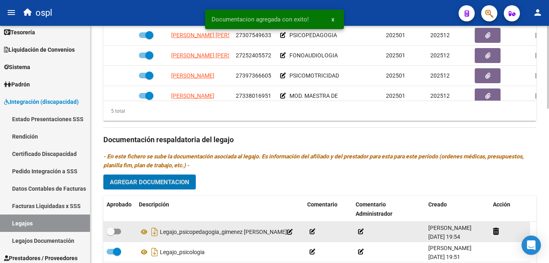
click at [112, 230] on span at bounding box center [111, 231] width 8 height 8
click at [111, 234] on input "checkbox" at bounding box center [110, 234] width 0 height 0
checkbox input "true"
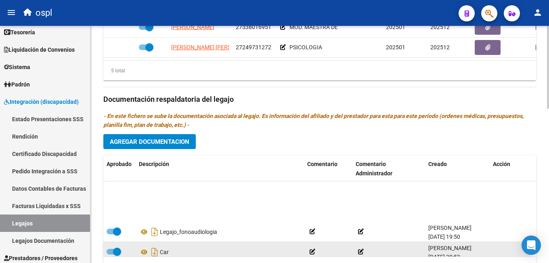
scroll to position [40, 0]
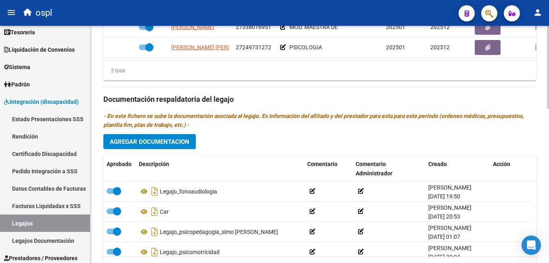
click at [155, 145] on span "Agregar Documentacion" at bounding box center [150, 141] width 80 height 7
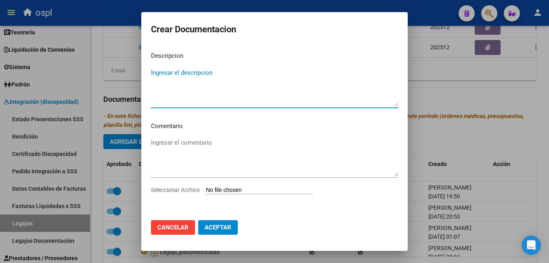
click at [228, 192] on input "Seleccionar Archivo" at bounding box center [259, 190] width 107 height 8
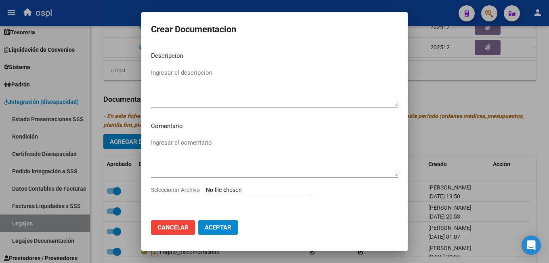
type input "C:\fakepath\Legajo_Maestra de Apoyo.pdf"
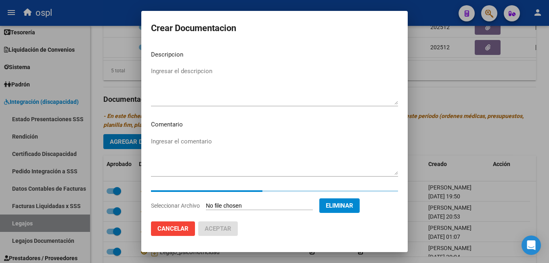
click at [214, 82] on textarea "Ingresar el descripcion" at bounding box center [274, 86] width 247 height 38
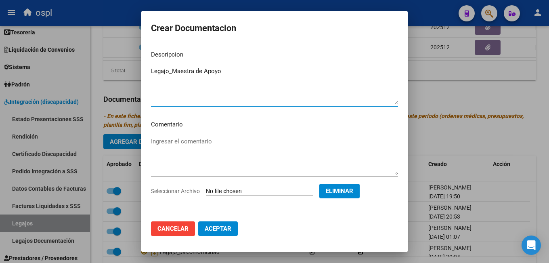
type textarea "Legajo_Maestra de Apoyo"
drag, startPoint x: 222, startPoint y: 230, endPoint x: 224, endPoint y: 226, distance: 4.9
click at [222, 230] on span "Aceptar" at bounding box center [218, 228] width 27 height 7
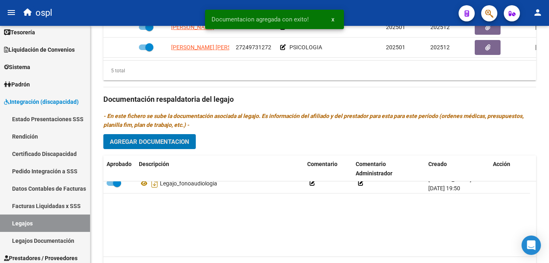
scroll to position [0, 0]
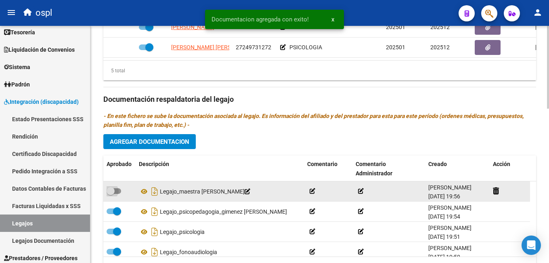
click at [116, 191] on span at bounding box center [114, 191] width 15 height 6
click at [111, 194] on input "checkbox" at bounding box center [110, 194] width 0 height 0
checkbox input "true"
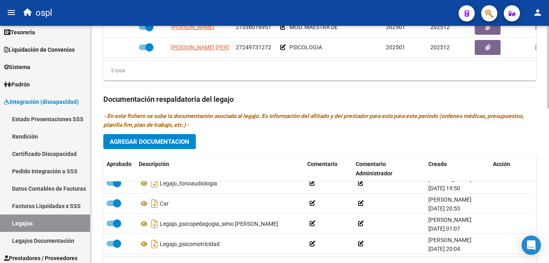
scroll to position [443, 0]
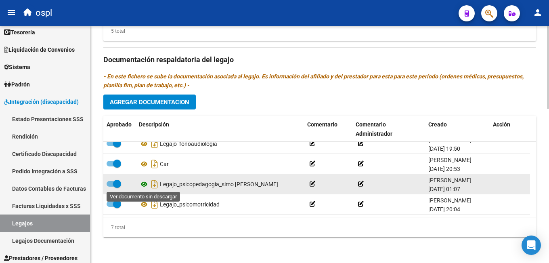
click at [142, 184] on icon at bounding box center [144, 184] width 10 height 10
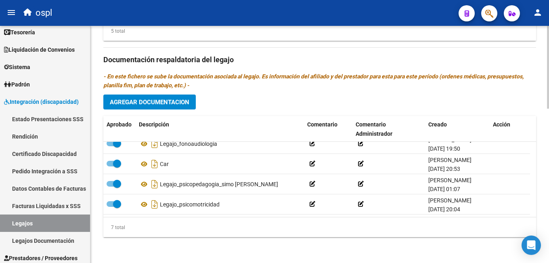
click at [179, 102] on span "Agregar Documentacion" at bounding box center [150, 101] width 80 height 7
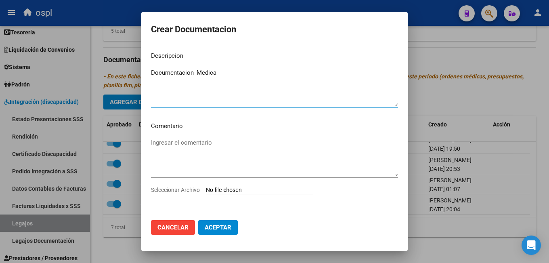
type textarea "Documentacion_Medica"
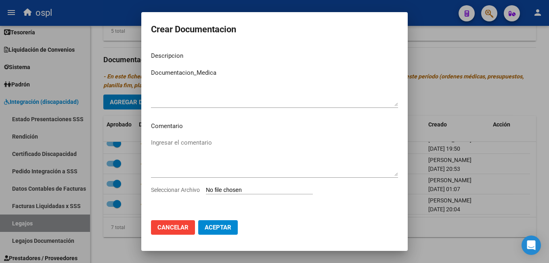
click at [230, 186] on input "Seleccionar Archivo" at bounding box center [259, 190] width 107 height 8
type input "C:\fakepath\Documentacion medica.pdf"
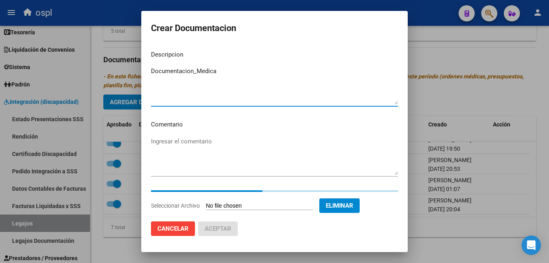
click at [197, 71] on textarea "Documentacion_Medica" at bounding box center [274, 86] width 247 height 38
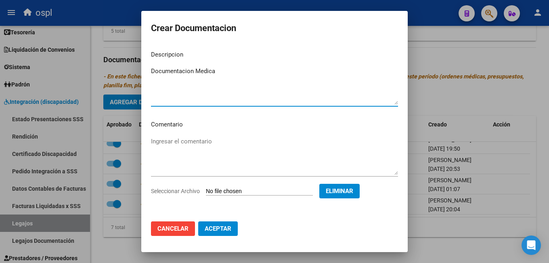
type textarea "Documentacion Medica"
click at [223, 230] on span "Aceptar" at bounding box center [218, 228] width 27 height 7
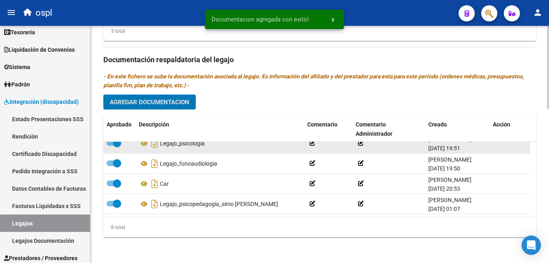
scroll to position [0, 0]
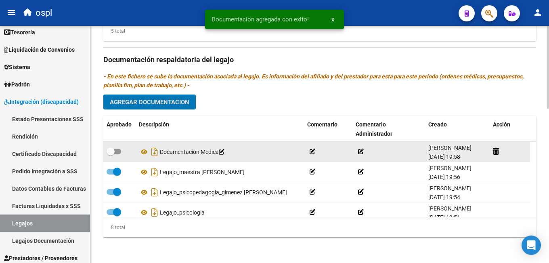
click at [114, 149] on span at bounding box center [111, 151] width 8 height 8
click at [111, 154] on input "checkbox" at bounding box center [110, 154] width 0 height 0
checkbox input "true"
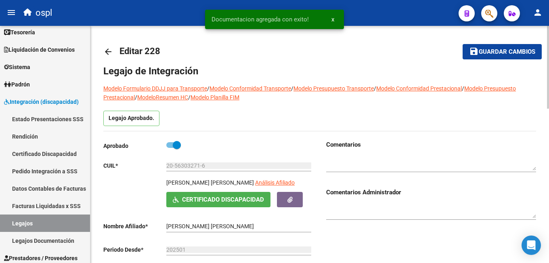
click at [500, 52] on span "Guardar cambios" at bounding box center [507, 51] width 57 height 7
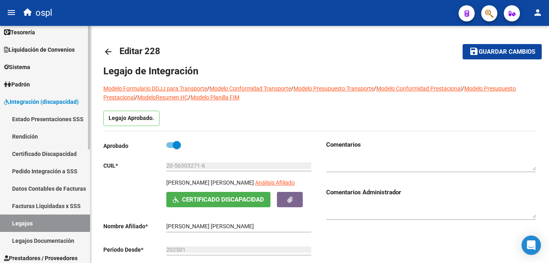
click at [53, 119] on link "Estado Presentaciones SSS" at bounding box center [45, 118] width 90 height 17
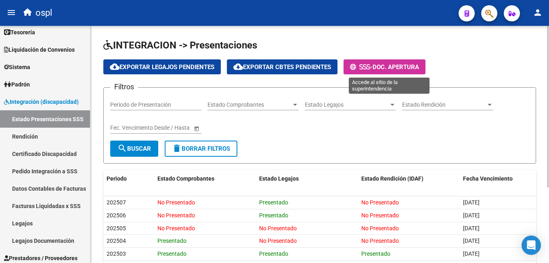
click at [385, 69] on span "Doc. Apertura" at bounding box center [396, 66] width 46 height 7
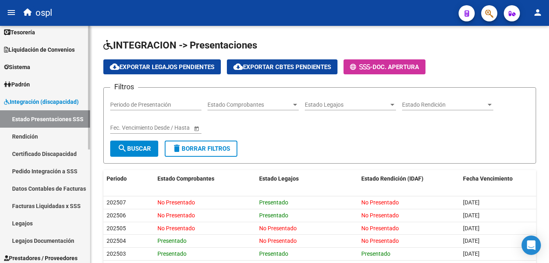
click at [50, 85] on link "Padrón" at bounding box center [45, 83] width 90 height 17
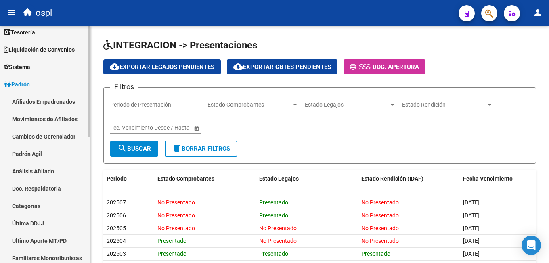
click at [39, 58] on link "Liquidación de Convenios" at bounding box center [45, 49] width 90 height 17
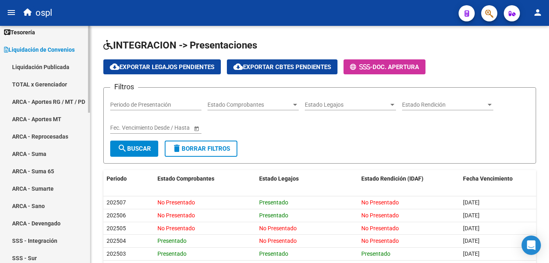
click at [32, 50] on span "Liquidación de Convenios" at bounding box center [39, 49] width 71 height 9
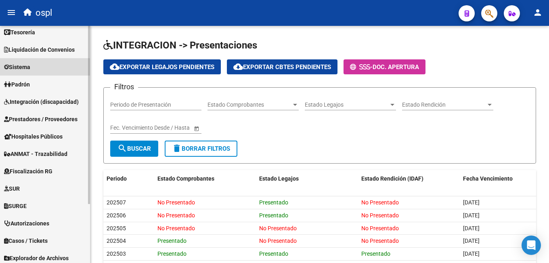
click at [36, 69] on link "Sistema" at bounding box center [45, 66] width 90 height 17
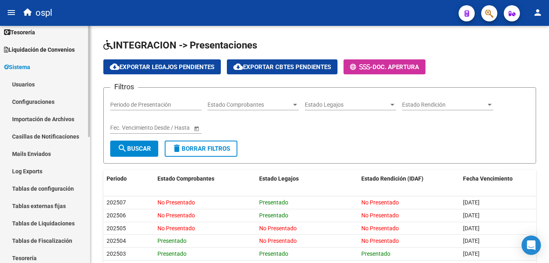
click at [42, 85] on link "Usuarios" at bounding box center [45, 83] width 90 height 17
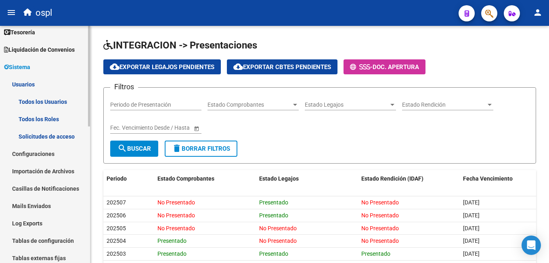
click at [37, 82] on link "Usuarios" at bounding box center [45, 83] width 90 height 17
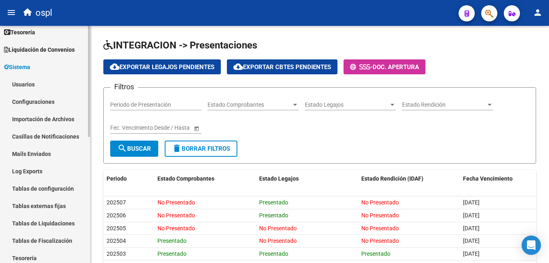
click at [39, 96] on link "Configuraciones" at bounding box center [45, 101] width 90 height 17
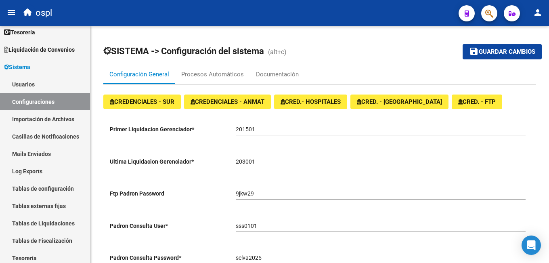
scroll to position [40, 0]
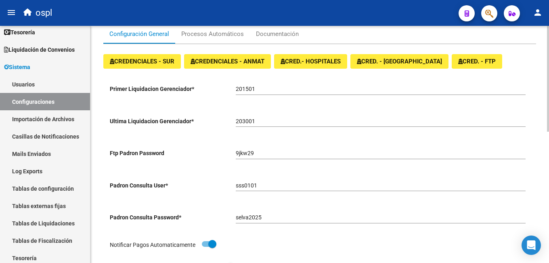
click at [384, 61] on span "CRED. - [GEOGRAPHIC_DATA]" at bounding box center [399, 61] width 85 height 7
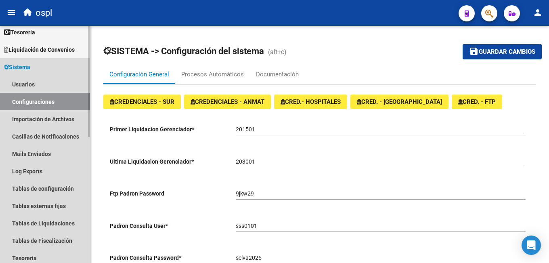
click at [20, 65] on span "Sistema" at bounding box center [17, 67] width 26 height 9
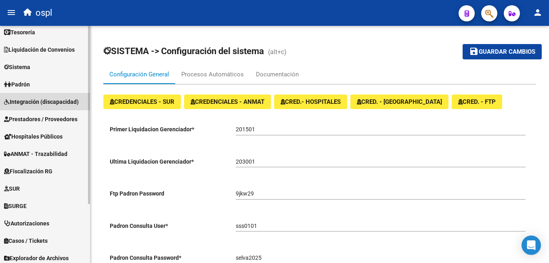
click at [36, 101] on span "Integración (discapacidad)" at bounding box center [41, 101] width 75 height 9
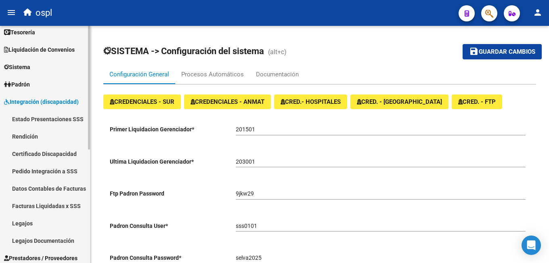
drag, startPoint x: 37, startPoint y: 222, endPoint x: 80, endPoint y: 196, distance: 49.6
click at [37, 221] on link "Legajos" at bounding box center [45, 222] width 90 height 17
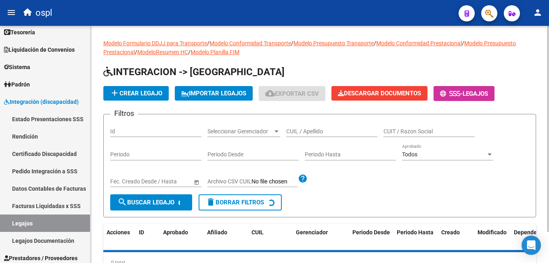
click at [307, 132] on input "CUIL / Apellido" at bounding box center [331, 131] width 91 height 7
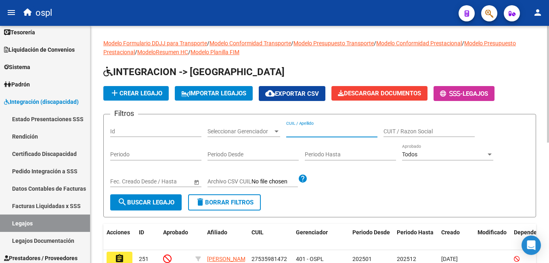
click at [320, 134] on input "CUIL / Apellido" at bounding box center [331, 131] width 91 height 7
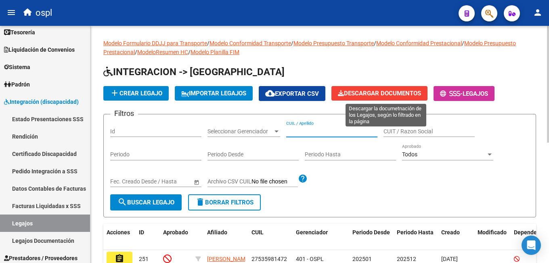
paste input "27559428065"
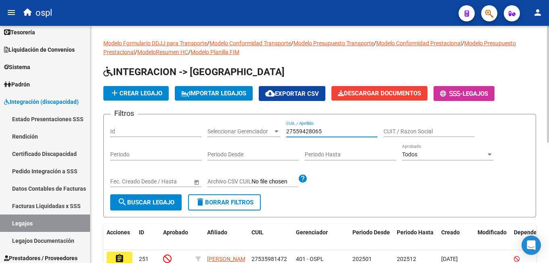
type input "27559428065"
click at [159, 202] on span "search Buscar Legajo" at bounding box center [145, 202] width 57 height 7
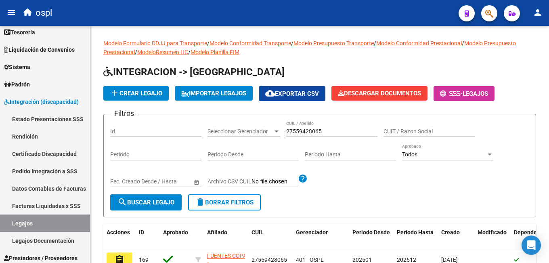
click at [121, 262] on mat-icon "assignment" at bounding box center [120, 259] width 10 height 10
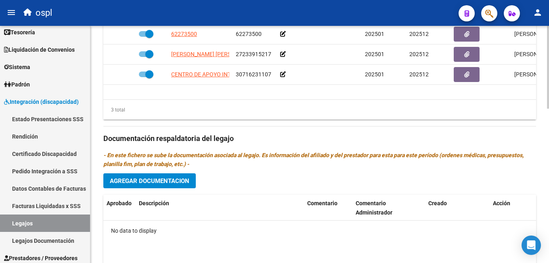
scroll to position [404, 0]
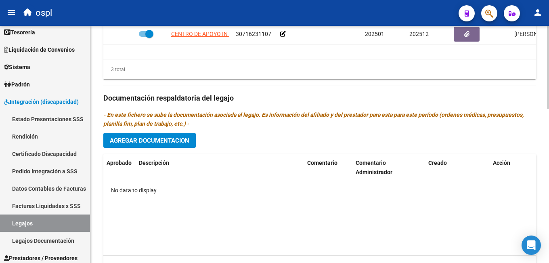
click at [169, 144] on span "Agregar Documentacion" at bounding box center [150, 140] width 80 height 7
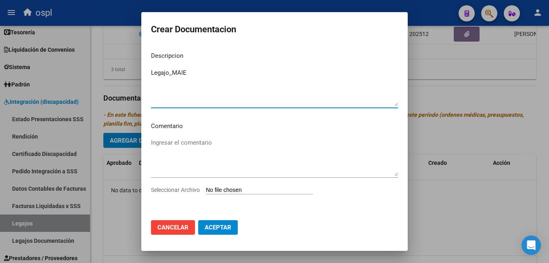
type textarea "Legajo_MAIE"
click at [293, 191] on input "Seleccionar Archivo" at bounding box center [259, 190] width 107 height 8
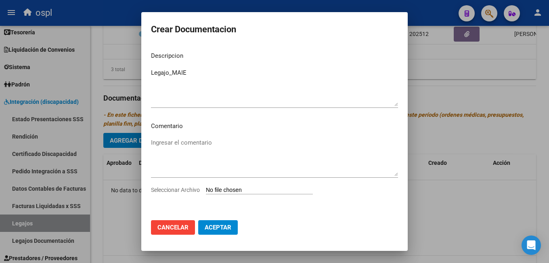
type input "C:\fakepath\ilovepdf_merged.pdf"
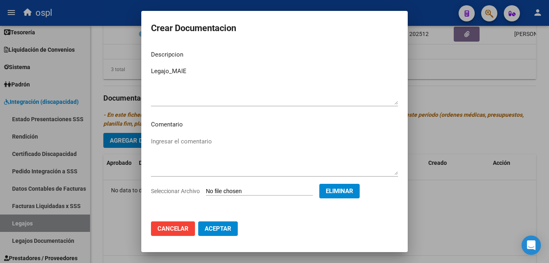
click at [203, 225] on button "Aceptar" at bounding box center [218, 228] width 40 height 15
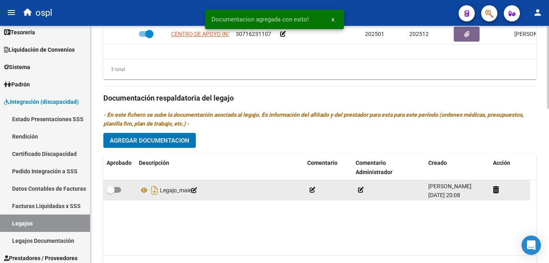
drag, startPoint x: 111, startPoint y: 190, endPoint x: 142, endPoint y: 197, distance: 32.0
click at [111, 190] on span at bounding box center [111, 190] width 8 height 8
click at [111, 193] on input "checkbox" at bounding box center [110, 193] width 0 height 0
checkbox input "true"
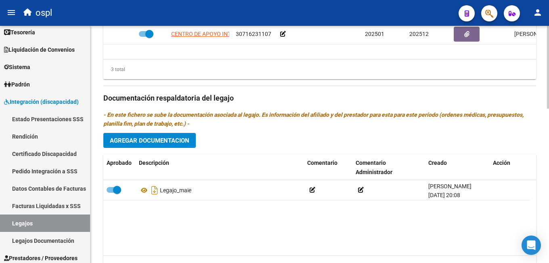
click at [171, 147] on button "Agregar Documentacion" at bounding box center [149, 140] width 92 height 15
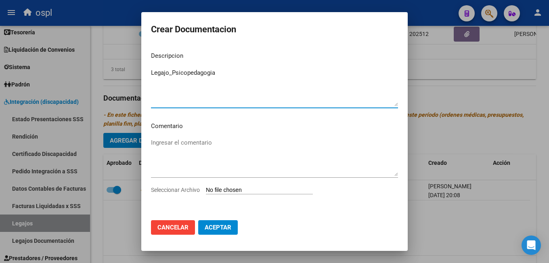
type textarea "Legajo_Psicopedagogia"
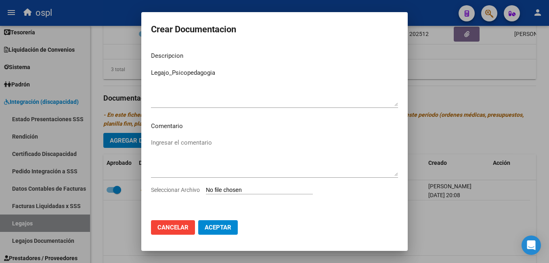
click at [249, 191] on input "Seleccionar Archivo" at bounding box center [259, 190] width 107 height 8
type input "C:\fakepath\1 - FUENTES COPA [PERSON_NAME] - PSICOPEDAGOGIA.pdf"
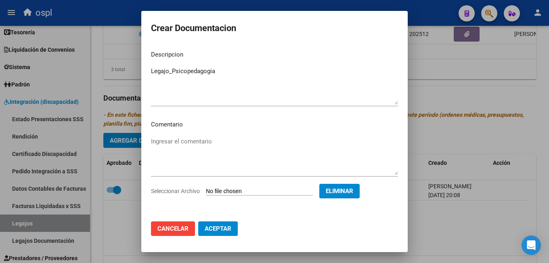
click at [215, 224] on button "Aceptar" at bounding box center [218, 228] width 40 height 15
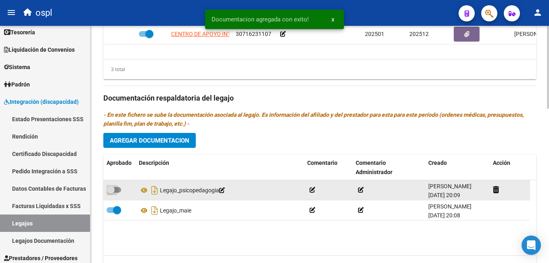
click at [117, 188] on span at bounding box center [114, 190] width 15 height 6
click at [111, 193] on input "checkbox" at bounding box center [110, 193] width 0 height 0
checkbox input "true"
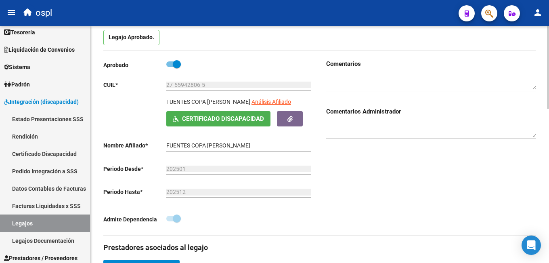
scroll to position [0, 0]
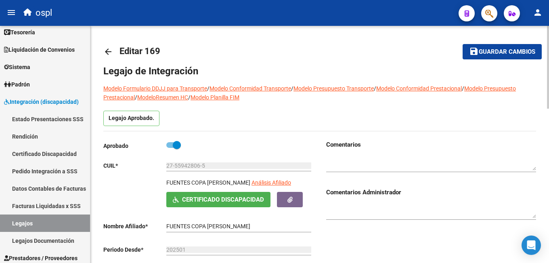
click at [497, 57] on button "save Guardar cambios" at bounding box center [502, 51] width 79 height 15
click at [111, 54] on mat-icon "arrow_back" at bounding box center [108, 52] width 10 height 10
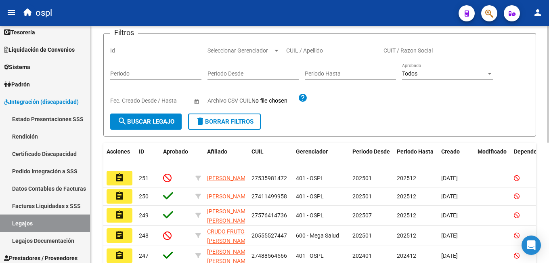
scroll to position [40, 0]
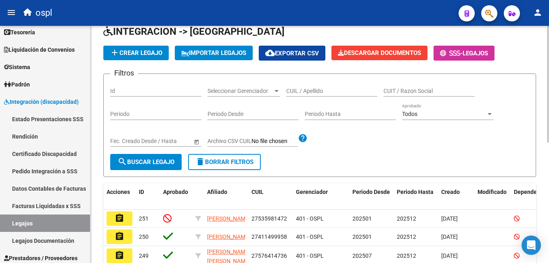
click at [300, 92] on input "CUIL / Apellido" at bounding box center [331, 91] width 91 height 7
paste input "27545772626"
type input "27545772626"
click at [152, 165] on span "search Buscar Legajo" at bounding box center [145, 161] width 57 height 7
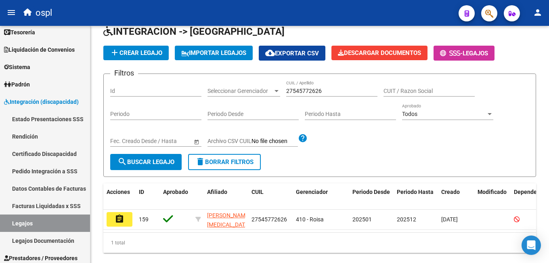
drag, startPoint x: 117, startPoint y: 218, endPoint x: 122, endPoint y: 216, distance: 4.9
click at [119, 217] on mat-icon "assignment" at bounding box center [120, 219] width 10 height 10
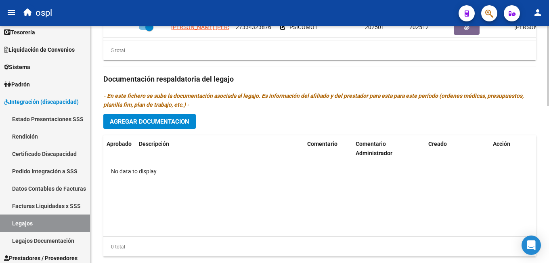
scroll to position [363, 0]
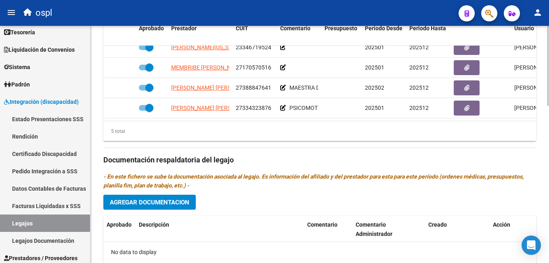
click at [153, 205] on span "Agregar Documentacion" at bounding box center [150, 202] width 80 height 7
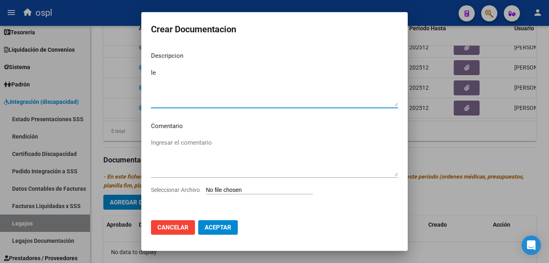
type textarea "l"
type textarea "Legajo_Psicomotricidad"
click at [245, 195] on div "Seleccionar Archivo" at bounding box center [274, 192] width 247 height 15
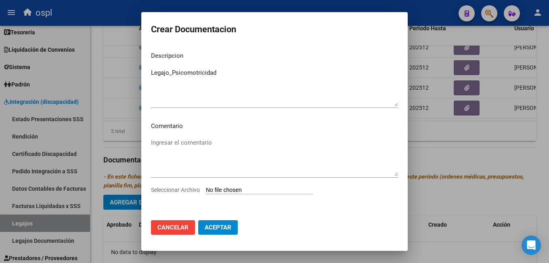
click at [246, 191] on input "Seleccionar Archivo" at bounding box center [259, 190] width 107 height 8
type input "C:\fakepath\PSCM DOCUMENTACION 2025 OSPL [PERSON_NAME] A.pdf"
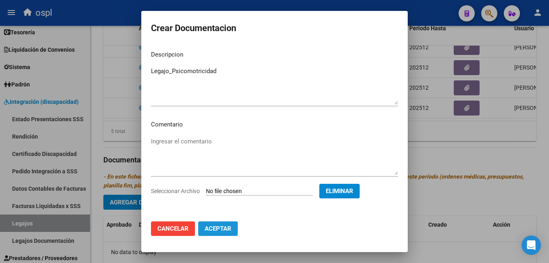
click at [223, 229] on span "Aceptar" at bounding box center [218, 228] width 27 height 7
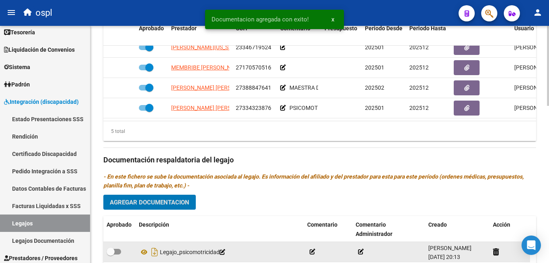
click at [116, 253] on span at bounding box center [114, 252] width 15 height 6
click at [111, 254] on input "checkbox" at bounding box center [110, 254] width 0 height 0
checkbox input "true"
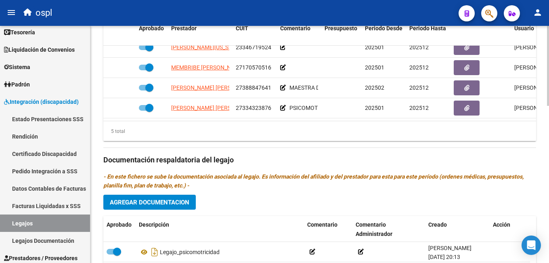
click at [169, 200] on span "Agregar Documentacion" at bounding box center [150, 202] width 80 height 7
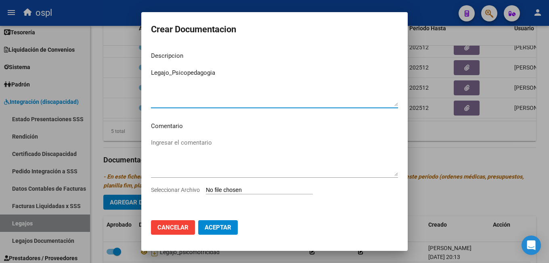
type textarea "Legajo_Psicopedagogia"
click at [223, 188] on input "Seleccionar Archivo" at bounding box center [259, 190] width 107 height 8
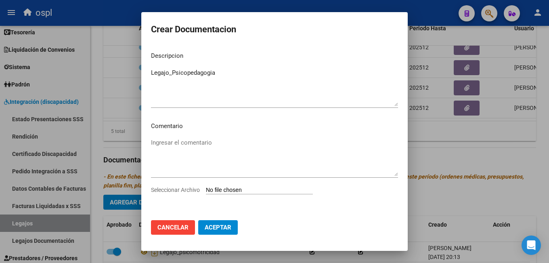
type input "C:\fakepath\PSP RP DOCUMENTACION OSPL 2025 [PERSON_NAME] A.pdf"
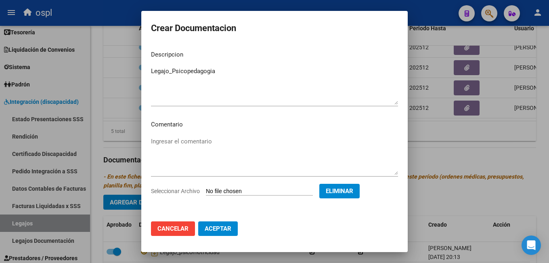
click at [217, 230] on span "Aceptar" at bounding box center [218, 228] width 27 height 7
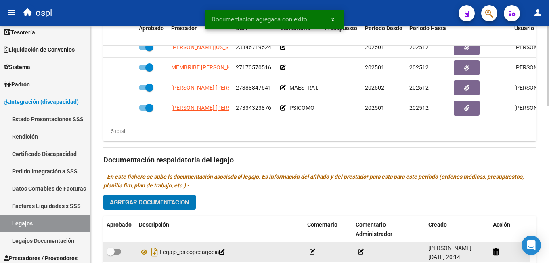
click at [111, 255] on span at bounding box center [111, 251] width 8 height 8
click at [111, 255] on input "checkbox" at bounding box center [110, 254] width 0 height 0
checkbox input "true"
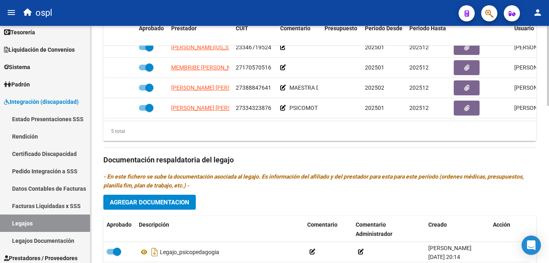
click at [180, 196] on button "Agregar Documentacion" at bounding box center [149, 202] width 92 height 15
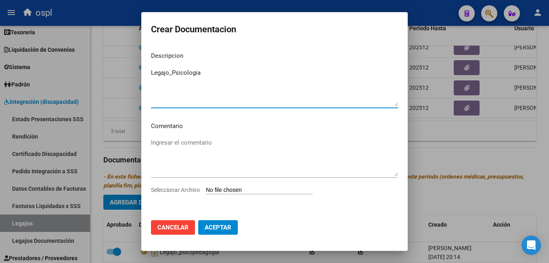
type textarea "Legajo_Psicologia"
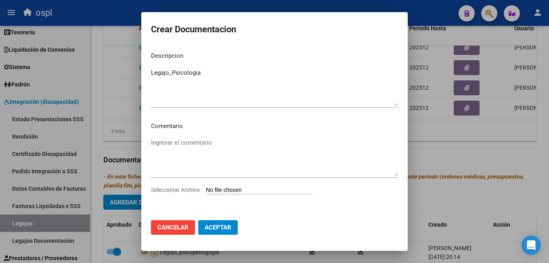
click at [241, 187] on input "Seleccionar Archivo" at bounding box center [259, 190] width 107 height 8
type input "C:\fakepath\PS RP DOCUMENTACION OSPL 2025 [PERSON_NAME] A.pdf"
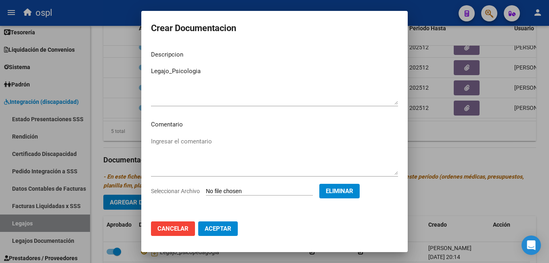
click at [219, 225] on span "Aceptar" at bounding box center [218, 228] width 27 height 7
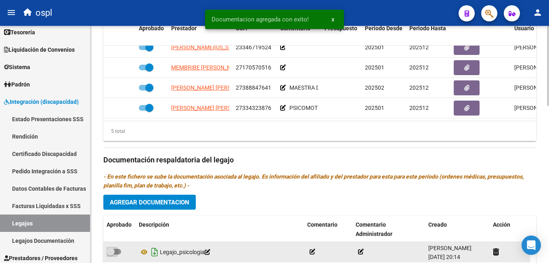
drag, startPoint x: 110, startPoint y: 253, endPoint x: 155, endPoint y: 250, distance: 44.9
click at [111, 253] on span at bounding box center [111, 251] width 8 height 8
click at [111, 254] on input "checkbox" at bounding box center [110, 254] width 0 height 0
checkbox input "true"
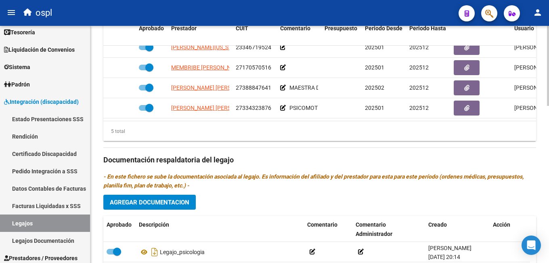
click at [148, 195] on div "Prestadores asociados al legajo Agregar Prestador Aprobado Prestador CUIT Comen…" at bounding box center [319, 158] width 433 height 369
click at [149, 198] on button "Agregar Documentacion" at bounding box center [149, 202] width 92 height 15
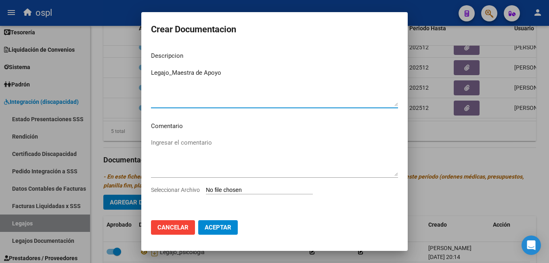
type textarea "Legajo_Maestra de Apoyo"
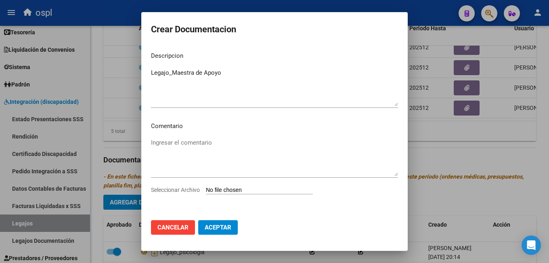
click at [231, 192] on input "Seleccionar Archivo" at bounding box center [259, 190] width 107 height 8
type input "C:\fakepath\MMA 2025 OSPL DOCUMENTACION [PERSON_NAME] A.pdf"
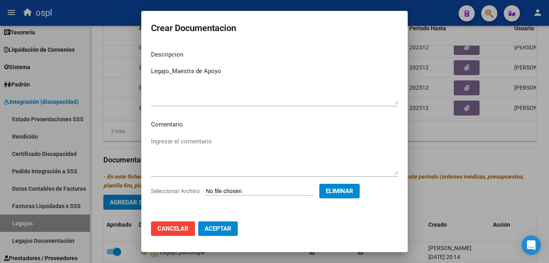
click at [223, 232] on span "Aceptar" at bounding box center [218, 228] width 27 height 7
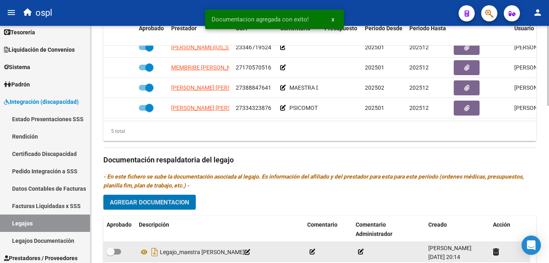
click at [112, 250] on span at bounding box center [111, 251] width 8 height 8
click at [111, 254] on input "checkbox" at bounding box center [110, 254] width 0 height 0
checkbox input "true"
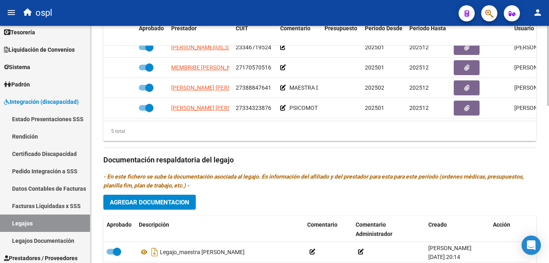
click at [182, 203] on span "Agregar Documentacion" at bounding box center [150, 202] width 80 height 7
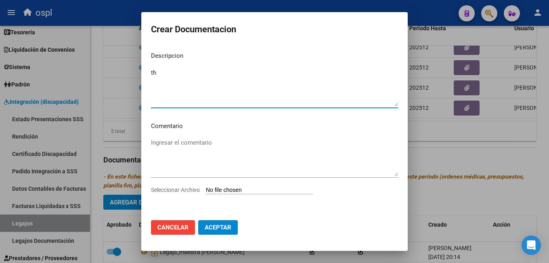
type textarea "t"
type textarea "RHC"
click at [237, 196] on div "Seleccionar Archivo" at bounding box center [274, 192] width 247 height 15
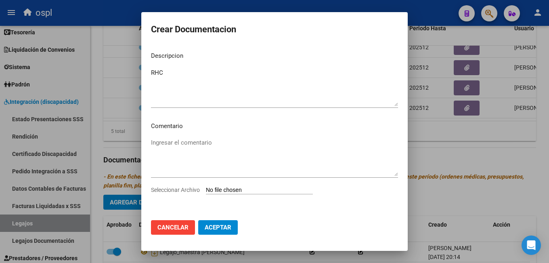
click at [237, 194] on input "Seleccionar Archivo" at bounding box center [259, 190] width 107 height 8
type input "C:\fakepath\RESUMEN HC 2025 [PERSON_NAME].pdf"
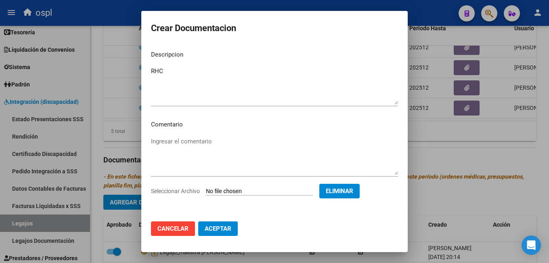
click at [225, 232] on span "Aceptar" at bounding box center [218, 228] width 27 height 7
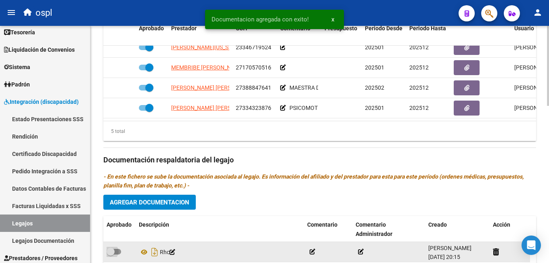
click at [109, 250] on span at bounding box center [111, 251] width 8 height 8
click at [110, 254] on input "checkbox" at bounding box center [110, 254] width 0 height 0
checkbox input "true"
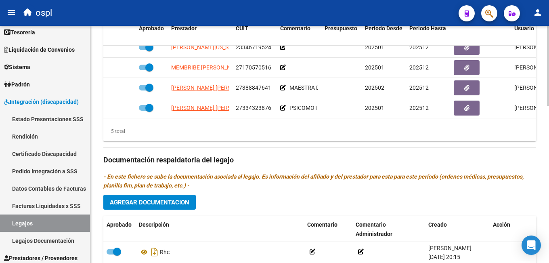
click at [155, 203] on span "Agregar Documentacion" at bounding box center [150, 202] width 80 height 7
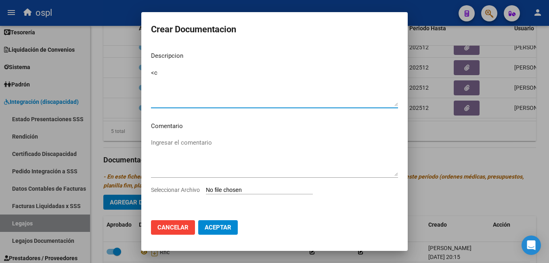
type textarea "<"
type textarea "c"
type textarea "Conformidad prestacional."
click at [222, 191] on input "Seleccionar Archivo" at bounding box center [259, 190] width 107 height 8
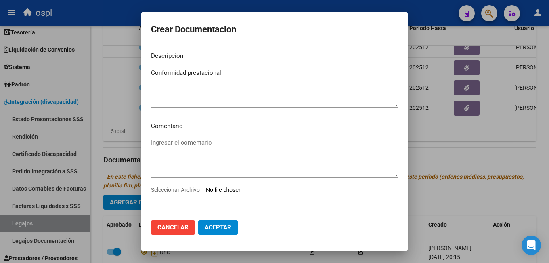
type input "C:\fakepath\CONFORMIDAD 2025 OSPL [PERSON_NAME].pdf"
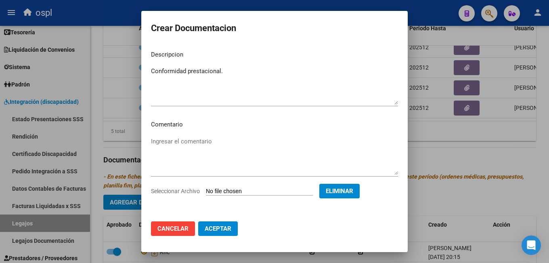
click at [228, 231] on span "Aceptar" at bounding box center [218, 228] width 27 height 7
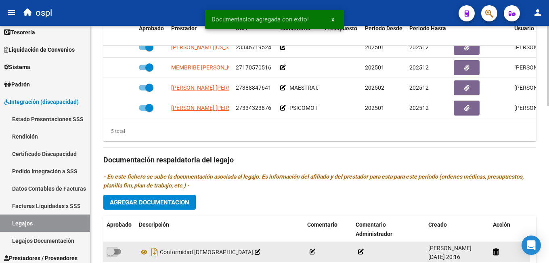
click at [114, 251] on span at bounding box center [111, 251] width 8 height 8
click at [111, 254] on input "checkbox" at bounding box center [110, 254] width 0 height 0
checkbox input "true"
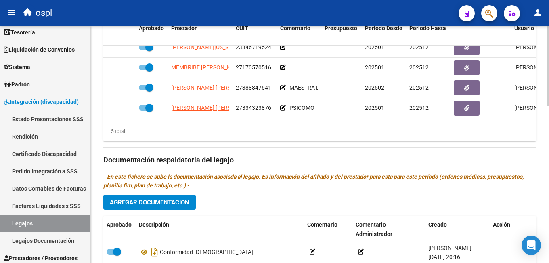
click at [175, 207] on button "Agregar Documentacion" at bounding box center [149, 202] width 92 height 15
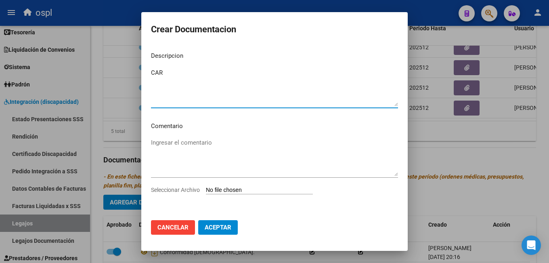
type textarea "CAR"
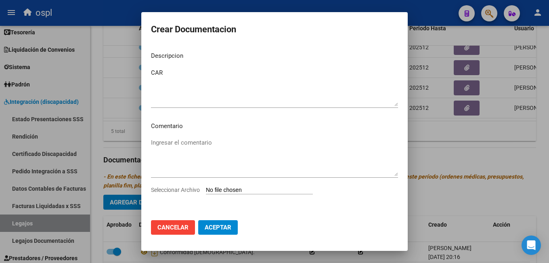
click at [226, 186] on input "Seleccionar Archivo" at bounding box center [259, 190] width 107 height 8
type input "C:\fakepath\CONSTANCIA DE ALUMNA 2025 [PERSON_NAME].pdf"
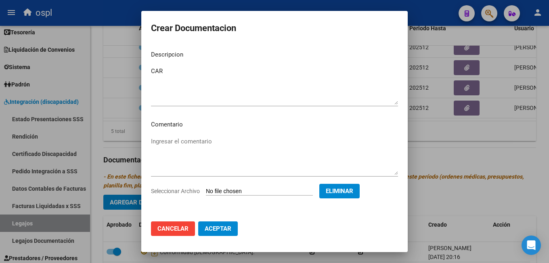
click at [222, 230] on span "Aceptar" at bounding box center [218, 228] width 27 height 7
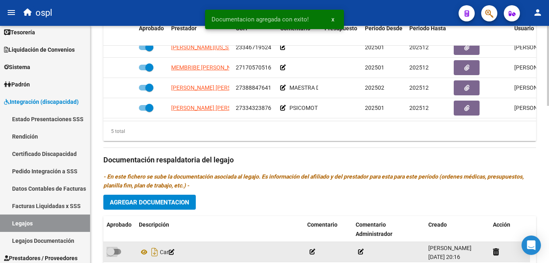
click at [117, 256] on label at bounding box center [114, 252] width 15 height 10
click at [111, 255] on input "checkbox" at bounding box center [110, 254] width 0 height 0
checkbox input "true"
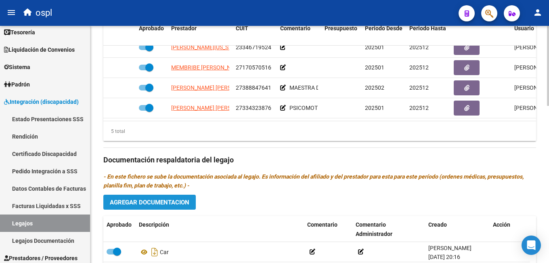
click at [163, 200] on span "Agregar Documentacion" at bounding box center [150, 202] width 80 height 7
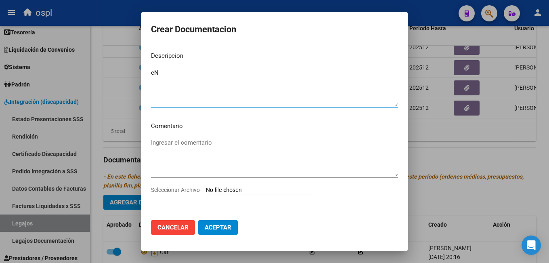
type textarea "e"
type textarea "encuesta"
click at [235, 191] on input "Seleccionar Archivo" at bounding box center [259, 190] width 107 height 8
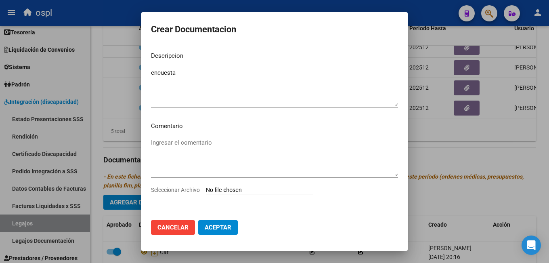
type input "C:\fakepath\OSPL [PERSON_NAME] 2025 GRUPO FLIAR ENCUESTA.pdf"
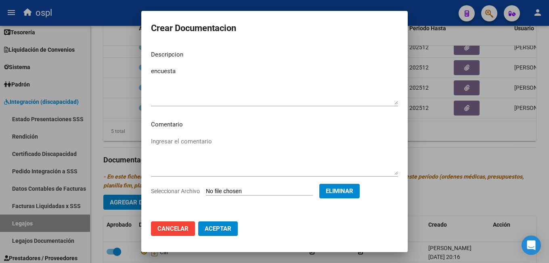
click at [211, 226] on span "Aceptar" at bounding box center [218, 228] width 27 height 7
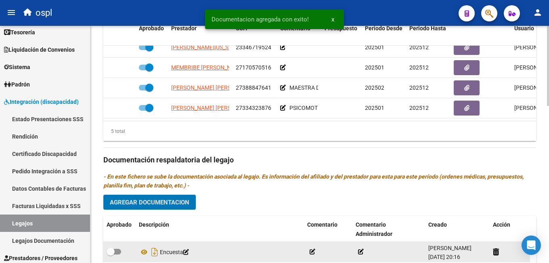
click at [113, 253] on span at bounding box center [111, 251] width 8 height 8
click at [111, 254] on input "checkbox" at bounding box center [110, 254] width 0 height 0
checkbox input "true"
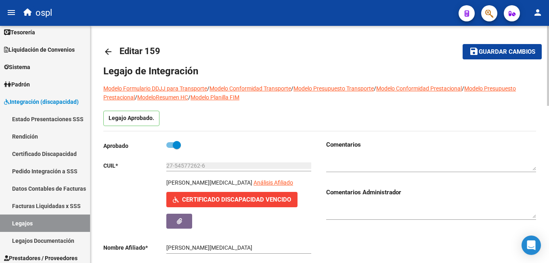
scroll to position [40, 0]
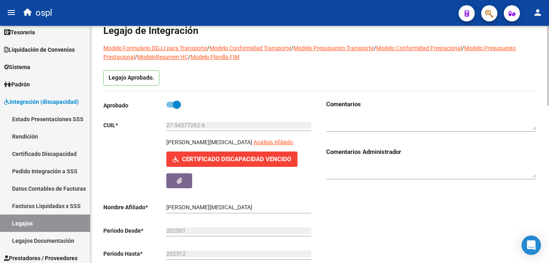
click at [201, 155] on button "Certificado Discapacidad Vencido" at bounding box center [231, 158] width 131 height 15
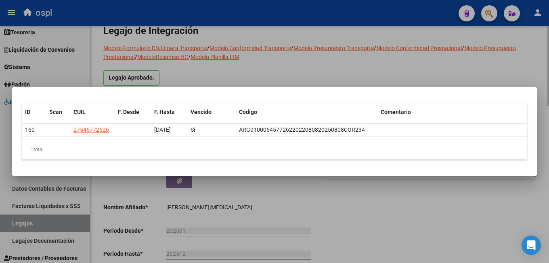
drag, startPoint x: 391, startPoint y: 218, endPoint x: 364, endPoint y: 201, distance: 31.5
click at [392, 217] on div at bounding box center [274, 131] width 549 height 263
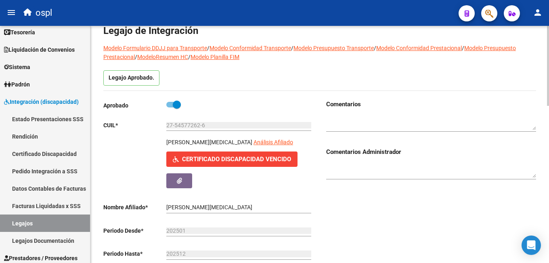
scroll to position [0, 0]
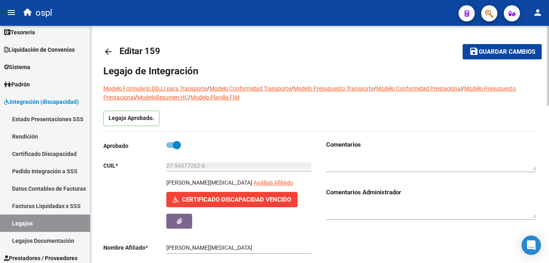
click at [524, 50] on span "Guardar cambios" at bounding box center [507, 51] width 57 height 7
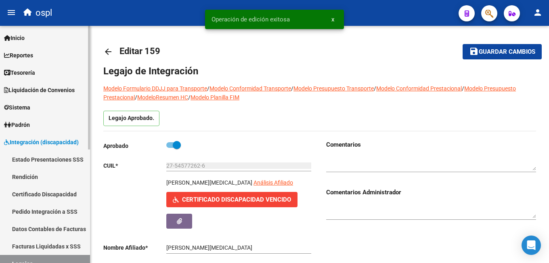
click at [98, 37] on mat-sidenav-container "Firma Express Inicio Calendario SSS Instructivos Contacto OS Reportes Tablero d…" at bounding box center [274, 144] width 549 height 237
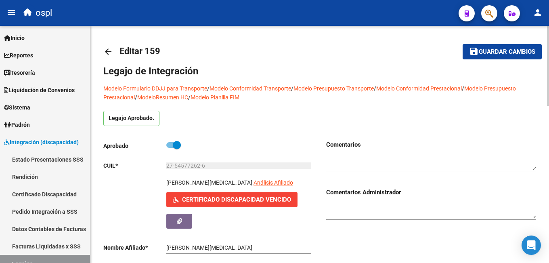
scroll to position [40, 0]
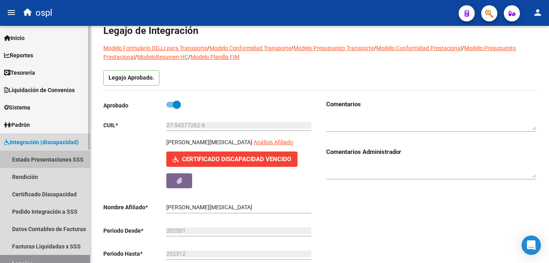
click at [56, 161] on link "Estado Presentaciones SSS" at bounding box center [45, 159] width 90 height 17
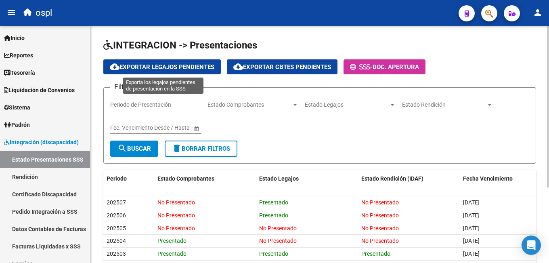
click at [183, 69] on span "cloud_download Exportar Legajos Pendientes" at bounding box center [162, 66] width 105 height 7
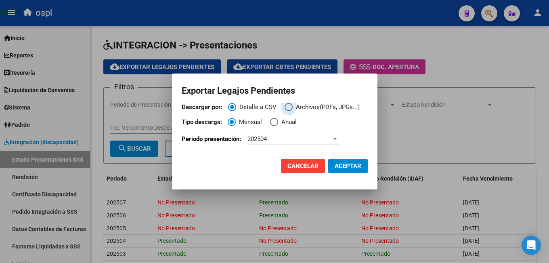
click at [293, 107] on span "Archivos(PDFs, JPGs...)" at bounding box center [326, 107] width 67 height 9
click at [293, 107] on input "Archivos(PDFs, JPGs...)" at bounding box center [289, 107] width 8 height 8
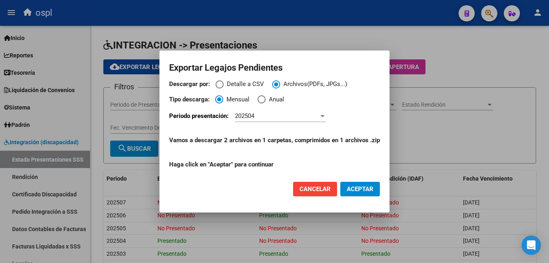
click at [370, 194] on button "ACEPTAR" at bounding box center [360, 189] width 40 height 15
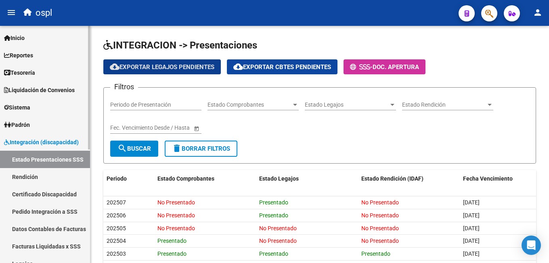
scroll to position [81, 0]
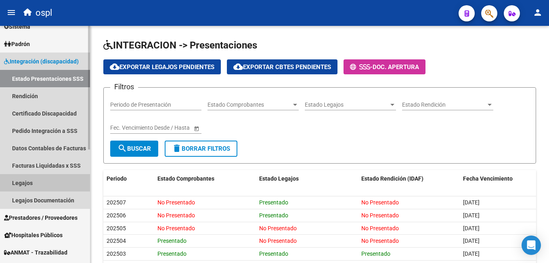
click at [51, 182] on link "Legajos" at bounding box center [45, 182] width 90 height 17
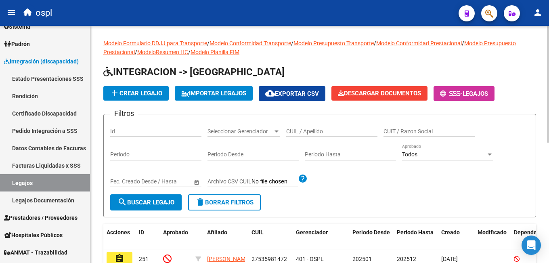
click at [314, 131] on input "CUIL / Apellido" at bounding box center [331, 131] width 91 height 7
paste input "27476518852"
type input "27476518852"
click at [156, 200] on span "search Buscar Legajo" at bounding box center [145, 202] width 57 height 7
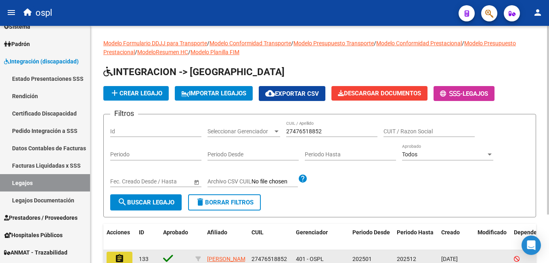
click at [113, 256] on button "assignment" at bounding box center [120, 258] width 26 height 15
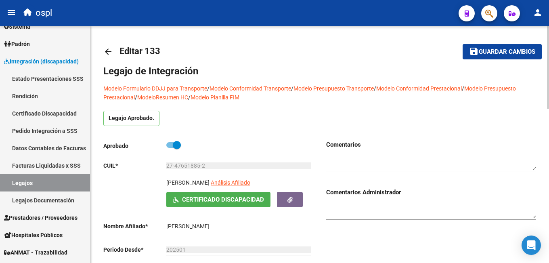
type input "[PERSON_NAME]"
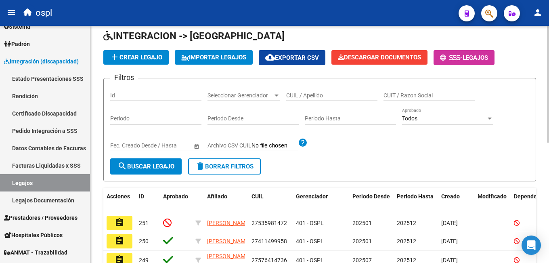
scroll to position [40, 0]
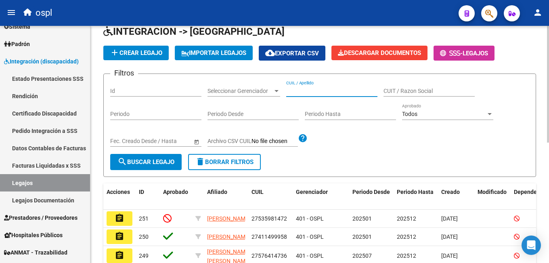
click at [309, 91] on input "CUIL / Apellido" at bounding box center [331, 91] width 91 height 7
paste input "27545772626"
type input "27545772626"
click at [145, 172] on form "Filtros Id Seleccionar Gerenciador Seleccionar Gerenciador 27545772626 CUIL / A…" at bounding box center [319, 124] width 433 height 103
click at [153, 160] on span "search Buscar Legajo" at bounding box center [145, 161] width 57 height 7
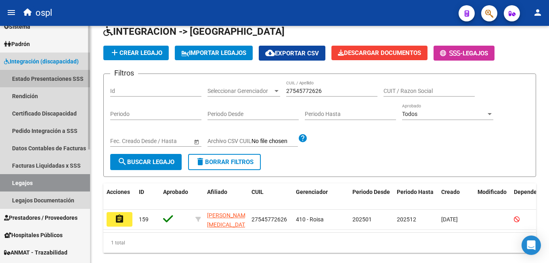
click at [16, 82] on link "Estado Presentaciones SSS" at bounding box center [45, 78] width 90 height 17
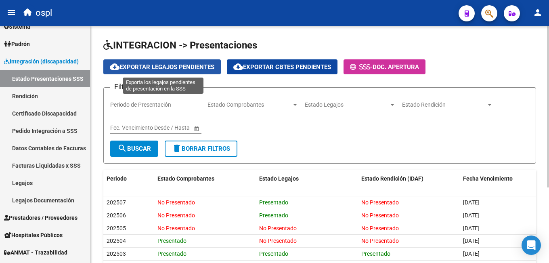
click at [164, 65] on span "cloud_download Exportar Legajos Pendientes" at bounding box center [162, 66] width 105 height 7
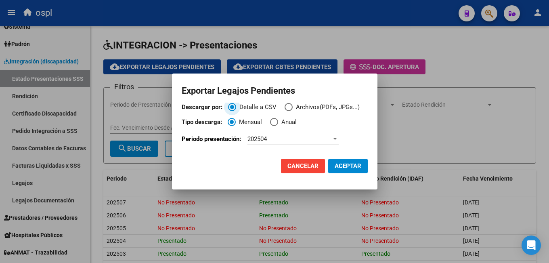
click at [267, 142] on span "202504" at bounding box center [256, 138] width 19 height 7
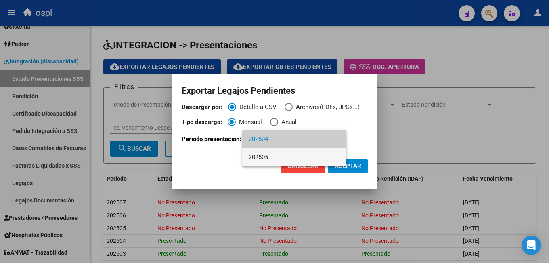
click at [269, 159] on span "202505" at bounding box center [294, 157] width 91 height 18
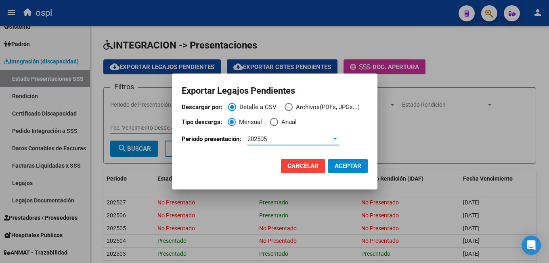
click at [302, 110] on span "Archivos(PDFs, JPGs...)" at bounding box center [326, 107] width 67 height 9
click at [293, 110] on input "Archivos(PDFs, JPGs...)" at bounding box center [289, 107] width 8 height 8
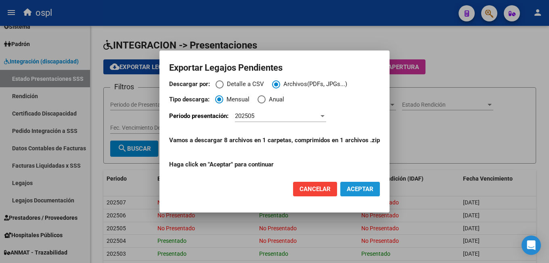
click at [357, 190] on span "ACEPTAR" at bounding box center [360, 188] width 27 height 7
